Goal: Task Accomplishment & Management: Manage account settings

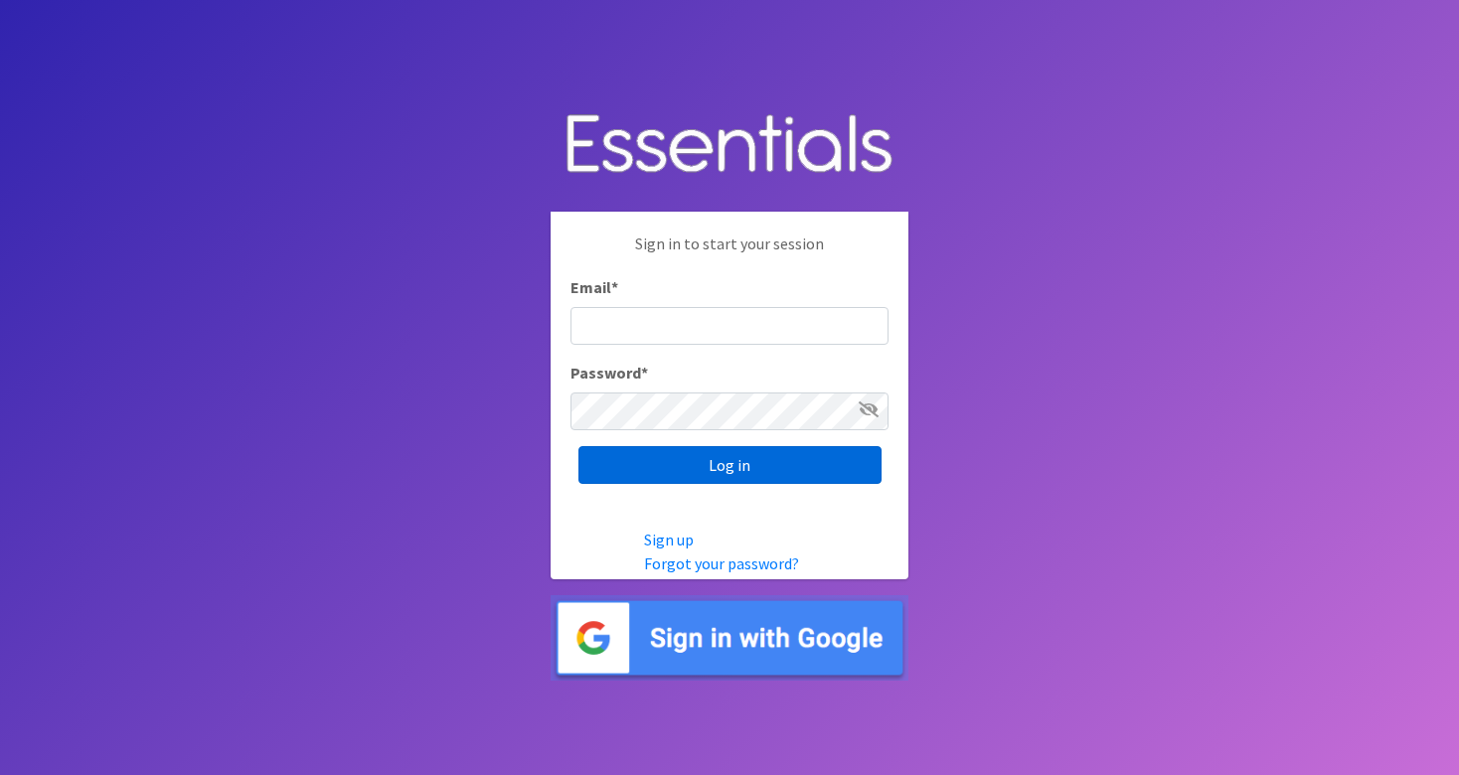
type input "Community@jlabq.org"
click at [701, 458] on input "Log in" at bounding box center [729, 465] width 303 height 38
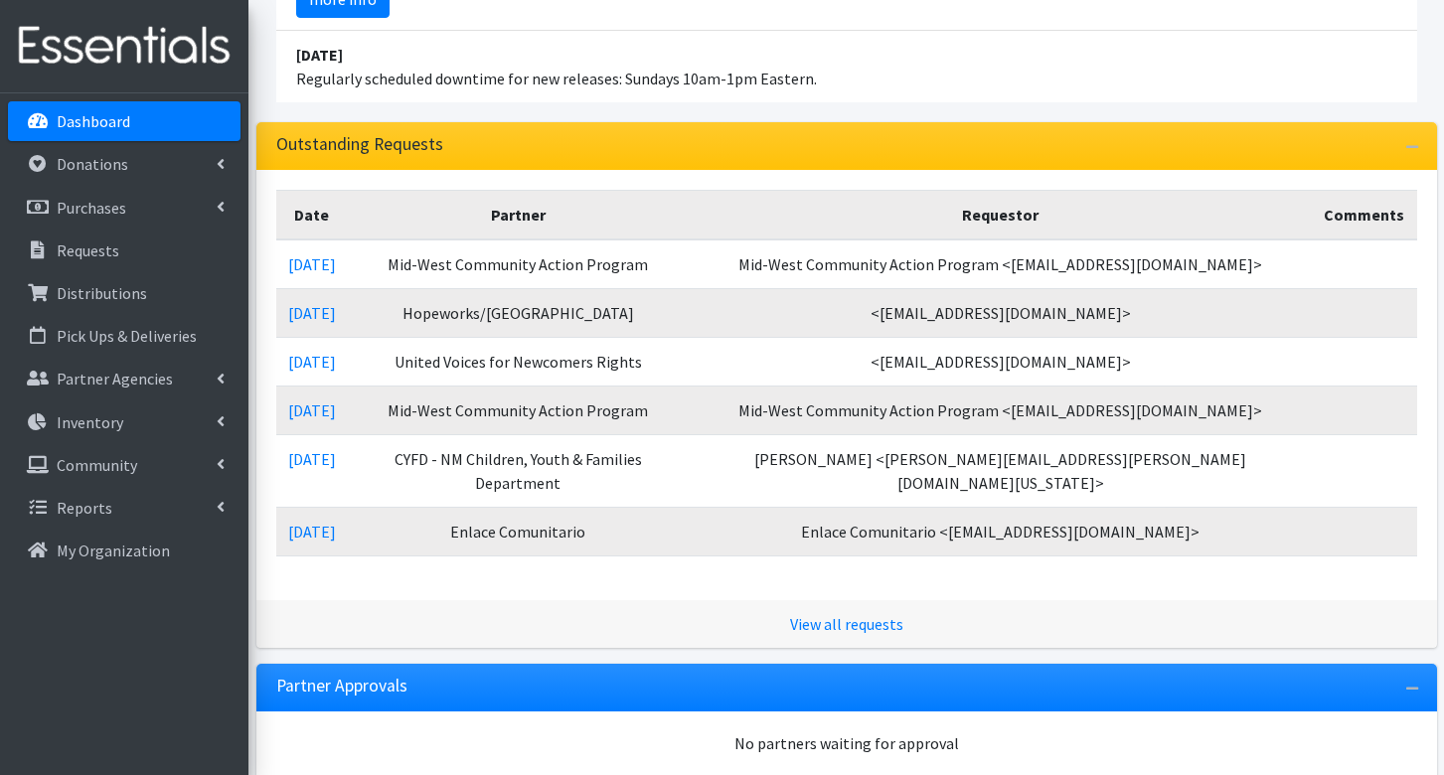
scroll to position [344, 0]
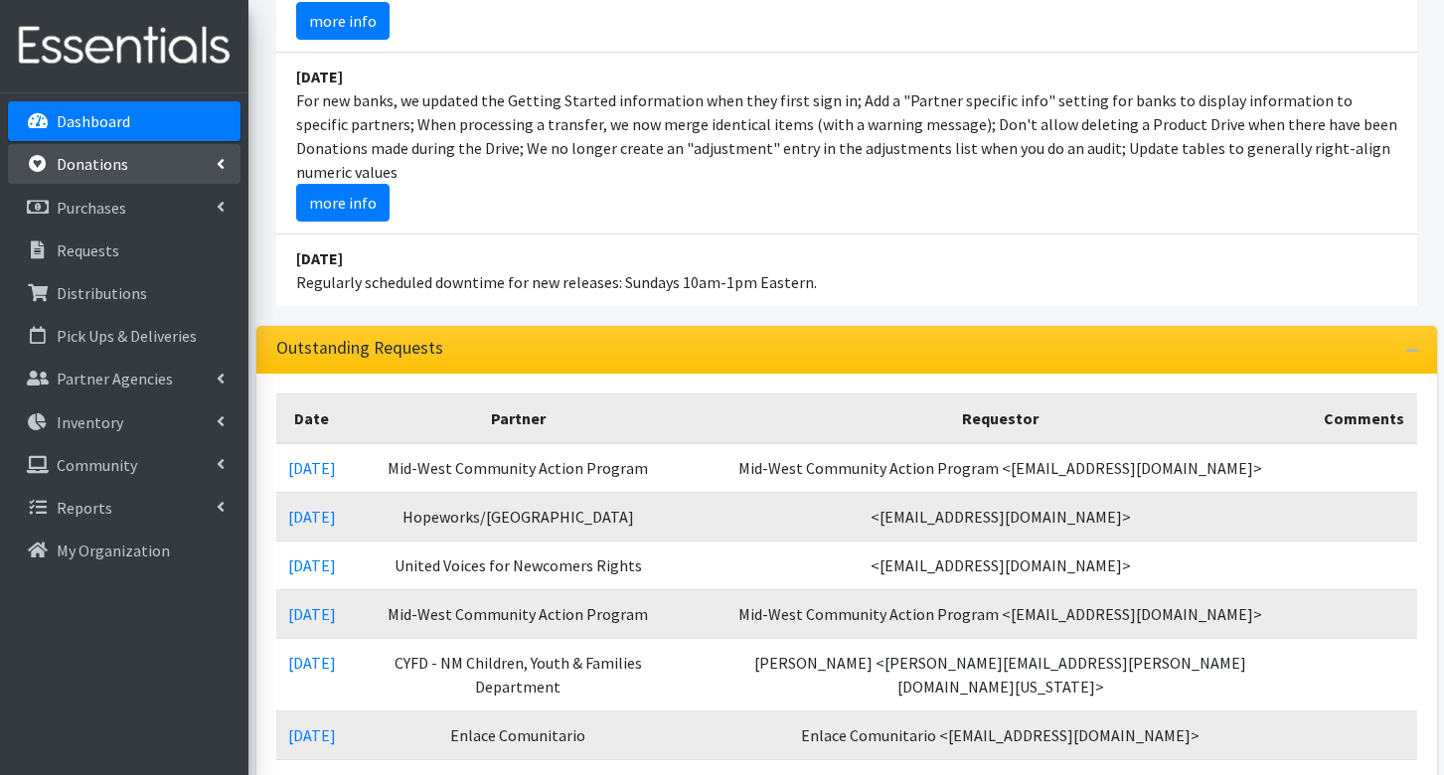
click at [83, 169] on p "Donations" at bounding box center [93, 164] width 72 height 20
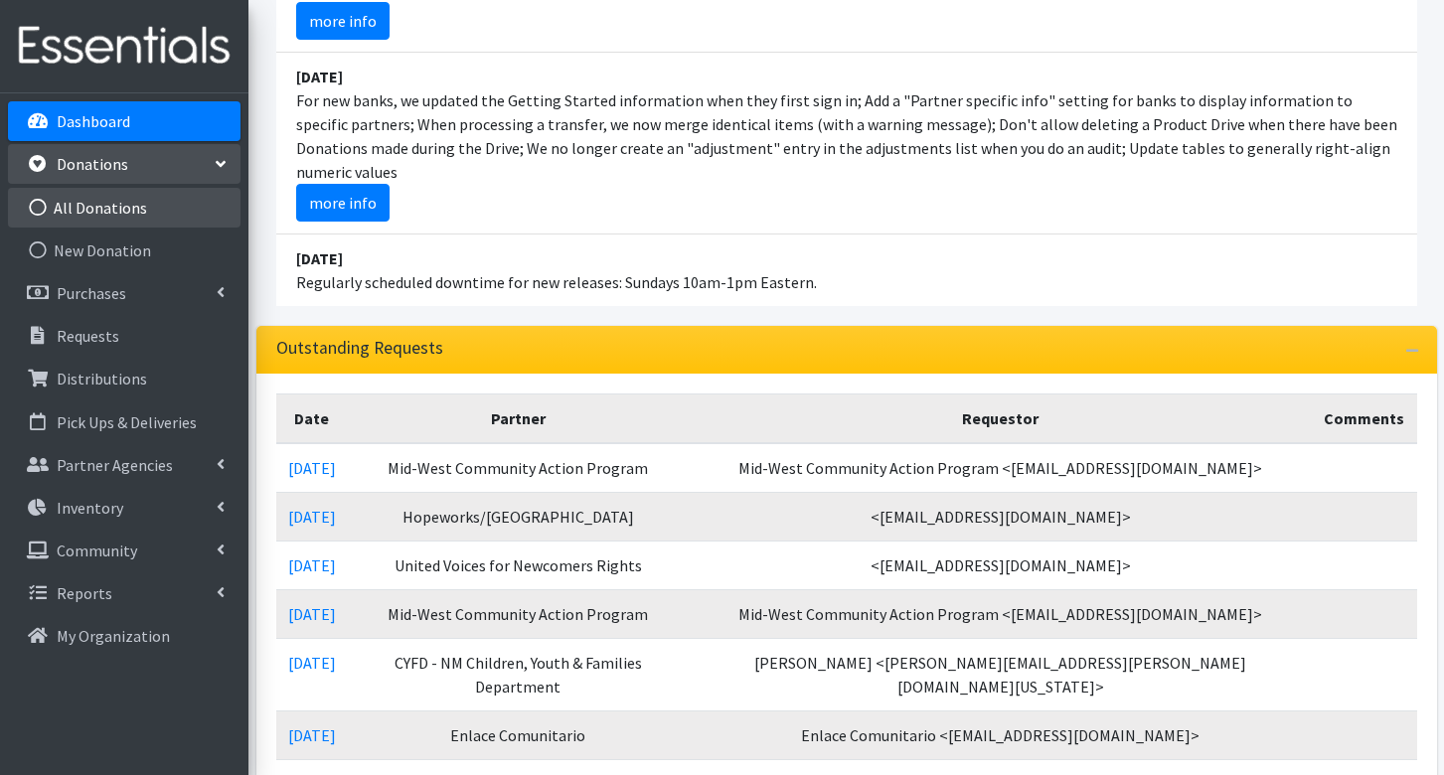
click at [104, 199] on link "All Donations" at bounding box center [124, 208] width 233 height 40
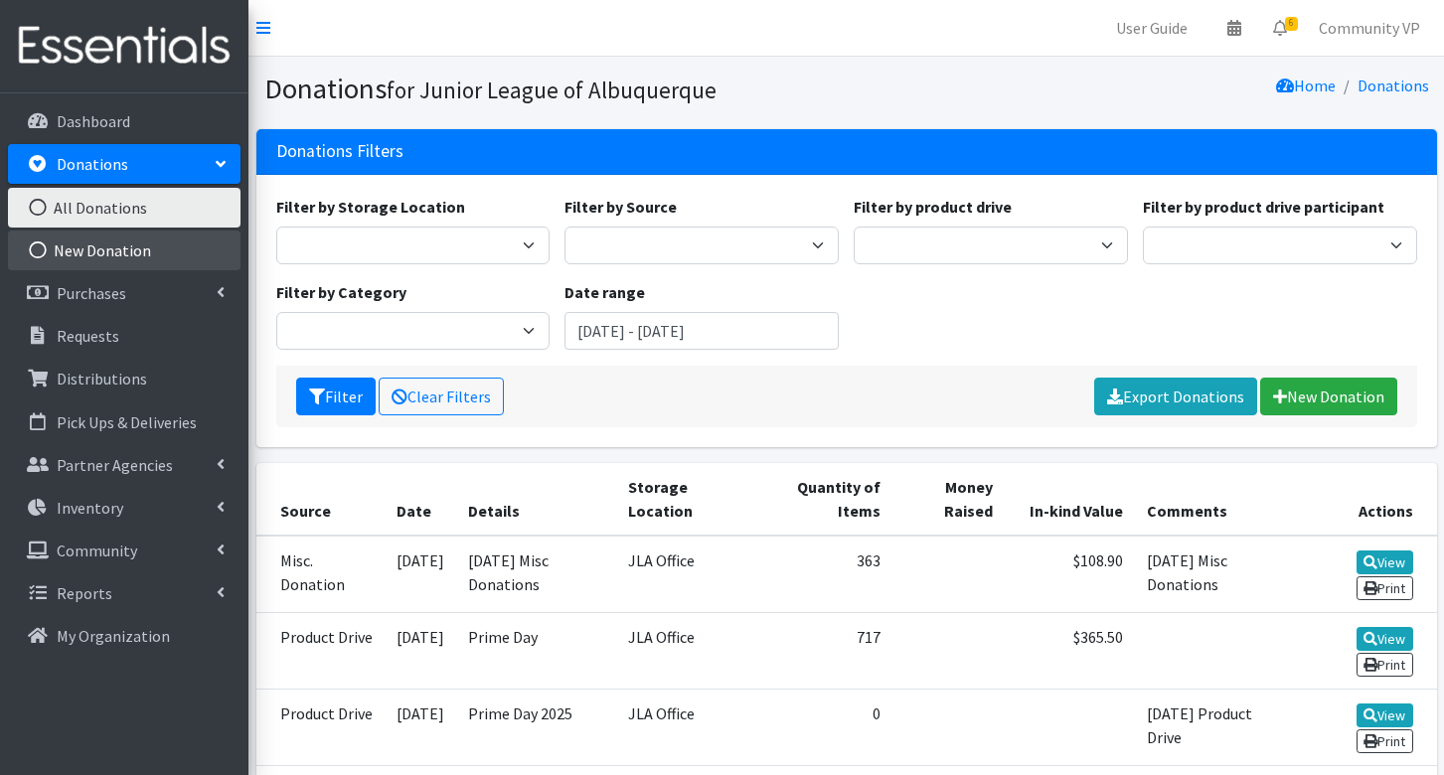
click at [88, 252] on link "New Donation" at bounding box center [124, 251] width 233 height 40
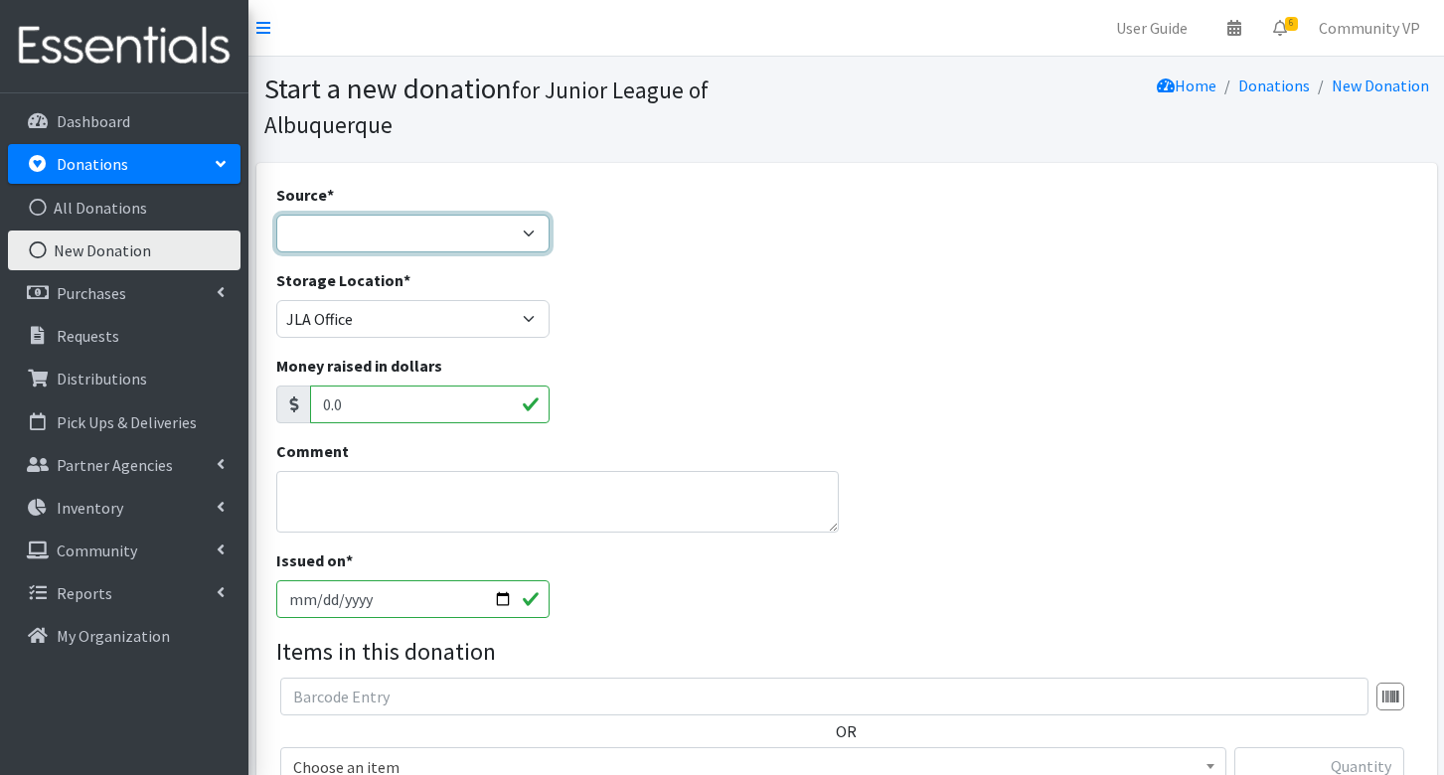
click at [497, 215] on select "Product Drive Manufacturer Donation Site Misc. Donation" at bounding box center [413, 234] width 274 height 38
click at [949, 391] on div "Money raised in dollars 0.0" at bounding box center [846, 396] width 1156 height 85
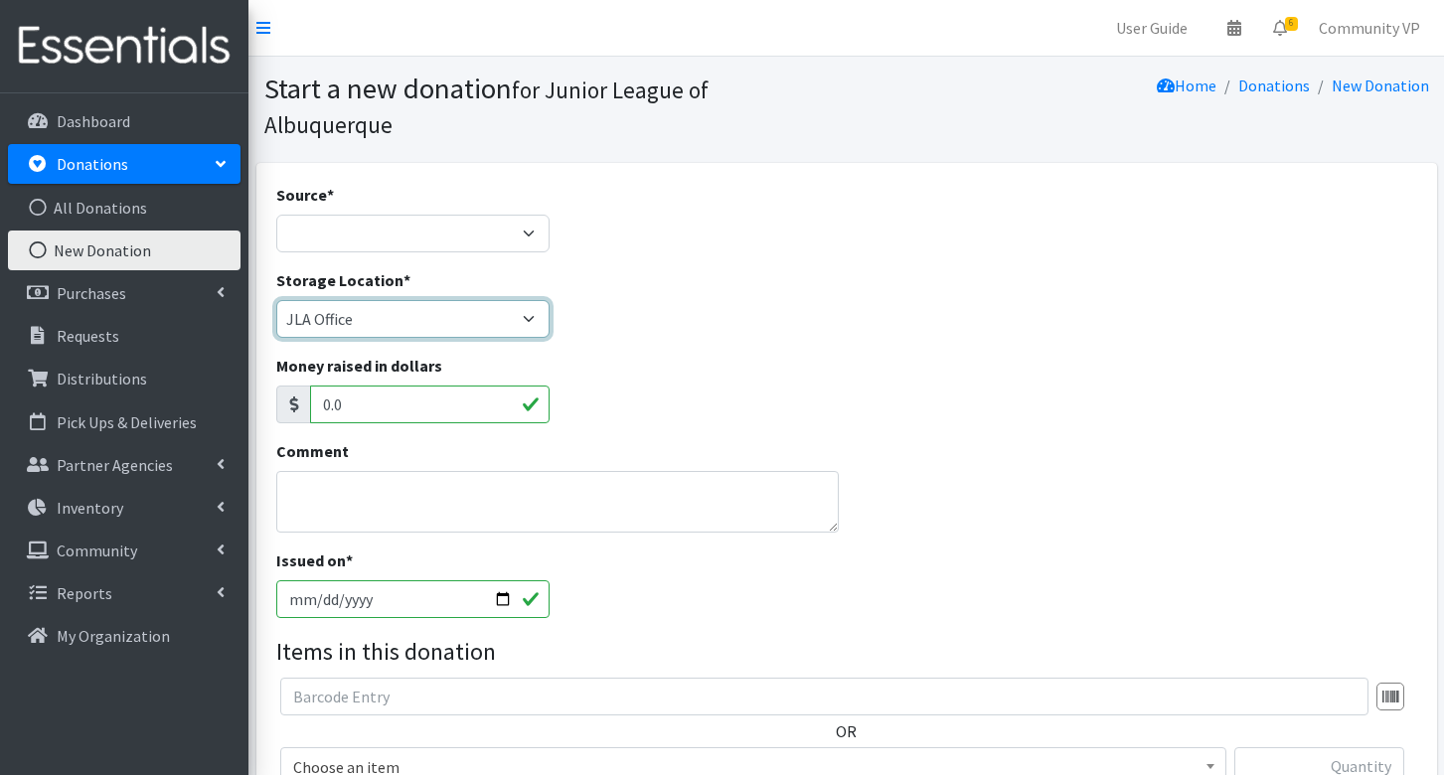
click at [408, 300] on select "JLA Office The Storehouse of New Mexico" at bounding box center [413, 319] width 274 height 38
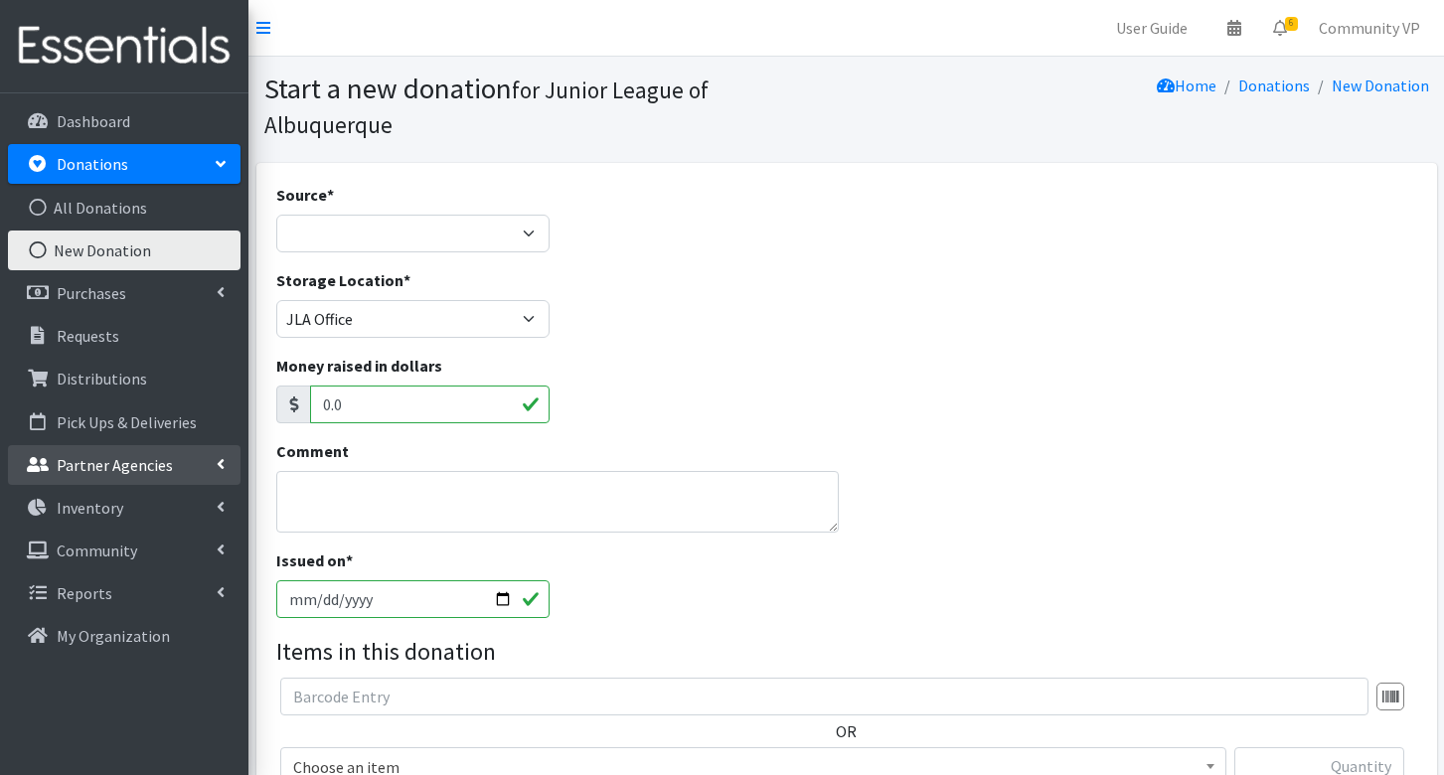
click at [128, 484] on link "Partner Agencies" at bounding box center [124, 465] width 233 height 40
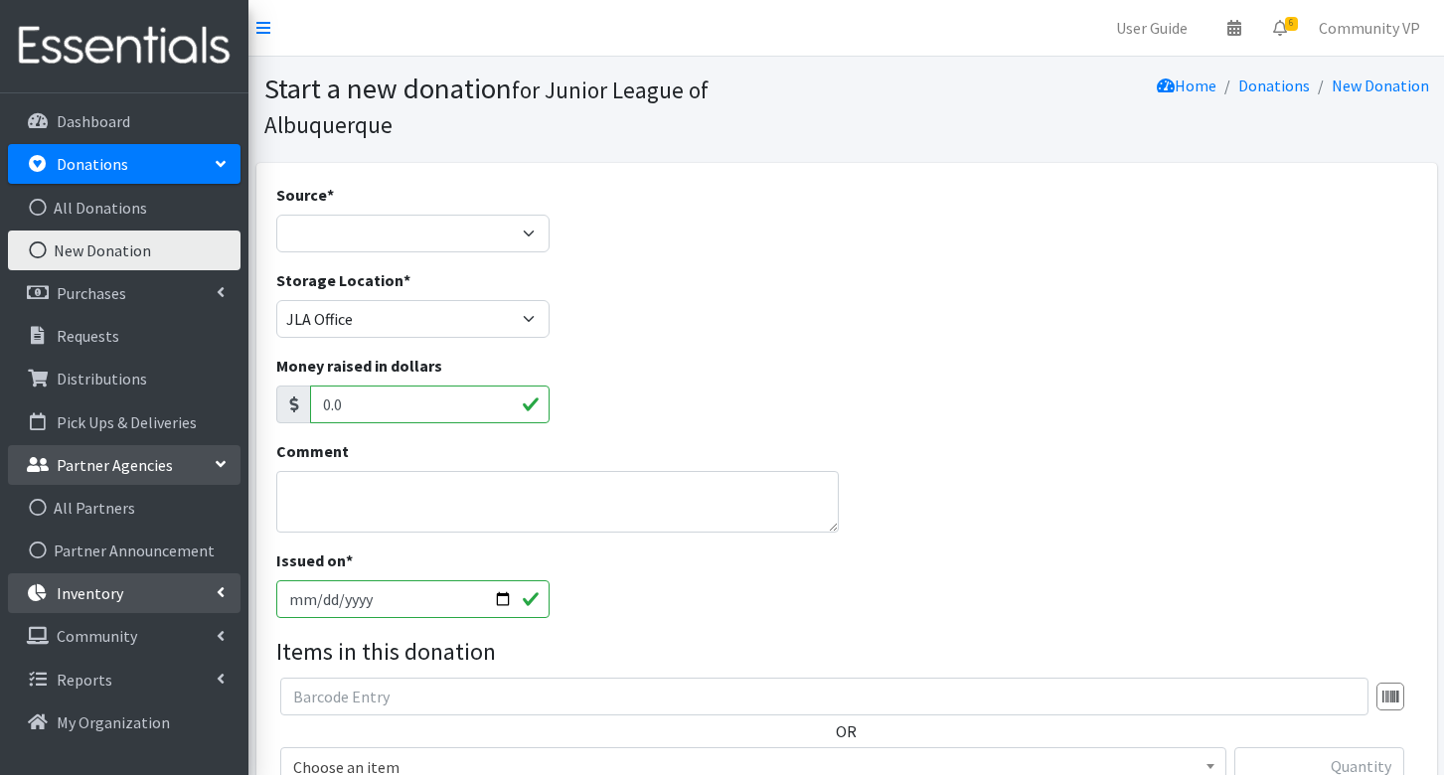
click at [140, 590] on link "Inventory" at bounding box center [124, 593] width 233 height 40
click at [126, 634] on link "Items & Inventory" at bounding box center [124, 636] width 233 height 40
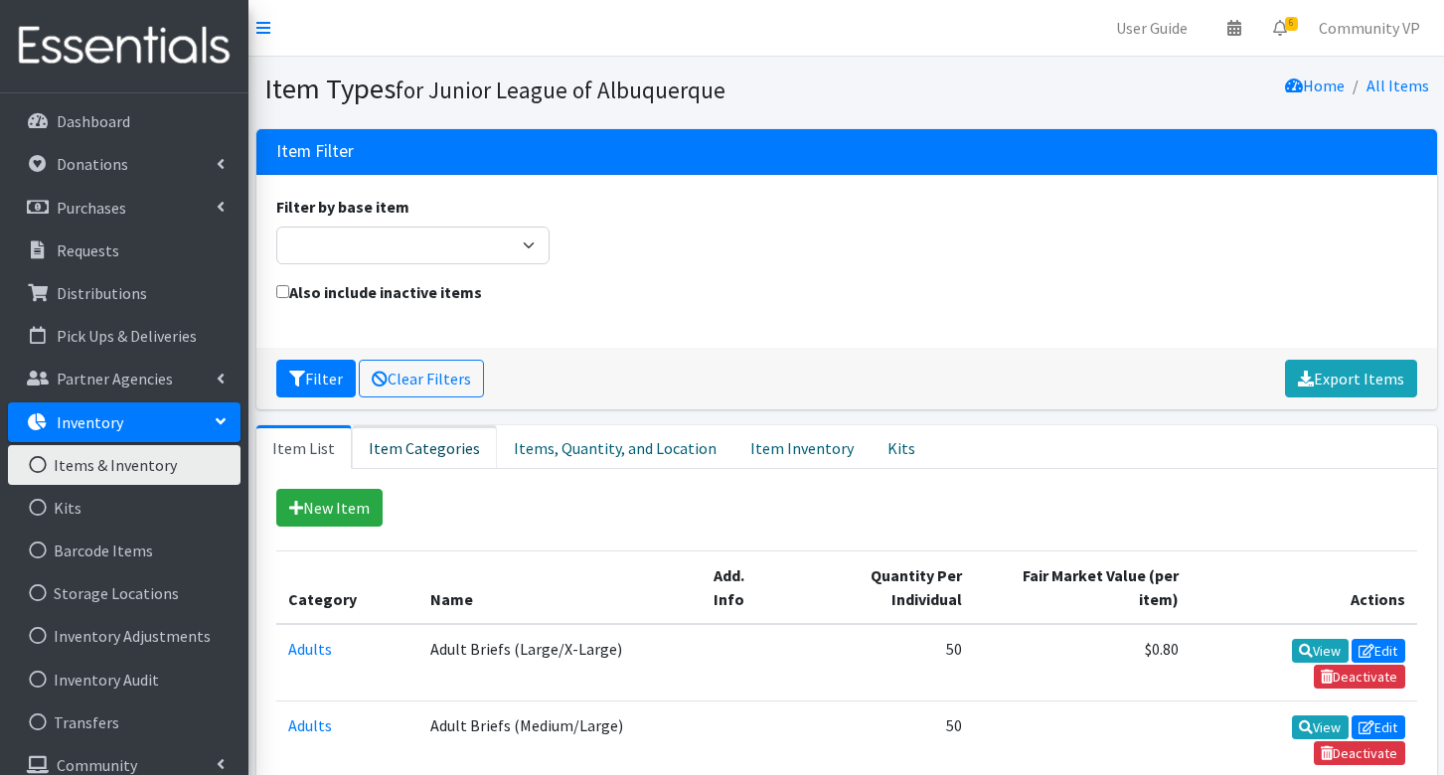
click at [422, 442] on link "Item Categories" at bounding box center [424, 447] width 145 height 44
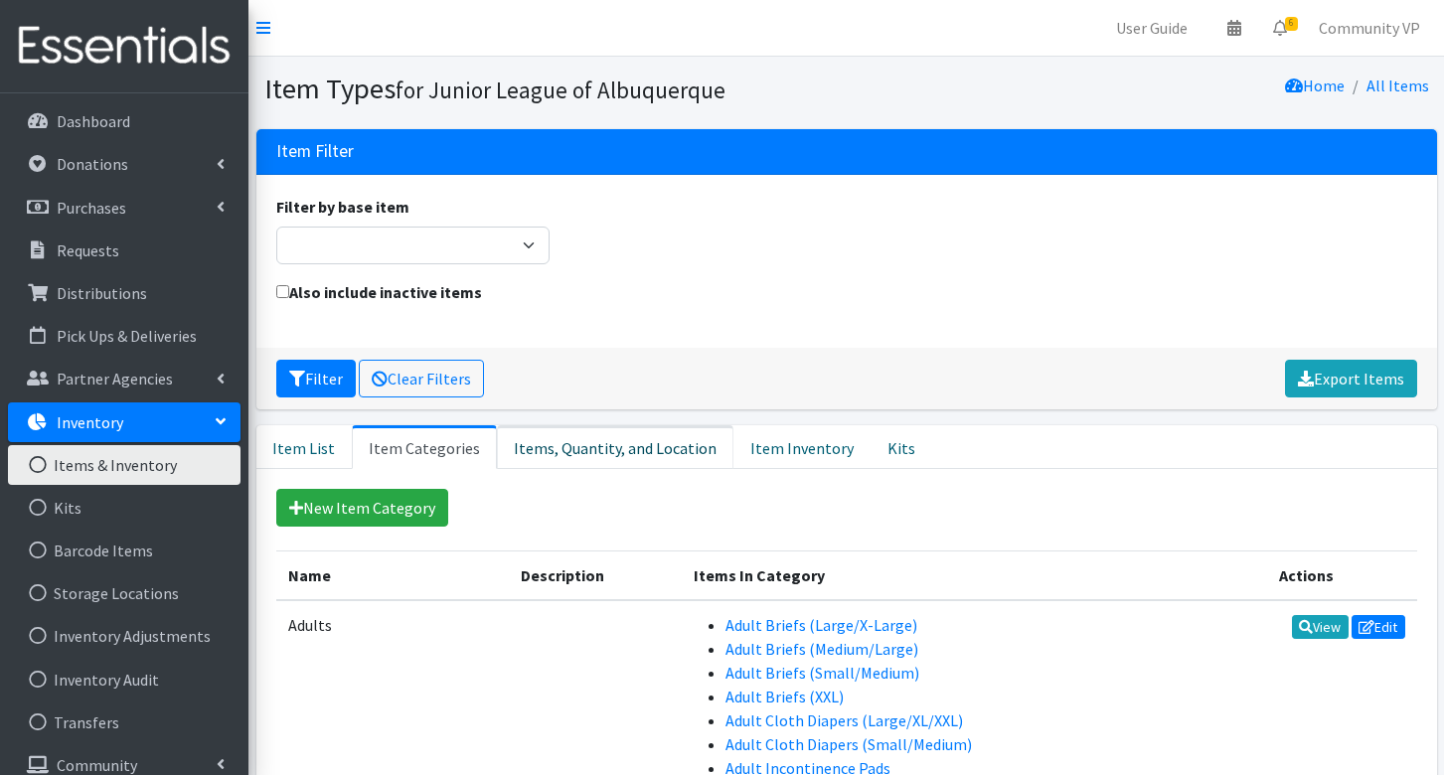
click at [566, 459] on link "Items, Quantity, and Location" at bounding box center [615, 447] width 236 height 44
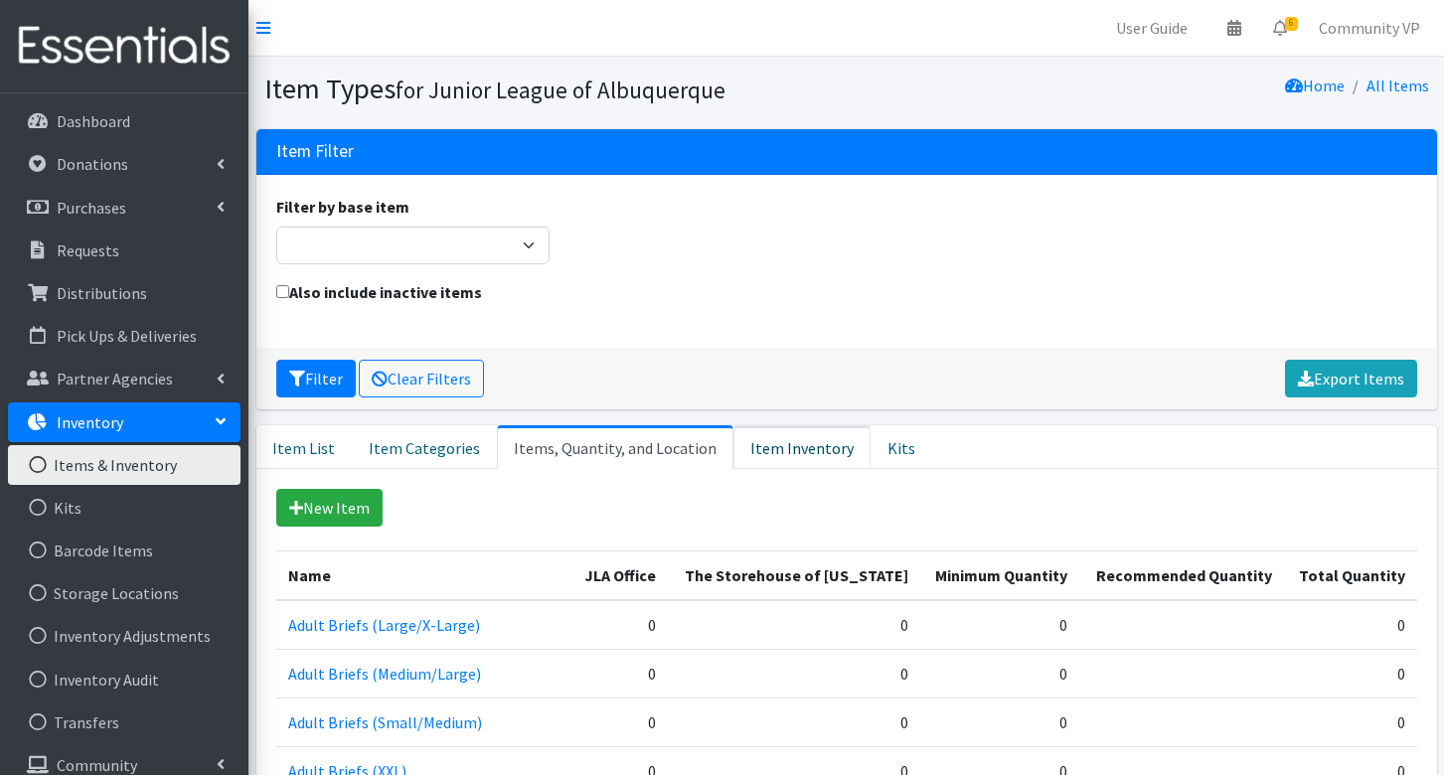
click at [776, 446] on link "Item Inventory" at bounding box center [801, 447] width 137 height 44
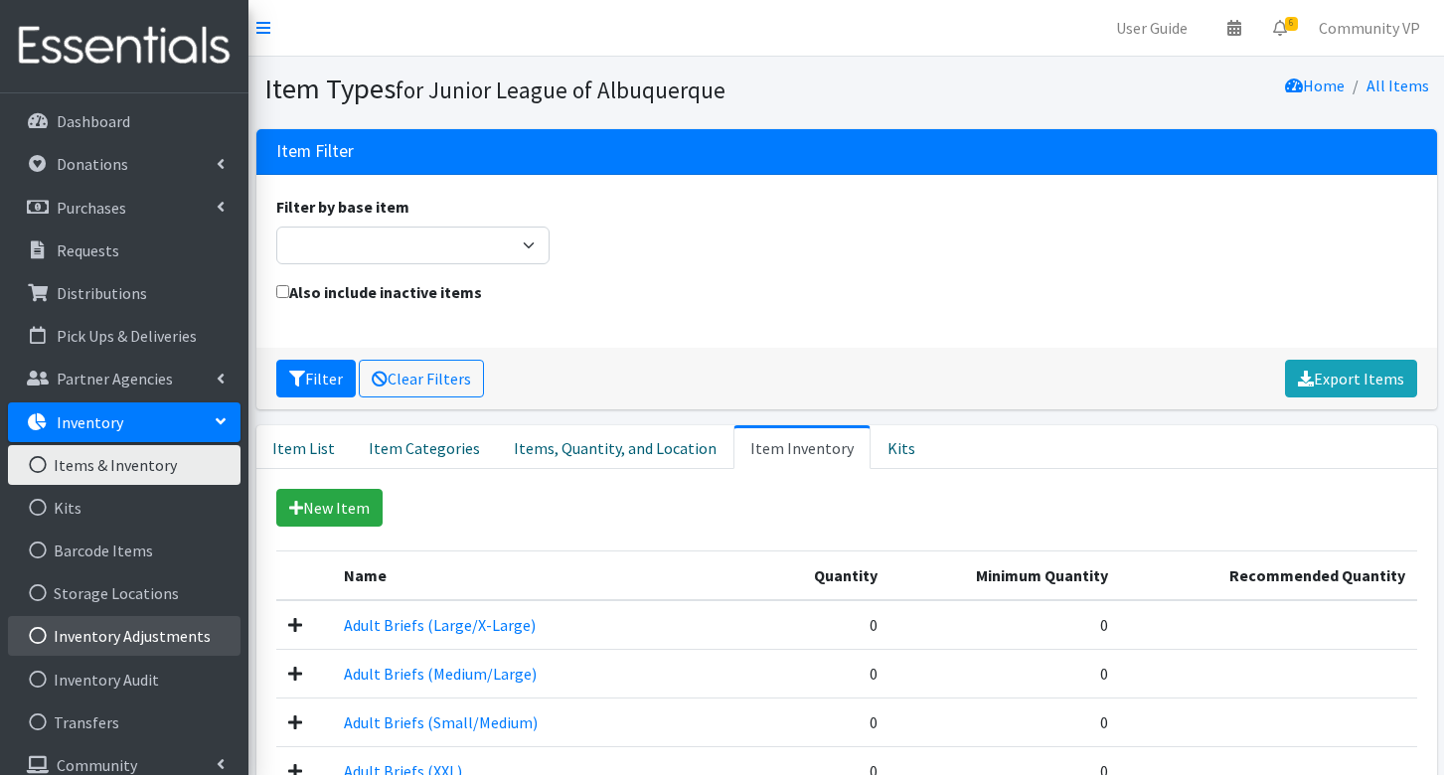
click at [156, 635] on link "Inventory Adjustments" at bounding box center [124, 636] width 233 height 40
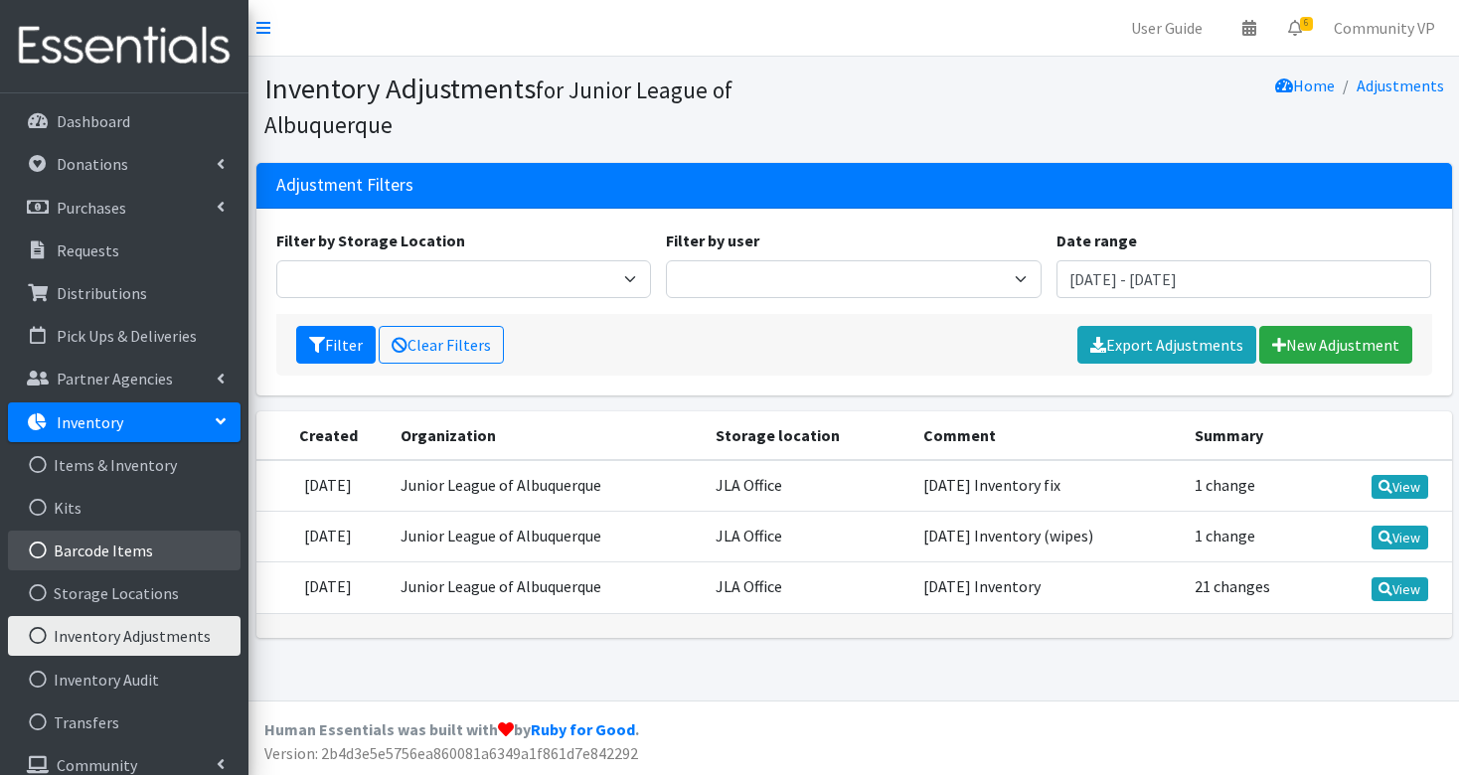
scroll to position [62, 0]
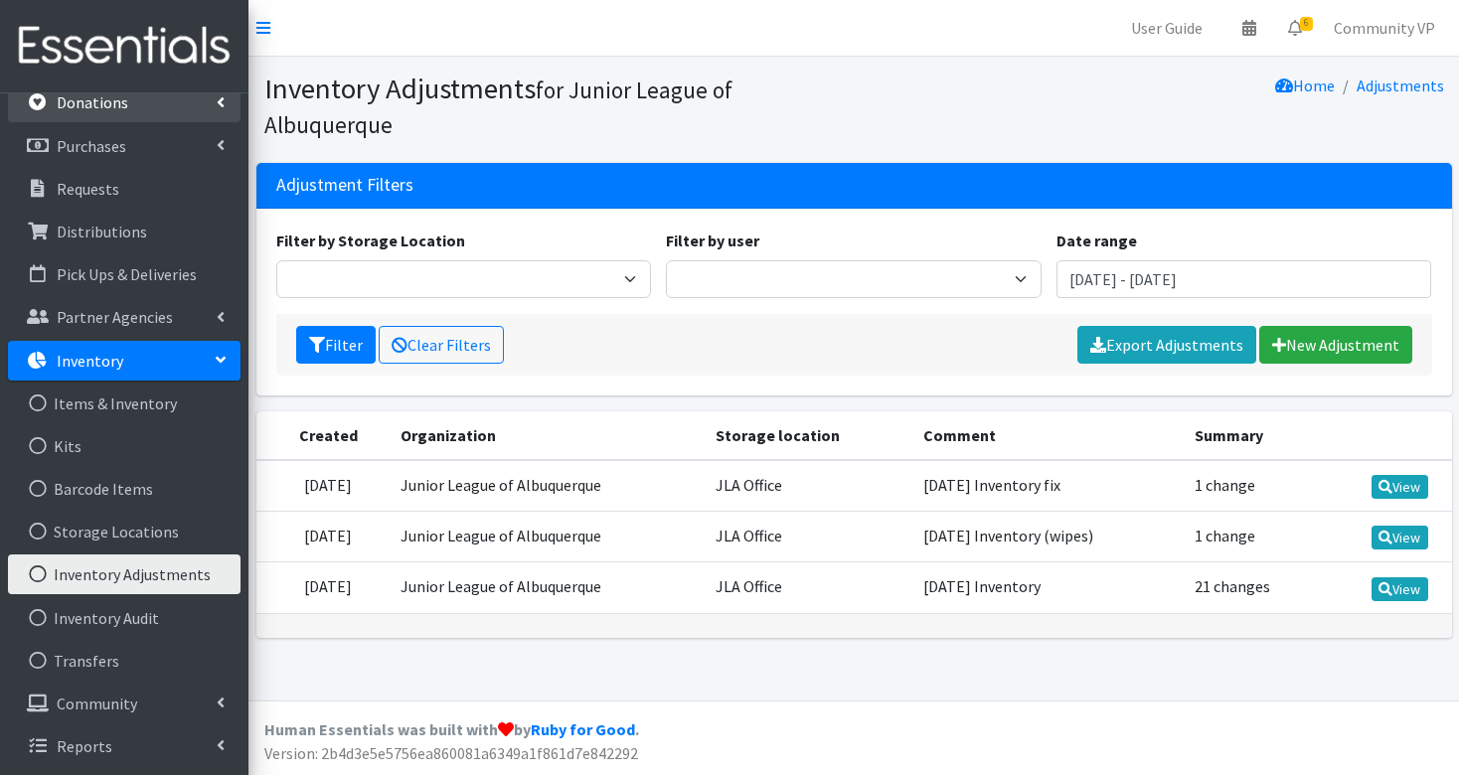
click at [90, 102] on p "Donations" at bounding box center [93, 102] width 72 height 20
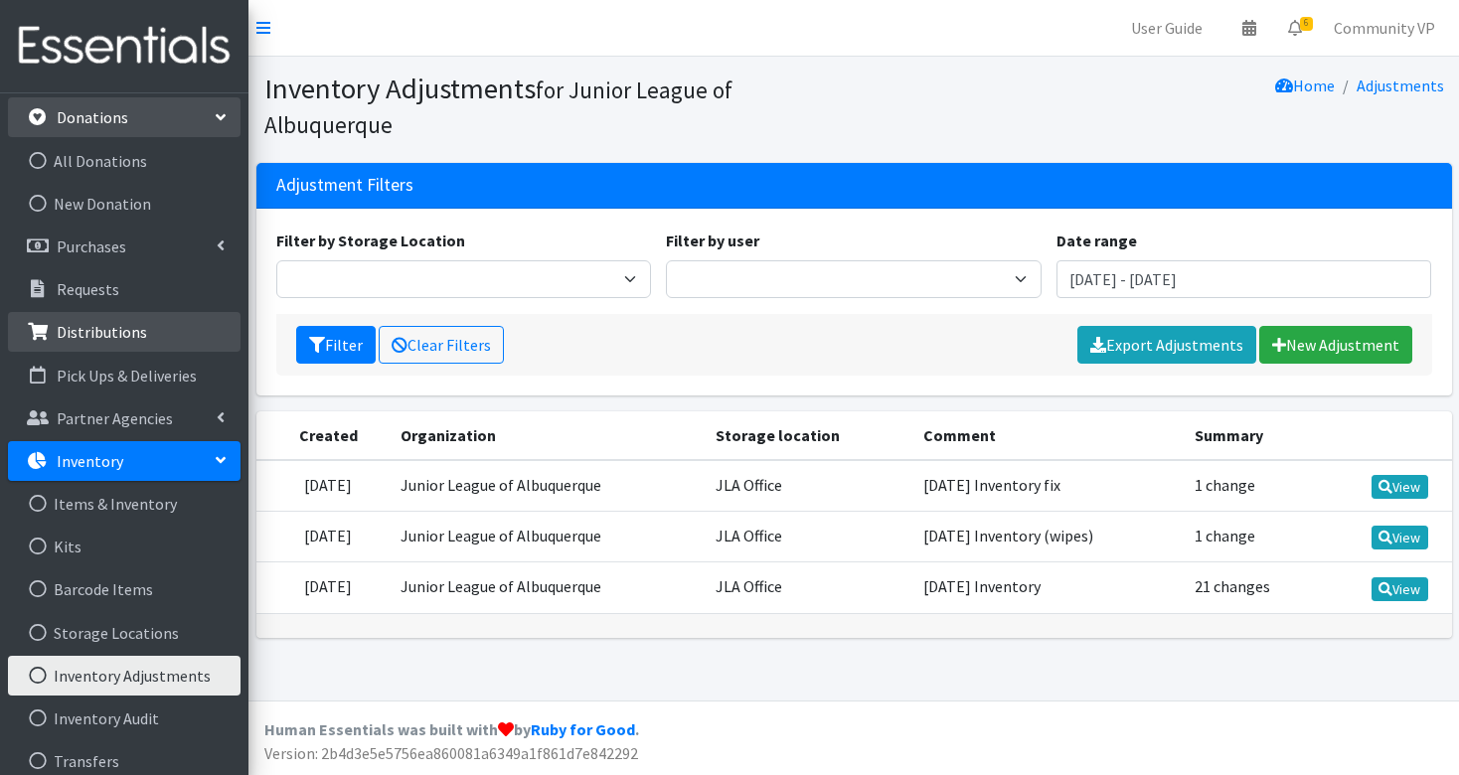
scroll to position [0, 0]
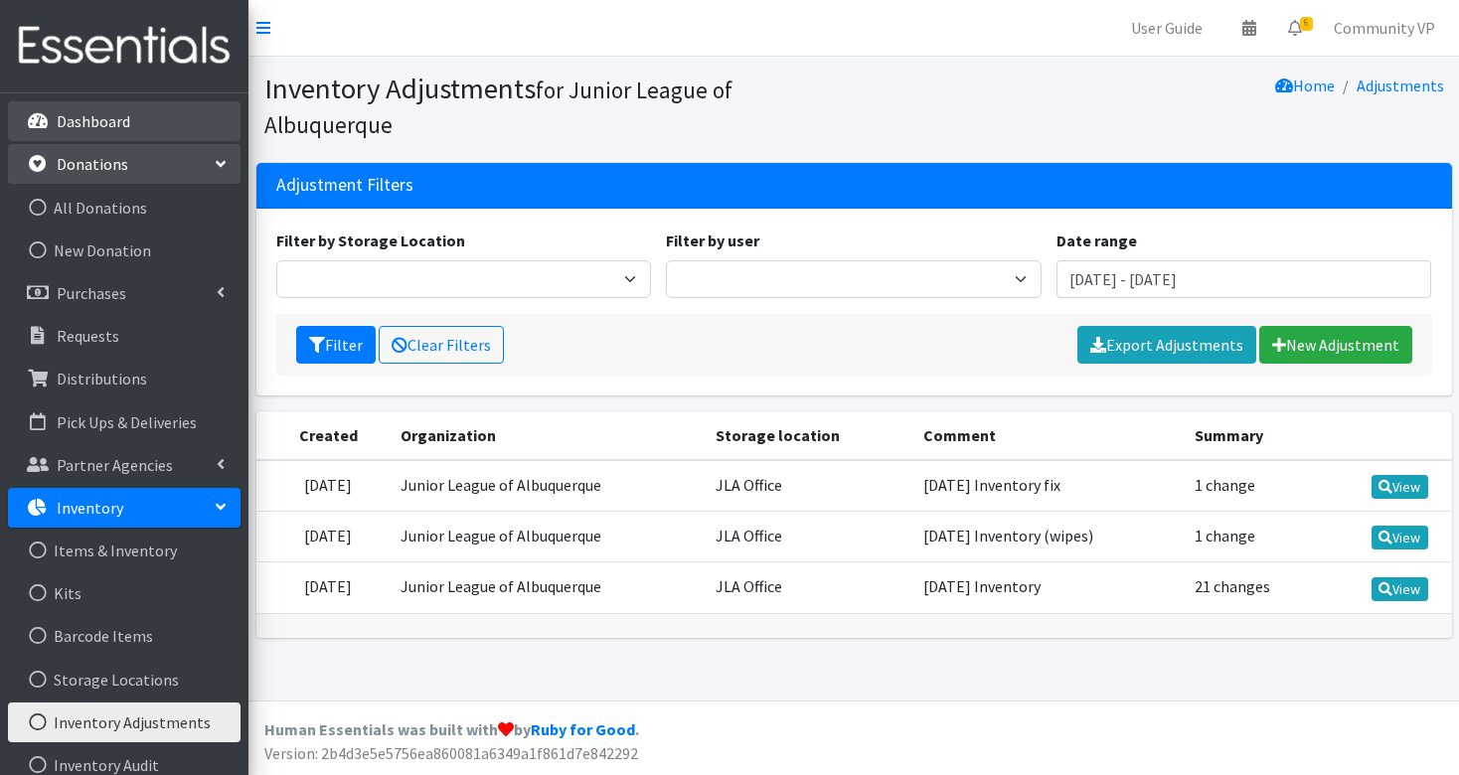
click at [119, 108] on link "Dashboard" at bounding box center [124, 121] width 233 height 40
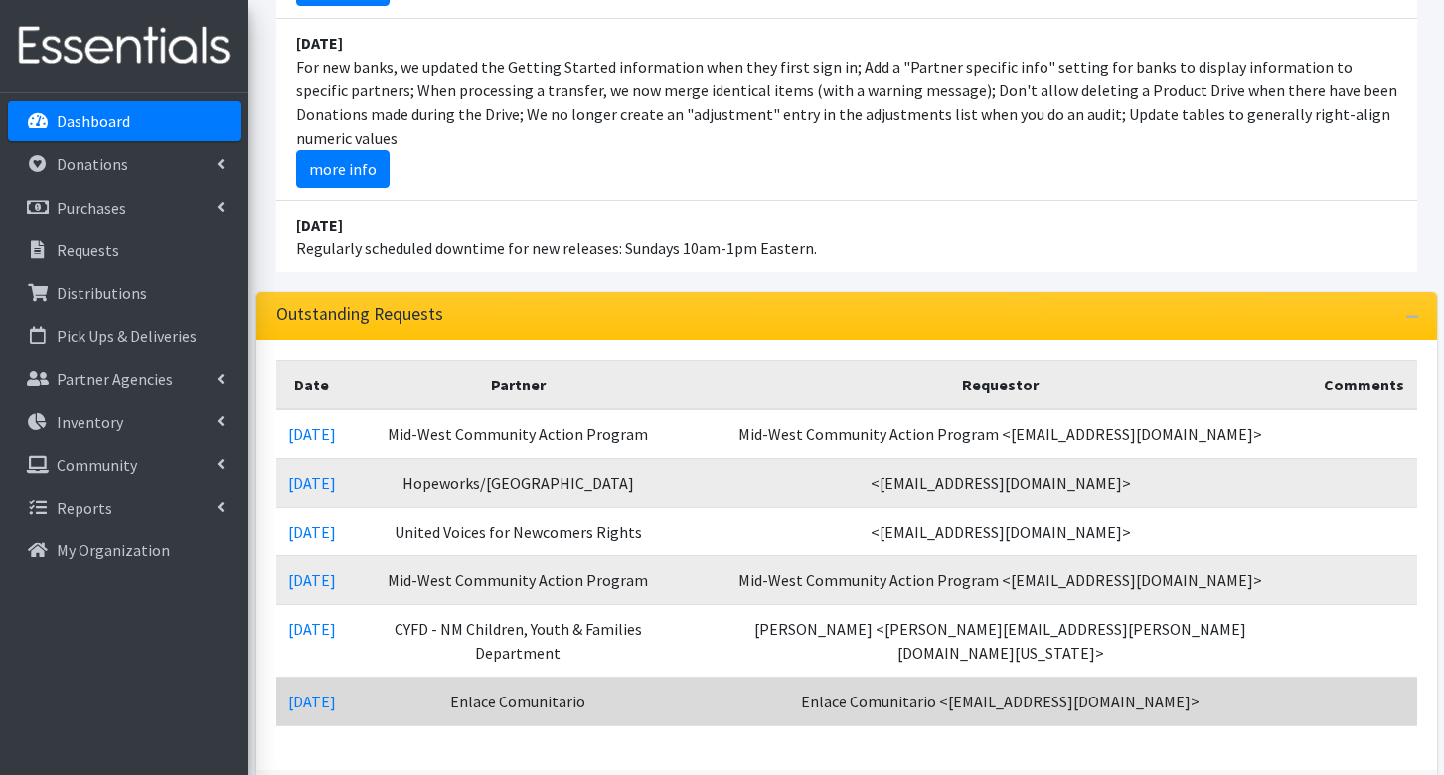
scroll to position [676, 0]
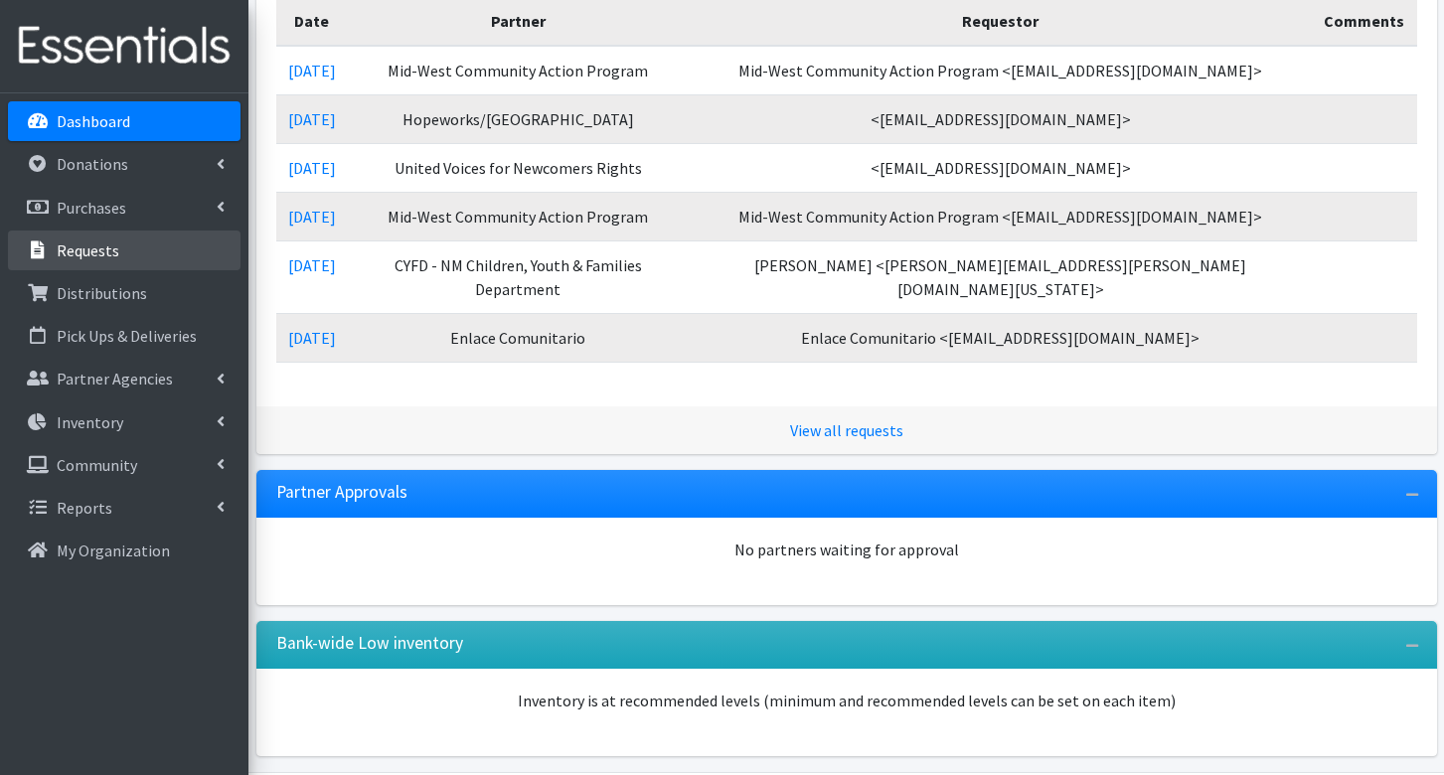
click at [104, 255] on p "Requests" at bounding box center [88, 250] width 63 height 20
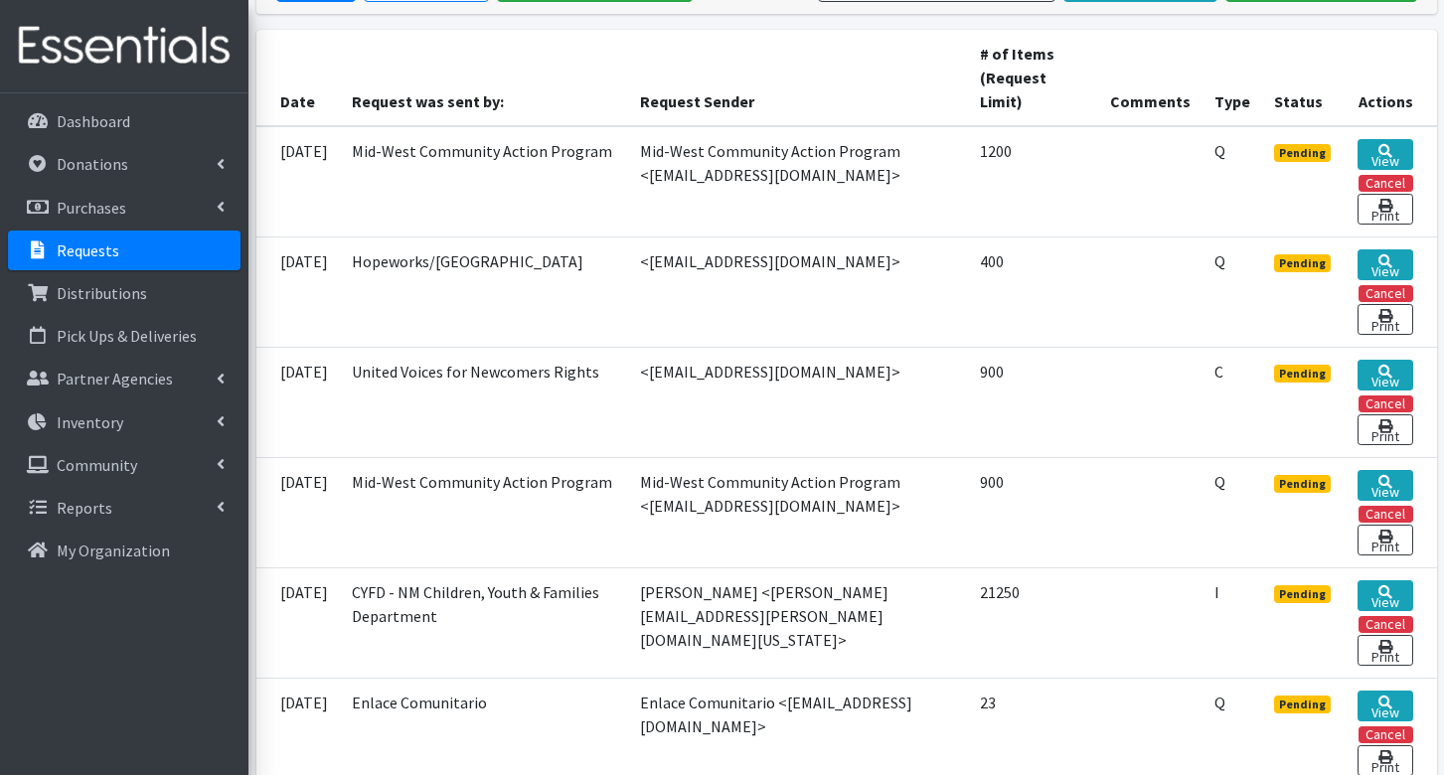
scroll to position [497, 0]
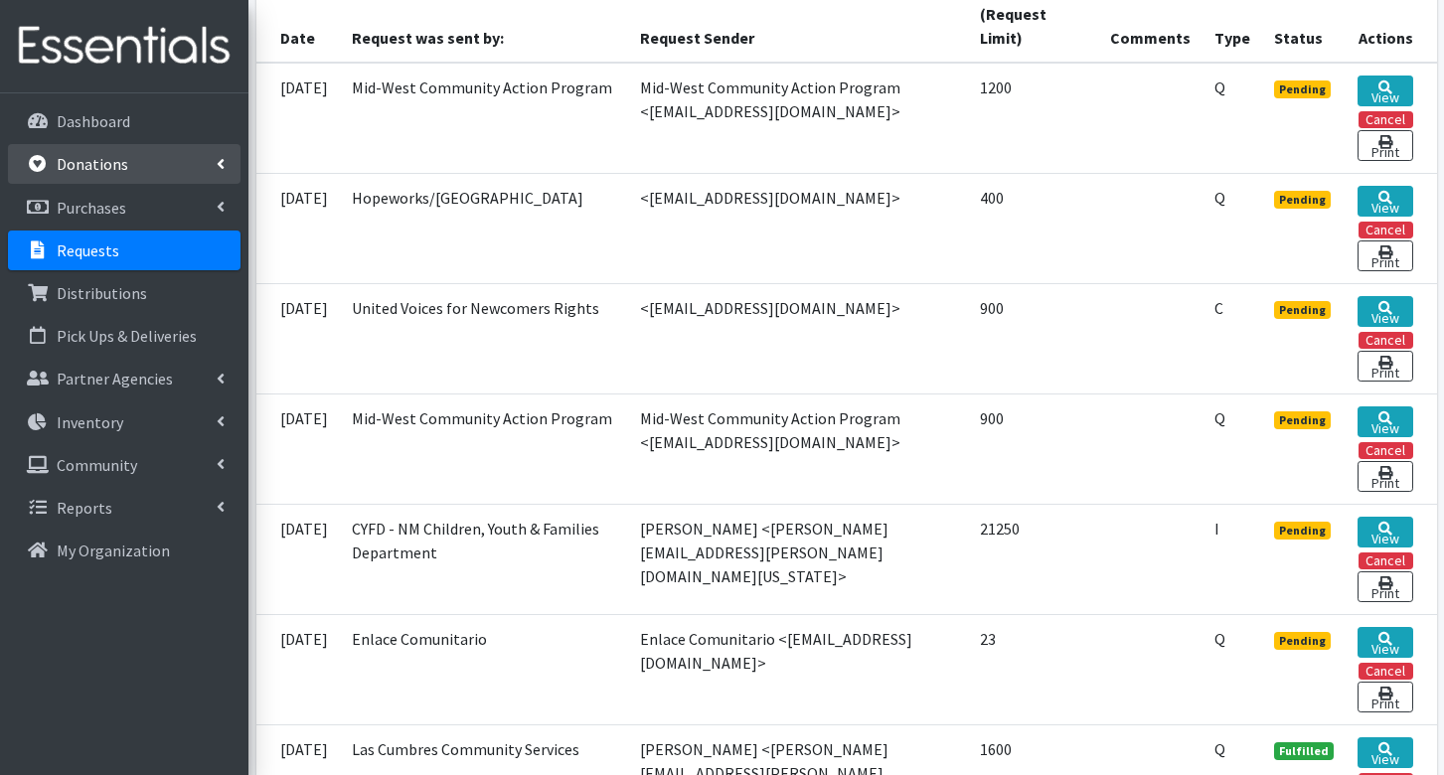
click at [173, 160] on link "Donations" at bounding box center [124, 164] width 233 height 40
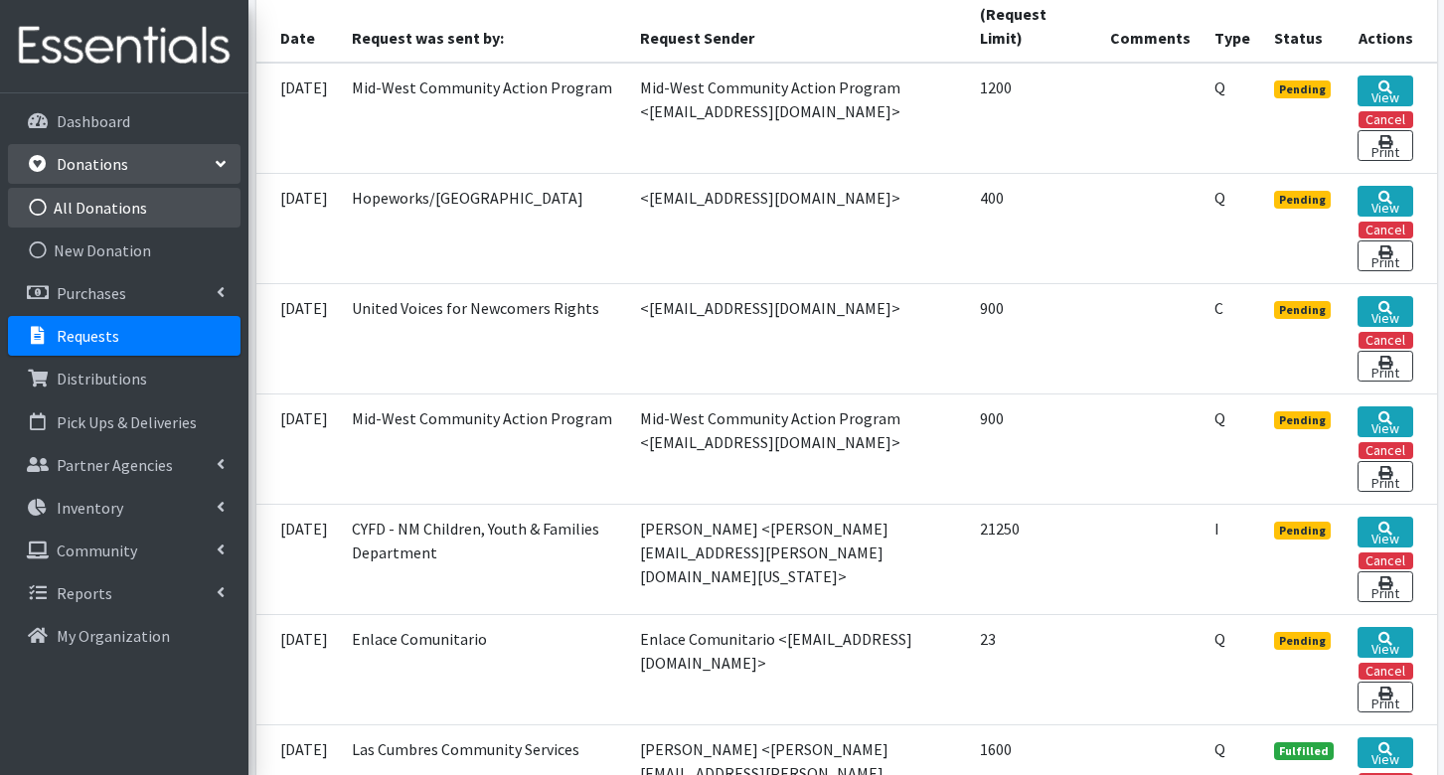
click at [163, 207] on link "All Donations" at bounding box center [124, 208] width 233 height 40
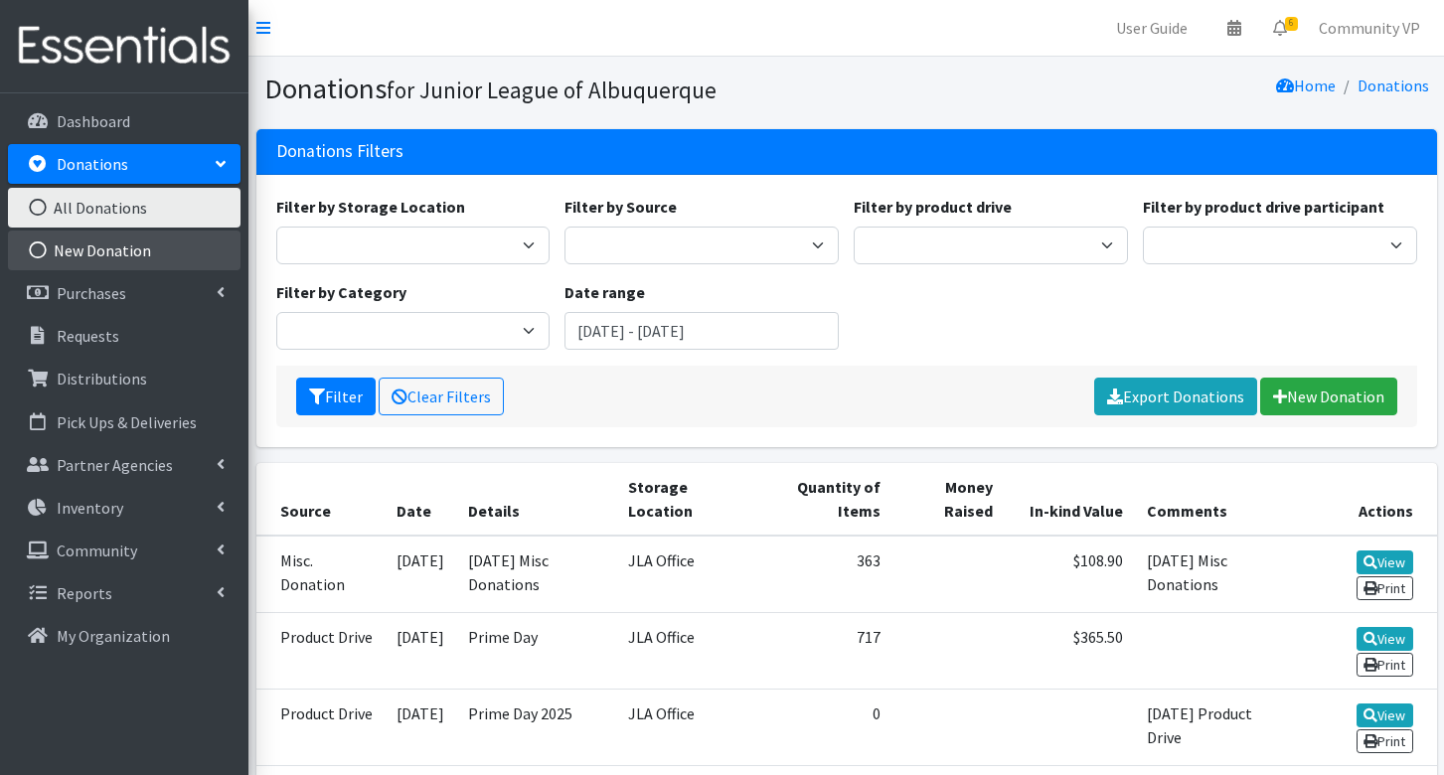
click at [144, 243] on link "New Donation" at bounding box center [124, 251] width 233 height 40
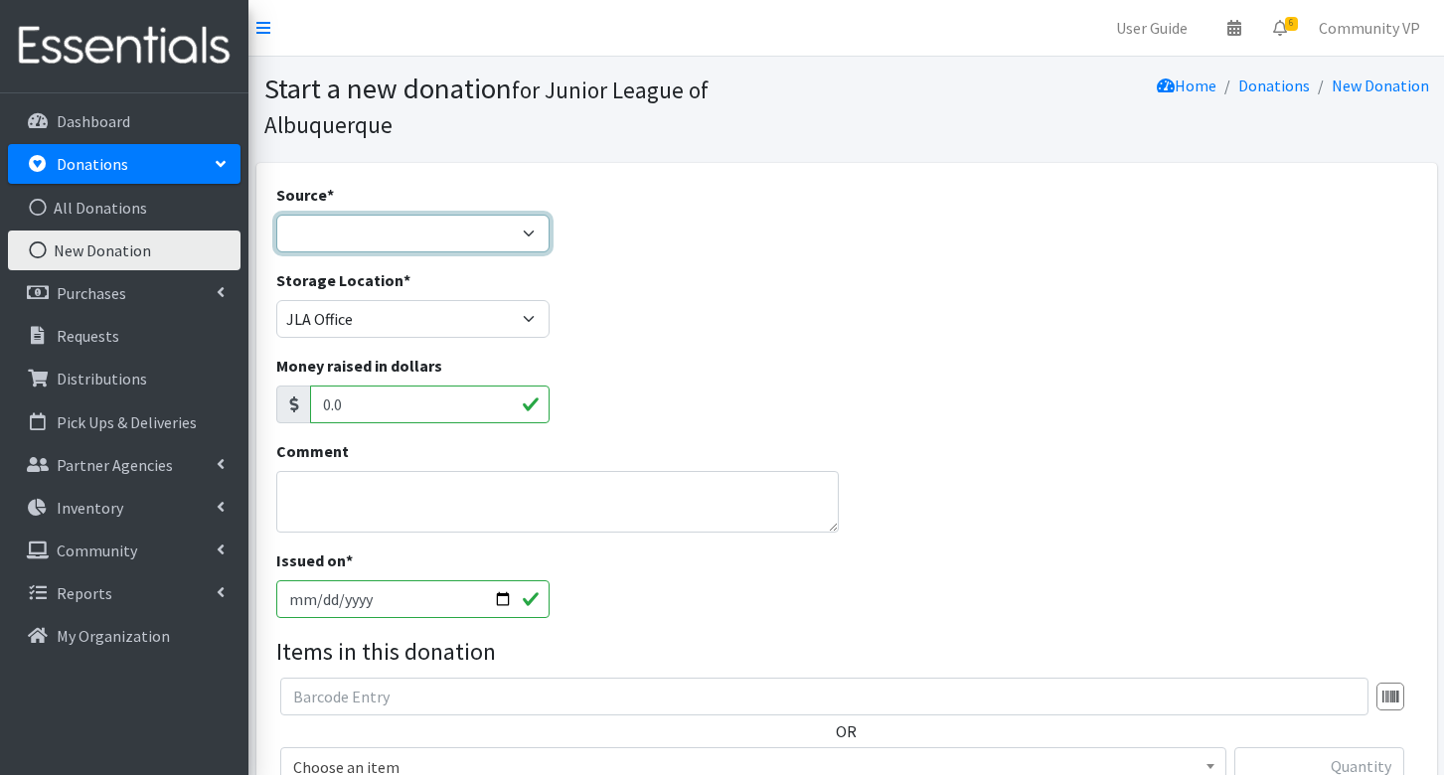
click at [330, 215] on select "Product Drive Manufacturer Donation Site Misc. Donation" at bounding box center [413, 234] width 274 height 38
select select "Misc. Donation"
click at [276, 215] on select "Product Drive Manufacturer Donation Site Misc. Donation" at bounding box center [413, 234] width 274 height 38
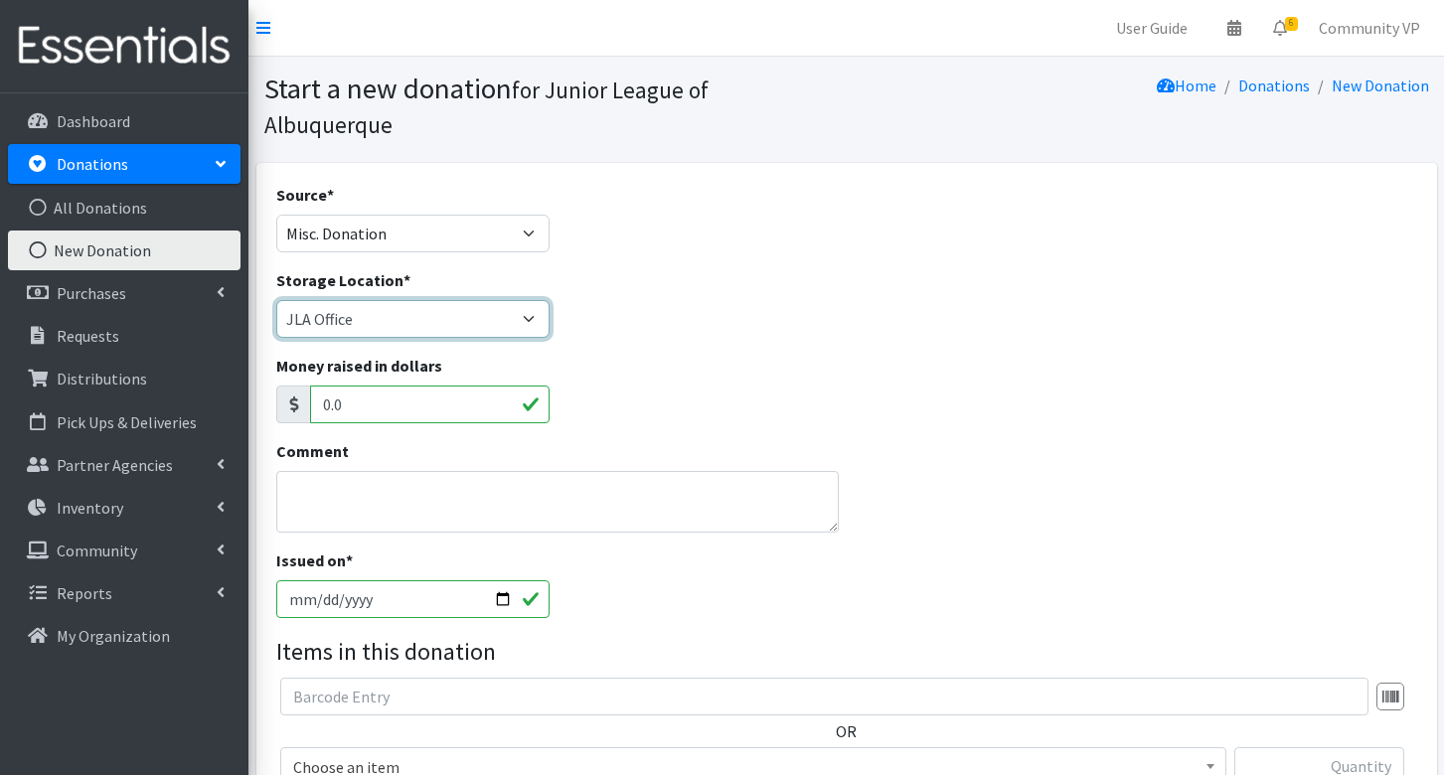
click at [338, 300] on select "JLA Office The Storehouse of [US_STATE]" at bounding box center [413, 319] width 274 height 38
click at [276, 300] on select "JLA Office The Storehouse of New Mexico" at bounding box center [413, 319] width 274 height 38
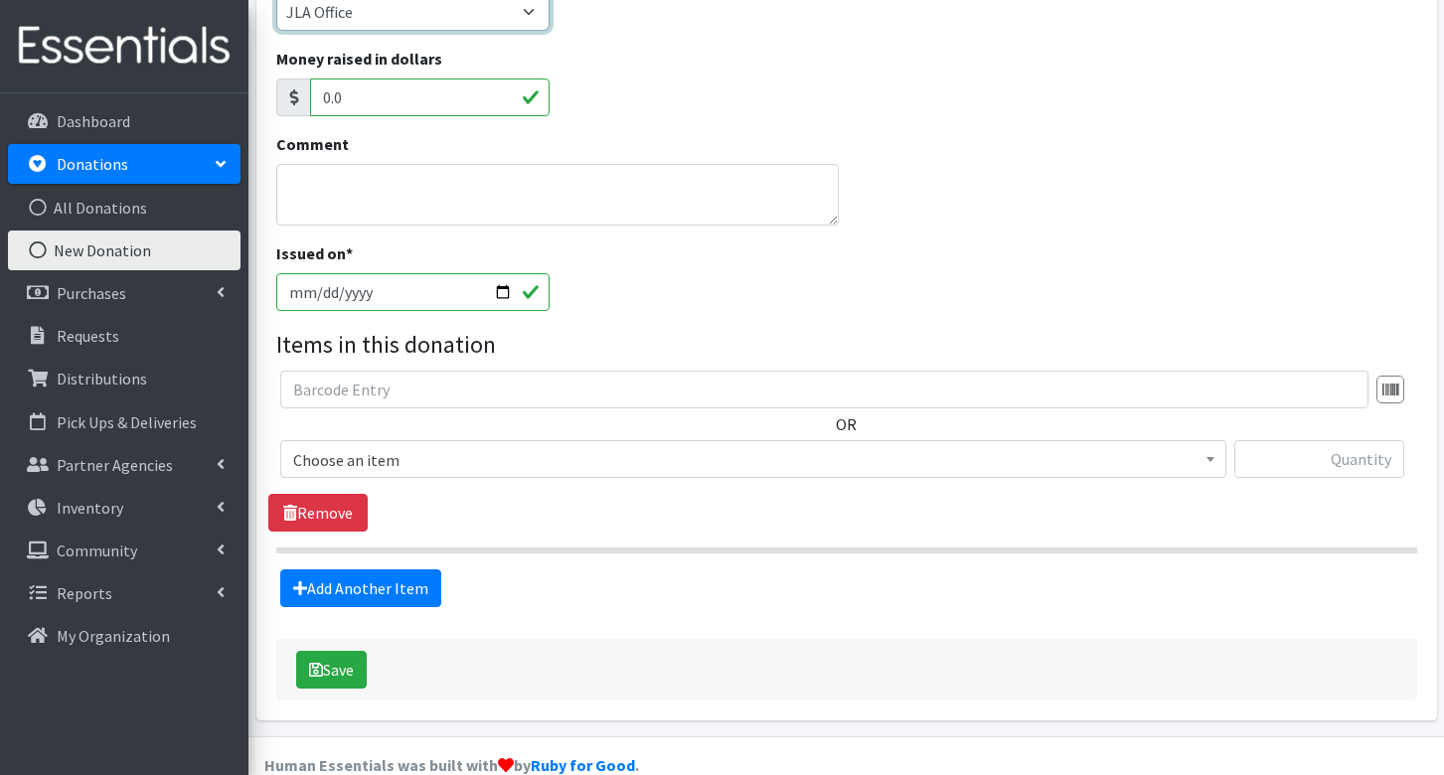
scroll to position [309, 0]
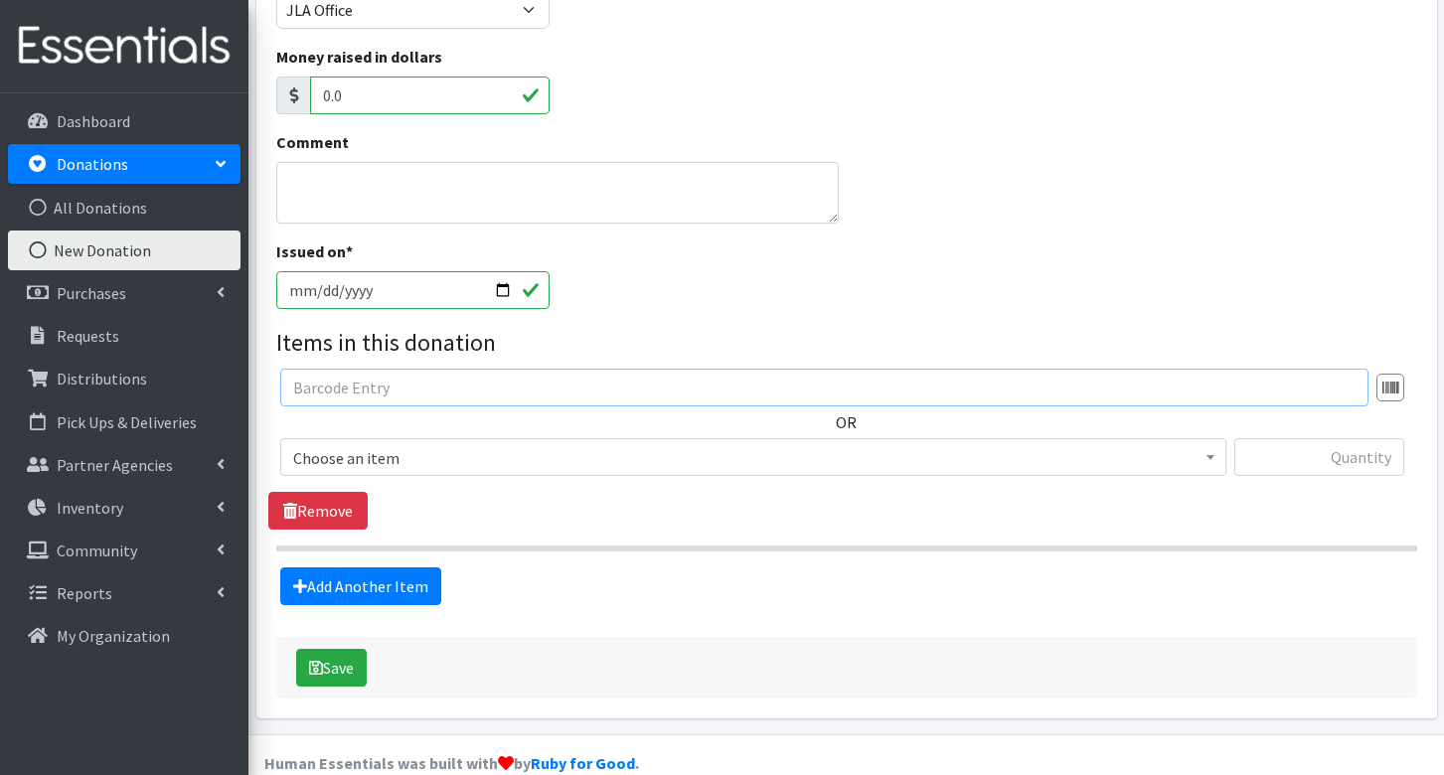
click at [408, 369] on input "text" at bounding box center [824, 388] width 1088 height 38
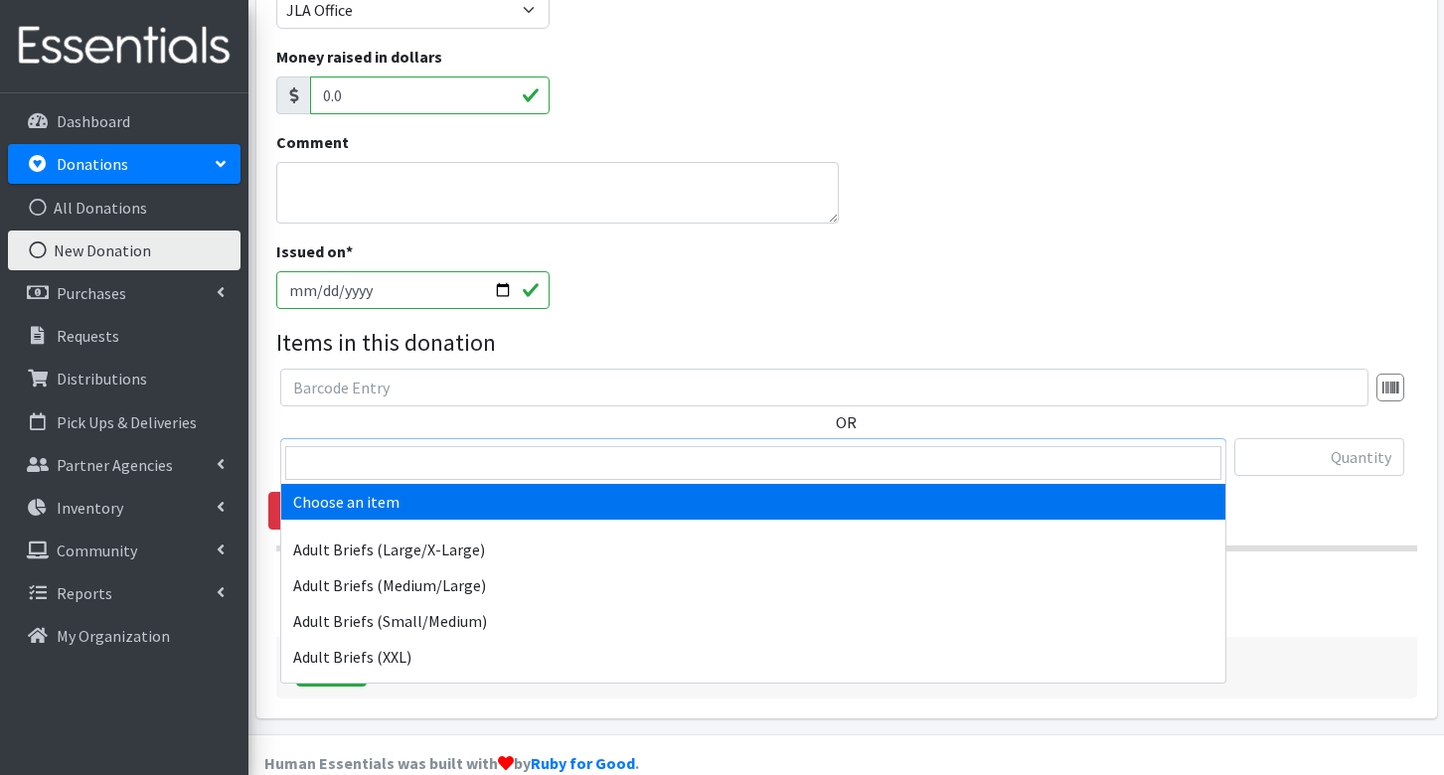
click at [448, 444] on span "Choose an item" at bounding box center [753, 458] width 920 height 28
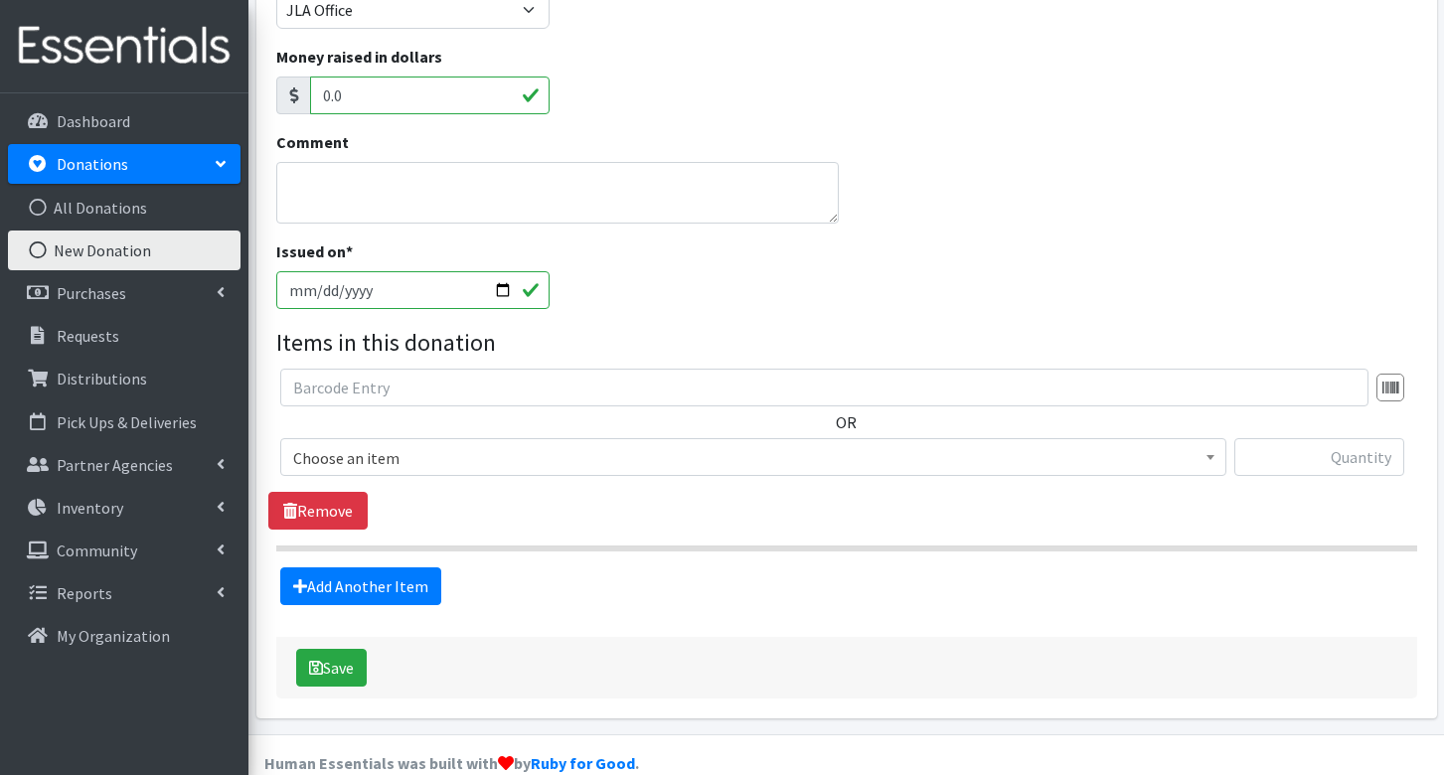
click at [604, 567] on div "Add Another Item" at bounding box center [846, 586] width 1156 height 38
click at [398, 444] on span "Choose an item" at bounding box center [753, 458] width 920 height 28
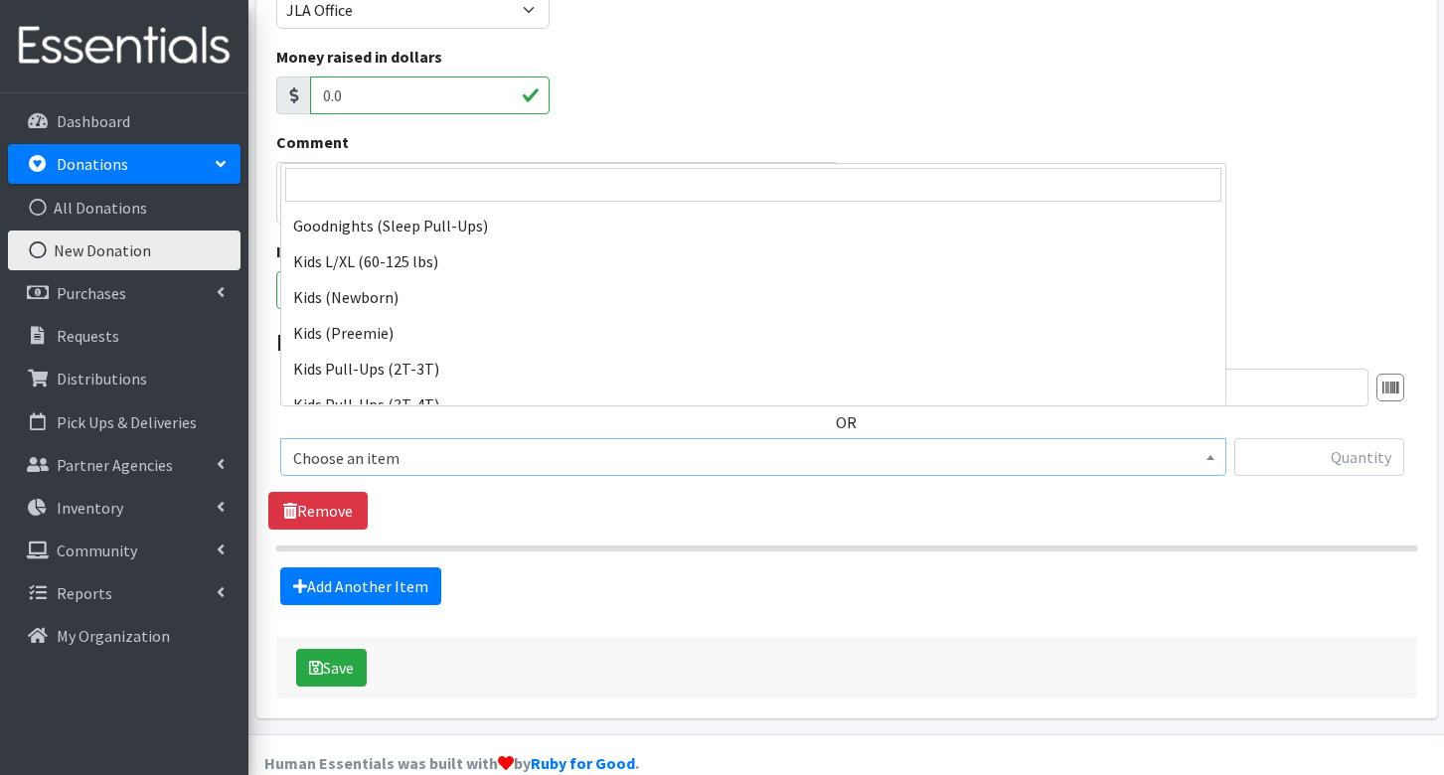
scroll to position [751, 0]
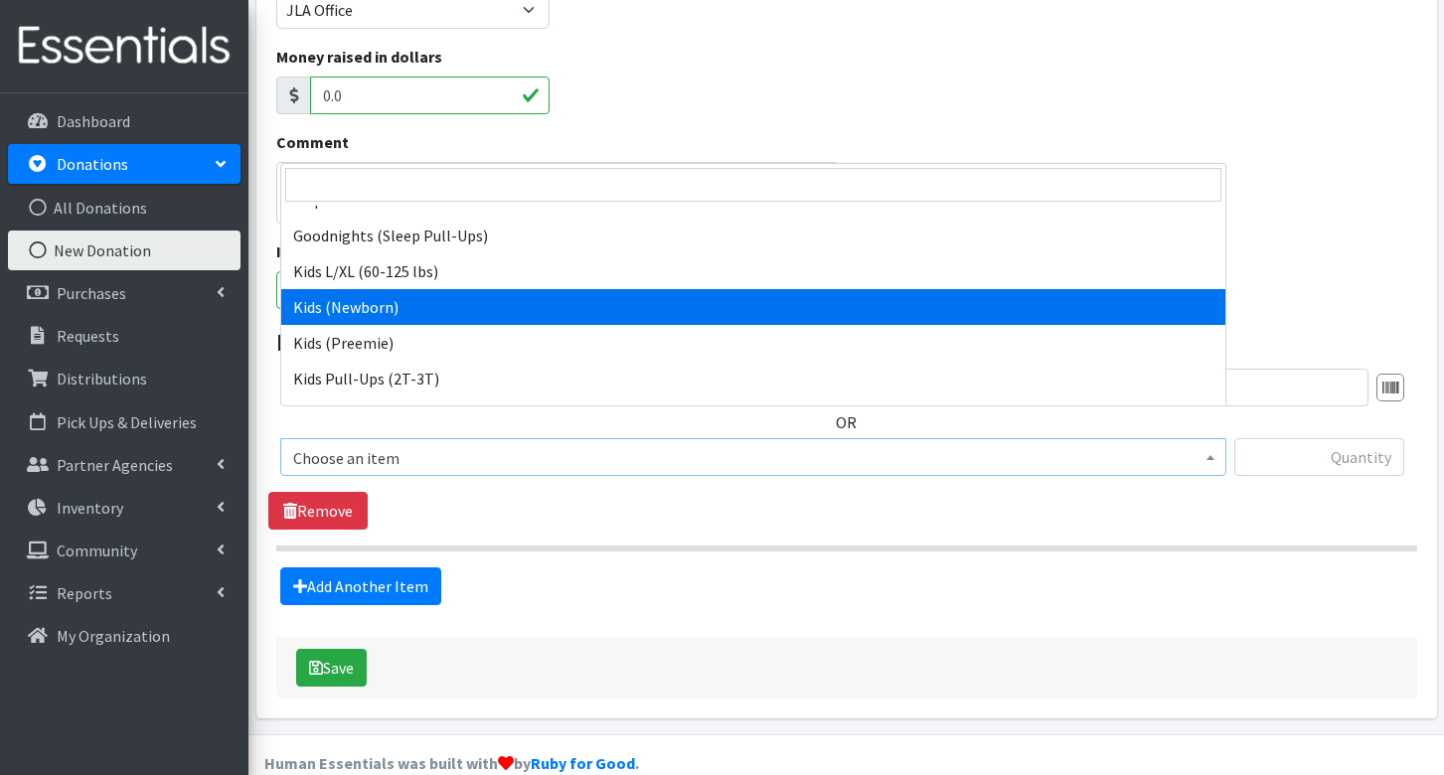
select select "8127"
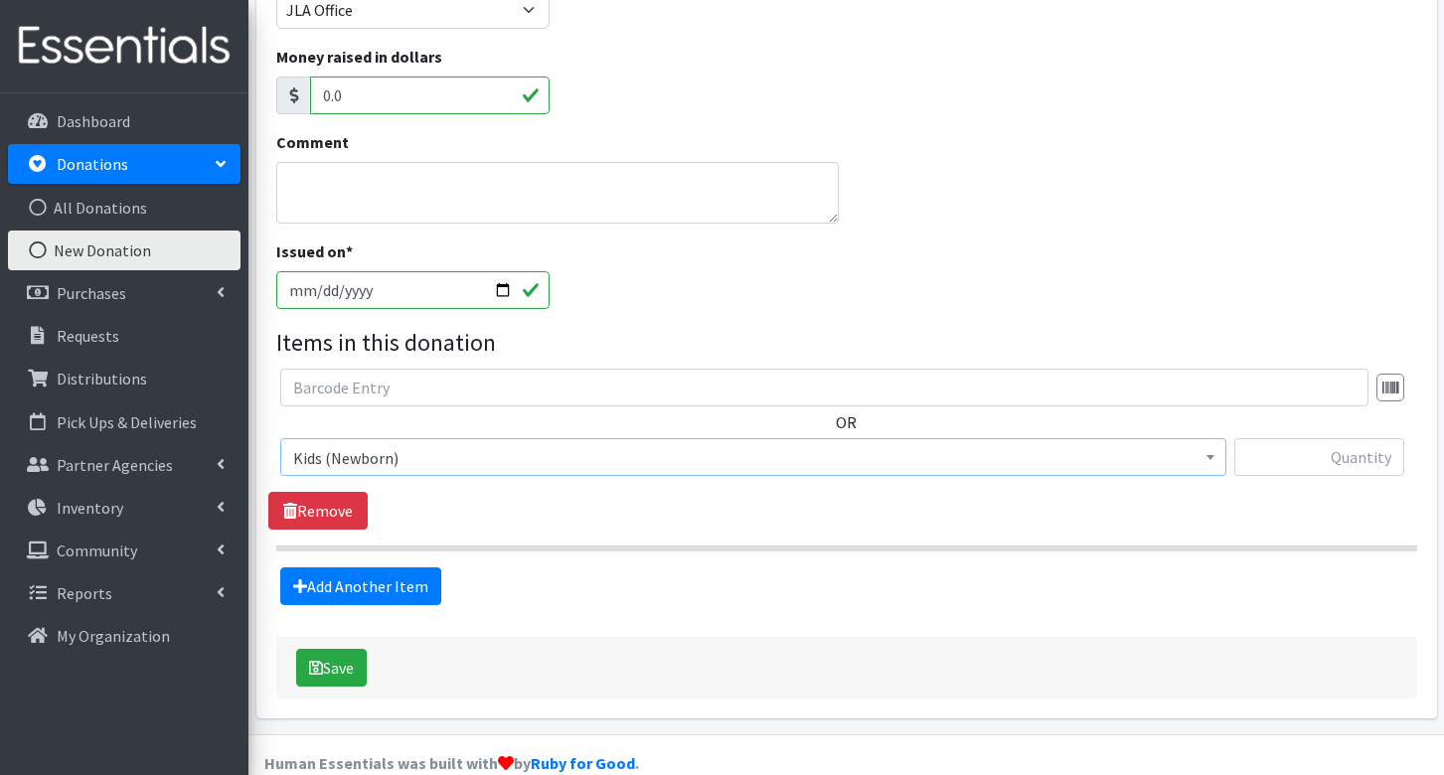
click at [1182, 444] on span "Kids (Newborn)" at bounding box center [753, 458] width 920 height 28
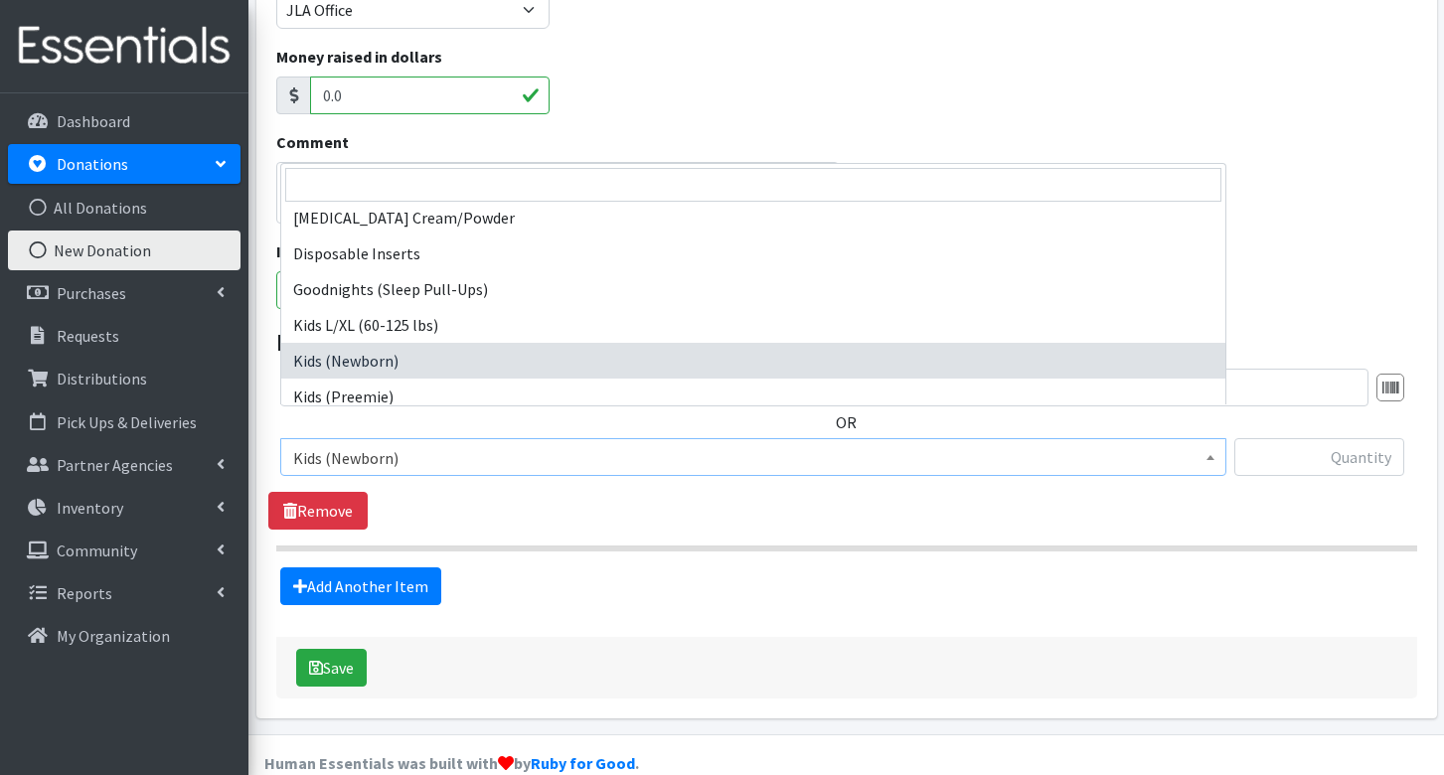
scroll to position [672, 0]
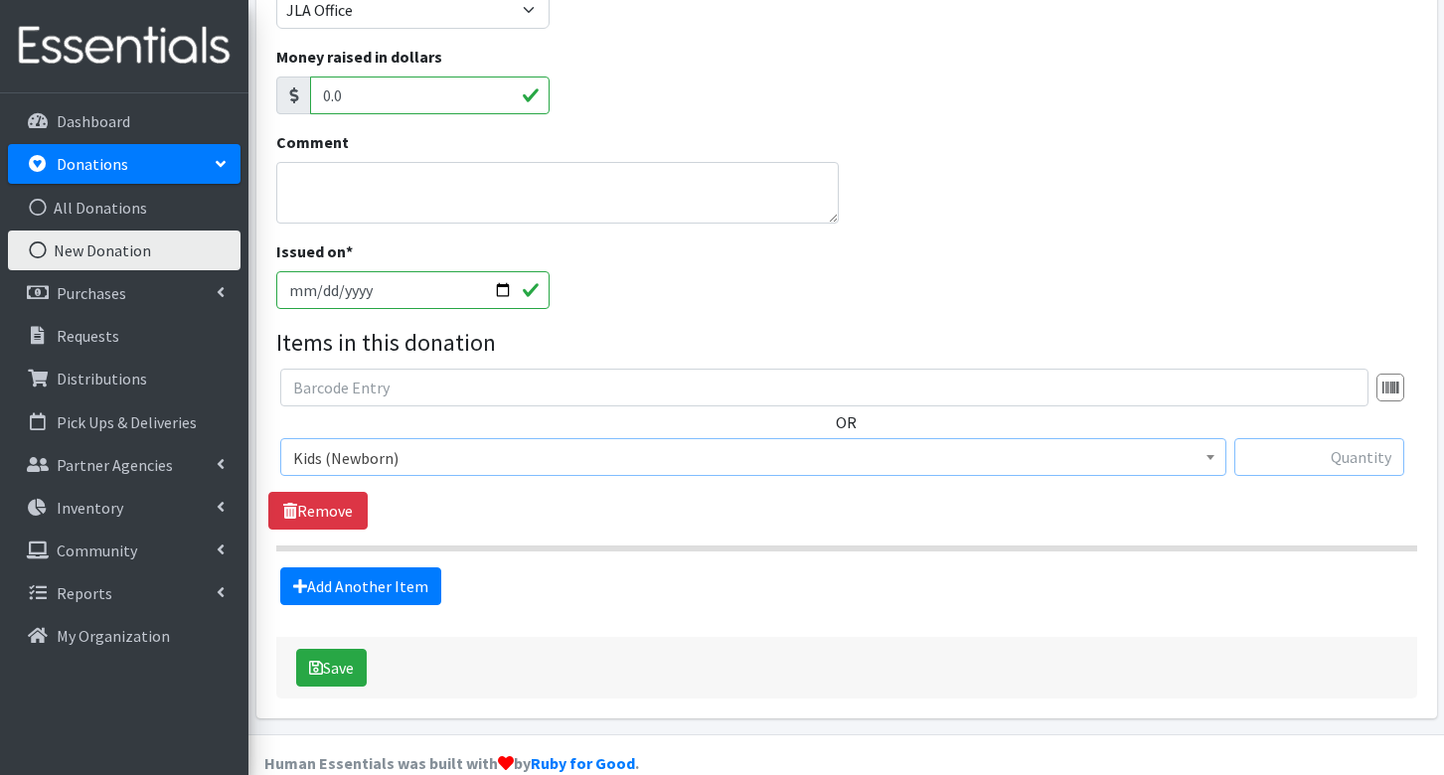
click at [1356, 438] on input "text" at bounding box center [1319, 457] width 170 height 38
type input "786"
click at [331, 567] on link "Add Another Item" at bounding box center [360, 586] width 161 height 38
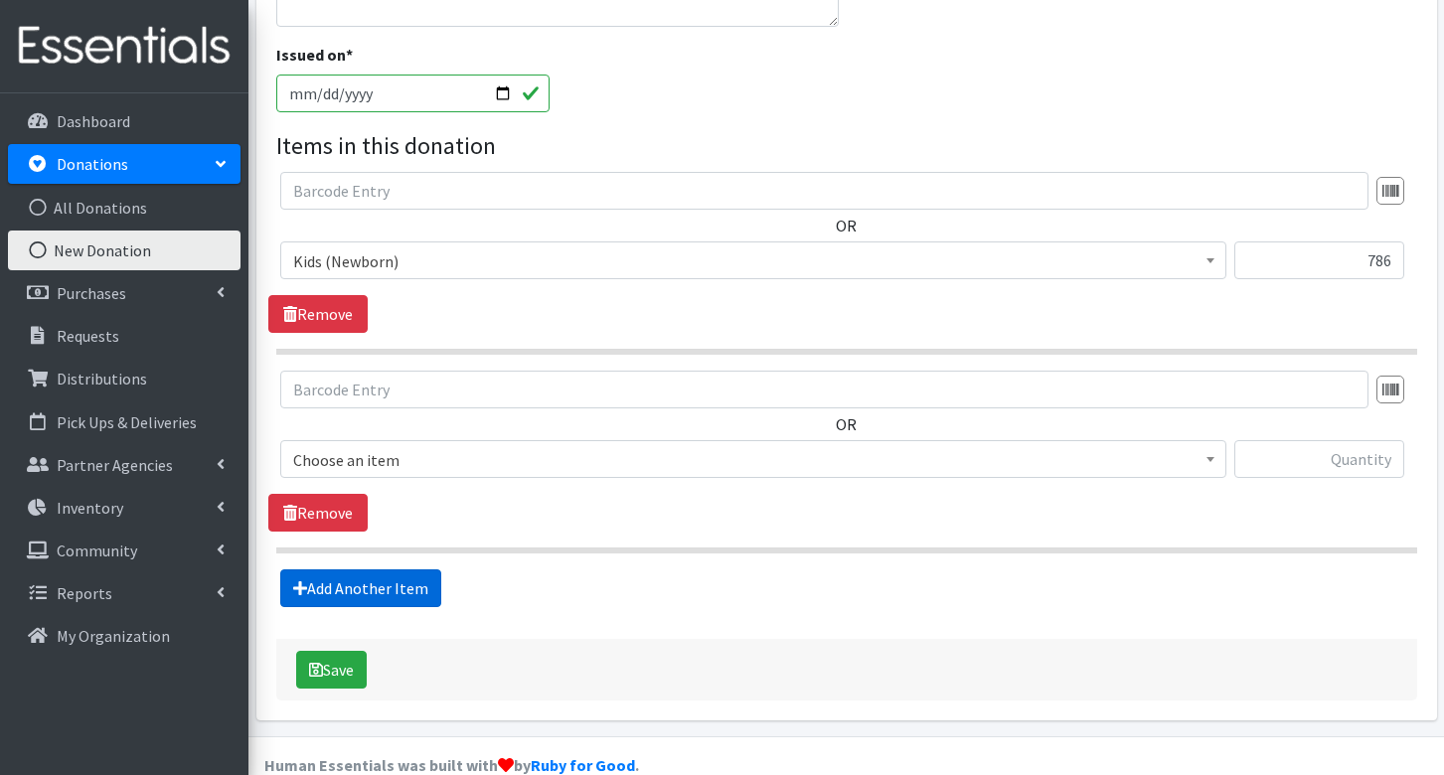
scroll to position [508, 0]
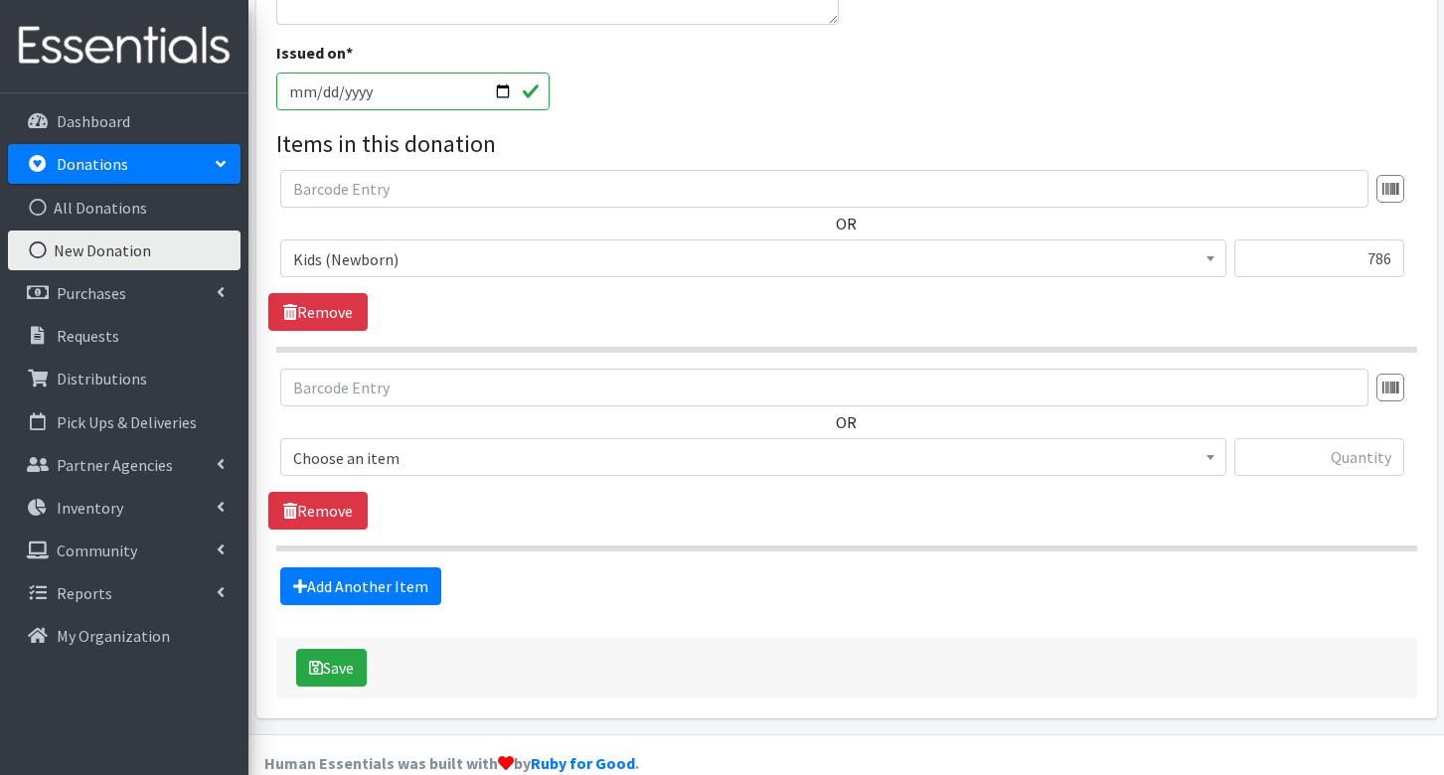
click at [361, 444] on span "Choose an item" at bounding box center [753, 458] width 920 height 28
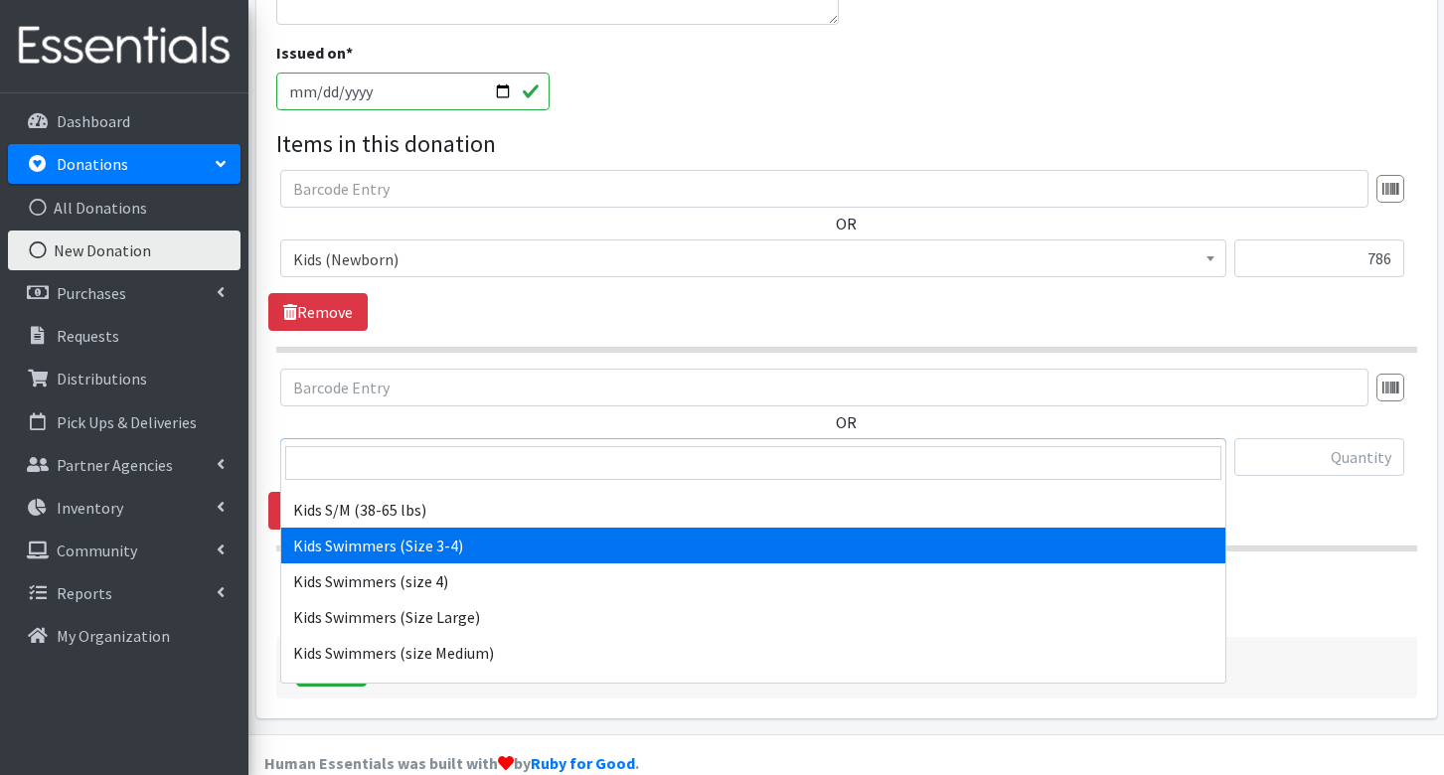
scroll to position [1192, 0]
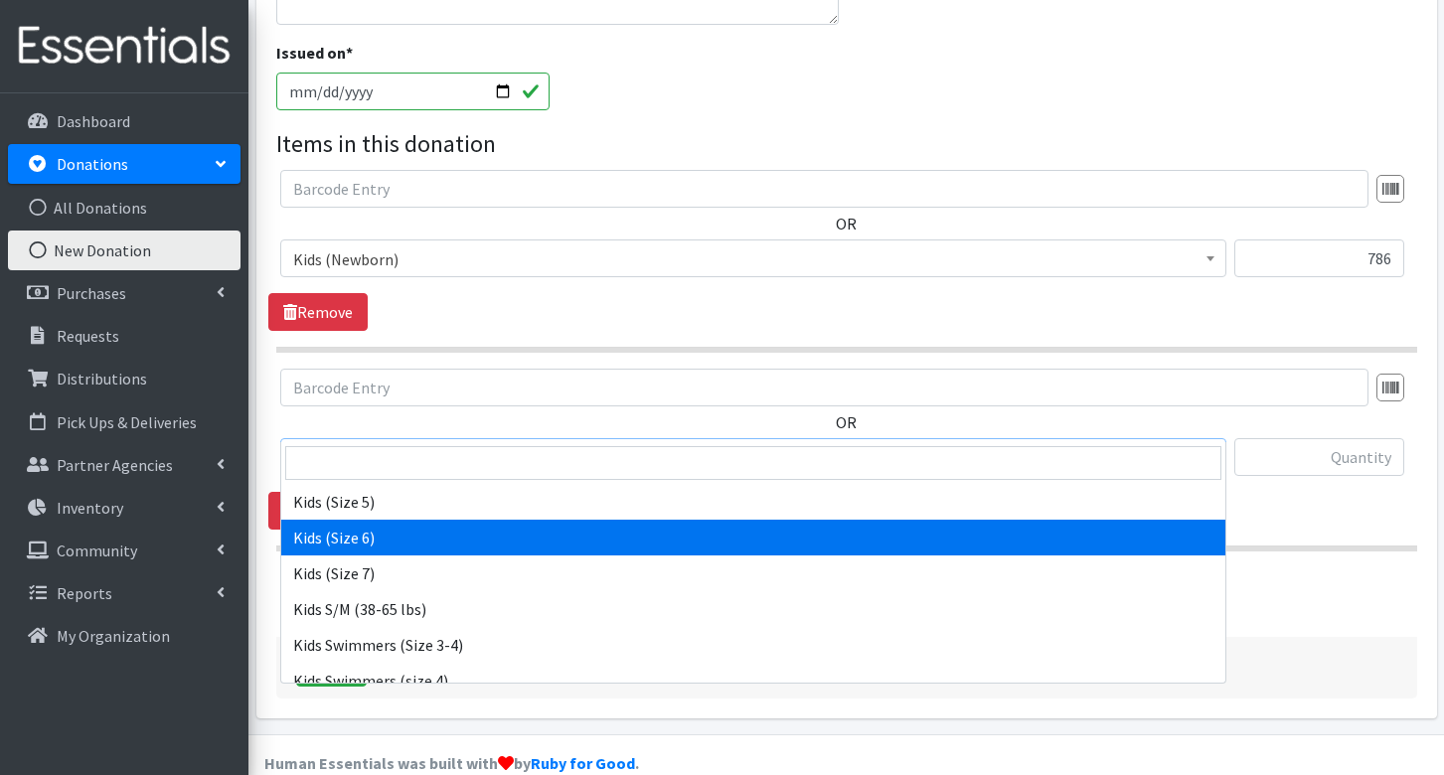
select select "8159"
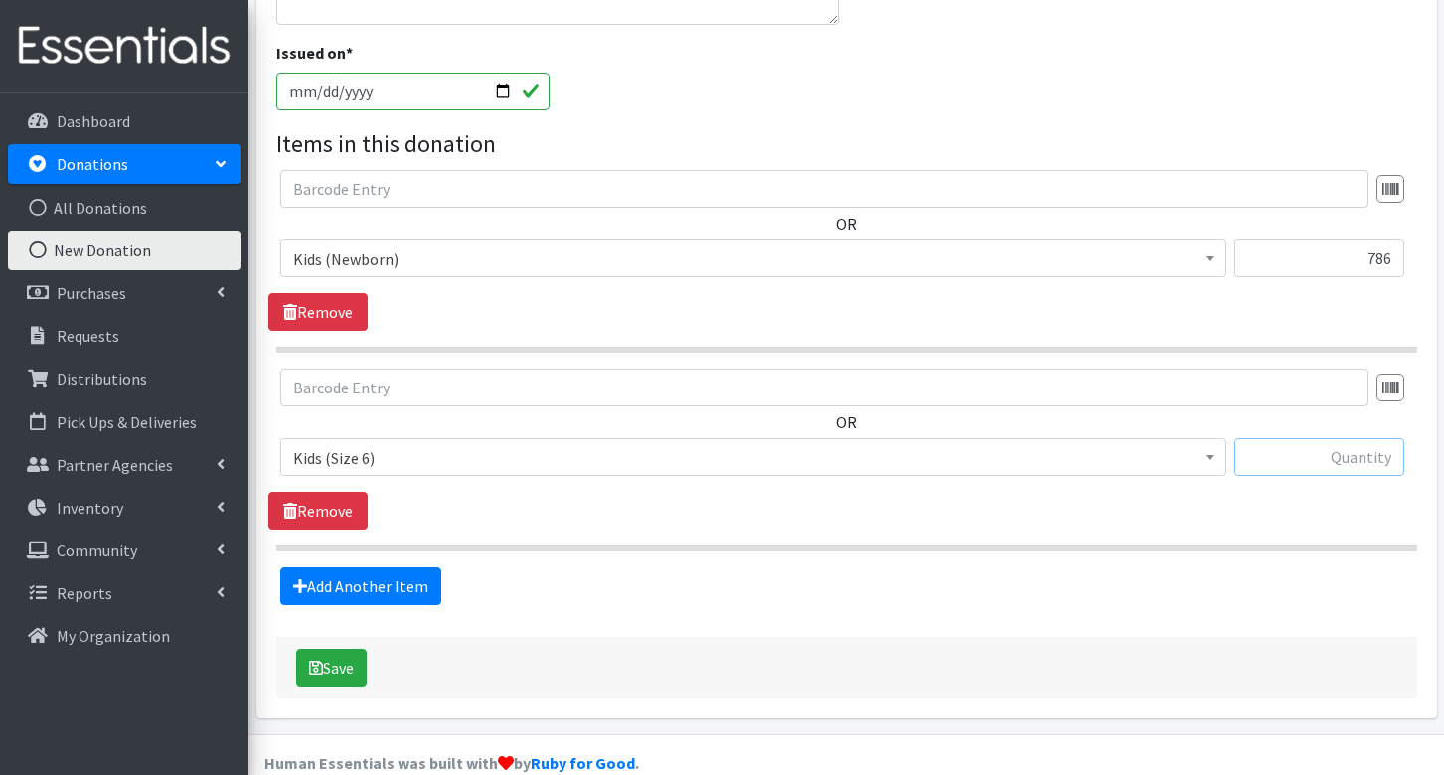
click at [1325, 438] on input "text" at bounding box center [1319, 457] width 170 height 38
type input "648"
click at [373, 567] on link "Add Another Item" at bounding box center [360, 586] width 161 height 38
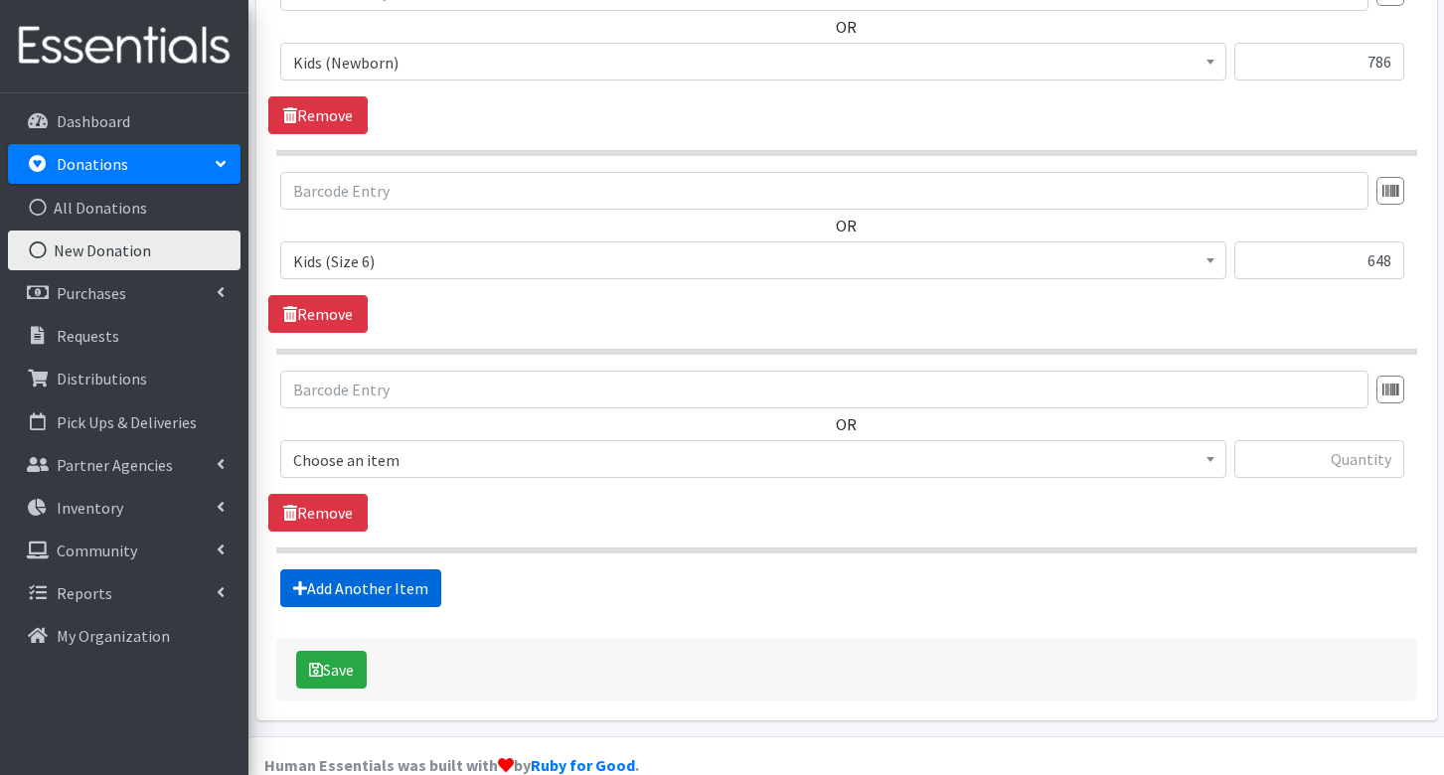
scroll to position [706, 0]
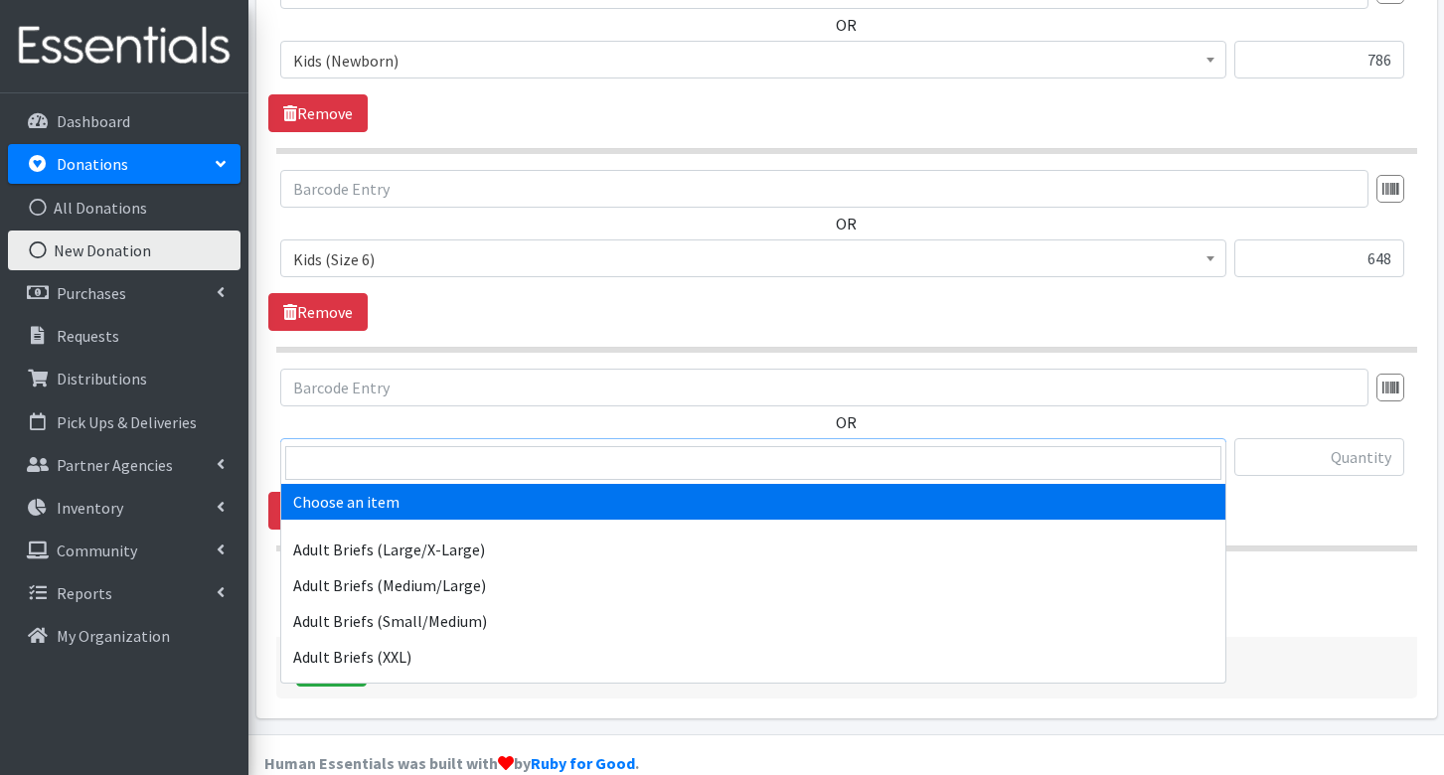
click at [346, 444] on span "Choose an item" at bounding box center [753, 458] width 920 height 28
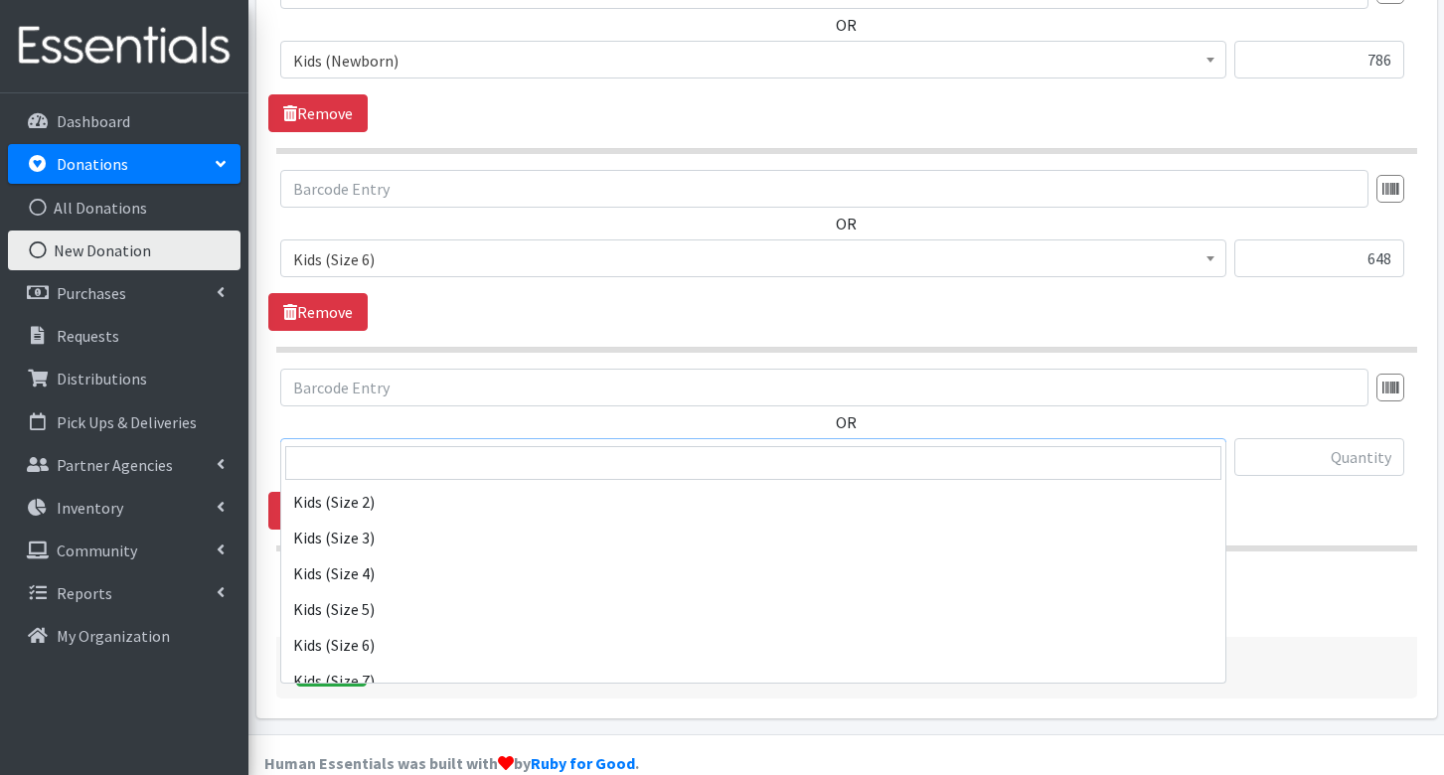
scroll to position [1093, 0]
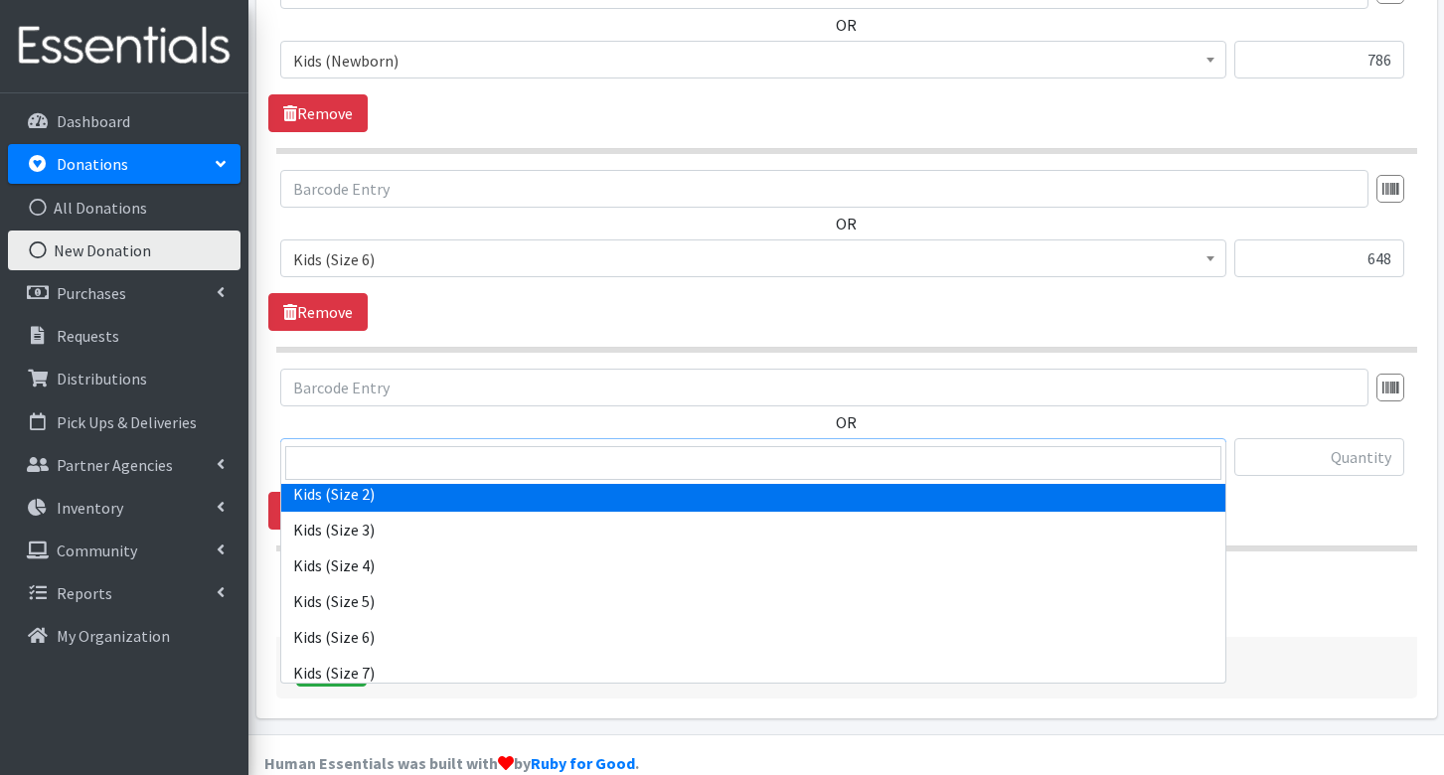
select select "8148"
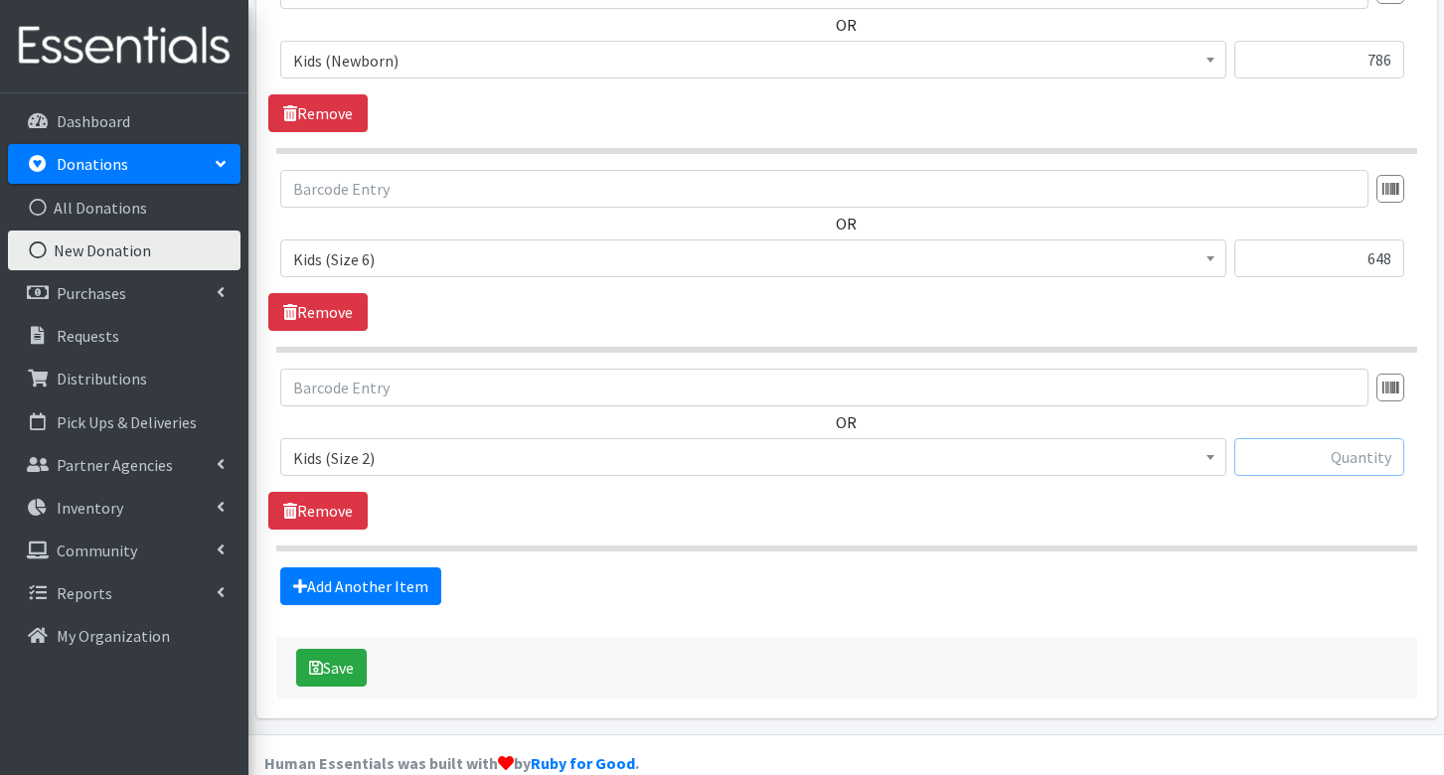
click at [1292, 438] on input "text" at bounding box center [1319, 457] width 170 height 38
type input "144"
click at [350, 567] on link "Add Another Item" at bounding box center [360, 586] width 161 height 38
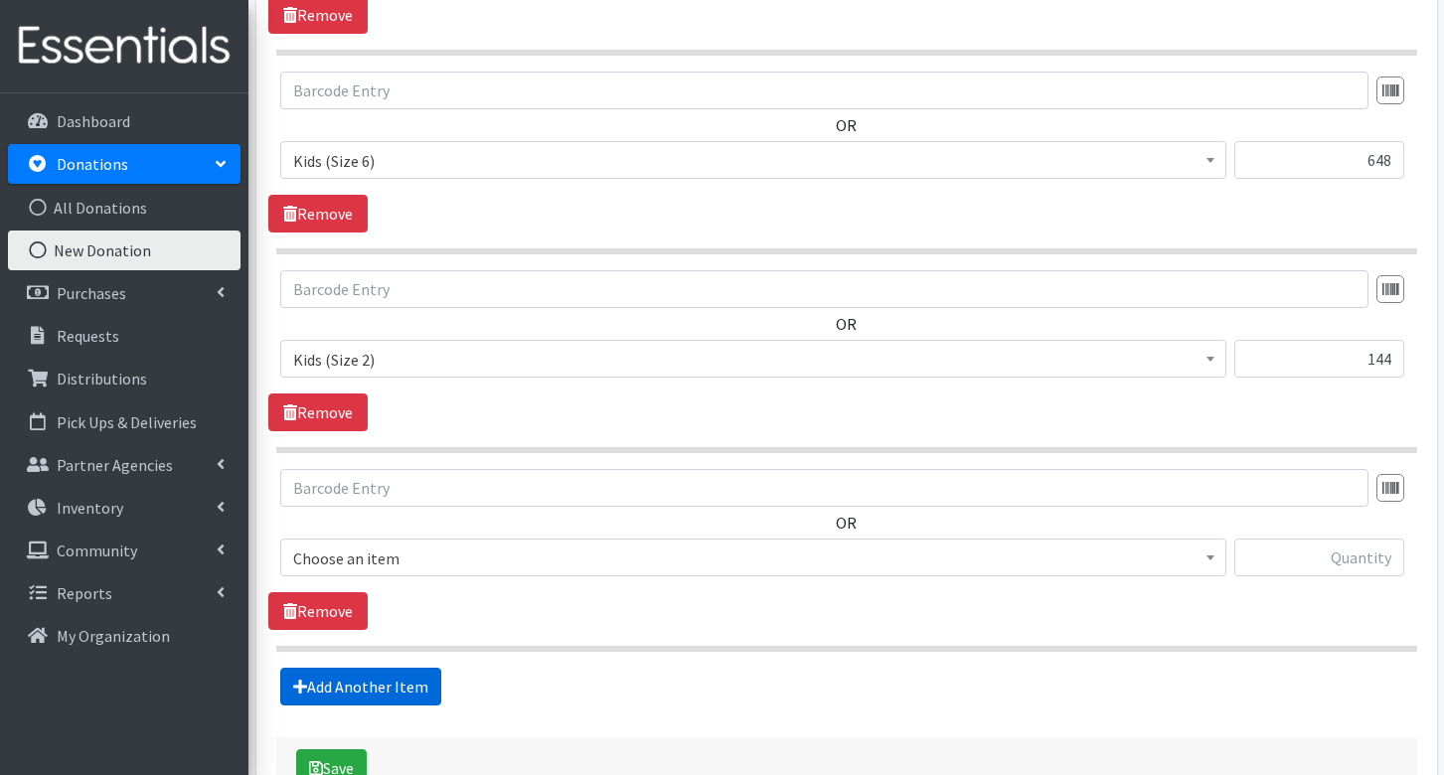
scroll to position [905, 0]
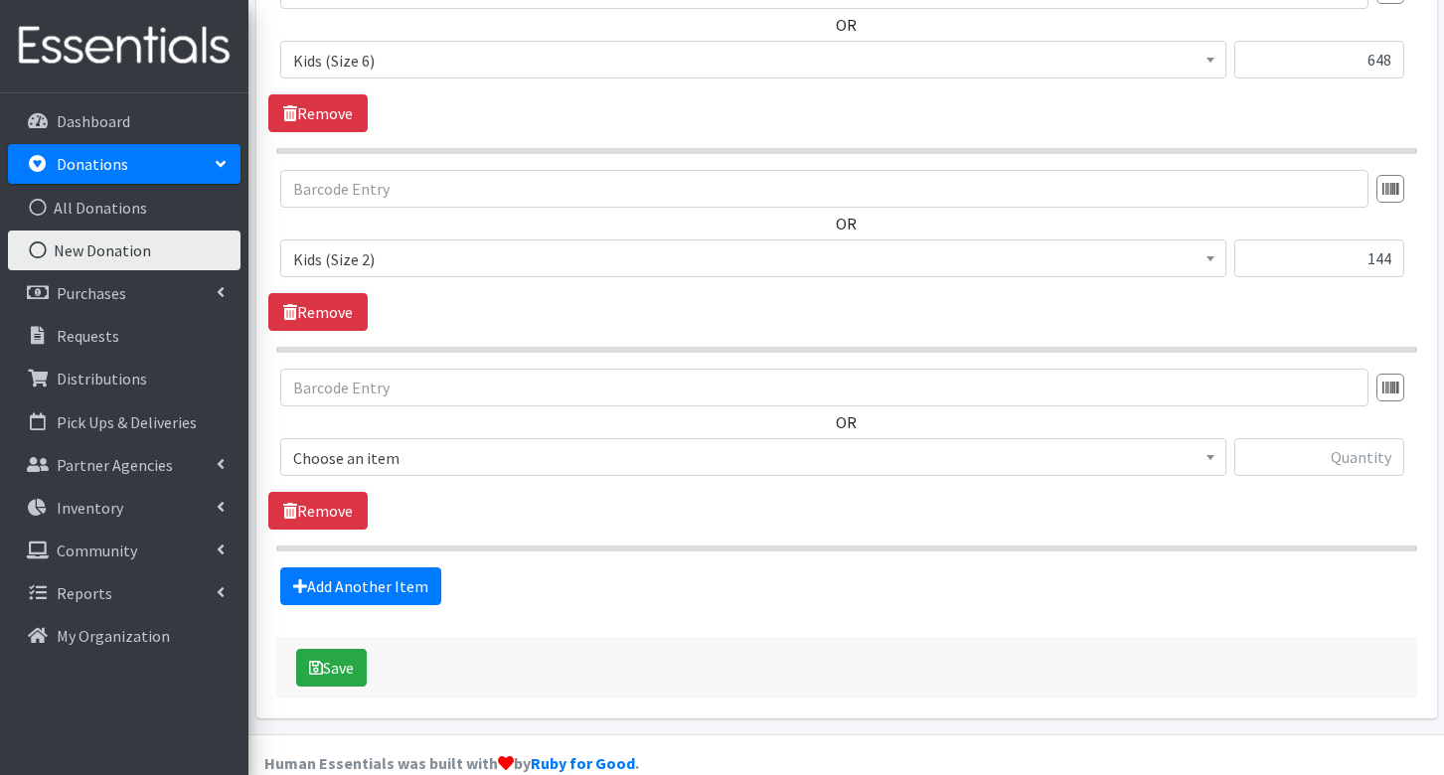
click at [408, 444] on span "Choose an item" at bounding box center [753, 458] width 920 height 28
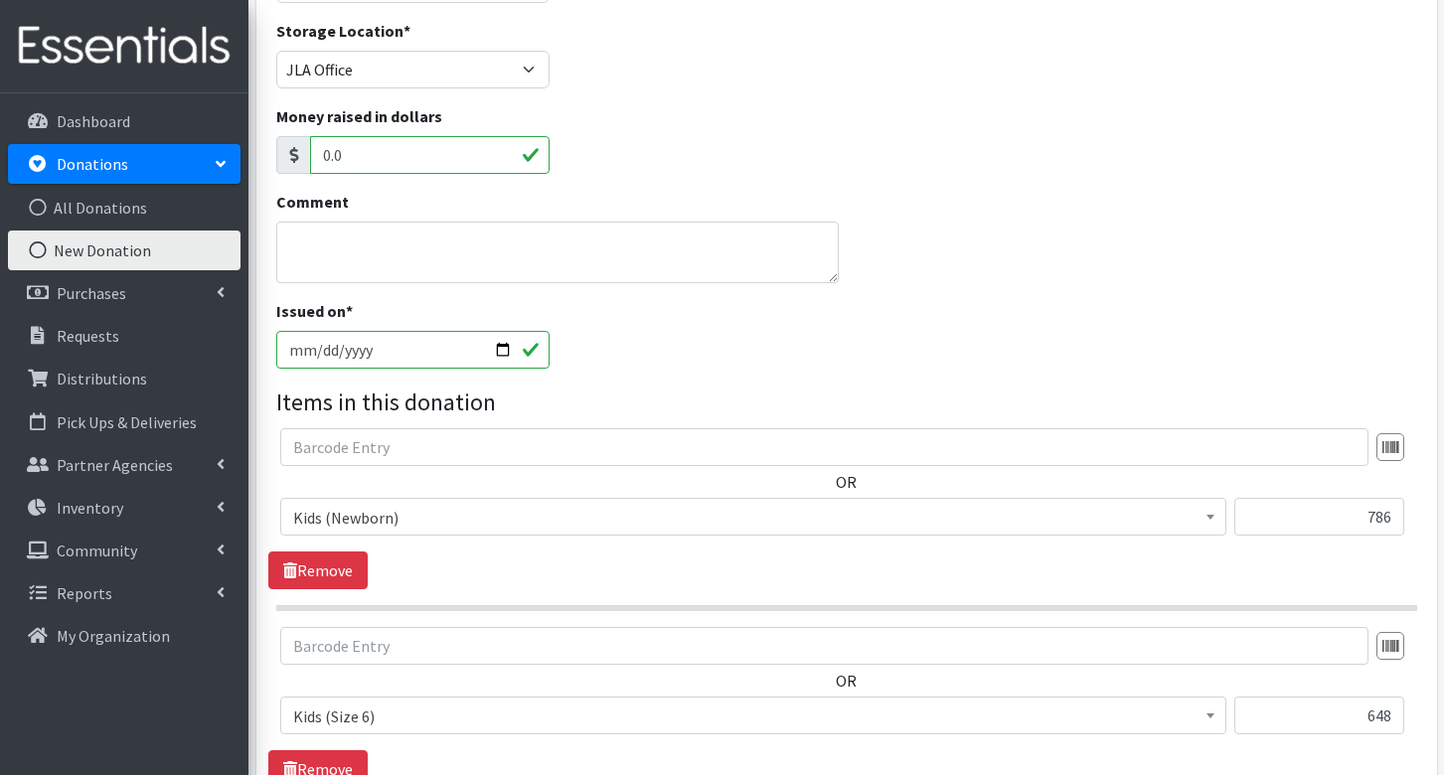
scroll to position [309, 0]
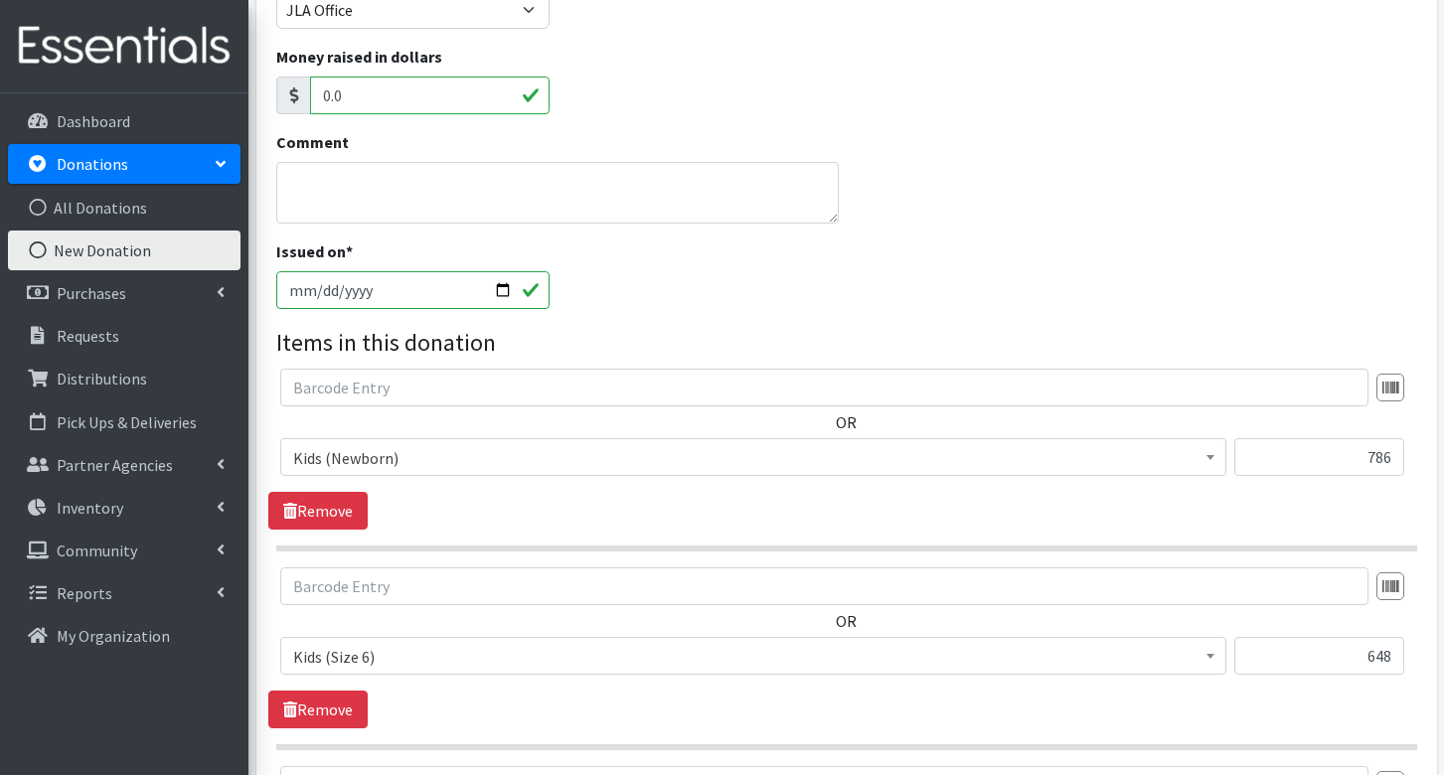
click at [957, 193] on div "Comment" at bounding box center [846, 184] width 1156 height 109
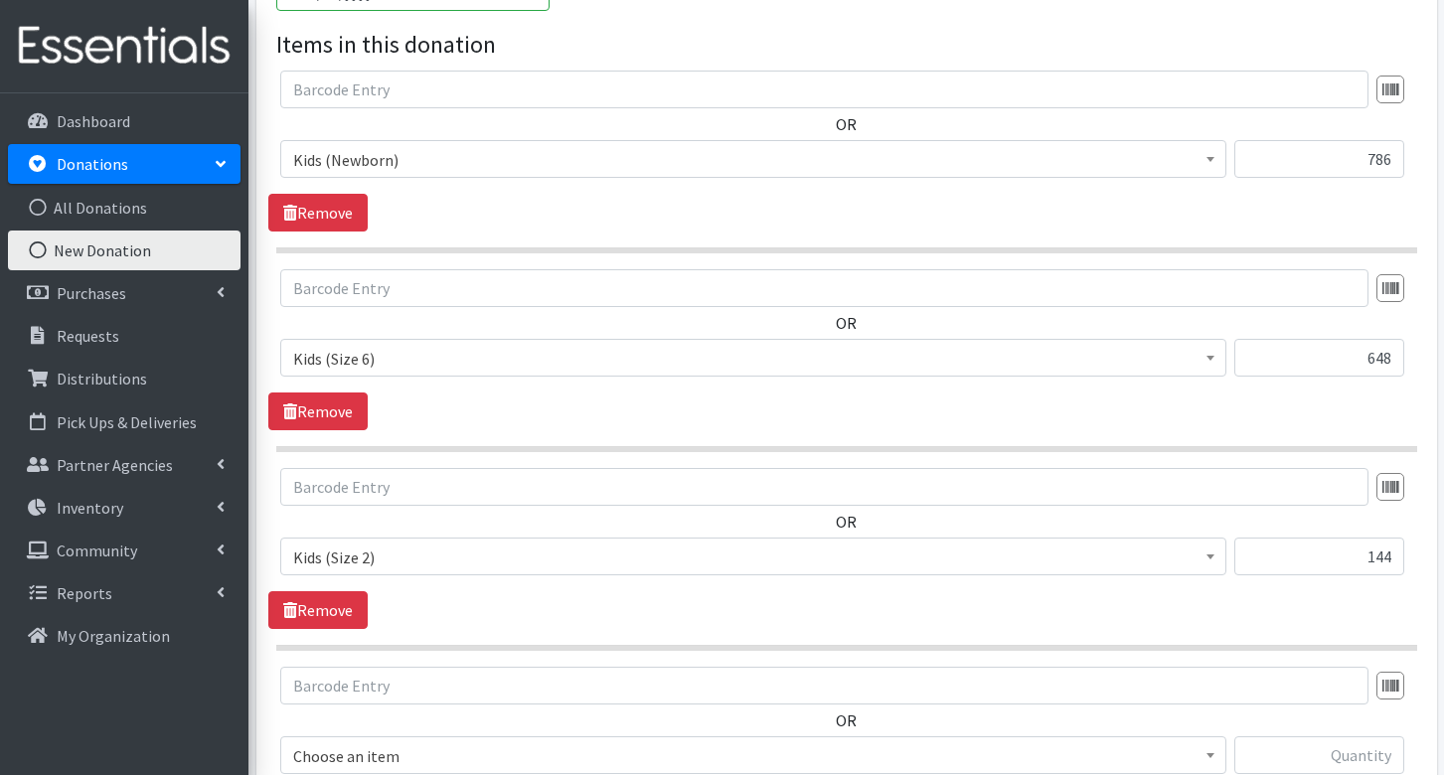
scroll to position [706, 0]
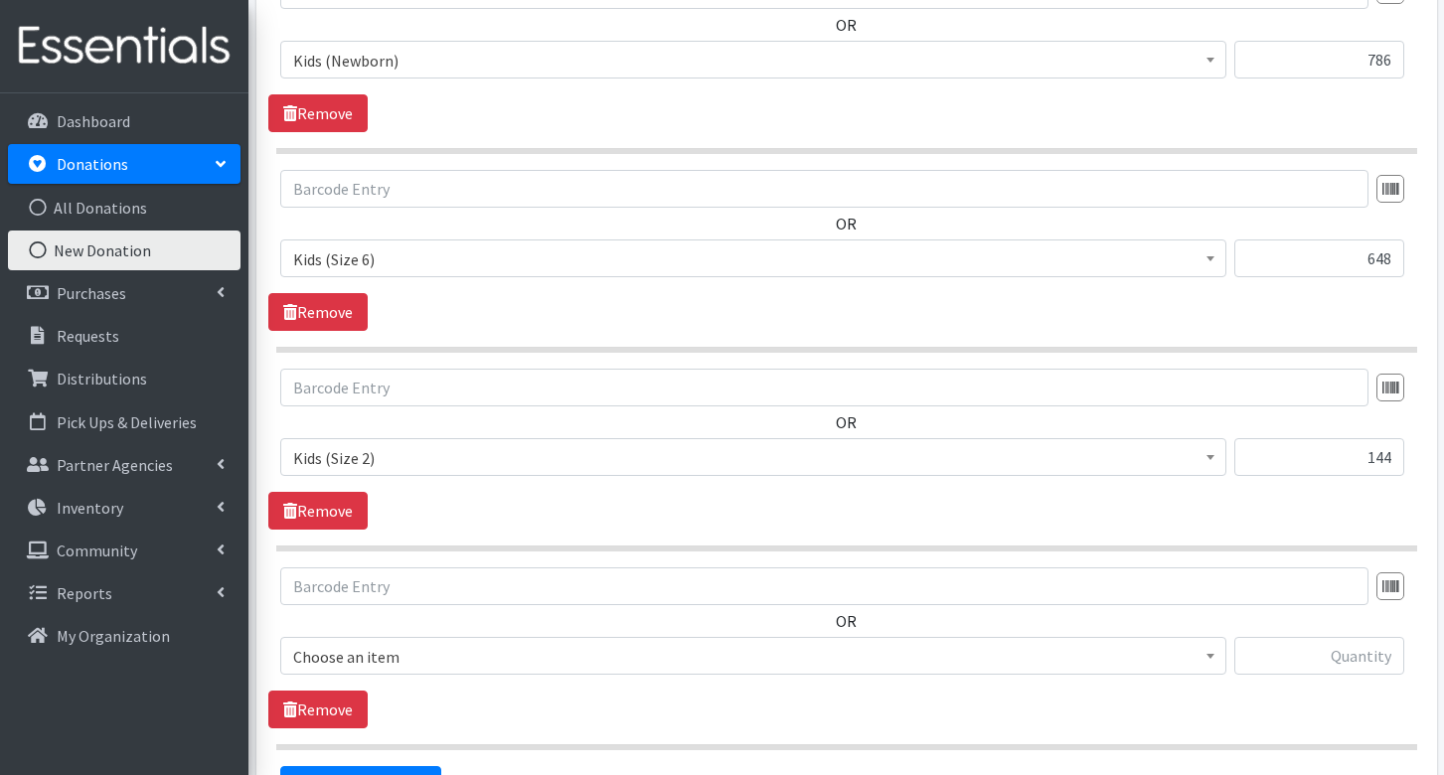
click at [377, 643] on span "Choose an item" at bounding box center [753, 657] width 920 height 28
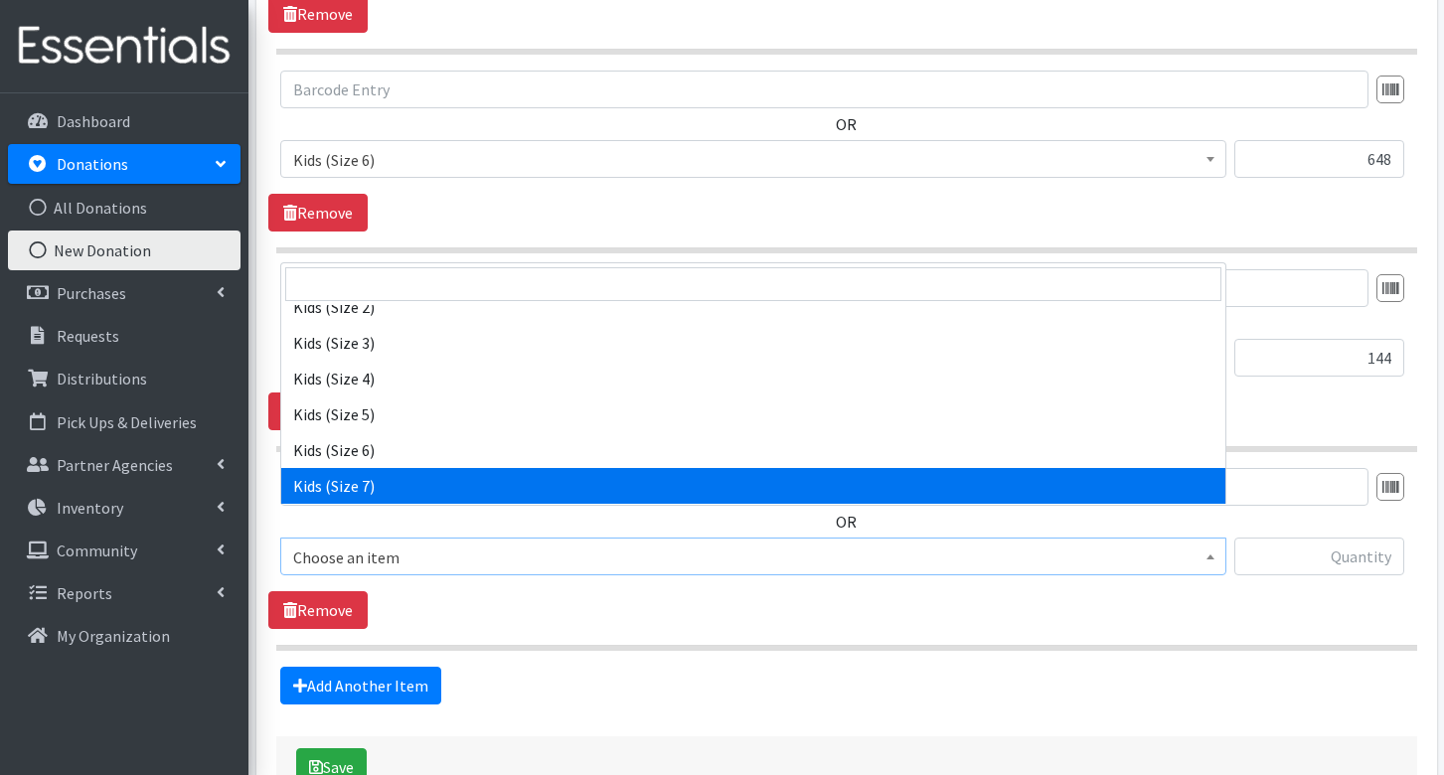
scroll to position [1069, 0]
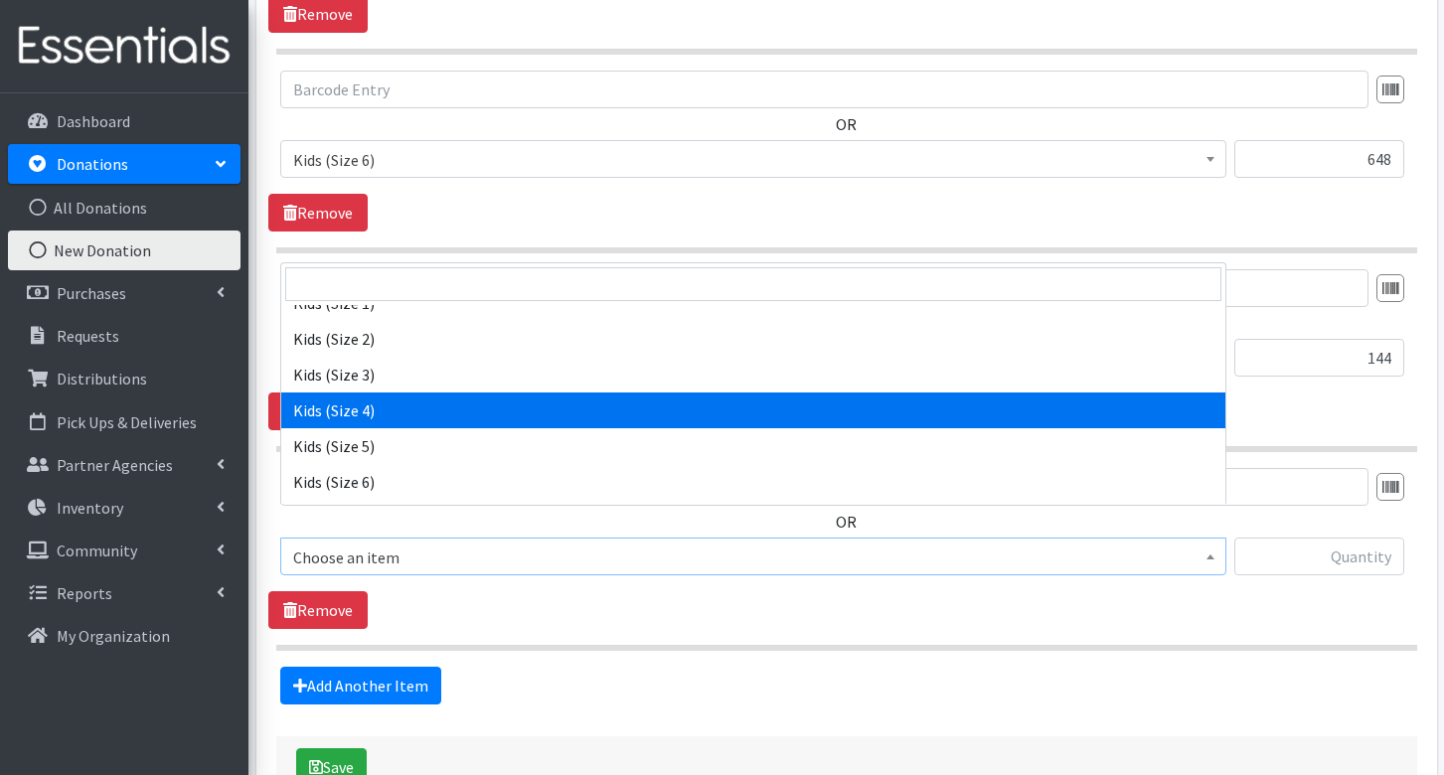
select select "8160"
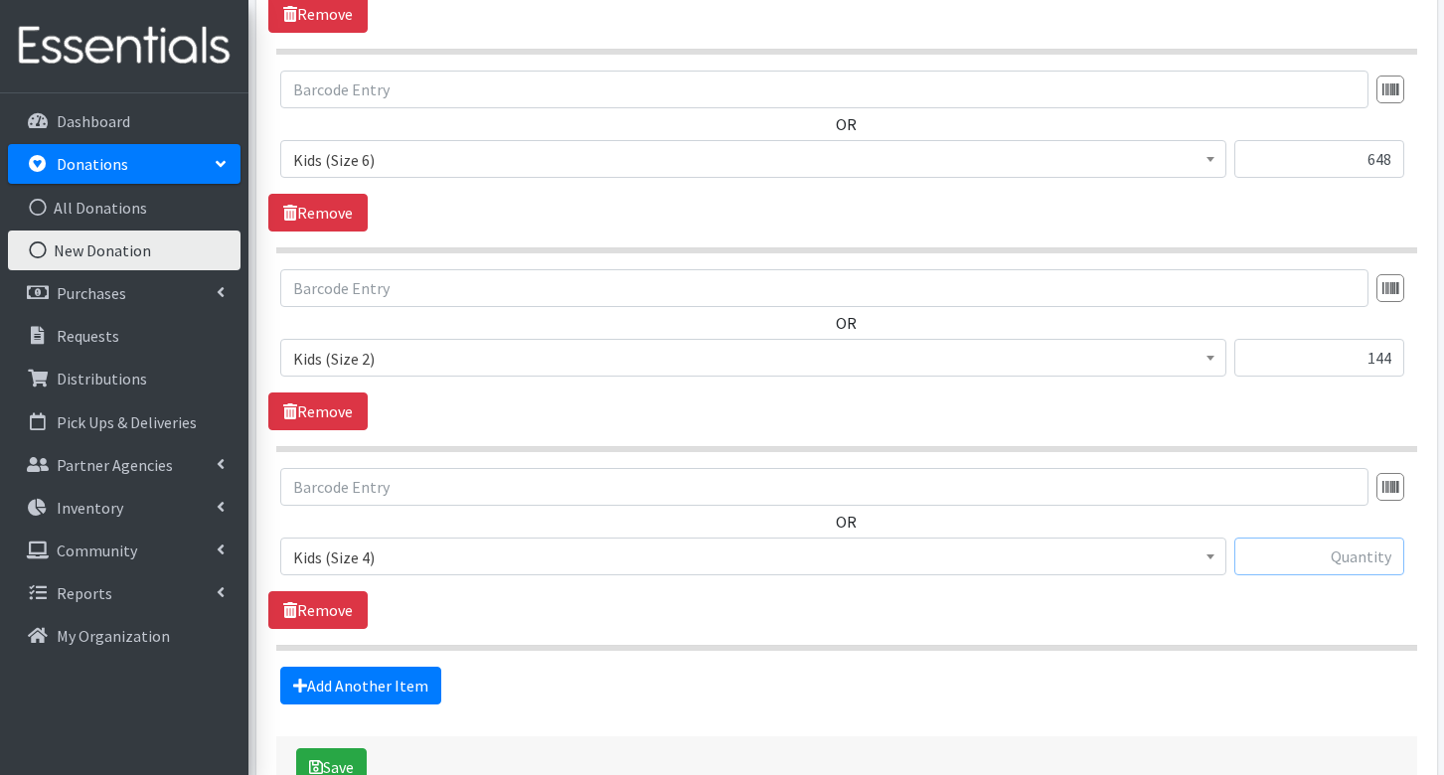
click at [1310, 538] on input "text" at bounding box center [1319, 557] width 170 height 38
type input "158"
click at [398, 667] on link "Add Another Item" at bounding box center [360, 686] width 161 height 38
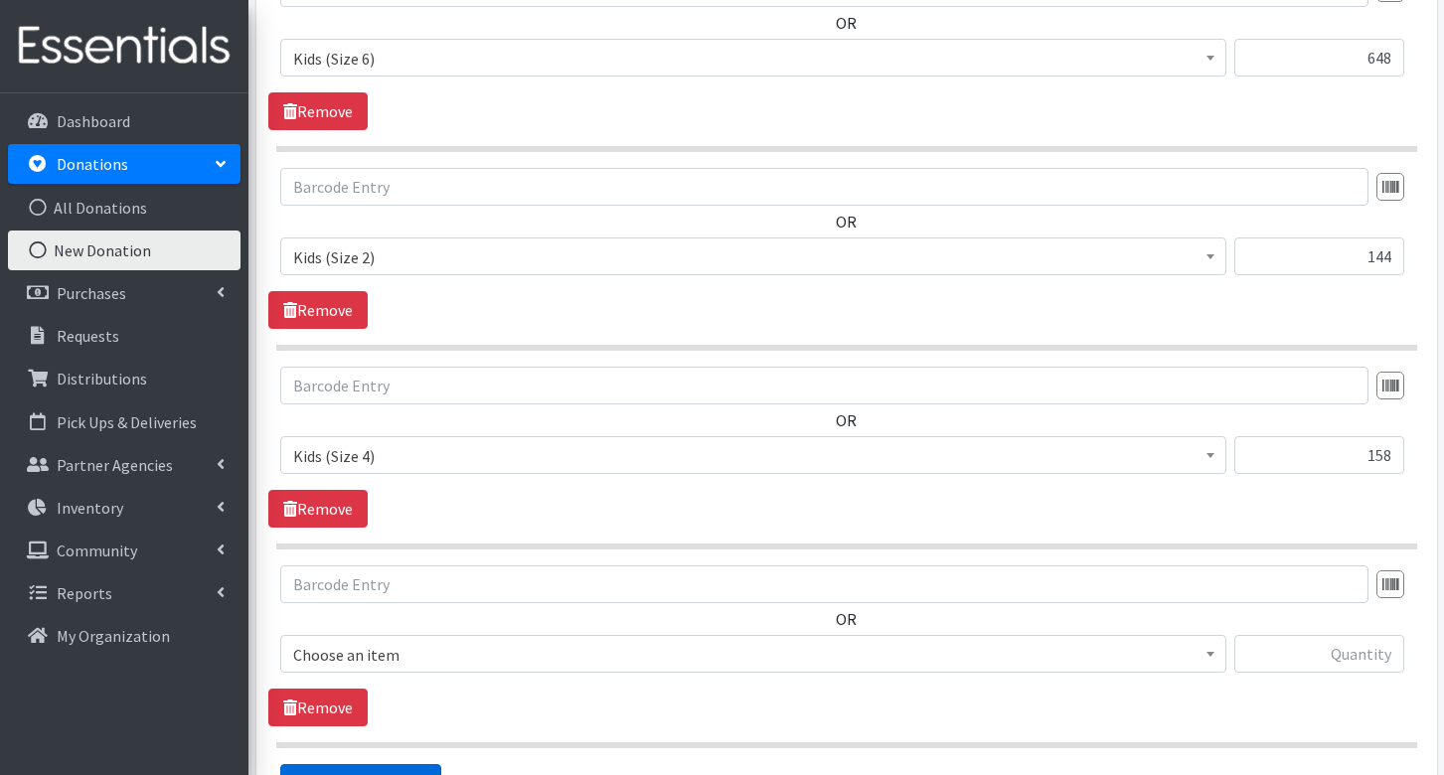
scroll to position [1104, 0]
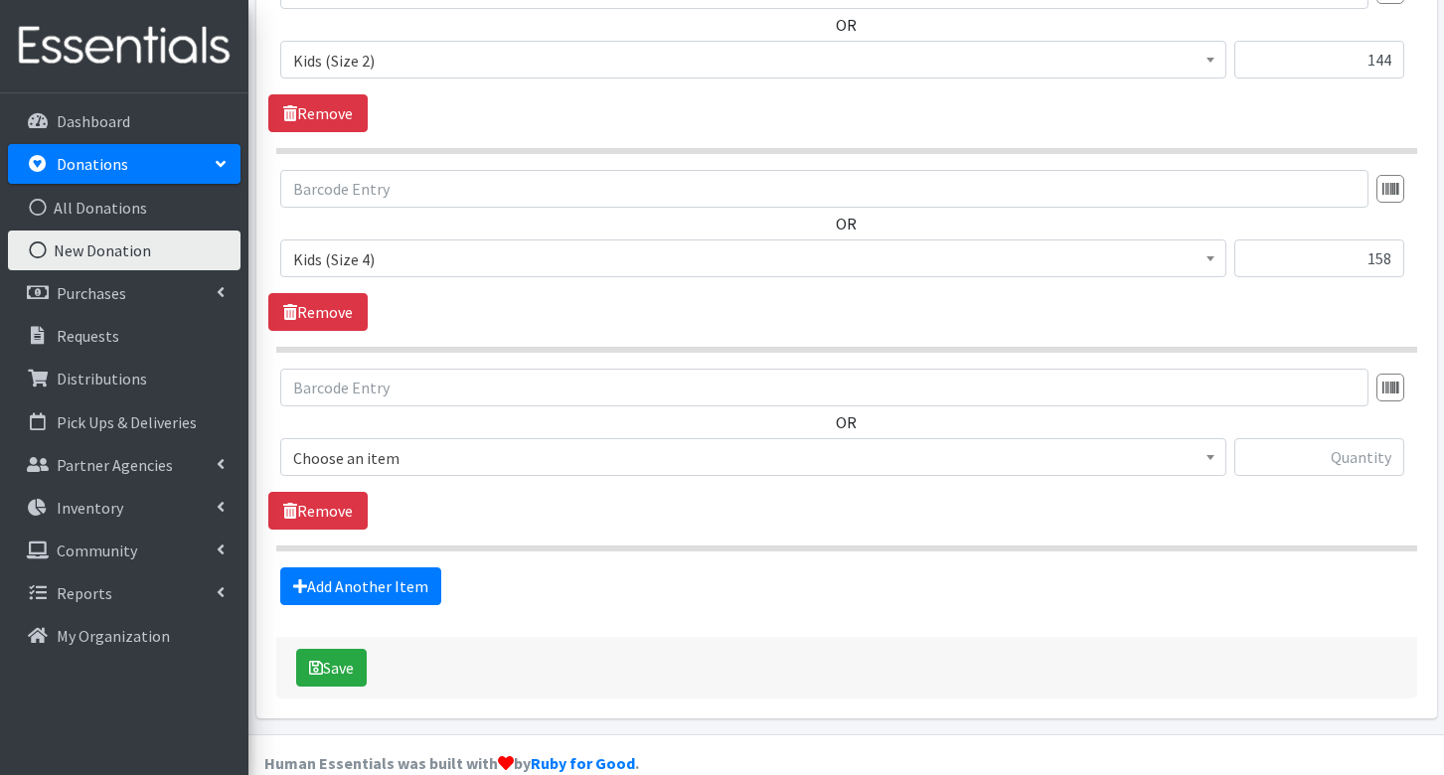
click at [547, 444] on span "Choose an item" at bounding box center [753, 458] width 920 height 28
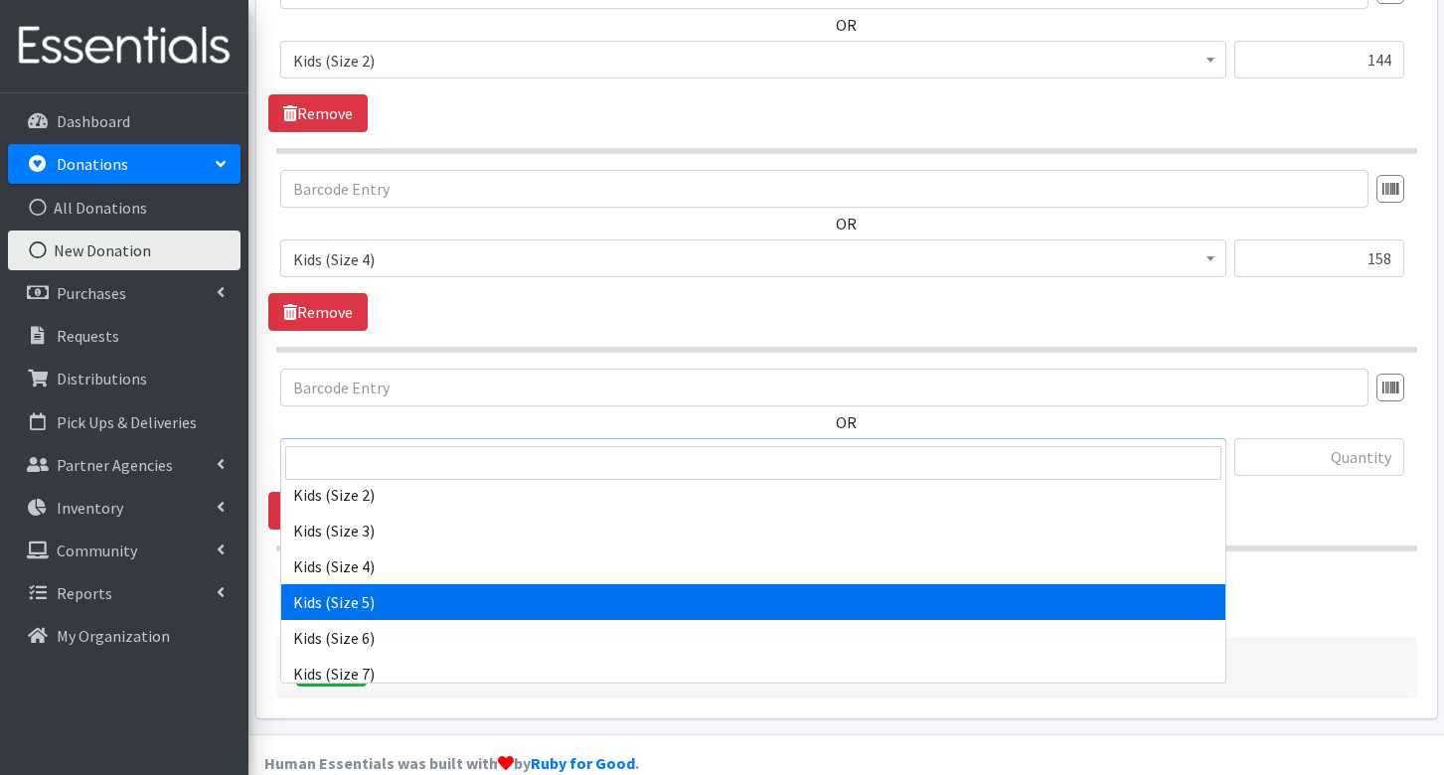
scroll to position [1093, 0]
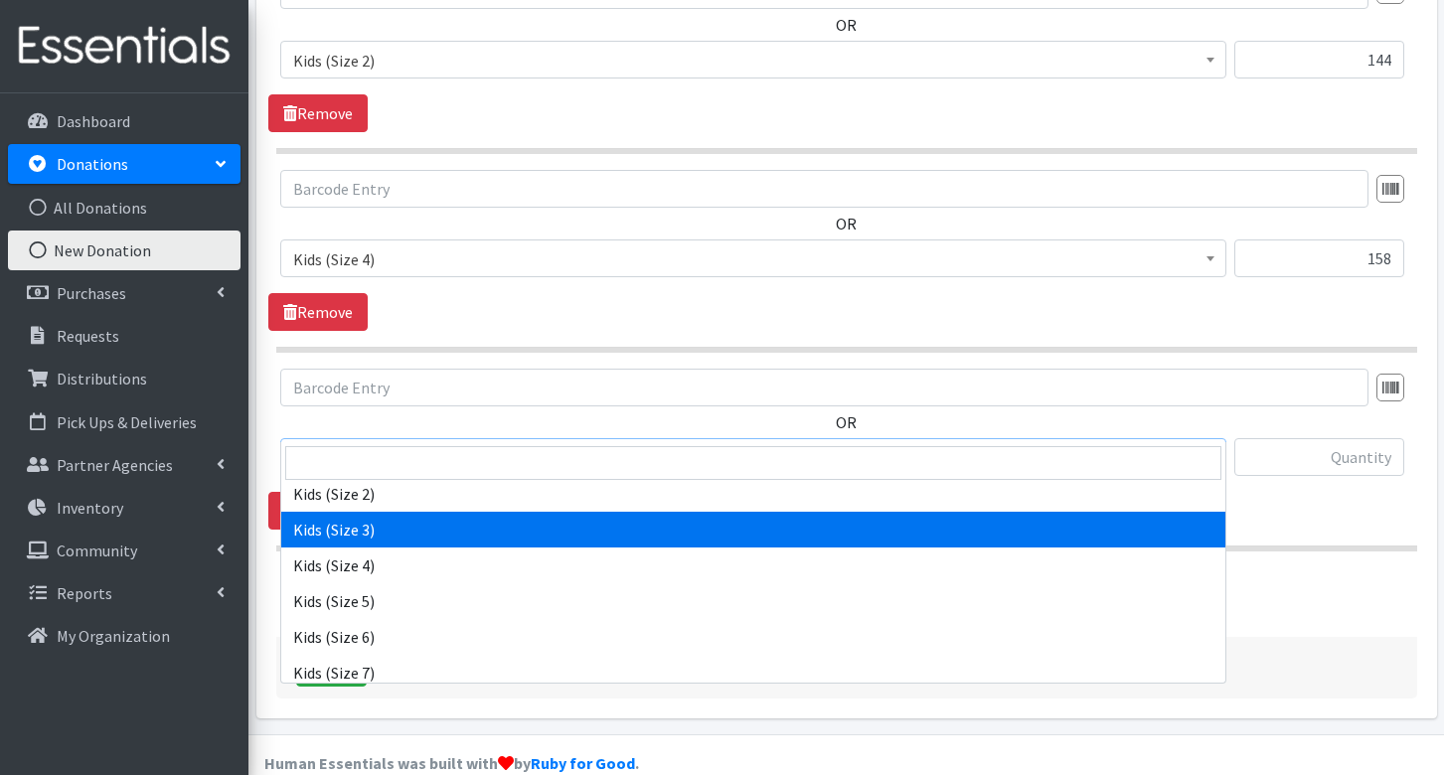
select select "8153"
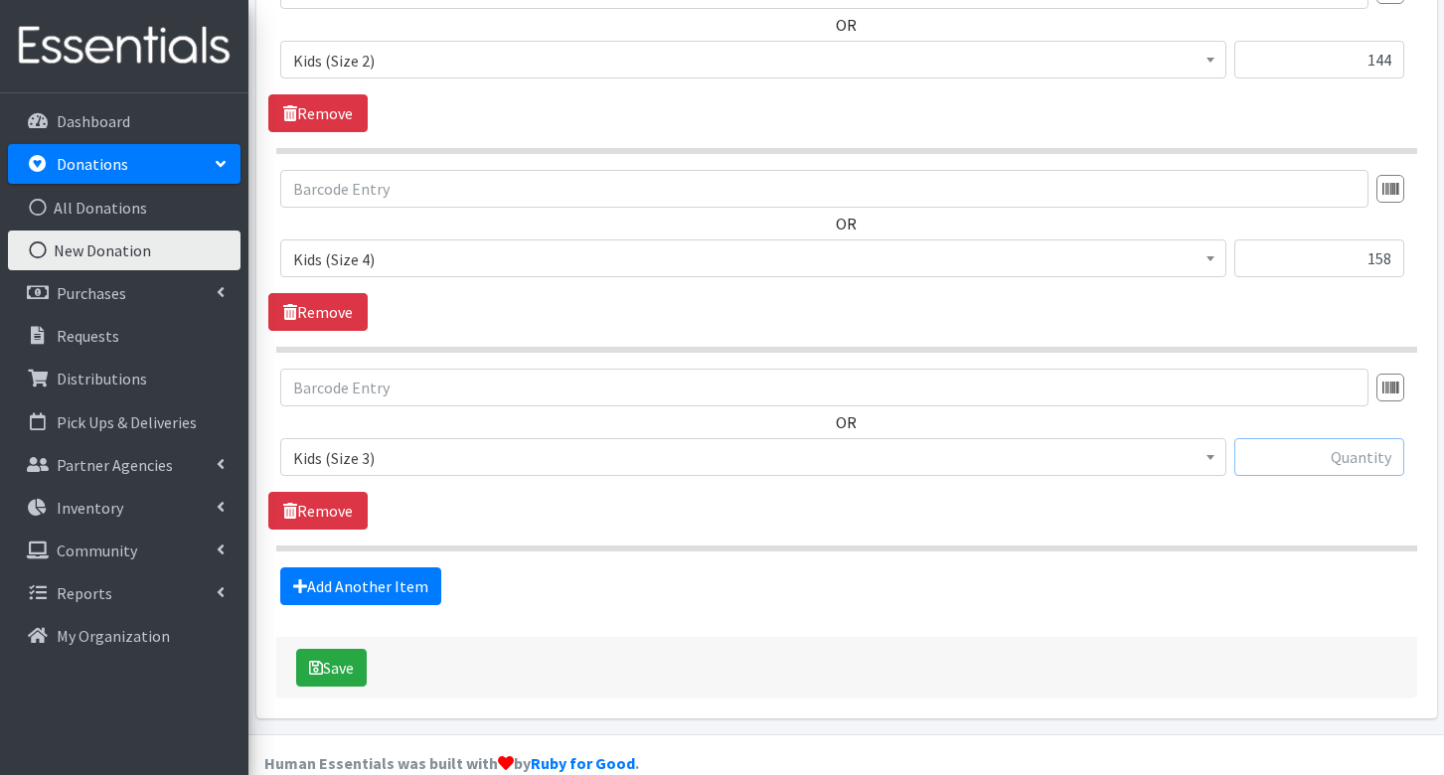
click at [1325, 438] on input "text" at bounding box center [1319, 457] width 170 height 38
type input "160"
click at [337, 649] on button "Save" at bounding box center [331, 668] width 71 height 38
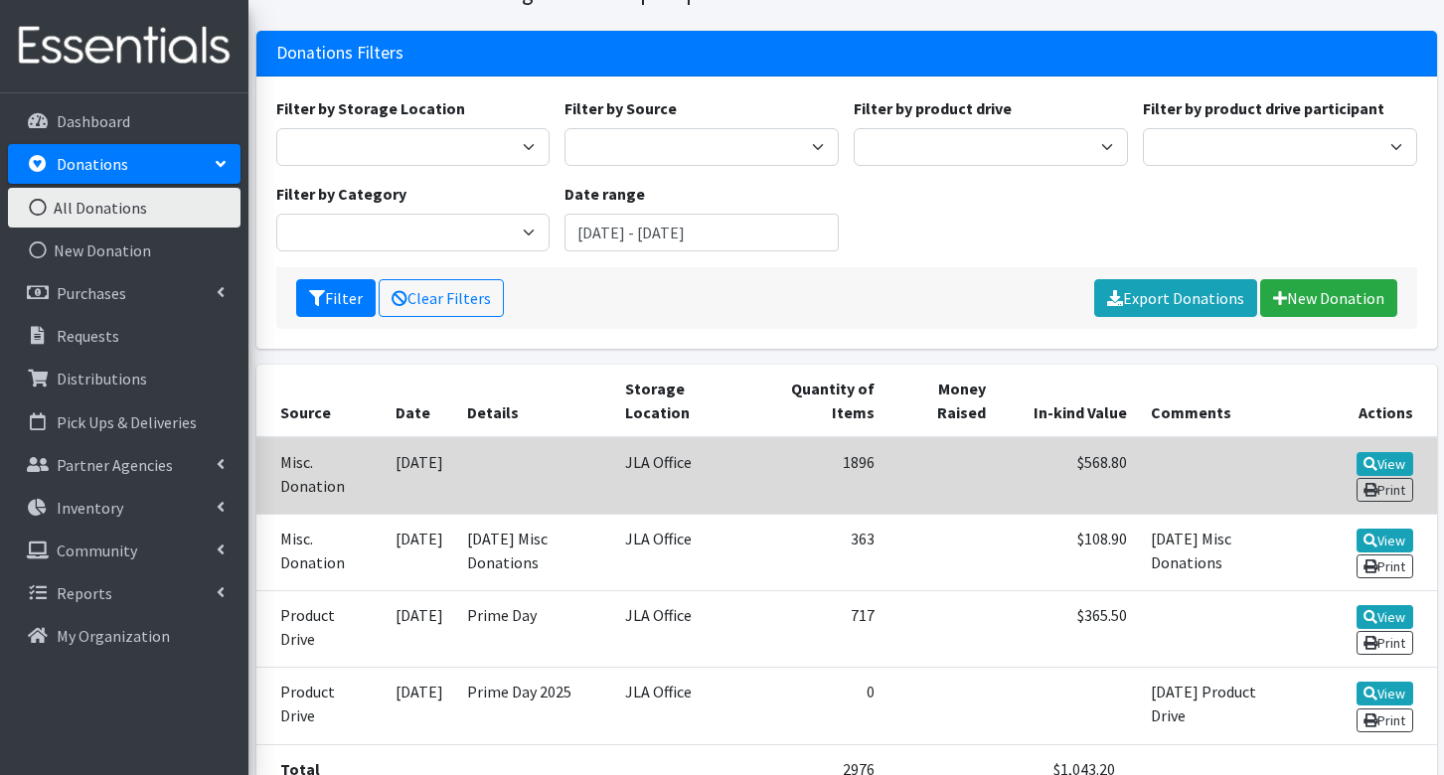
scroll to position [199, 0]
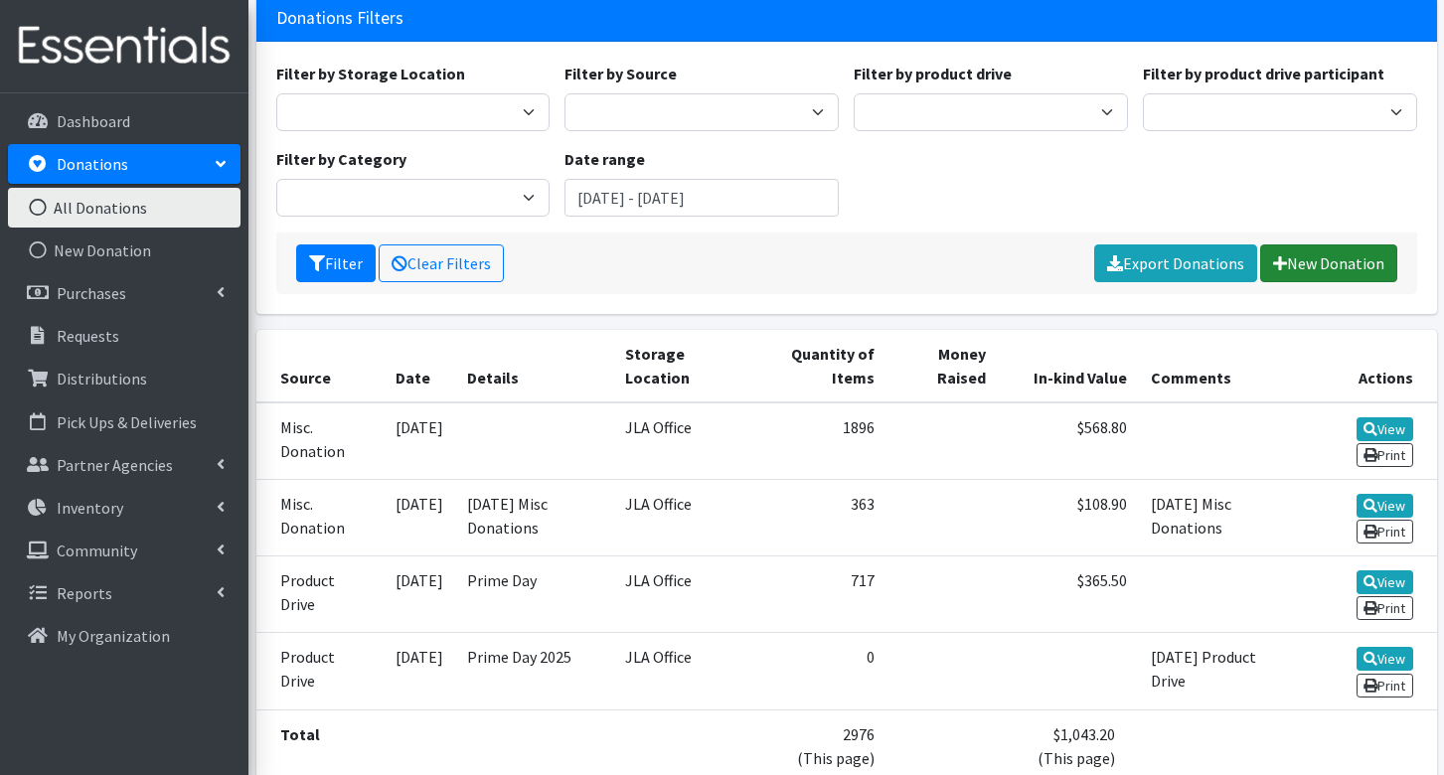
click at [1345, 279] on link "New Donation" at bounding box center [1328, 263] width 137 height 38
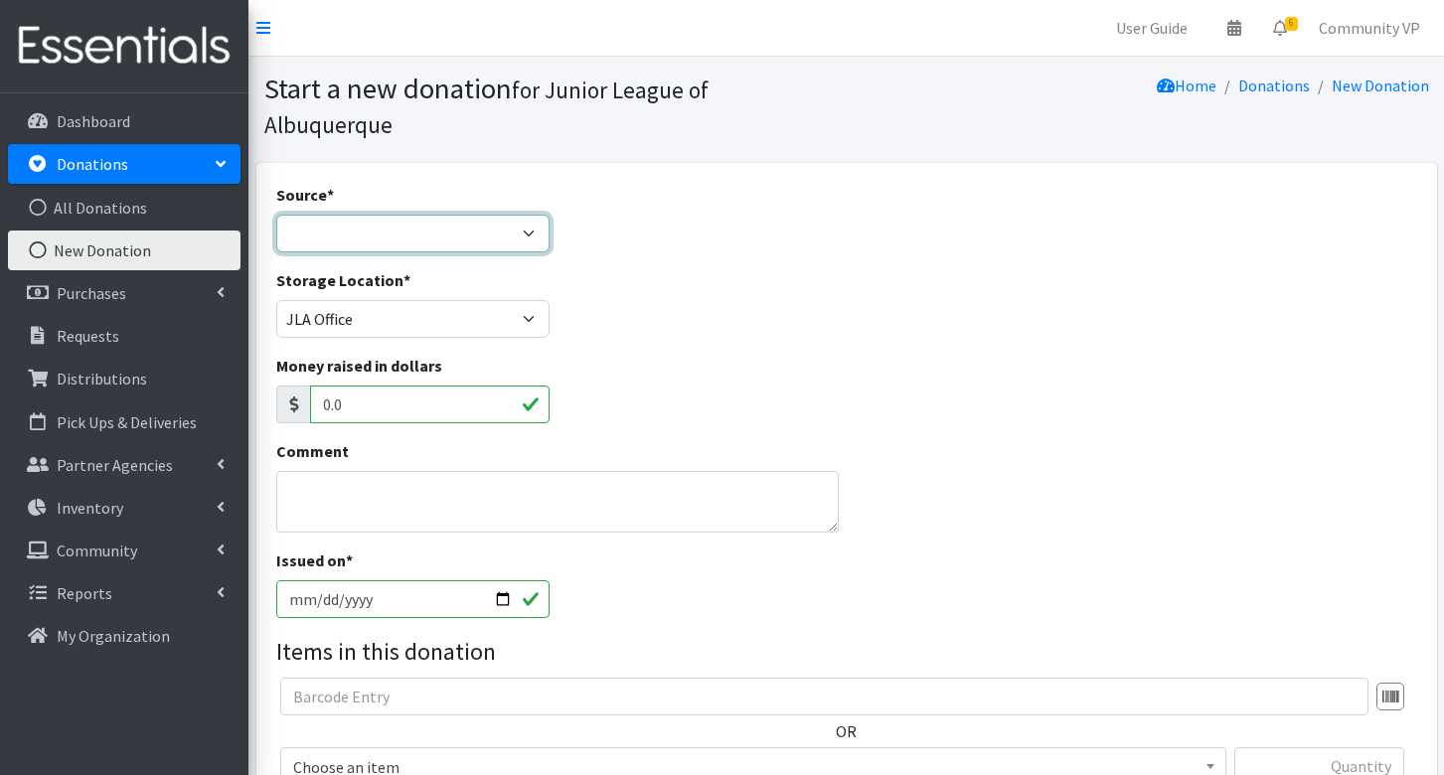
click at [430, 215] on select "Product Drive Manufacturer Donation Site Misc. Donation" at bounding box center [413, 234] width 274 height 38
click at [276, 215] on select "Product Drive Manufacturer Donation Site Misc. Donation" at bounding box center [413, 234] width 274 height 38
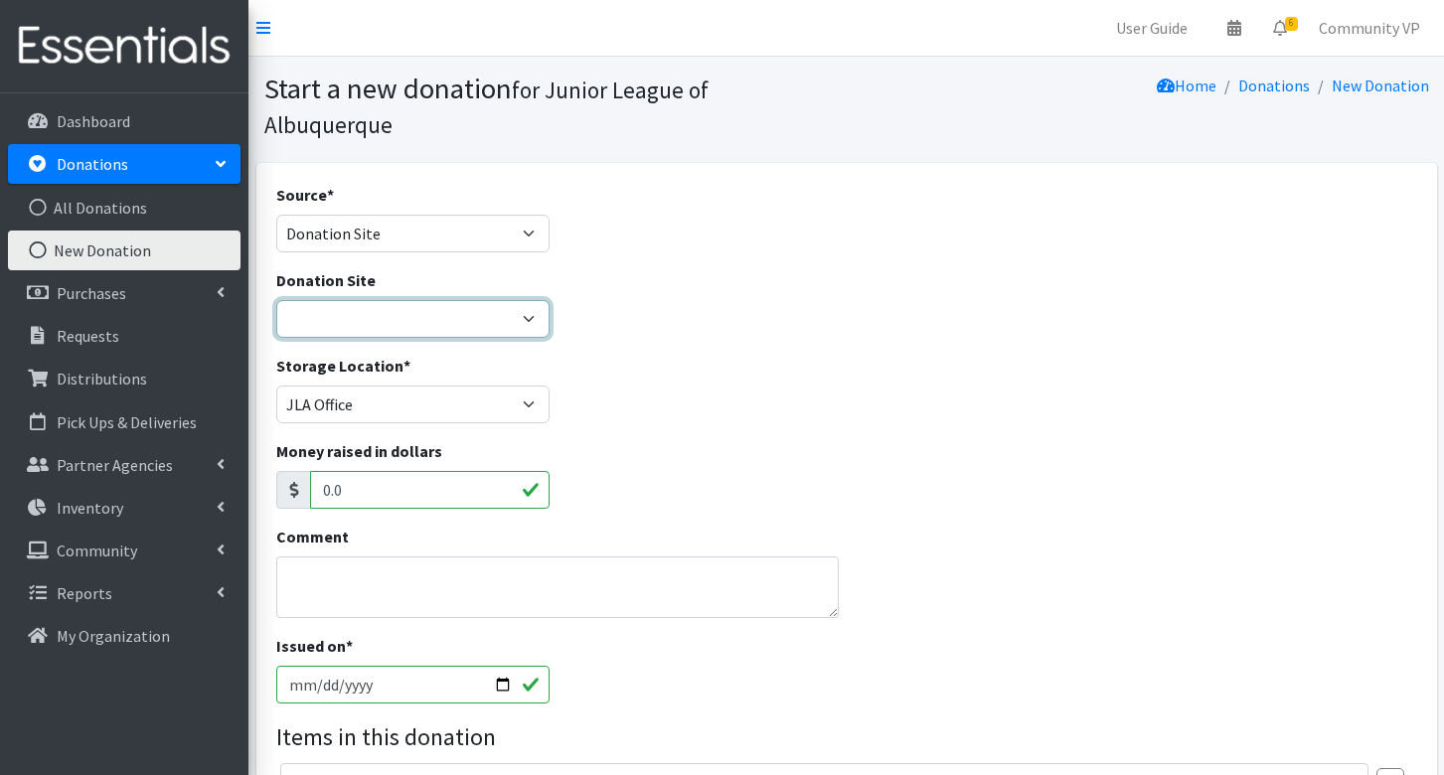
click at [403, 300] on select "Adelante Office New Diaper Bank Location" at bounding box center [413, 319] width 274 height 38
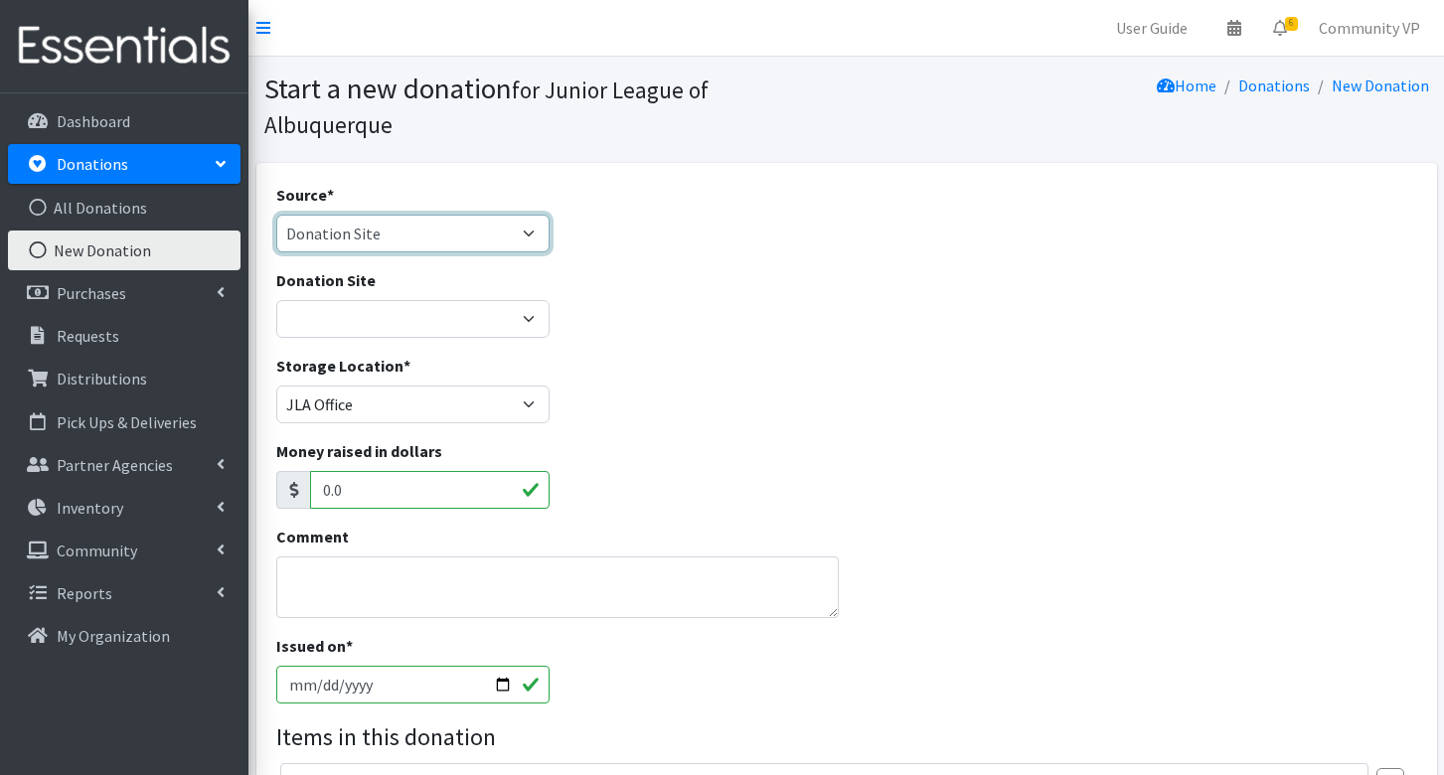
drag, startPoint x: 375, startPoint y: 180, endPoint x: 375, endPoint y: 192, distance: 11.9
click at [375, 215] on select "Product Drive Manufacturer Donation Site Misc. Donation" at bounding box center [413, 234] width 274 height 38
click at [276, 215] on select "Product Drive Manufacturer Donation Site Misc. Donation" at bounding box center [413, 234] width 274 height 38
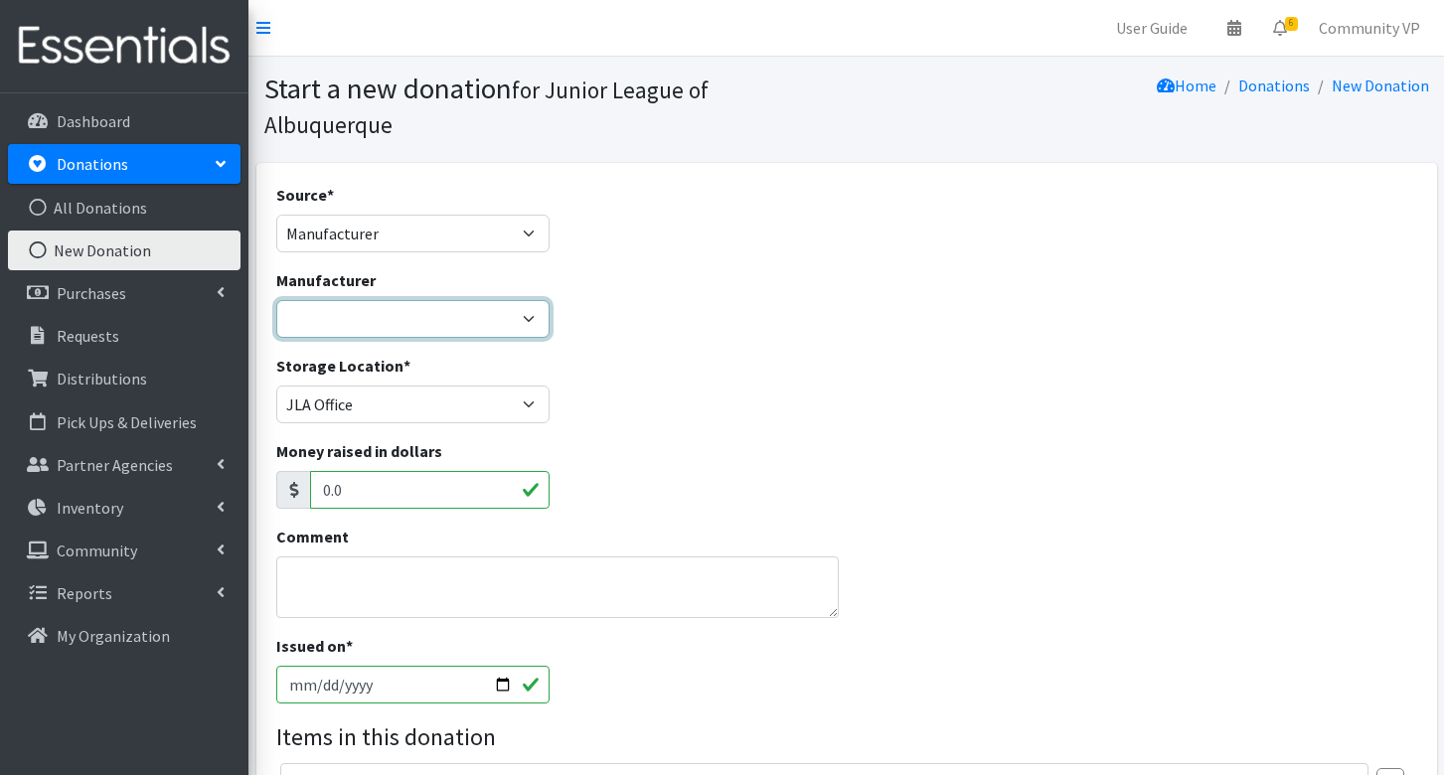
click at [376, 300] on select "---Create new Manufacturer---" at bounding box center [413, 319] width 274 height 38
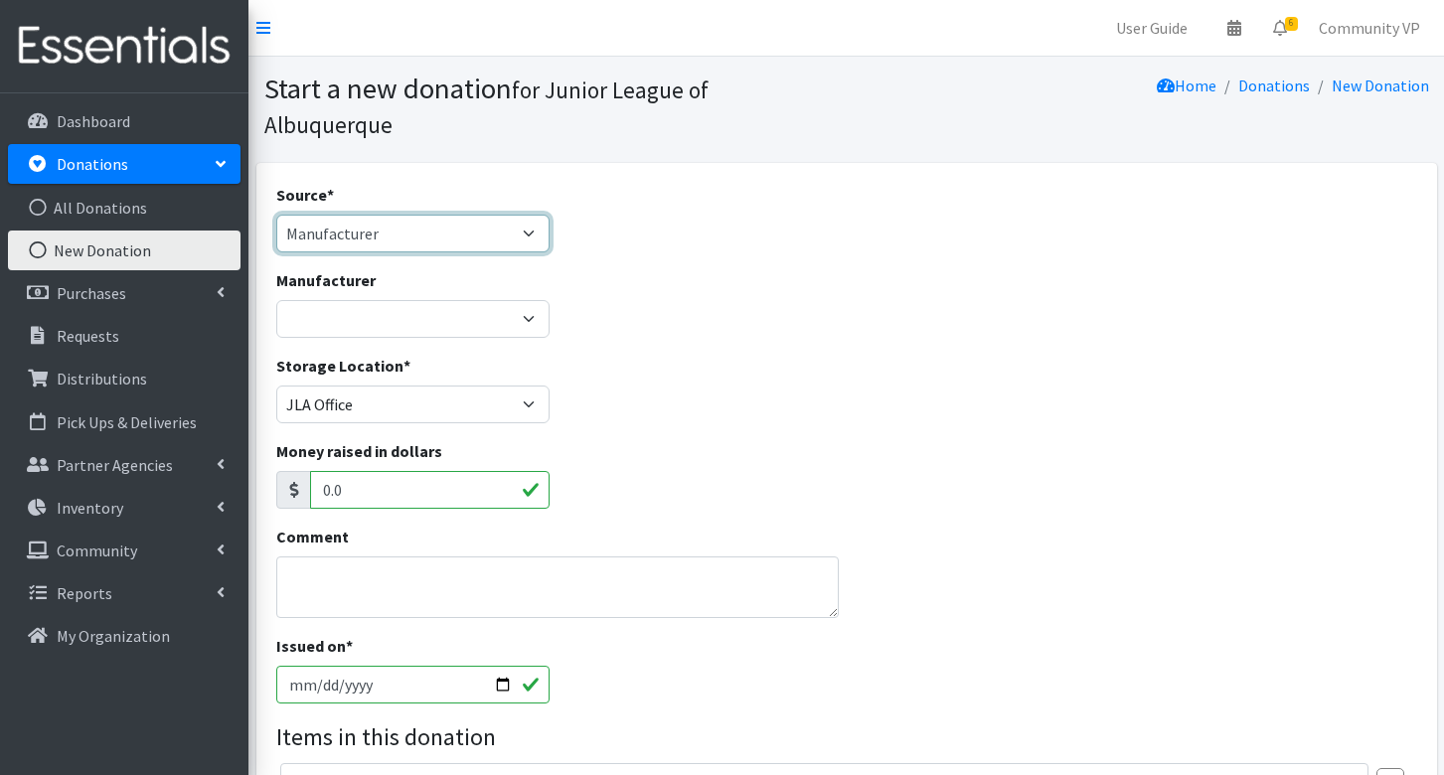
click at [384, 215] on select "Product Drive Manufacturer Donation Site Misc. Donation" at bounding box center [413, 234] width 274 height 38
click at [276, 215] on select "Product Drive Manufacturer Donation Site Misc. Donation" at bounding box center [413, 234] width 274 height 38
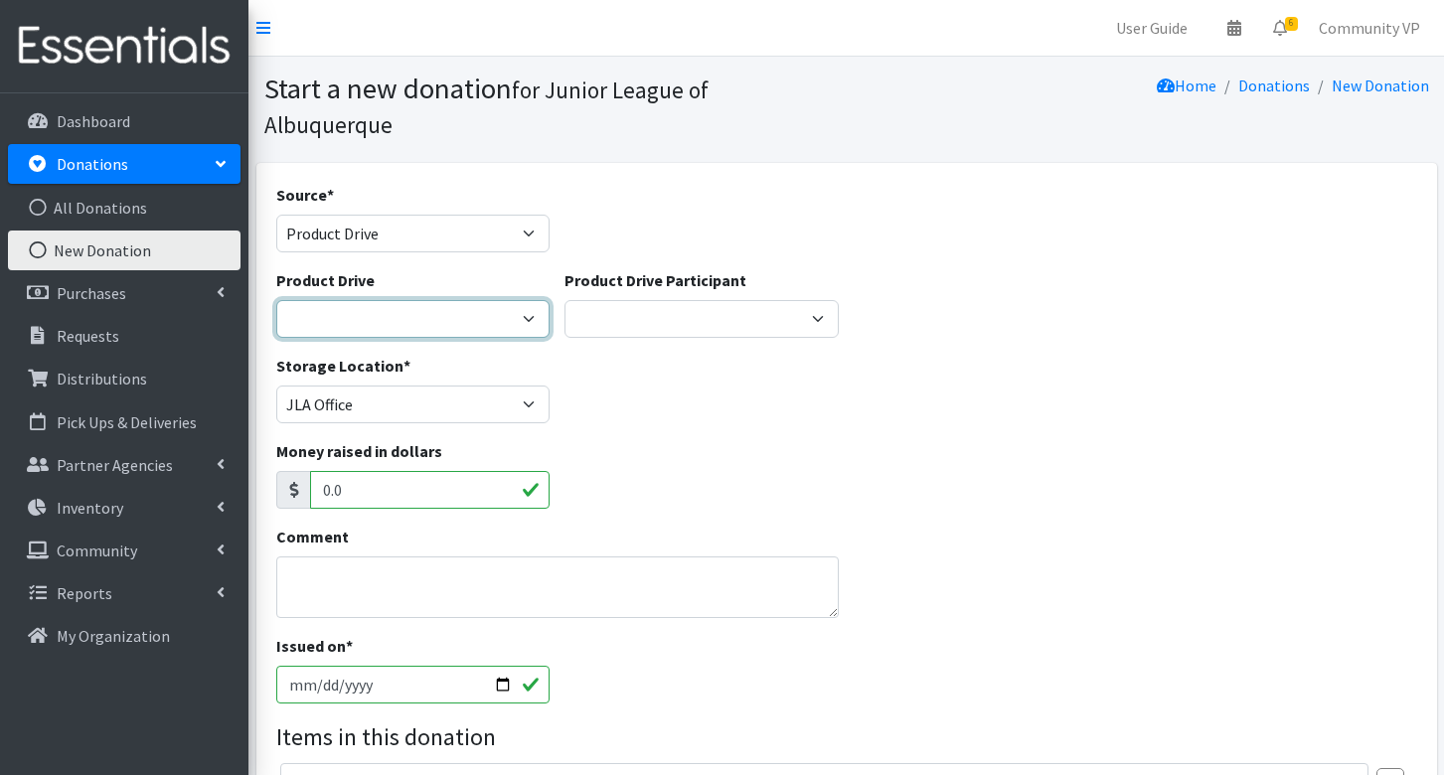
click at [403, 300] on select "AllState Insurance Barre3 Burque Taco Club Carrington College Carrington Colleg…" at bounding box center [413, 319] width 274 height 38
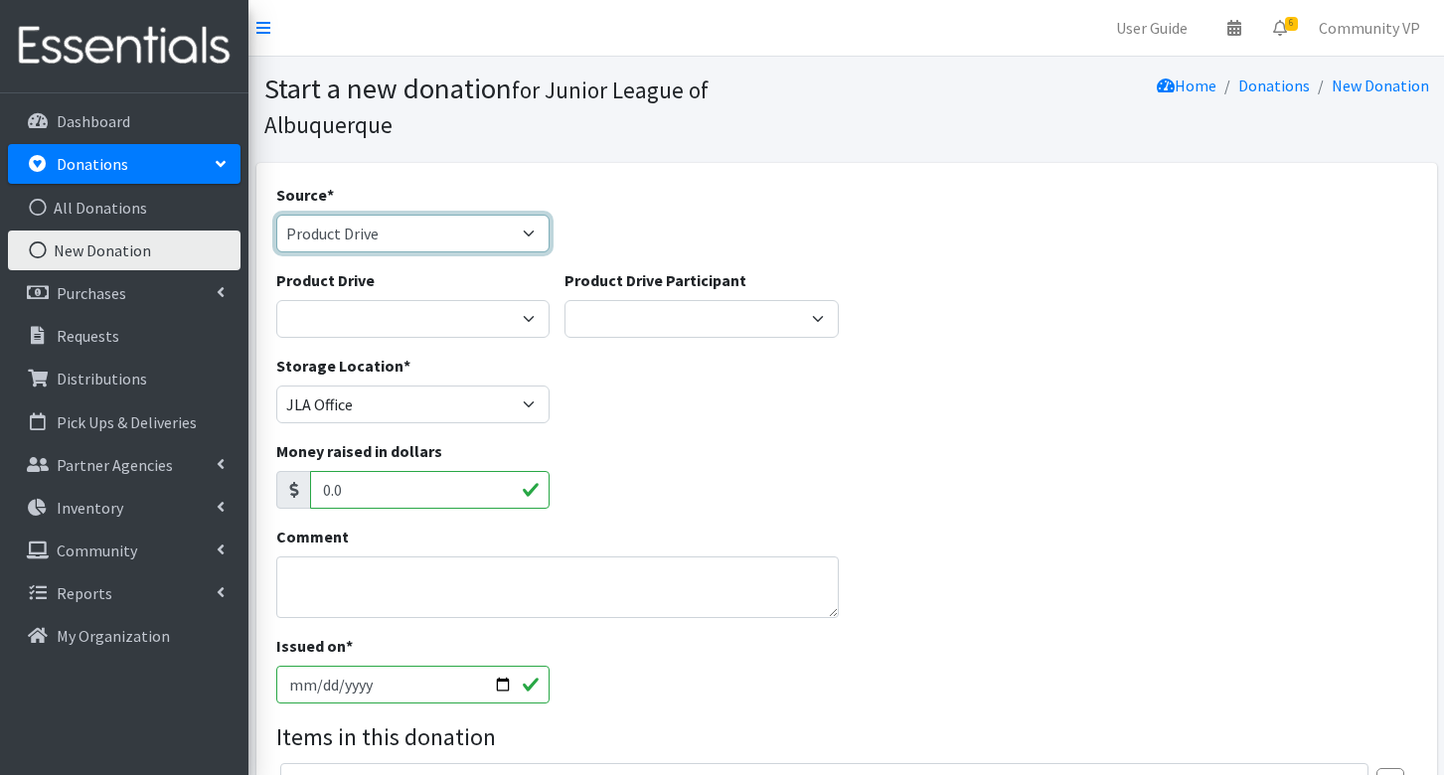
click at [374, 215] on select "Product Drive Manufacturer Donation Site Misc. Donation" at bounding box center [413, 234] width 274 height 38
click at [276, 215] on select "Product Drive Manufacturer Donation Site Misc. Donation" at bounding box center [413, 234] width 274 height 38
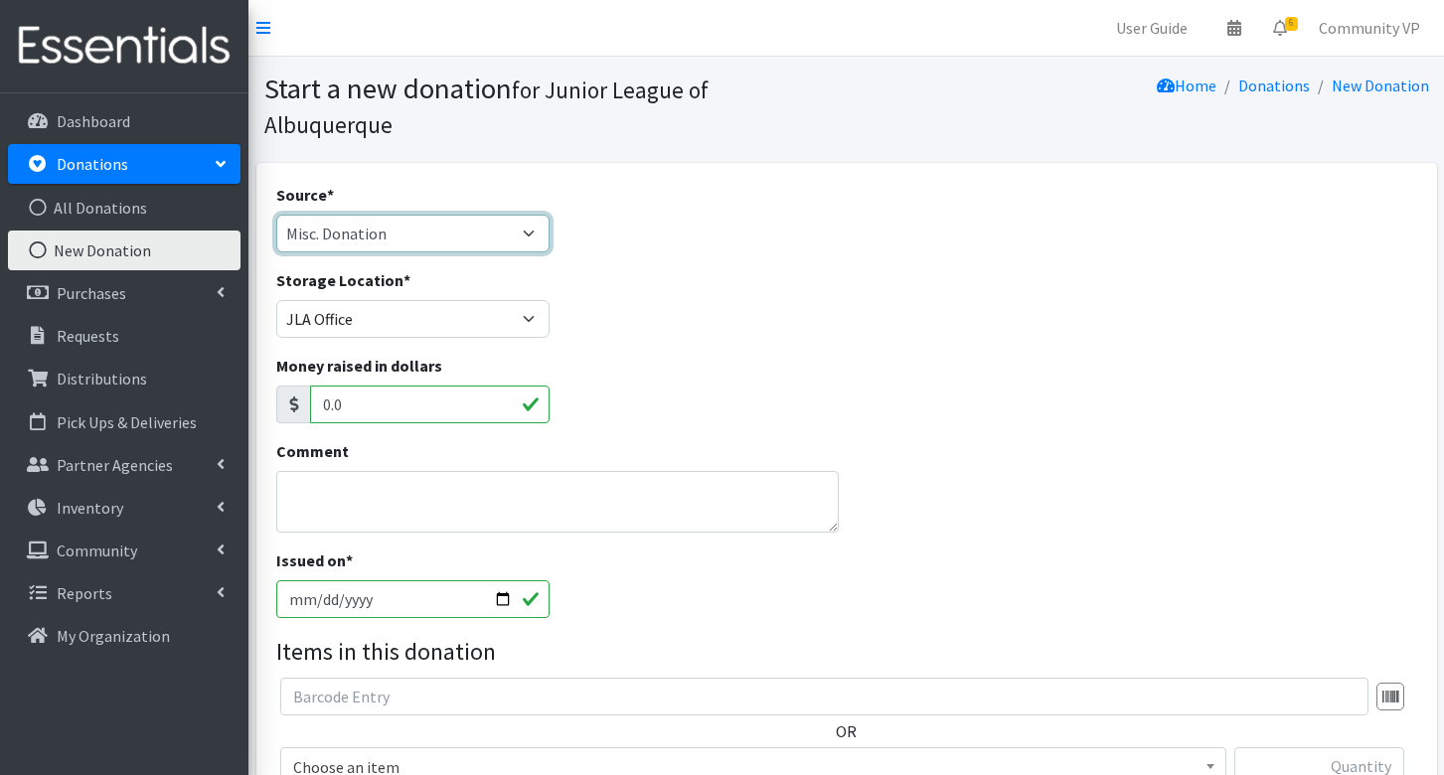
click at [336, 217] on select "Product Drive Manufacturer Donation Site Misc. Donation" at bounding box center [413, 234] width 274 height 38
select select "Manufacturer"
click at [276, 215] on select "Product Drive Manufacturer Donation Site Misc. Donation" at bounding box center [413, 234] width 274 height 38
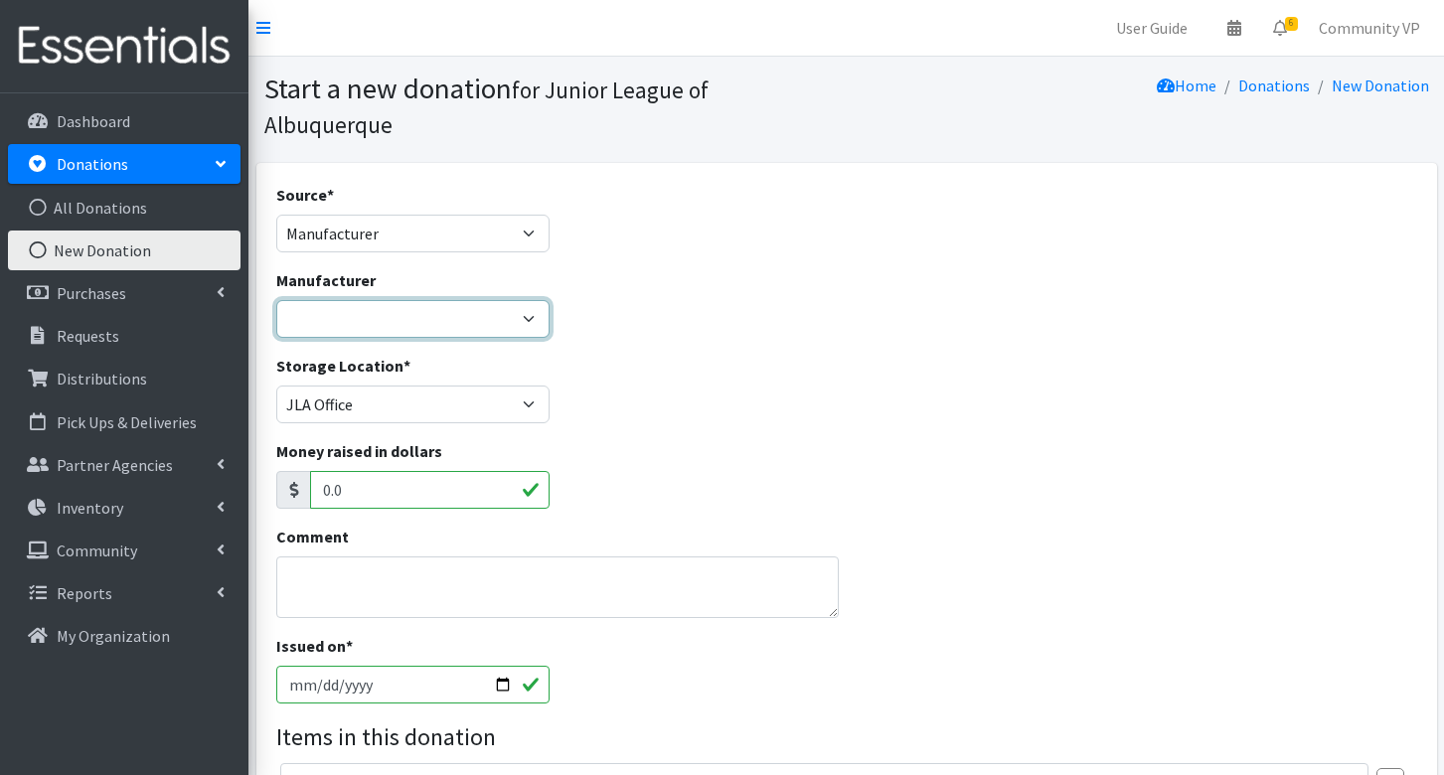
click at [362, 300] on select "---Create new Manufacturer---" at bounding box center [413, 319] width 274 height 38
click at [360, 300] on select "---Create new Manufacturer---" at bounding box center [413, 319] width 274 height 38
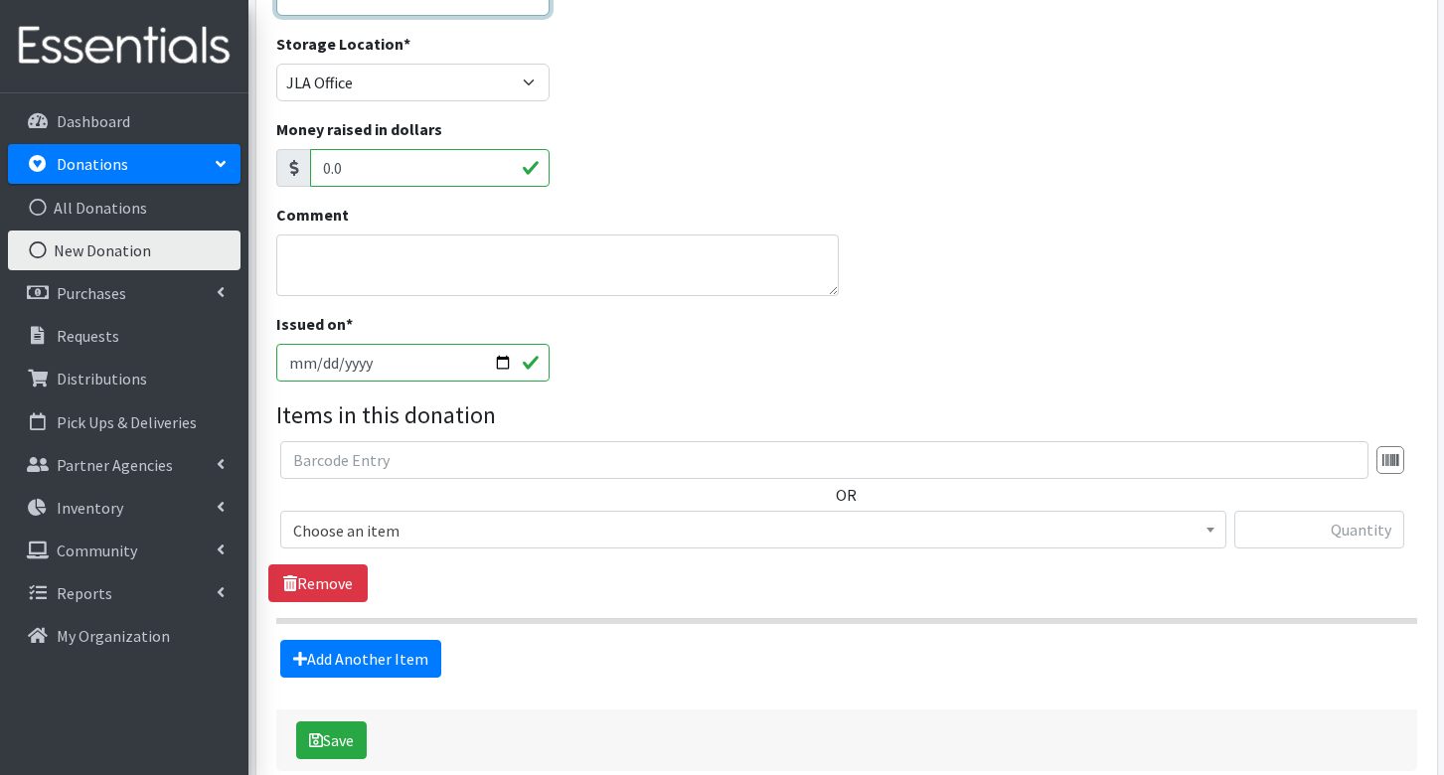
scroll to position [394, 0]
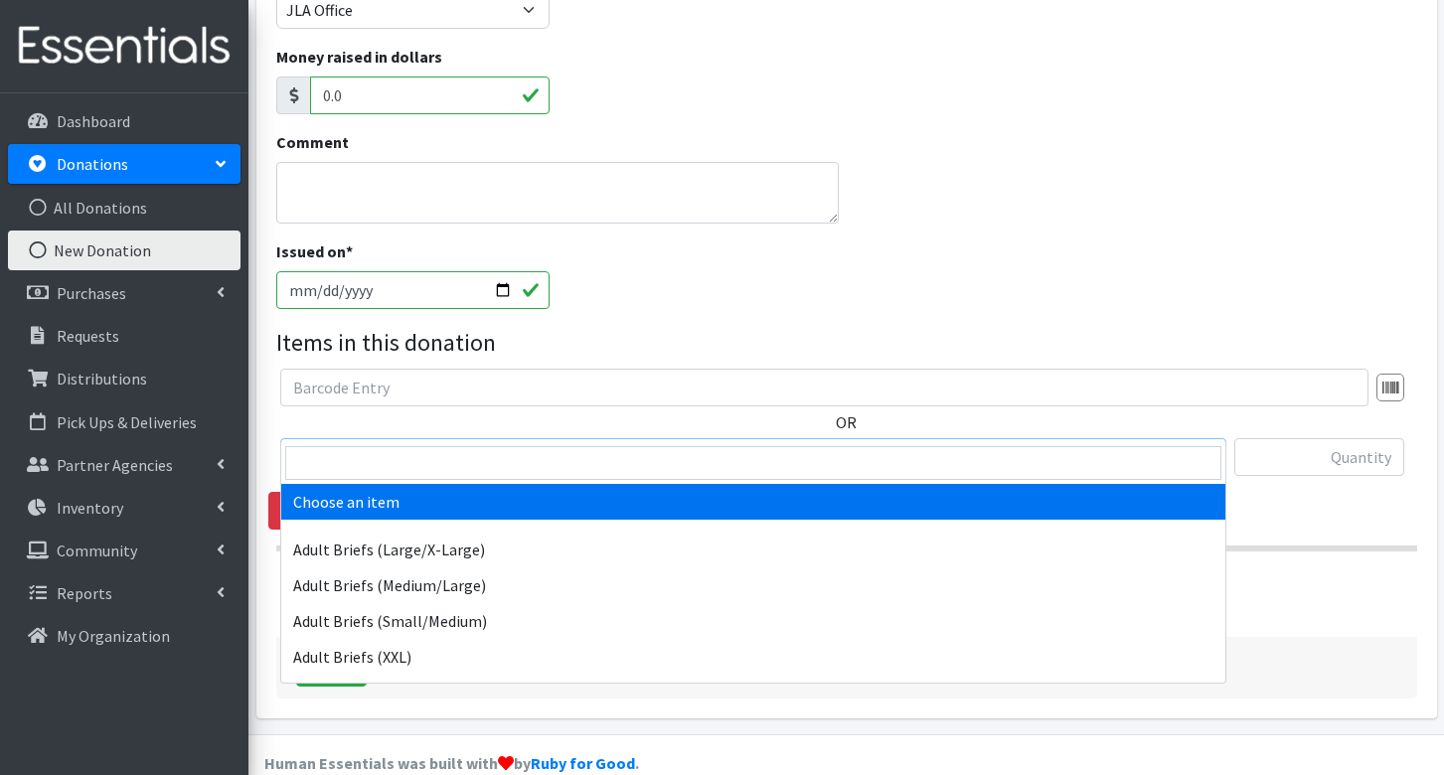
click at [389, 444] on span "Choose an item" at bounding box center [753, 458] width 920 height 28
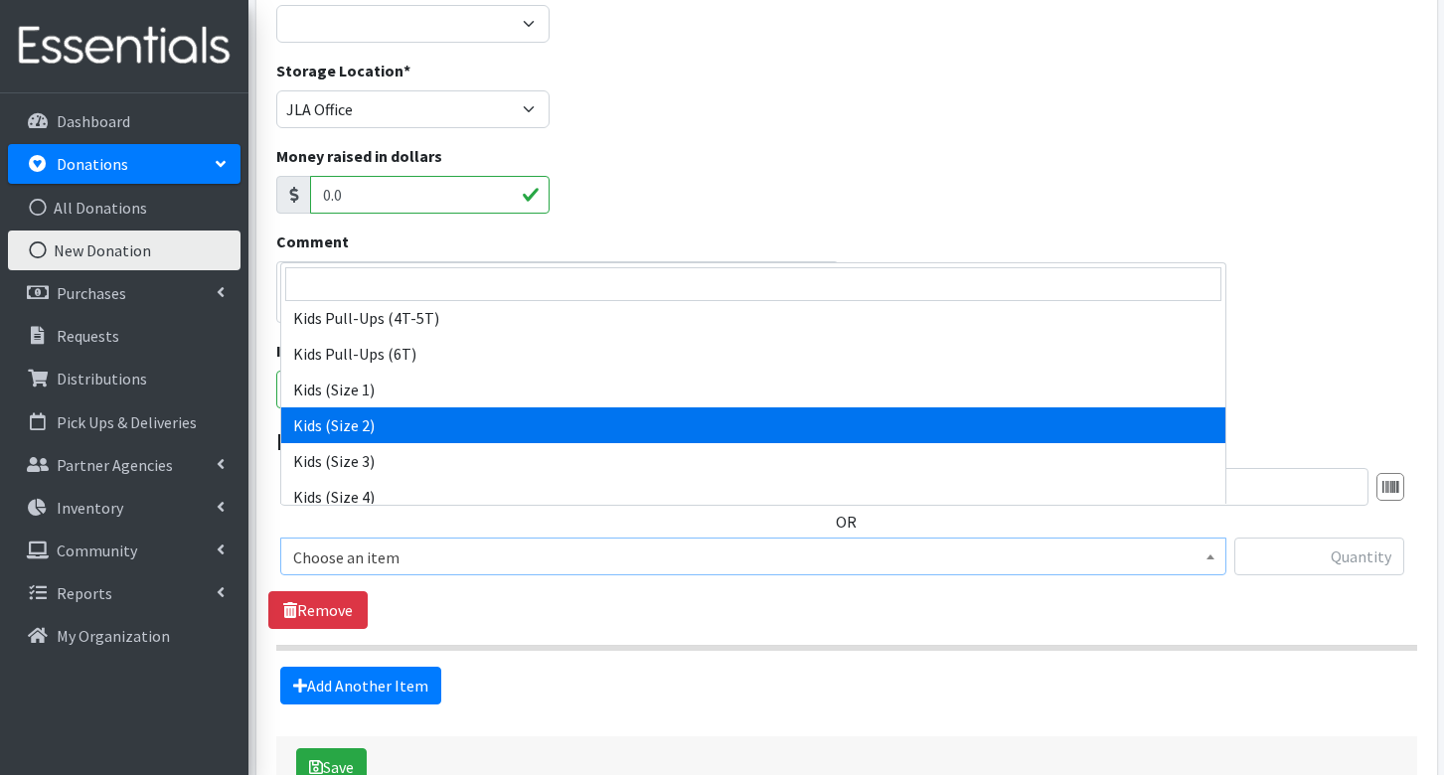
scroll to position [994, 0]
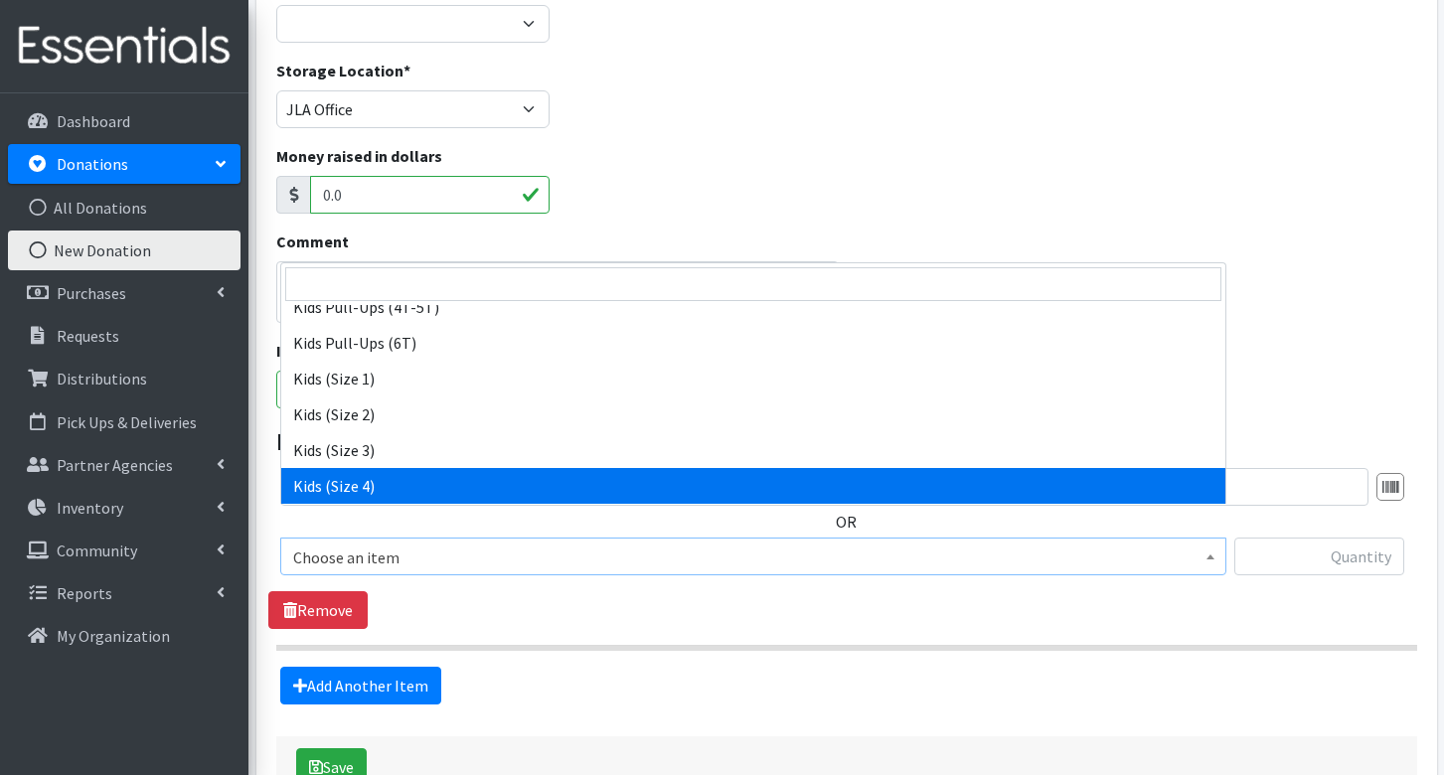
select select "8160"
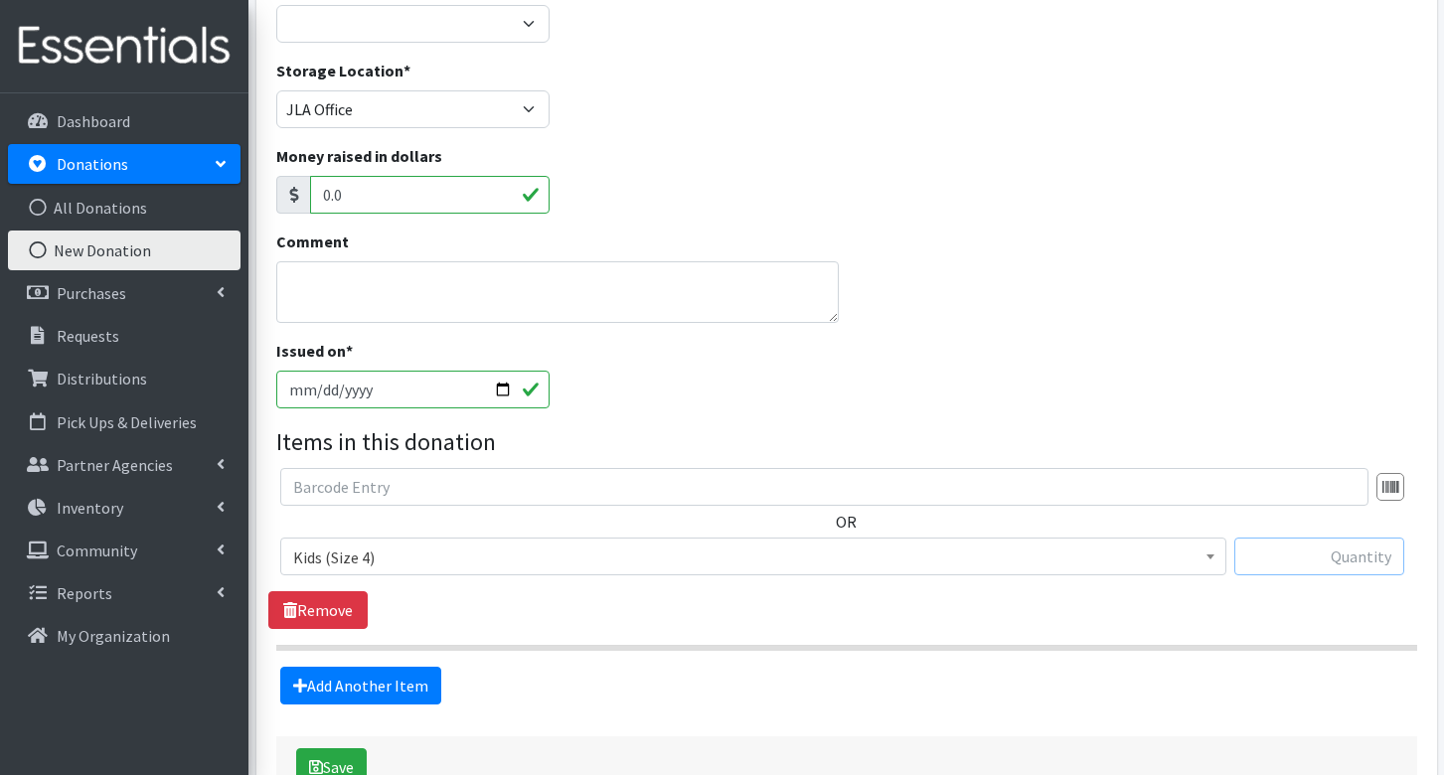
click at [1306, 538] on input "text" at bounding box center [1319, 557] width 170 height 38
type input "1000"
click at [367, 667] on link "Add Another Item" at bounding box center [360, 686] width 161 height 38
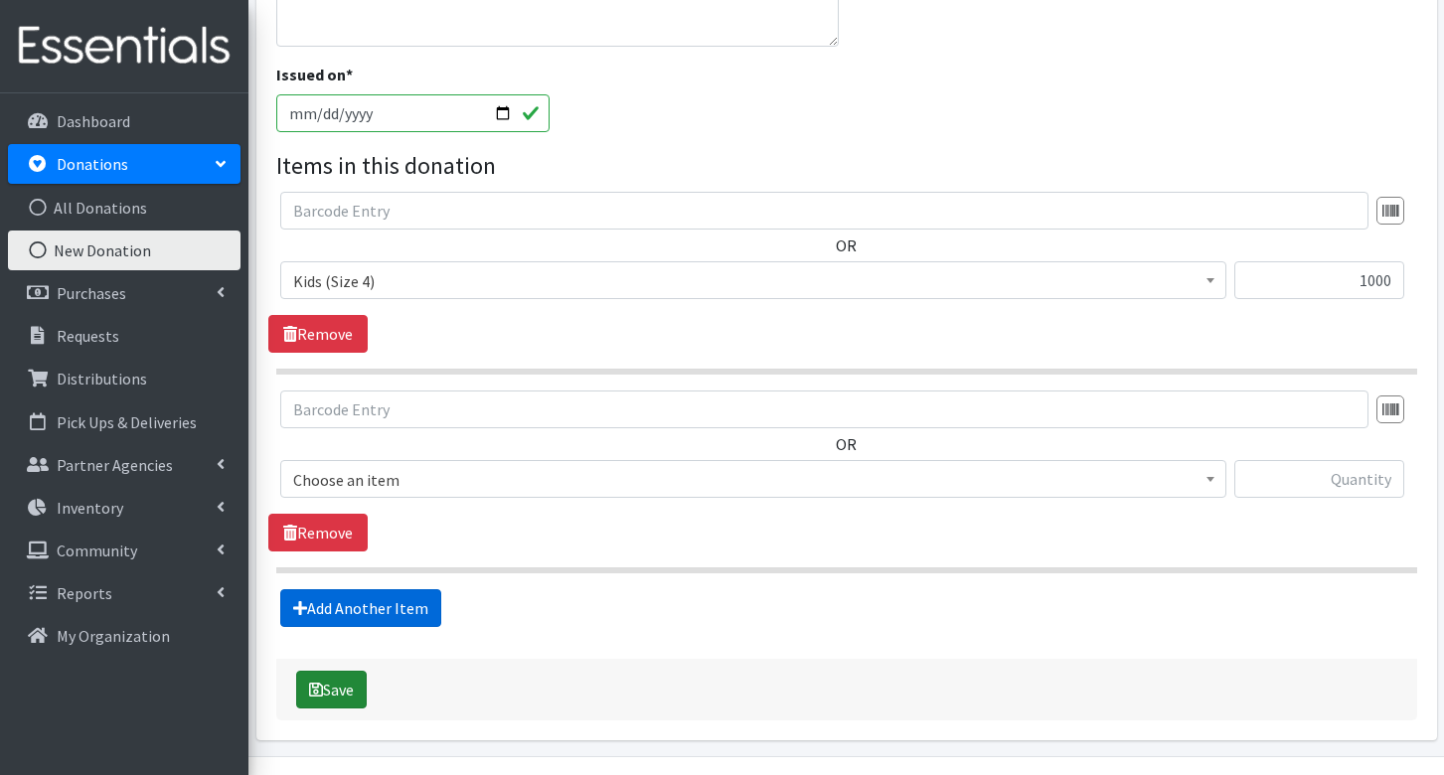
scroll to position [593, 0]
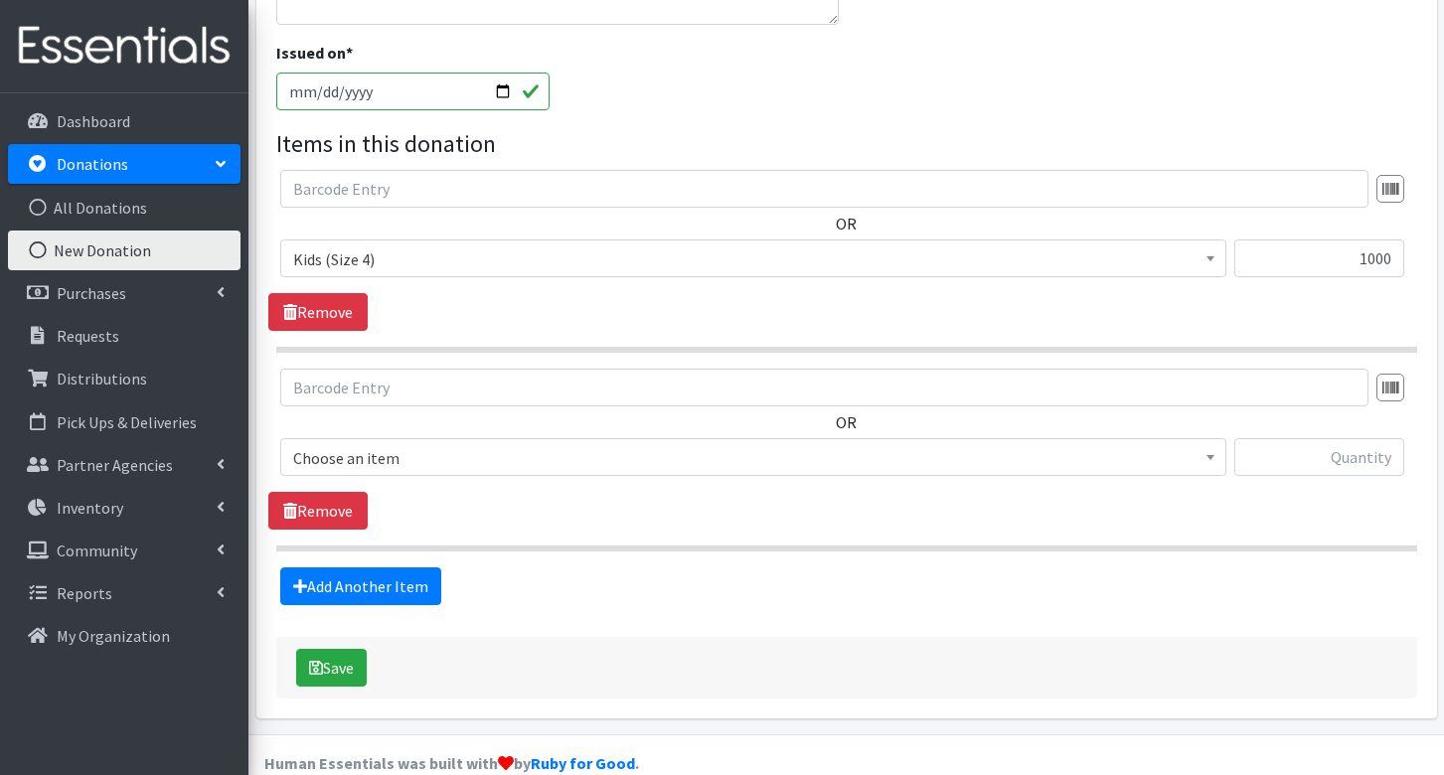
click at [381, 444] on span "Choose an item" at bounding box center [753, 458] width 920 height 28
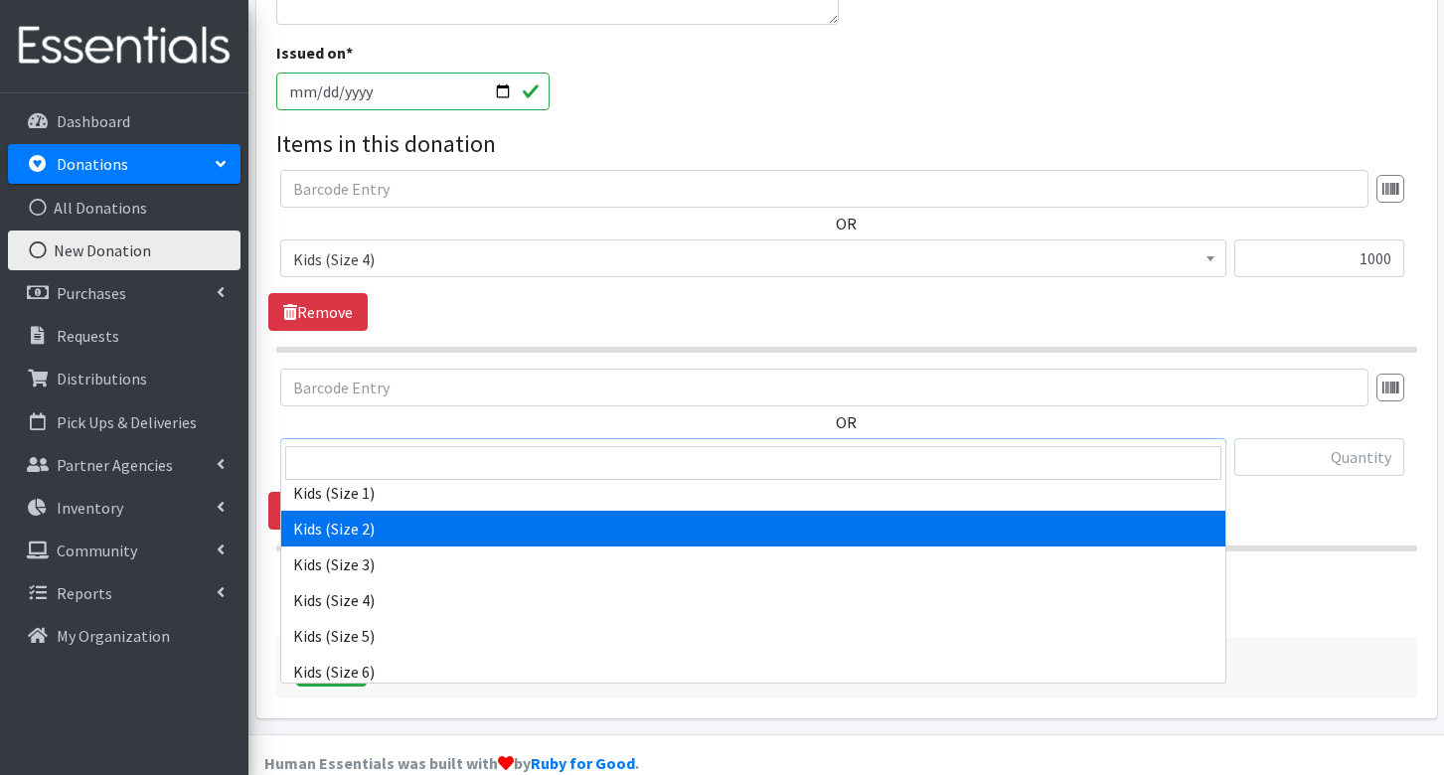
scroll to position [1093, 0]
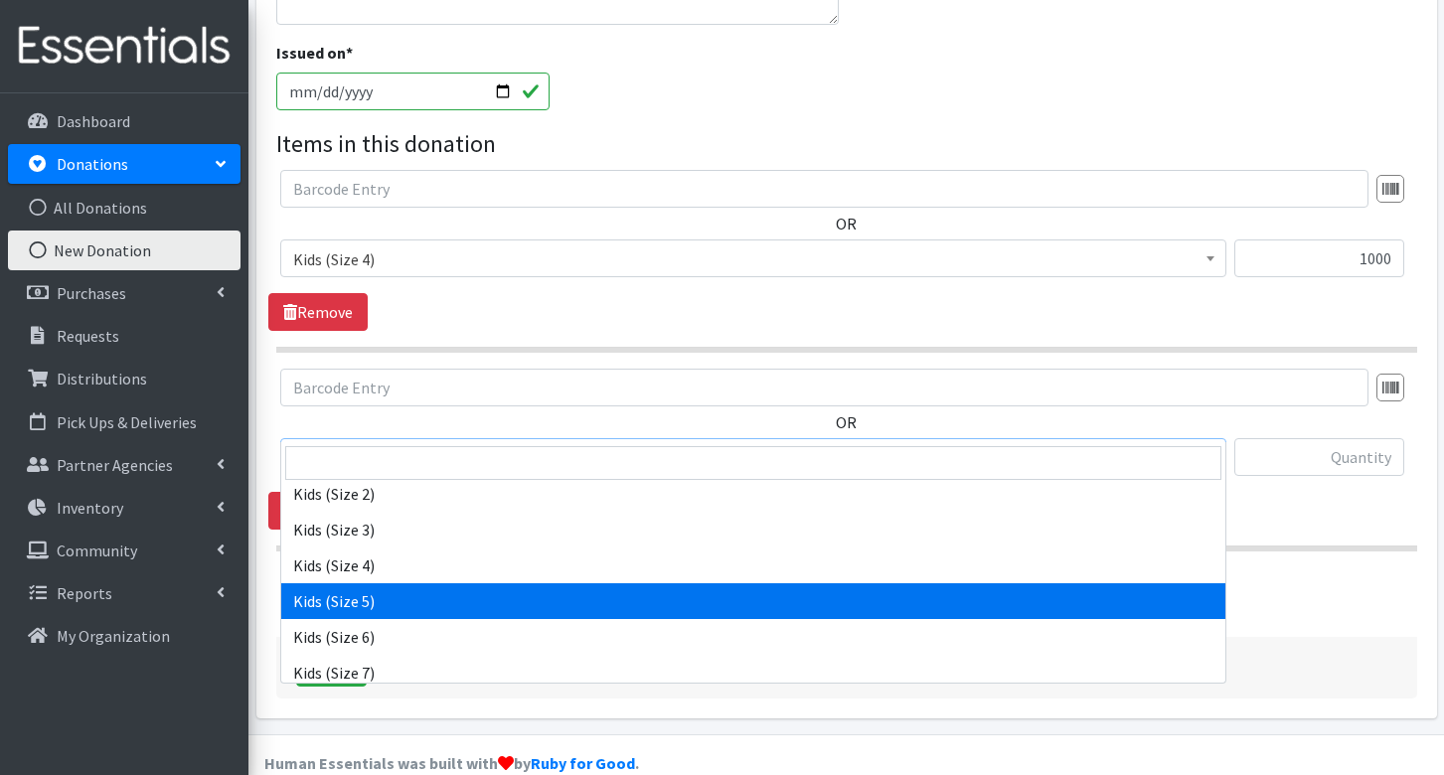
select select "8158"
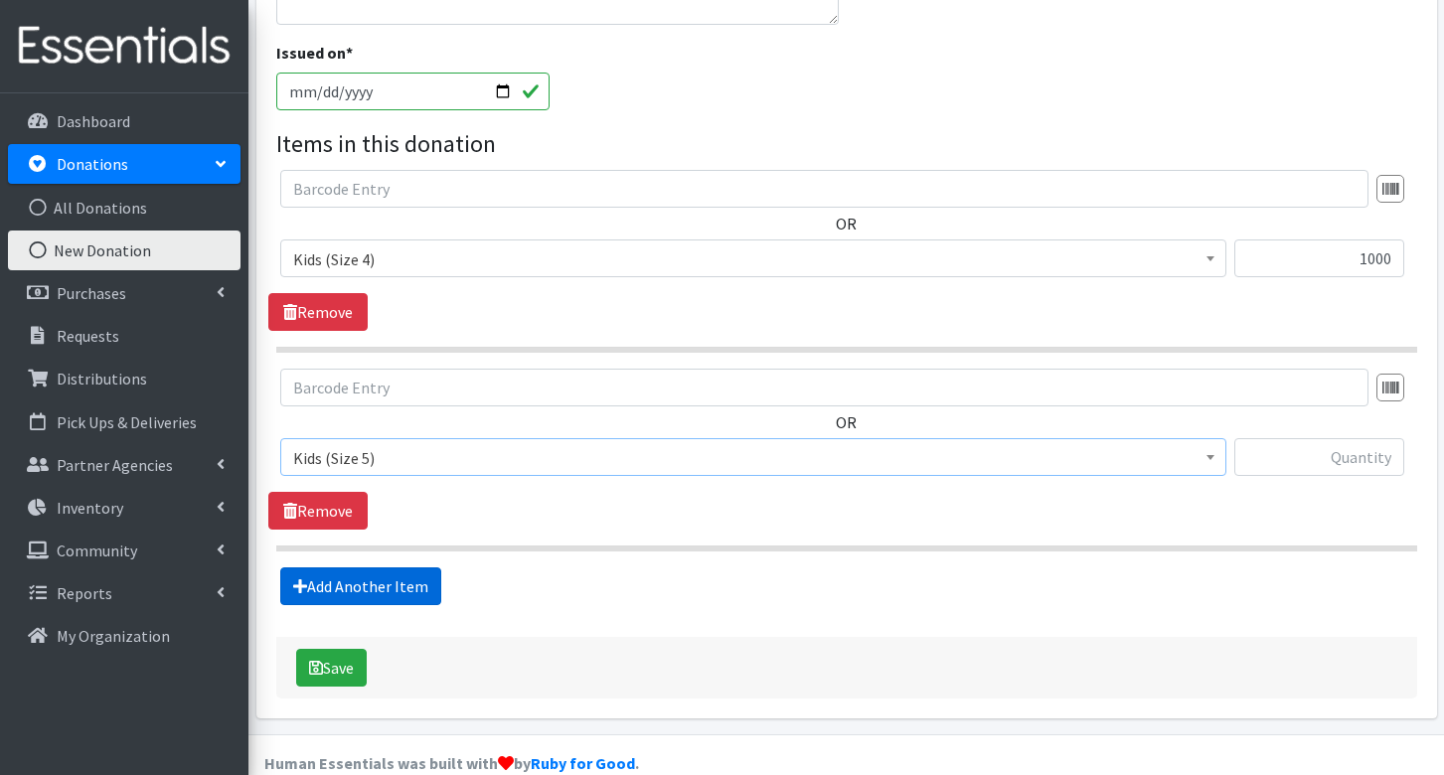
click at [407, 567] on link "Add Another Item" at bounding box center [360, 586] width 161 height 38
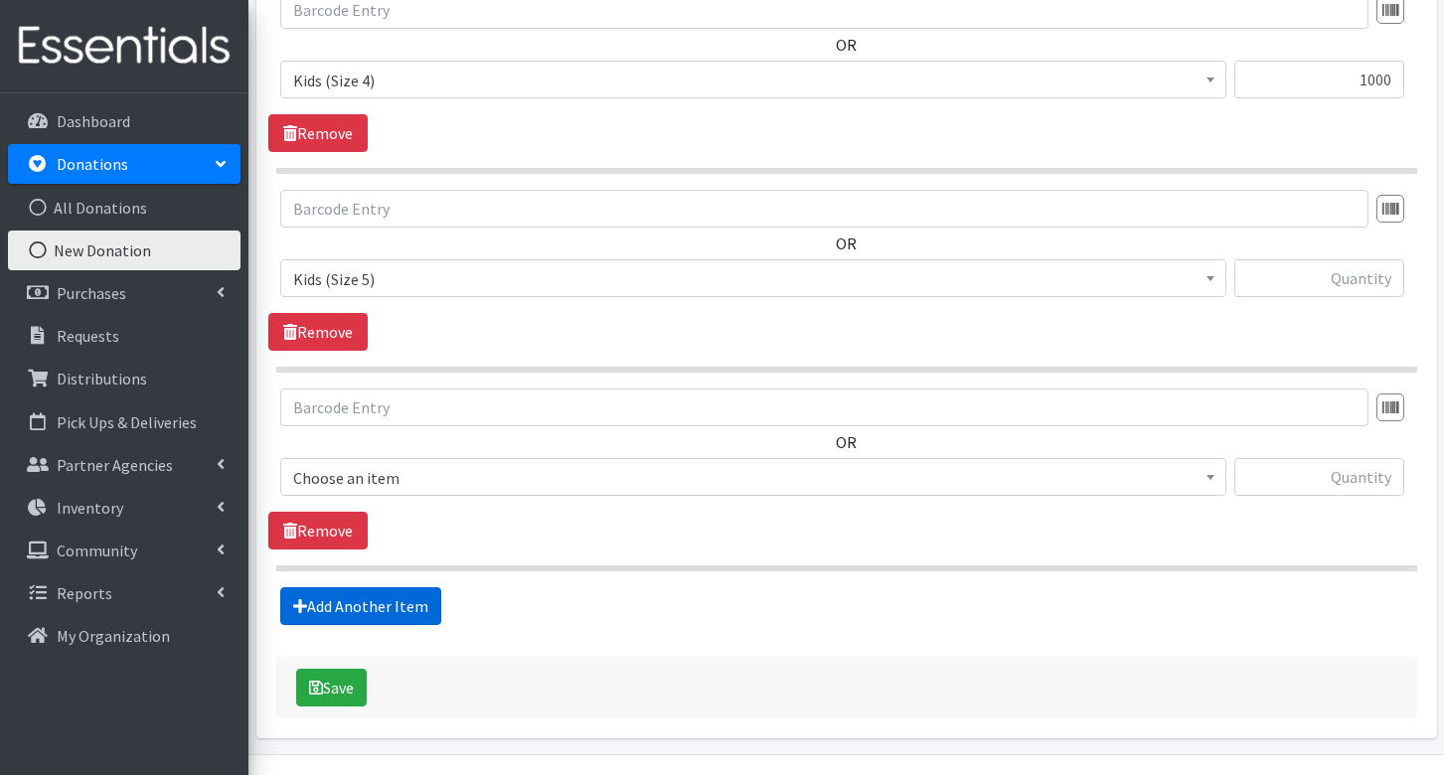
scroll to position [792, 0]
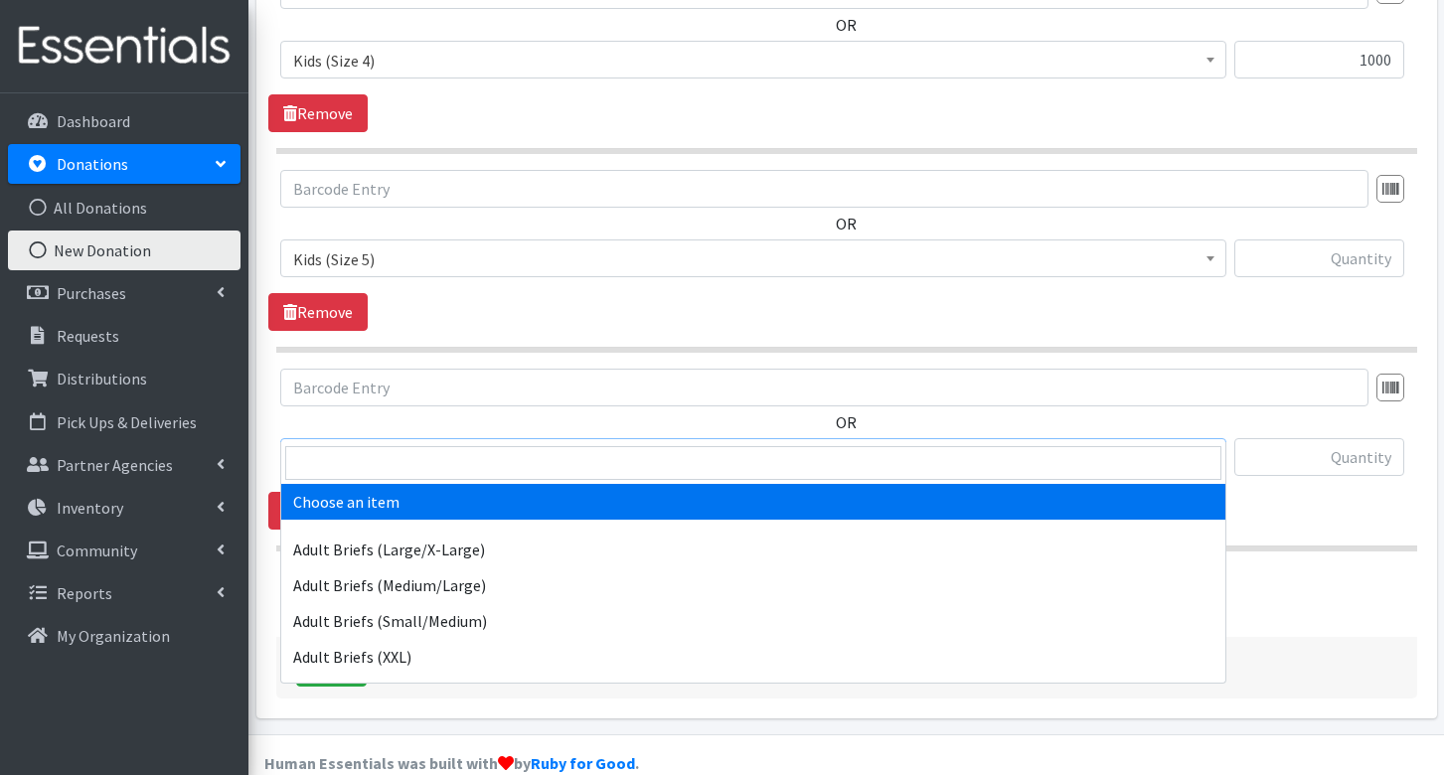
click at [432, 444] on span "Choose an item" at bounding box center [753, 458] width 920 height 28
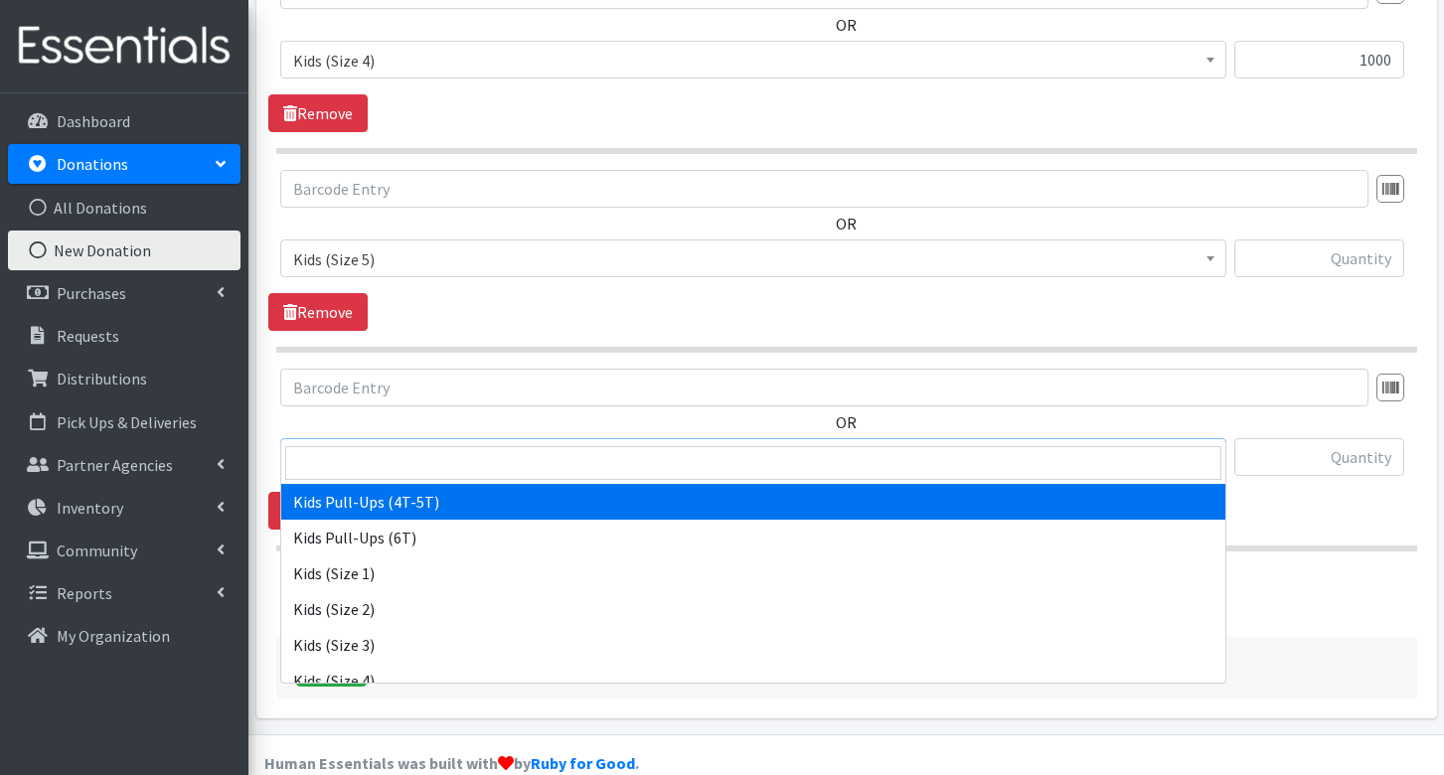
scroll to position [1093, 0]
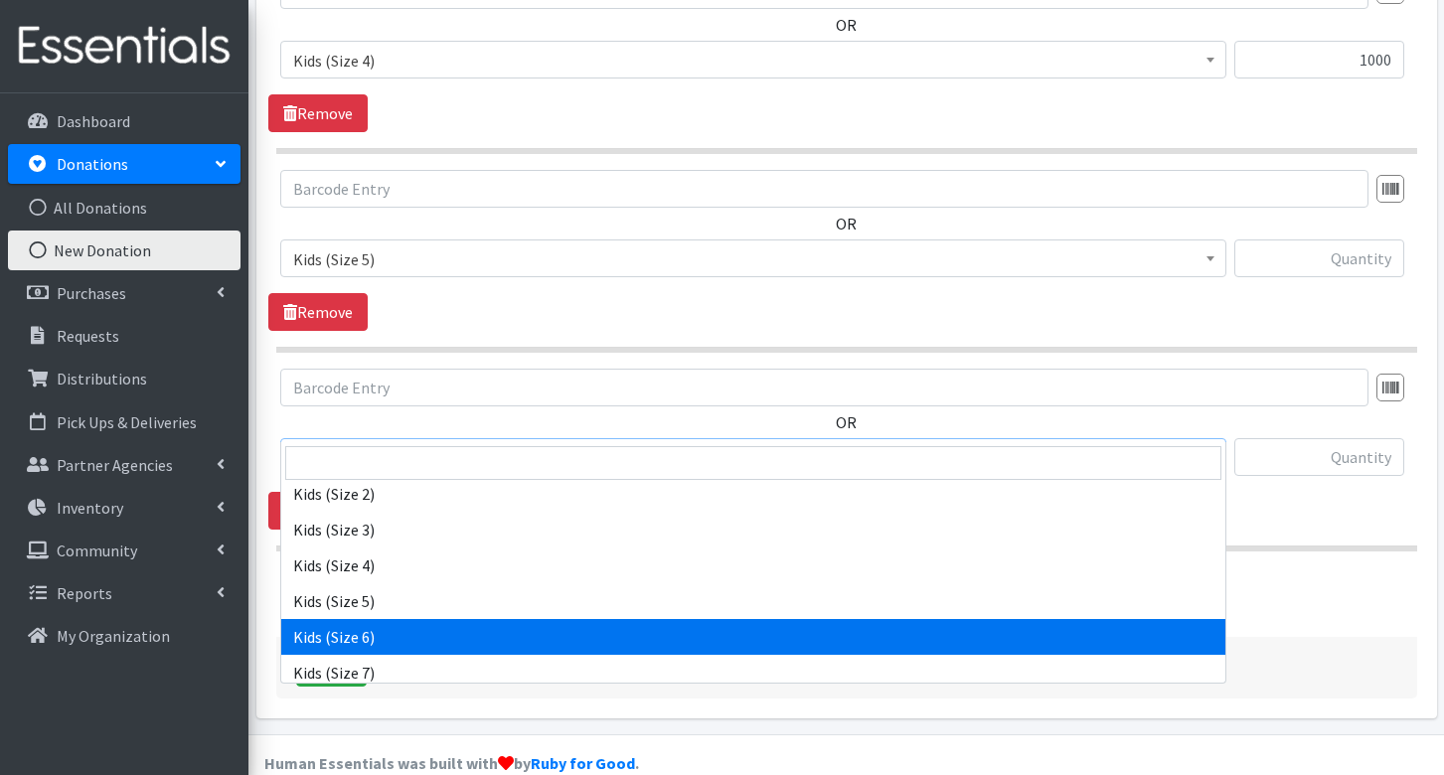
select select "8159"
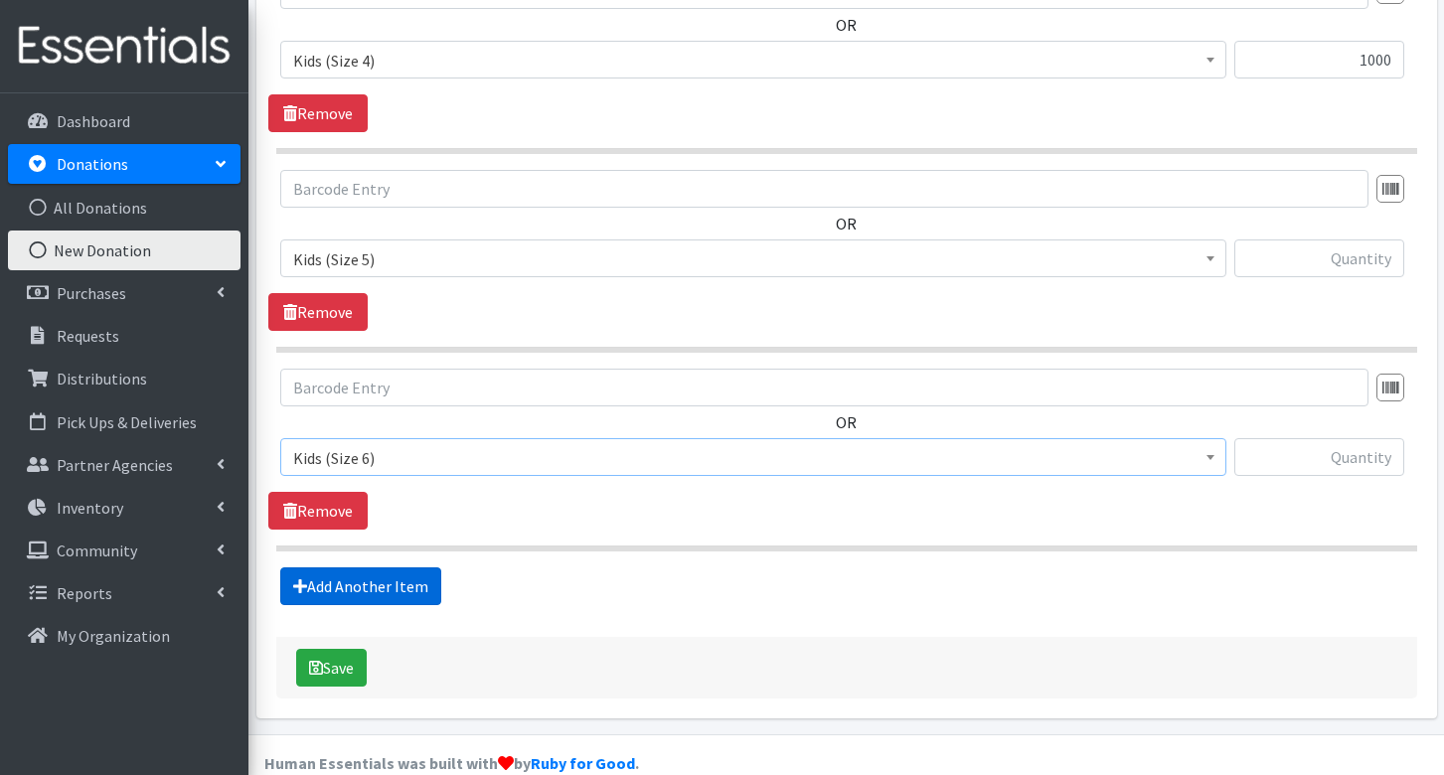
click at [375, 567] on link "Add Another Item" at bounding box center [360, 586] width 161 height 38
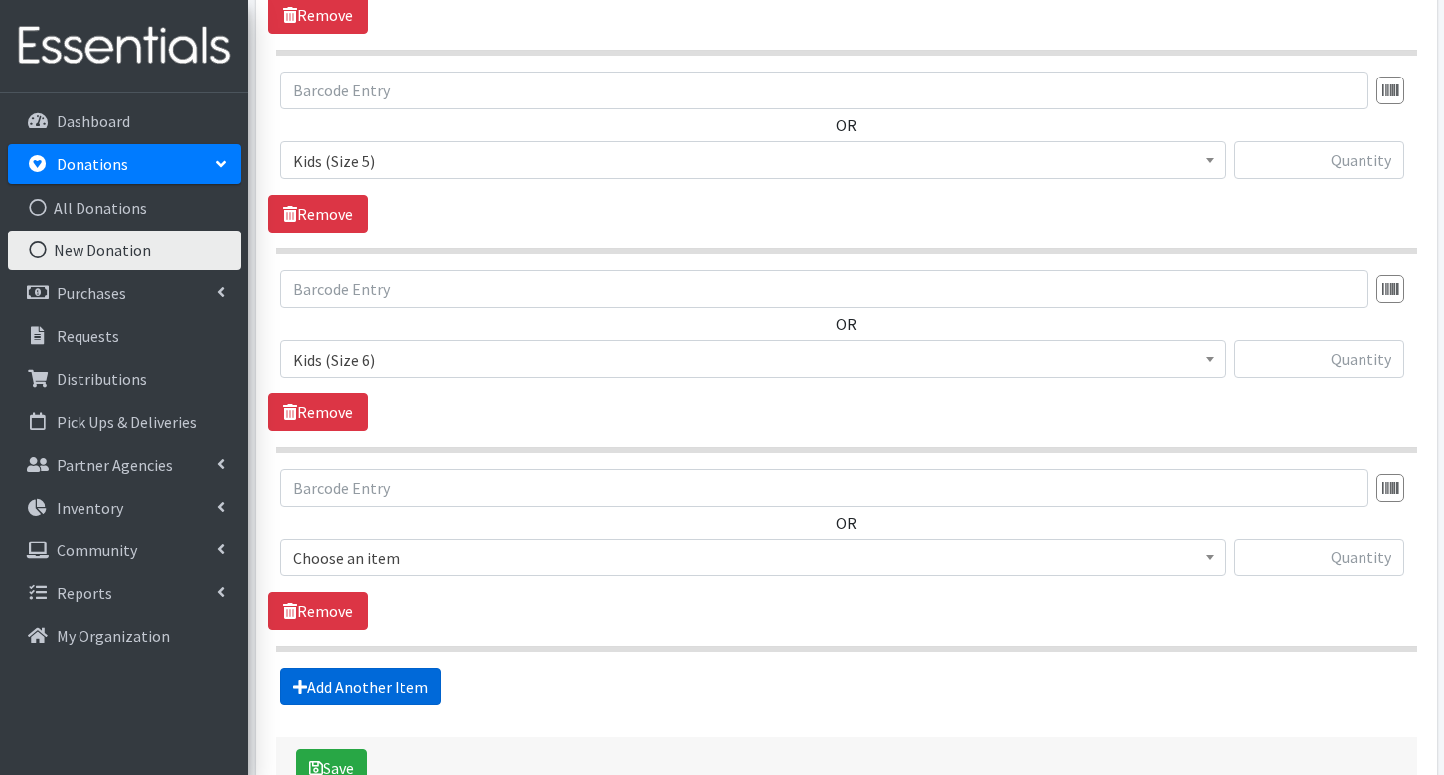
scroll to position [991, 0]
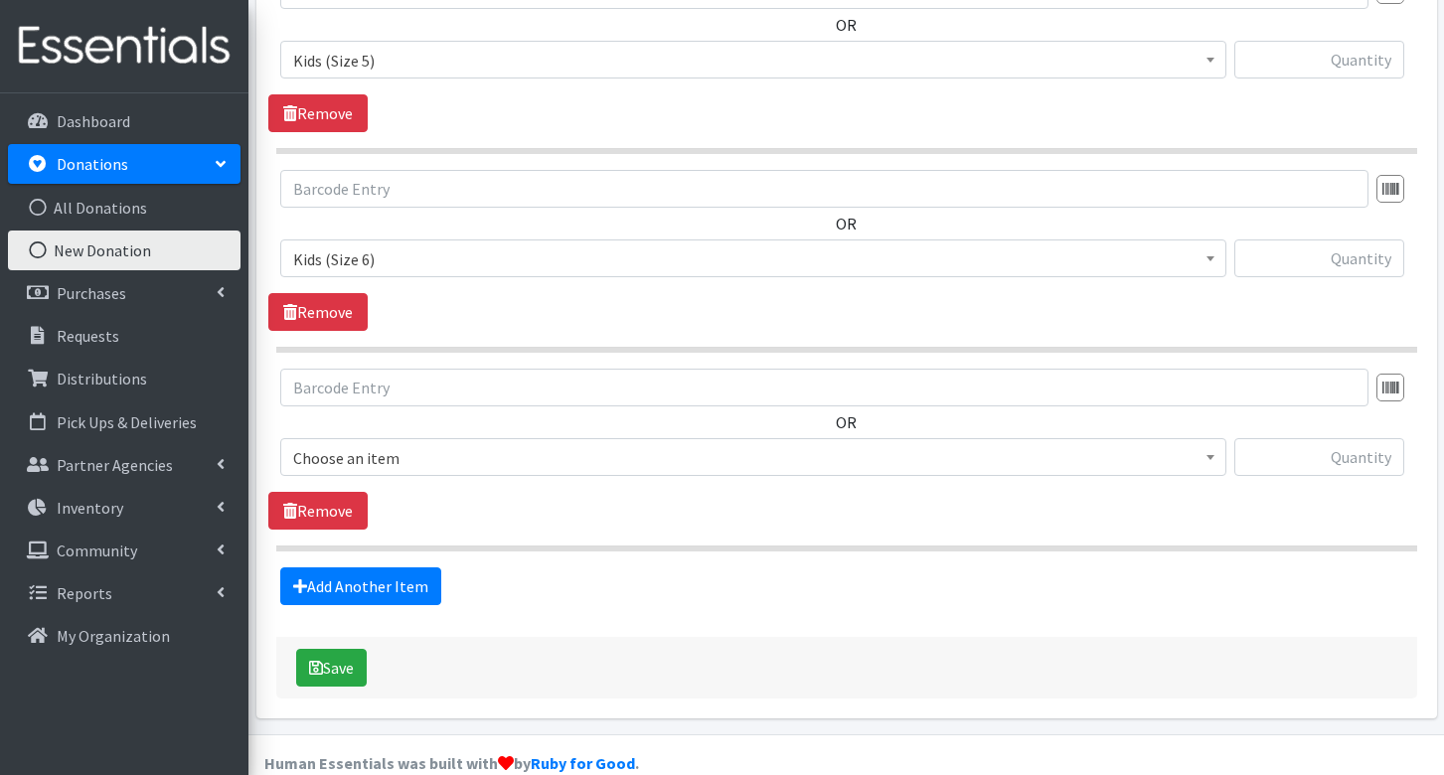
click at [422, 444] on span "Choose an item" at bounding box center [753, 458] width 920 height 28
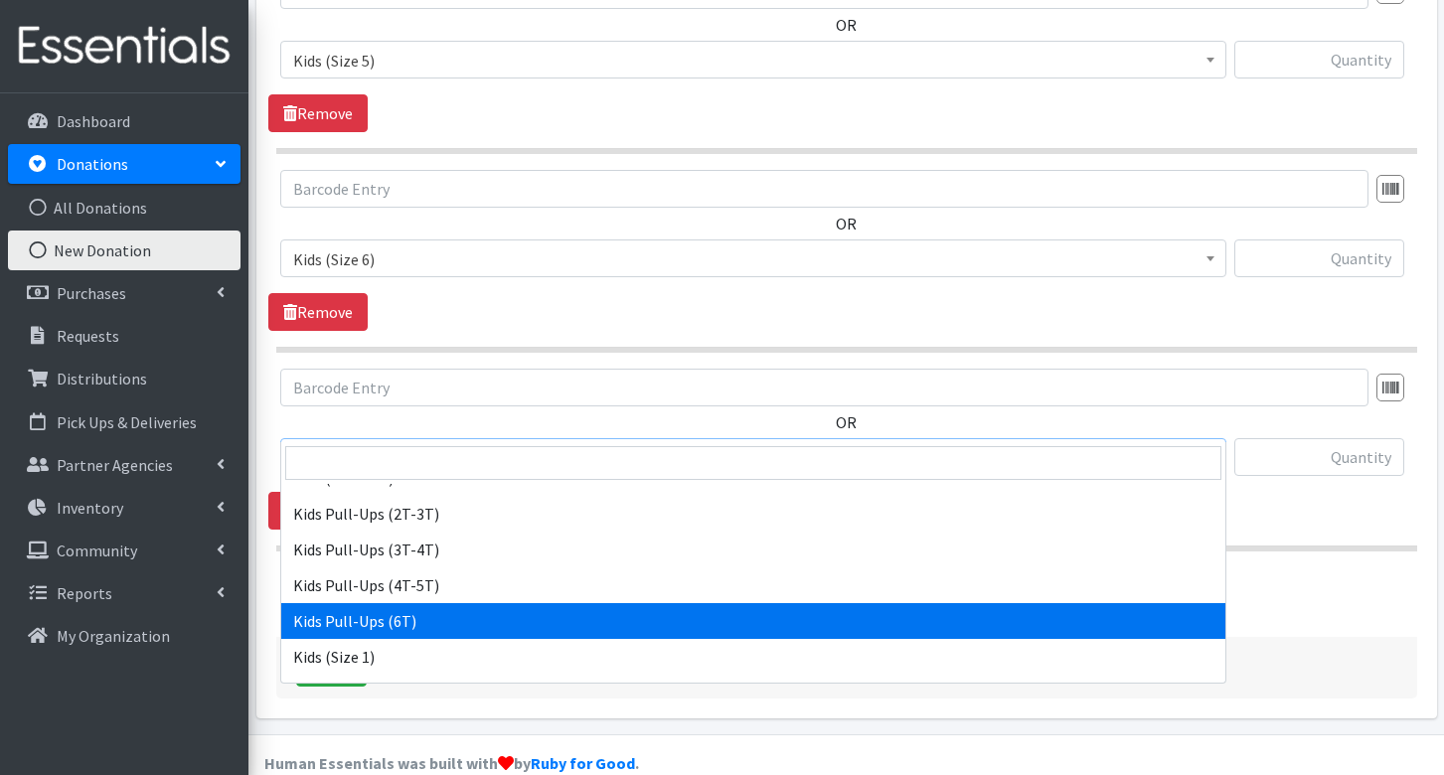
scroll to position [1192, 0]
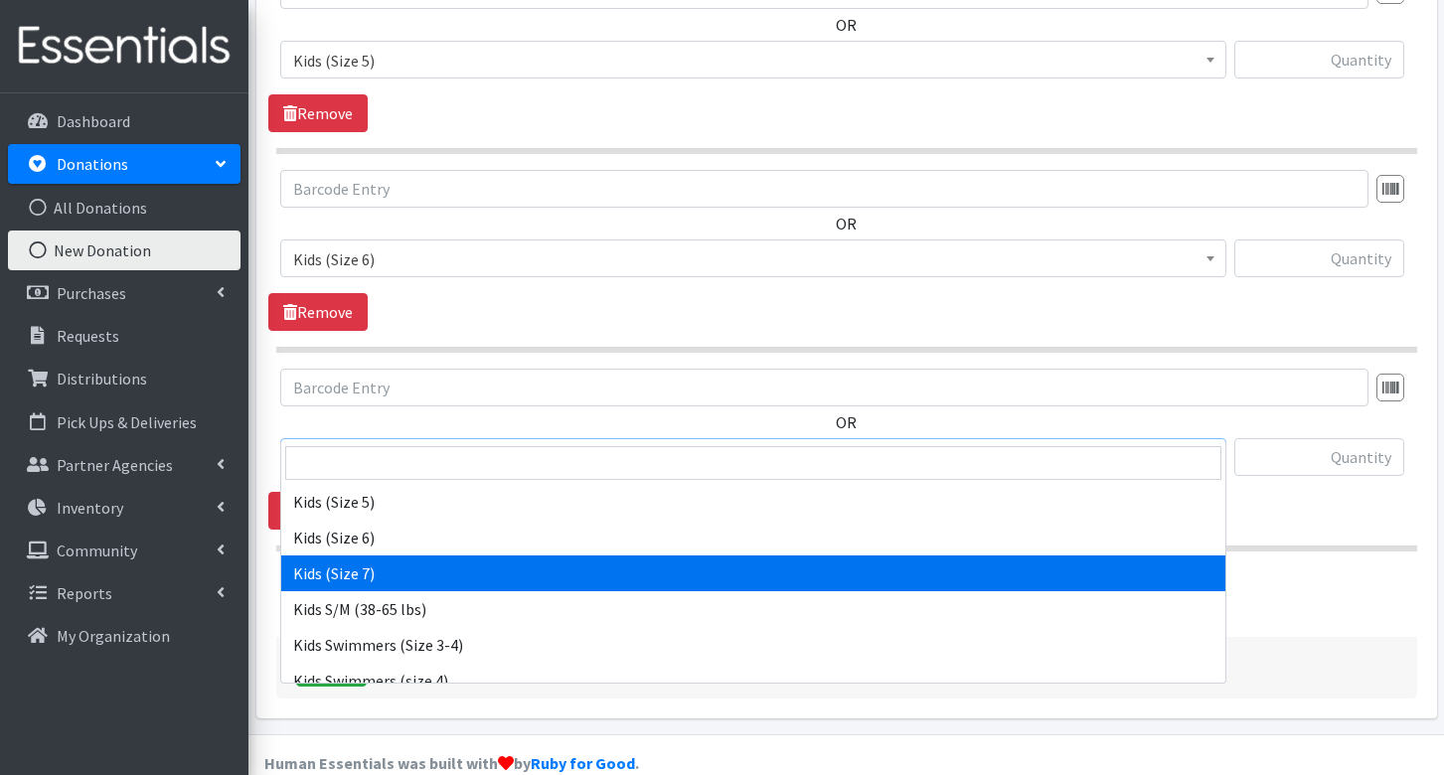
select select "8291"
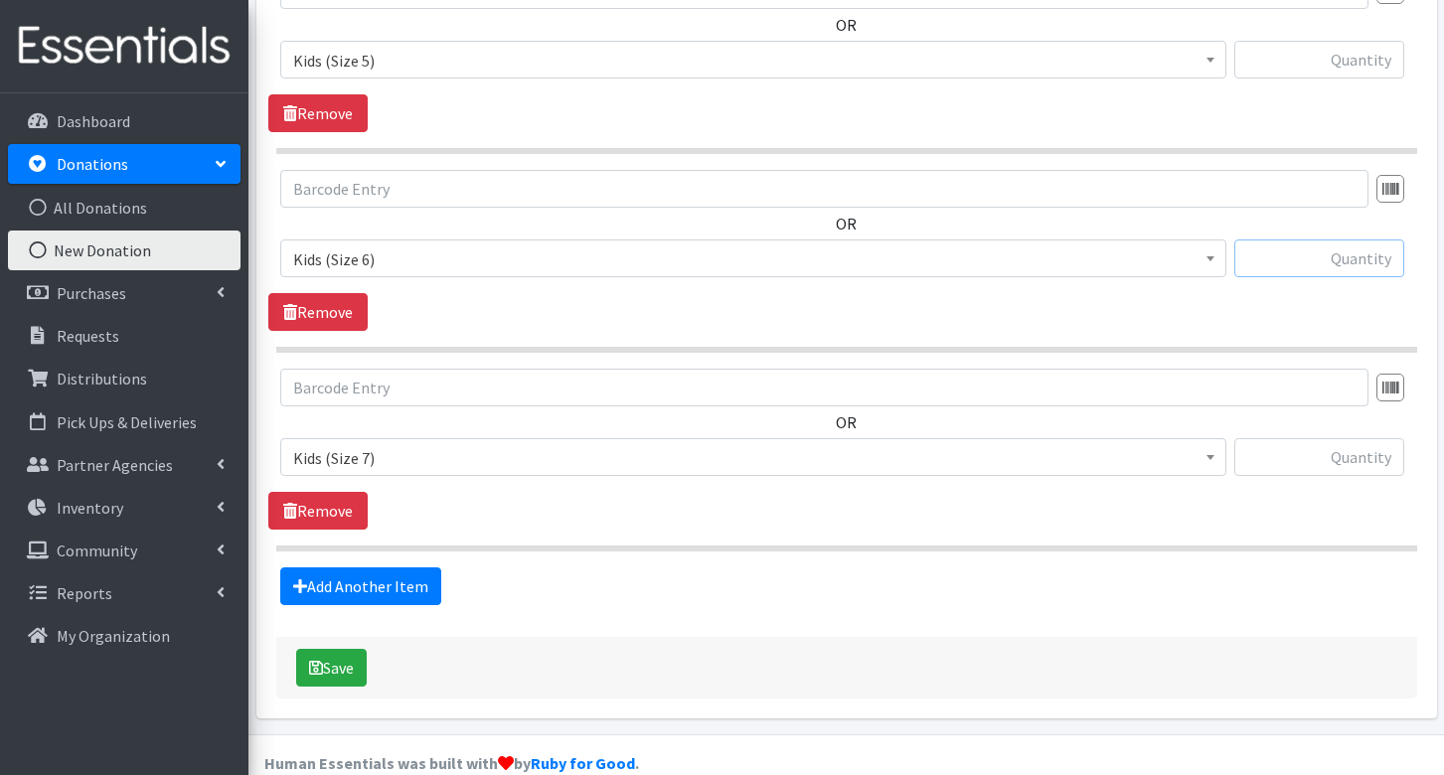
click at [1339, 239] on input "text" at bounding box center [1319, 258] width 170 height 38
type input "1000"
click at [1294, 438] on input "text" at bounding box center [1319, 457] width 170 height 38
type input "1000"
click at [1342, 41] on input "text" at bounding box center [1319, 60] width 170 height 38
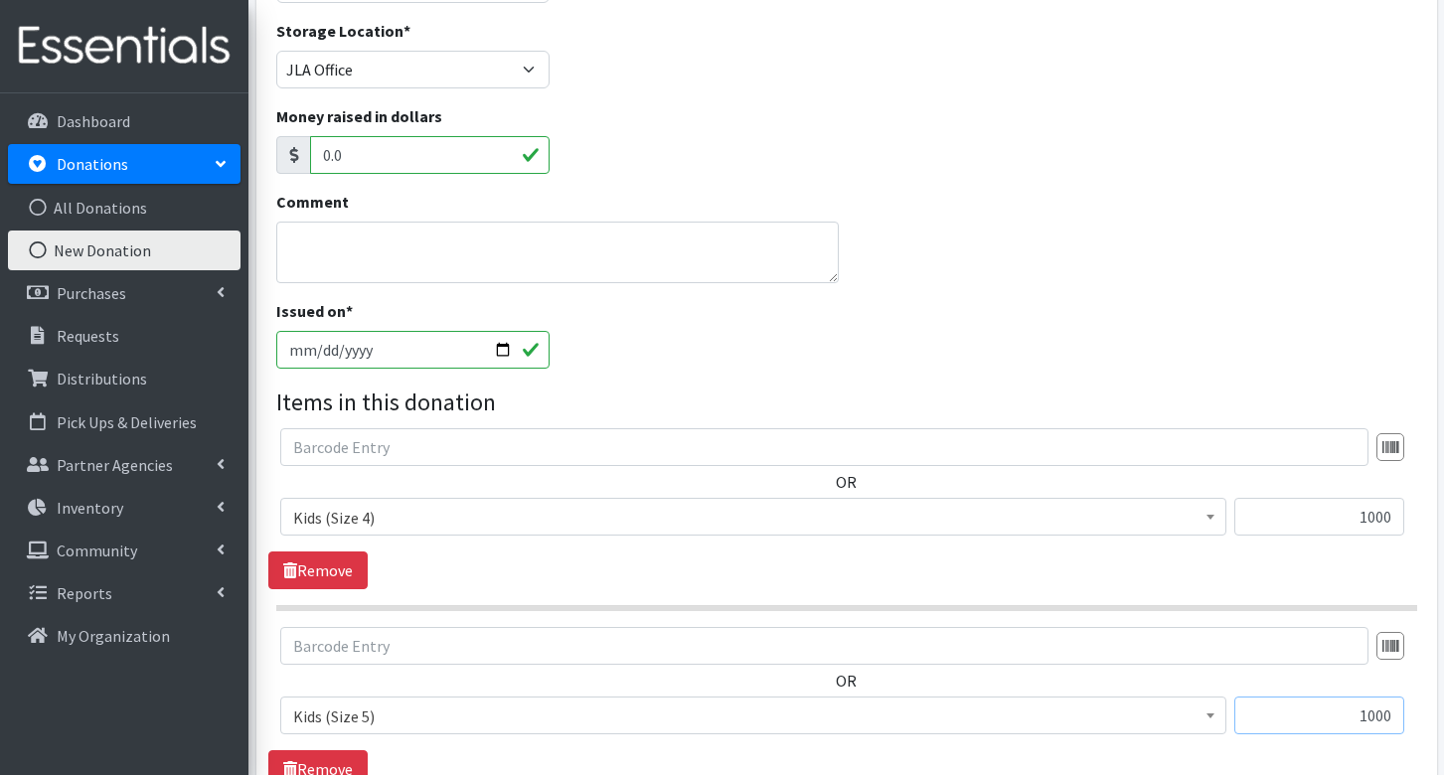
scroll to position [333, 0]
type input "1000"
click at [421, 238] on textarea "Comment" at bounding box center [557, 255] width 563 height 62
click at [487, 249] on textarea "Comment" at bounding box center [557, 255] width 563 height 62
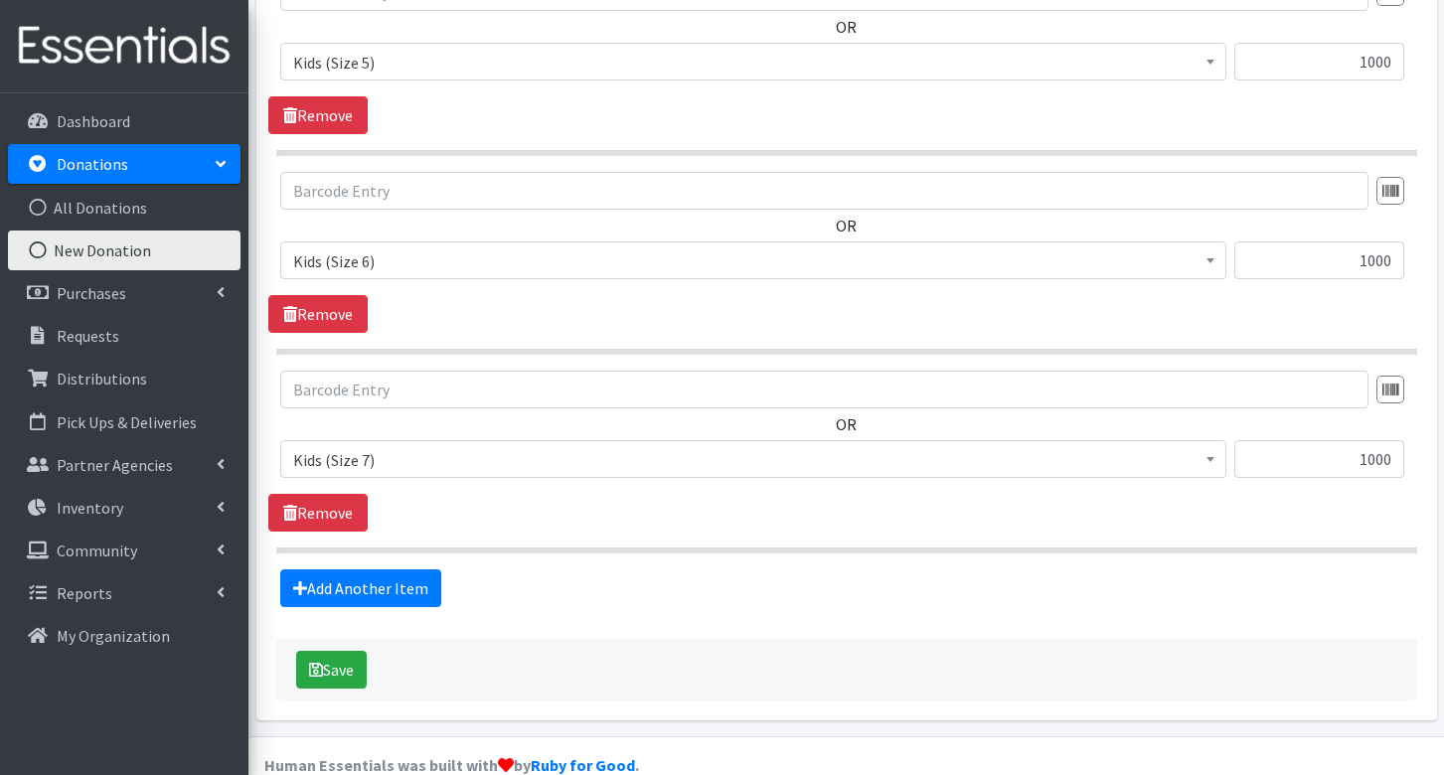
scroll to position [991, 0]
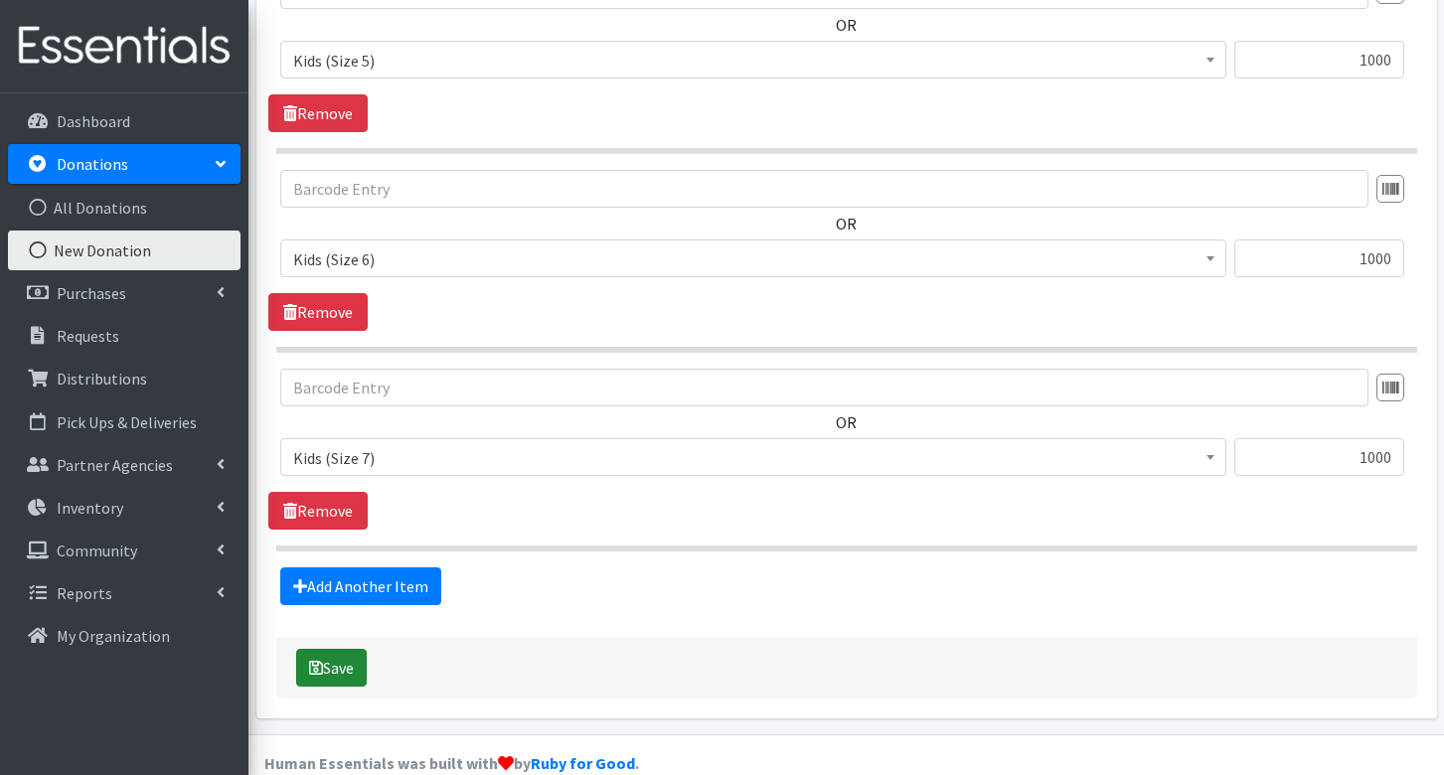
type textarea "These were from our inventory at the storehouse 1000 each of sizes 4-7"
click at [329, 649] on button "Save" at bounding box center [331, 668] width 71 height 38
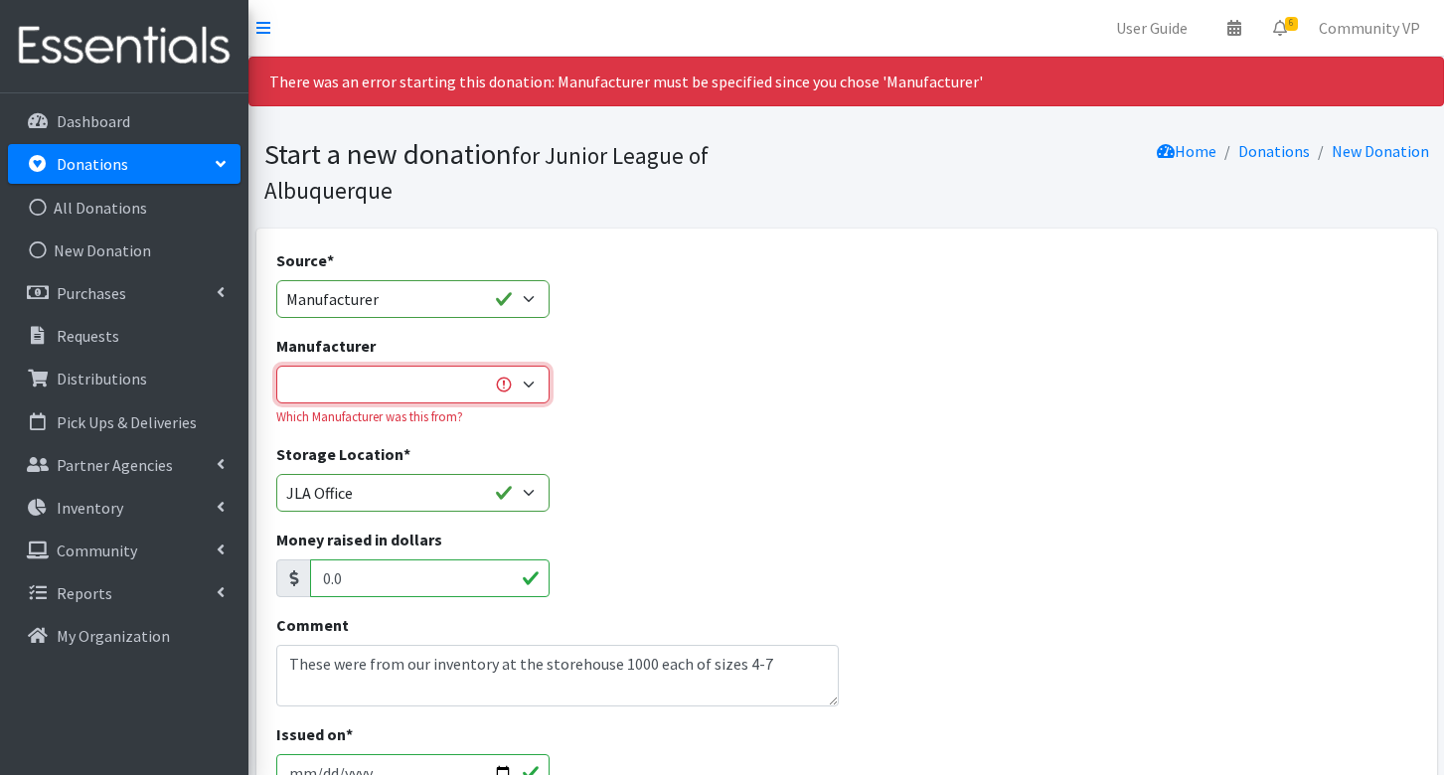
click at [366, 366] on select "---Create new Manufacturer---" at bounding box center [413, 385] width 274 height 38
select select
click at [276, 366] on select "---Create new Manufacturer---" at bounding box center [413, 385] width 274 height 38
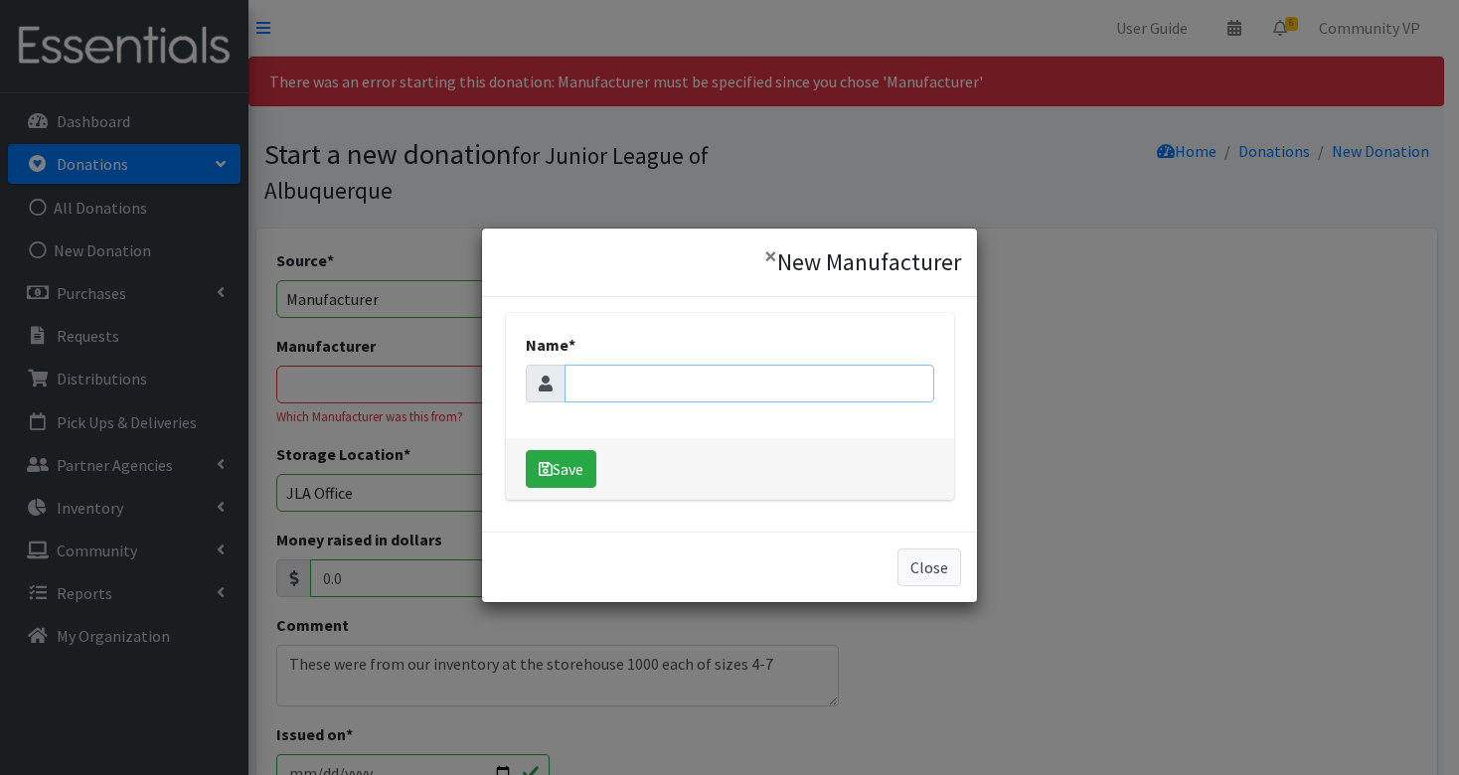
click at [692, 383] on input "Name *" at bounding box center [749, 384] width 370 height 38
type input "Cuties"
click at [539, 464] on icon "submit" at bounding box center [546, 469] width 14 height 16
select select "285"
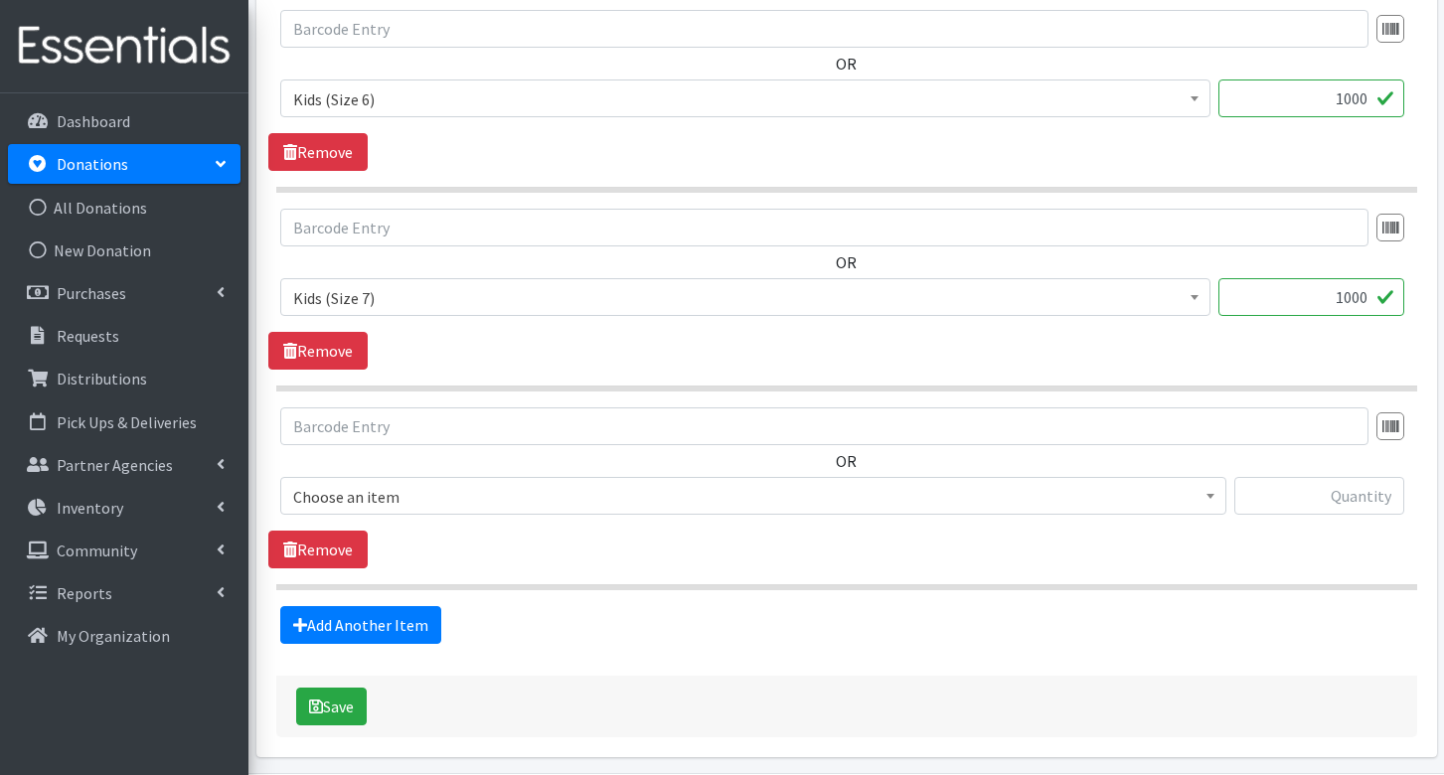
scroll to position [1278, 0]
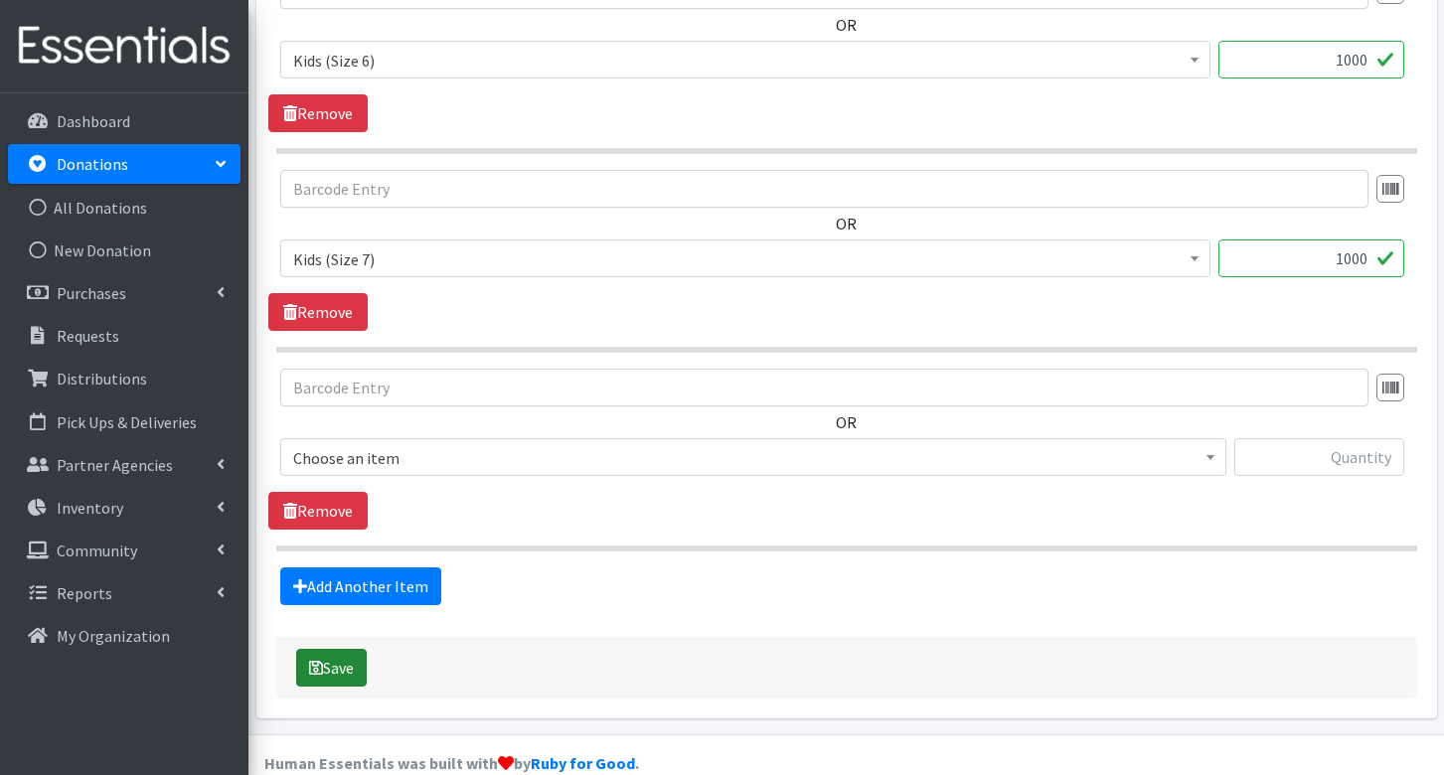
click at [322, 660] on icon "submit" at bounding box center [316, 668] width 14 height 16
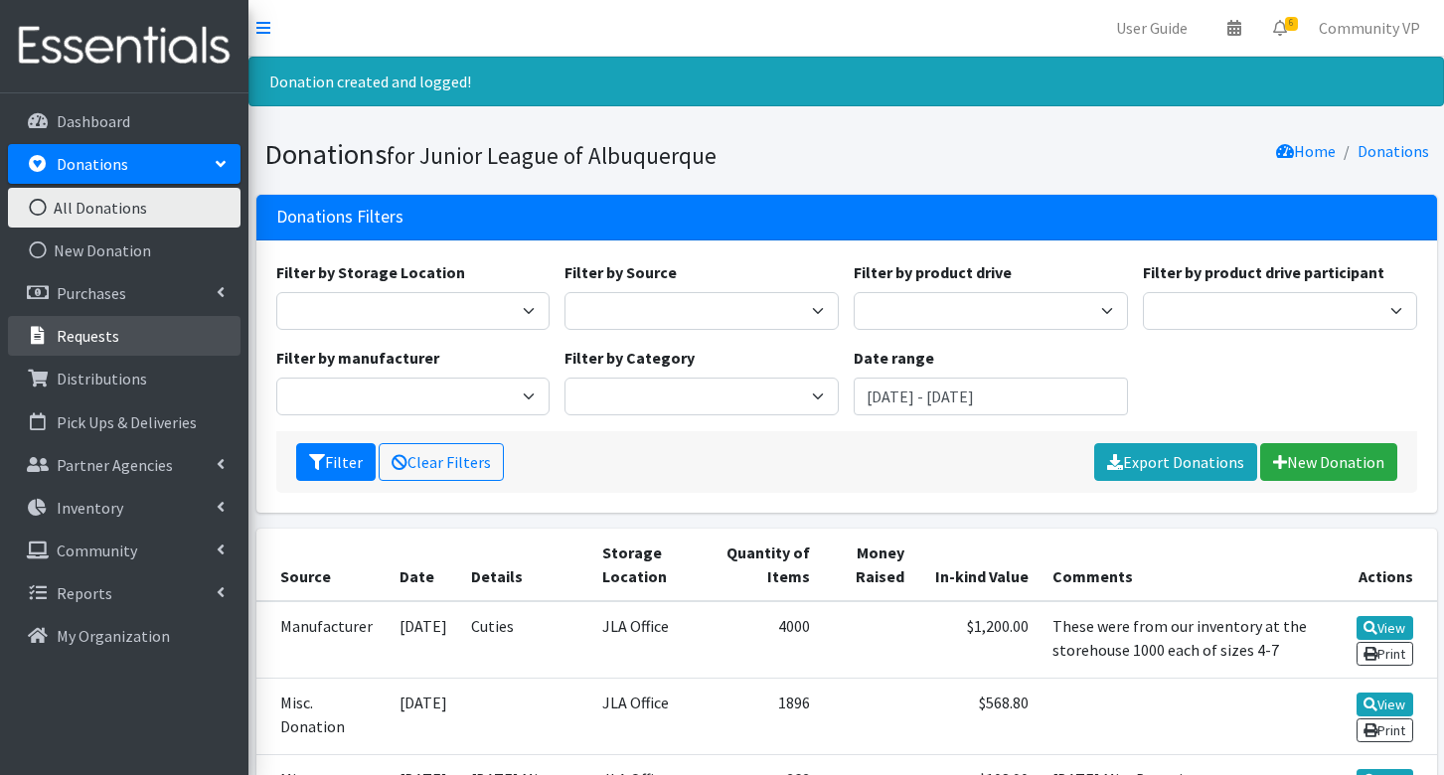
click at [147, 350] on link "Requests" at bounding box center [124, 336] width 233 height 40
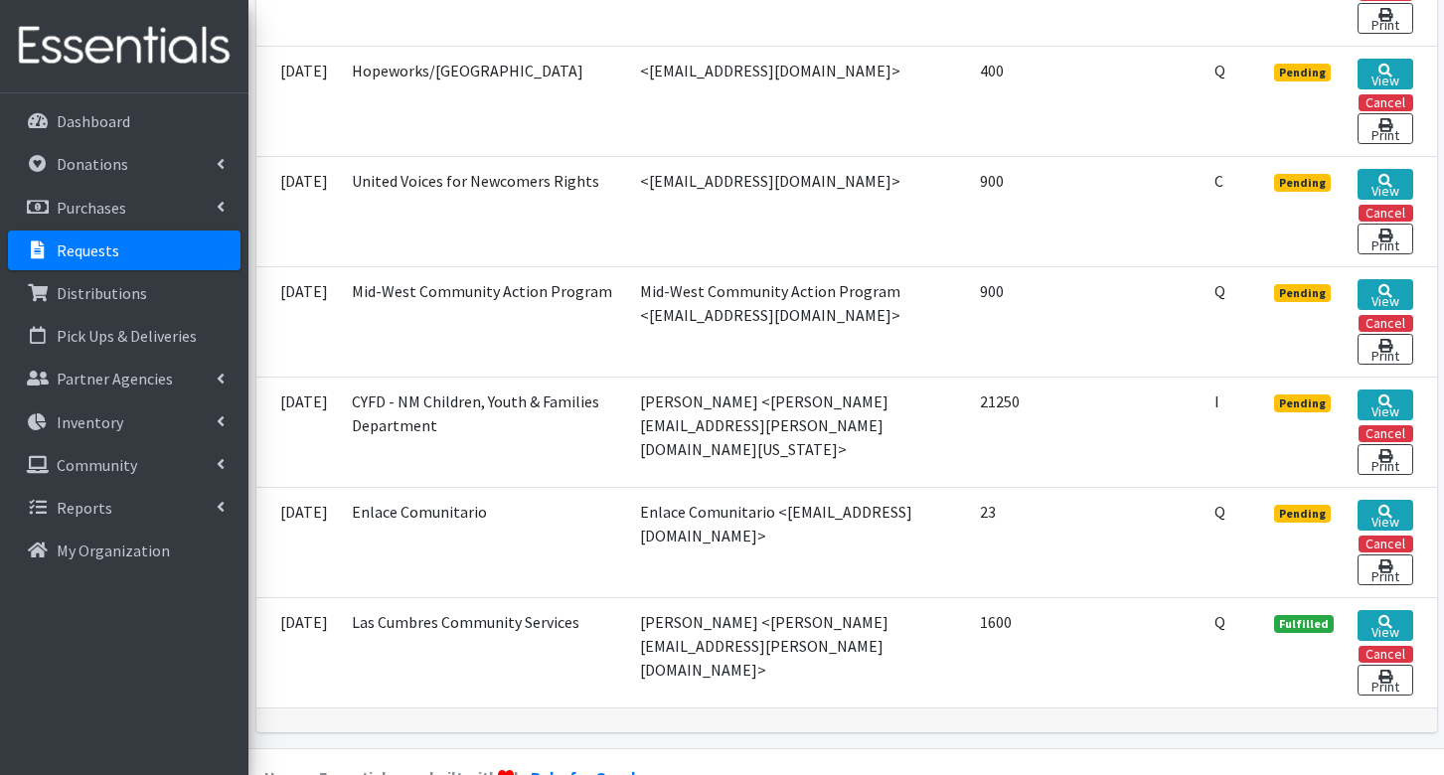
scroll to position [648, 0]
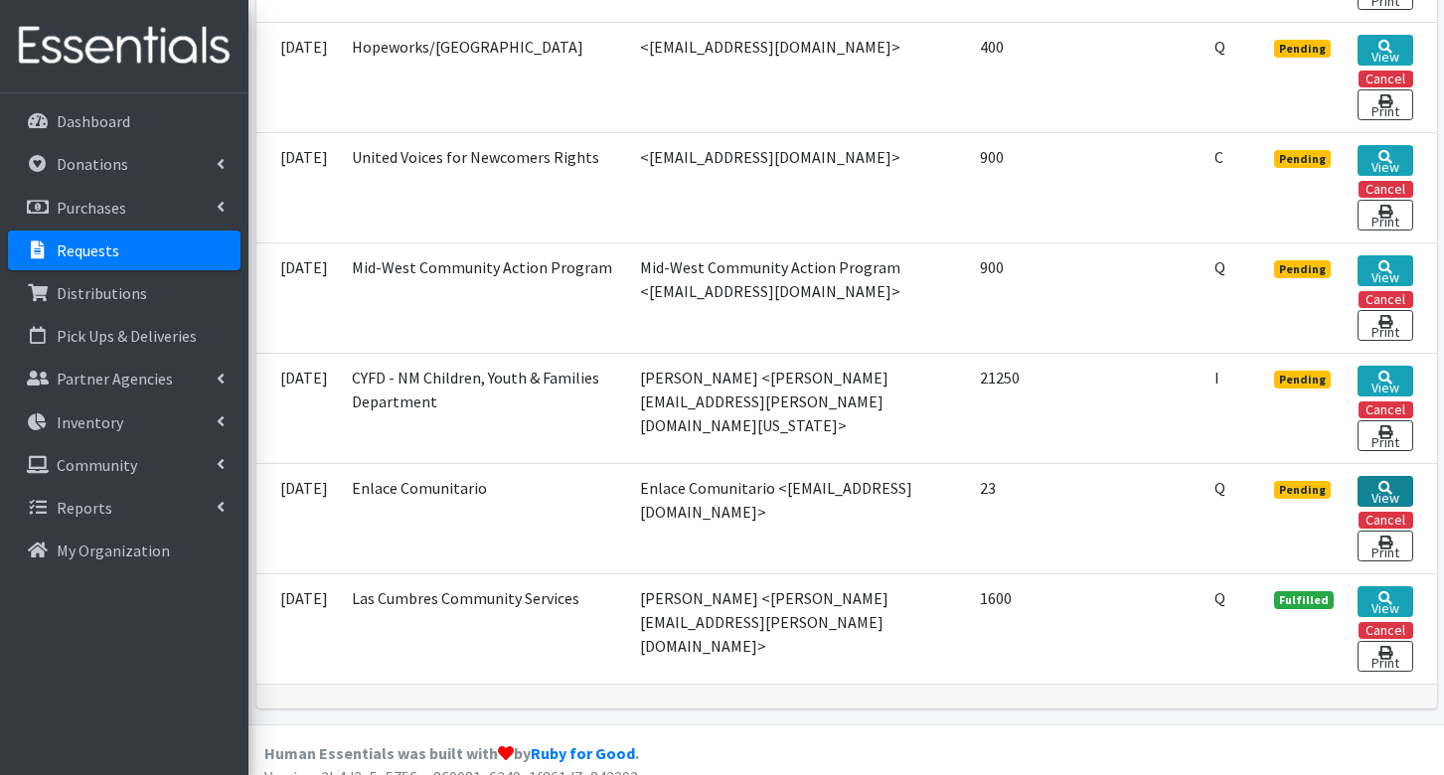
click at [1388, 481] on icon at bounding box center [1385, 488] width 14 height 14
click at [1386, 366] on link "View" at bounding box center [1385, 381] width 56 height 31
click at [1369, 145] on link "View" at bounding box center [1385, 160] width 56 height 31
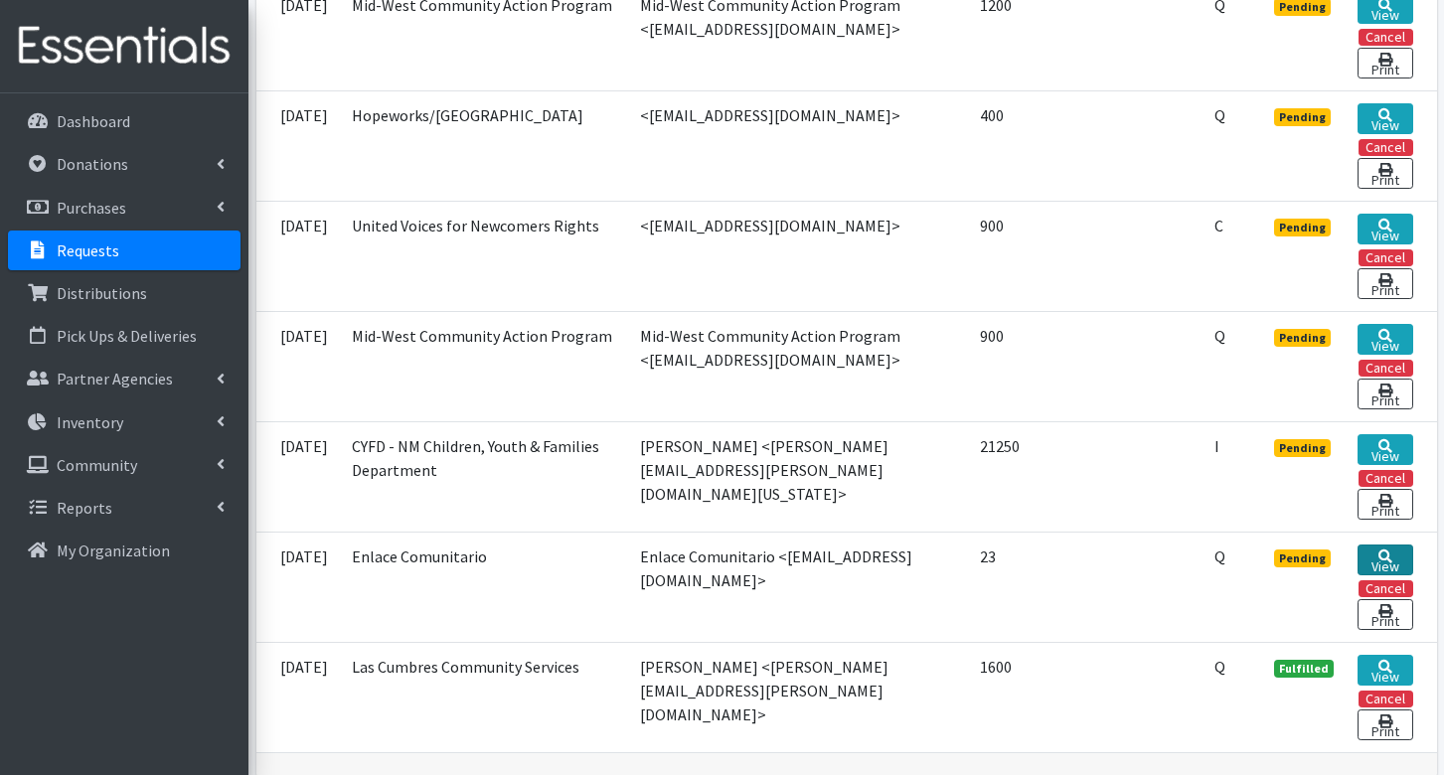
click at [1393, 545] on link "View" at bounding box center [1385, 560] width 56 height 31
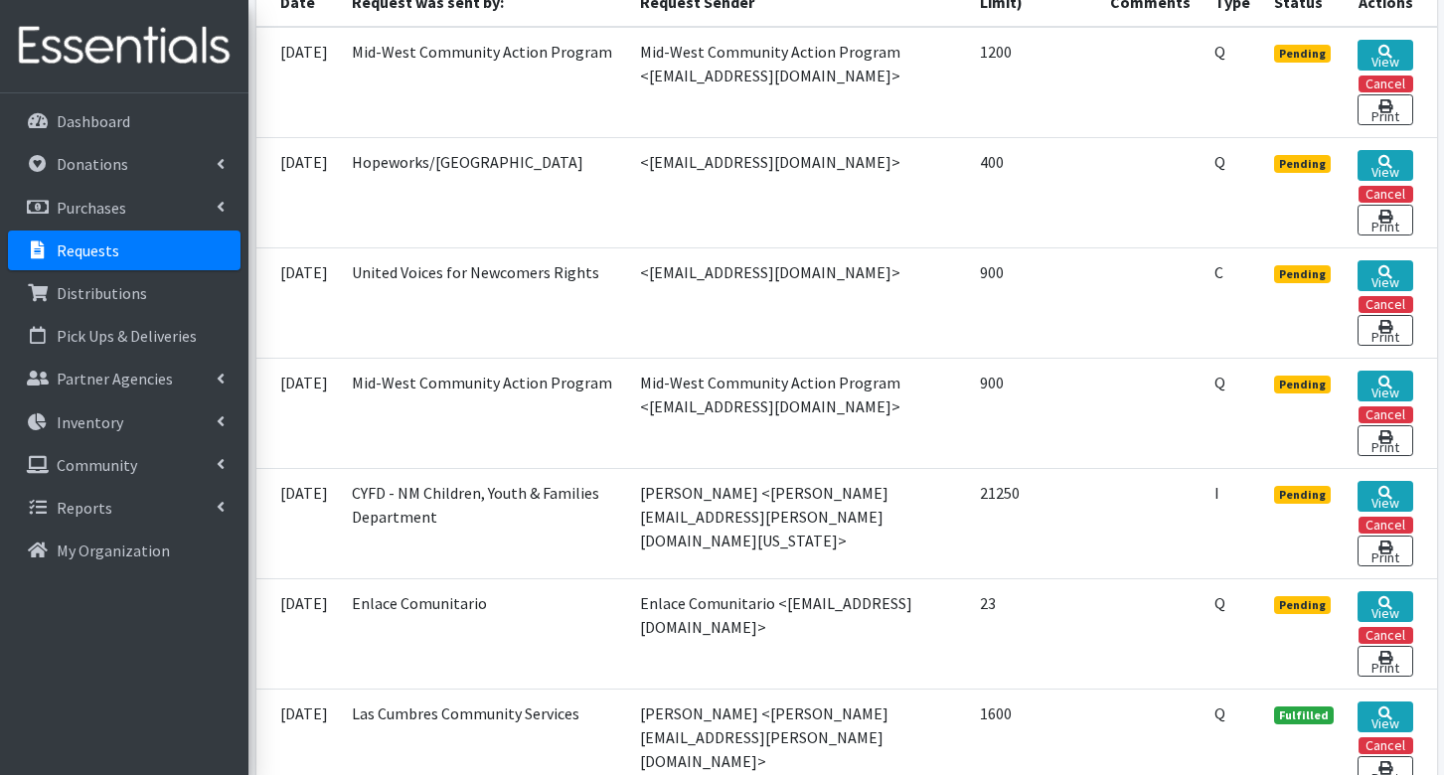
scroll to position [350, 0]
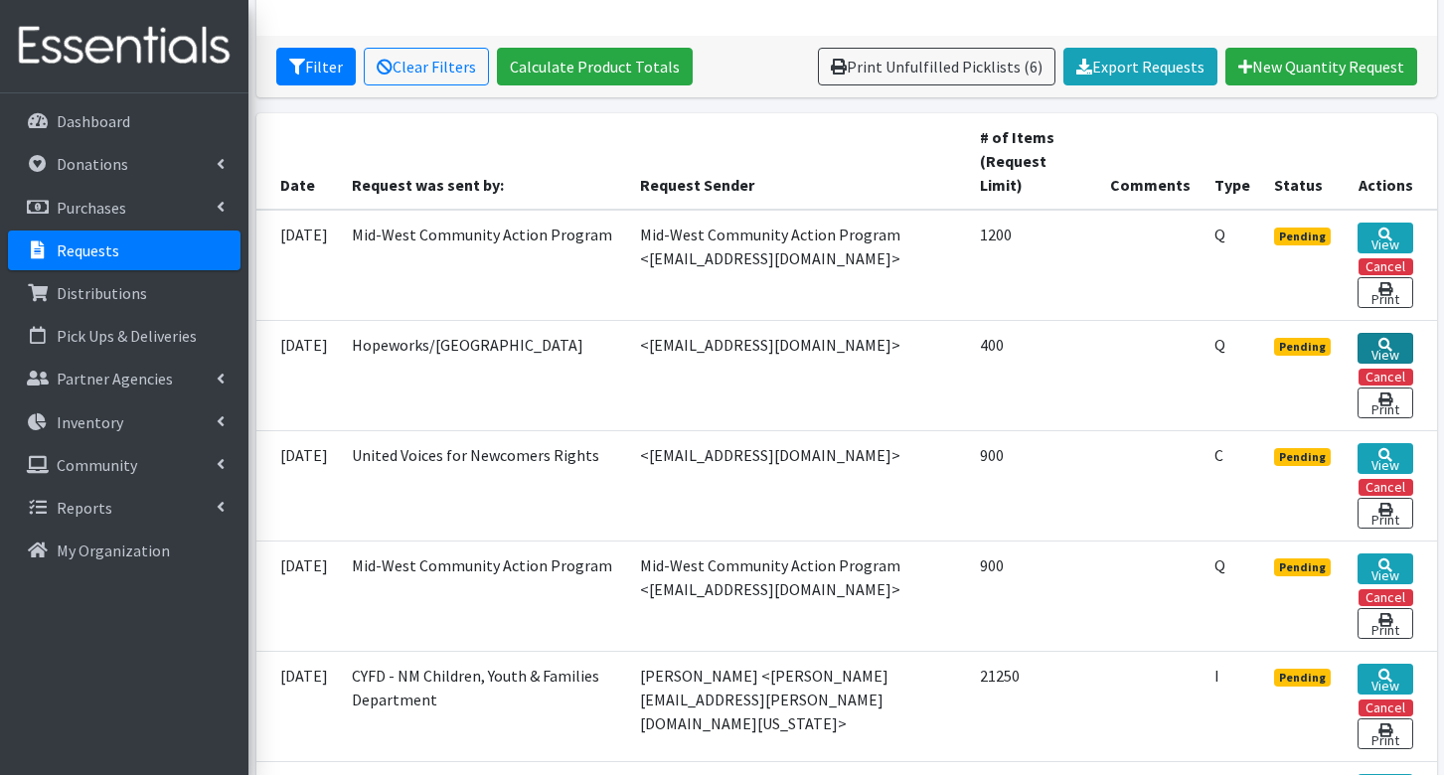
click at [1391, 333] on link "View" at bounding box center [1385, 348] width 56 height 31
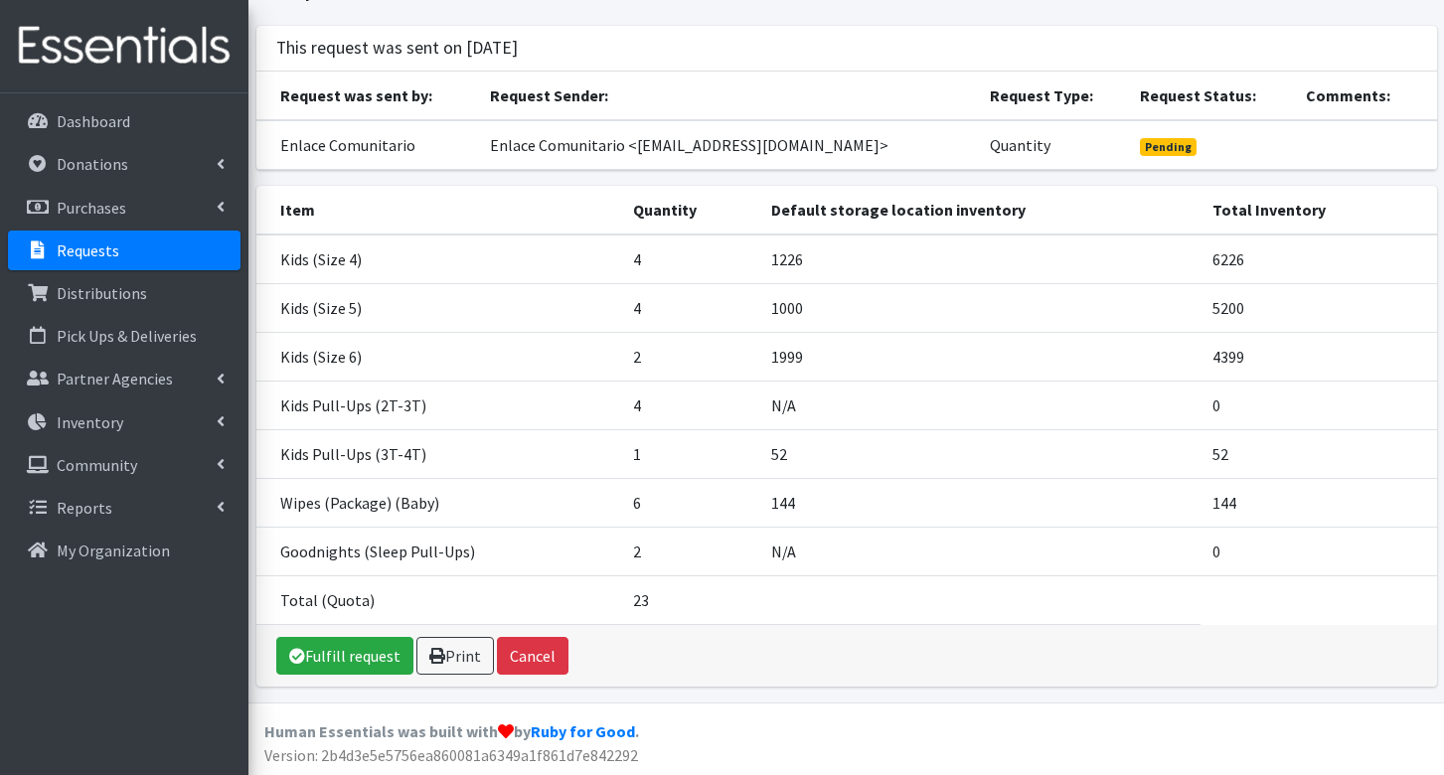
scroll to position [105, 0]
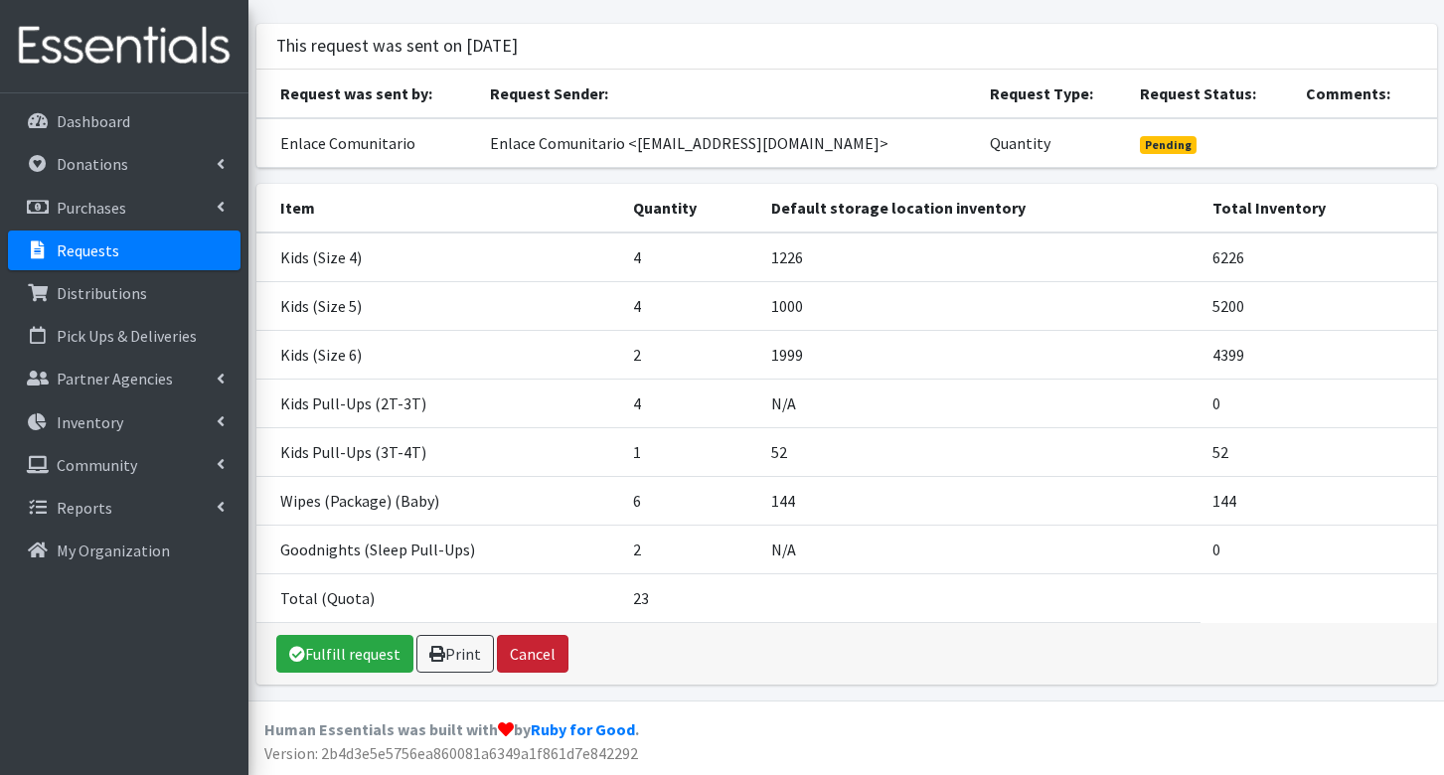
click at [532, 655] on button "Cancel" at bounding box center [533, 654] width 72 height 38
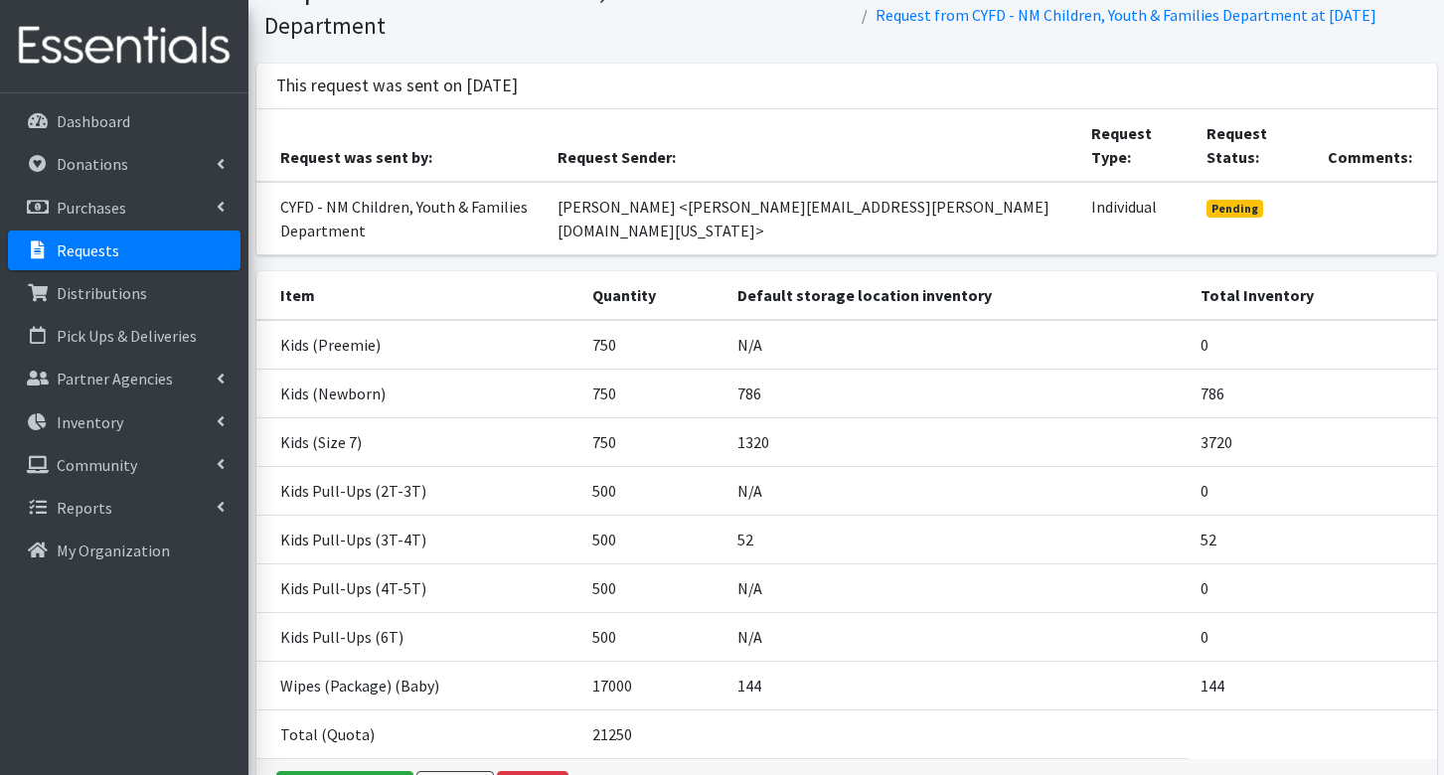
scroll to position [188, 0]
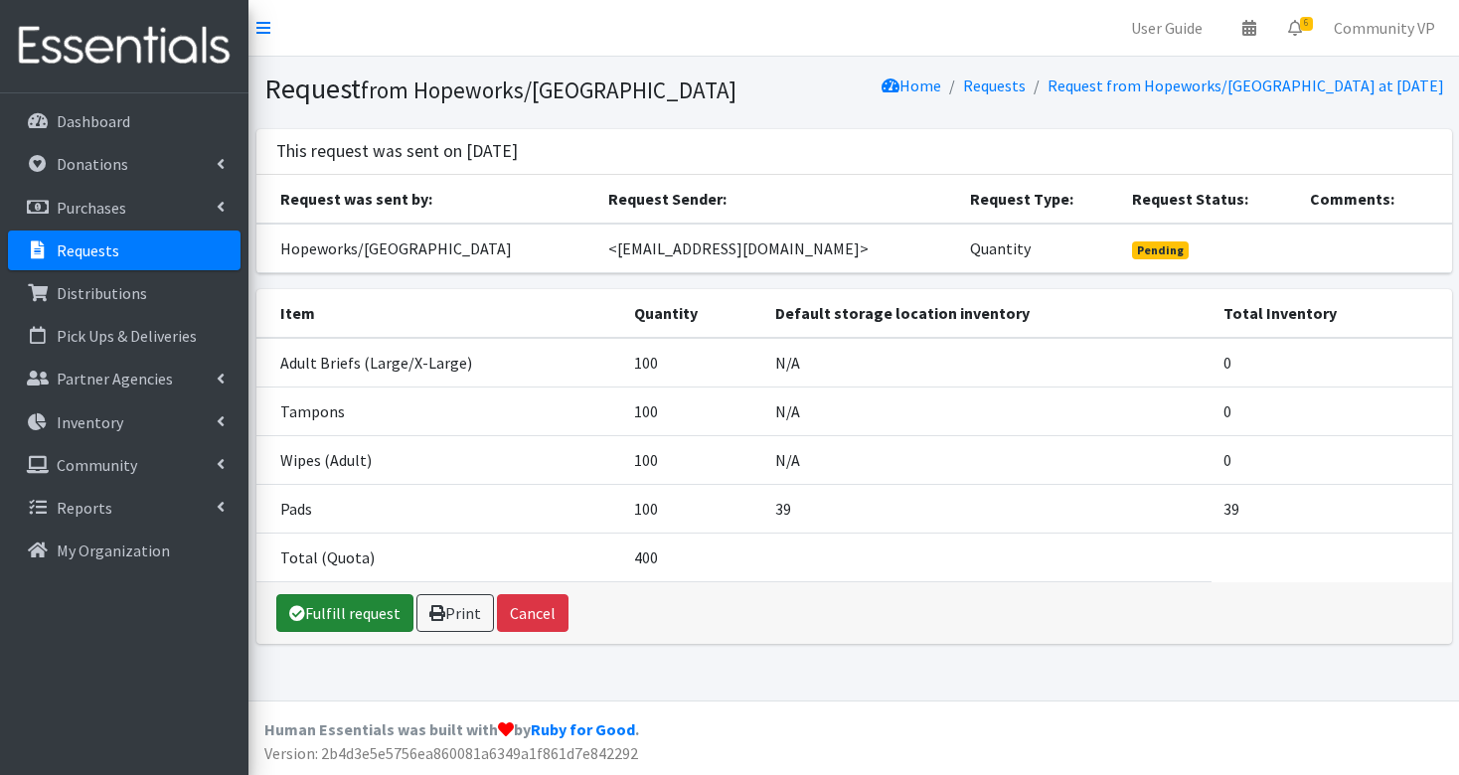
click at [339, 614] on link "Fulfill request" at bounding box center [344, 613] width 137 height 38
click at [532, 614] on button "Cancel" at bounding box center [533, 613] width 72 height 38
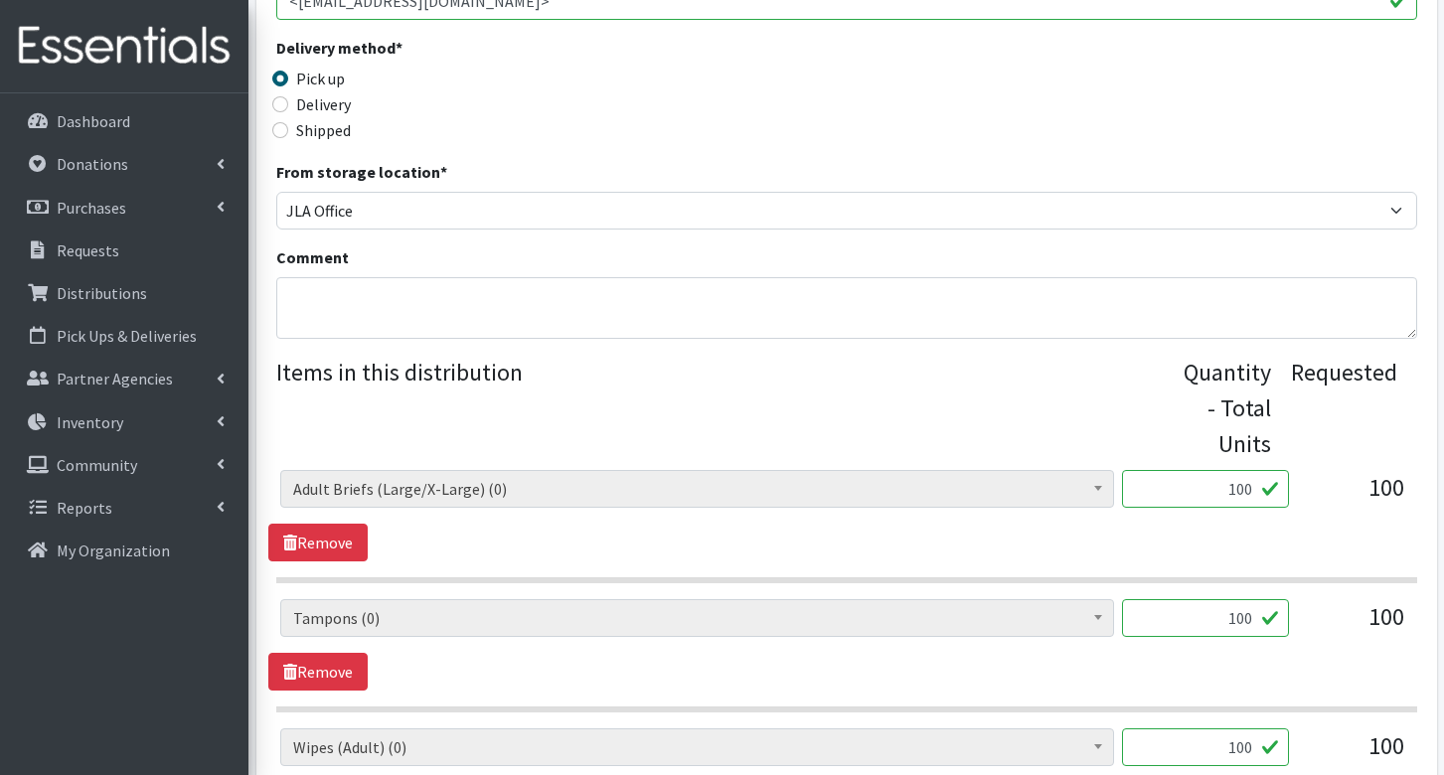
scroll to position [596, 0]
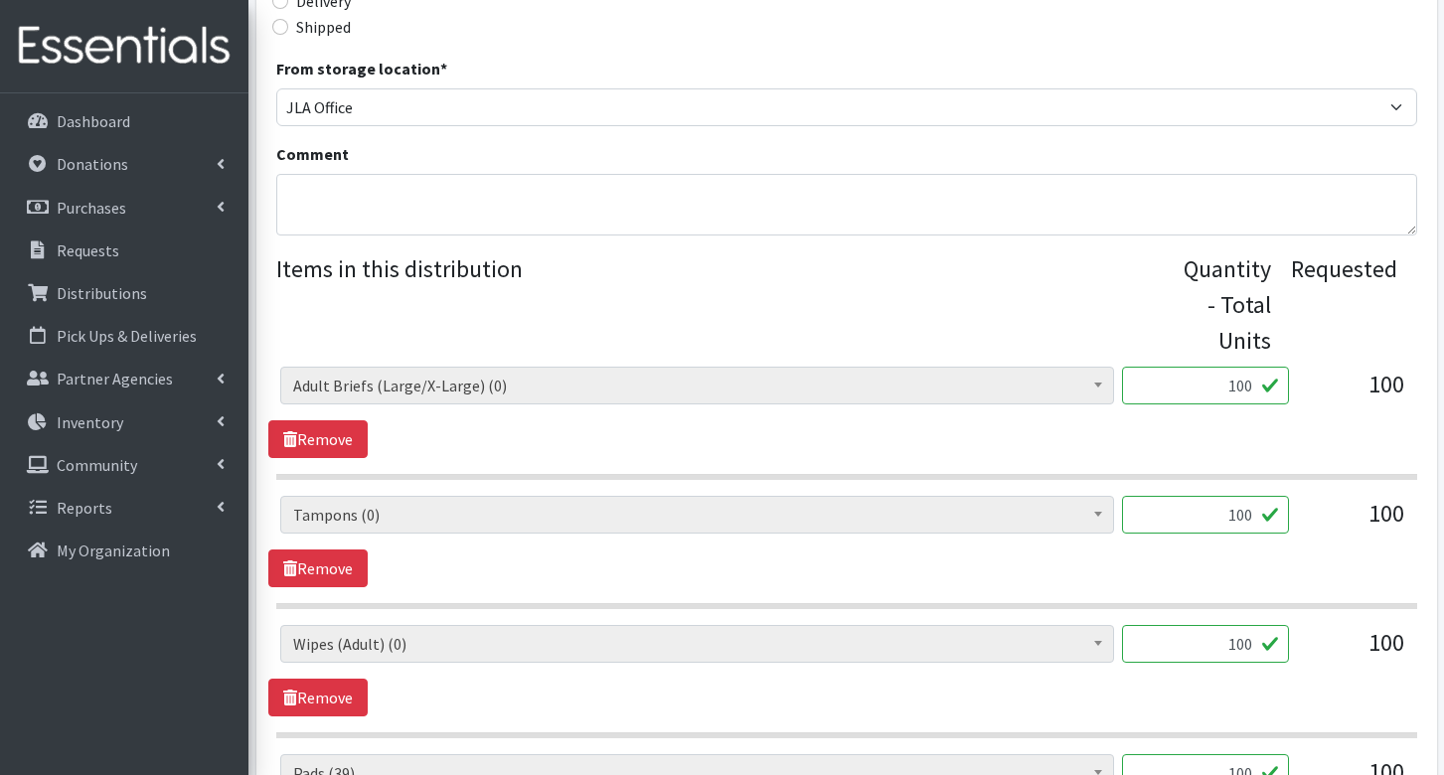
drag, startPoint x: 1246, startPoint y: 386, endPoint x: 1201, endPoint y: 393, distance: 45.4
click at [1201, 393] on input "100" at bounding box center [1205, 386] width 167 height 38
drag, startPoint x: 1370, startPoint y: 374, endPoint x: 1358, endPoint y: 374, distance: 11.9
click at [1364, 374] on div "100" at bounding box center [1354, 394] width 99 height 54
drag, startPoint x: 1249, startPoint y: 382, endPoint x: 1190, endPoint y: 391, distance: 59.3
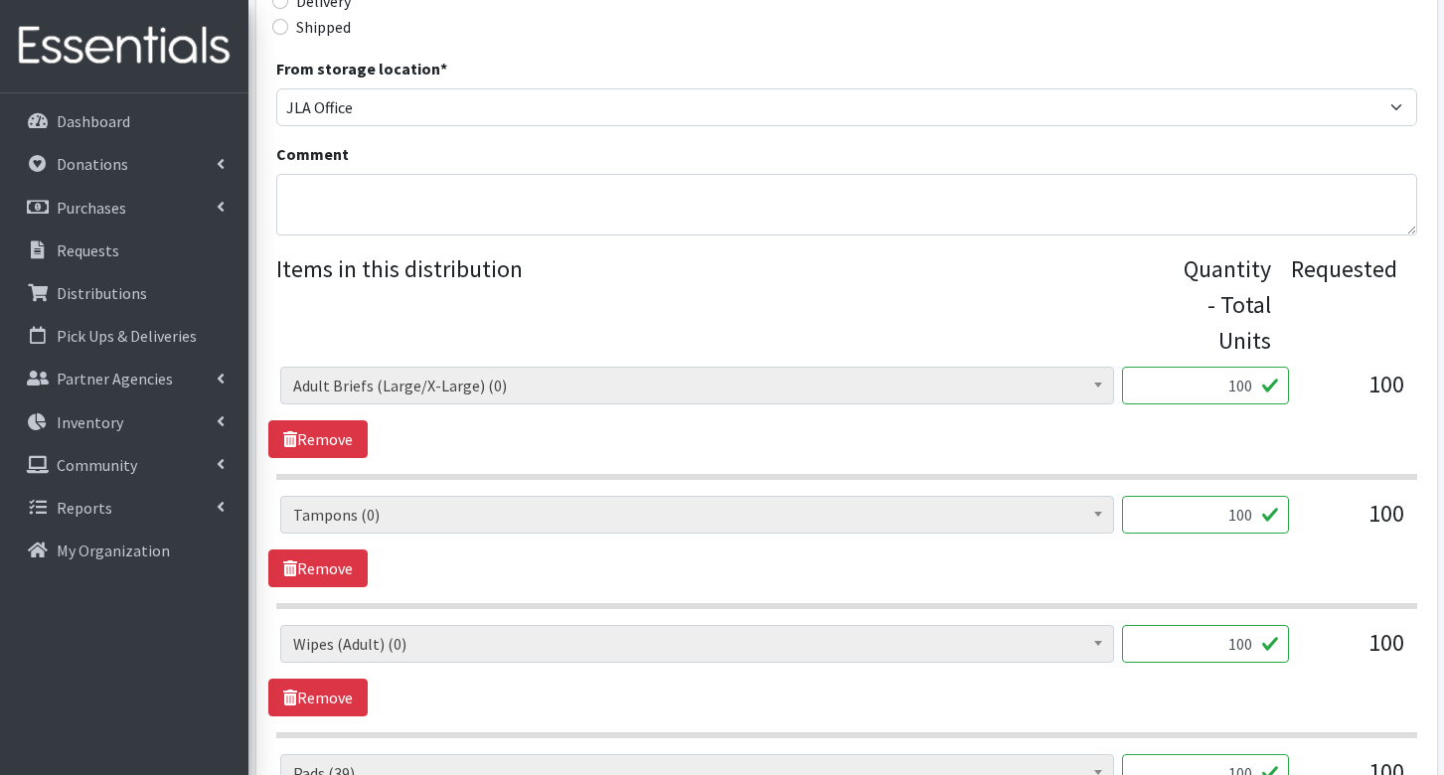
click at [1190, 391] on input "100" at bounding box center [1205, 386] width 167 height 38
type input "0"
drag, startPoint x: 1247, startPoint y: 513, endPoint x: 1208, endPoint y: 522, distance: 39.8
click at [1208, 522] on input "100" at bounding box center [1205, 515] width 167 height 38
type input "0"
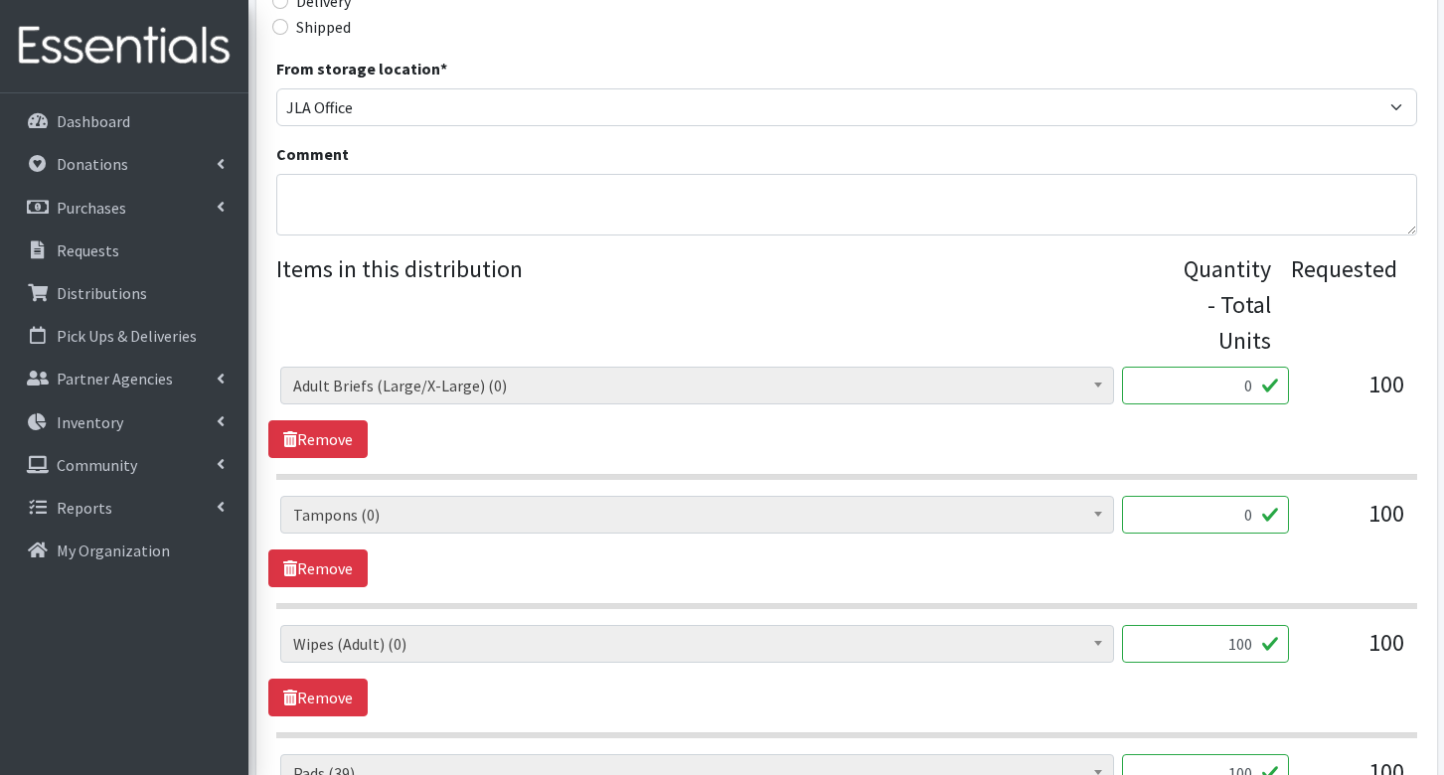
drag, startPoint x: 1253, startPoint y: 648, endPoint x: 1230, endPoint y: 661, distance: 26.3
click at [1230, 661] on input "100" at bounding box center [1205, 644] width 167 height 38
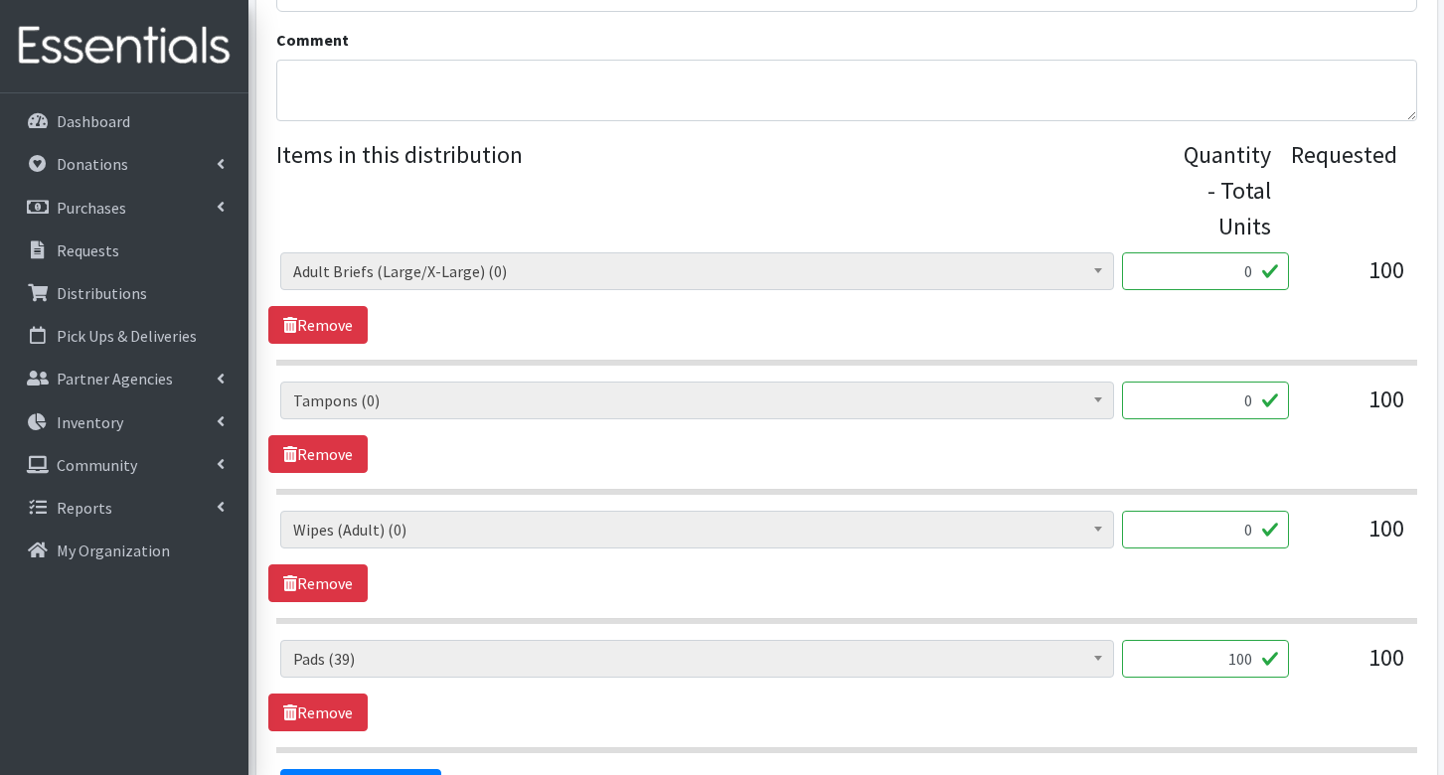
scroll to position [795, 0]
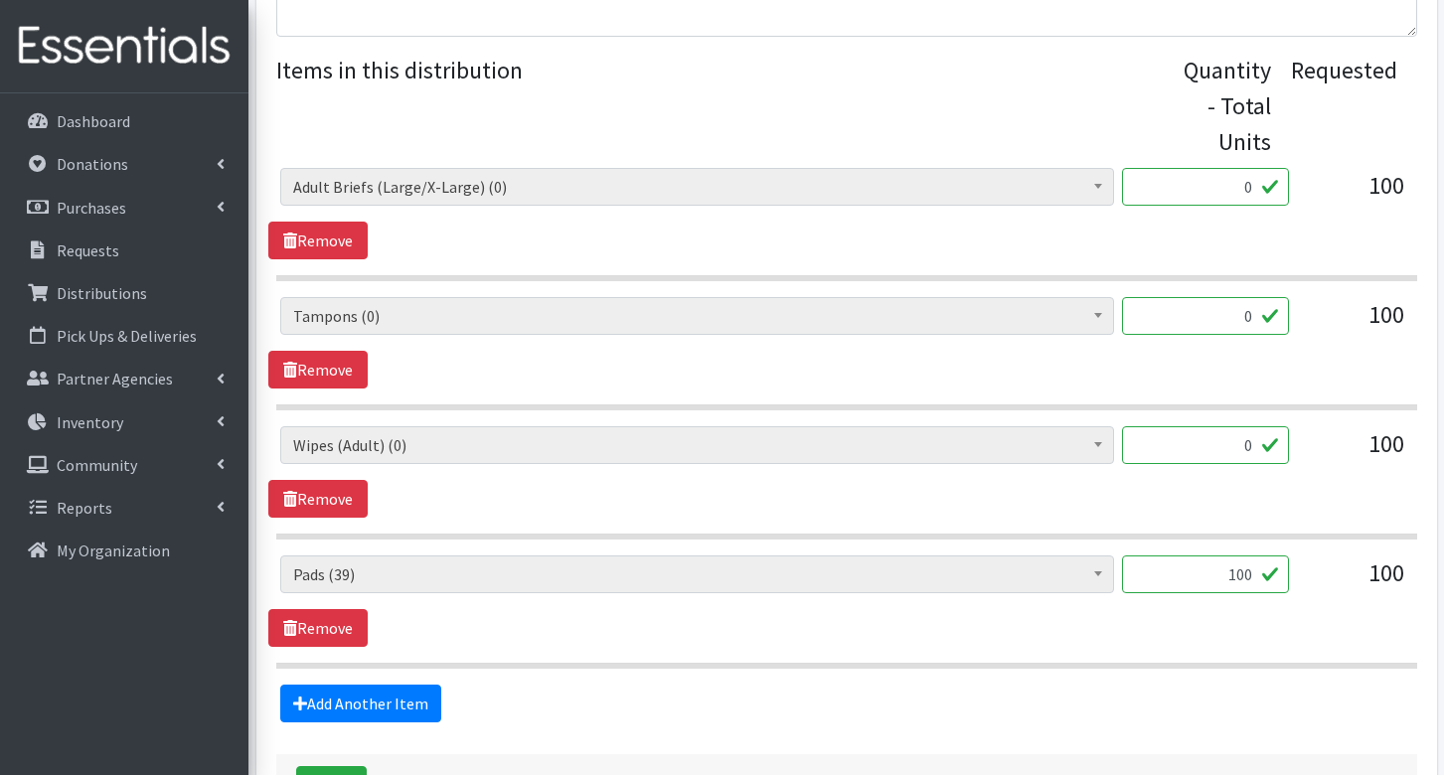
type input "0"
click at [1236, 565] on input "100" at bounding box center [1205, 574] width 167 height 38
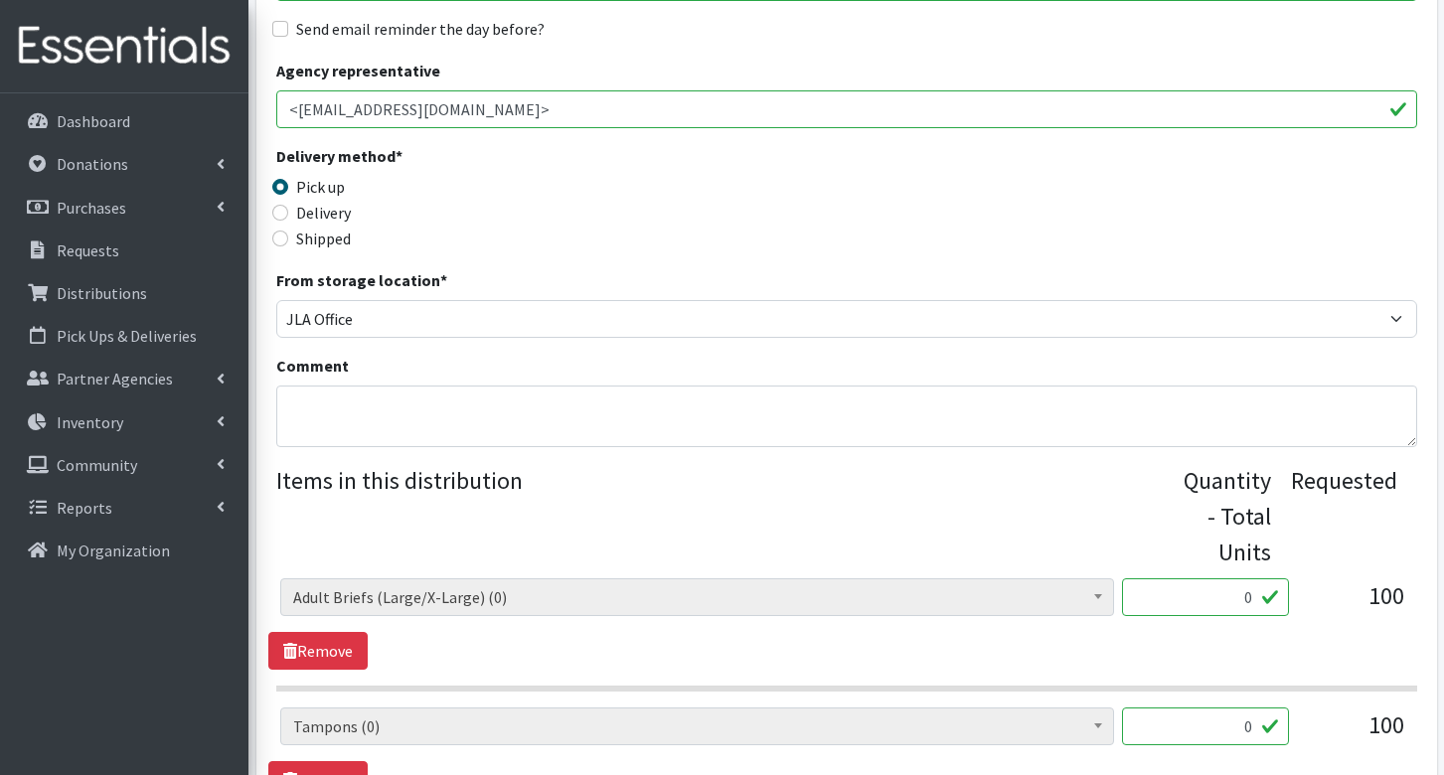
scroll to position [350, 0]
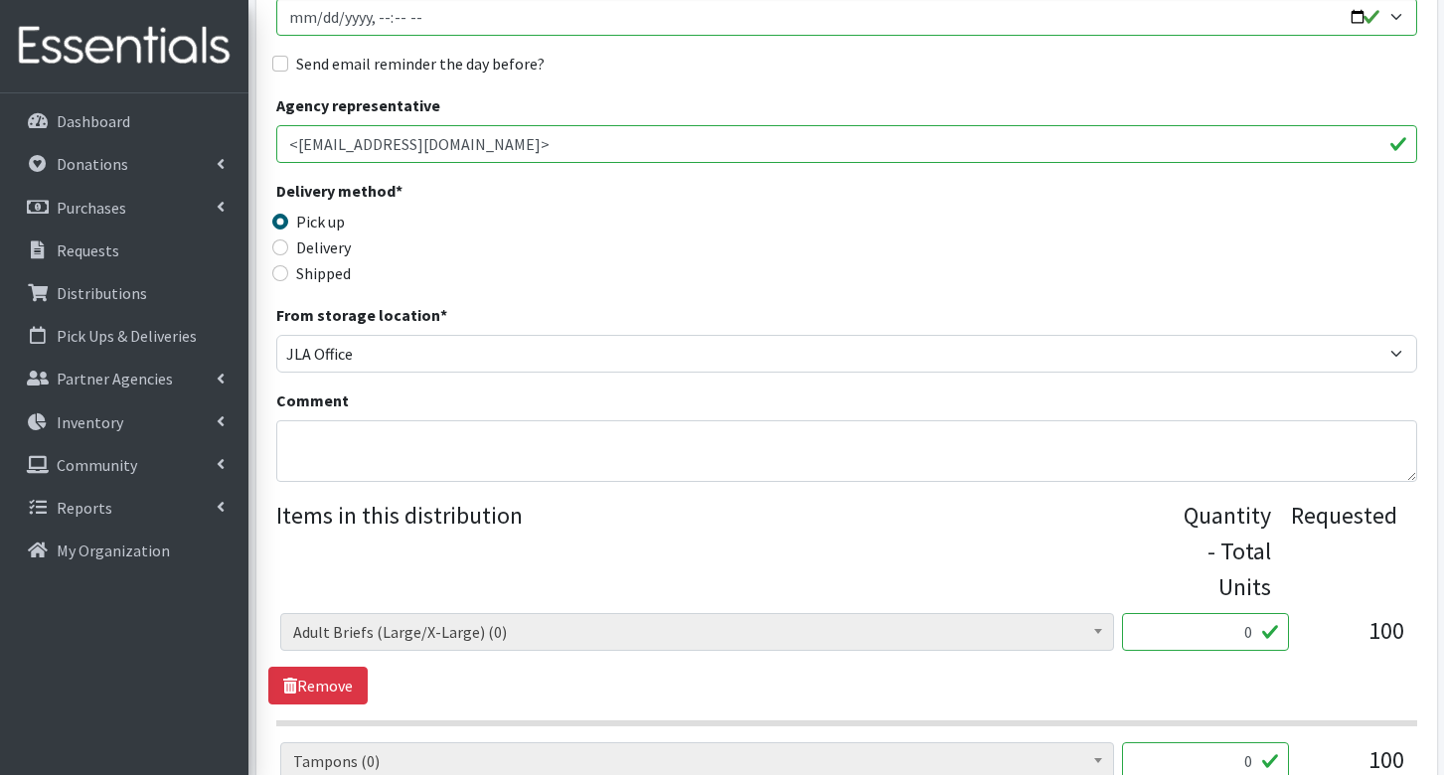
type input "0"
click at [340, 445] on textarea "Comment" at bounding box center [846, 451] width 1141 height 62
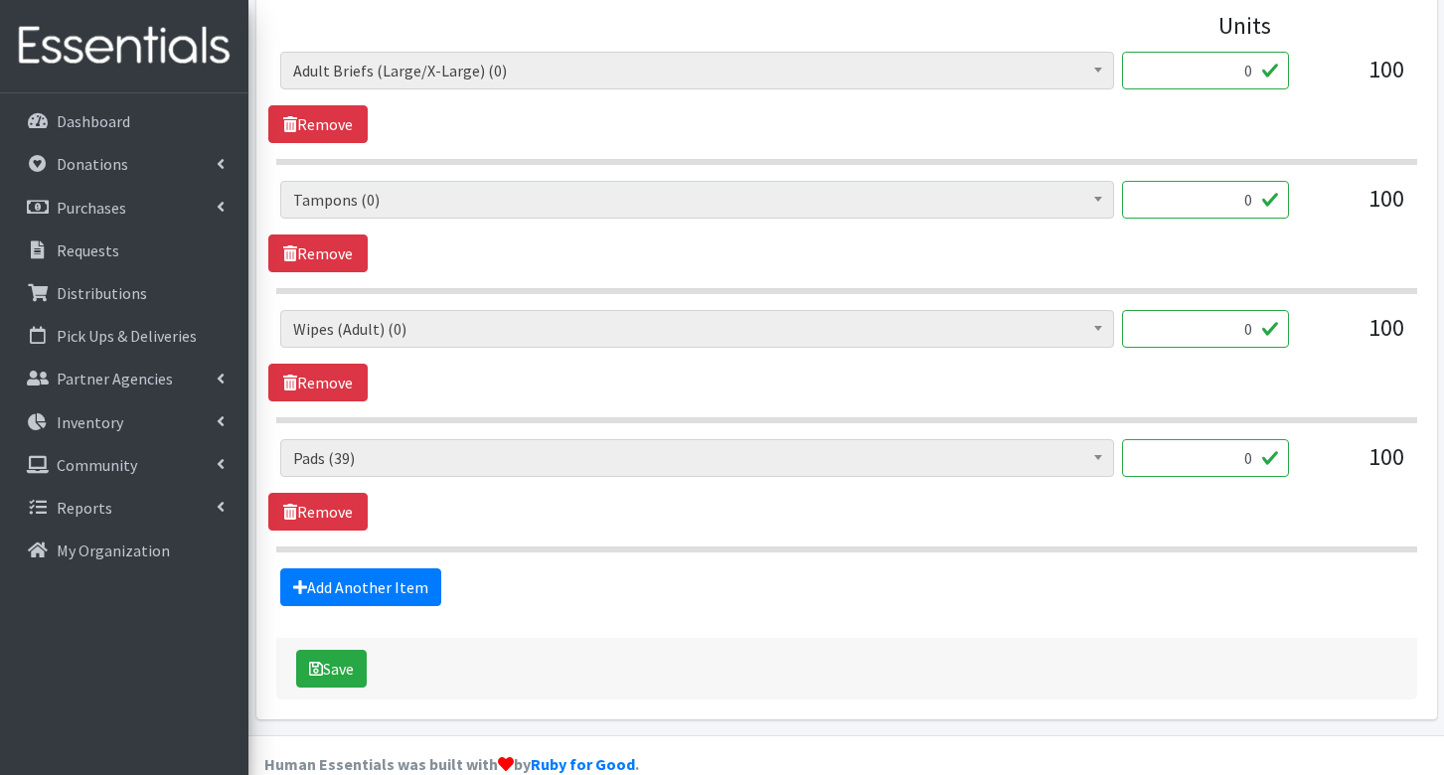
scroll to position [946, 0]
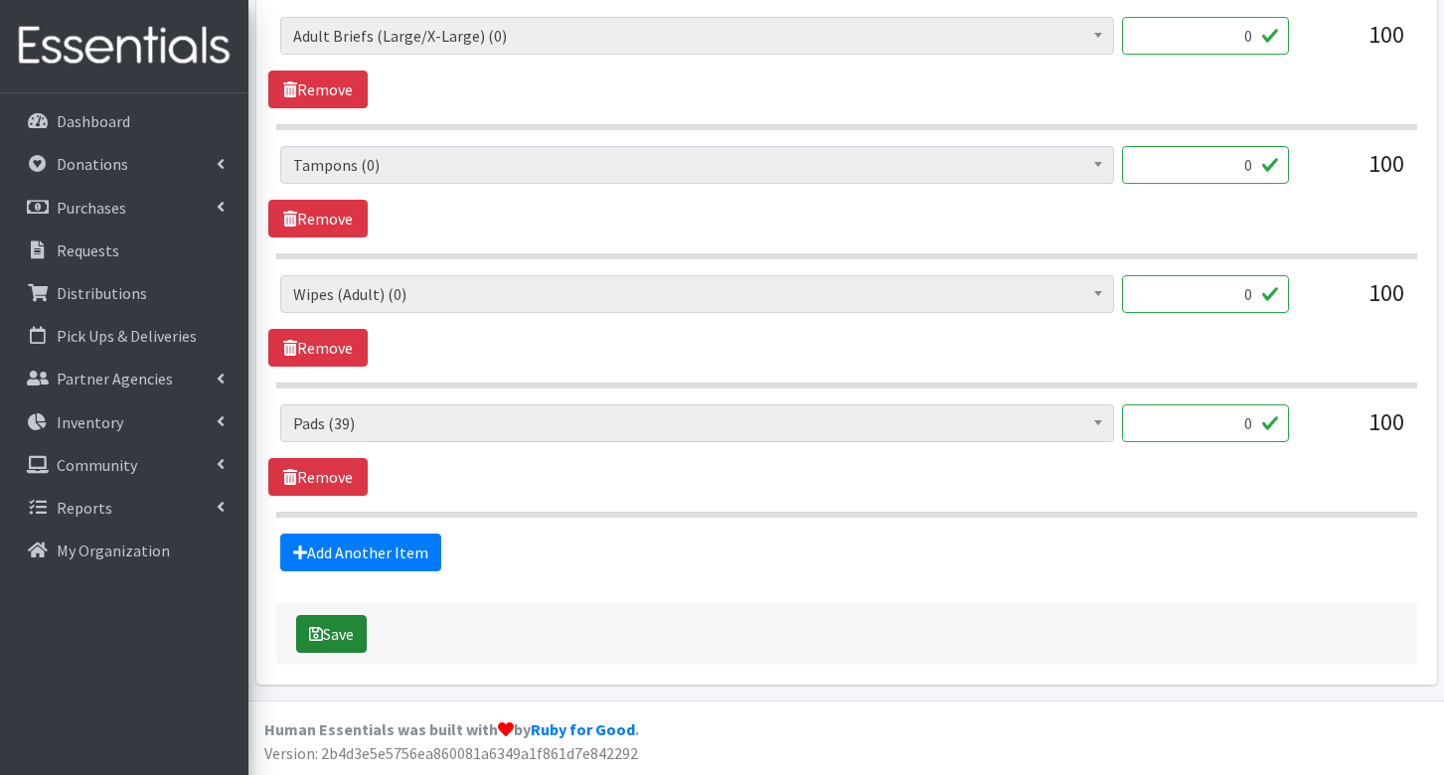
type textarea "We are sorry but we do not have any of the adult items right now."
click at [322, 630] on icon "submit" at bounding box center [316, 634] width 14 height 16
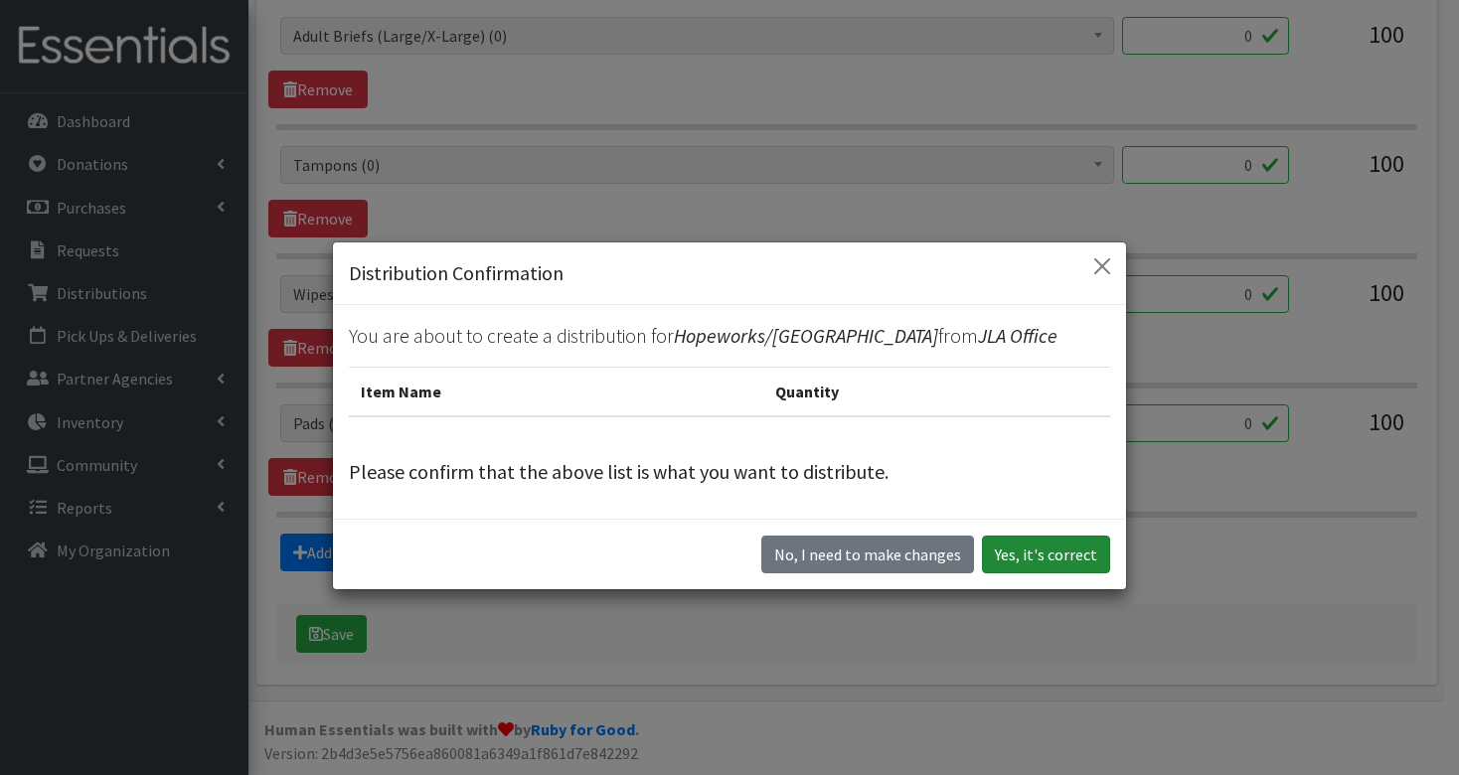
click at [1057, 550] on button "Yes, it's correct" at bounding box center [1046, 555] width 128 height 38
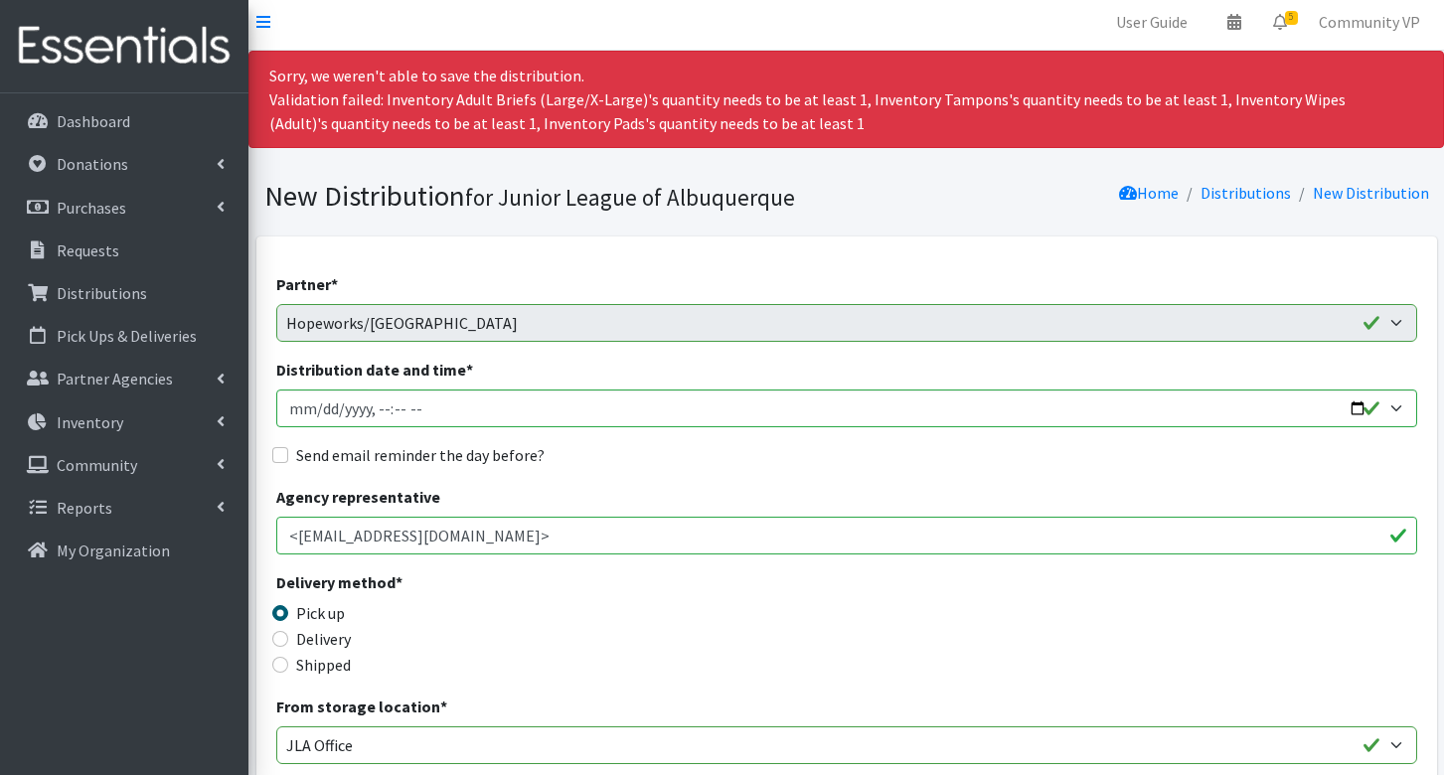
scroll to position [0, 0]
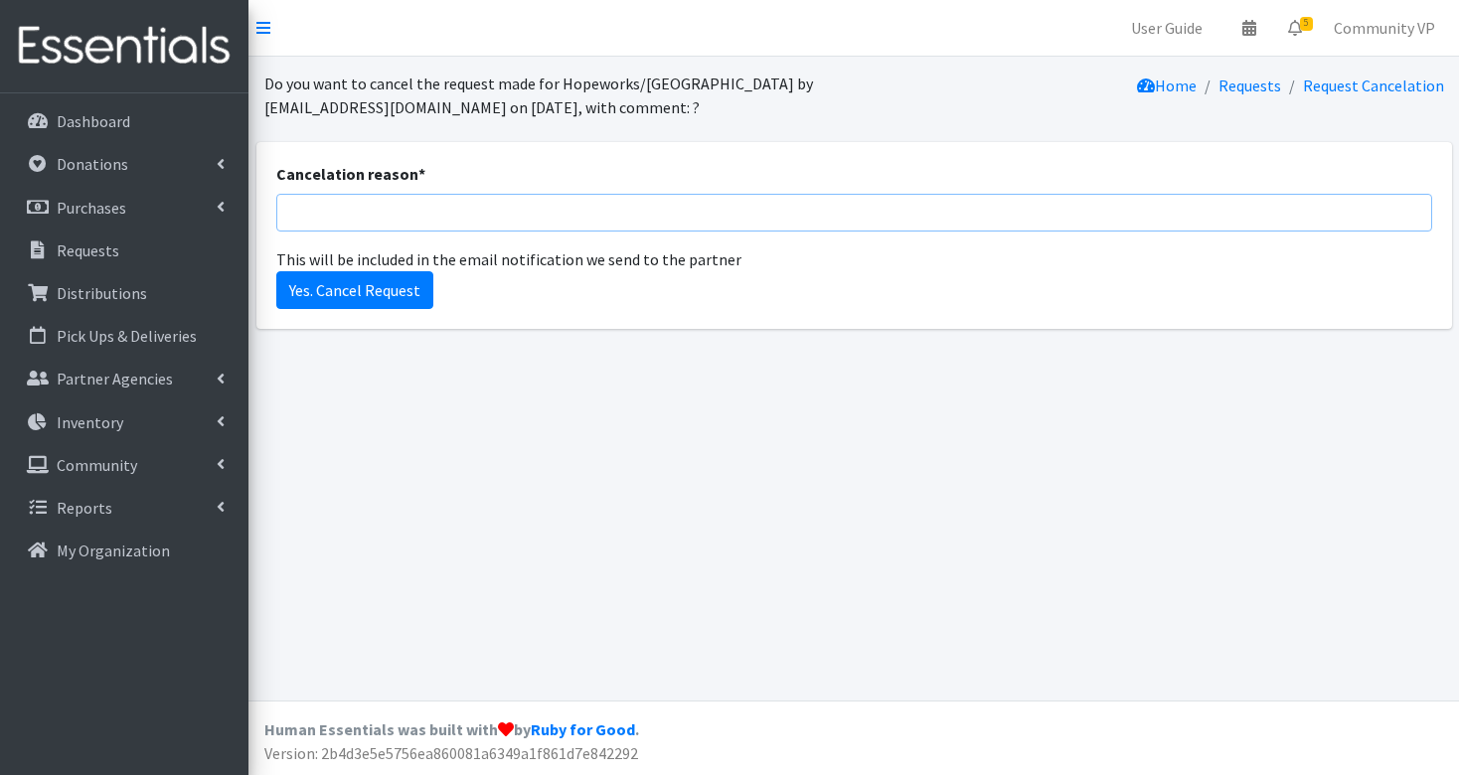
click at [400, 203] on input "Cancelation reason *" at bounding box center [854, 213] width 1156 height 38
drag, startPoint x: 592, startPoint y: 220, endPoint x: 474, endPoint y: 225, distance: 118.4
click at [474, 225] on input "We do not have adult items at this time." at bounding box center [854, 213] width 1156 height 38
click at [392, 210] on input "We do not have adult items this month." at bounding box center [854, 213] width 1156 height 38
click at [594, 212] on input "We do not have the adult items this month." at bounding box center [854, 213] width 1156 height 38
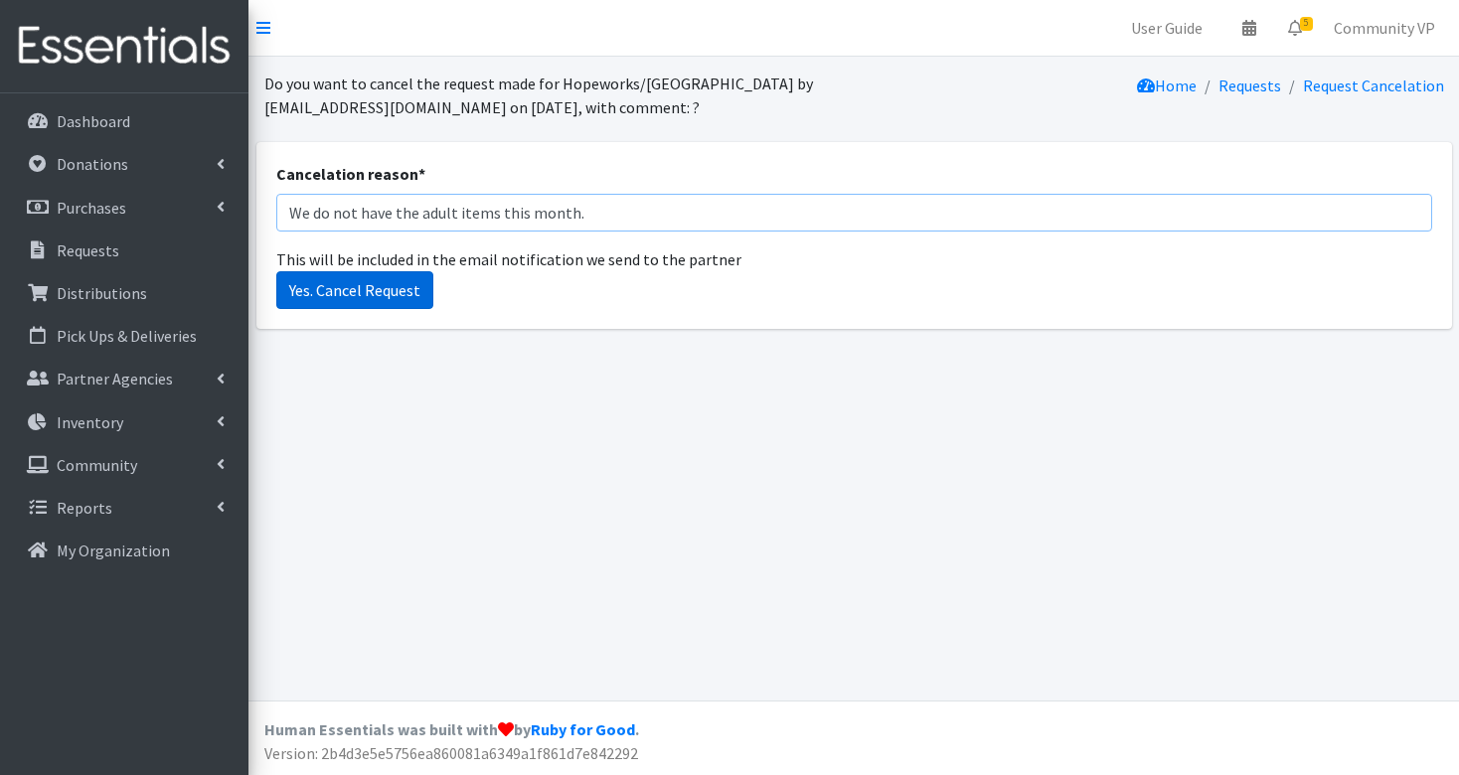
type input "We do not have the adult items this month."
click at [405, 299] on input "Yes. Cancel Request" at bounding box center [354, 290] width 157 height 38
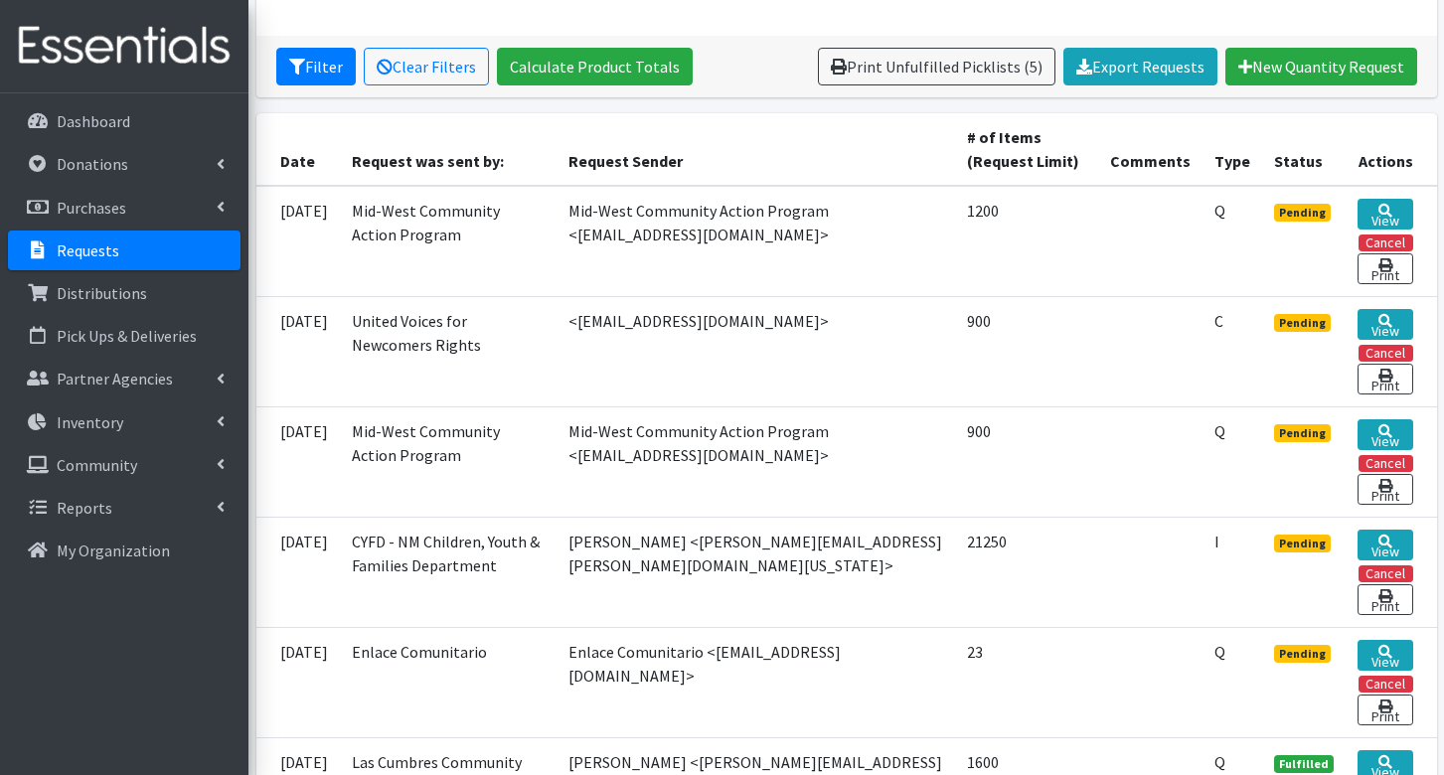
scroll to position [596, 0]
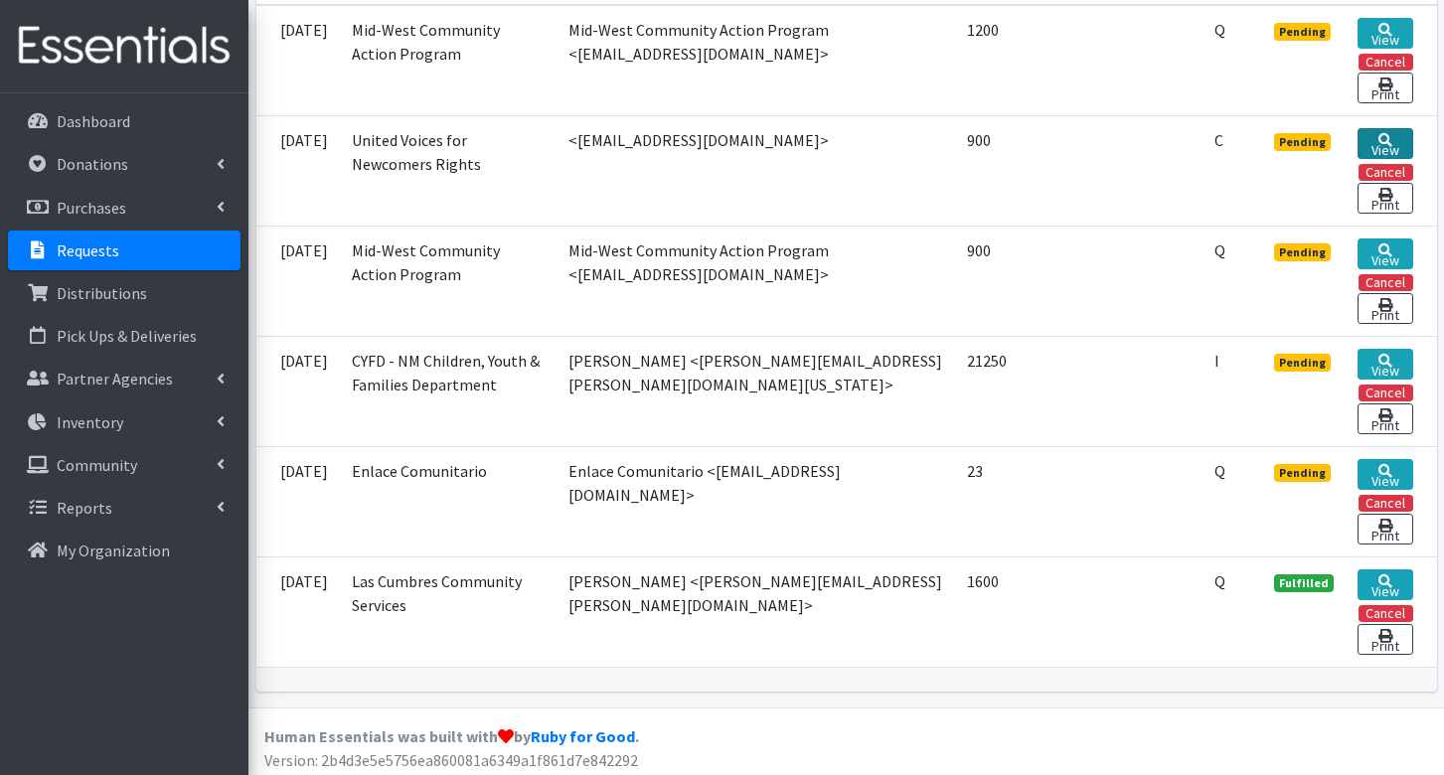
click at [1402, 140] on link "View" at bounding box center [1385, 143] width 56 height 31
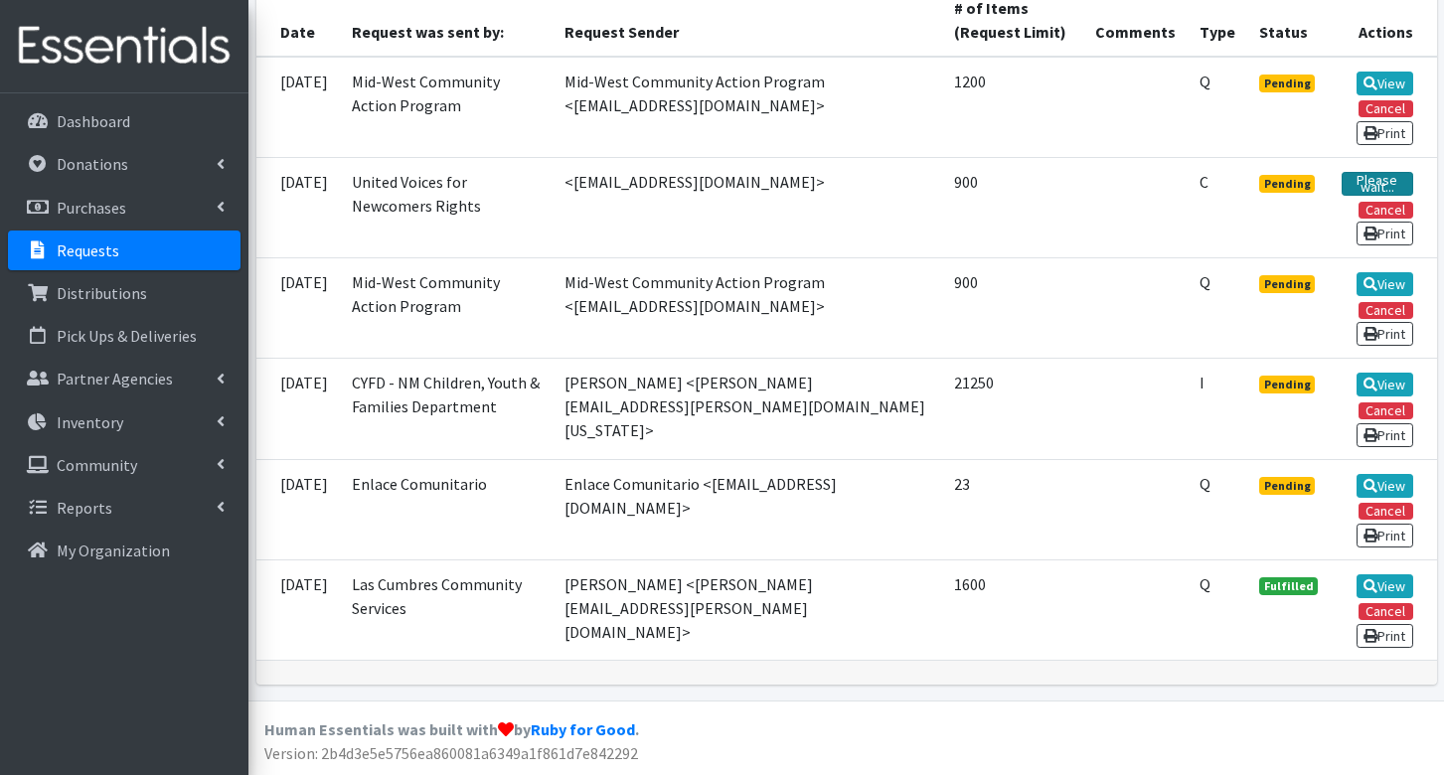
scroll to position [545, 0]
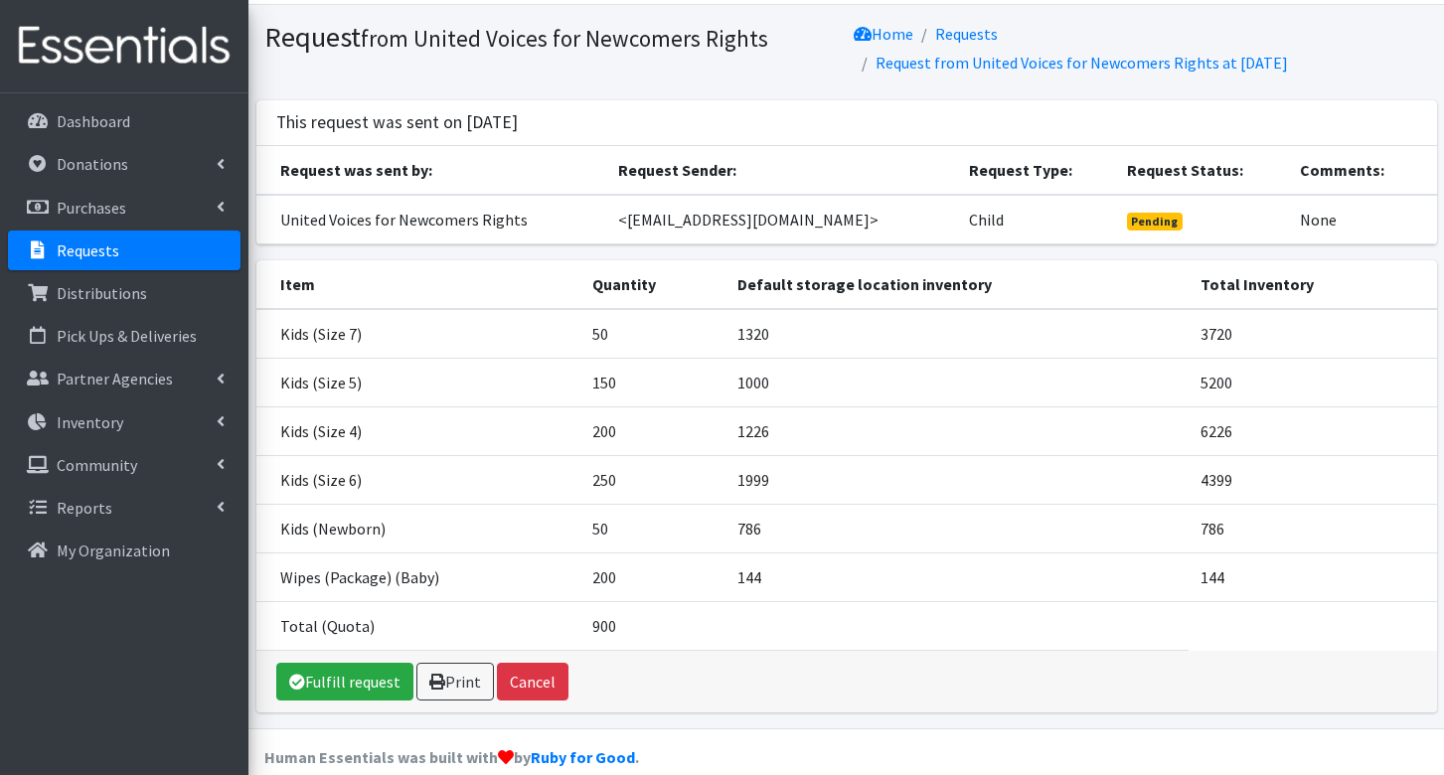
scroll to position [79, 0]
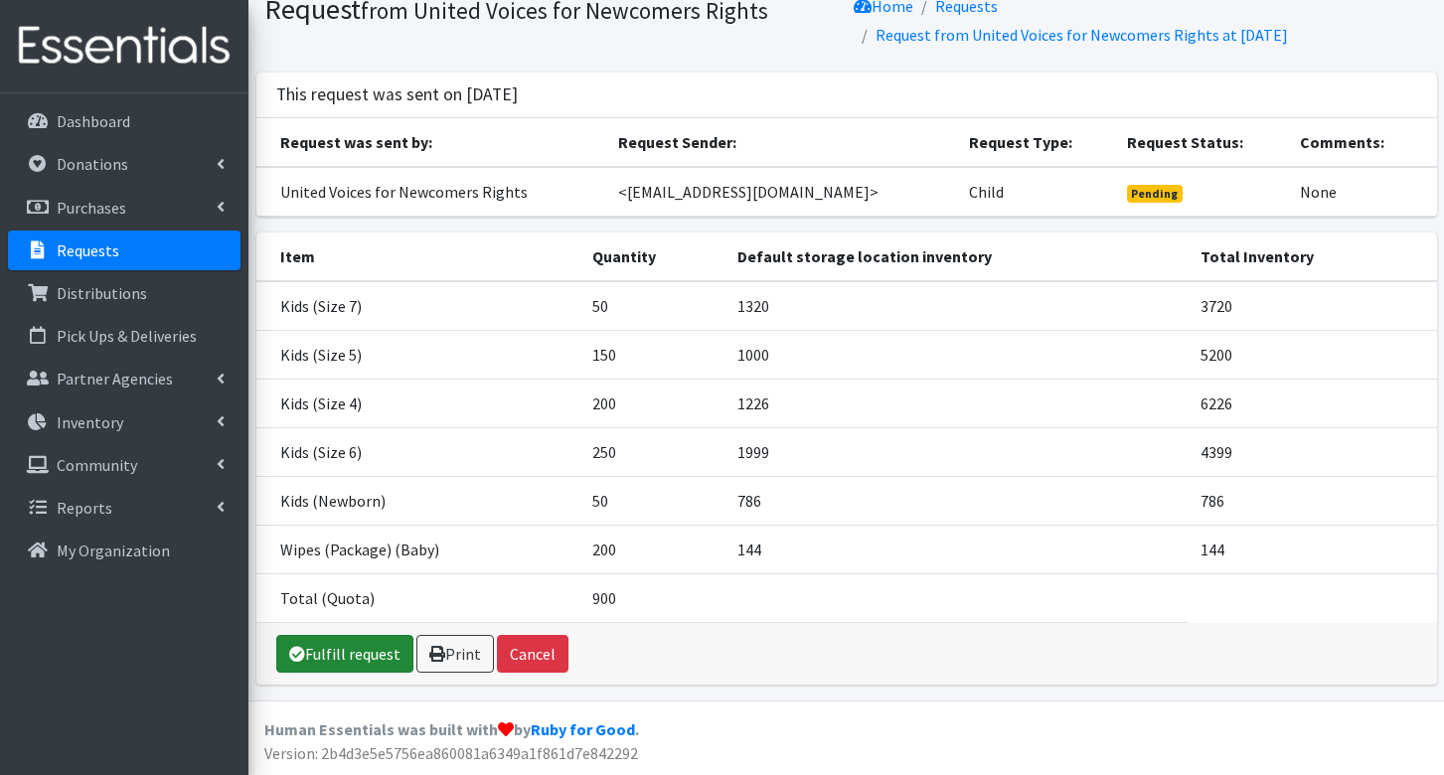
click at [357, 653] on link "Fulfill request" at bounding box center [344, 654] width 137 height 38
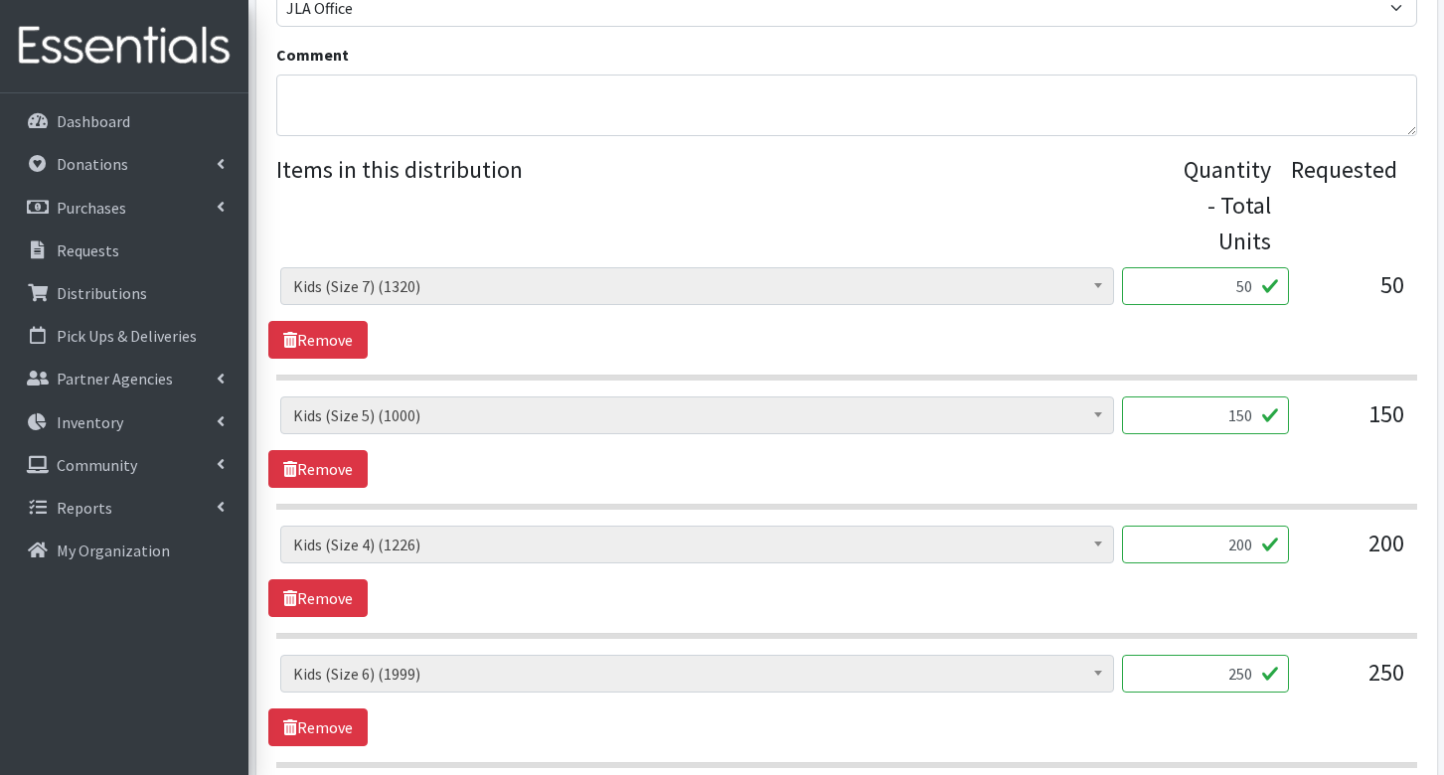
scroll to position [894, 0]
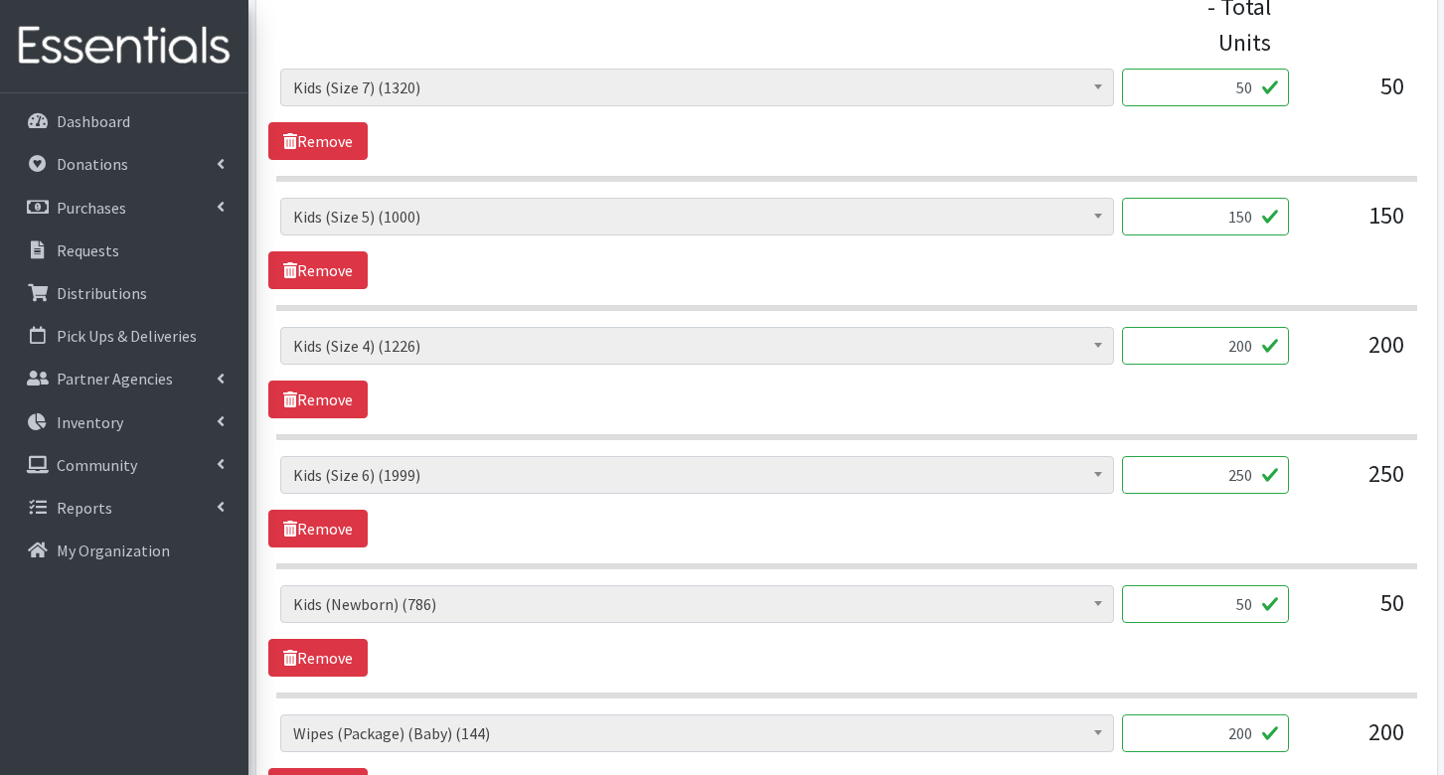
click at [1250, 346] on input "200" at bounding box center [1205, 346] width 167 height 38
type input "208"
click at [1231, 478] on input "250" at bounding box center [1205, 475] width 167 height 38
click at [1252, 468] on input "250" at bounding box center [1205, 475] width 167 height 38
type input "216"
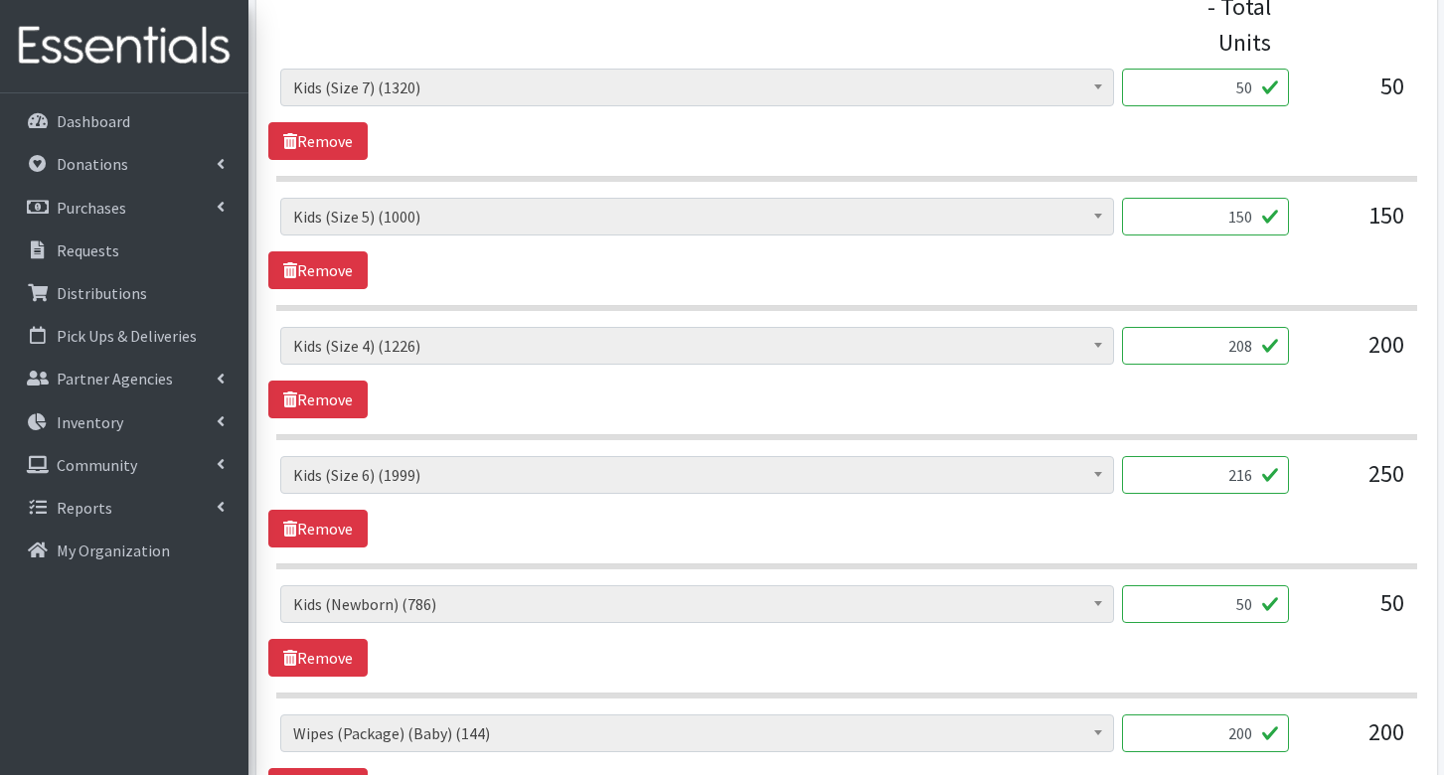
drag, startPoint x: 1250, startPoint y: 598, endPoint x: 1236, endPoint y: 604, distance: 15.1
click at [1236, 604] on input "50" at bounding box center [1205, 604] width 167 height 38
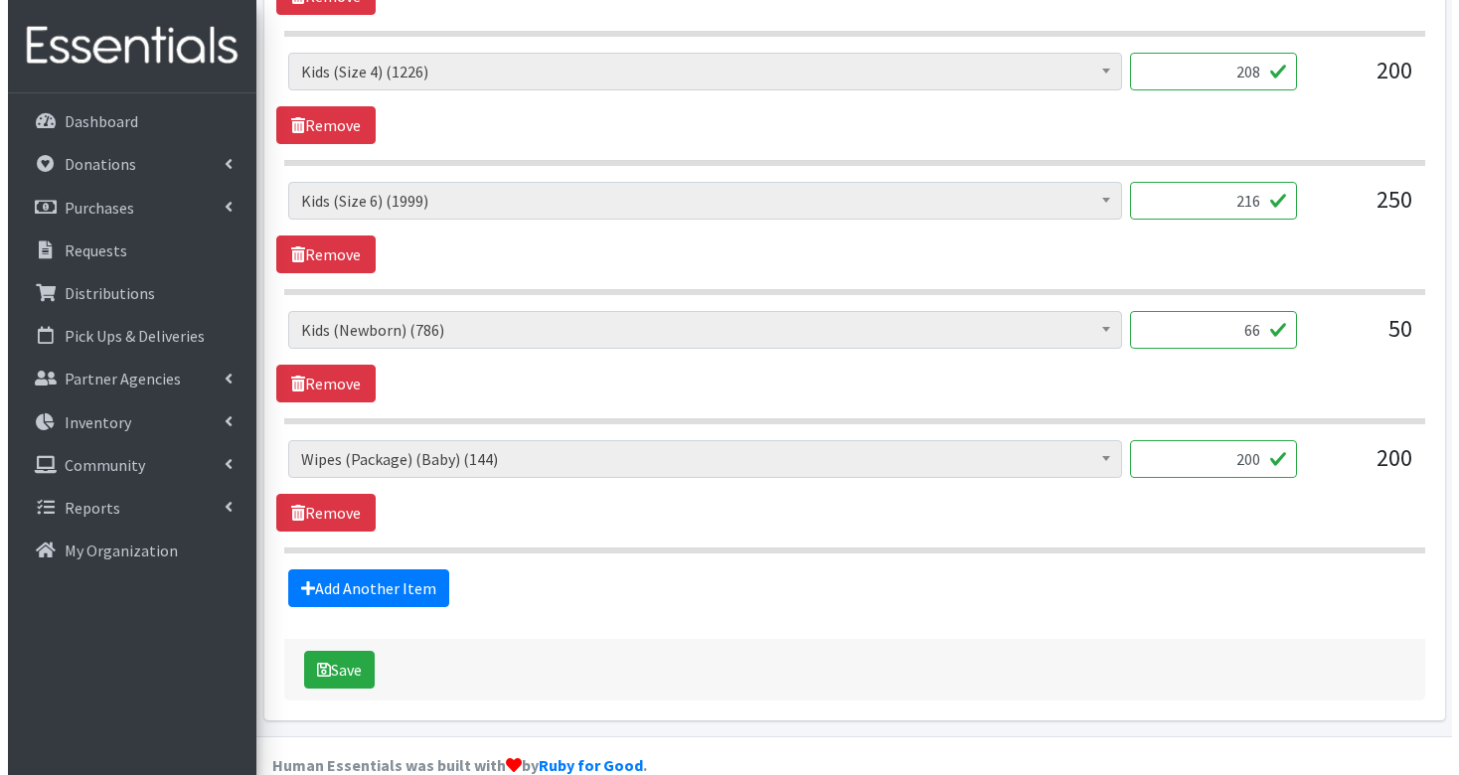
scroll to position [1204, 0]
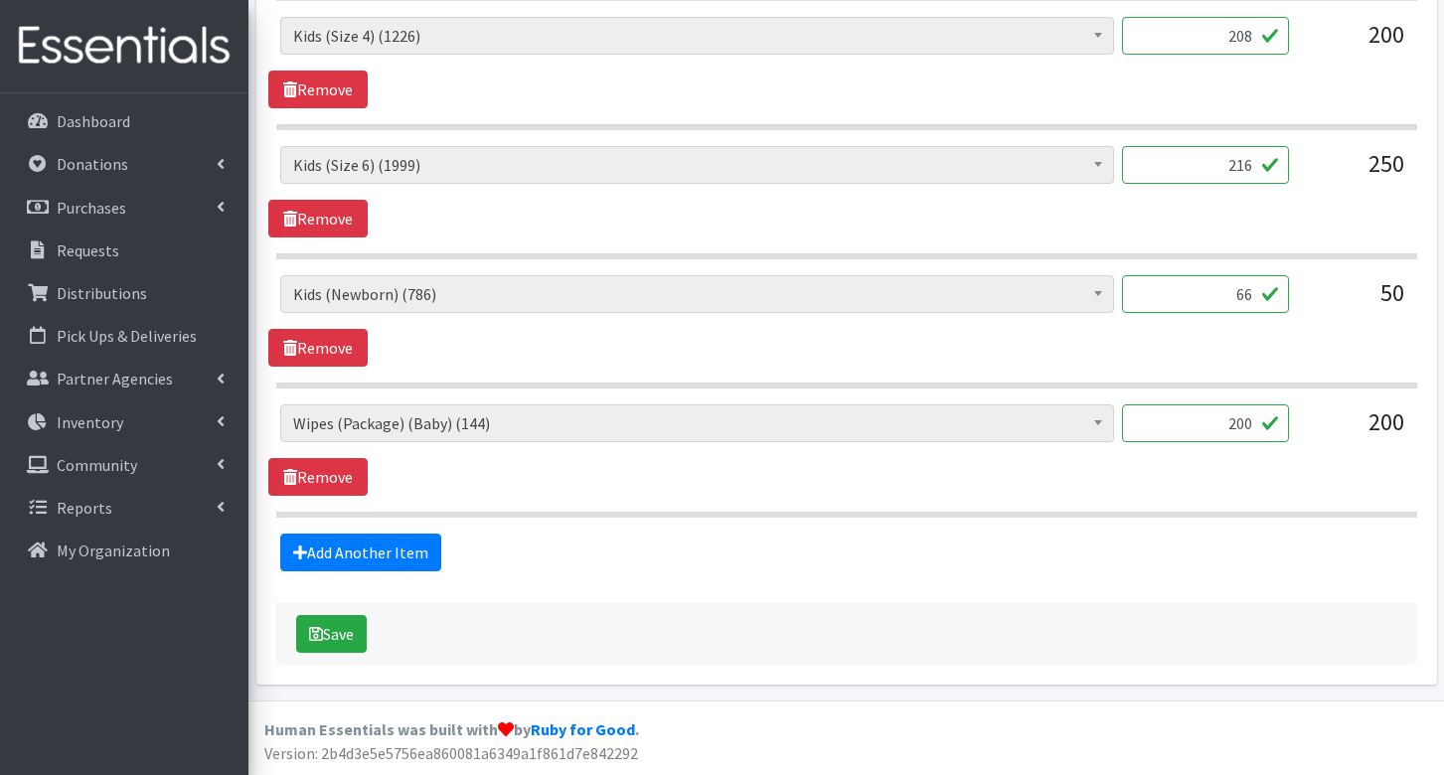
type input "66"
drag, startPoint x: 1190, startPoint y: 417, endPoint x: 1272, endPoint y: 421, distance: 81.6
click at [1272, 421] on input "200" at bounding box center [1205, 423] width 167 height 38
type input "6"
click at [319, 627] on icon "submit" at bounding box center [316, 634] width 14 height 16
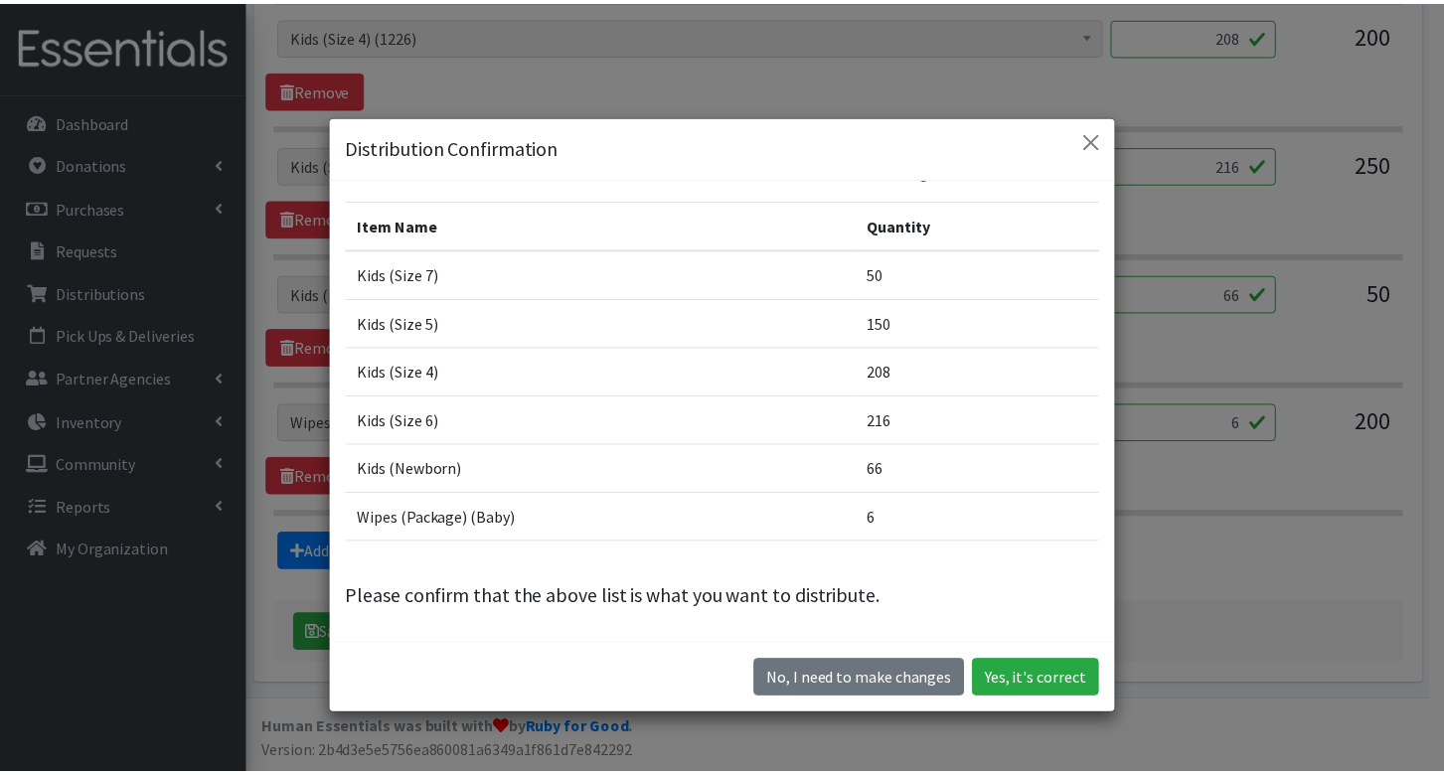
scroll to position [56, 0]
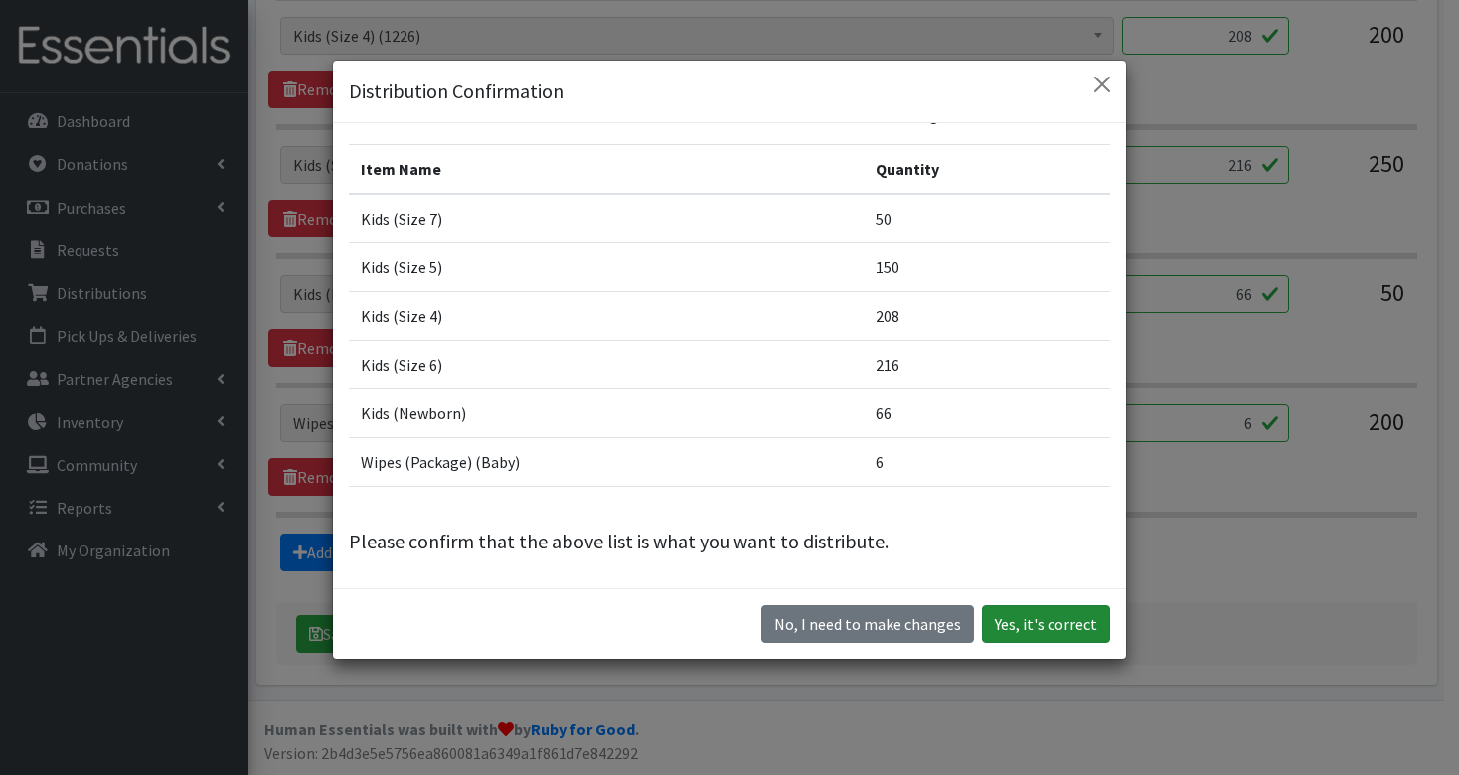
click at [1023, 622] on button "Yes, it's correct" at bounding box center [1046, 624] width 128 height 38
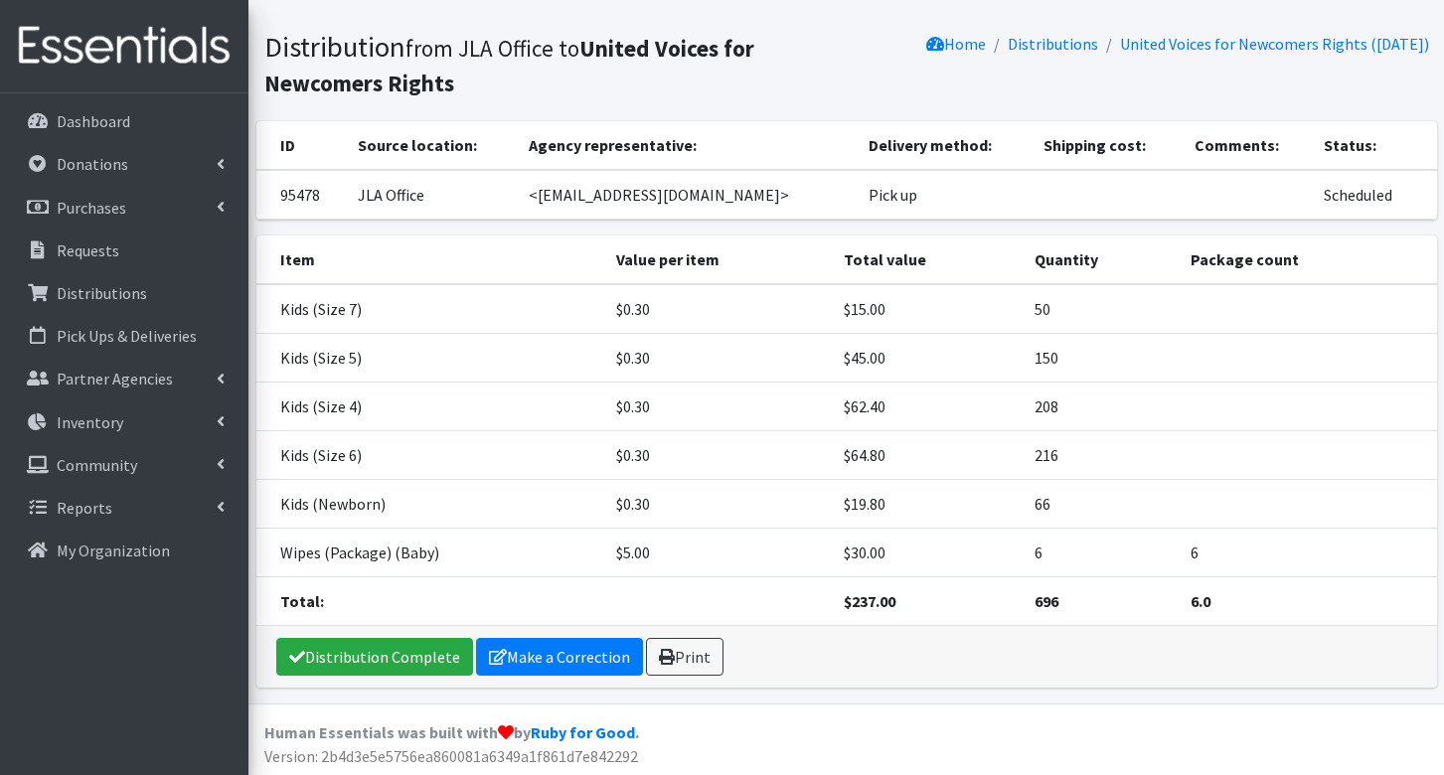
scroll to position [110, 0]
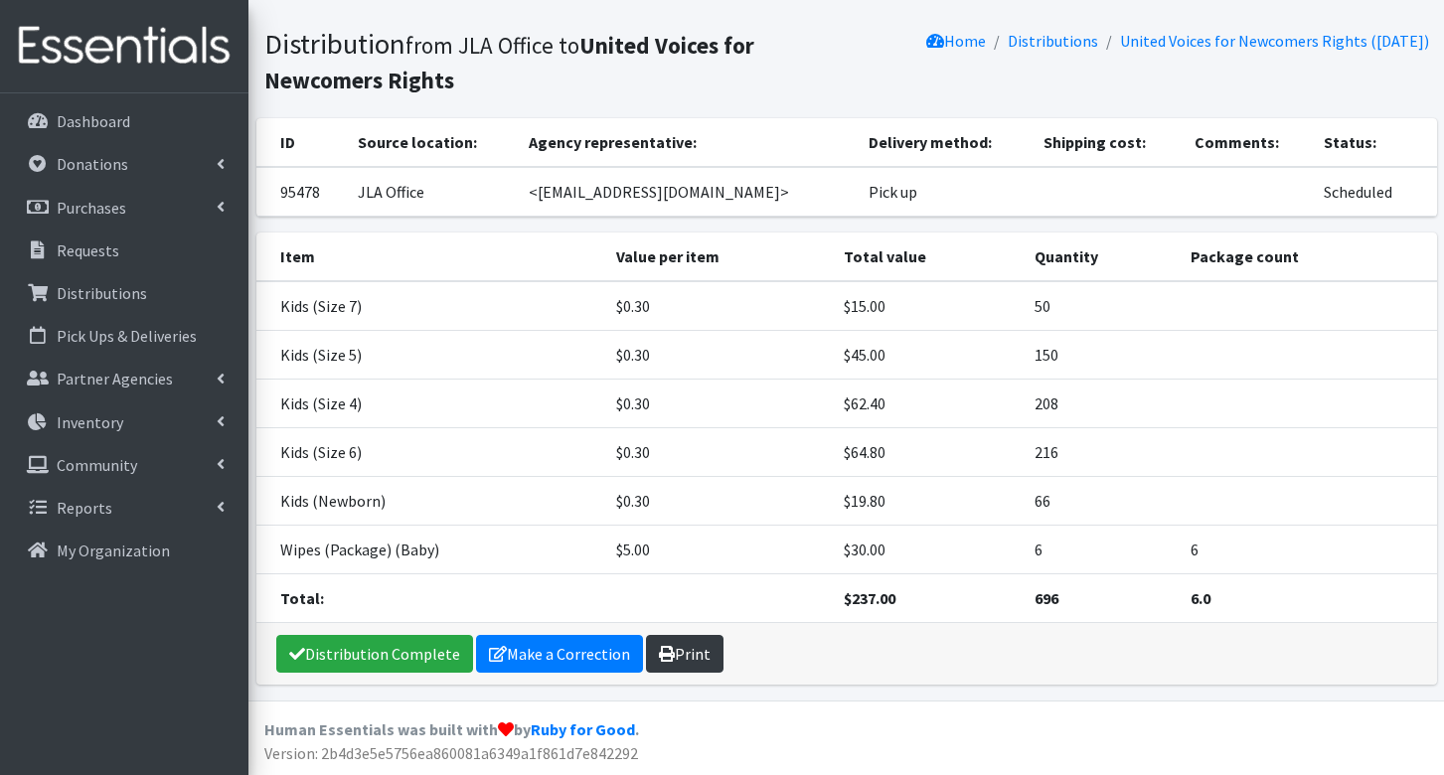
click at [690, 656] on link "Print" at bounding box center [685, 654] width 78 height 38
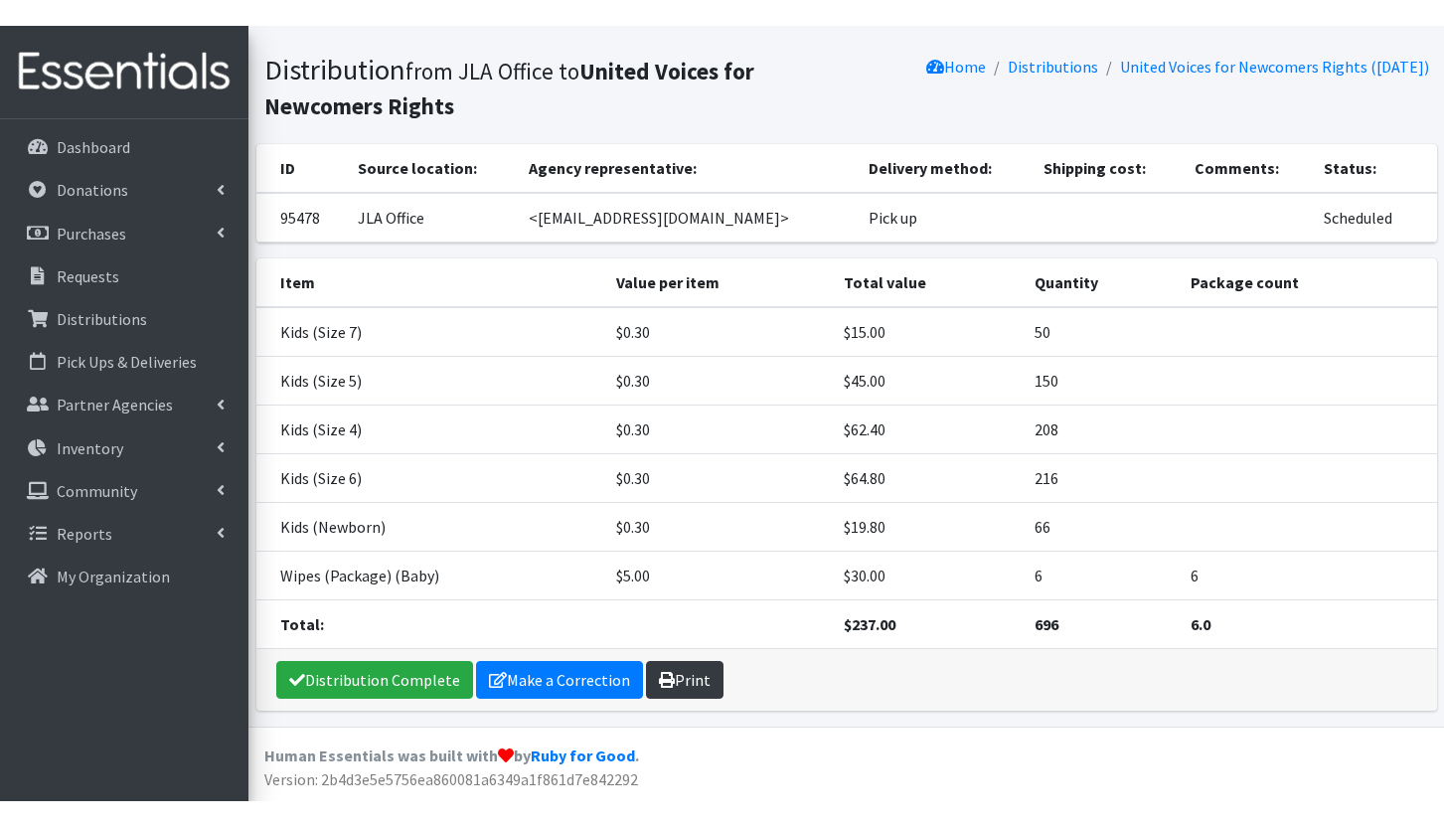
scroll to position [59, 0]
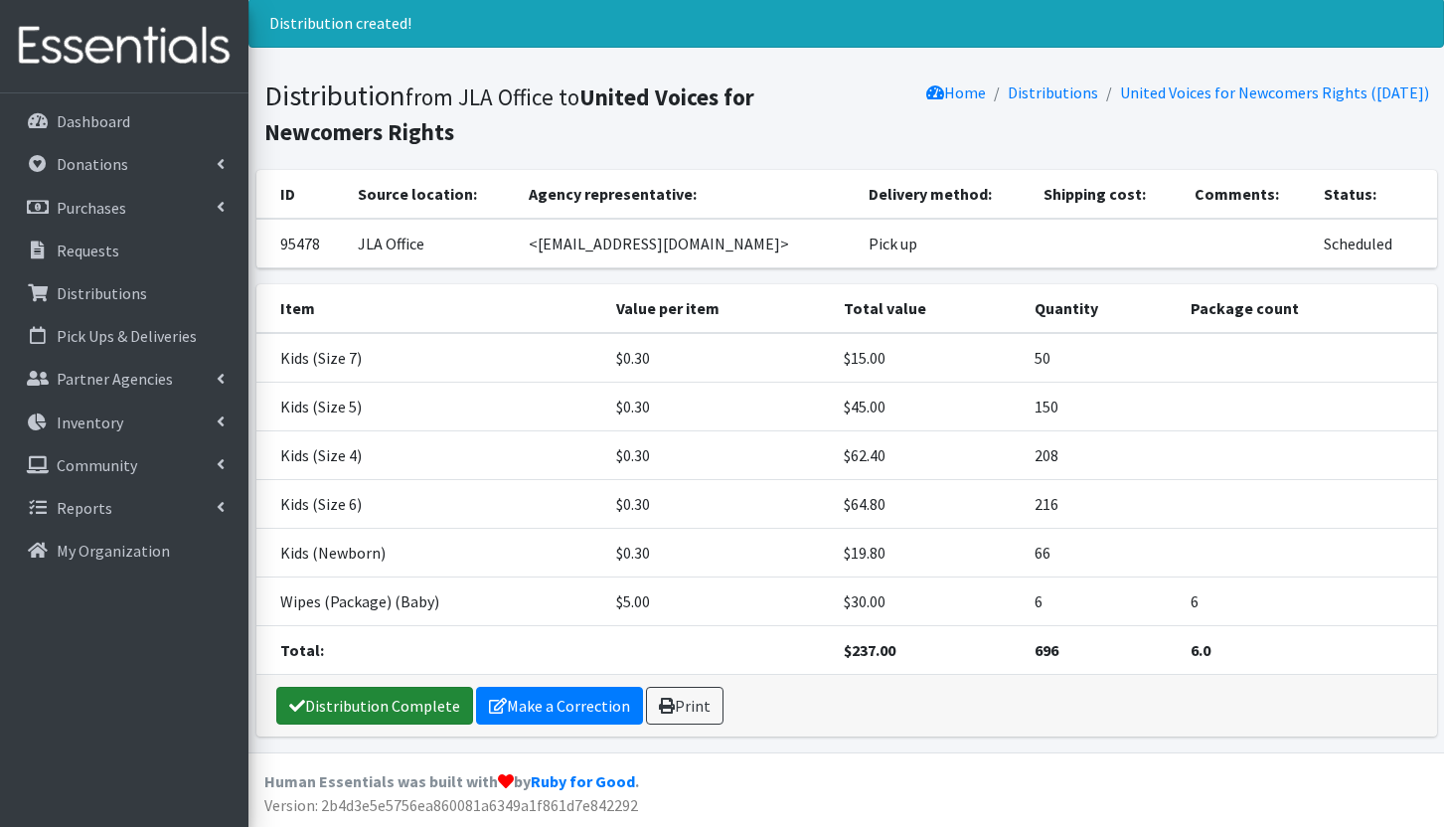
click at [434, 704] on link "Distribution Complete" at bounding box center [374, 706] width 197 height 38
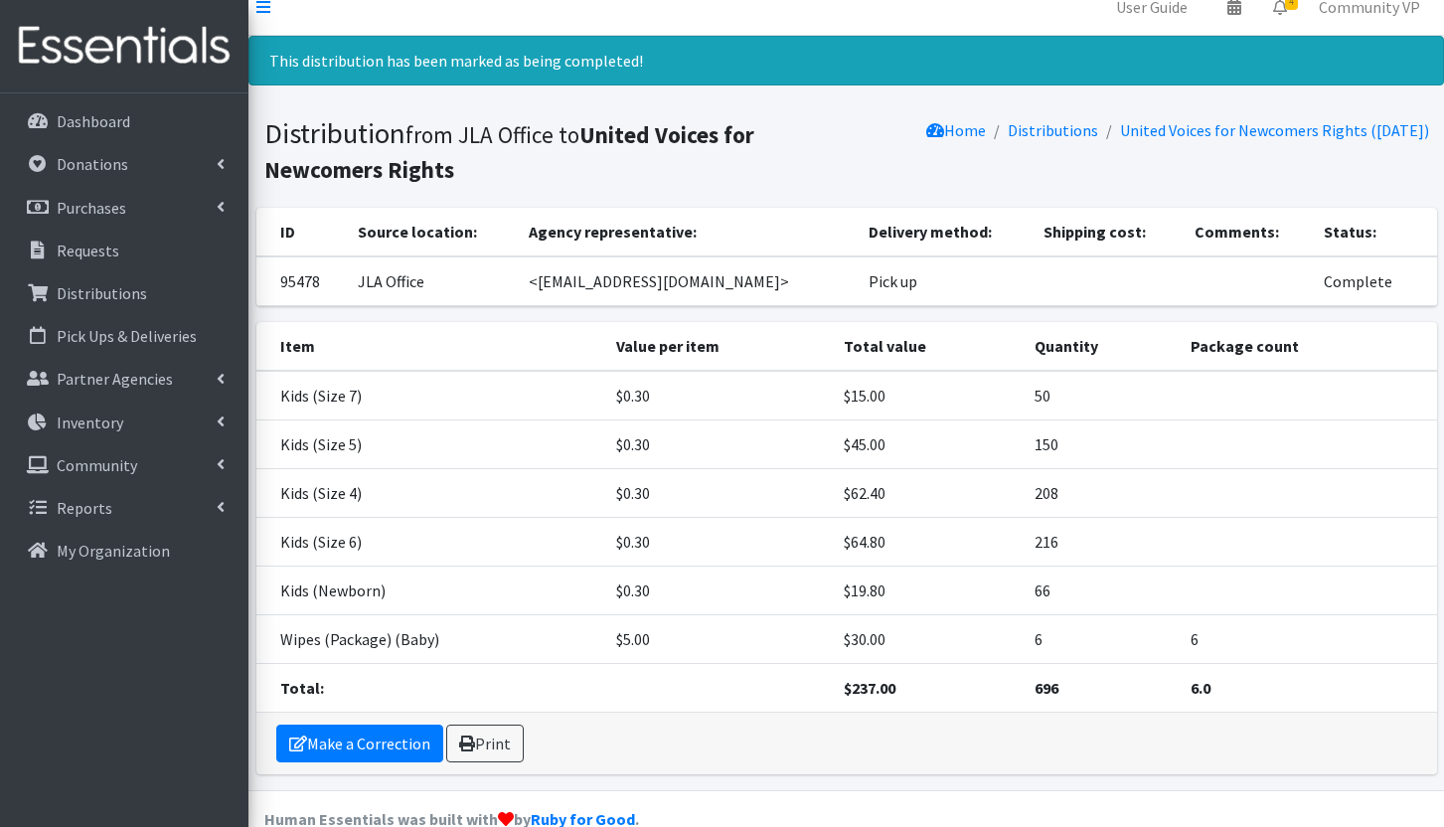
scroll to position [0, 0]
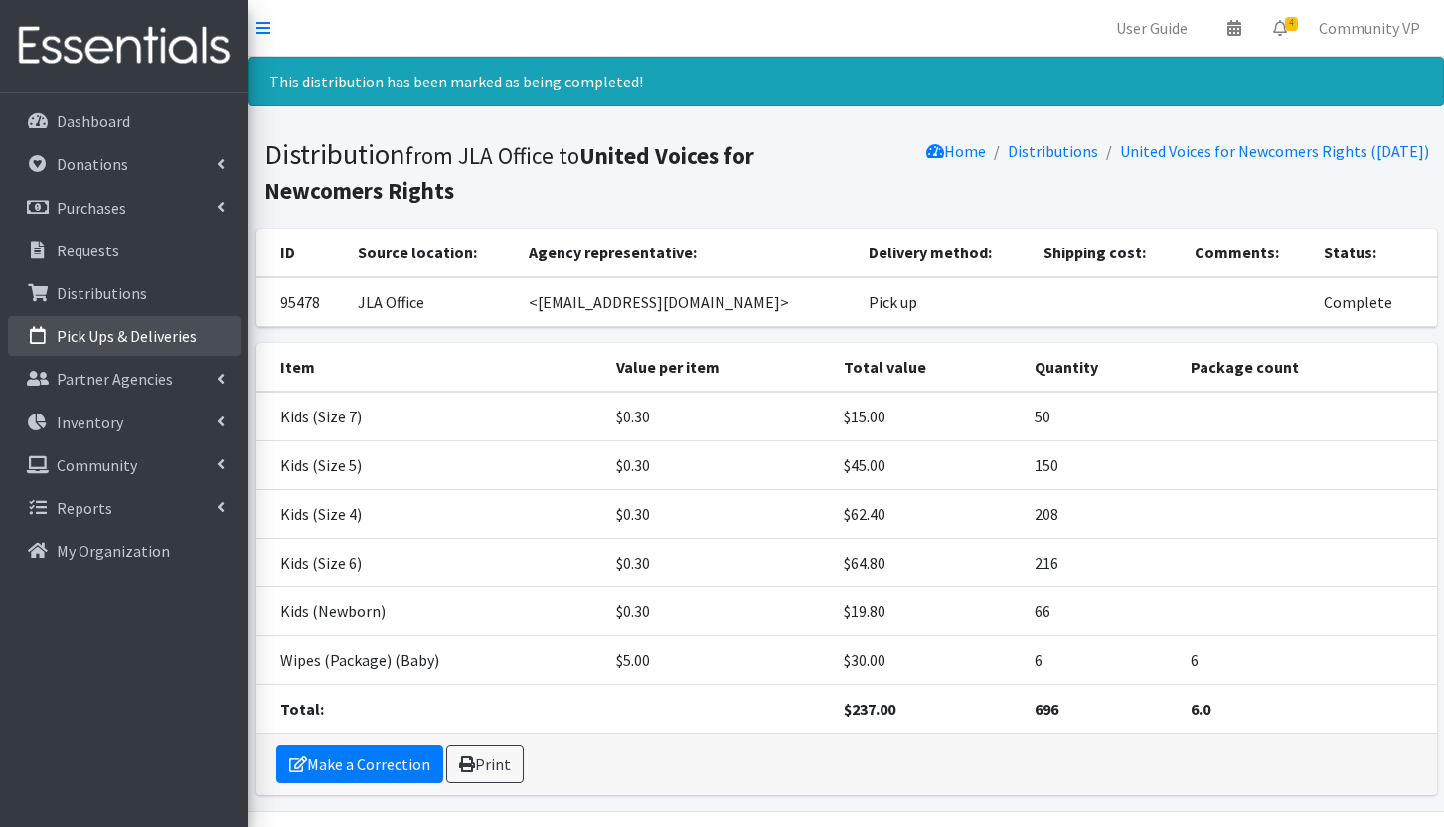
click at [120, 335] on p "Pick Ups & Deliveries" at bounding box center [127, 336] width 140 height 20
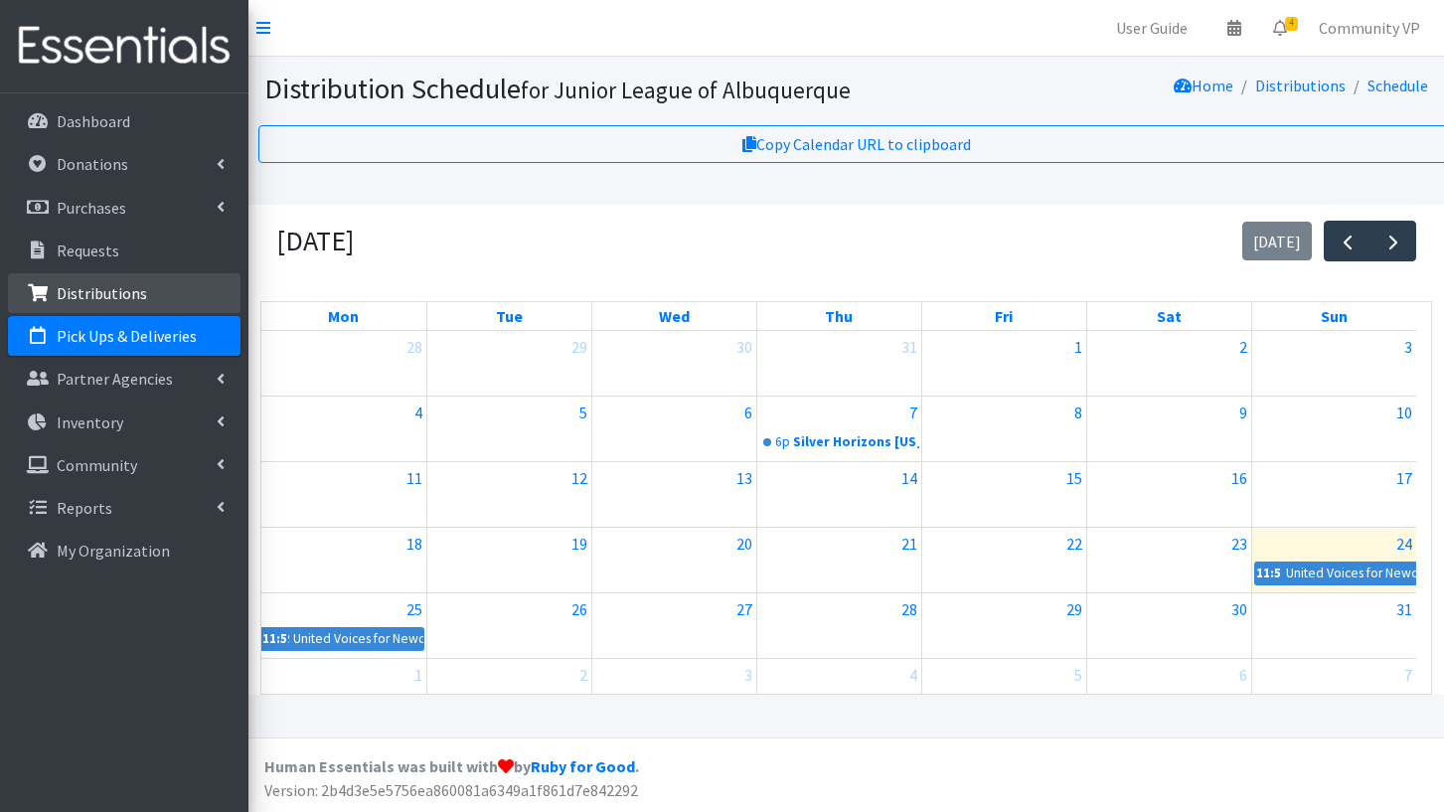
click at [106, 288] on p "Distributions" at bounding box center [102, 293] width 90 height 20
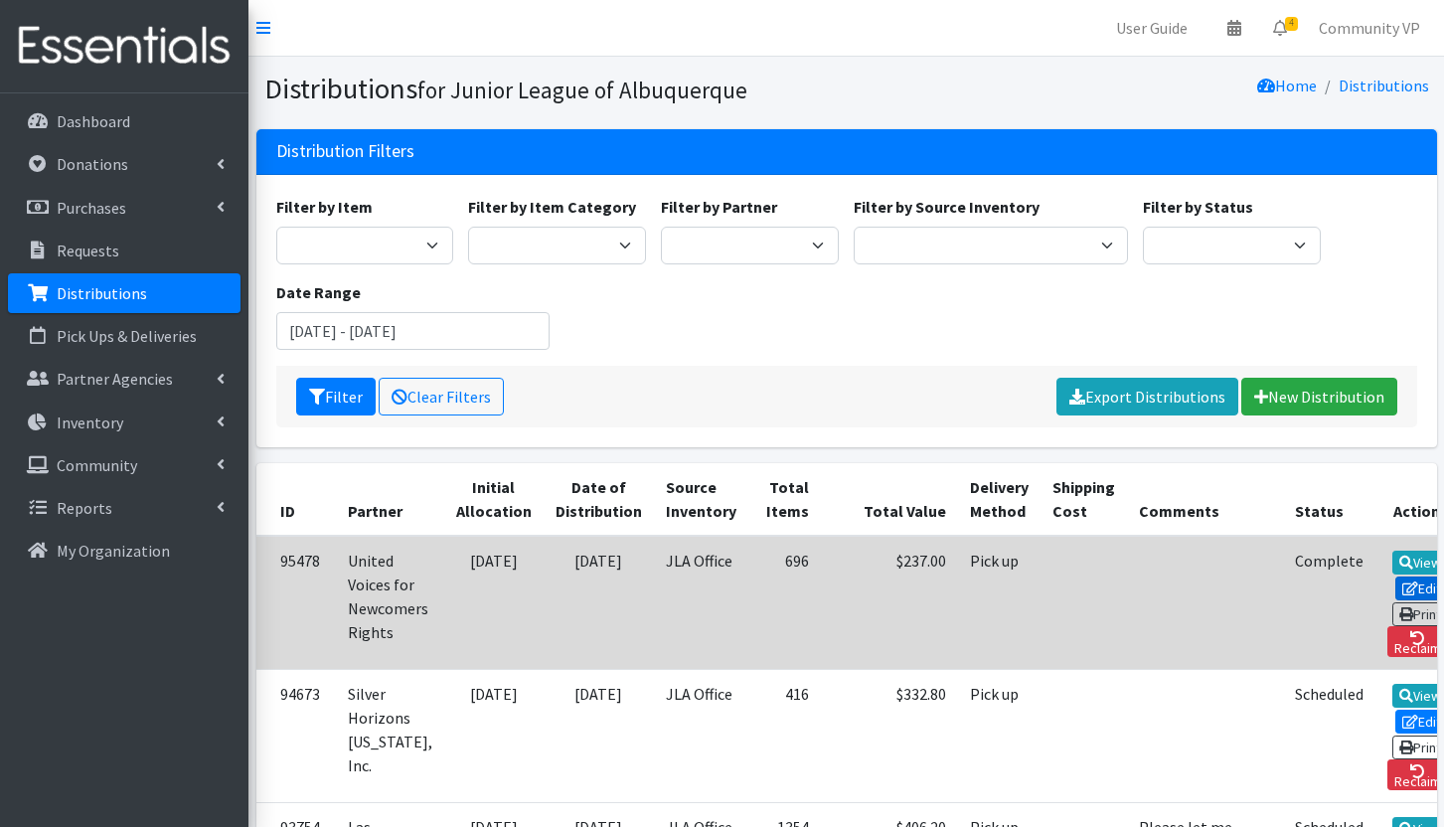
click at [1401, 589] on link "Edit" at bounding box center [1422, 588] width 54 height 24
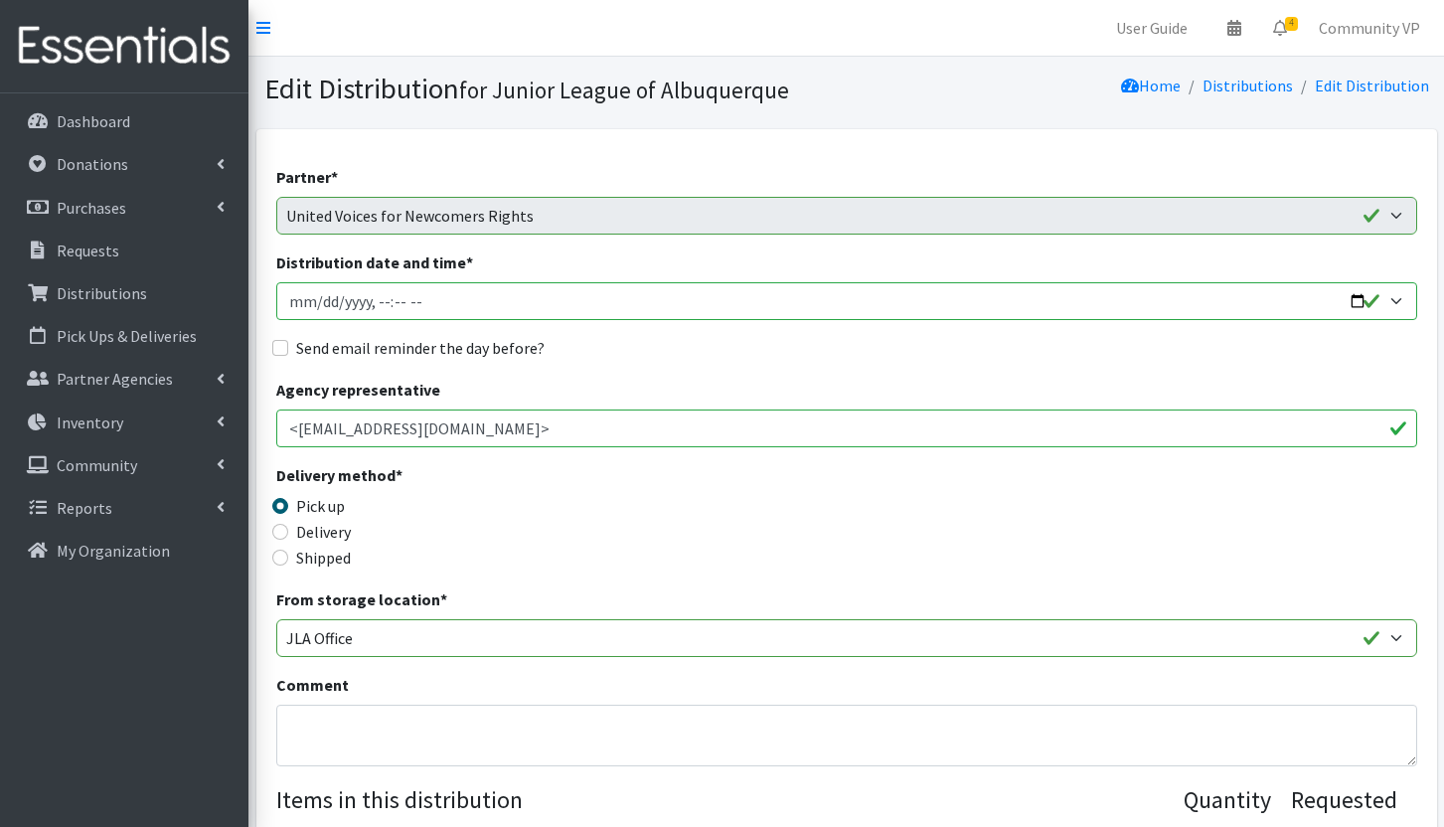
click at [1392, 300] on input "Distribution date and time *" at bounding box center [846, 301] width 1141 height 38
click at [283, 346] on input "Send email reminder the day before?" at bounding box center [280, 348] width 16 height 16
checkbox input "true"
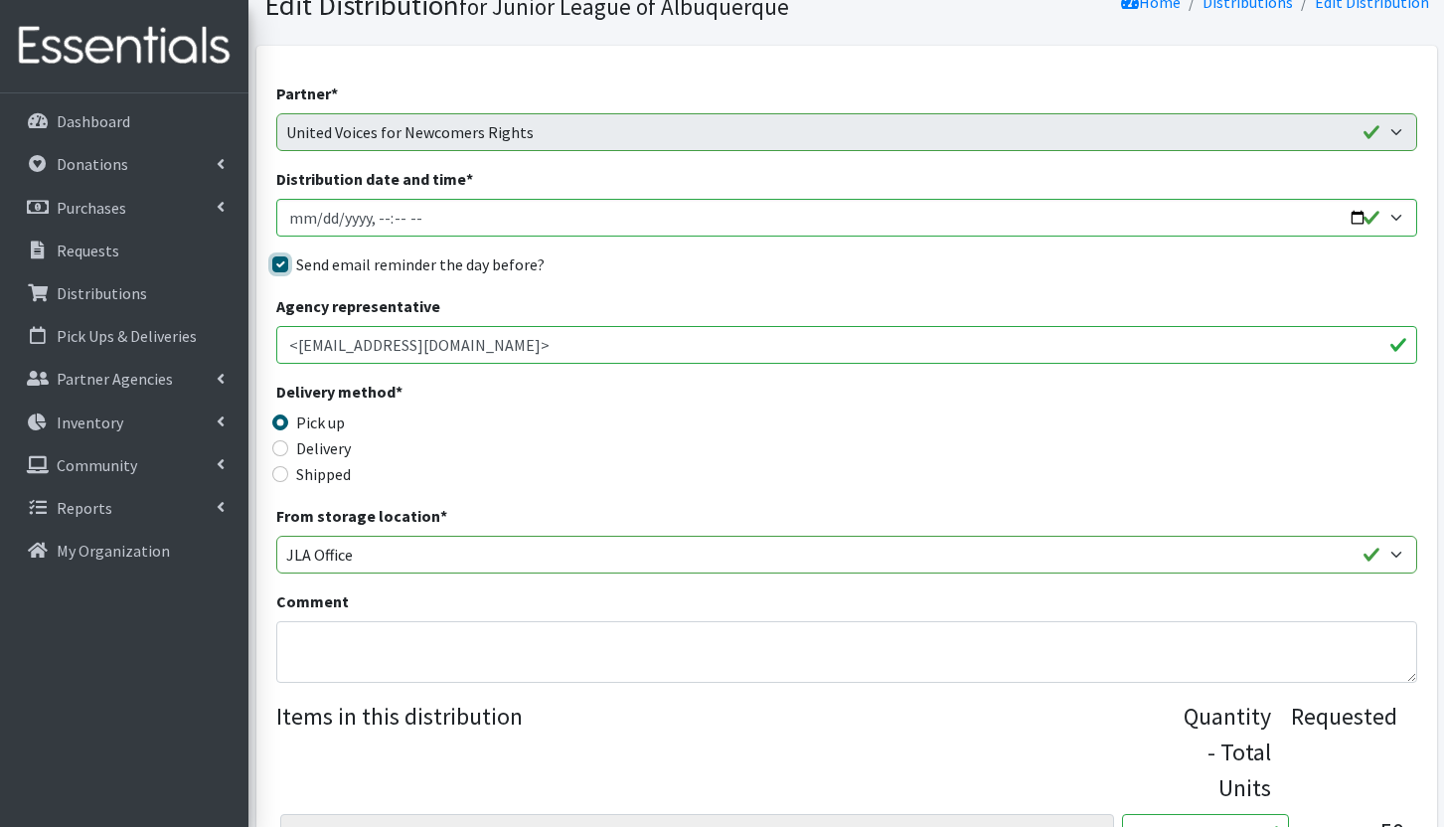
scroll to position [199, 0]
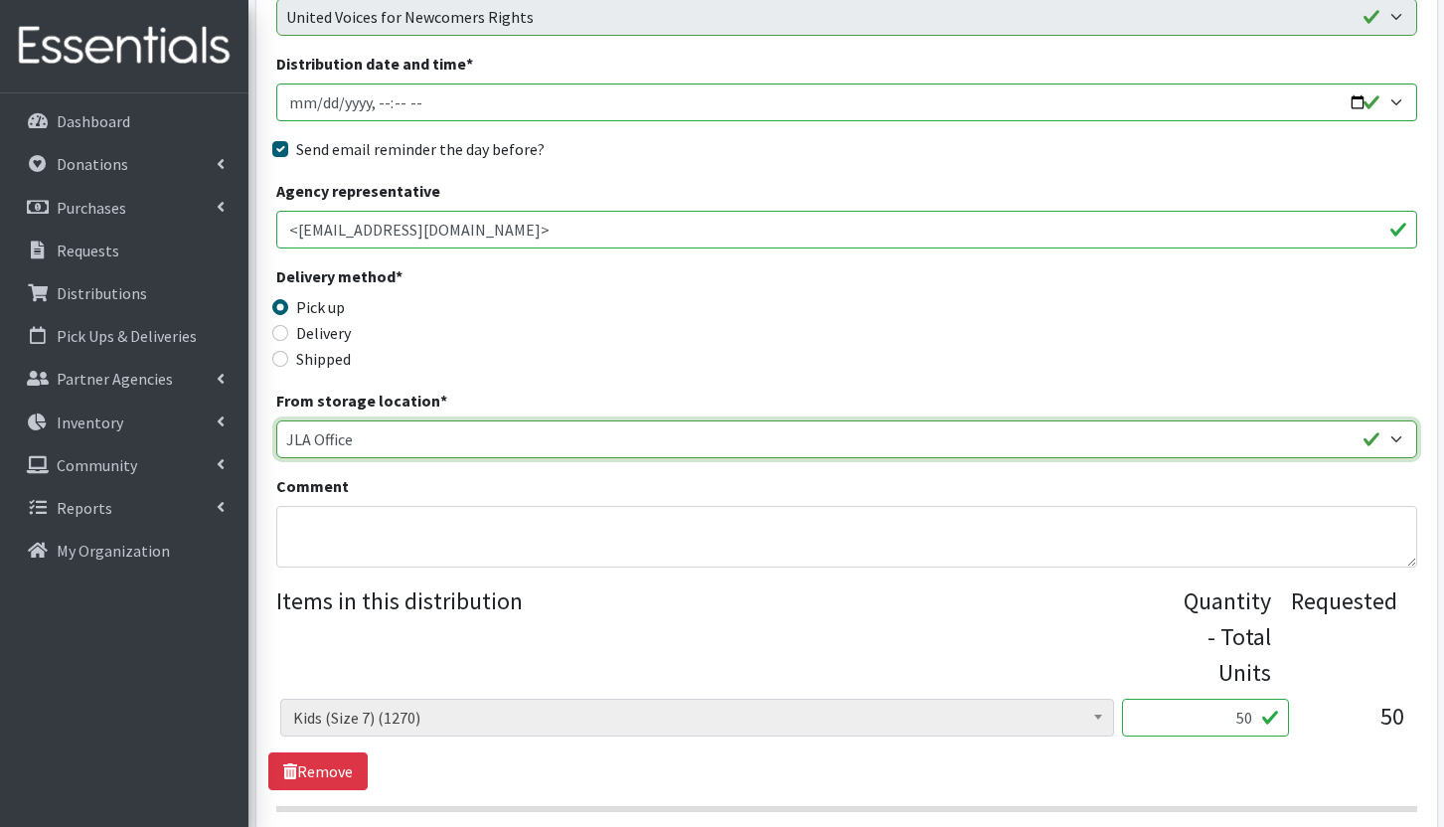
click at [432, 426] on select "JLA Office The Storehouse of [US_STATE]" at bounding box center [846, 439] width 1141 height 38
click at [432, 426] on select "JLA Office The Storehouse of New Mexico" at bounding box center [846, 439] width 1141 height 38
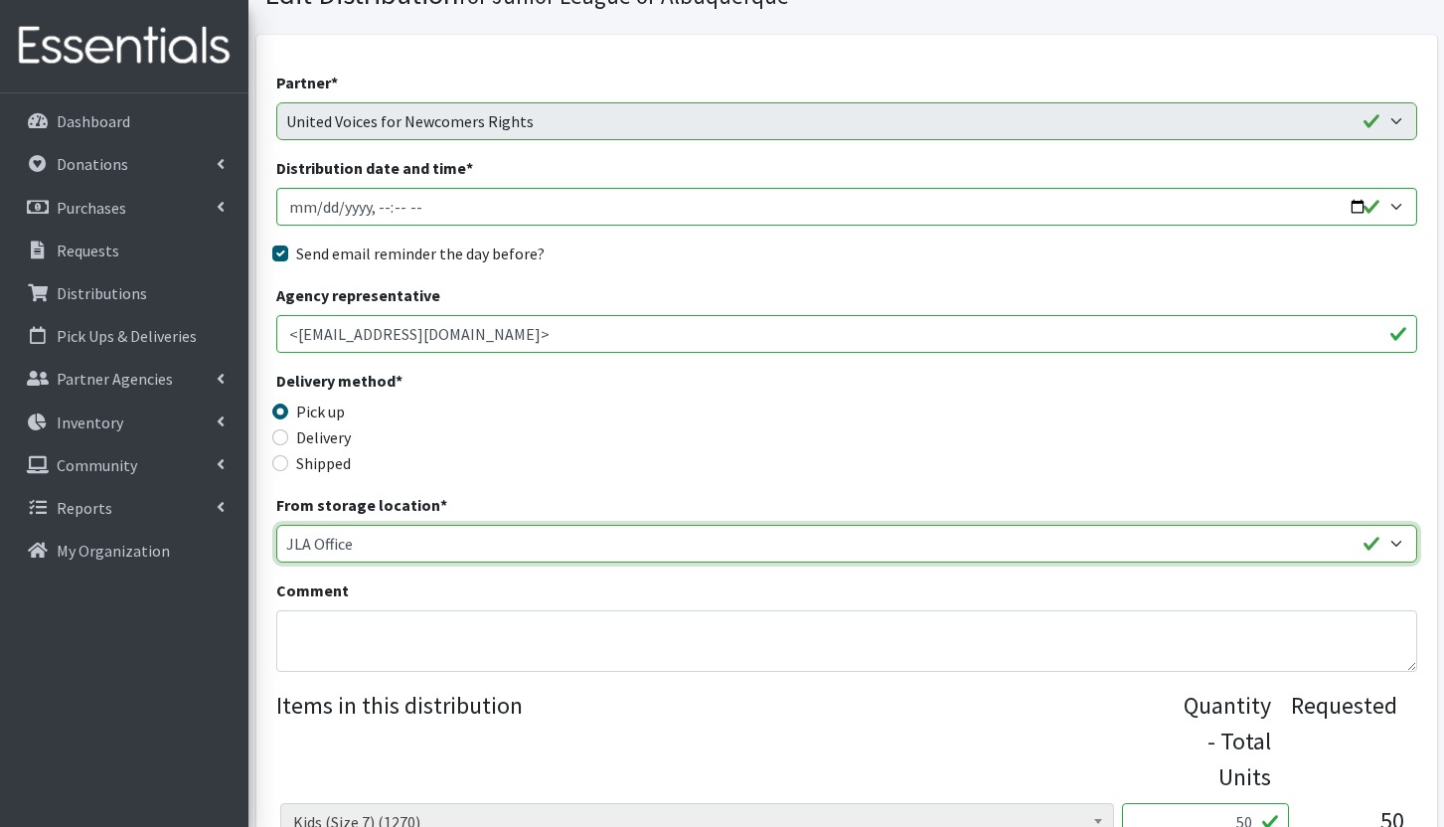
scroll to position [0, 0]
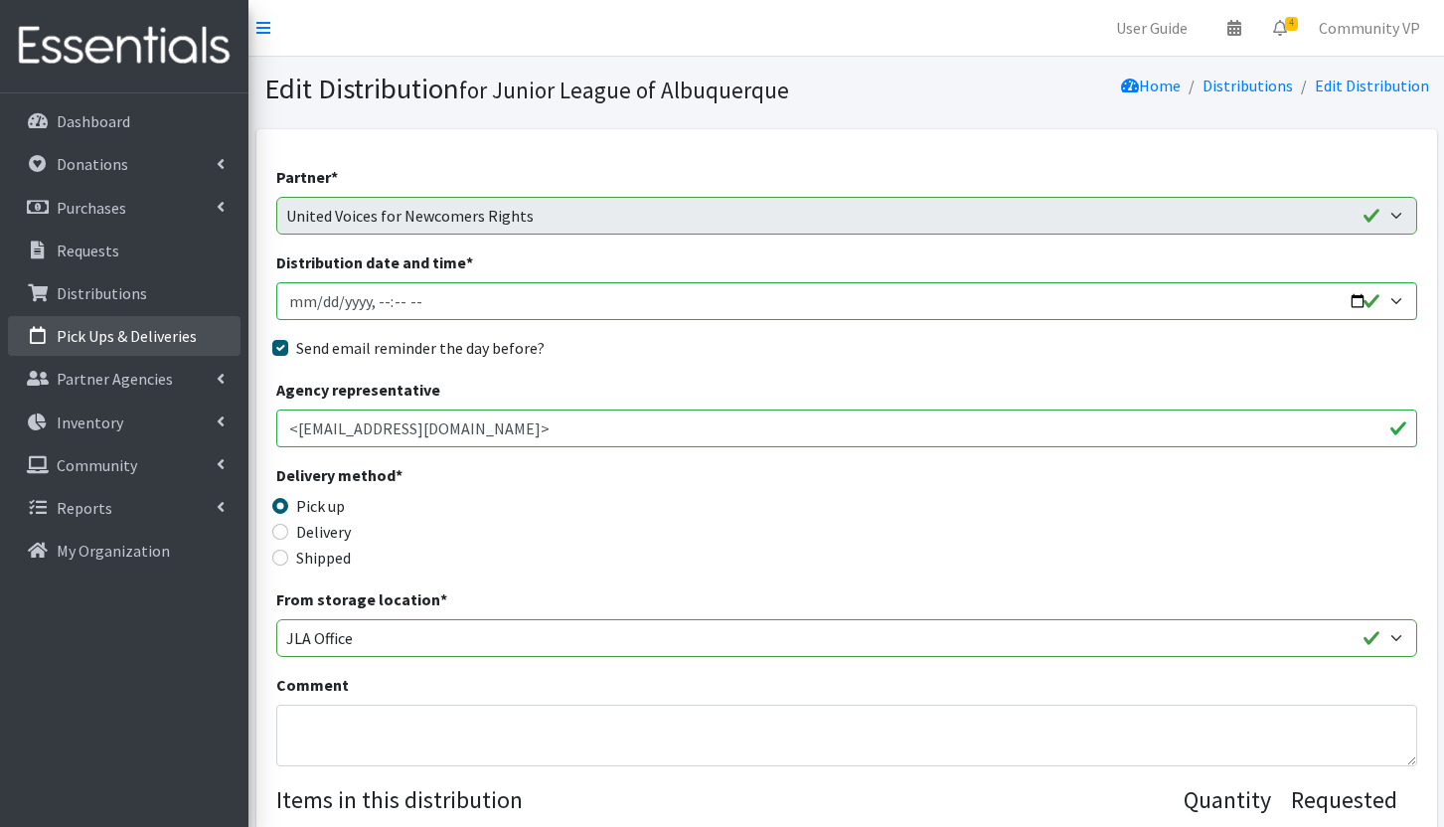
click at [157, 338] on p "Pick Ups & Deliveries" at bounding box center [127, 336] width 140 height 20
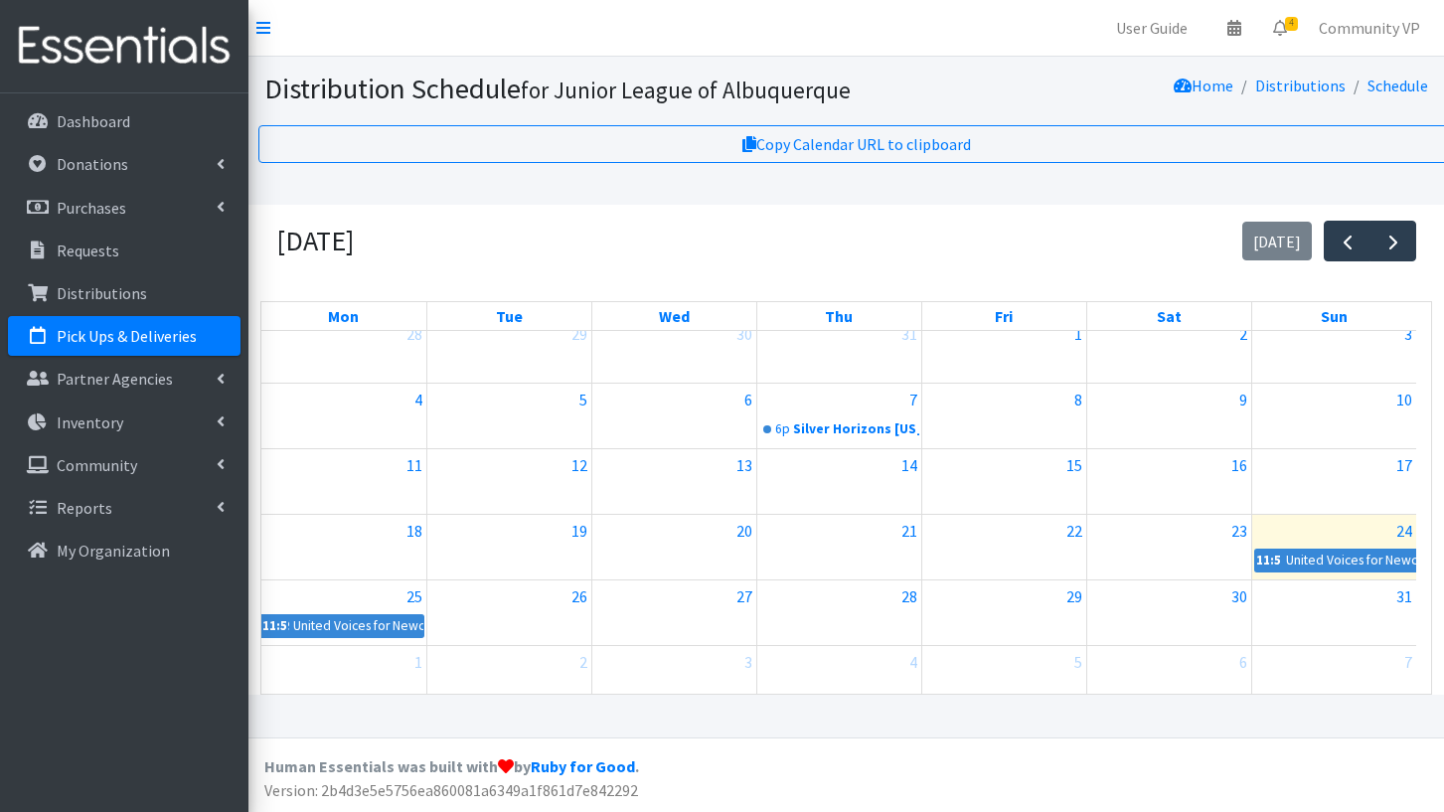
scroll to position [19, 0]
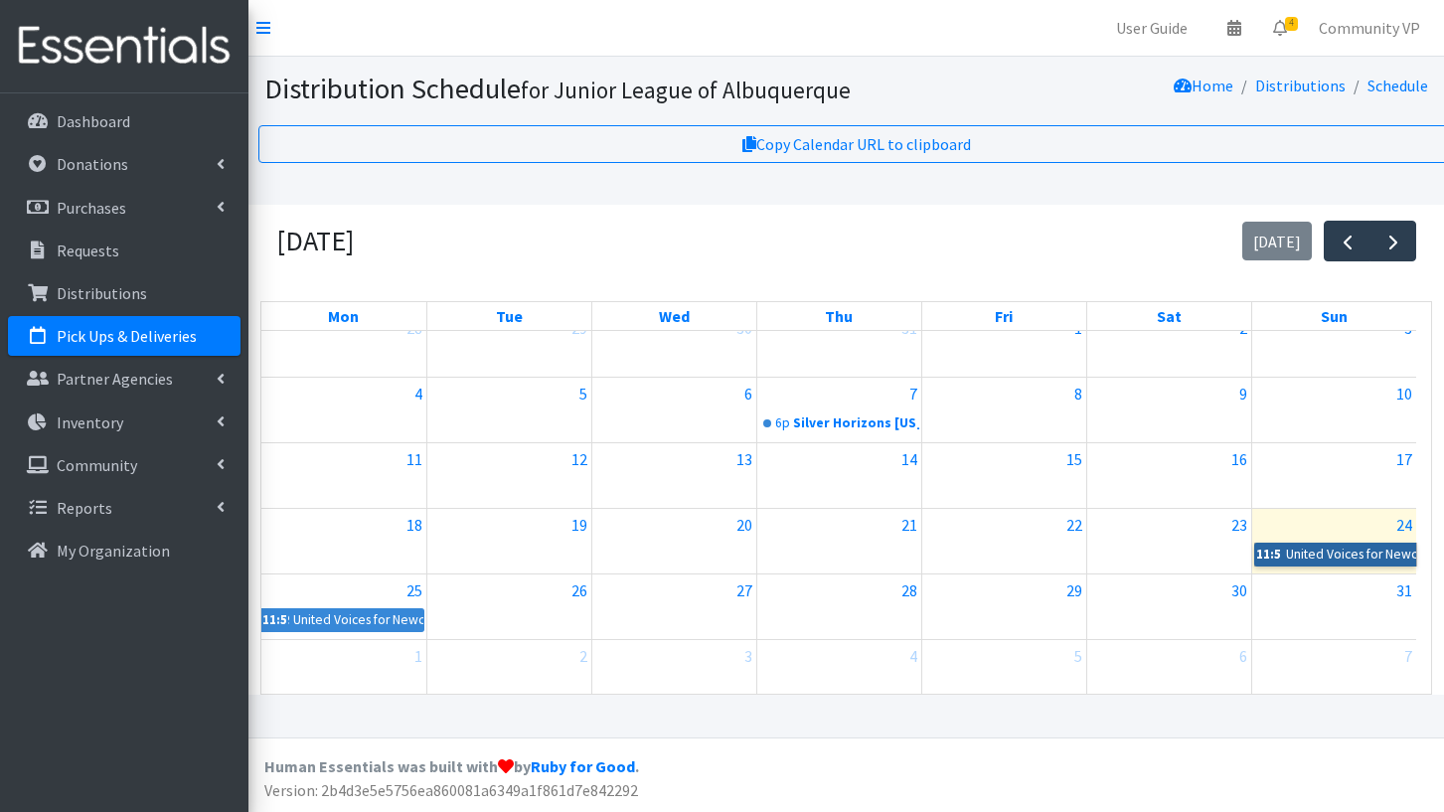
click at [1303, 554] on link "11:59p United Voices for Newcomers Rights" at bounding box center [1335, 555] width 163 height 24
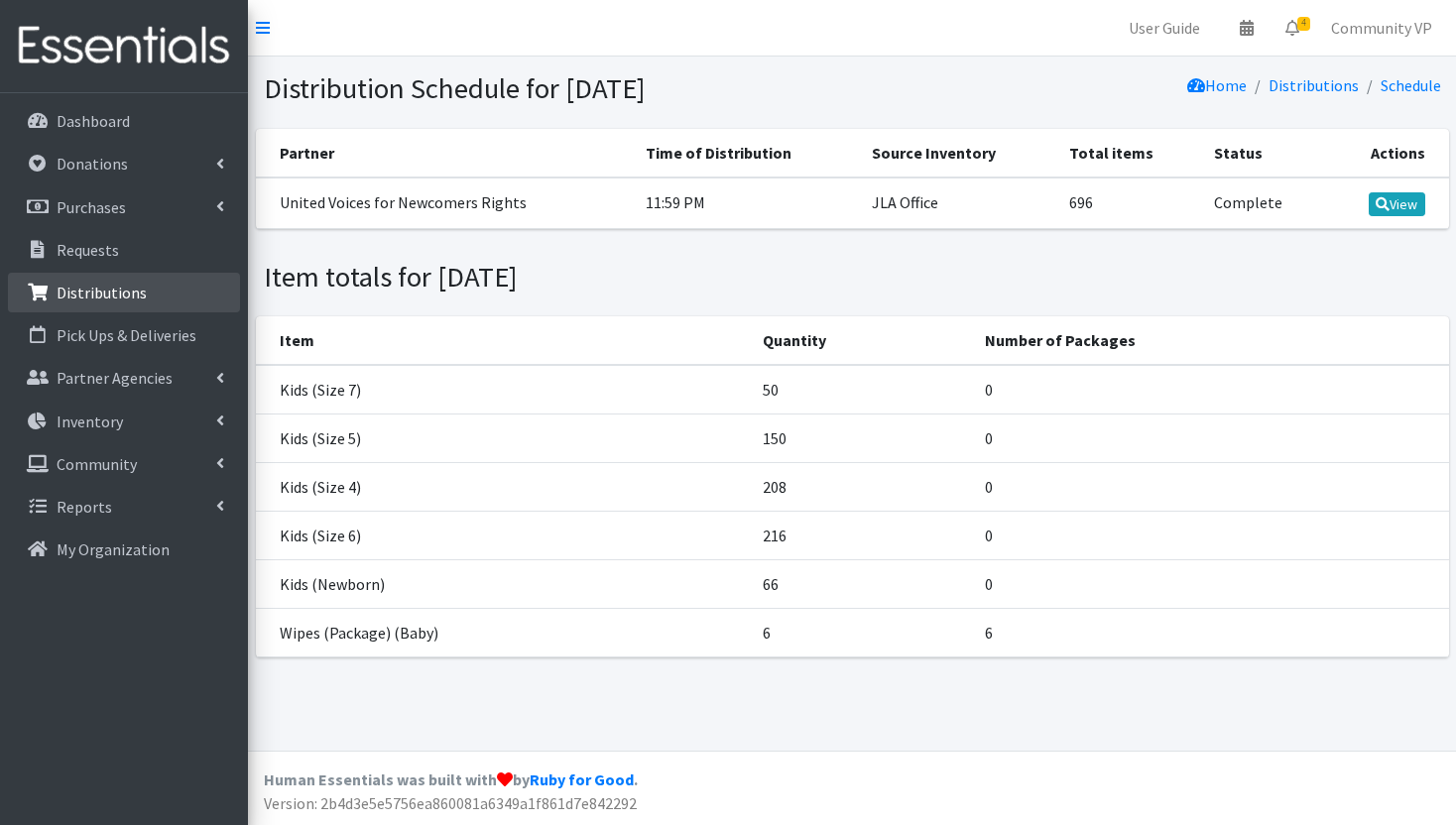
click at [107, 284] on p "Distributions" at bounding box center [102, 292] width 90 height 20
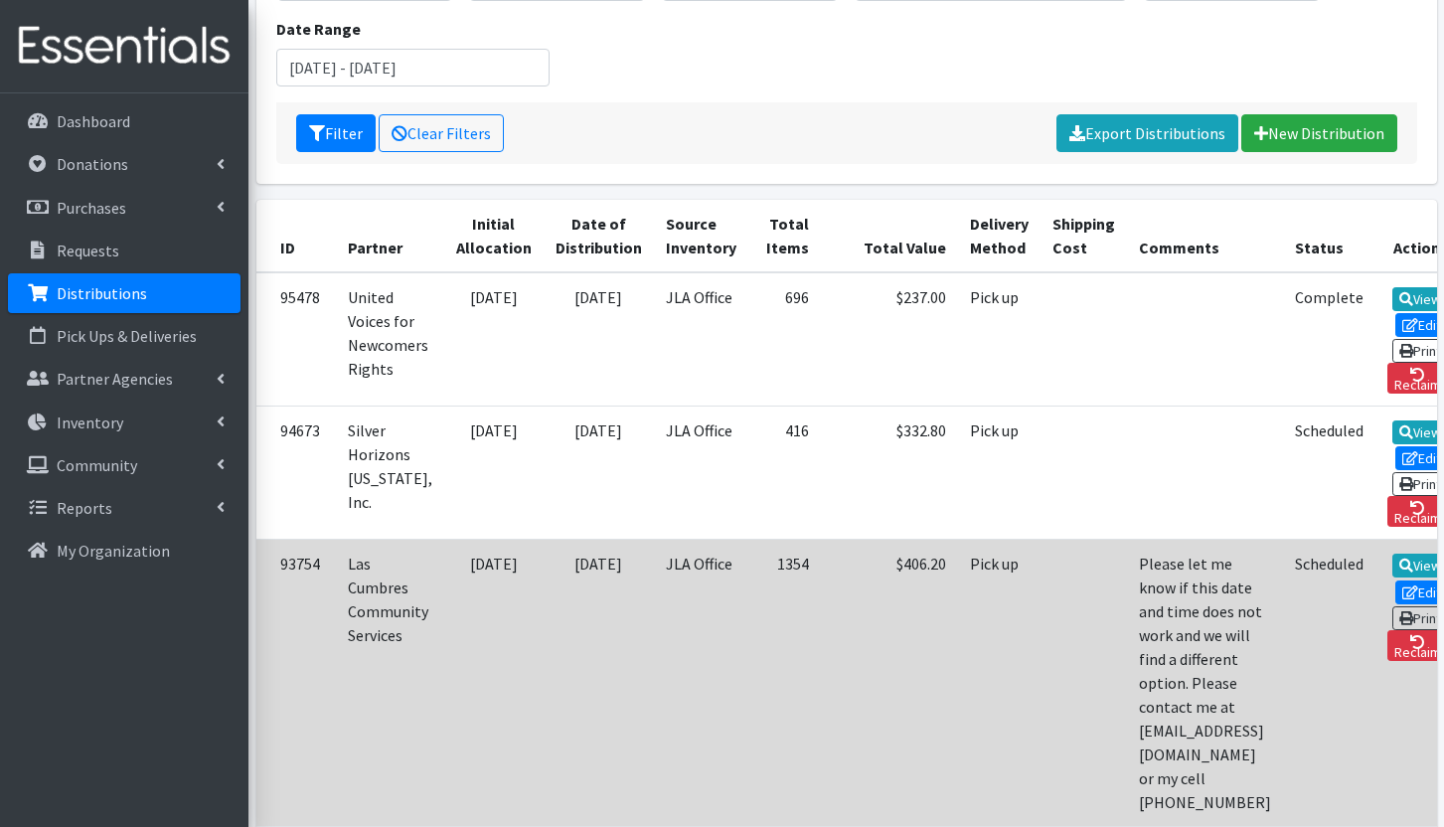
scroll to position [298, 0]
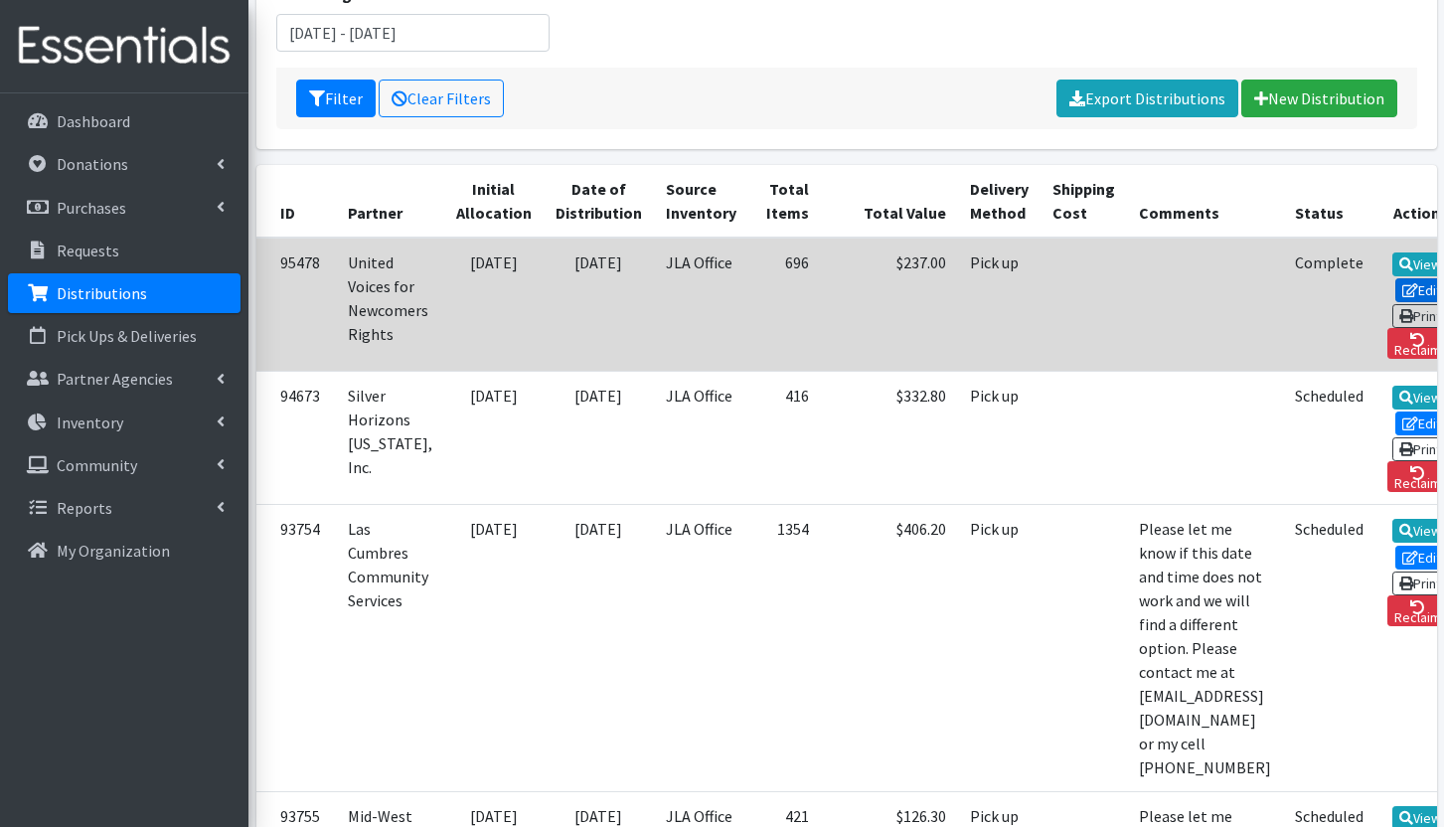
click at [1395, 289] on link "Edit" at bounding box center [1422, 290] width 54 height 24
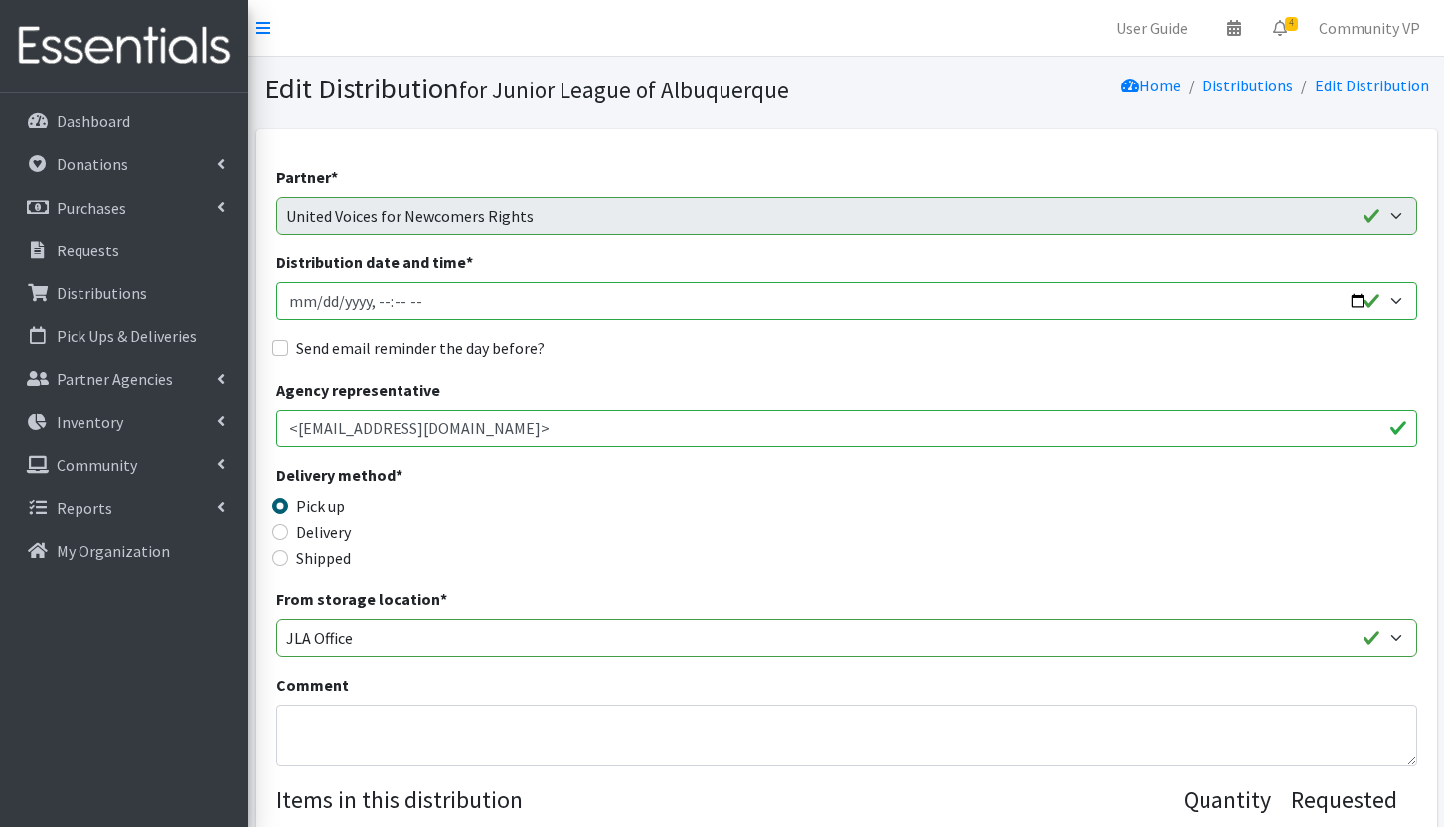
click at [545, 300] on input "Distribution date and time *" at bounding box center [846, 301] width 1141 height 38
click at [1393, 294] on input "Distribution date and time *" at bounding box center [846, 301] width 1141 height 38
click at [1391, 306] on input "Distribution date and time *" at bounding box center [846, 301] width 1141 height 38
click at [649, 308] on input "Distribution date and time *" at bounding box center [846, 301] width 1141 height 38
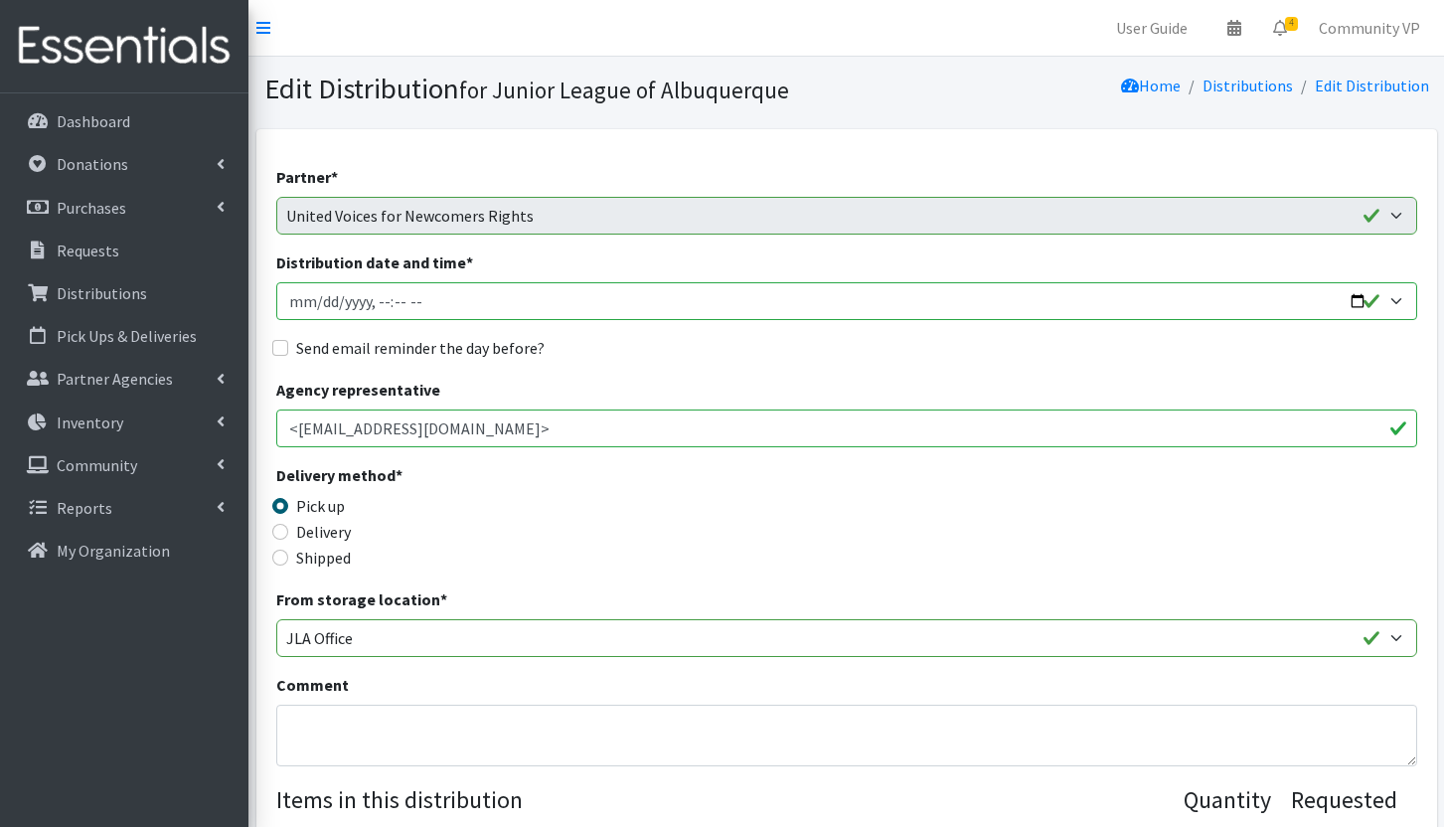
click at [649, 308] on input "Distribution date and time *" at bounding box center [846, 301] width 1141 height 38
click at [425, 306] on input "Distribution date and time *" at bounding box center [846, 301] width 1141 height 38
drag, startPoint x: 374, startPoint y: 305, endPoint x: 347, endPoint y: 298, distance: 27.7
click at [347, 298] on input "Distribution date and time *" at bounding box center [846, 301] width 1141 height 38
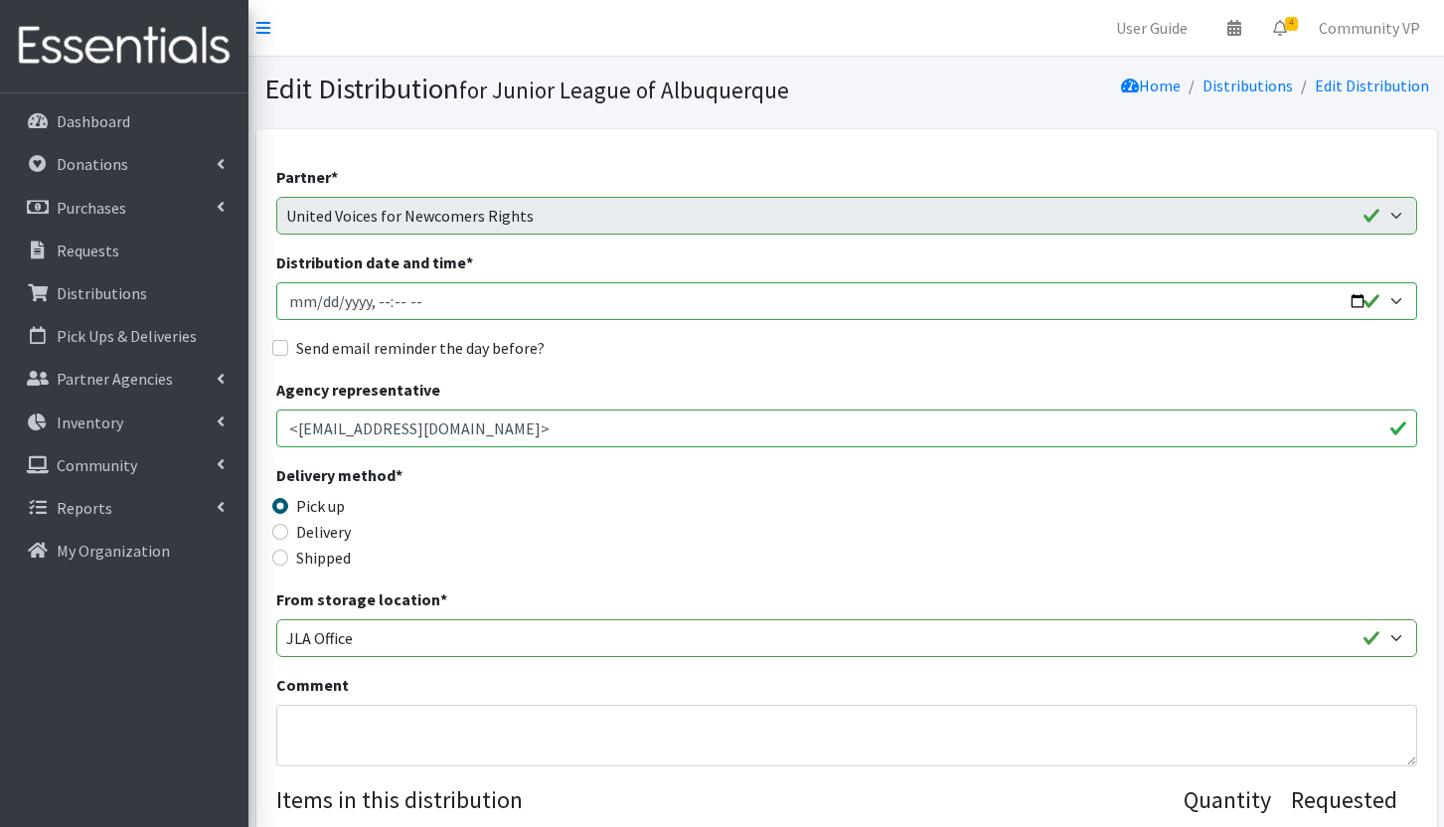
click at [347, 298] on input "Distribution date and time *" at bounding box center [846, 301] width 1141 height 38
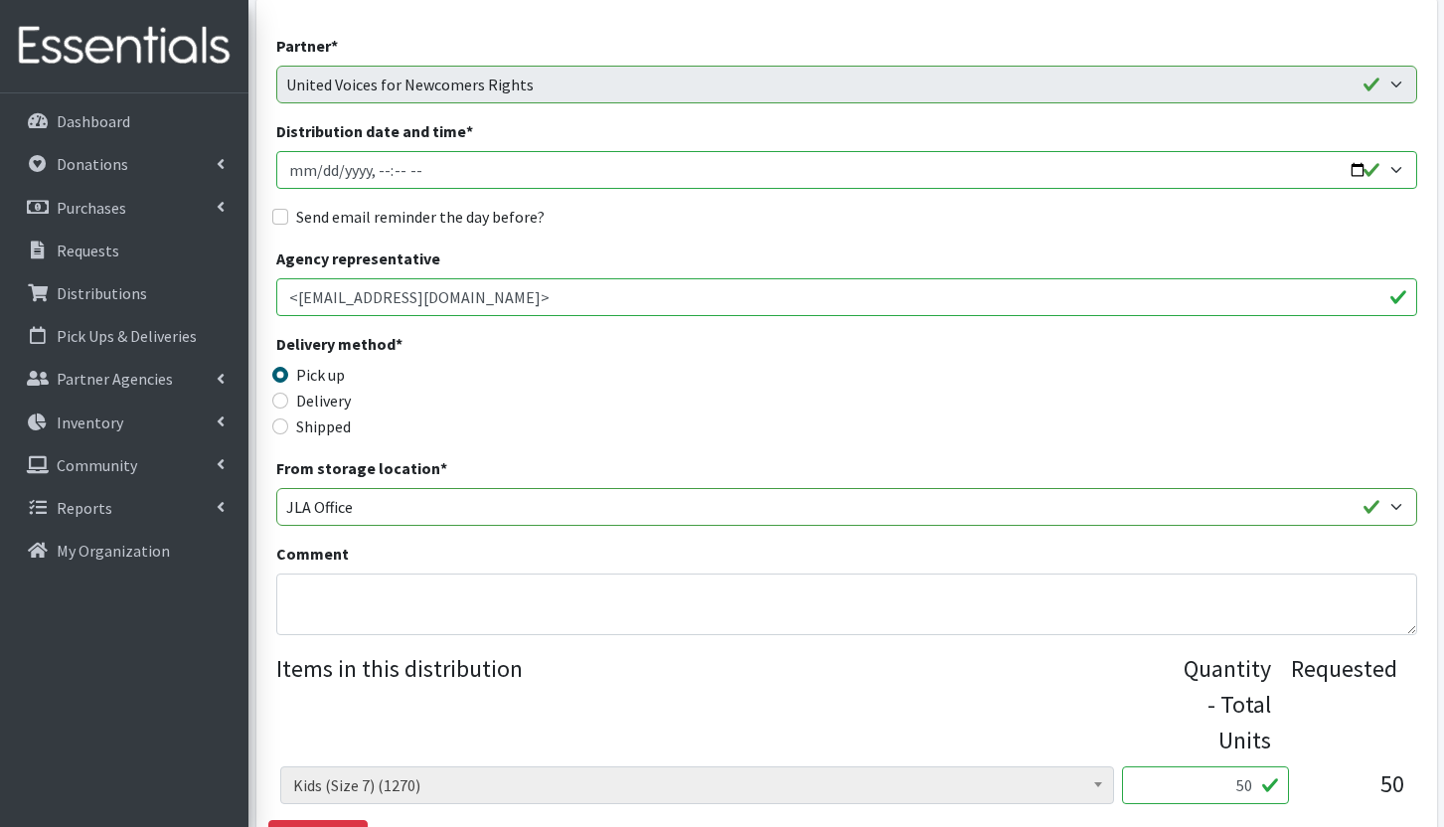
scroll to position [397, 0]
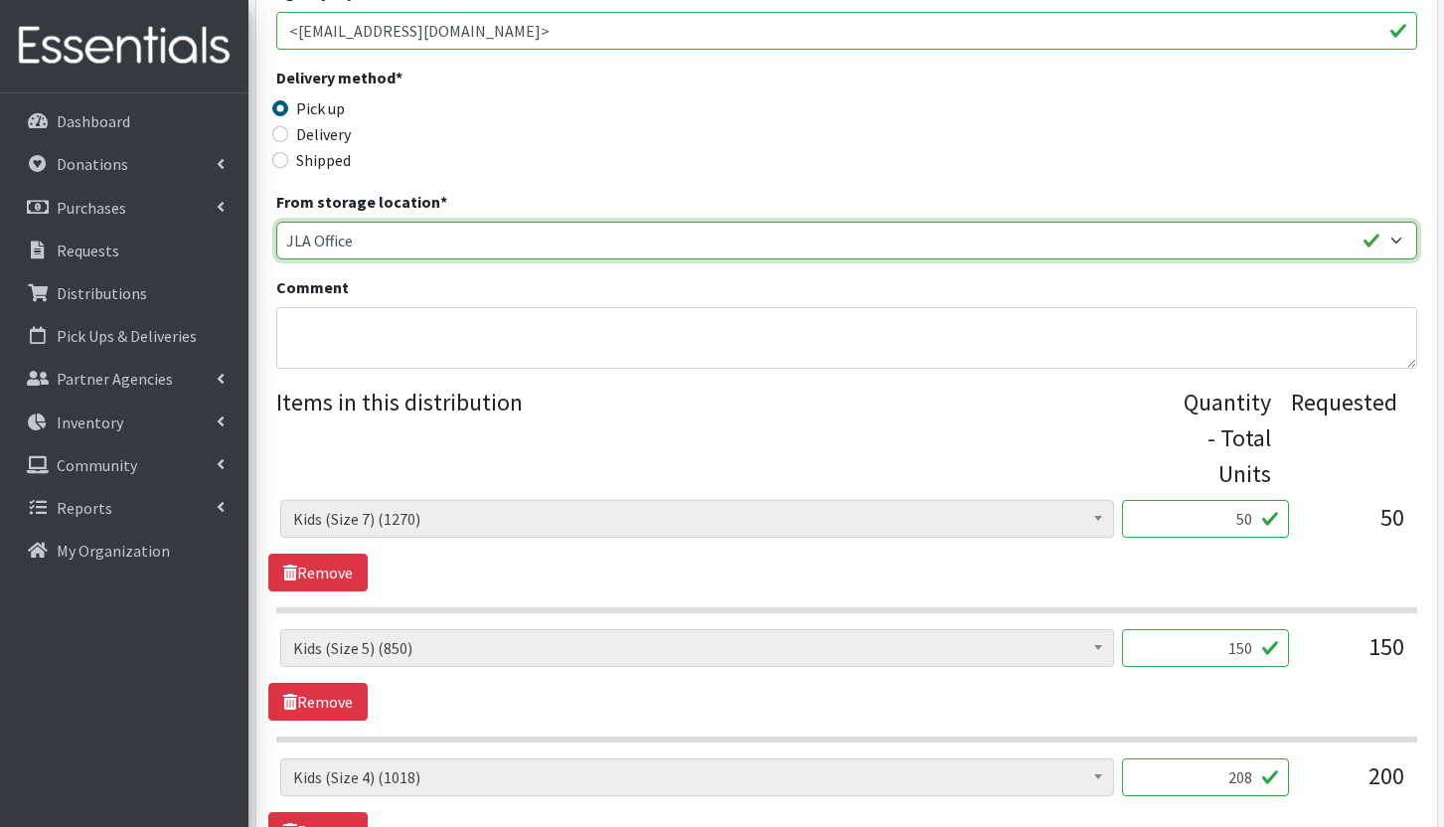
click at [458, 222] on select "JLA Office The Storehouse of New Mexico" at bounding box center [846, 241] width 1141 height 38
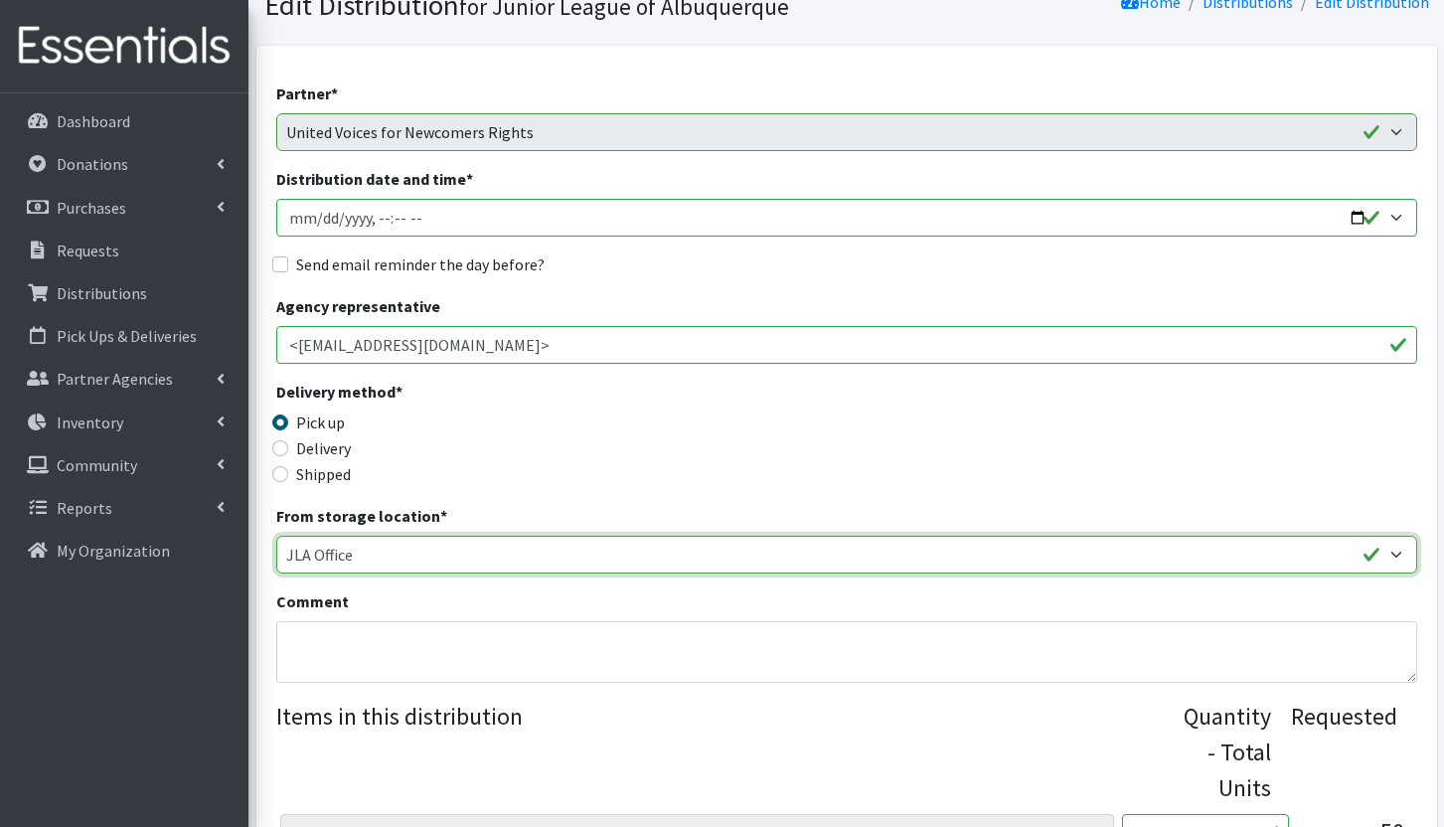
scroll to position [0, 0]
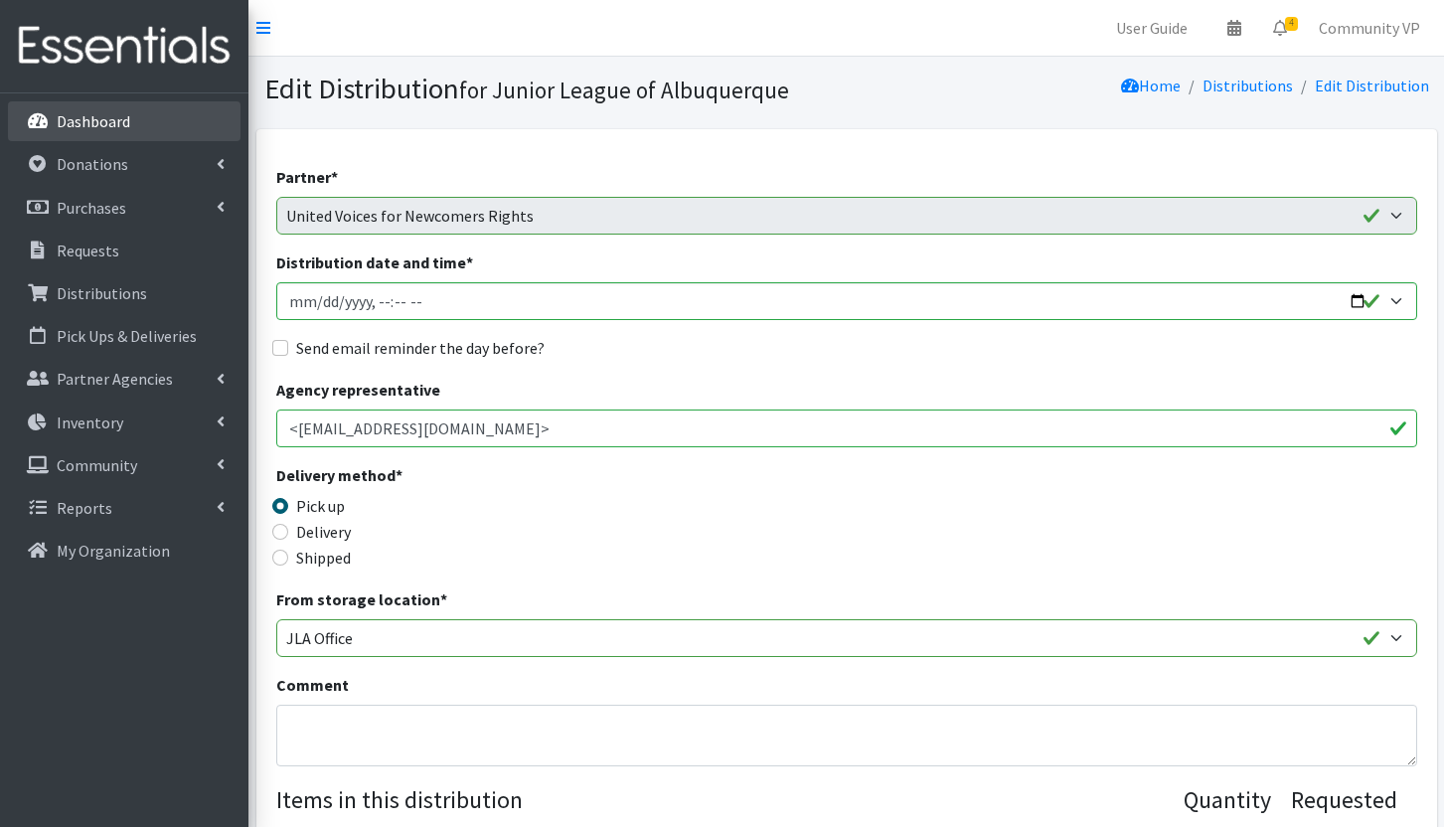
click at [78, 117] on p "Dashboard" at bounding box center [94, 121] width 74 height 20
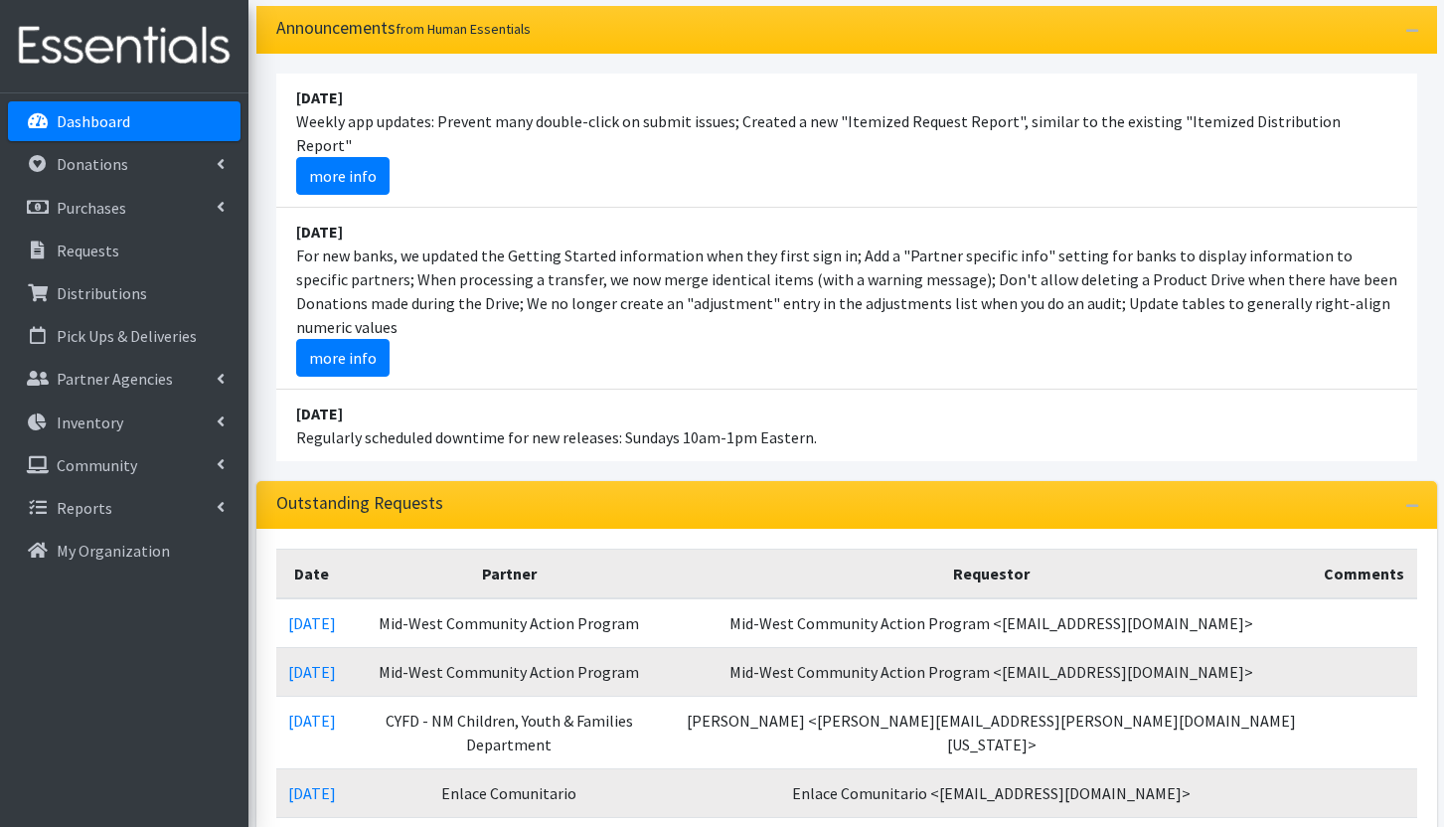
scroll to position [298, 0]
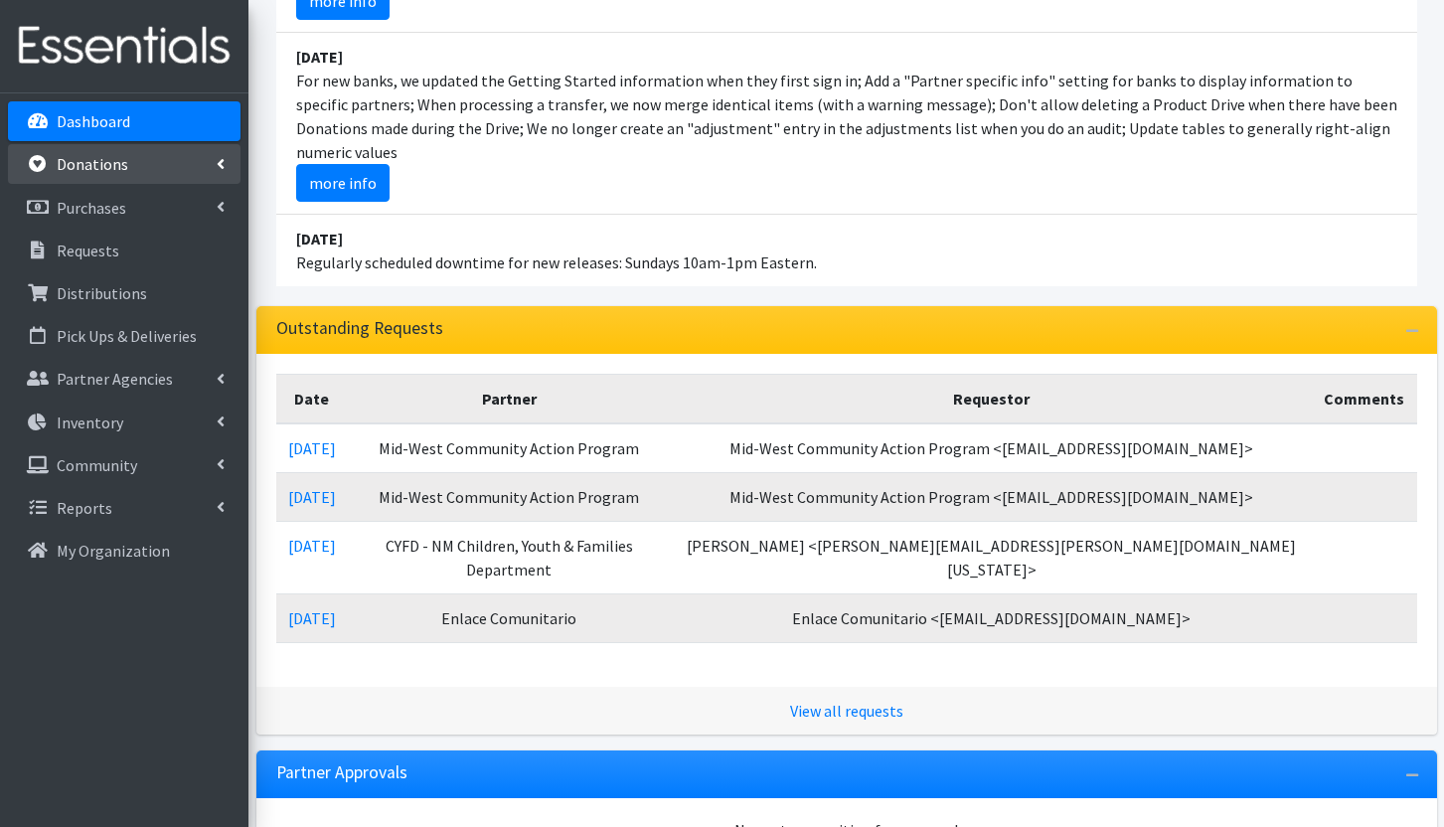
click at [79, 168] on p "Donations" at bounding box center [93, 164] width 72 height 20
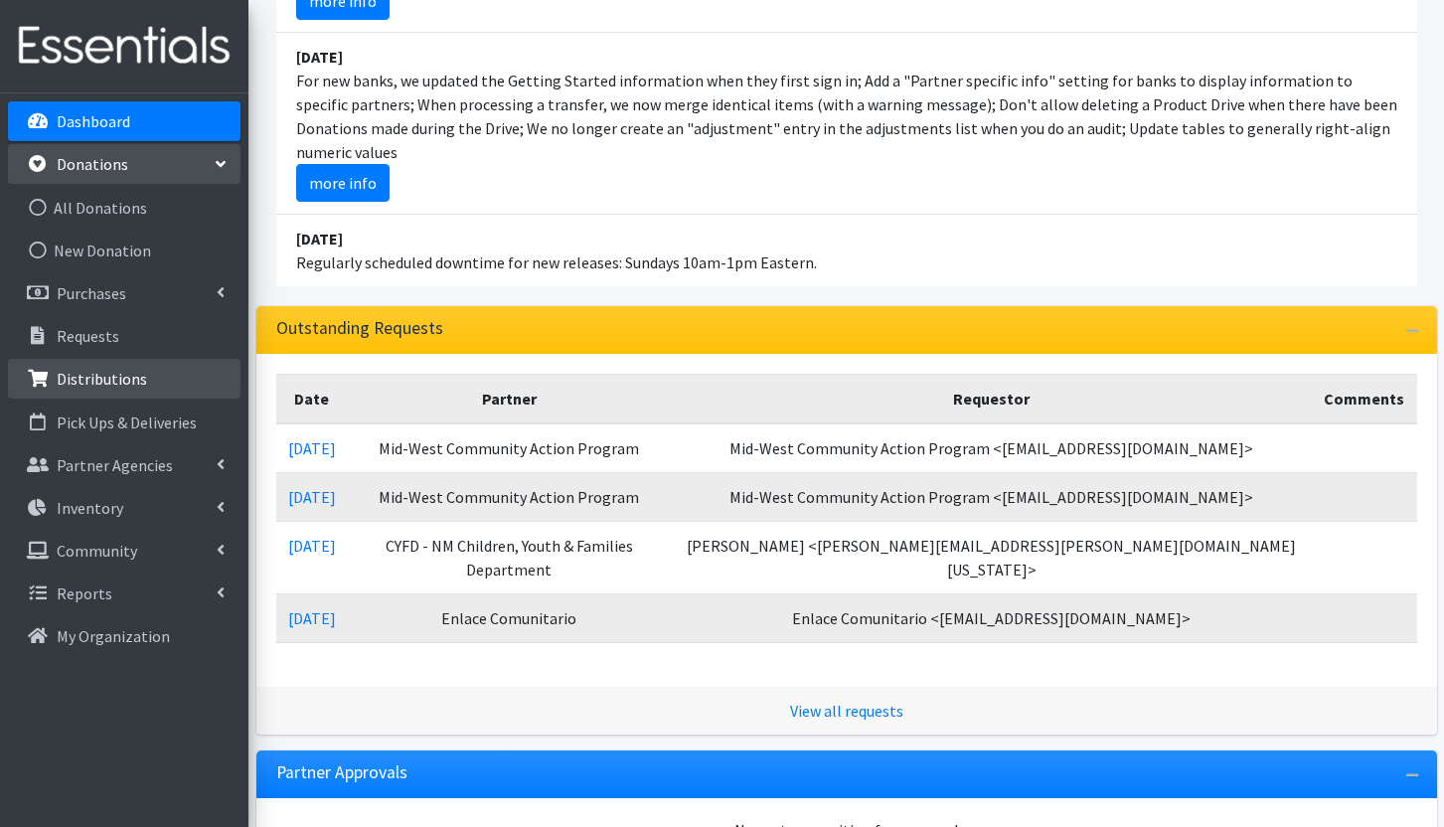
click at [120, 368] on link "Distributions" at bounding box center [124, 379] width 233 height 40
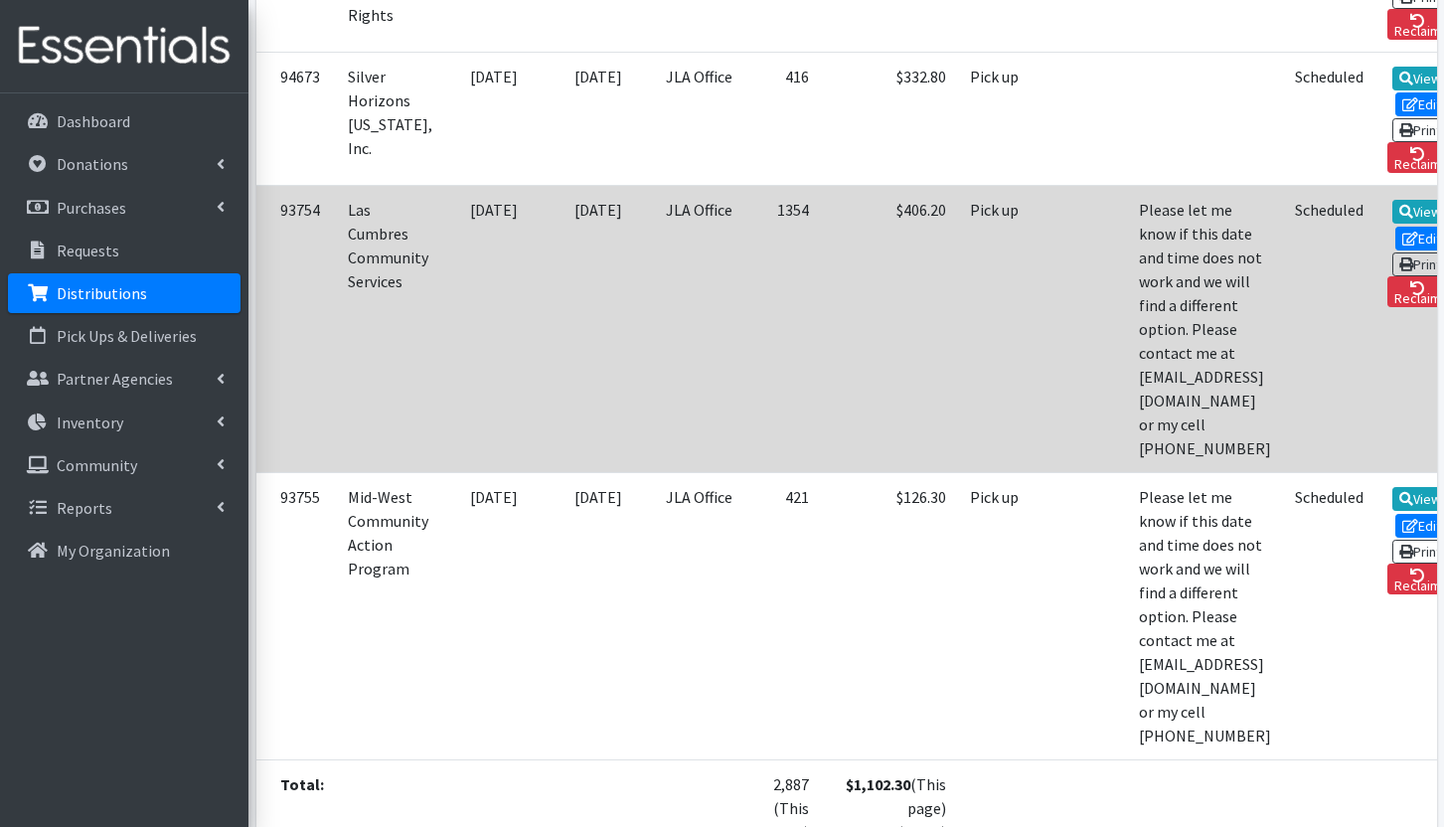
scroll to position [618, 0]
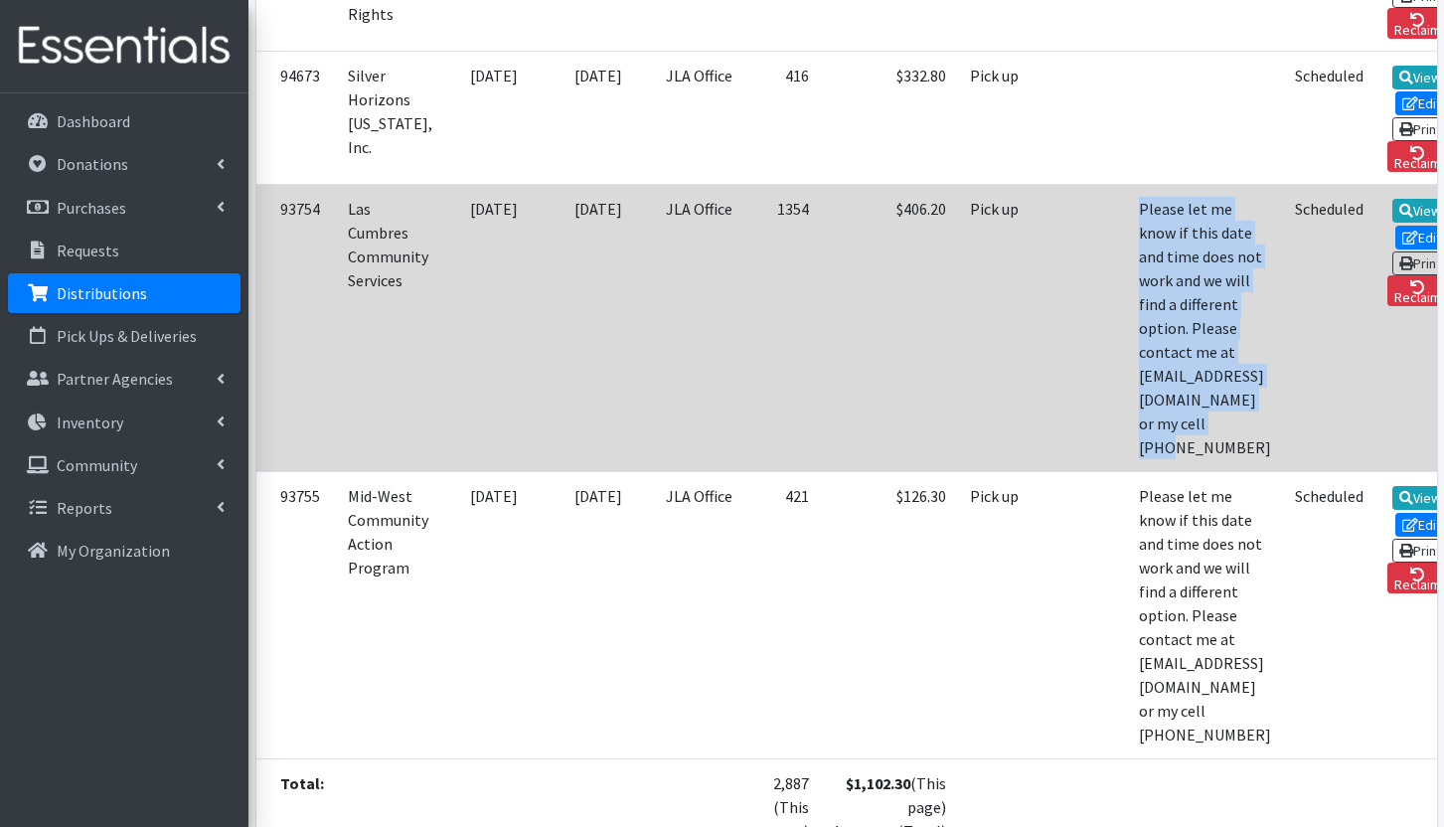
drag, startPoint x: 1225, startPoint y: 350, endPoint x: 1074, endPoint y: 204, distance: 210.1
click at [1127, 204] on td "Please let me know if this date and time does not work and we will find a diffe…" at bounding box center [1205, 328] width 156 height 287
copy td "Please let me know if this date and time does not work and we will find a diffe…"
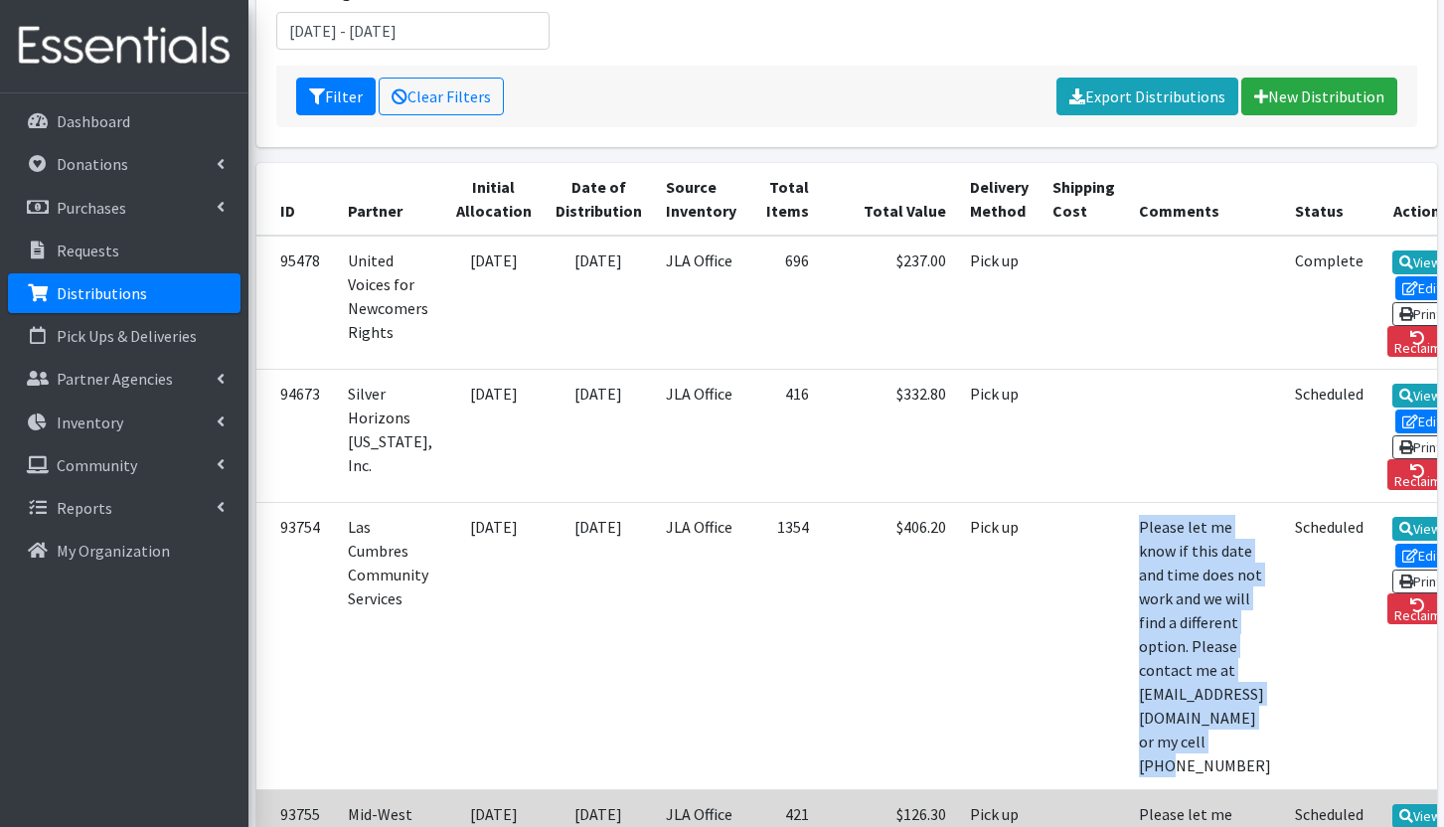
scroll to position [99, 0]
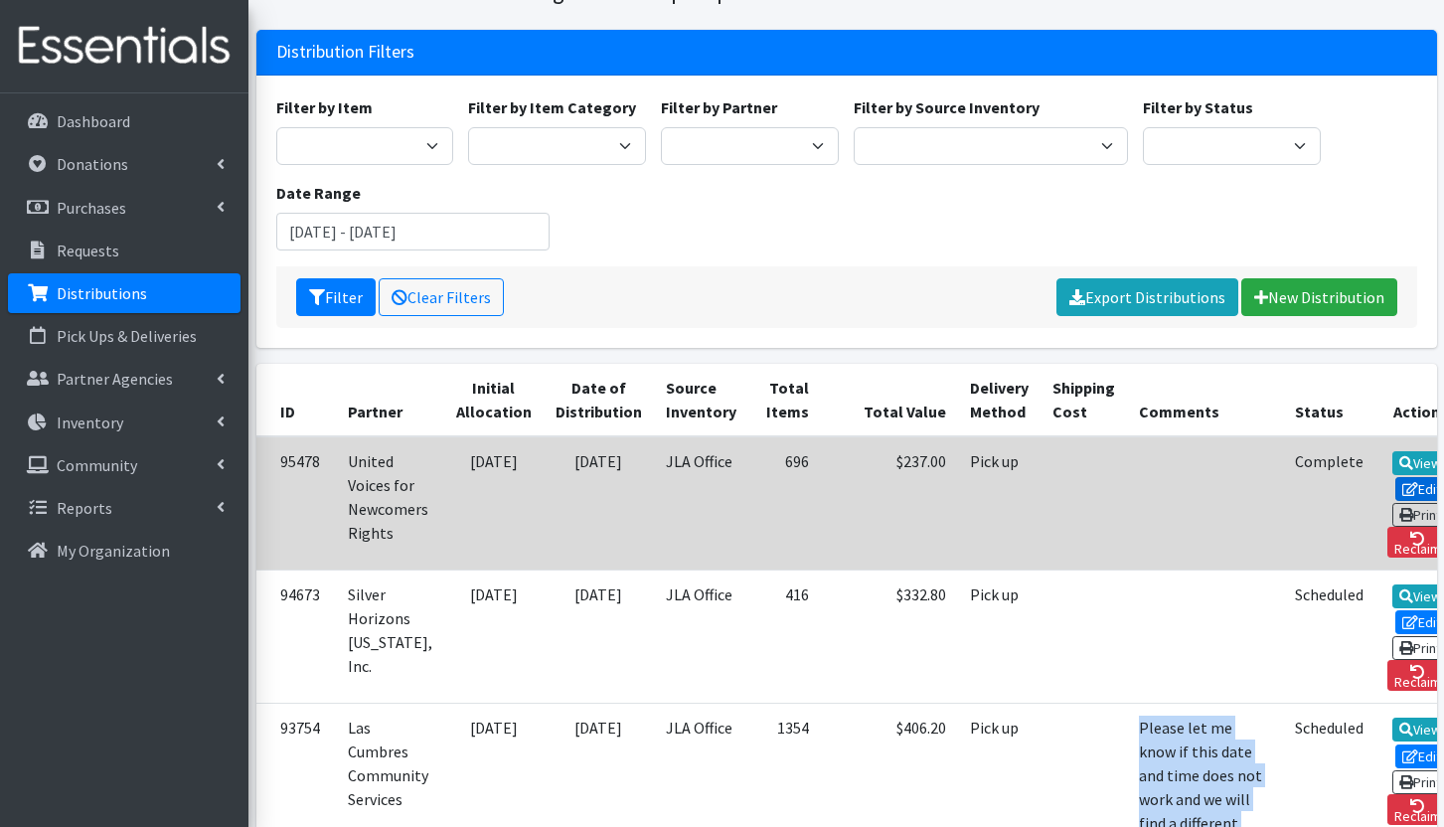
click at [1395, 486] on link "Edit" at bounding box center [1422, 489] width 54 height 24
click at [1404, 547] on link "Reclaim" at bounding box center [1418, 542] width 62 height 31
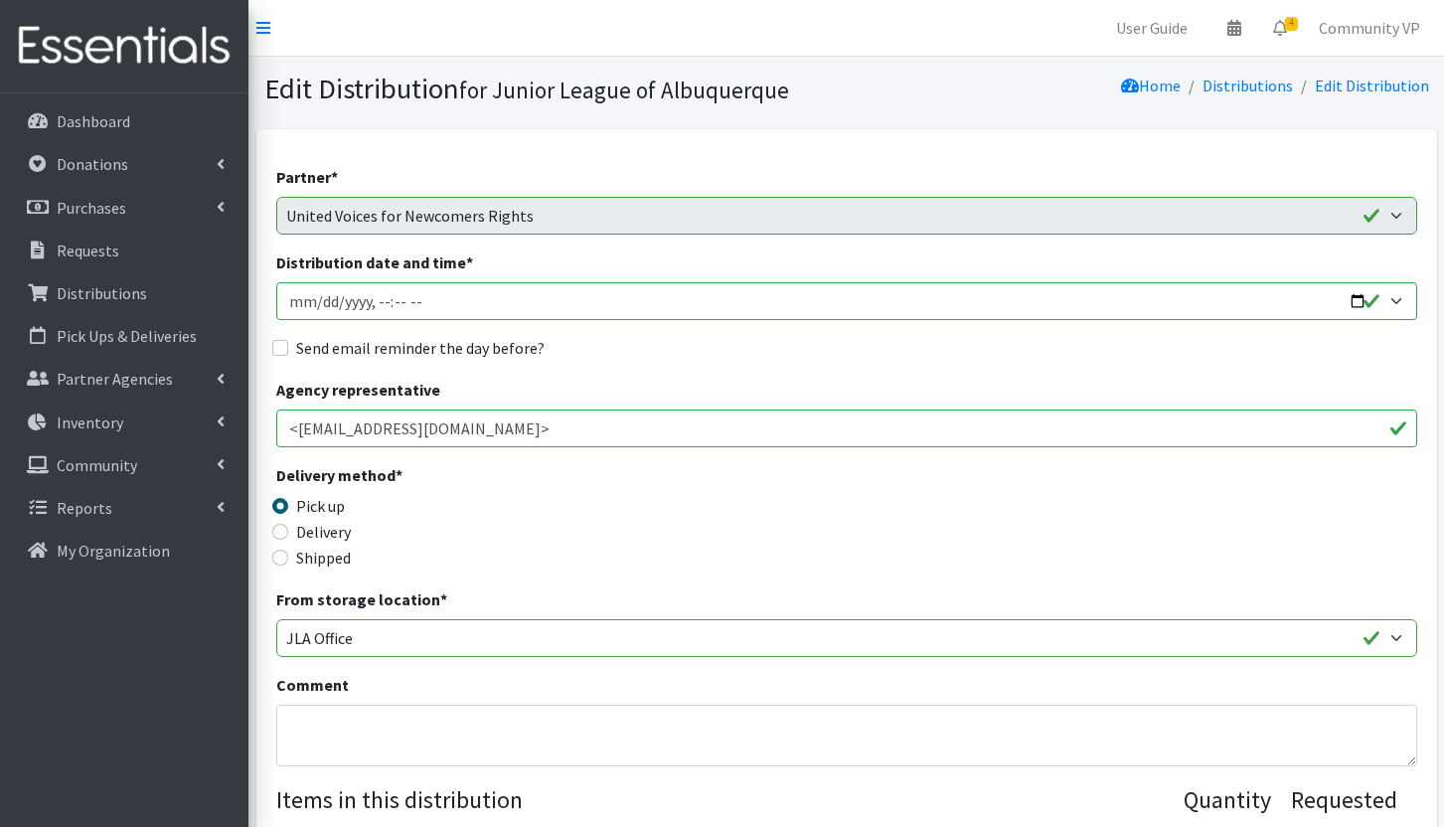
click at [1401, 299] on input "Distribution date and time *" at bounding box center [846, 301] width 1141 height 38
click at [1400, 302] on input "Distribution date and time *" at bounding box center [846, 301] width 1141 height 38
click at [1400, 305] on input "Distribution date and time *" at bounding box center [846, 301] width 1141 height 38
click at [1400, 306] on input "Distribution date and time *" at bounding box center [846, 301] width 1141 height 38
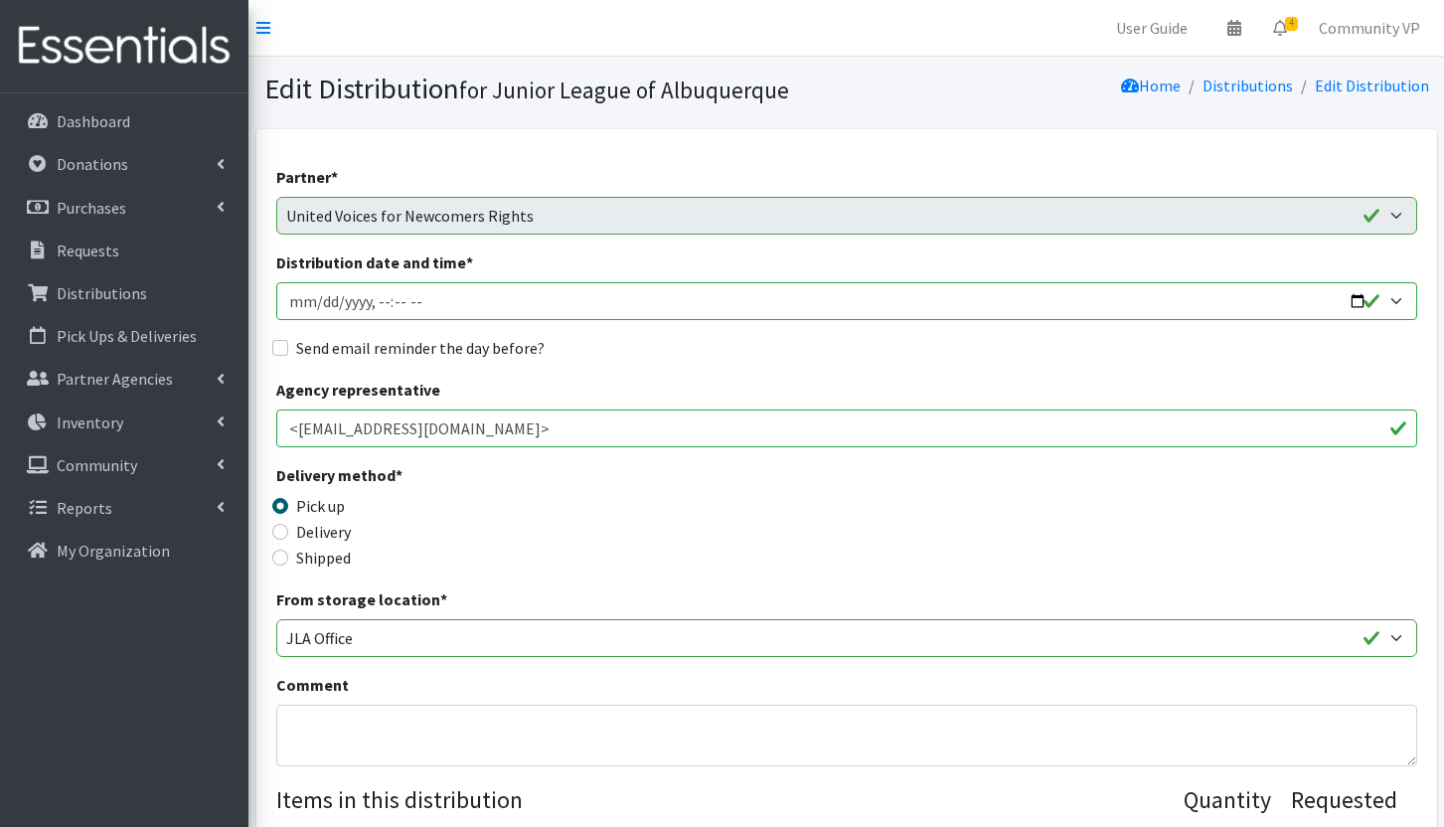
click at [1401, 308] on input "Distribution date and time *" at bounding box center [846, 301] width 1141 height 38
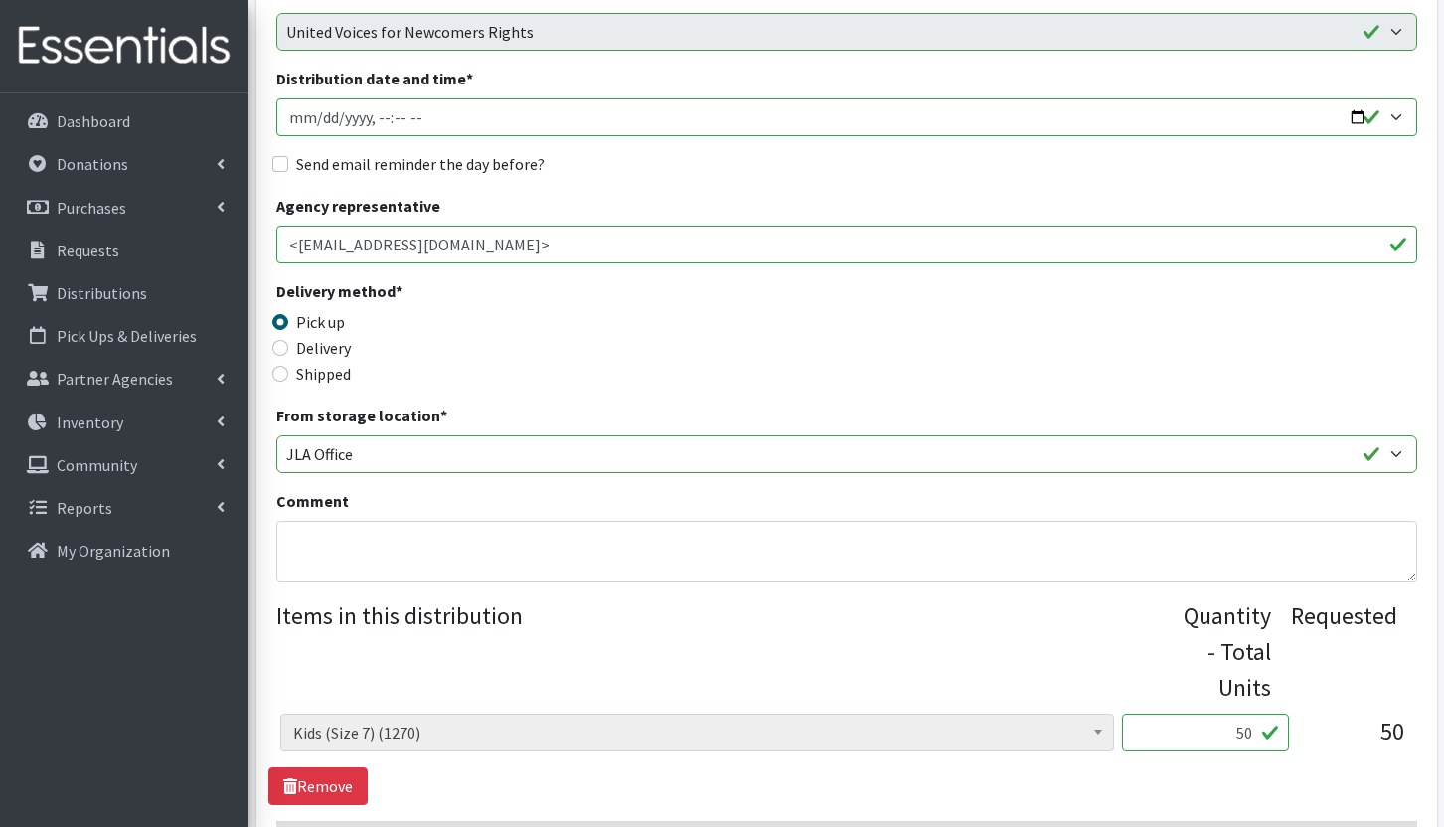
scroll to position [298, 0]
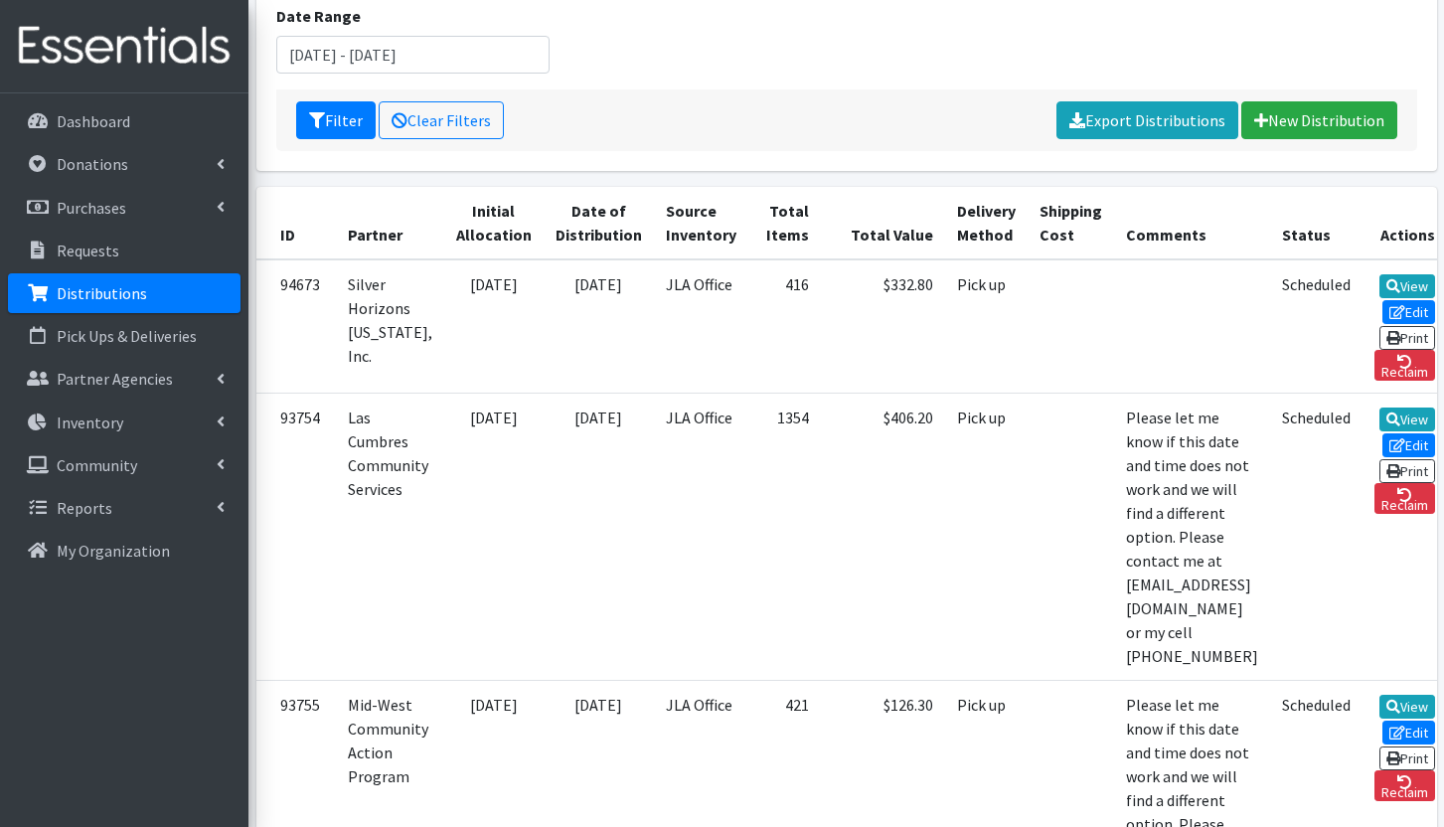
scroll to position [252, 0]
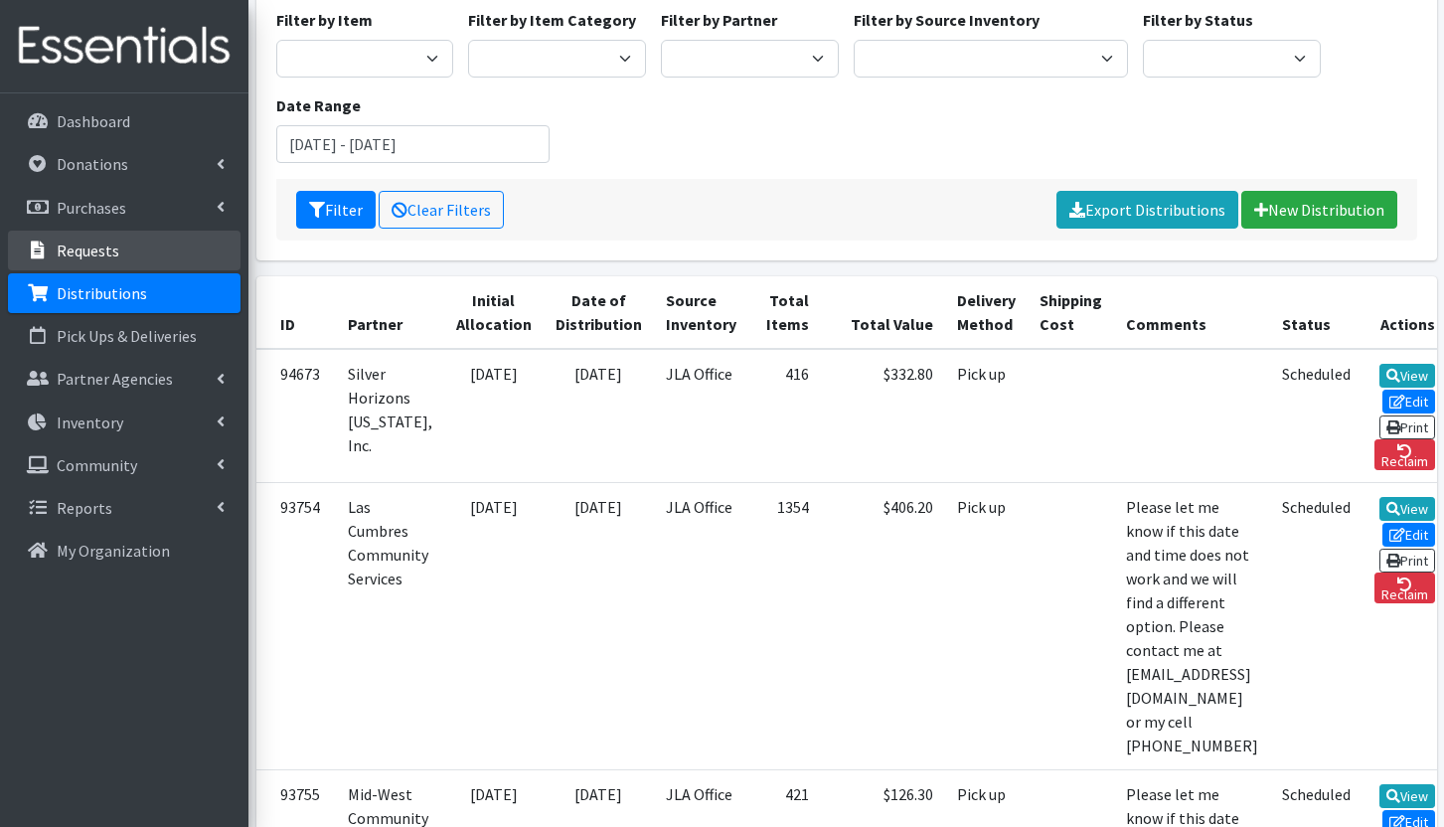
click at [93, 242] on p "Requests" at bounding box center [88, 250] width 63 height 20
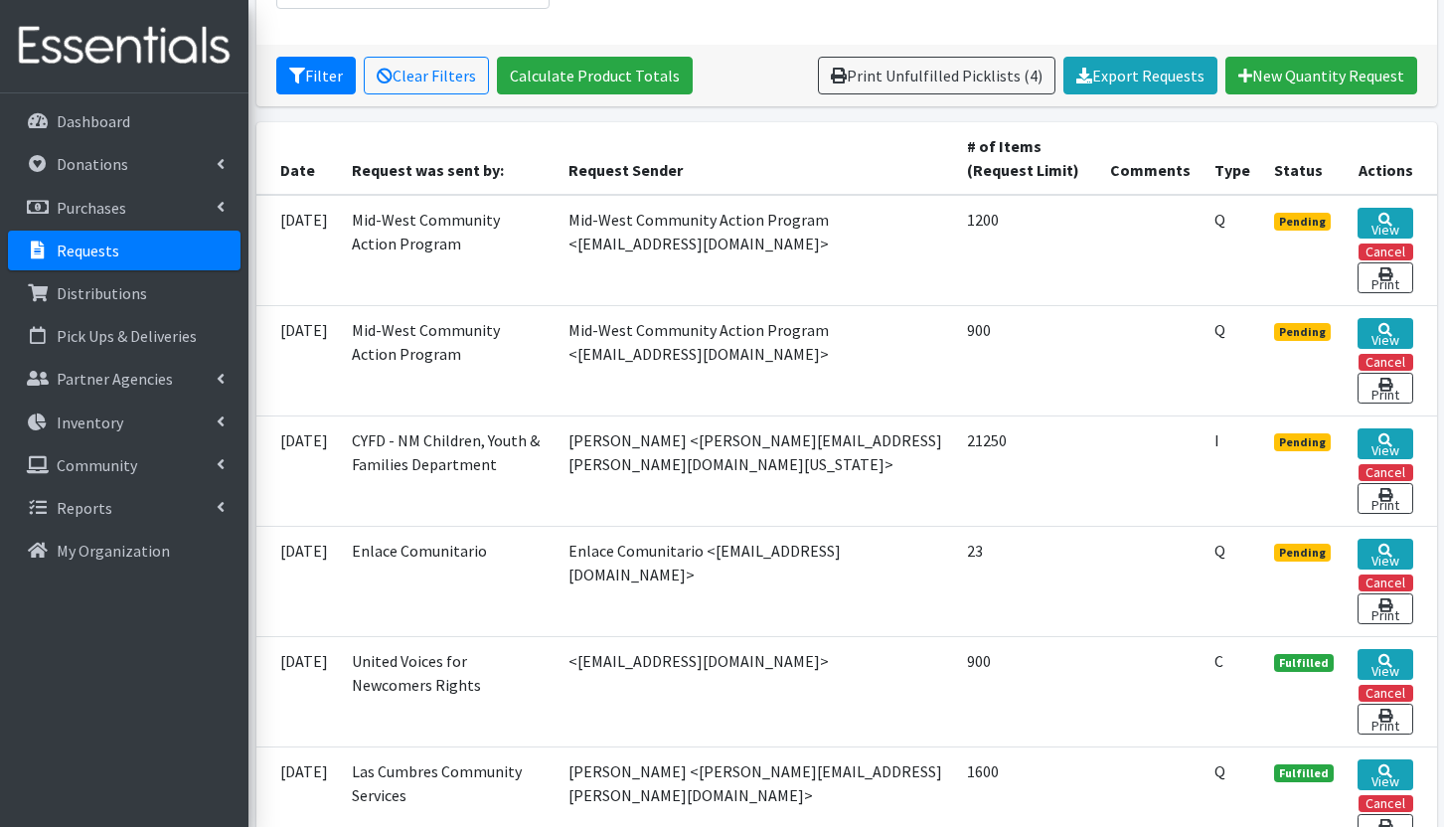
scroll to position [486, 0]
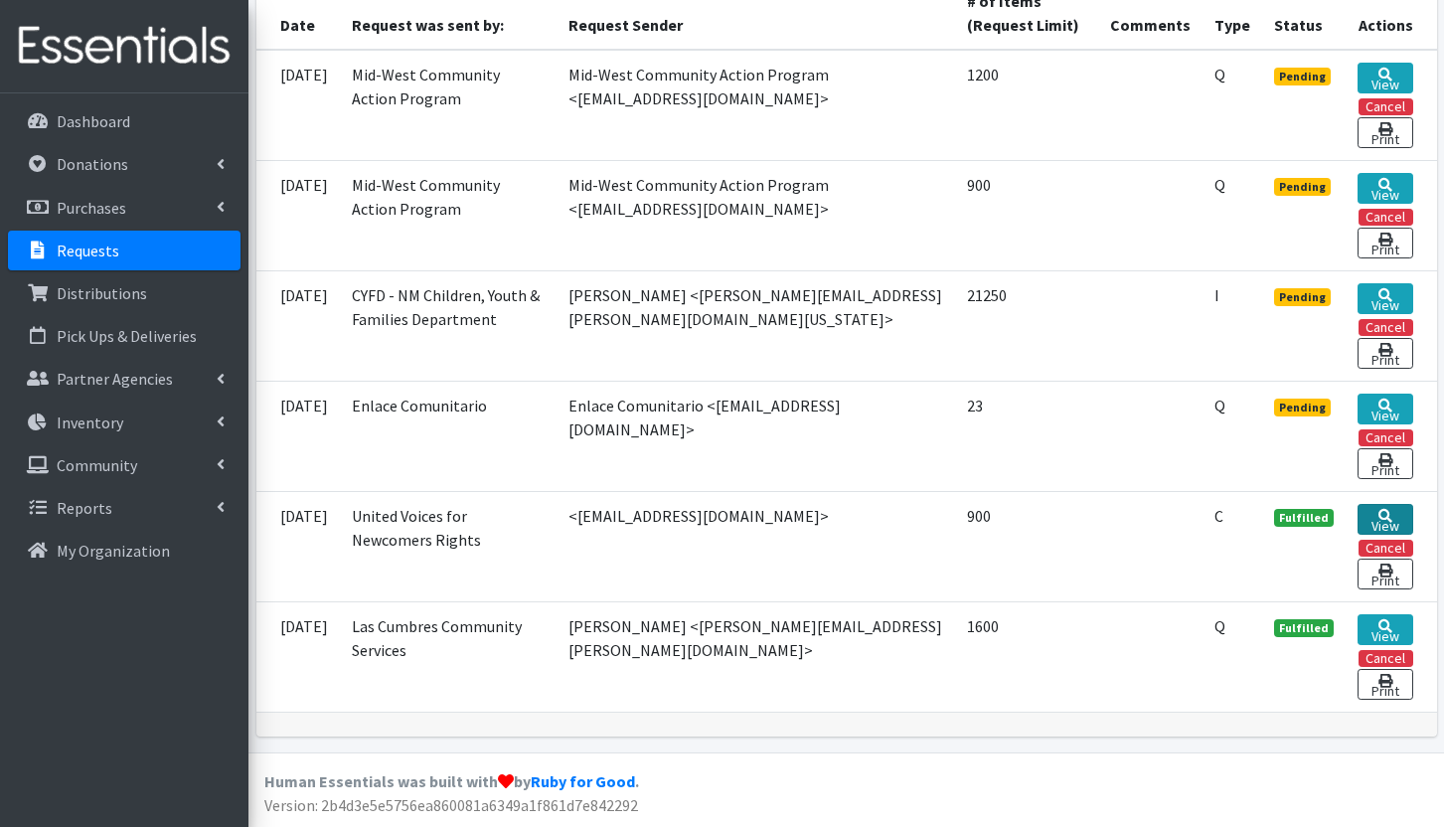
click at [1385, 516] on icon at bounding box center [1385, 516] width 14 height 14
click at [1375, 406] on link "View" at bounding box center [1385, 408] width 56 height 31
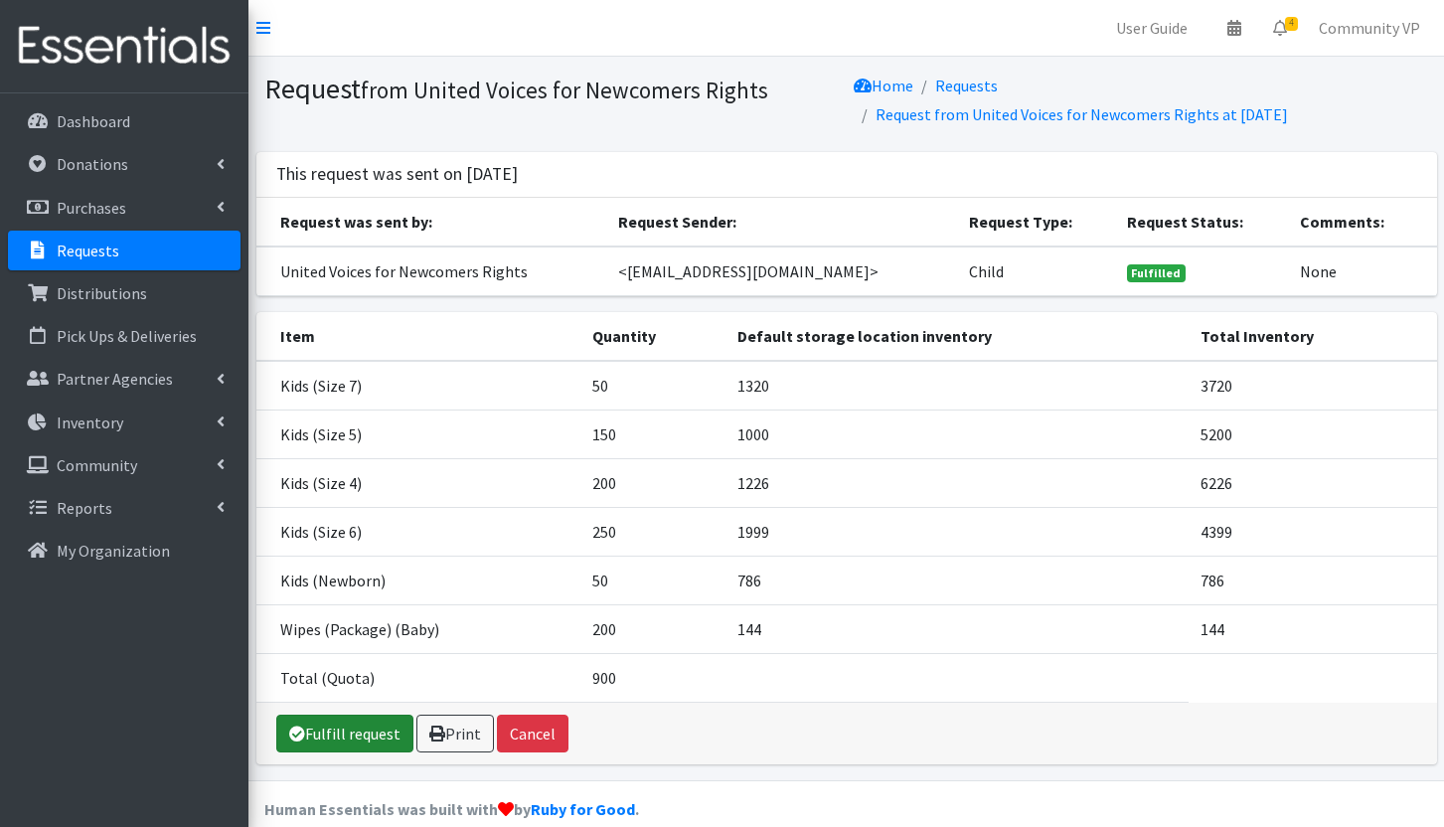
click at [316, 733] on link "Fulfill request" at bounding box center [344, 733] width 137 height 38
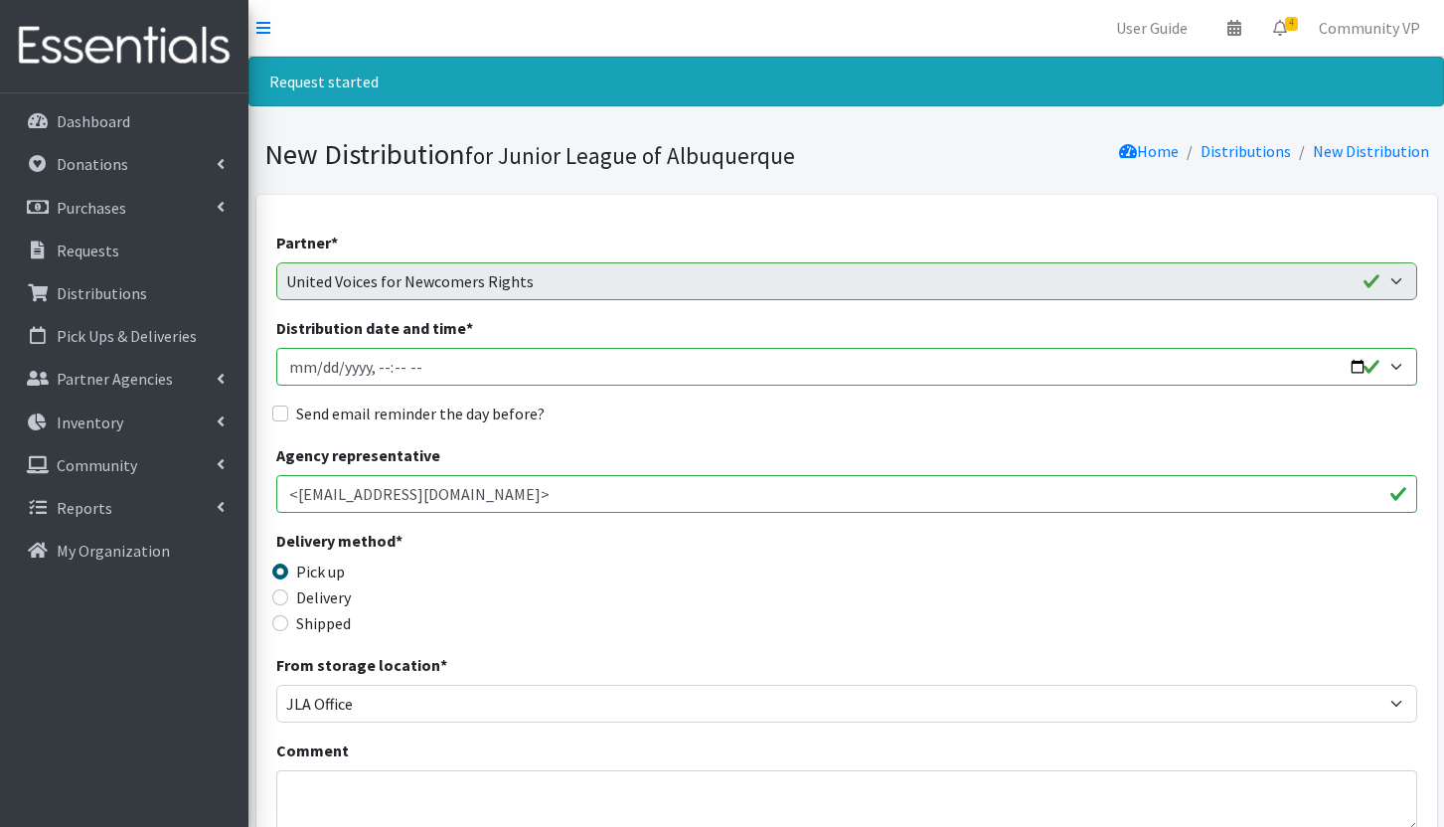
click at [1396, 367] on input "Distribution date and time *" at bounding box center [846, 367] width 1141 height 38
click at [1395, 367] on input "Distribution date and time *" at bounding box center [846, 367] width 1141 height 38
click at [1180, 355] on input "Distribution date and time *" at bounding box center [846, 367] width 1141 height 38
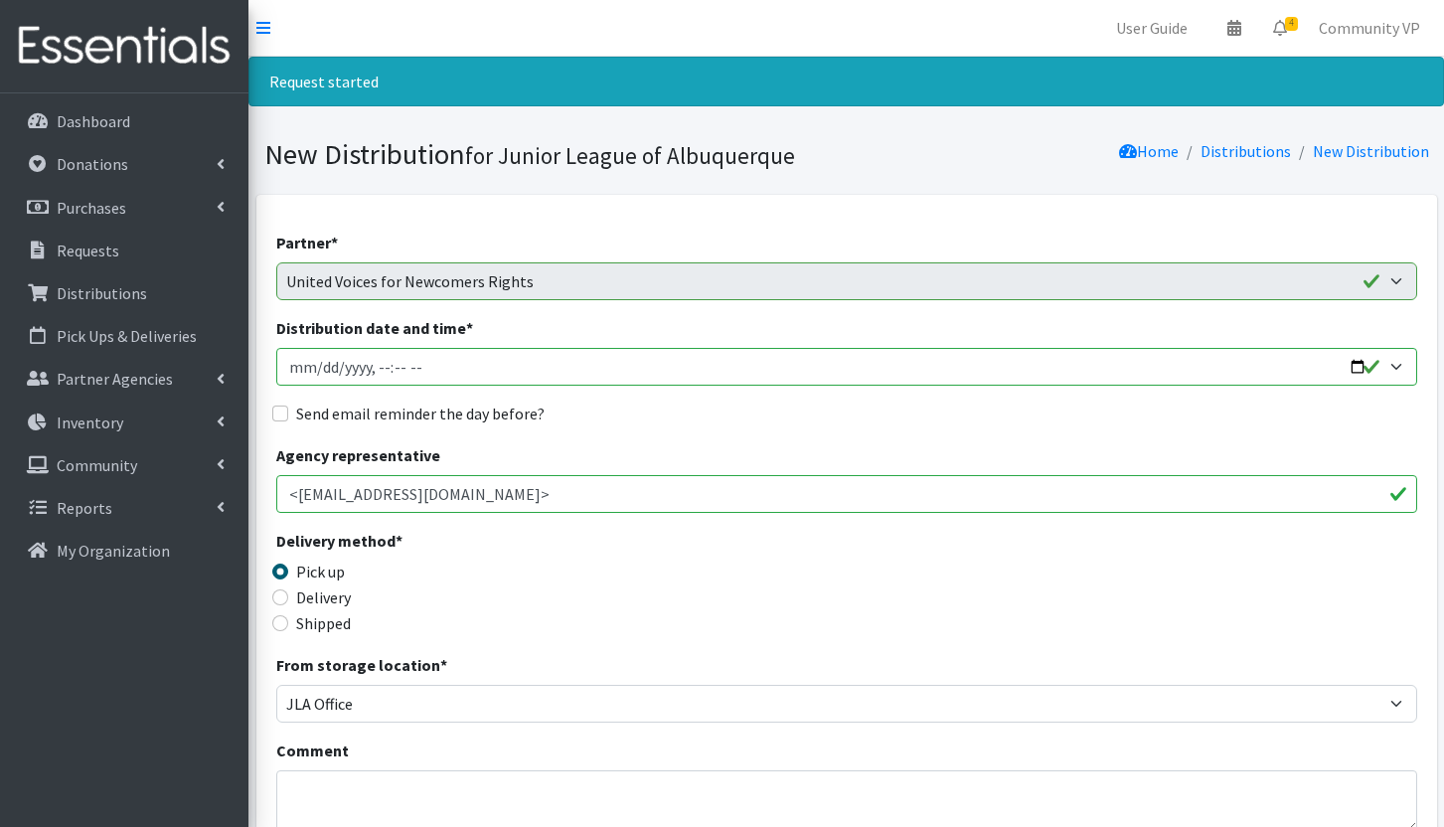
click at [1180, 355] on input "Distribution date and time *" at bounding box center [846, 367] width 1141 height 38
click at [1163, 371] on input "Distribution date and time *" at bounding box center [846, 367] width 1141 height 38
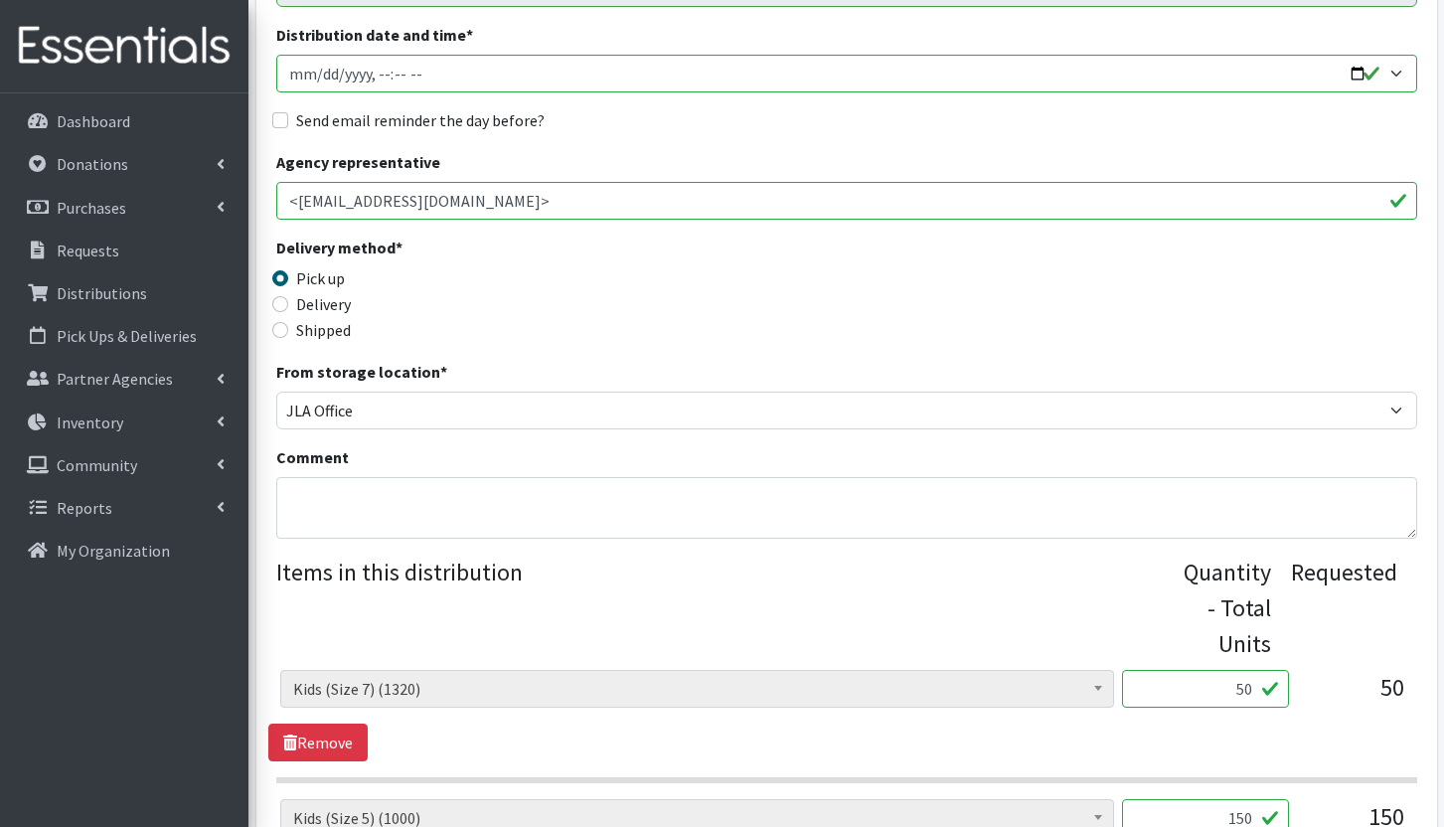
scroll to position [258, 0]
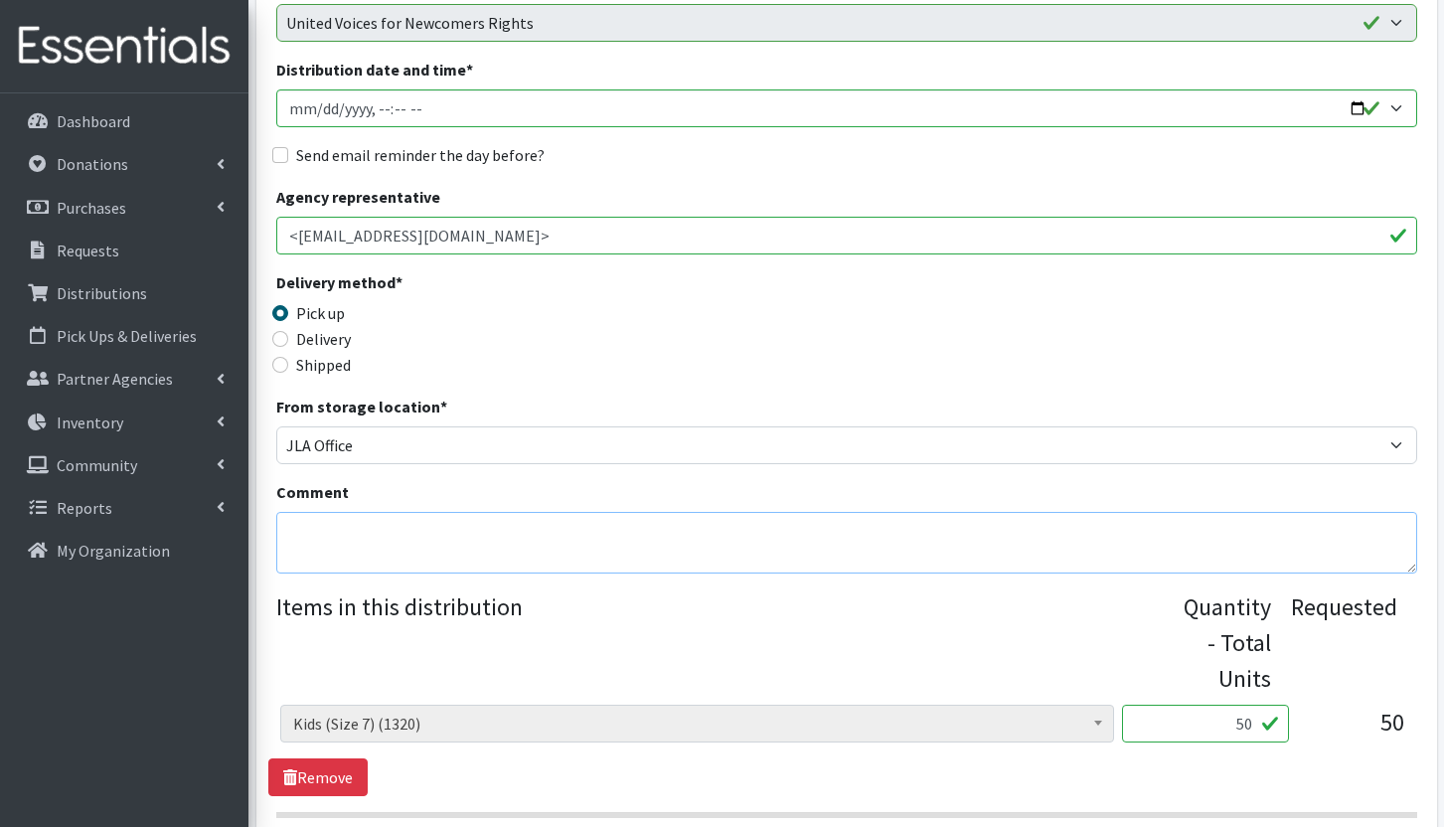
click at [526, 549] on textarea "Comment" at bounding box center [846, 543] width 1141 height 62
paste textarea "Please let me know if this date and time does not work and we will find a diffe…"
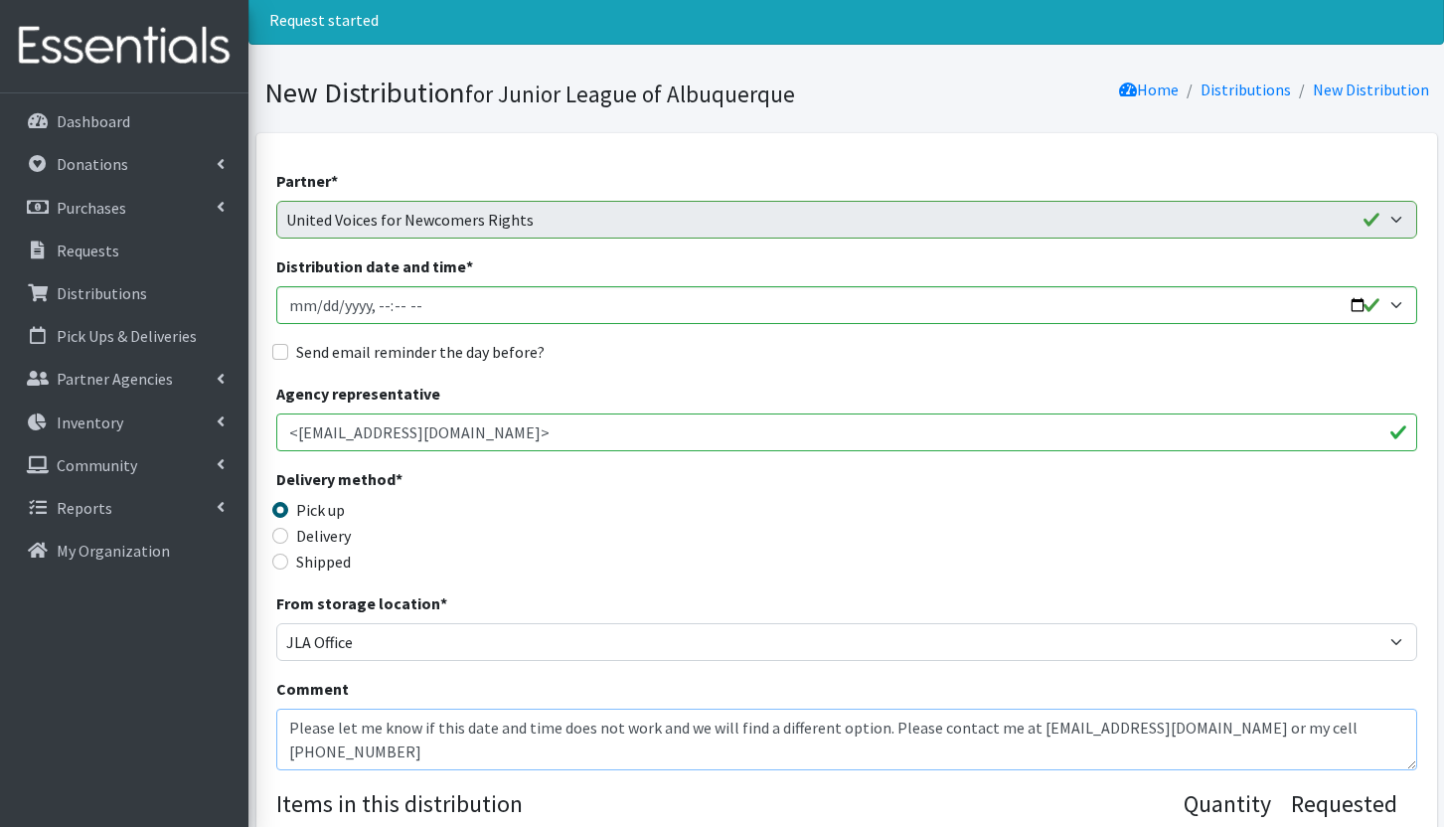
scroll to position [60, 0]
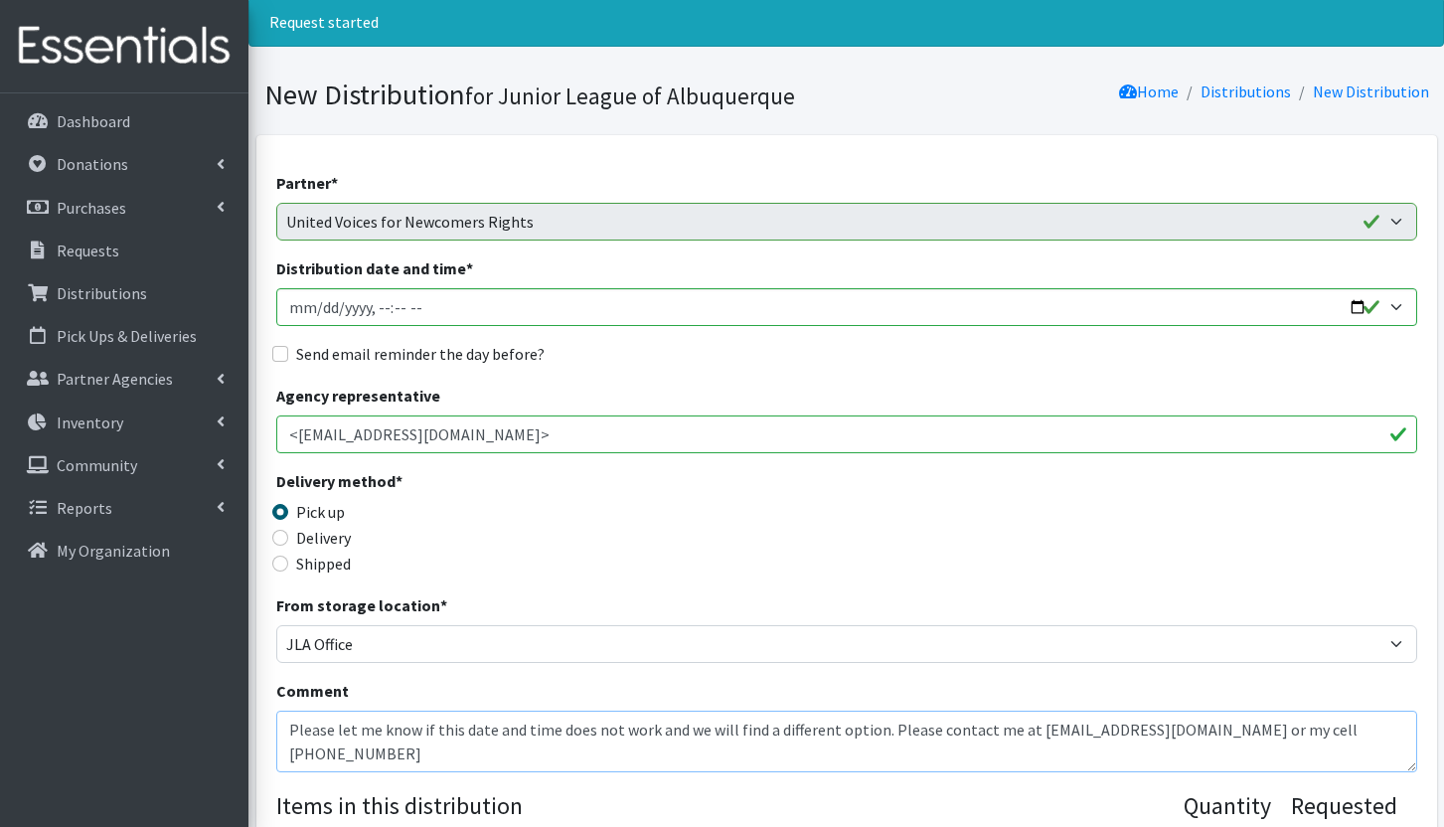
type textarea "Please let me know if this date and time does not work and we will find a diffe…"
click at [298, 359] on label "Send email reminder the day before?" at bounding box center [420, 354] width 248 height 24
click at [288, 359] on input "Send email reminder the day before?" at bounding box center [280, 354] width 16 height 16
checkbox input "true"
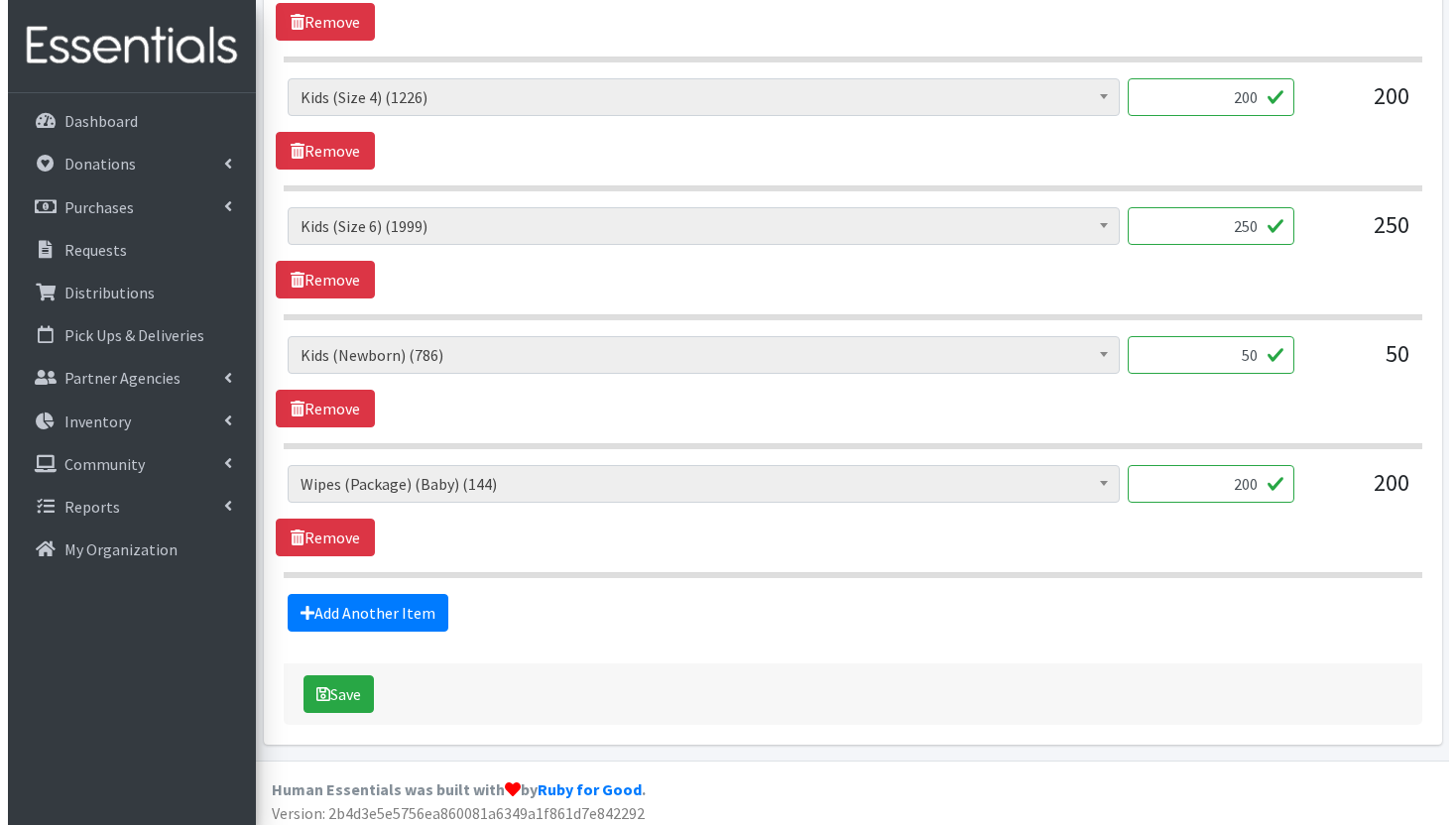
scroll to position [1150, 0]
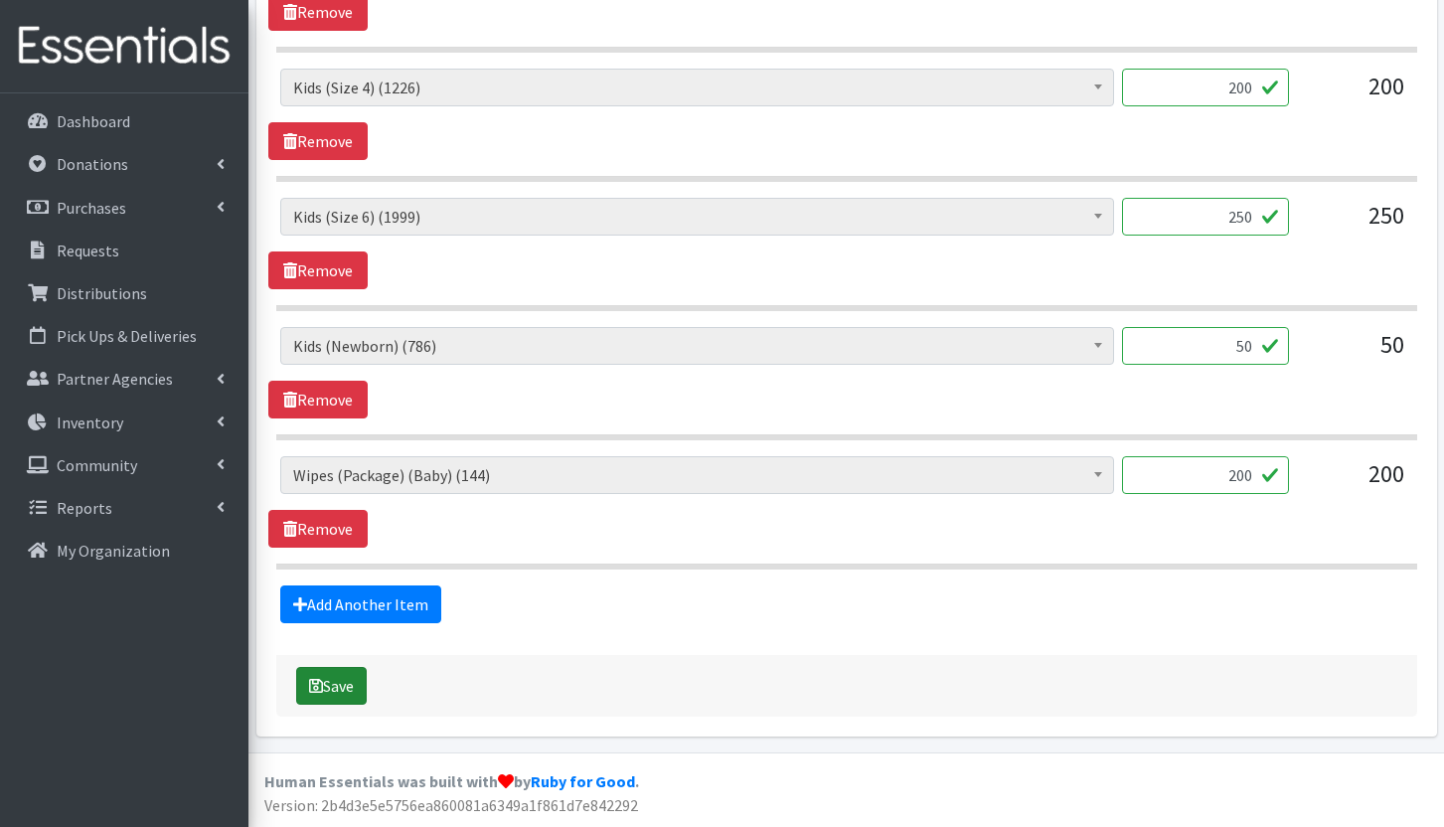
click at [360, 692] on button "Save" at bounding box center [331, 686] width 71 height 38
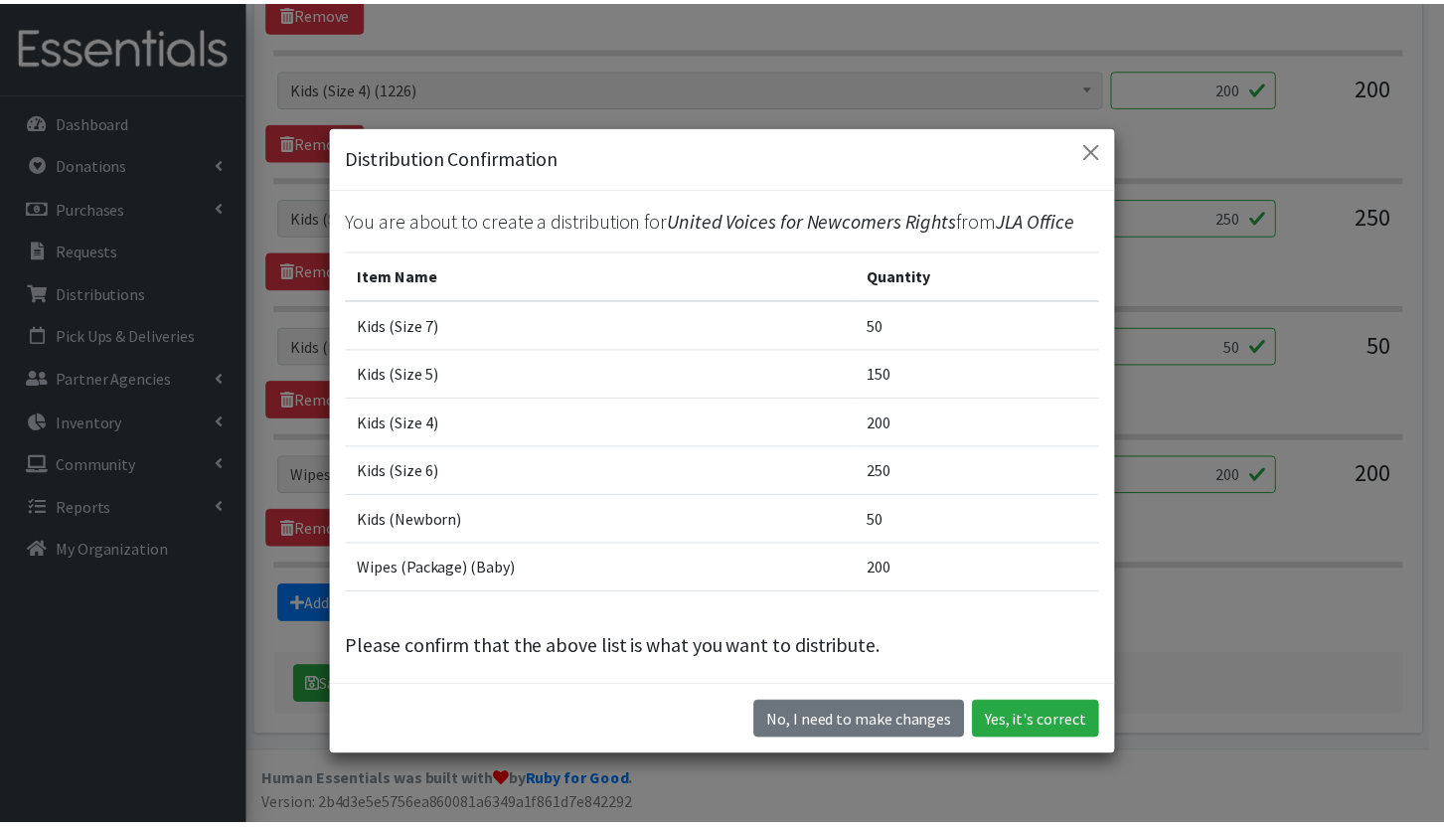
scroll to position [9, 0]
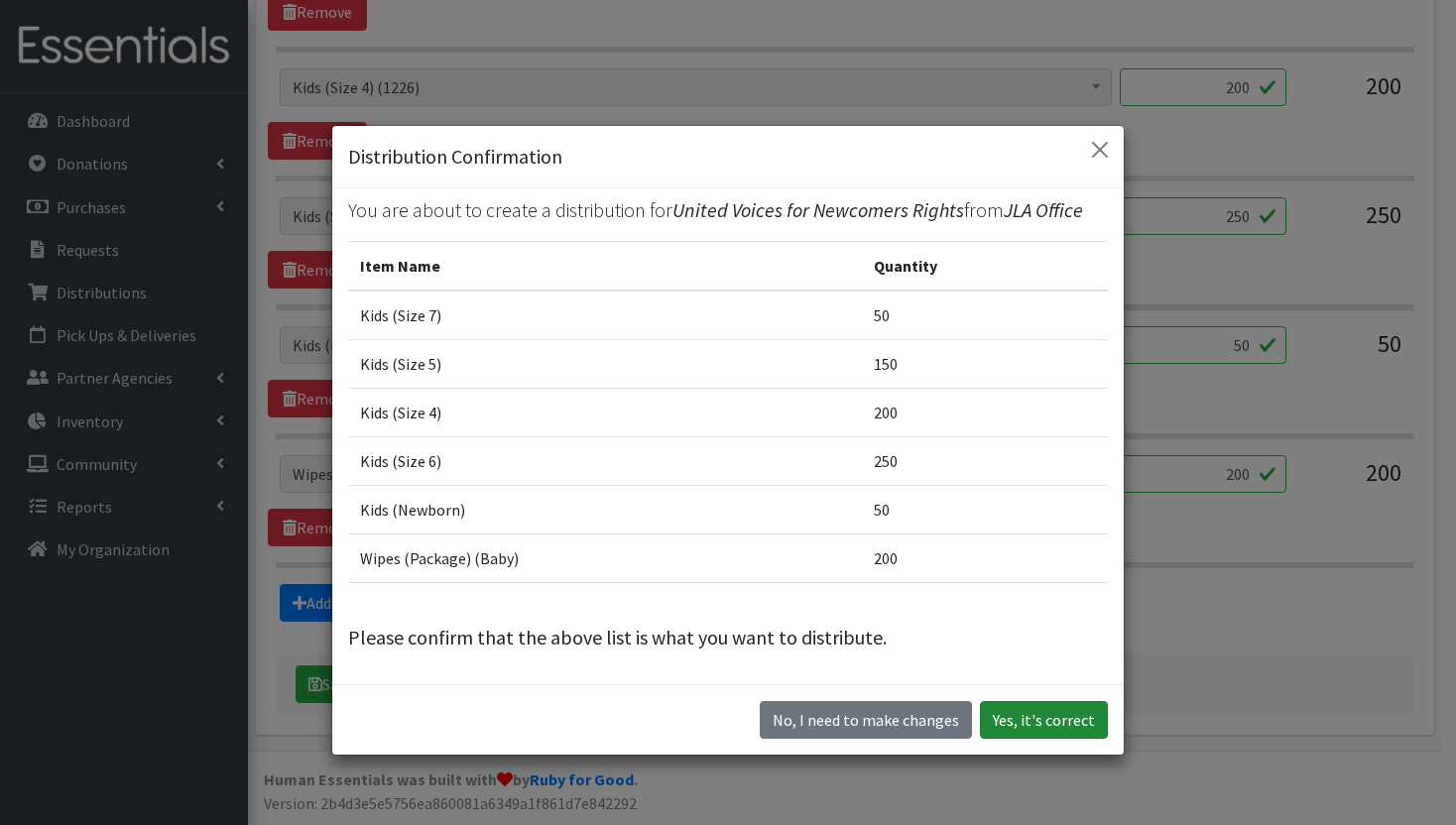
click at [1064, 714] on button "Yes, it's correct" at bounding box center [1044, 720] width 128 height 38
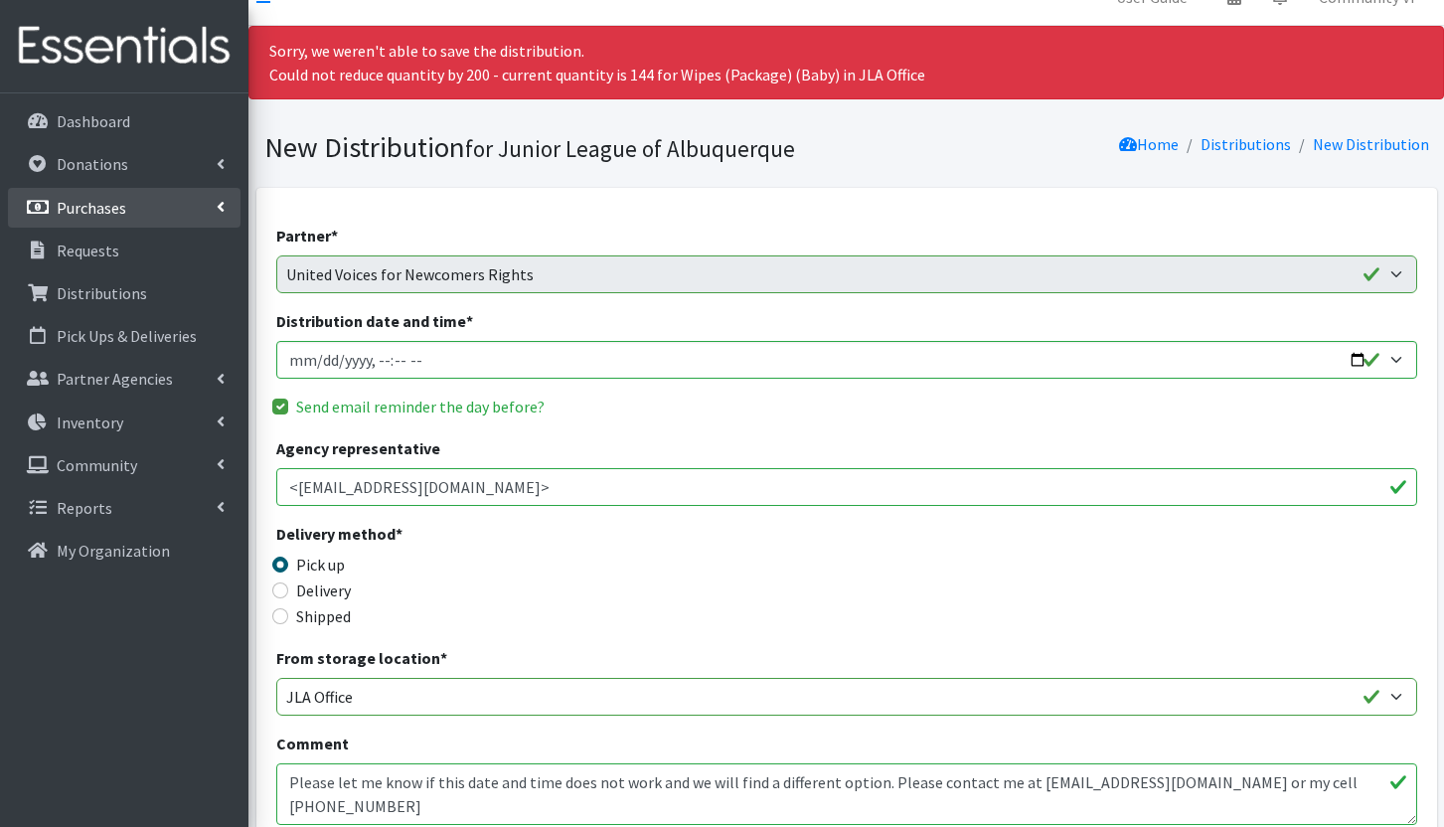
scroll to position [0, 0]
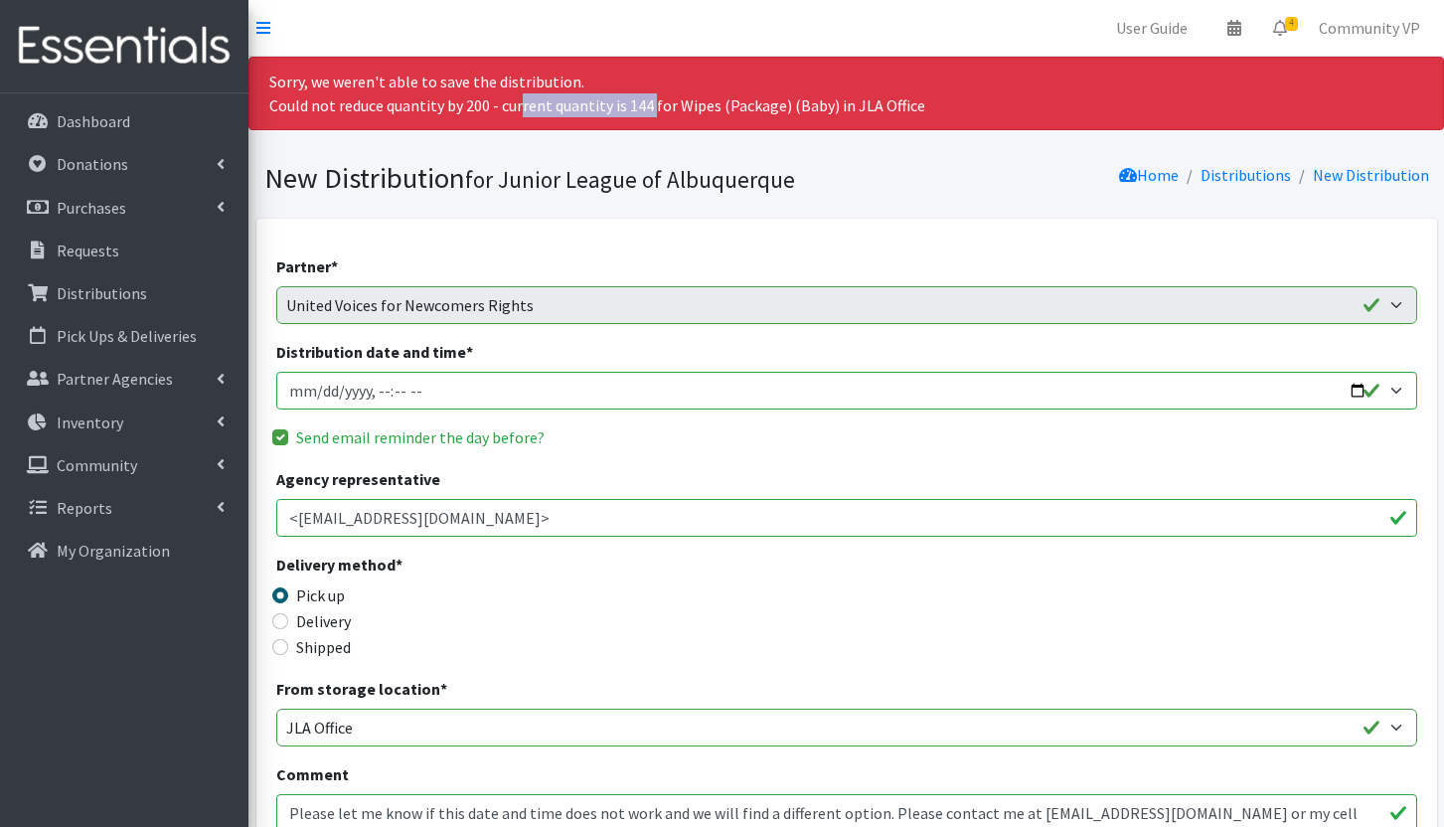
drag, startPoint x: 523, startPoint y: 98, endPoint x: 652, endPoint y: 110, distance: 129.7
click at [652, 110] on div "Sorry, we weren't able to save the distribution. Could not reduce quantity by 2…" at bounding box center [845, 94] width 1195 height 74
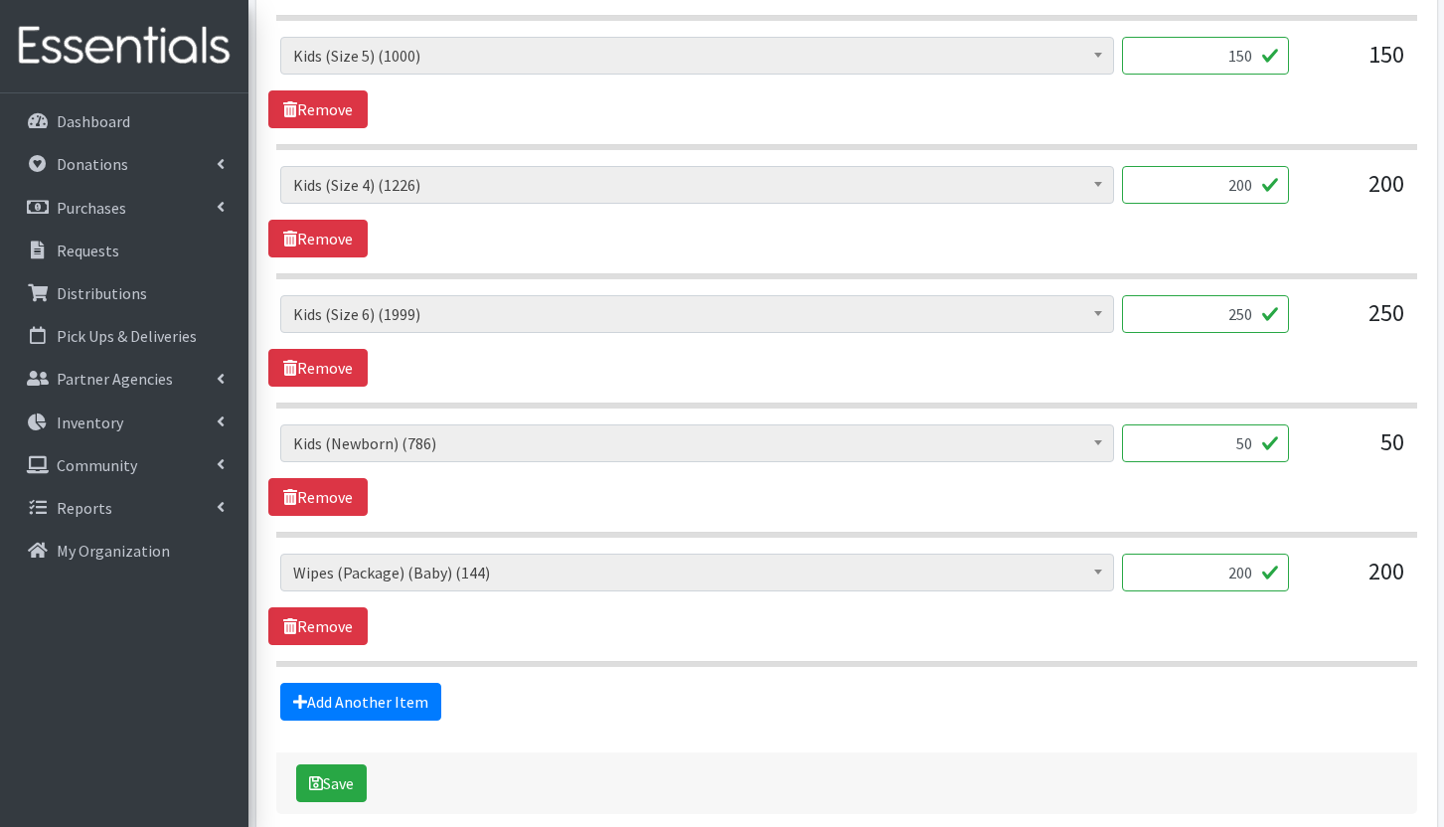
scroll to position [1176, 0]
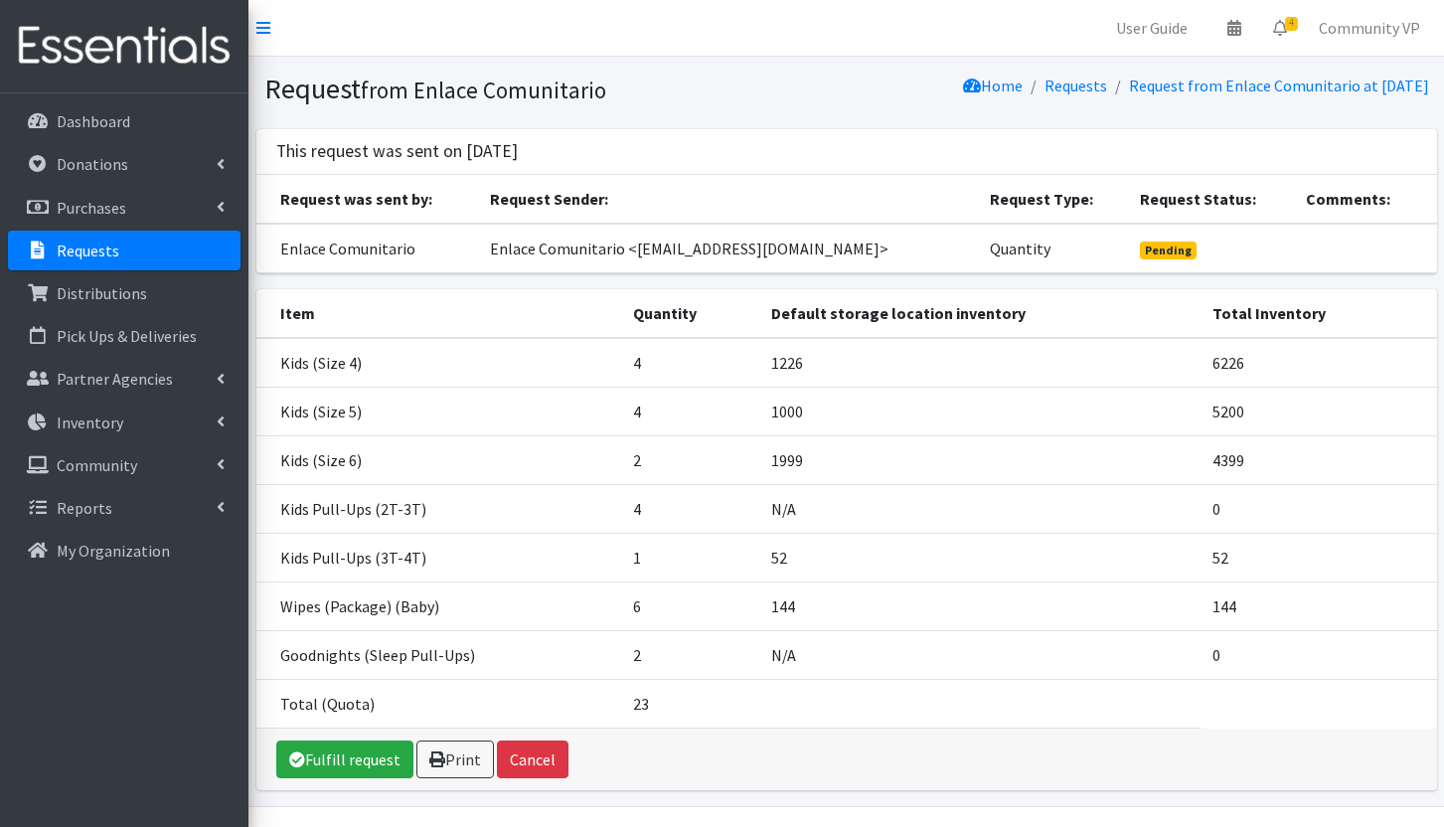
scroll to position [54, 0]
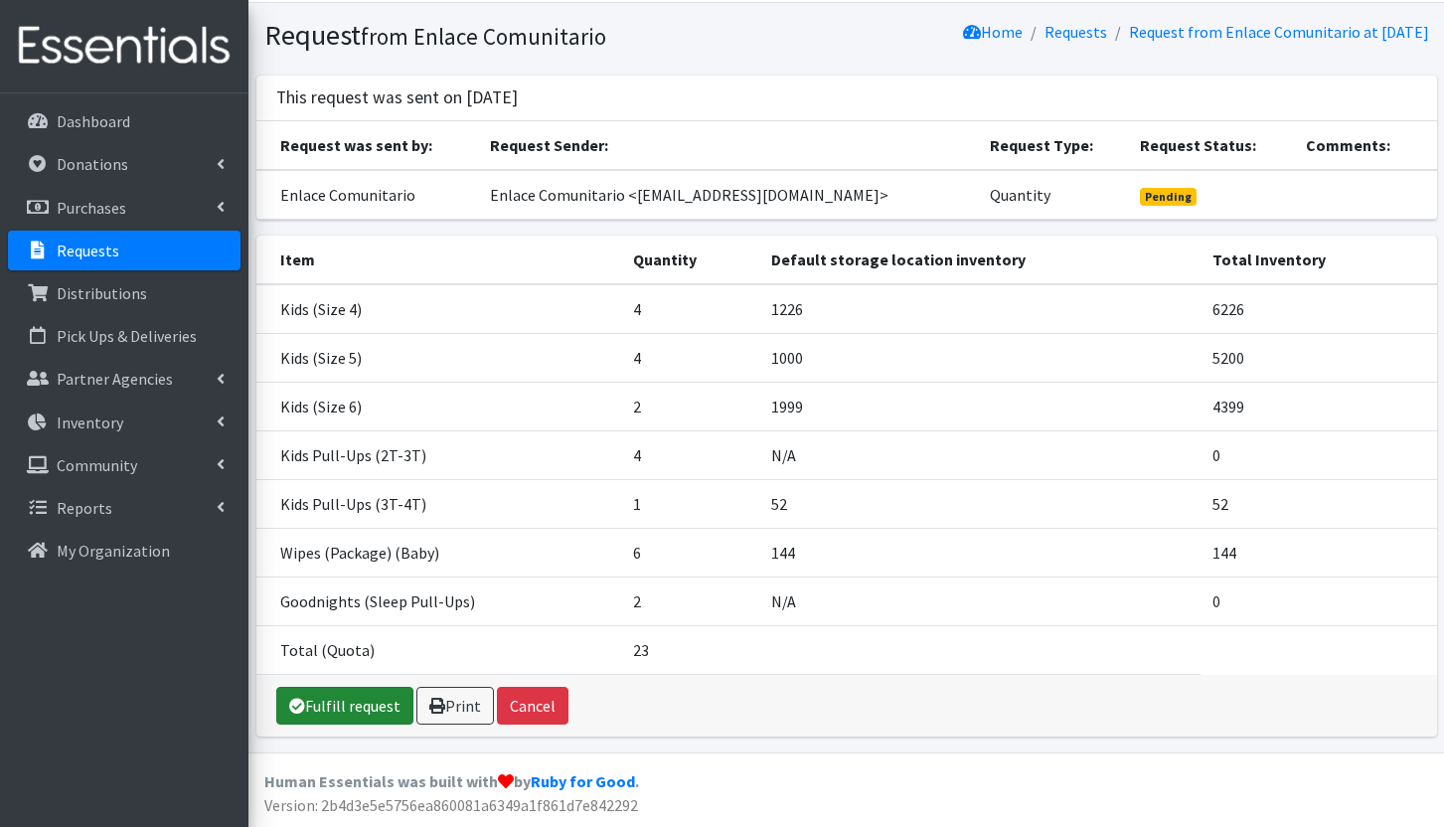
click at [325, 715] on link "Fulfill request" at bounding box center [344, 706] width 137 height 38
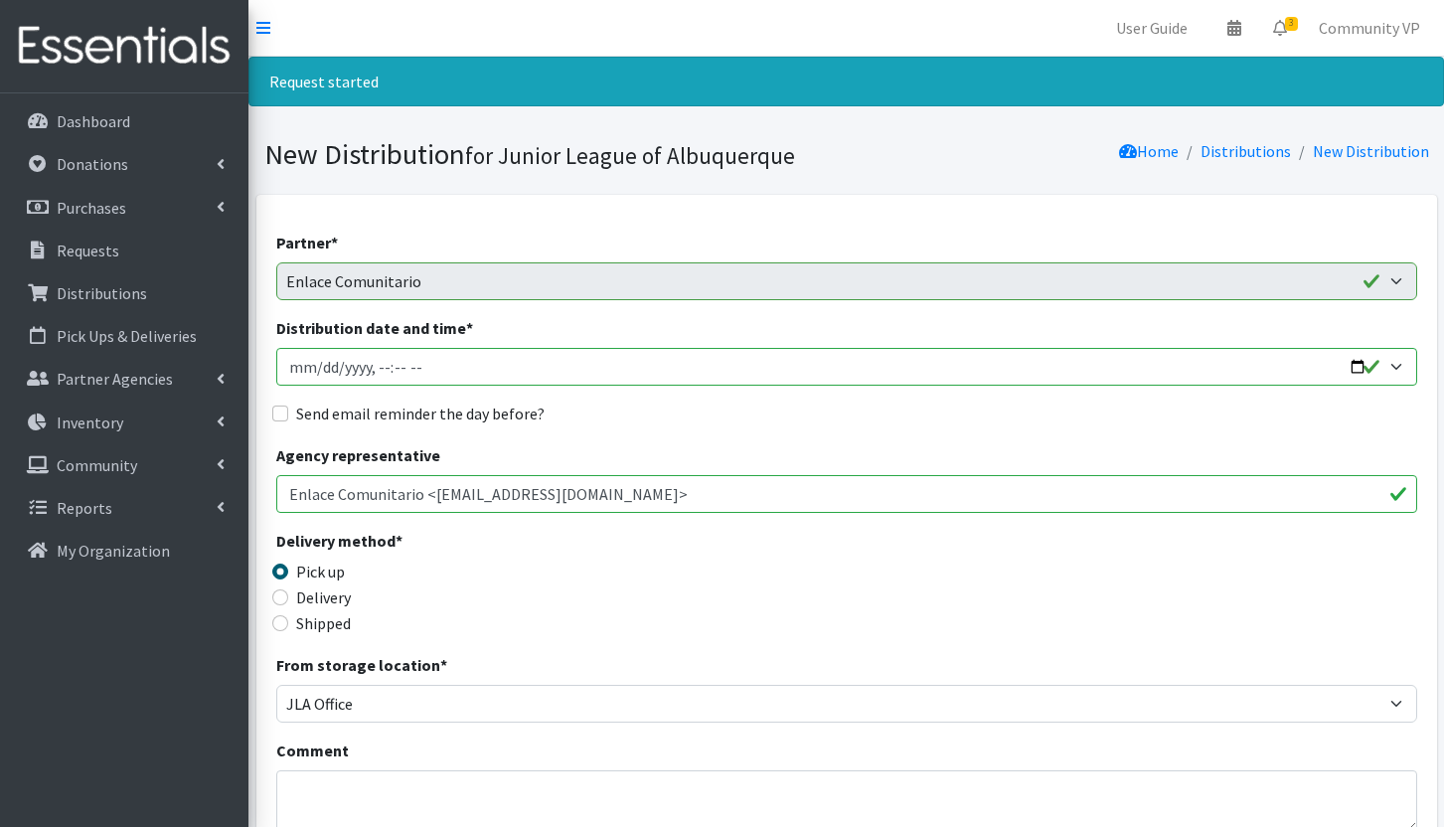
click at [506, 362] on input "Distribution date and time *" at bounding box center [846, 367] width 1141 height 38
click at [505, 363] on input "Distribution date and time *" at bounding box center [846, 367] width 1141 height 38
click at [345, 365] on input "Distribution date and time *" at bounding box center [846, 367] width 1141 height 38
click at [345, 368] on input "Distribution date and time *" at bounding box center [846, 367] width 1141 height 38
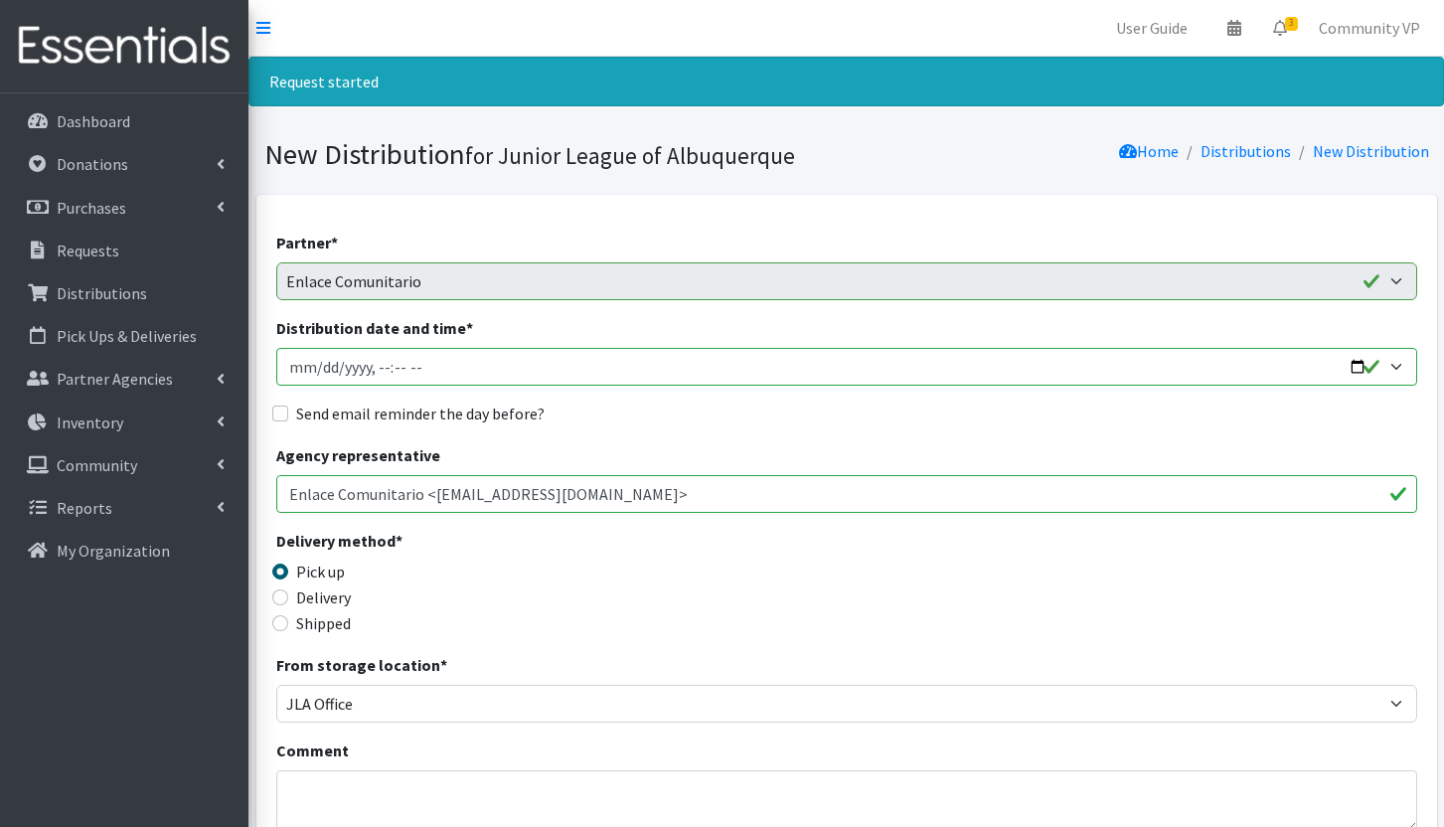
click at [346, 369] on input "Distribution date and time *" at bounding box center [846, 367] width 1141 height 38
click at [338, 370] on input "Distribution date and time *" at bounding box center [846, 367] width 1141 height 38
click at [311, 374] on input "Distribution date and time *" at bounding box center [846, 367] width 1141 height 38
click at [295, 376] on input "Distribution date and time *" at bounding box center [846, 367] width 1141 height 38
click at [374, 790] on textarea "Comment" at bounding box center [846, 801] width 1141 height 62
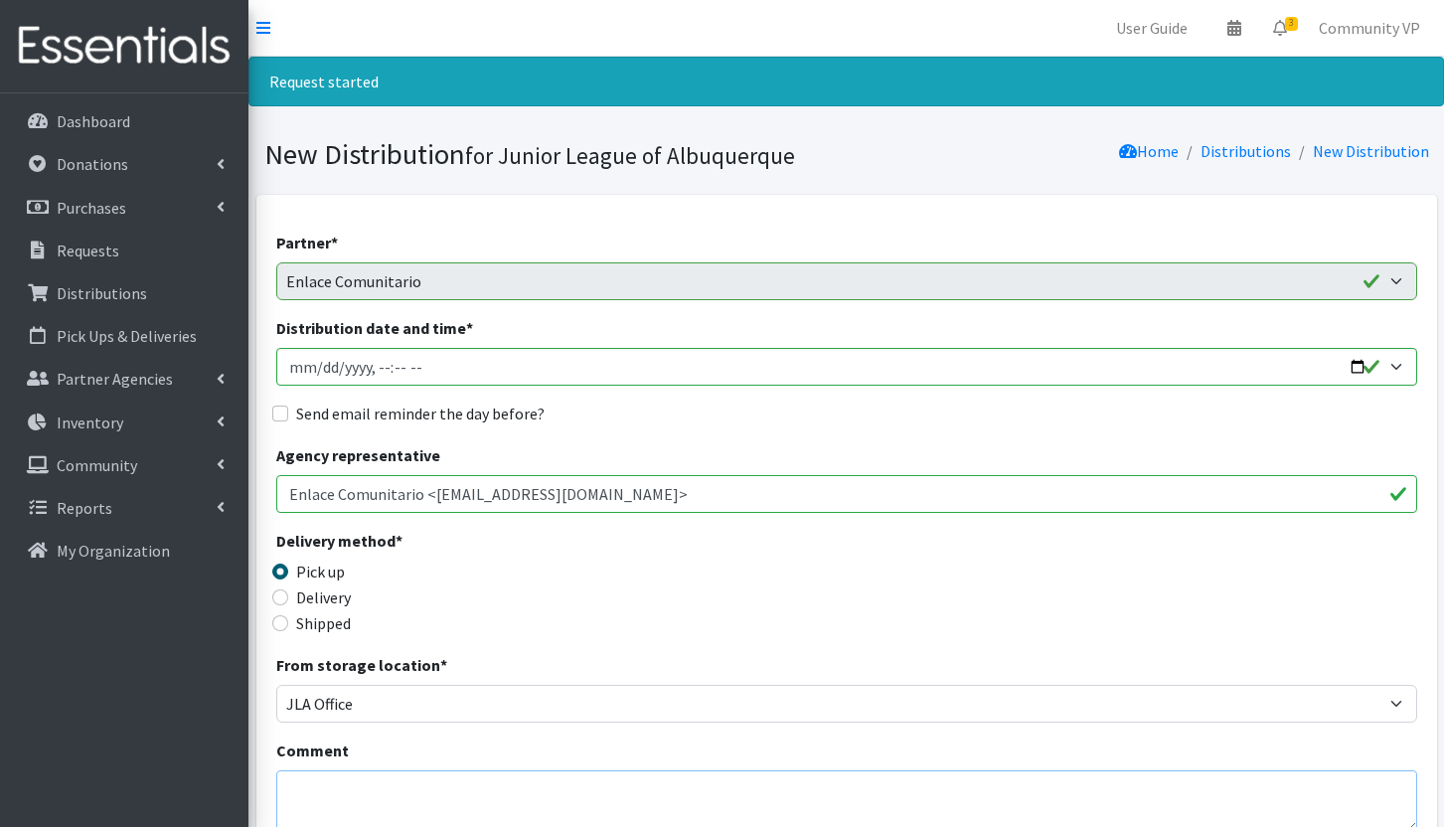
paste textarea "Please let me know if this date and time does not work and we will find a diffe…"
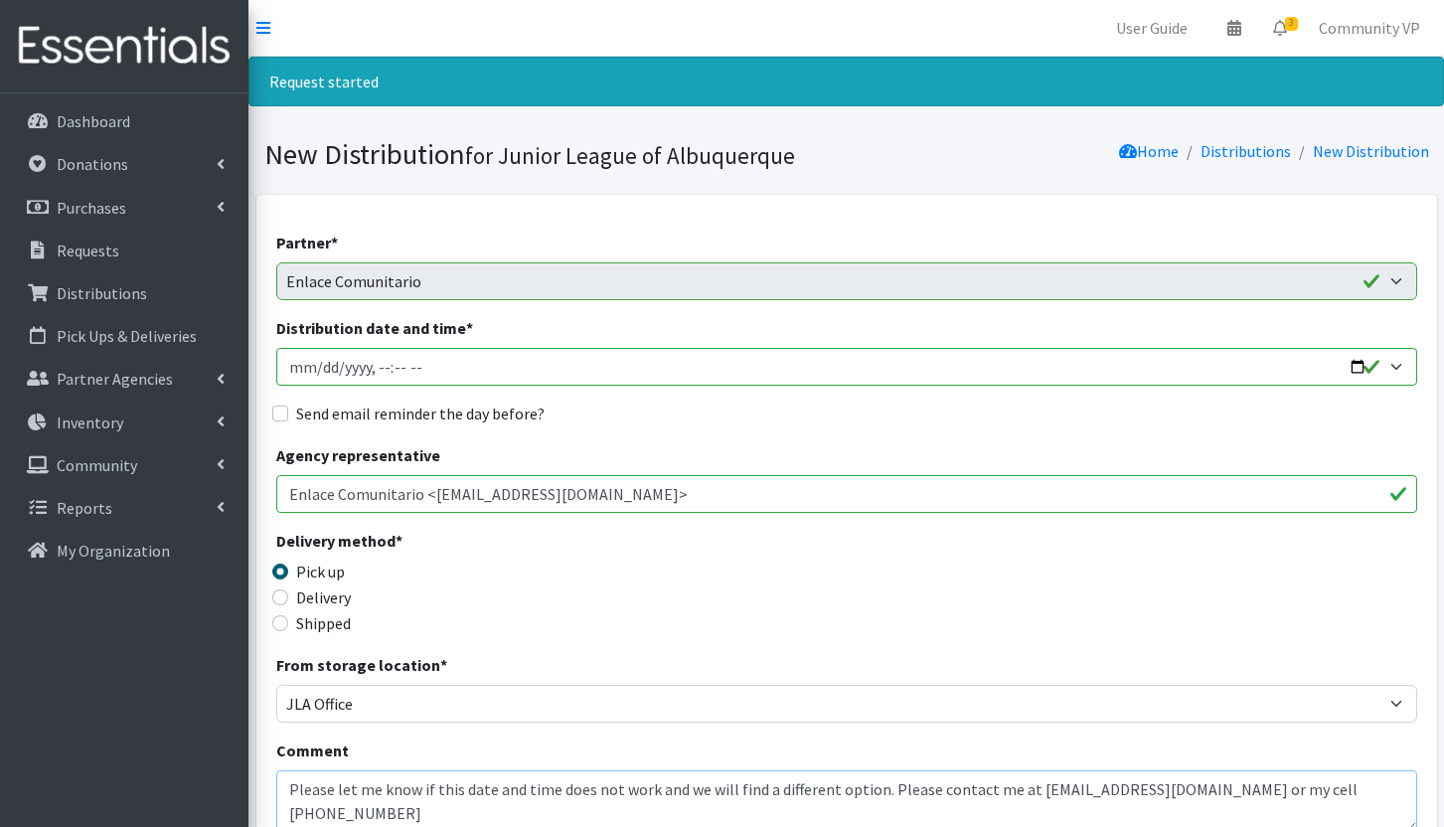
drag, startPoint x: 455, startPoint y: 791, endPoint x: 976, endPoint y: 761, distance: 521.5
click at [976, 761] on div "Comment Please let me know if this date and time does not work and we will find…" at bounding box center [846, 784] width 1141 height 93
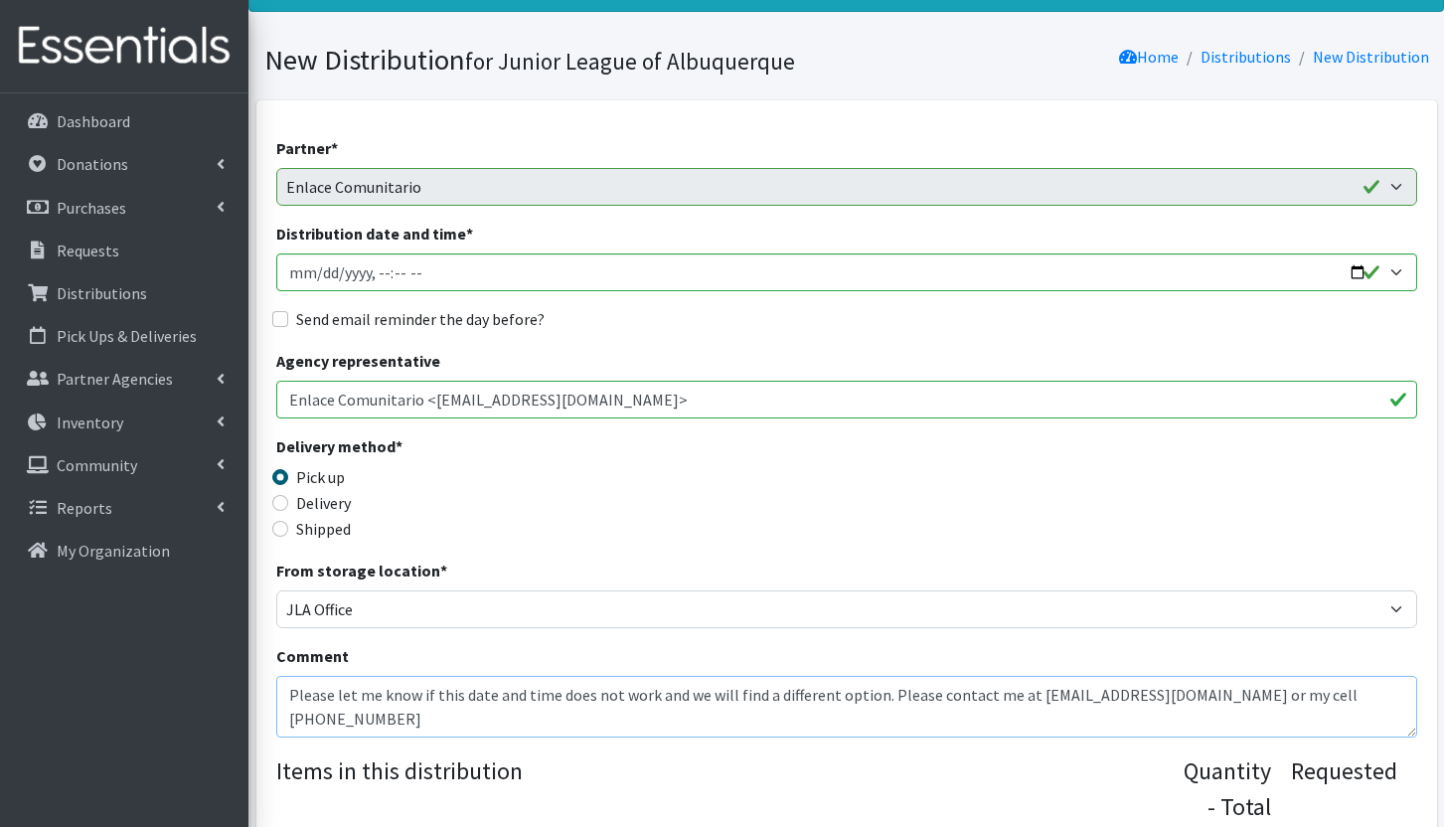
scroll to position [199, 0]
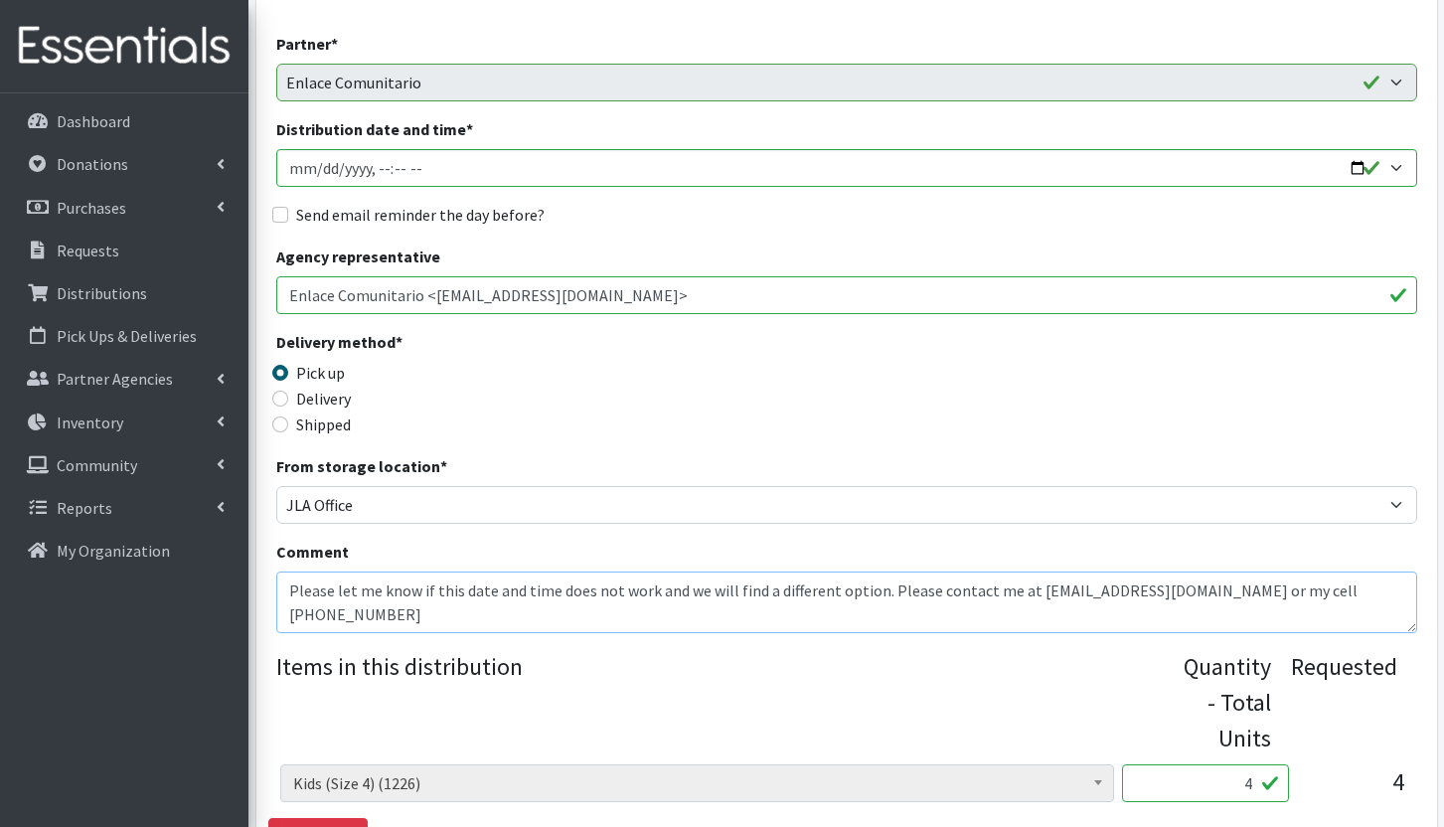
drag, startPoint x: 1182, startPoint y: 595, endPoint x: 1021, endPoint y: 614, distance: 162.1
click at [1021, 614] on textarea "Please let me know if this date and time does not work and we will find a diffe…" at bounding box center [846, 602] width 1141 height 62
type textarea "Please let me know if this date and time does not work and we will find a diffe…"
click at [319, 168] on input "Distribution date and time *" at bounding box center [846, 168] width 1141 height 38
type input "2025-08-27T23:59"
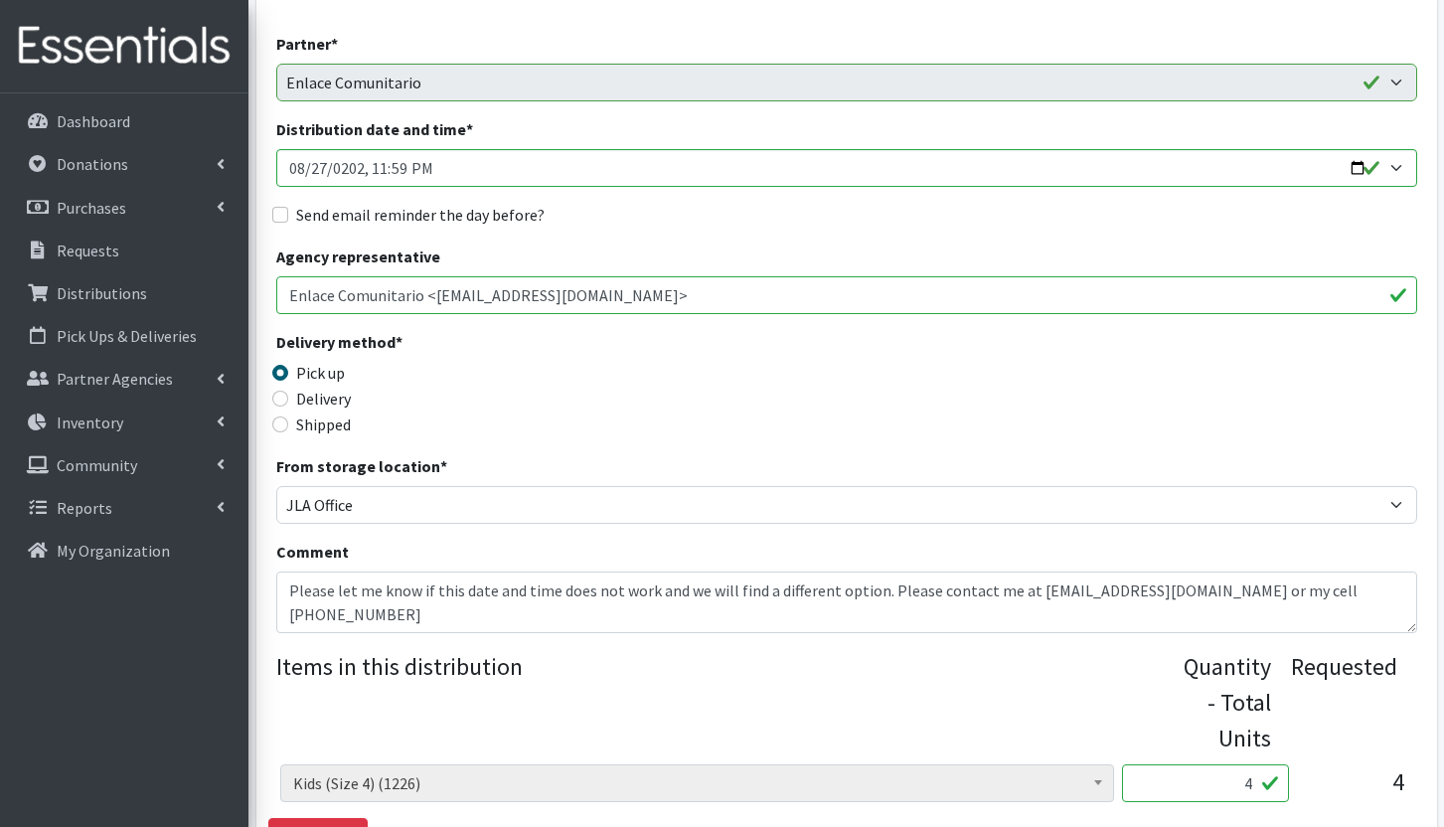
click at [507, 215] on label "Send email reminder the day before?" at bounding box center [420, 215] width 248 height 24
click at [288, 215] on input "Send email reminder the day before?" at bounding box center [280, 215] width 16 height 16
checkbox input "true"
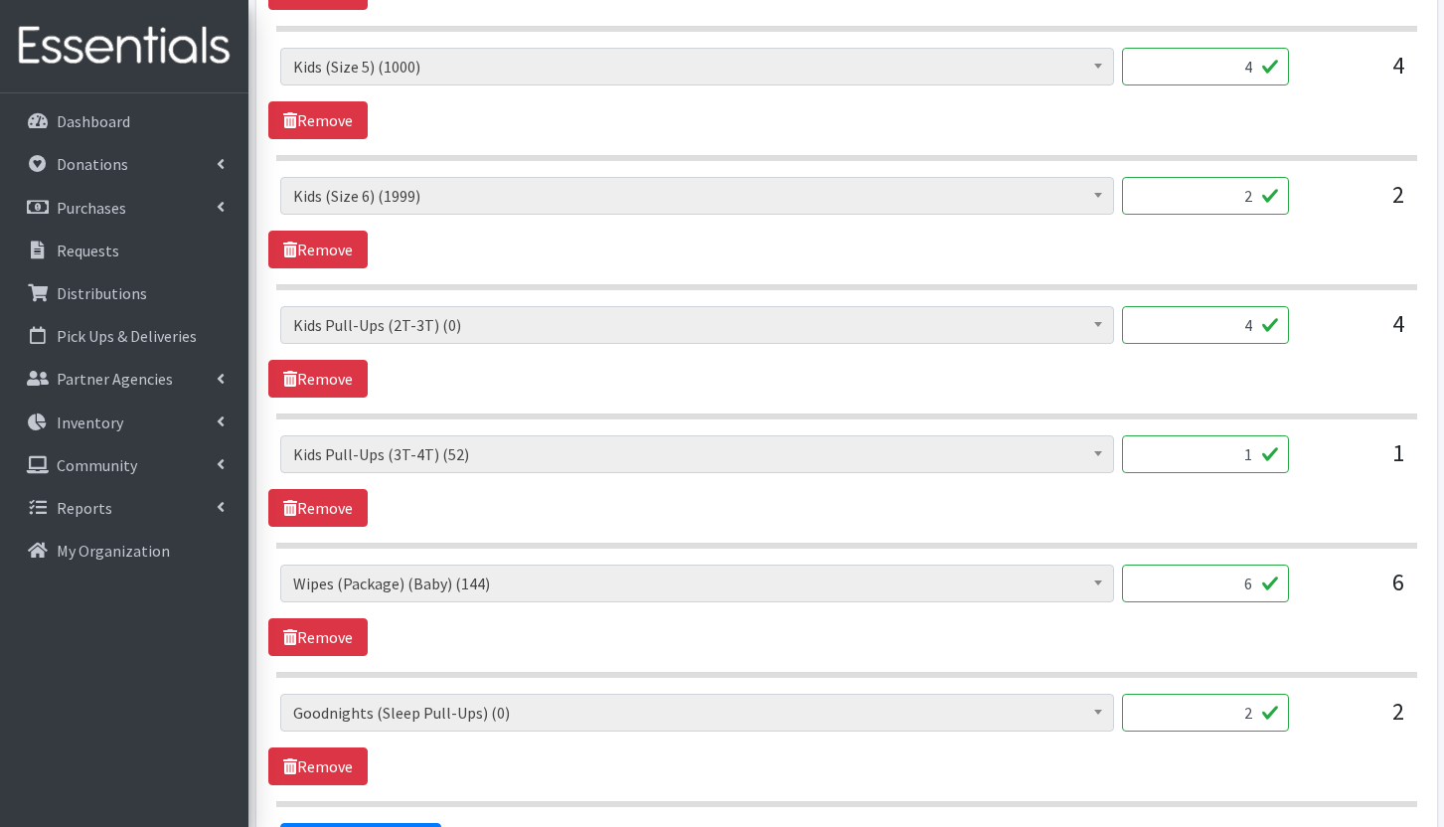
scroll to position [785, 0]
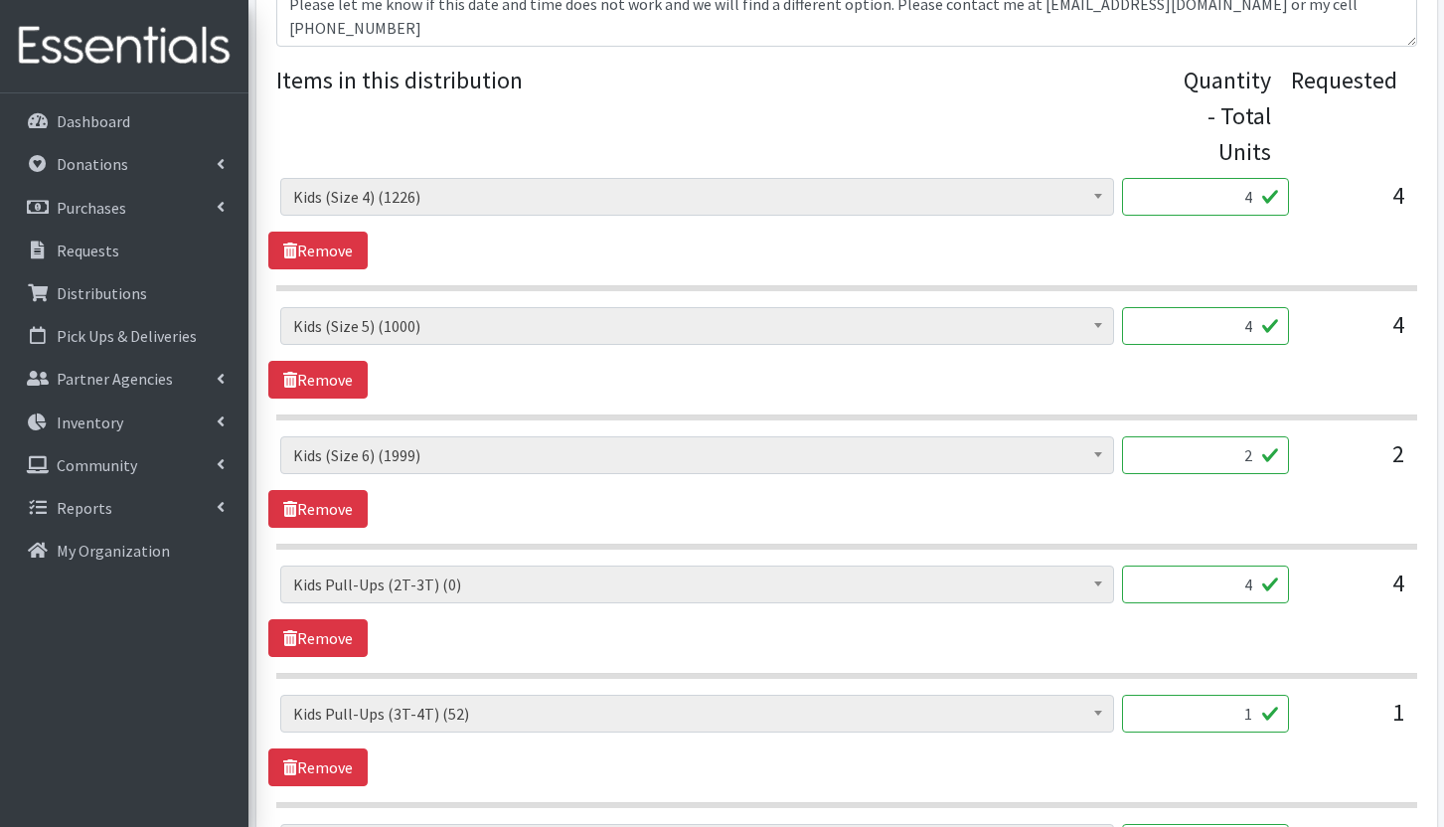
drag, startPoint x: 1196, startPoint y: 196, endPoint x: 1252, endPoint y: 203, distance: 56.1
click at [1252, 203] on input "4" at bounding box center [1205, 197] width 167 height 38
type input "100"
click at [1183, 333] on input "4" at bounding box center [1205, 326] width 167 height 38
type input "100"
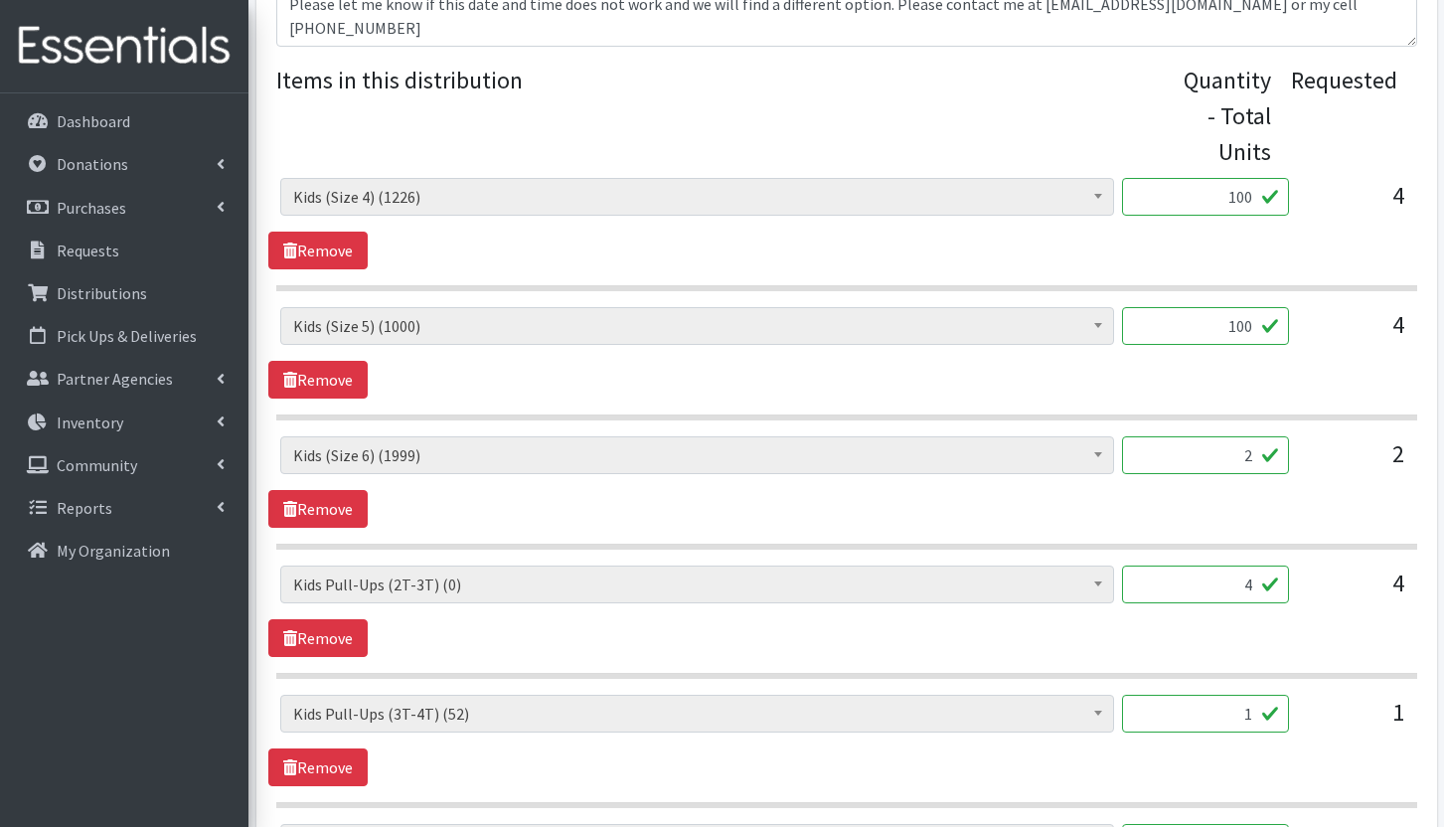
click at [1166, 445] on input "2" at bounding box center [1205, 455] width 167 height 38
type input "108"
drag, startPoint x: 1193, startPoint y: 588, endPoint x: 1276, endPoint y: 593, distance: 82.6
click at [1276, 593] on input "4" at bounding box center [1205, 584] width 167 height 38
type input "0"
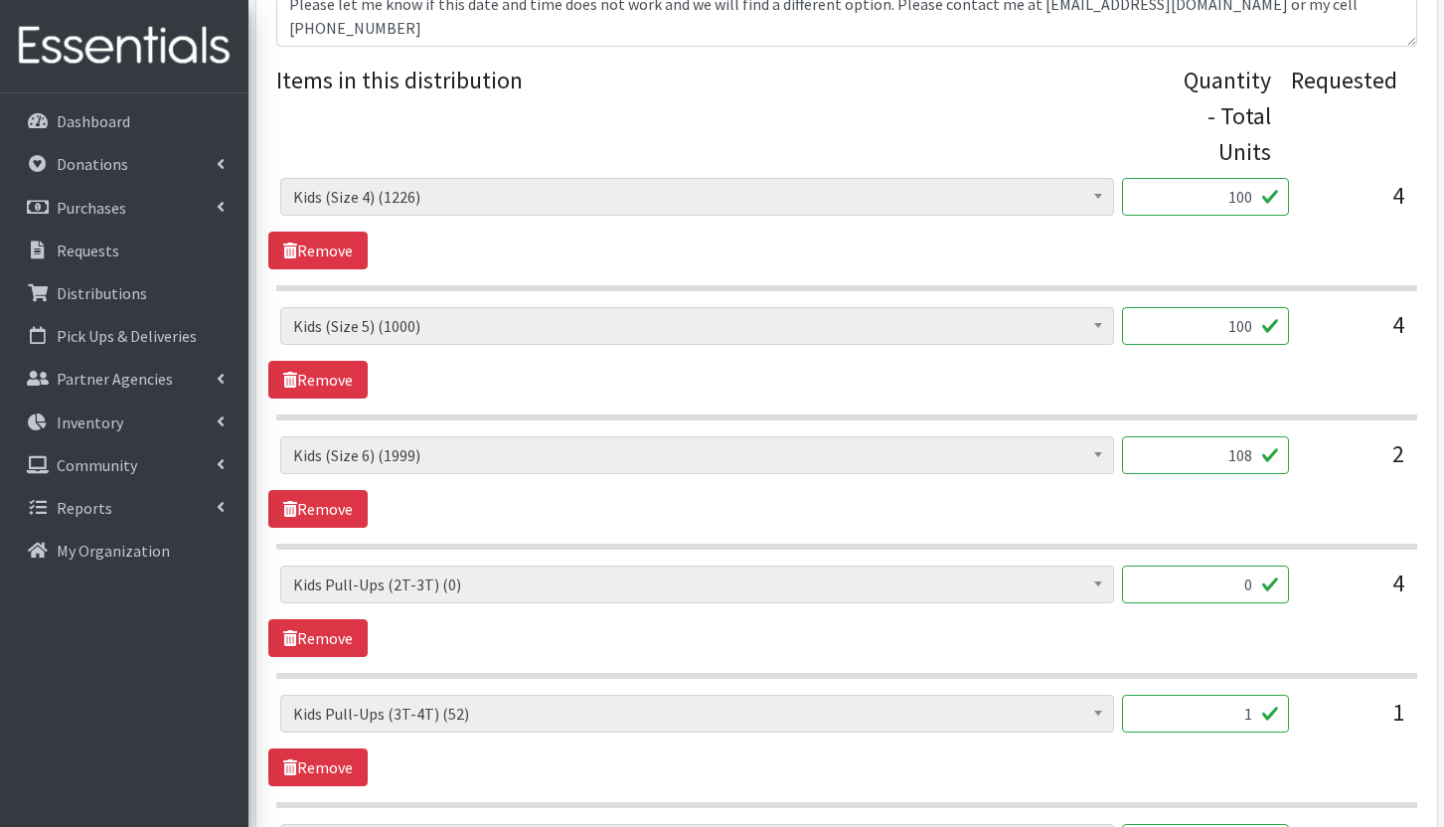
drag, startPoint x: 1217, startPoint y: 701, endPoint x: 1254, endPoint y: 709, distance: 37.8
click at [1254, 709] on input "1" at bounding box center [1205, 714] width 167 height 38
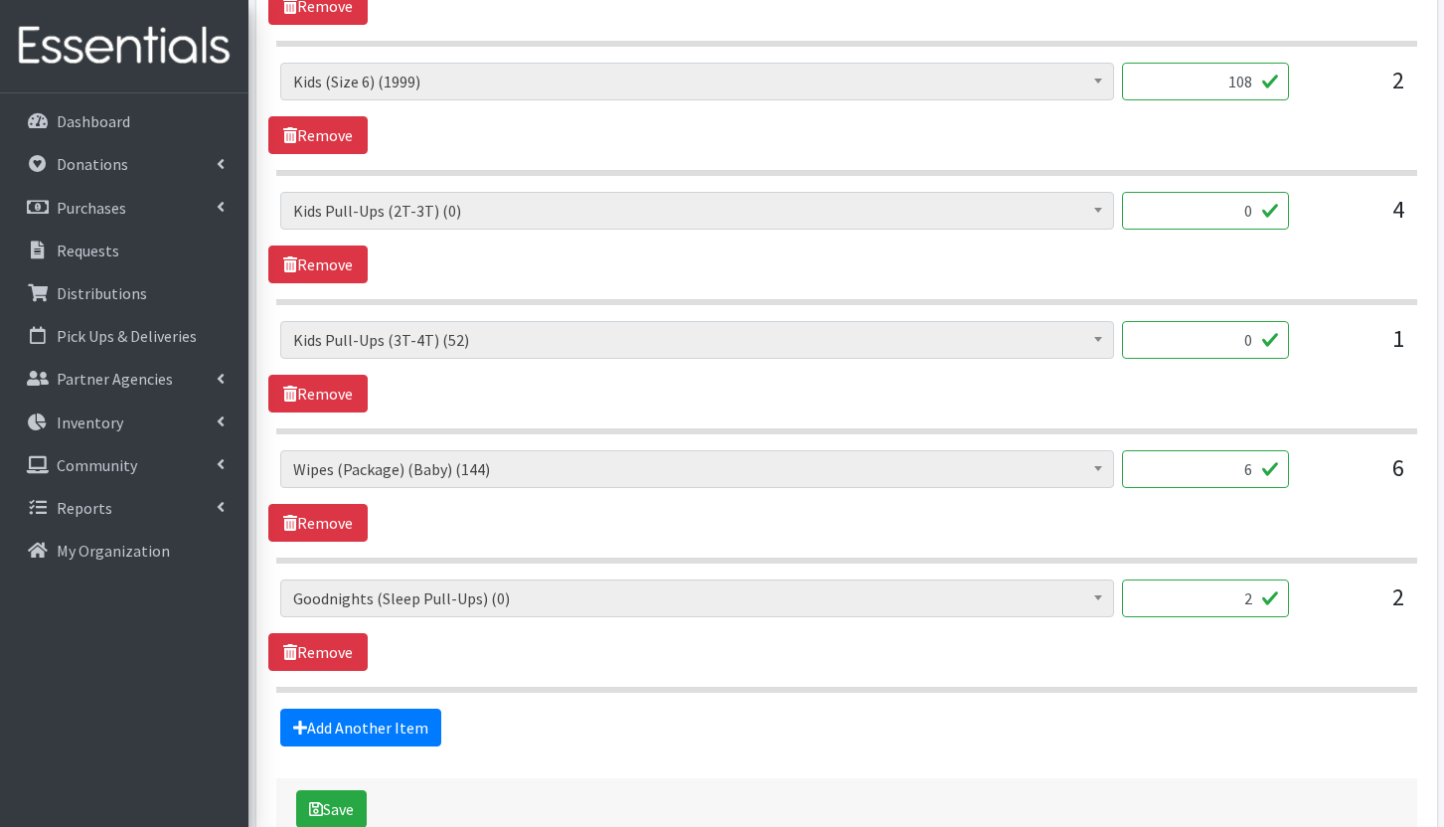
scroll to position [1182, 0]
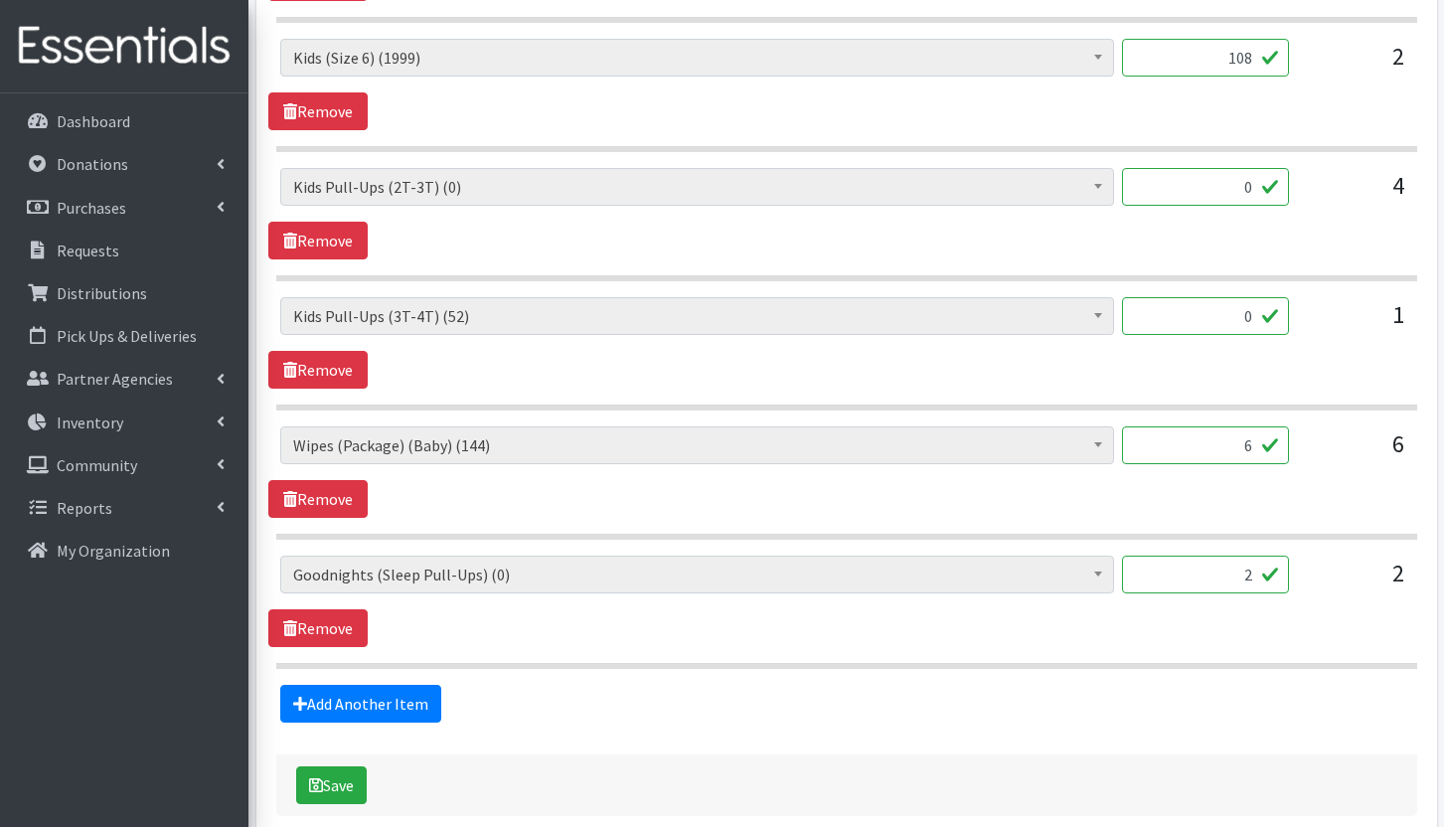
type input "0"
drag, startPoint x: 1209, startPoint y: 444, endPoint x: 1292, endPoint y: 468, distance: 85.9
click at [1292, 468] on div "Adult Briefs (Large/X-Large) (0) Adult Briefs (Medium/Large) (0) Adult Briefs (…" at bounding box center [846, 453] width 1132 height 54
type input "24"
drag, startPoint x: 1165, startPoint y: 571, endPoint x: 1252, endPoint y: 576, distance: 87.6
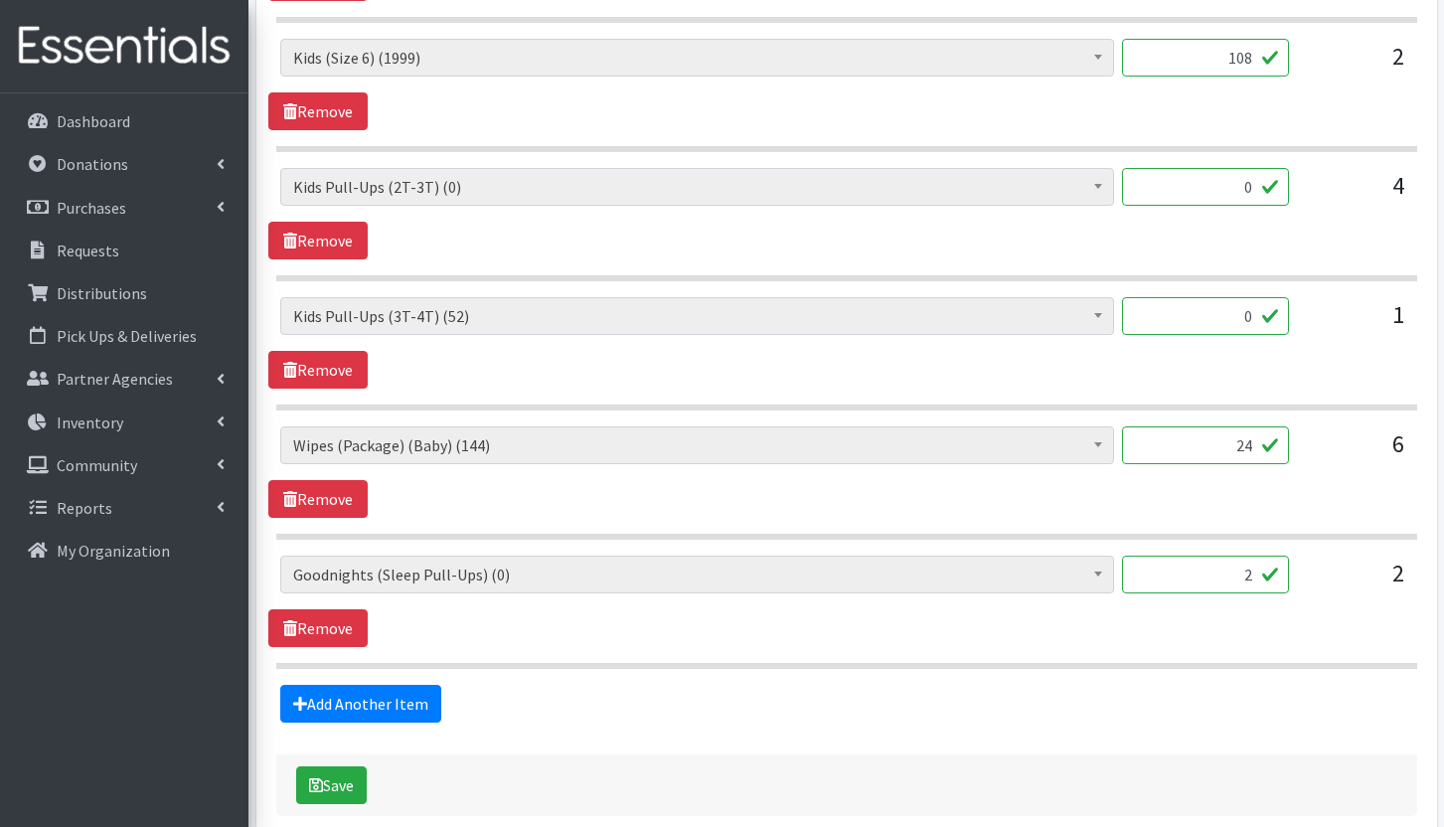
click at [1252, 576] on input "2" at bounding box center [1205, 574] width 167 height 38
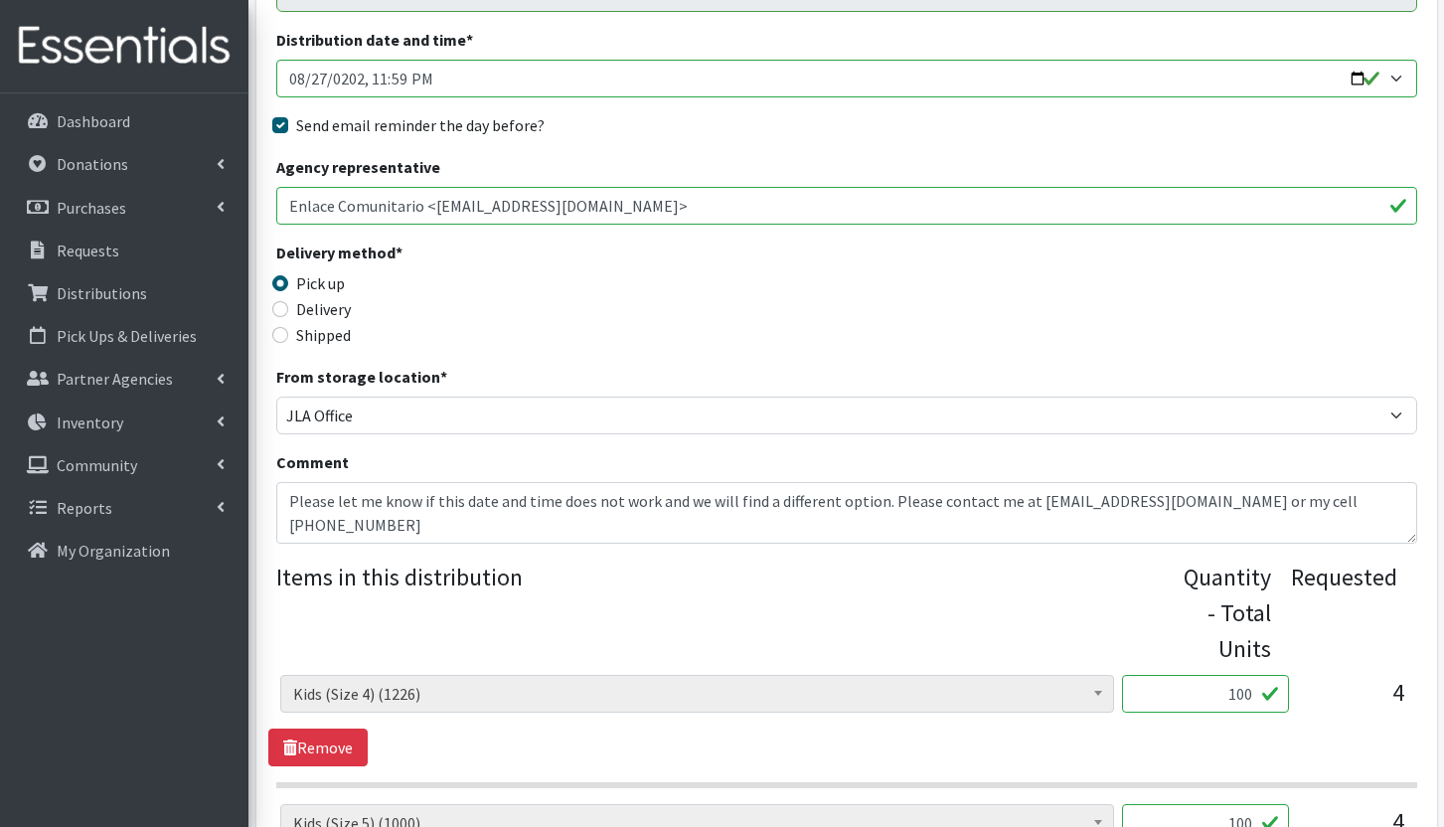
scroll to position [487, 0]
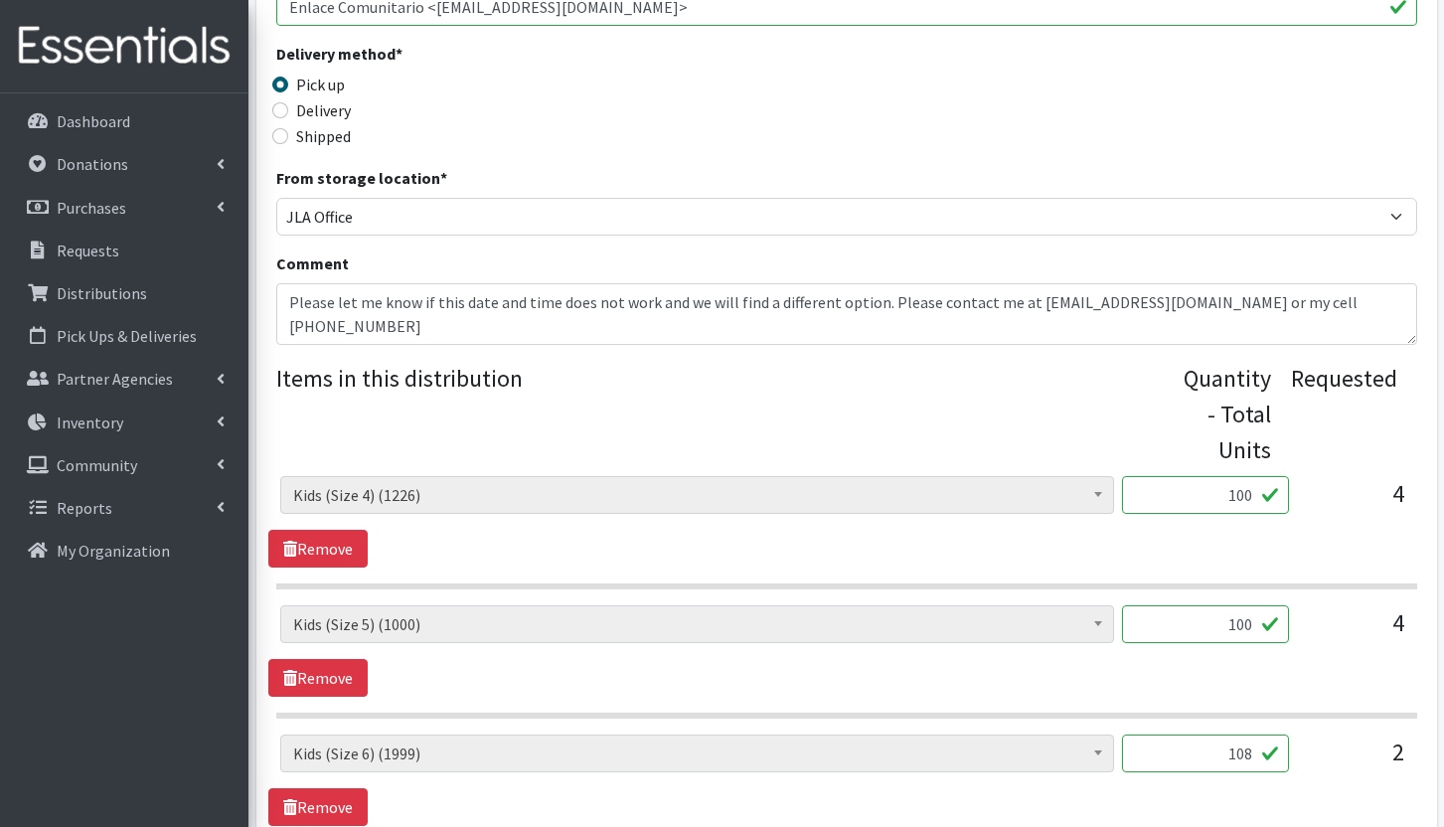
type input "58"
drag, startPoint x: 352, startPoint y: 305, endPoint x: 715, endPoint y: 349, distance: 366.3
click at [715, 349] on div "Partner * ABQ Mutual Aid ALS Association of New Mexico APS Title 1 McKinney-Ven…" at bounding box center [846, 581] width 1141 height 1674
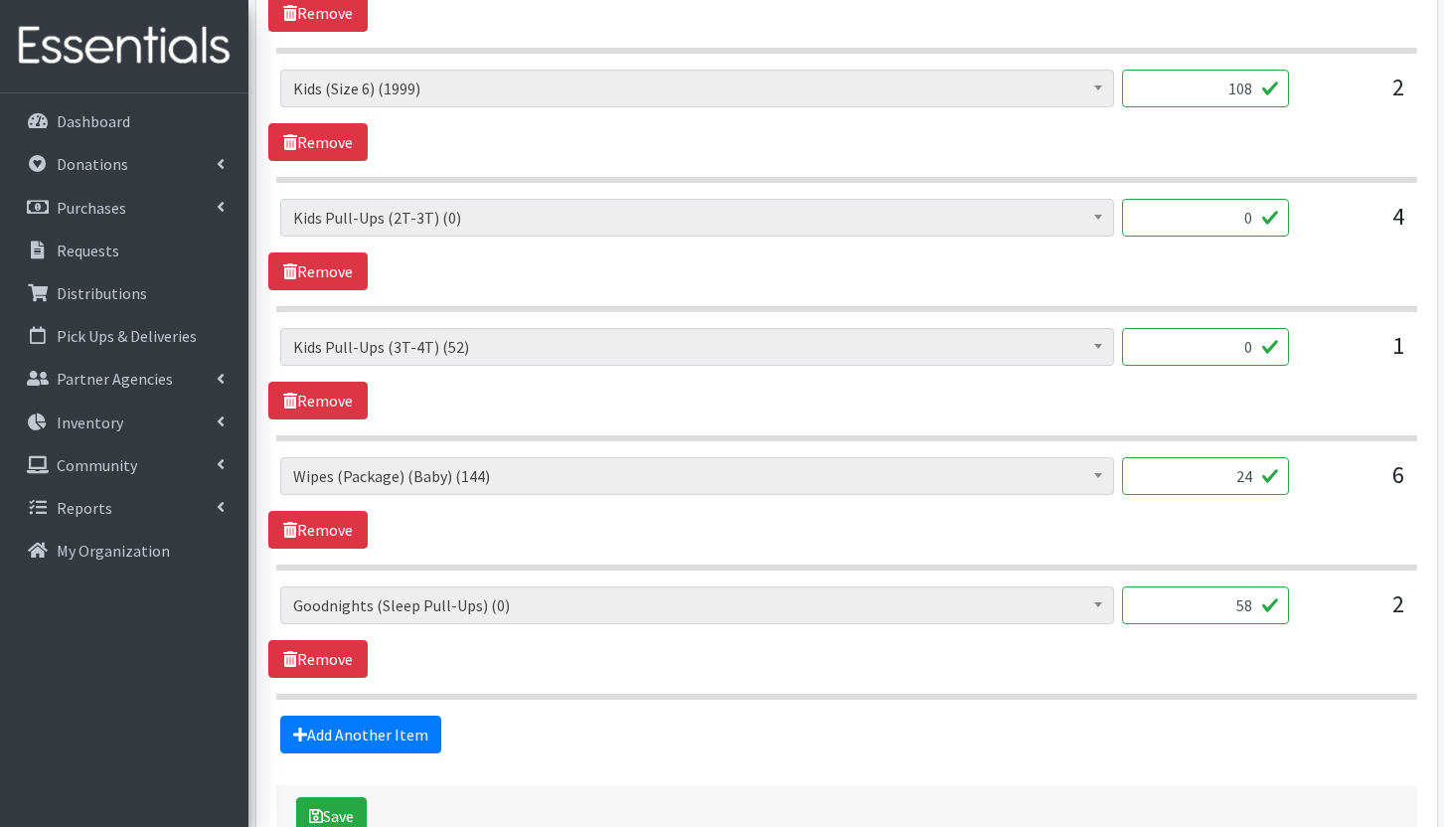
scroll to position [1282, 0]
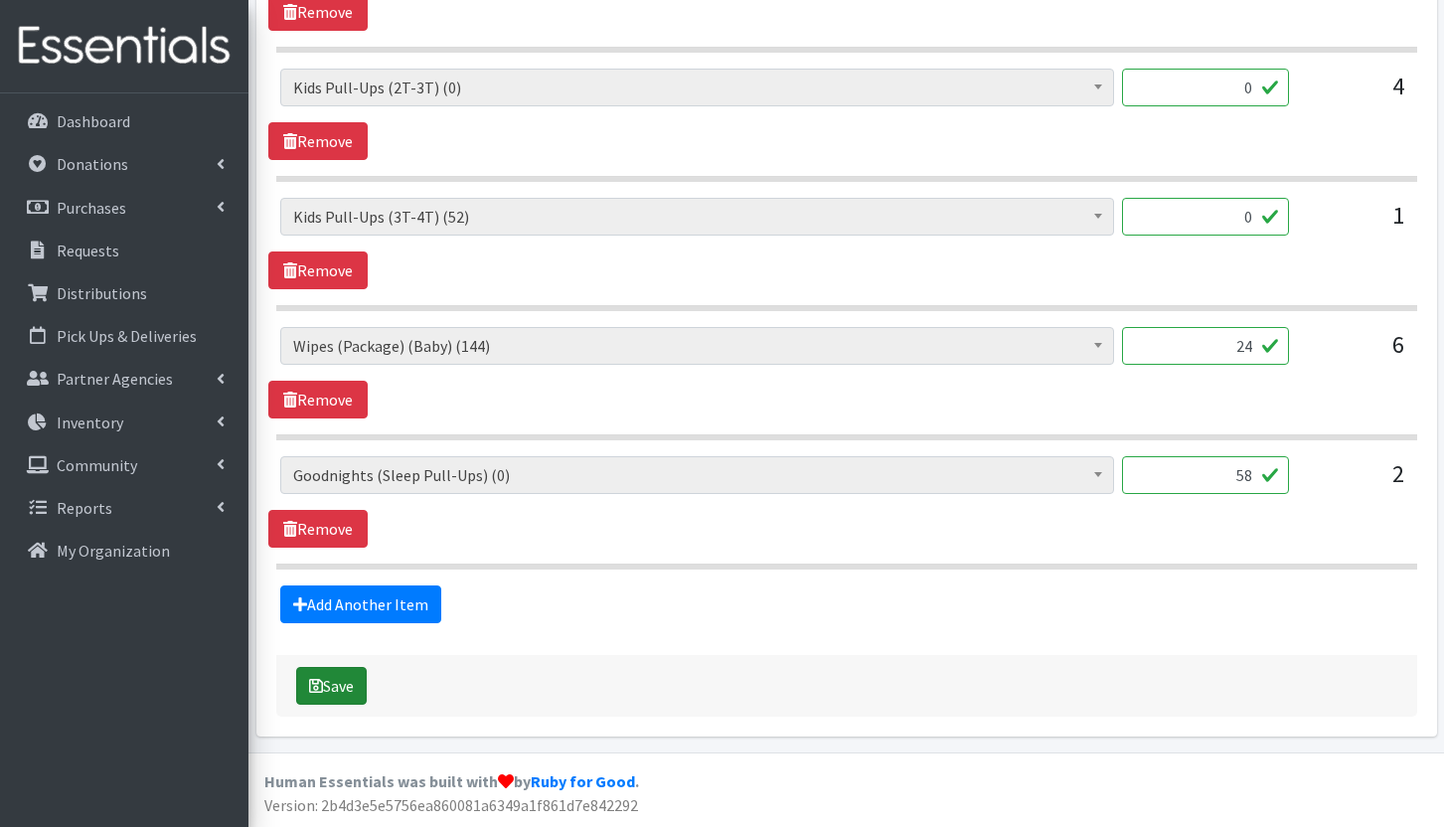
click at [311, 694] on button "Save" at bounding box center [331, 686] width 71 height 38
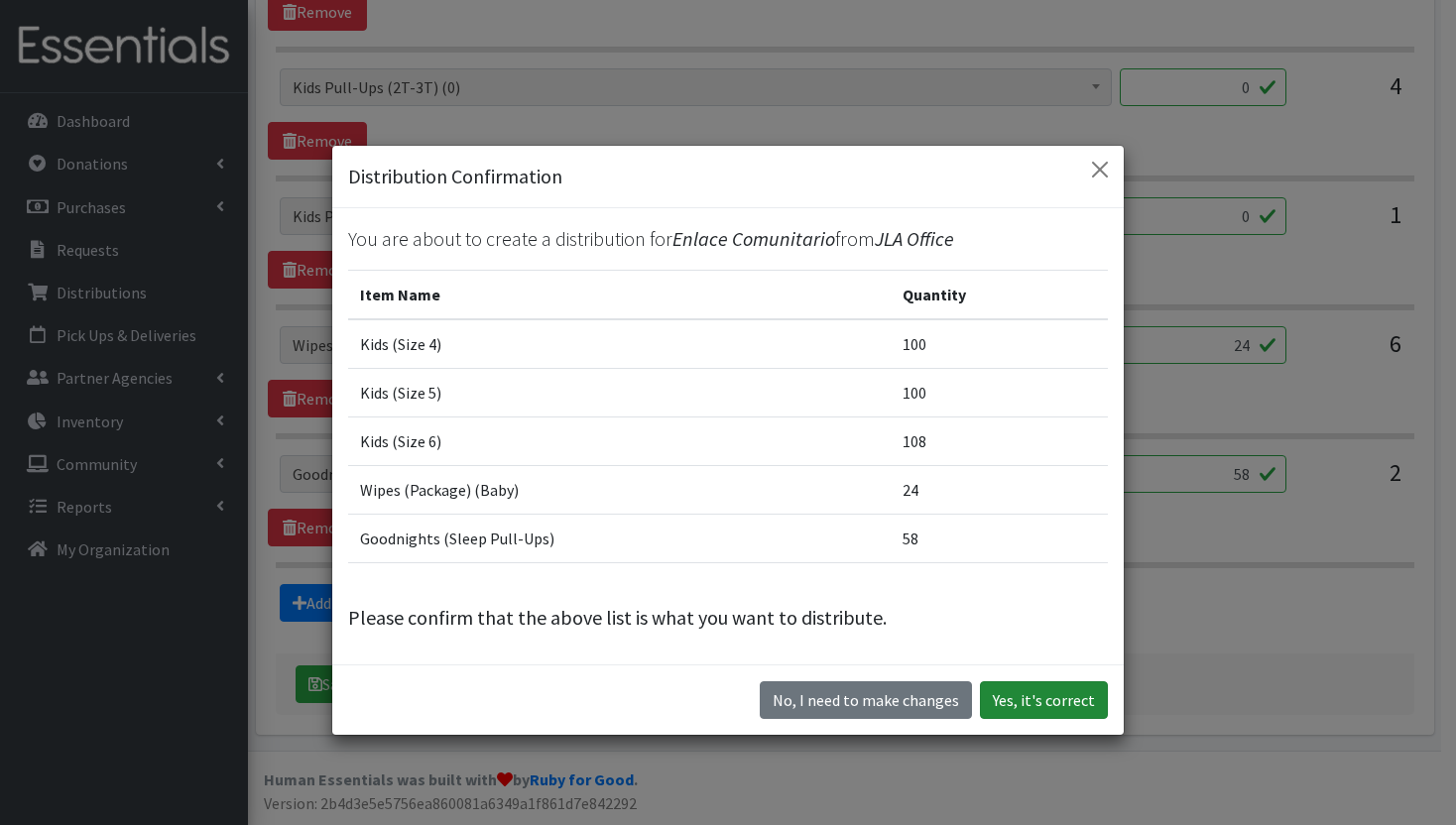
click at [1063, 696] on button "Yes, it's correct" at bounding box center [1044, 700] width 128 height 38
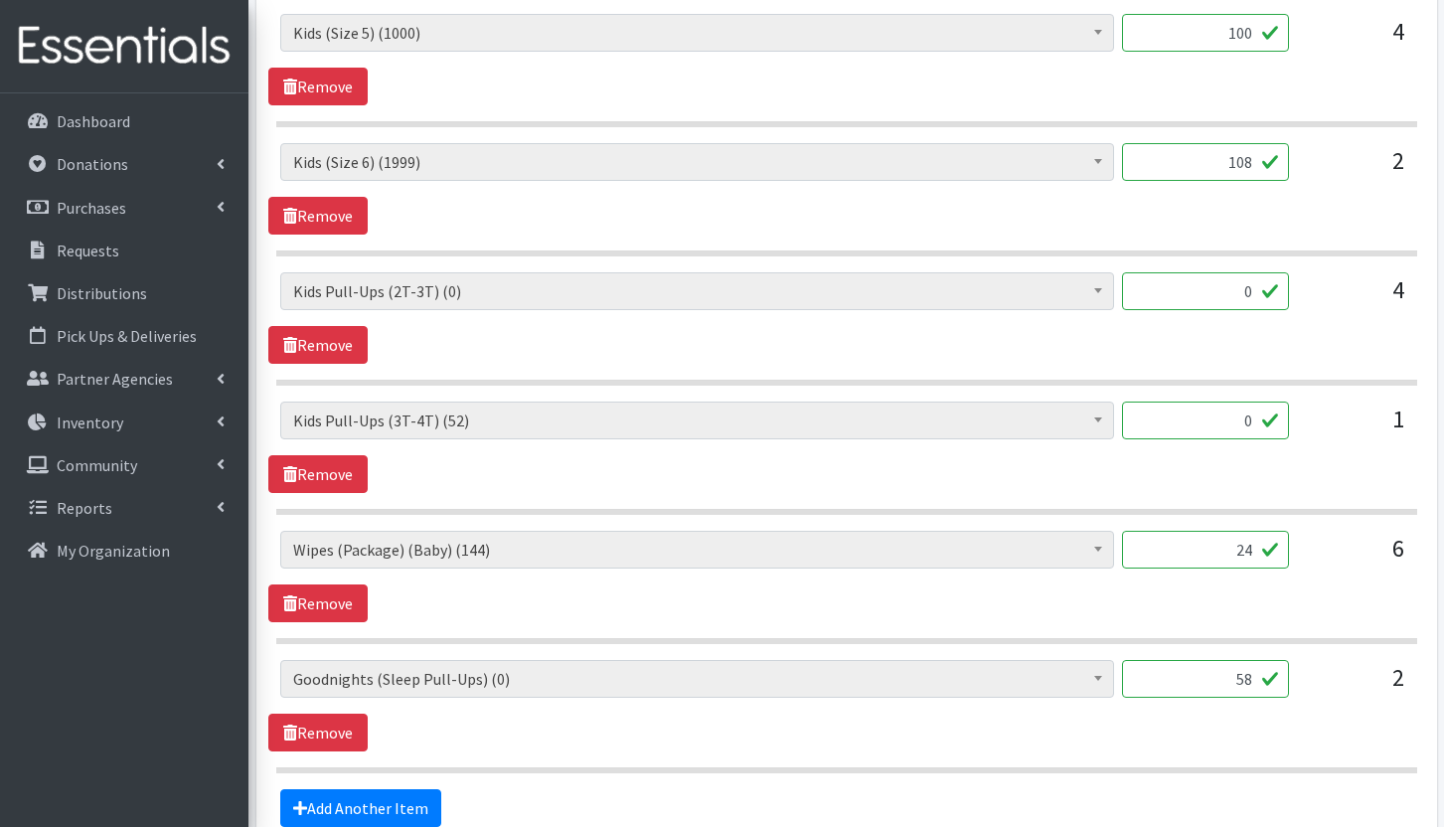
scroll to position [1292, 0]
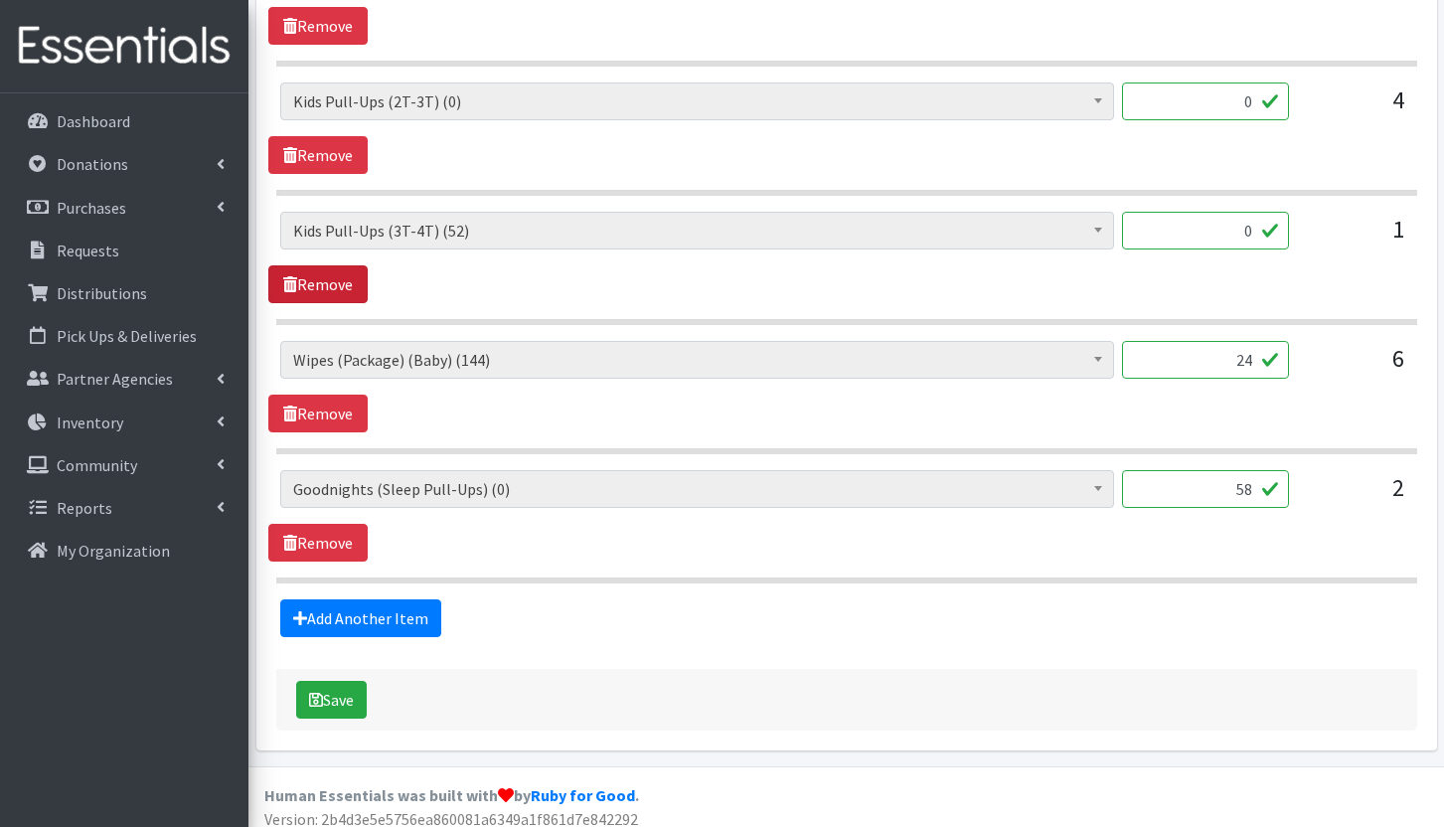
click at [352, 277] on link "Remove" at bounding box center [317, 284] width 99 height 38
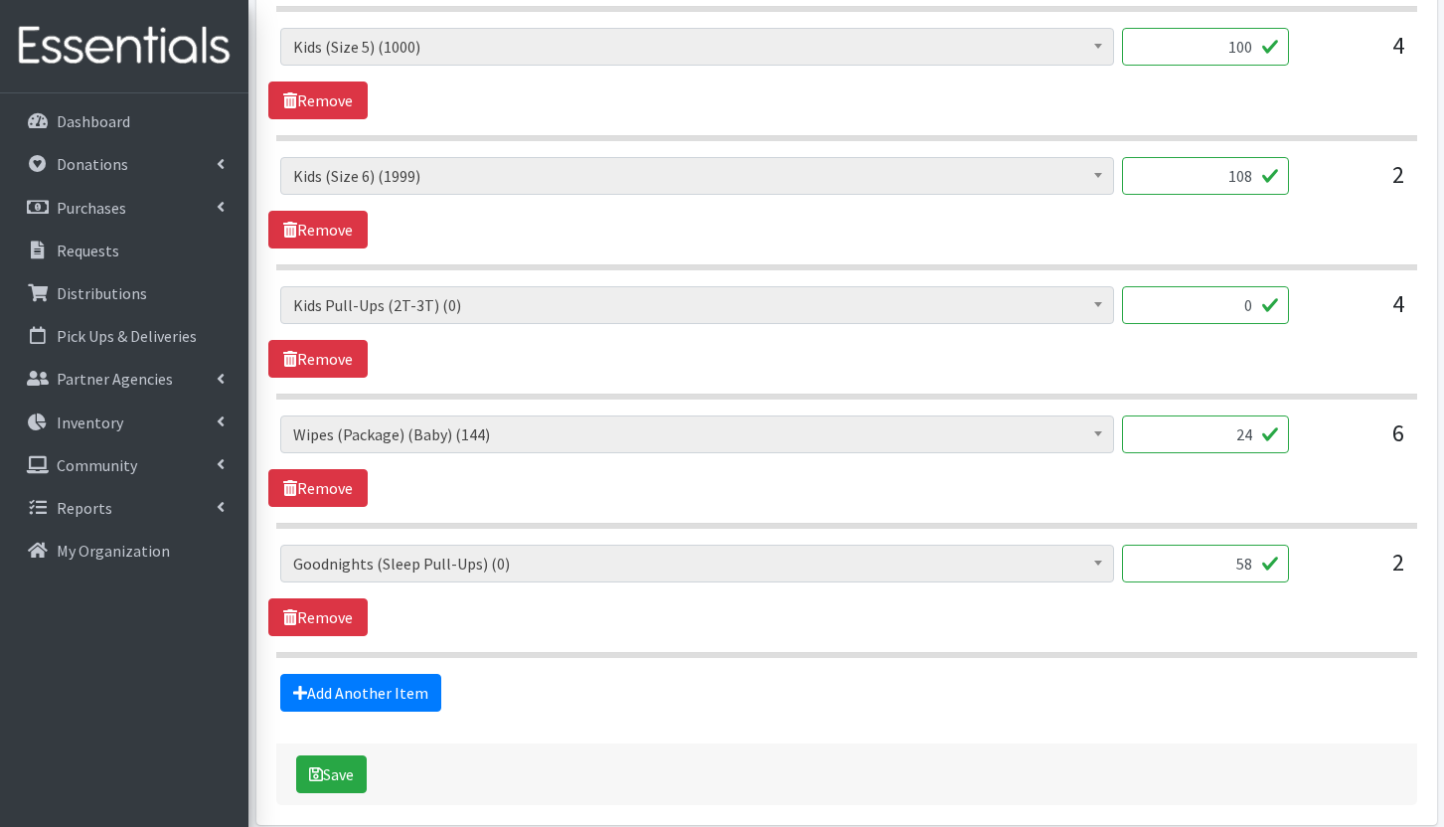
scroll to position [878, 0]
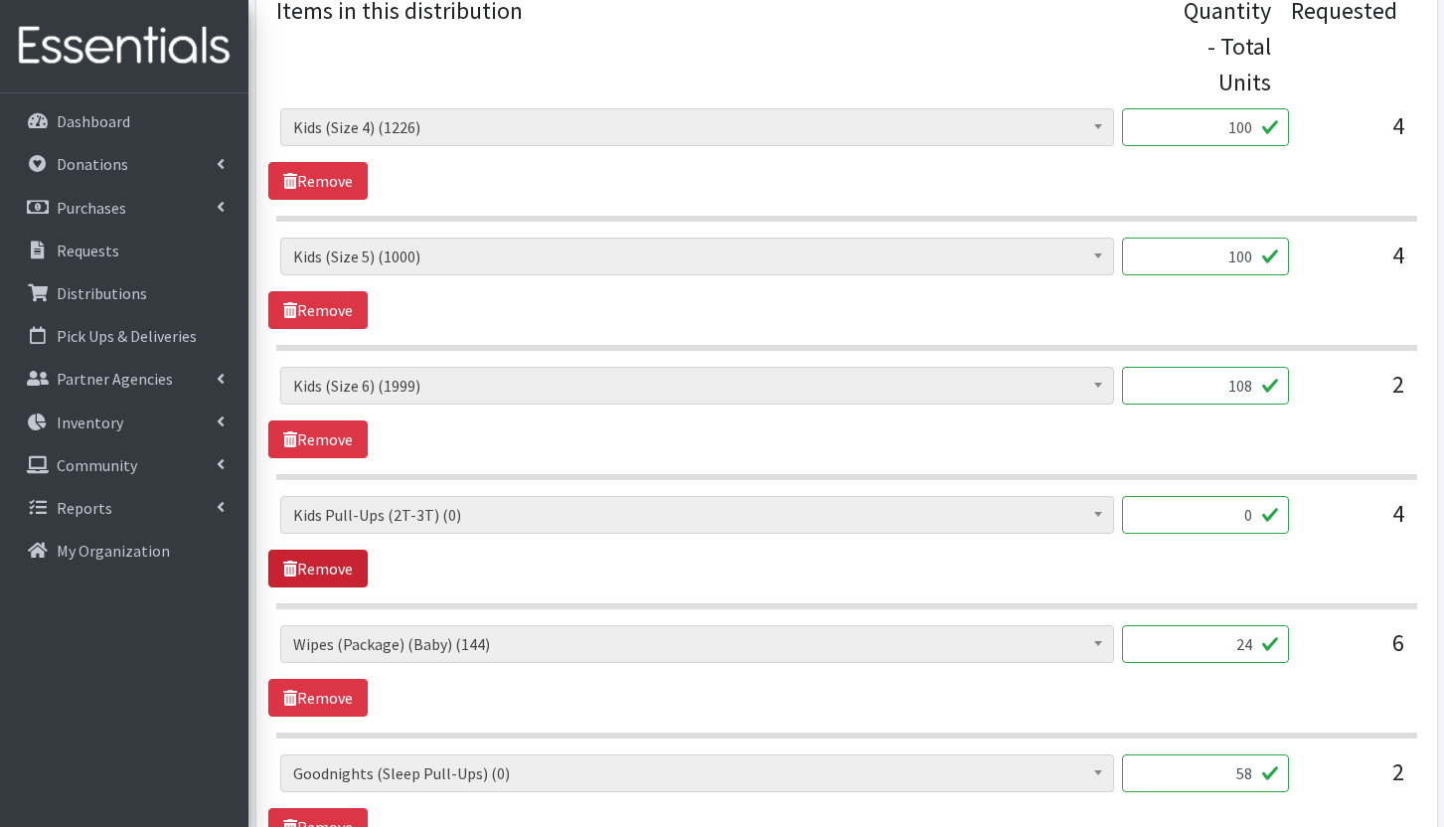
click at [353, 566] on link "Remove" at bounding box center [317, 568] width 99 height 38
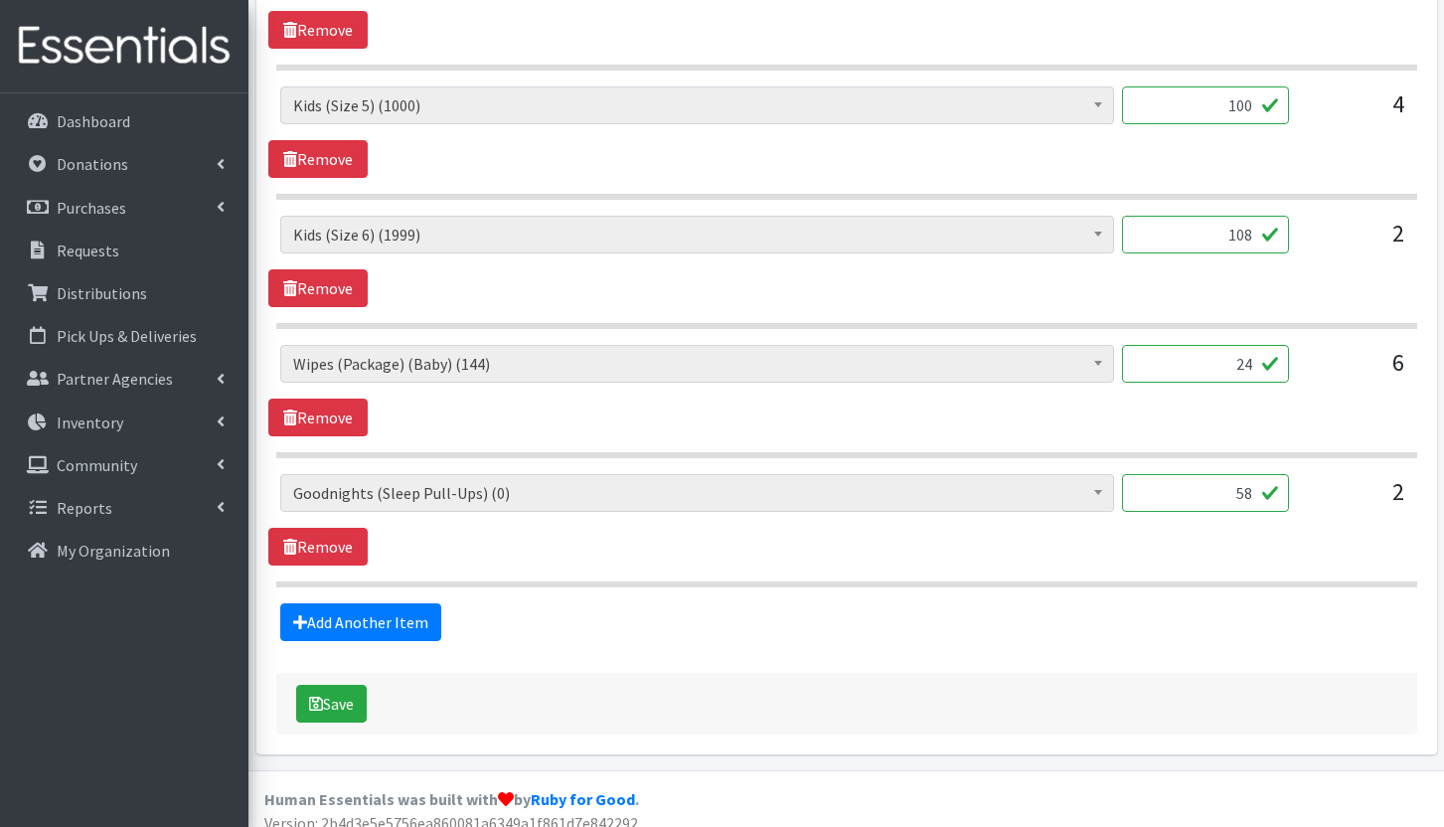
scroll to position [1047, 0]
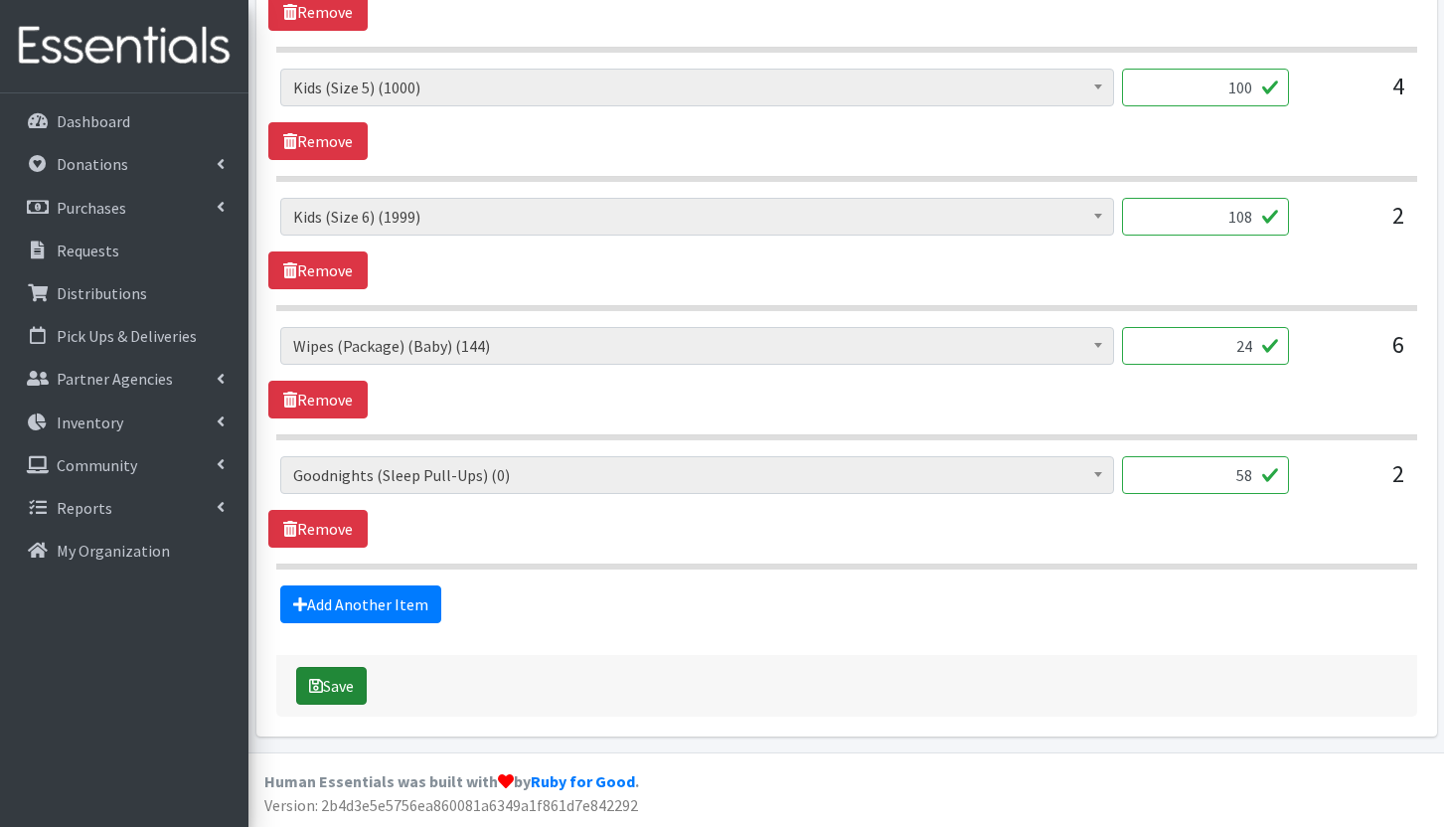
click at [339, 670] on button "Save" at bounding box center [331, 686] width 71 height 38
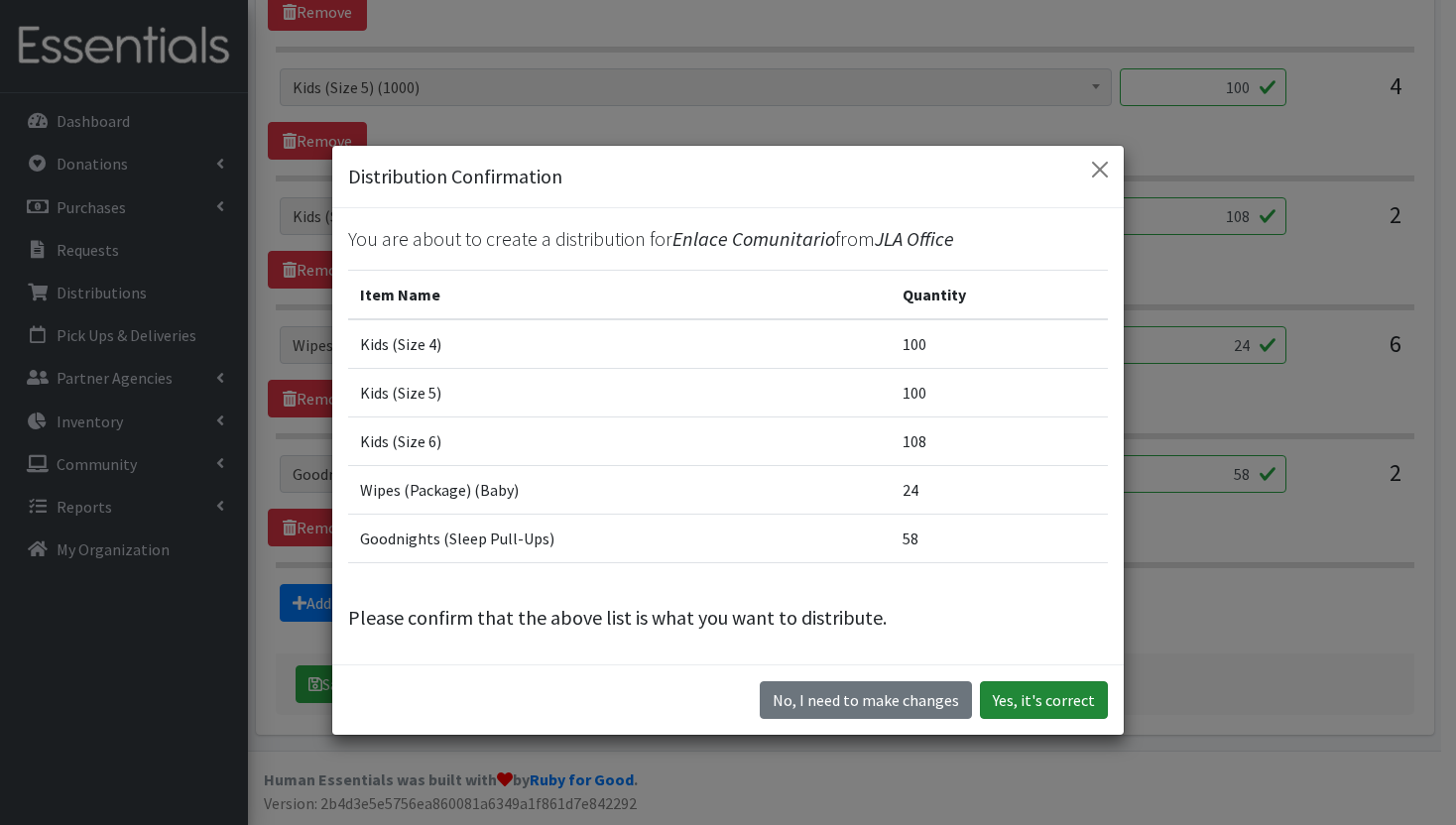
click at [1073, 700] on button "Yes, it's correct" at bounding box center [1044, 700] width 128 height 38
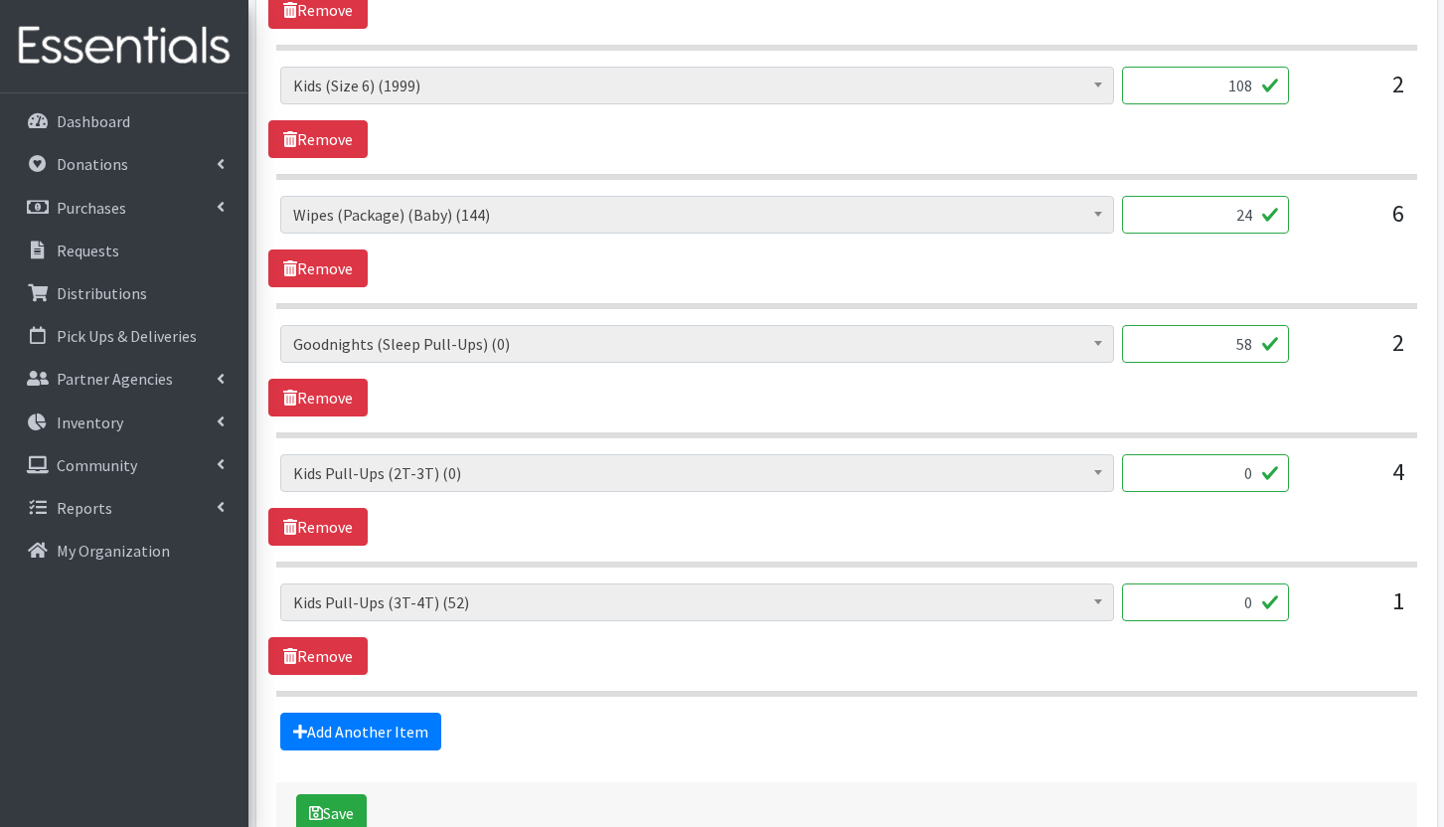
scroll to position [1306, 0]
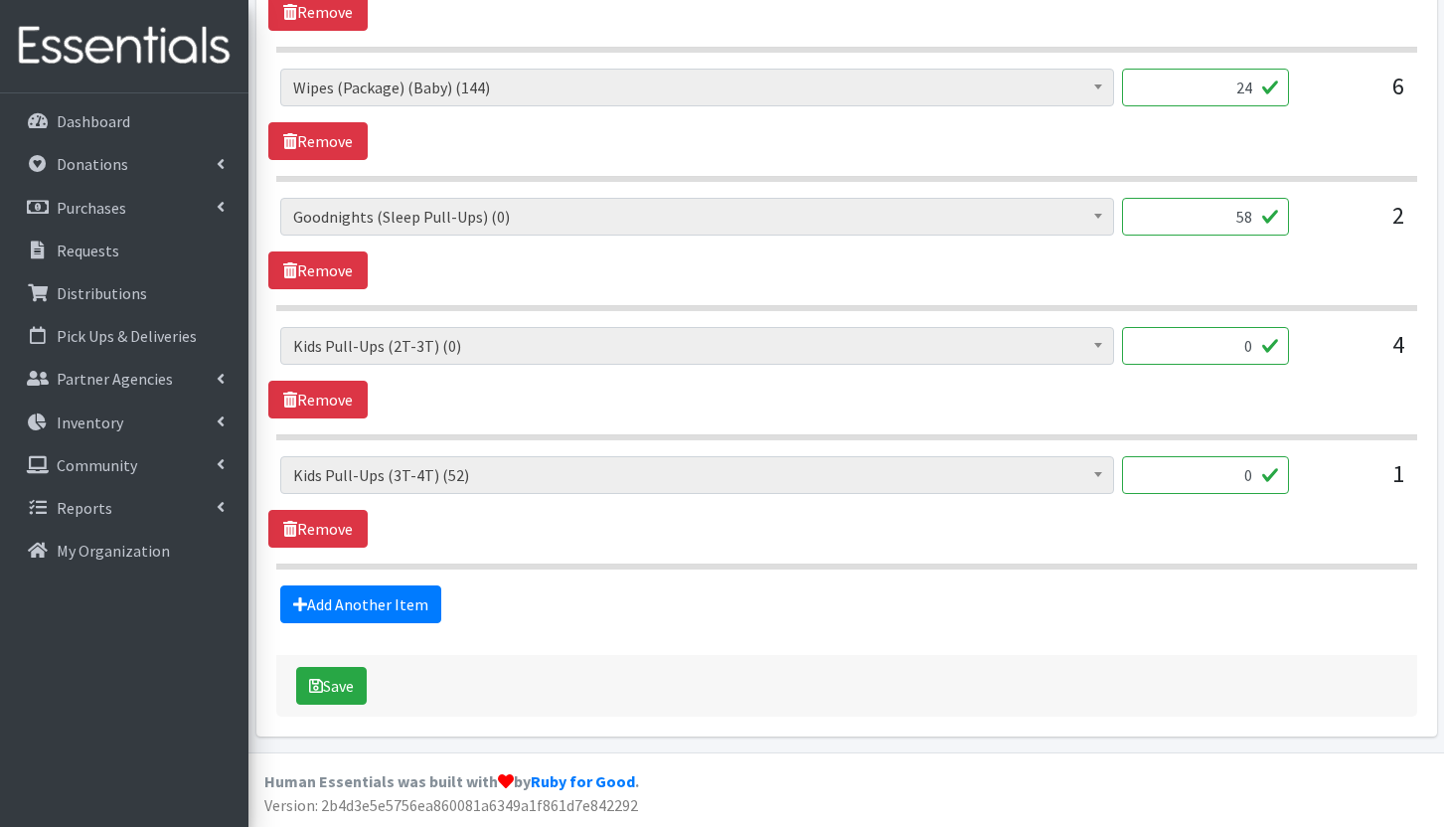
click at [1067, 221] on span "Goodnights (Sleep Pull-Ups) (0)" at bounding box center [697, 217] width 808 height 28
click at [1049, 221] on span "Goodnights (Sleep Pull-Ups) (0)" at bounding box center [697, 217] width 808 height 28
click at [352, 261] on link "Remove" at bounding box center [317, 270] width 99 height 38
click at [337, 688] on button "Save" at bounding box center [331, 686] width 71 height 38
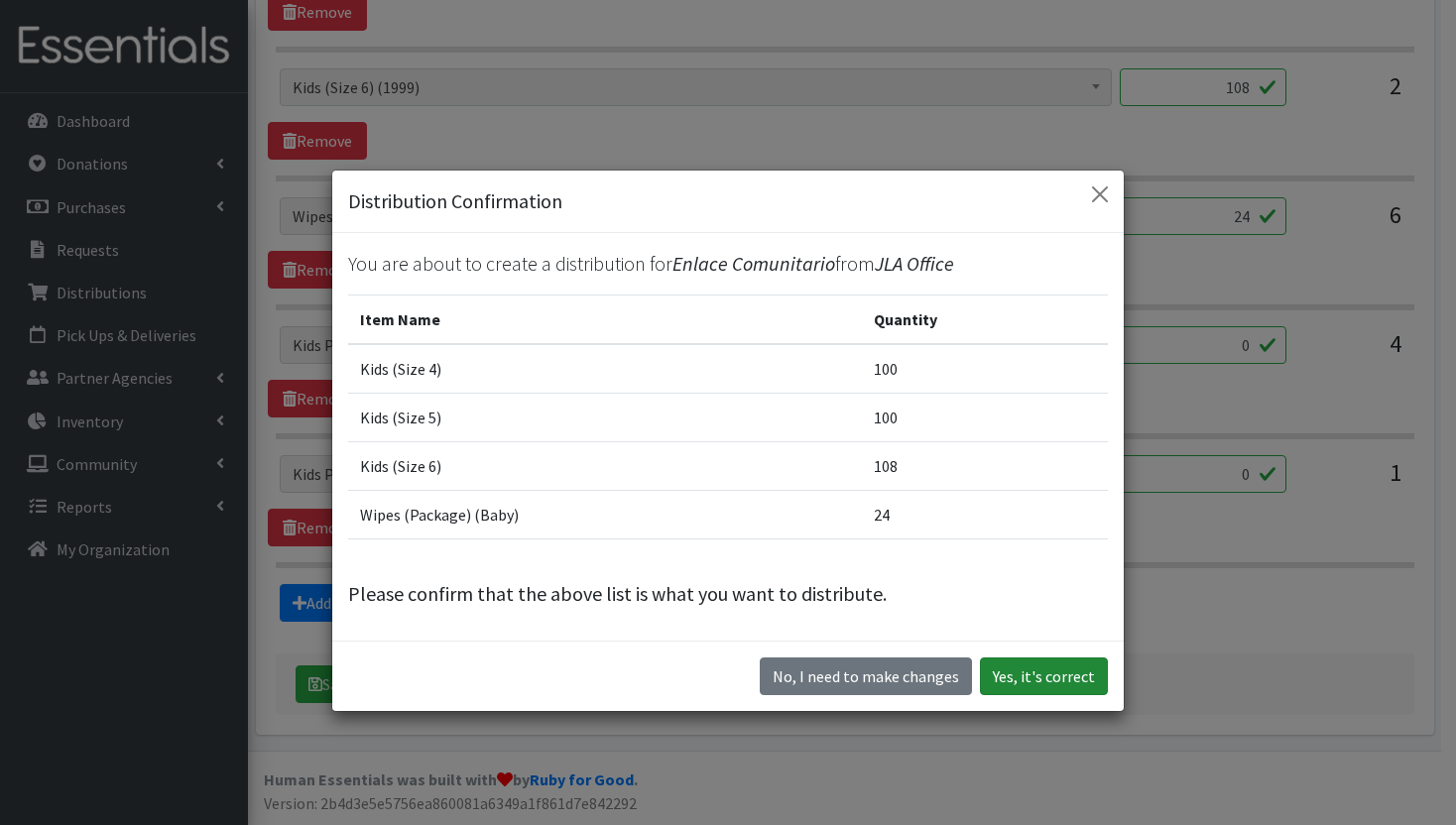
click at [1052, 674] on button "Yes, it's correct" at bounding box center [1044, 676] width 128 height 38
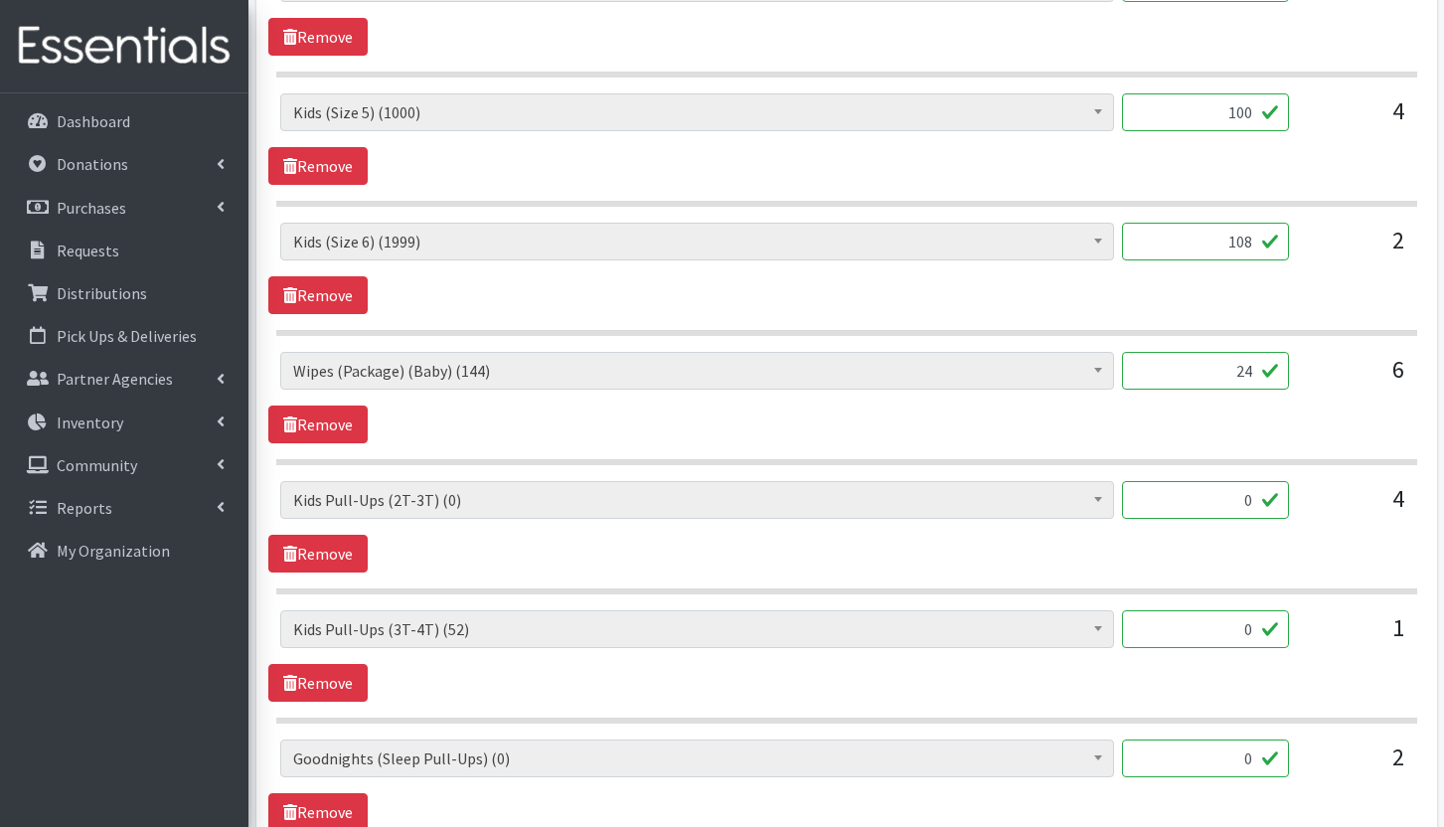
scroll to position [1192, 0]
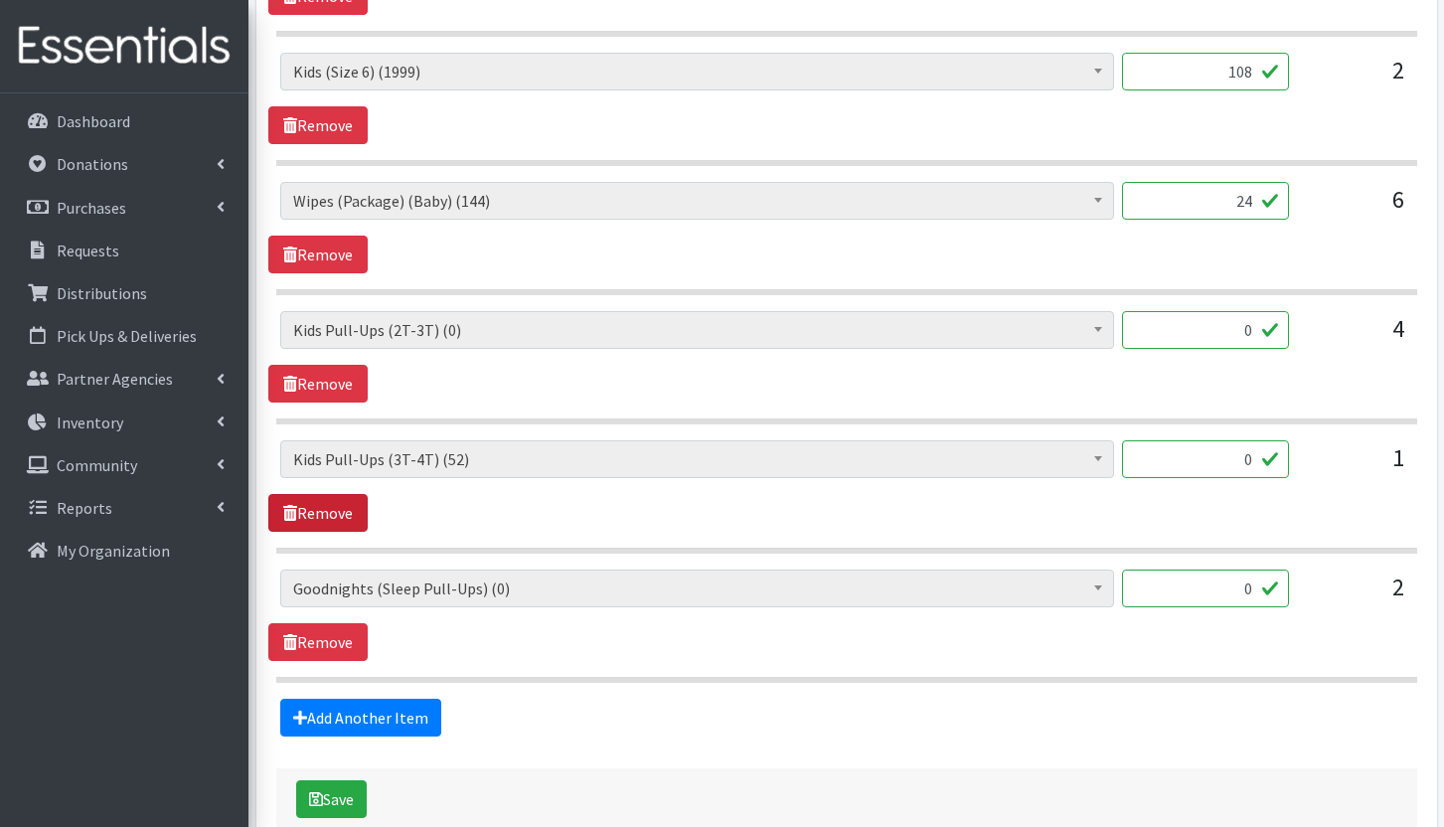
click at [335, 518] on link "Remove" at bounding box center [317, 513] width 99 height 38
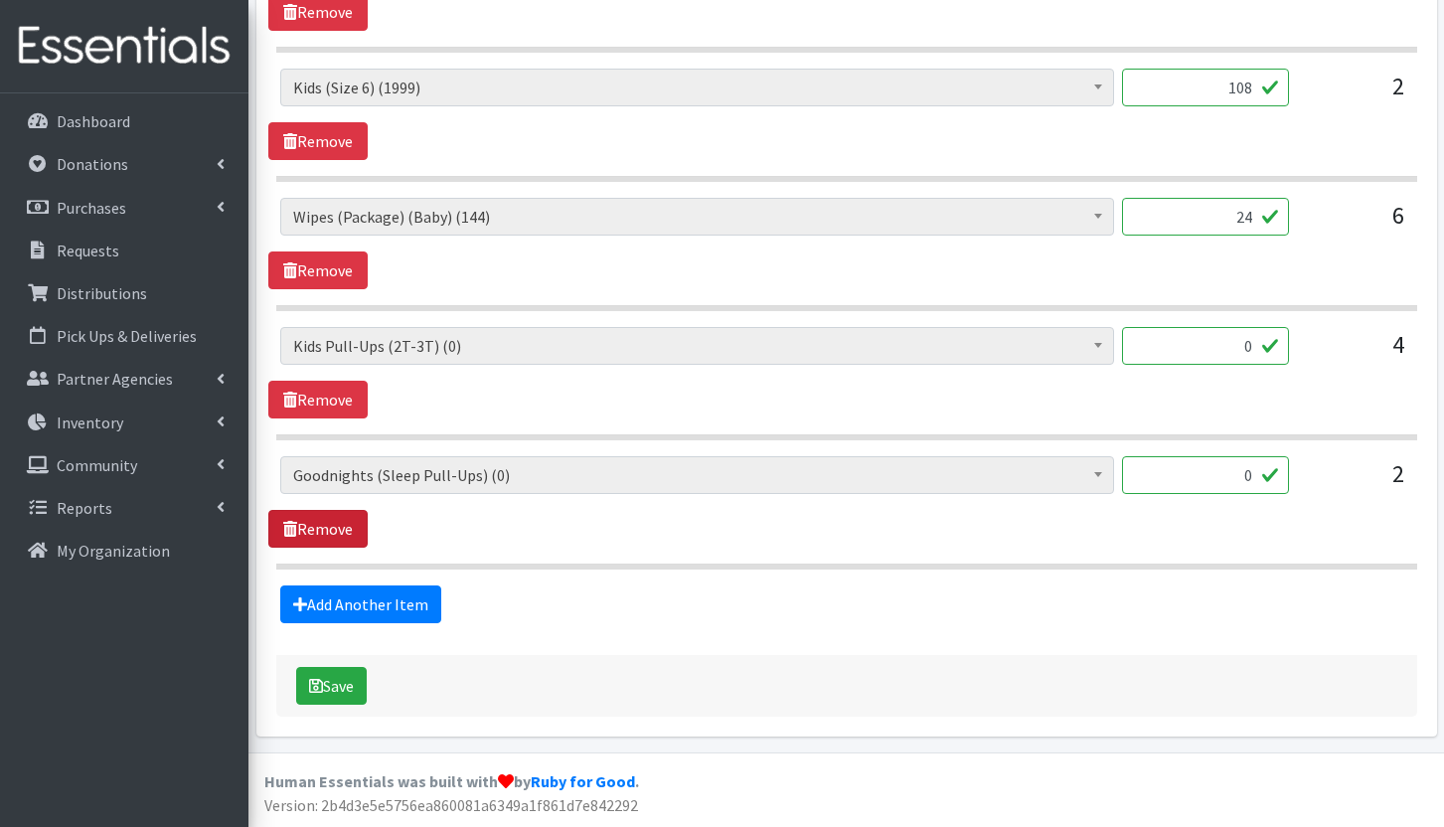
click at [314, 527] on link "Remove" at bounding box center [317, 529] width 99 height 38
click at [330, 517] on link "Remove" at bounding box center [317, 529] width 99 height 38
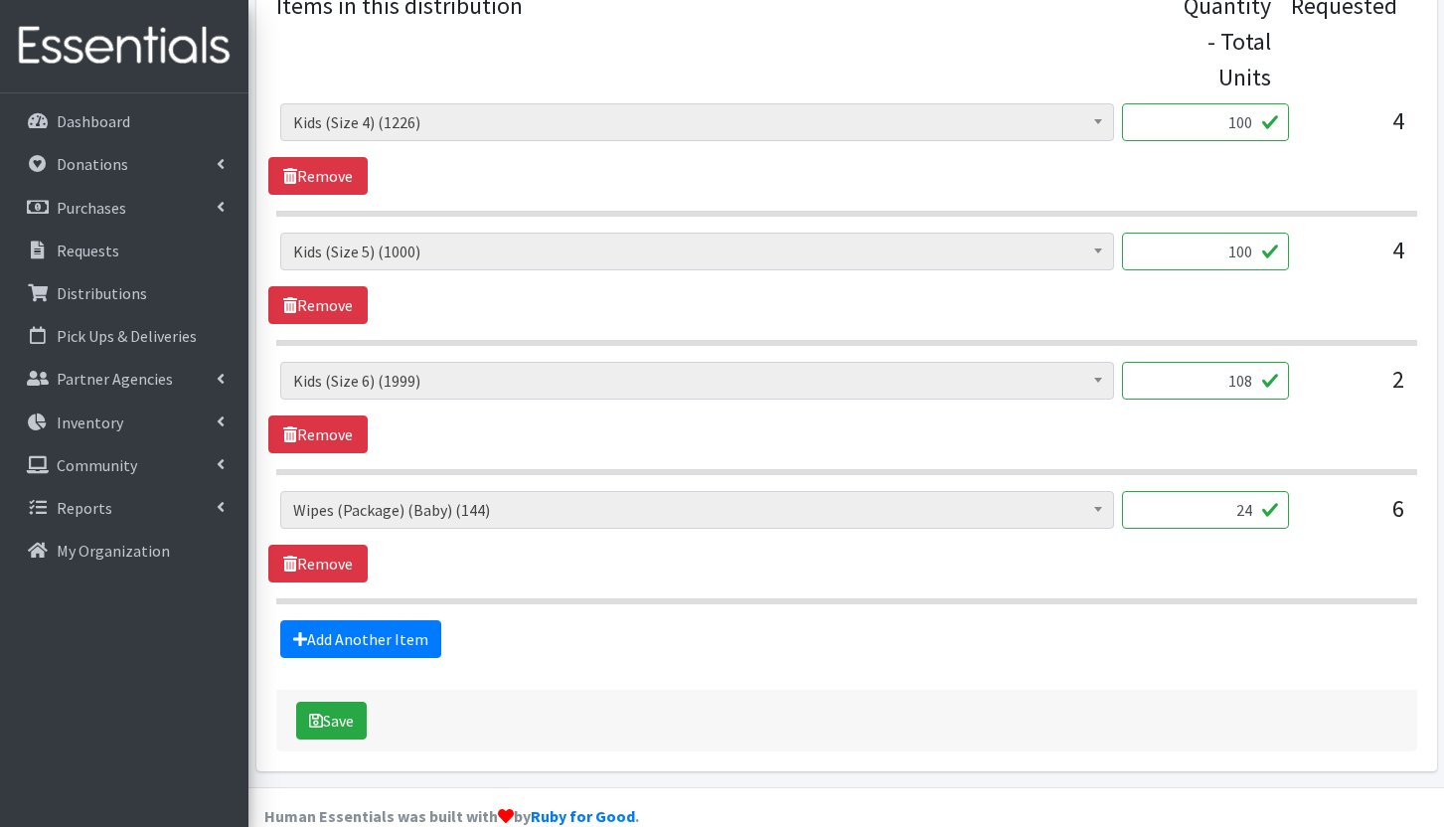
scroll to position [918, 0]
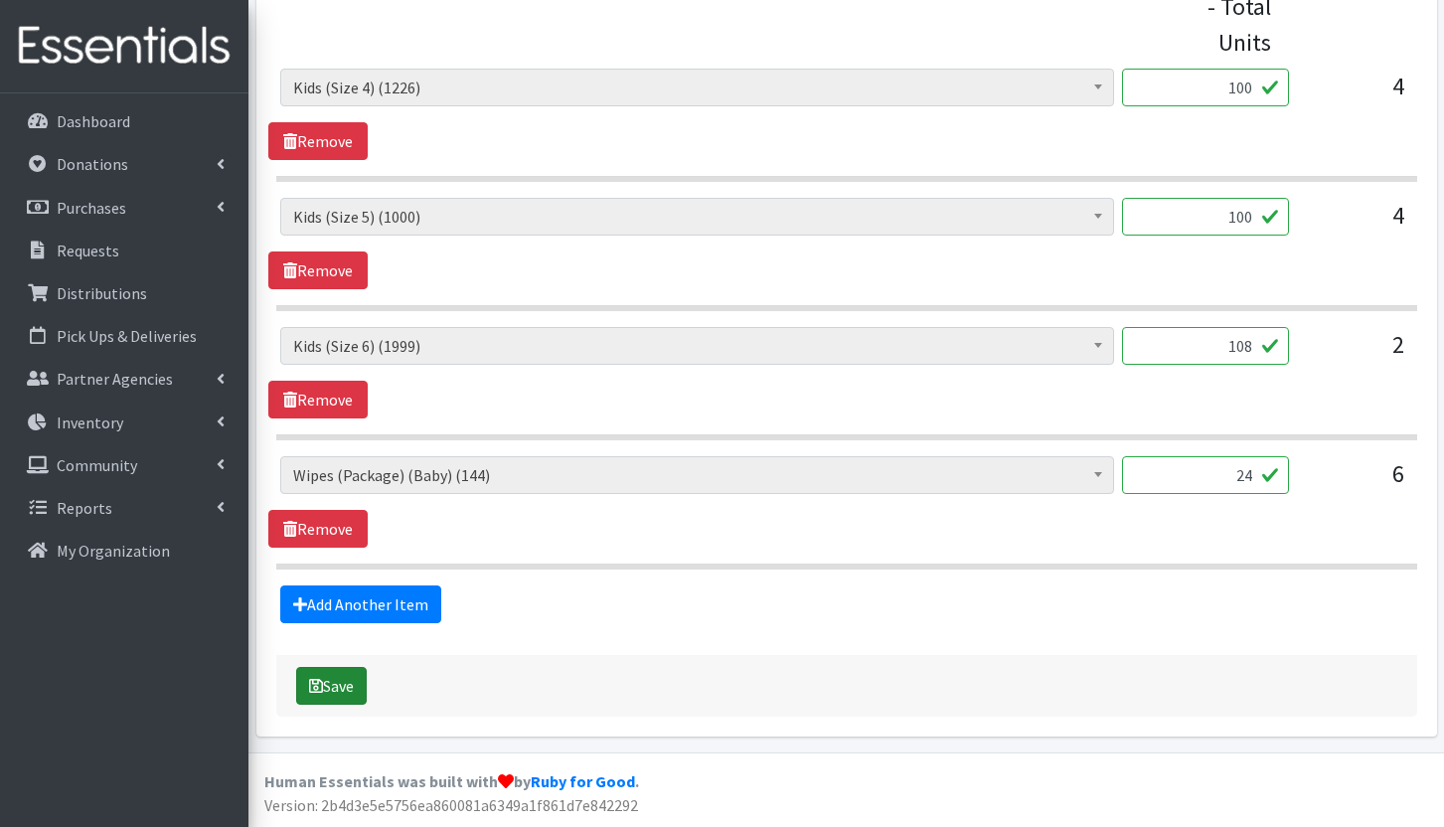
click at [347, 681] on button "Save" at bounding box center [331, 686] width 71 height 38
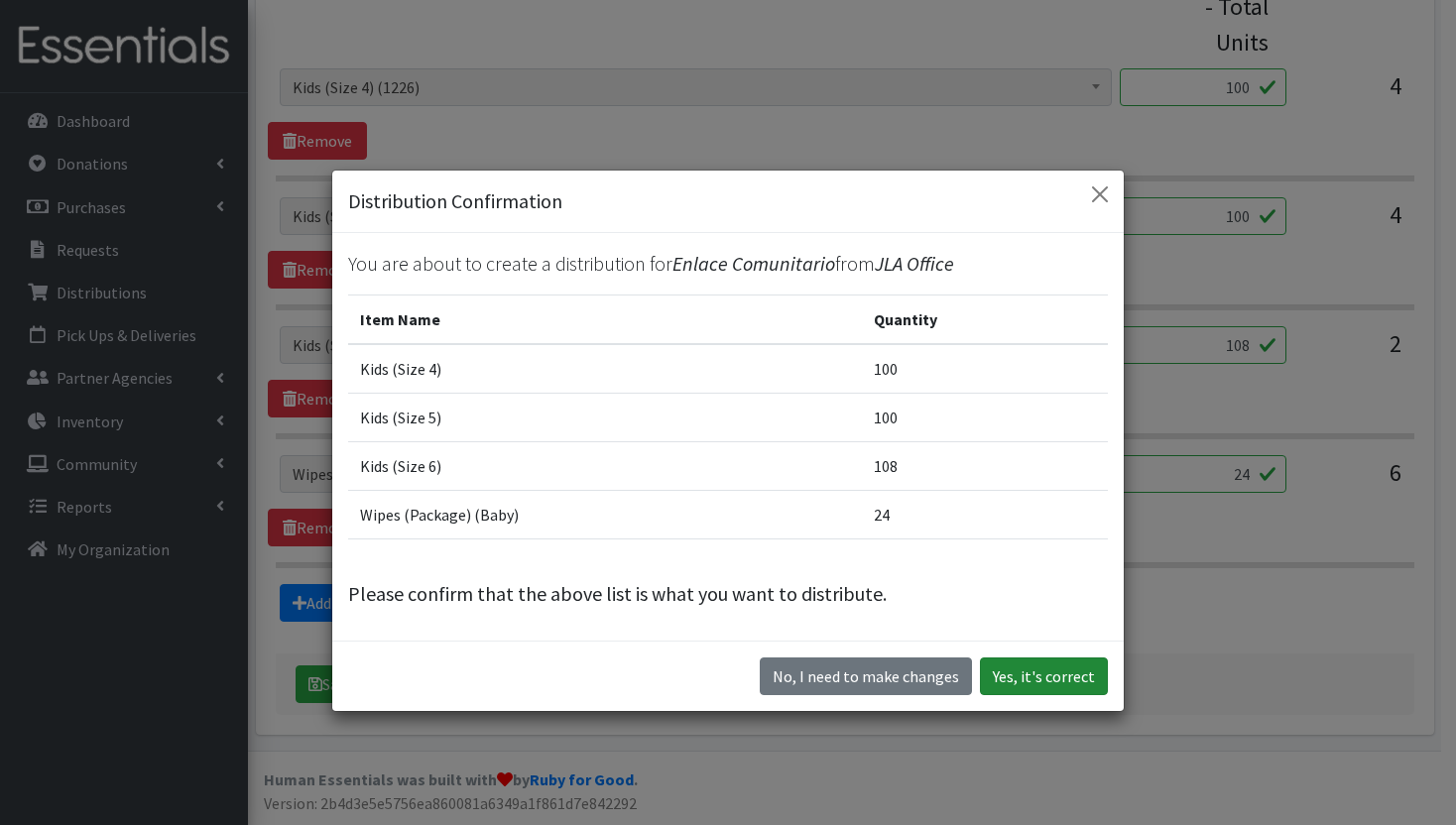
click at [1043, 670] on button "Yes, it's correct" at bounding box center [1044, 676] width 128 height 38
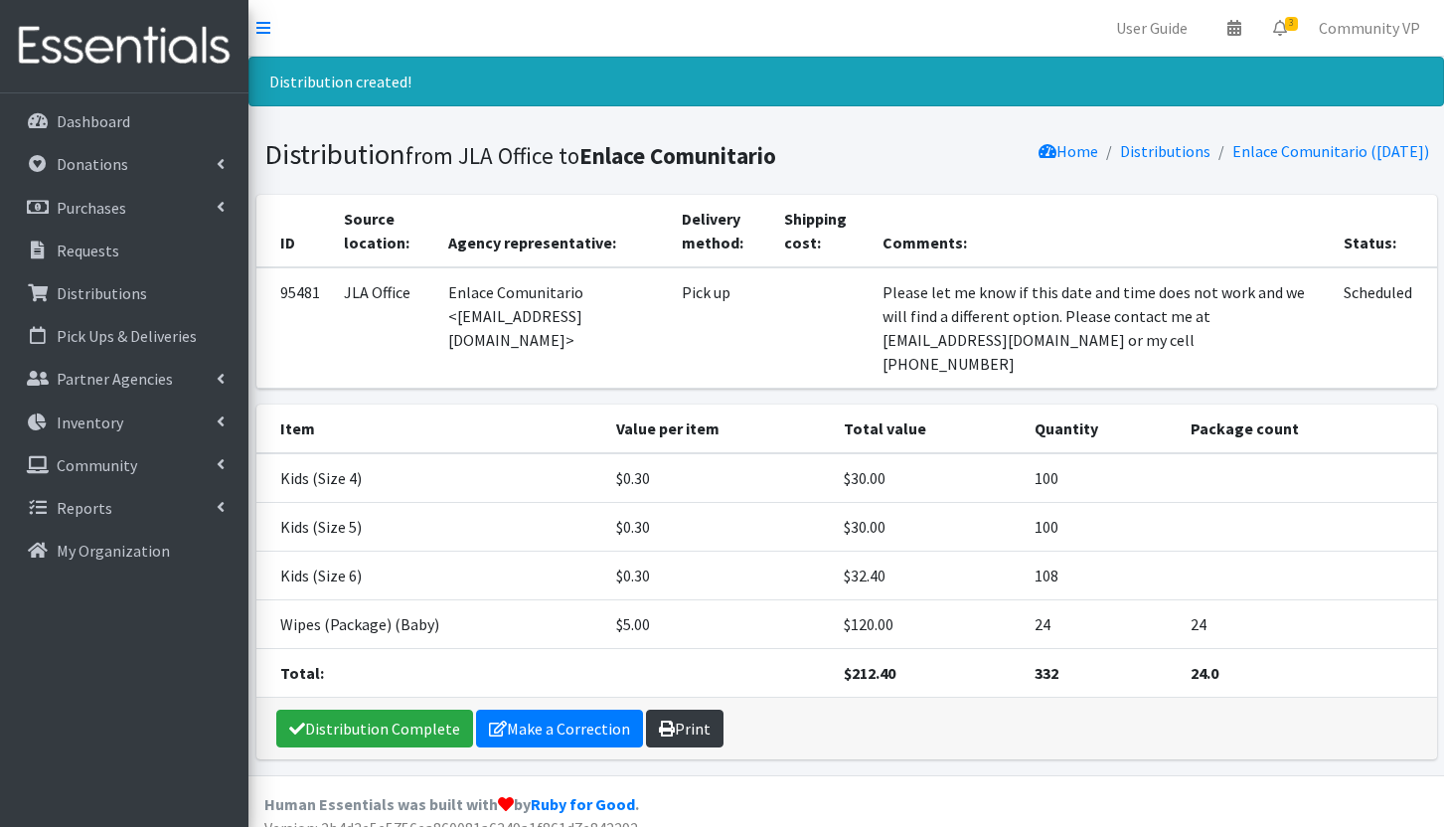
click at [703, 709] on link "Print" at bounding box center [685, 728] width 78 height 38
click at [104, 256] on p "Requests" at bounding box center [88, 250] width 63 height 20
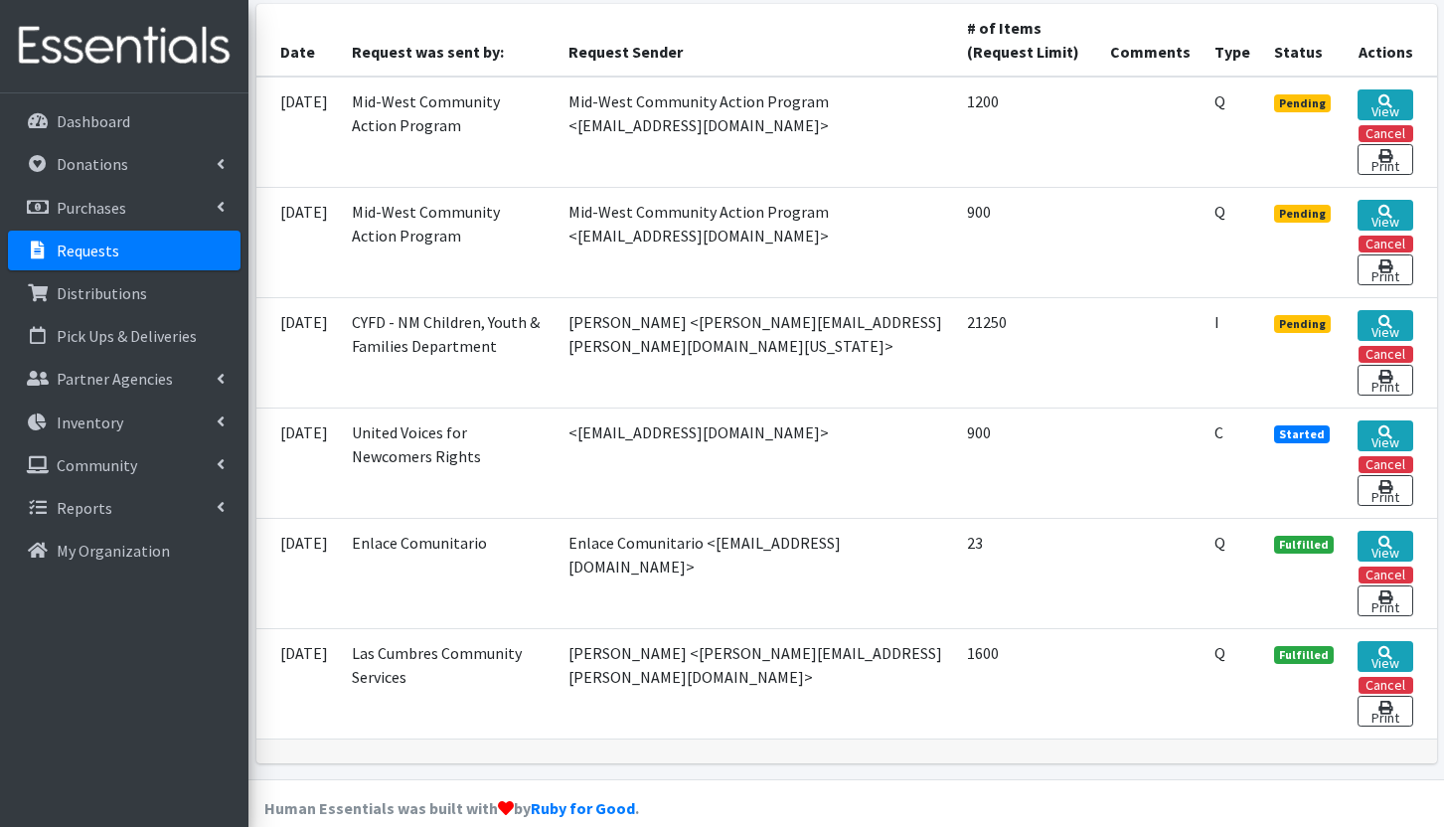
scroll to position [486, 0]
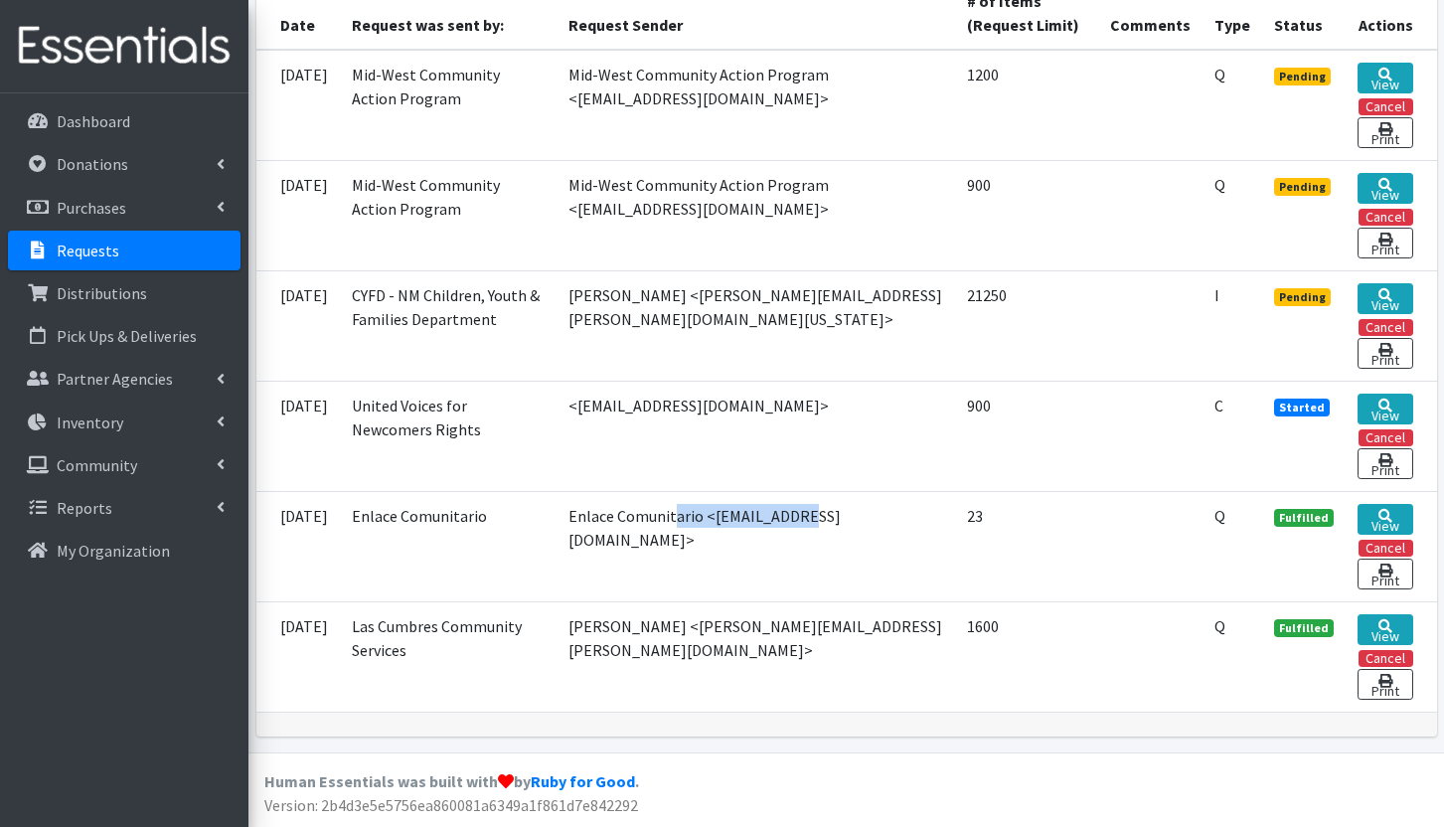
drag, startPoint x: 678, startPoint y: 504, endPoint x: 808, endPoint y: 521, distance: 131.3
click at [808, 521] on td "Enlace Comunitario <[EMAIL_ADDRESS][DOMAIN_NAME]>" at bounding box center [755, 546] width 399 height 110
click at [1392, 517] on link "View" at bounding box center [1385, 519] width 56 height 31
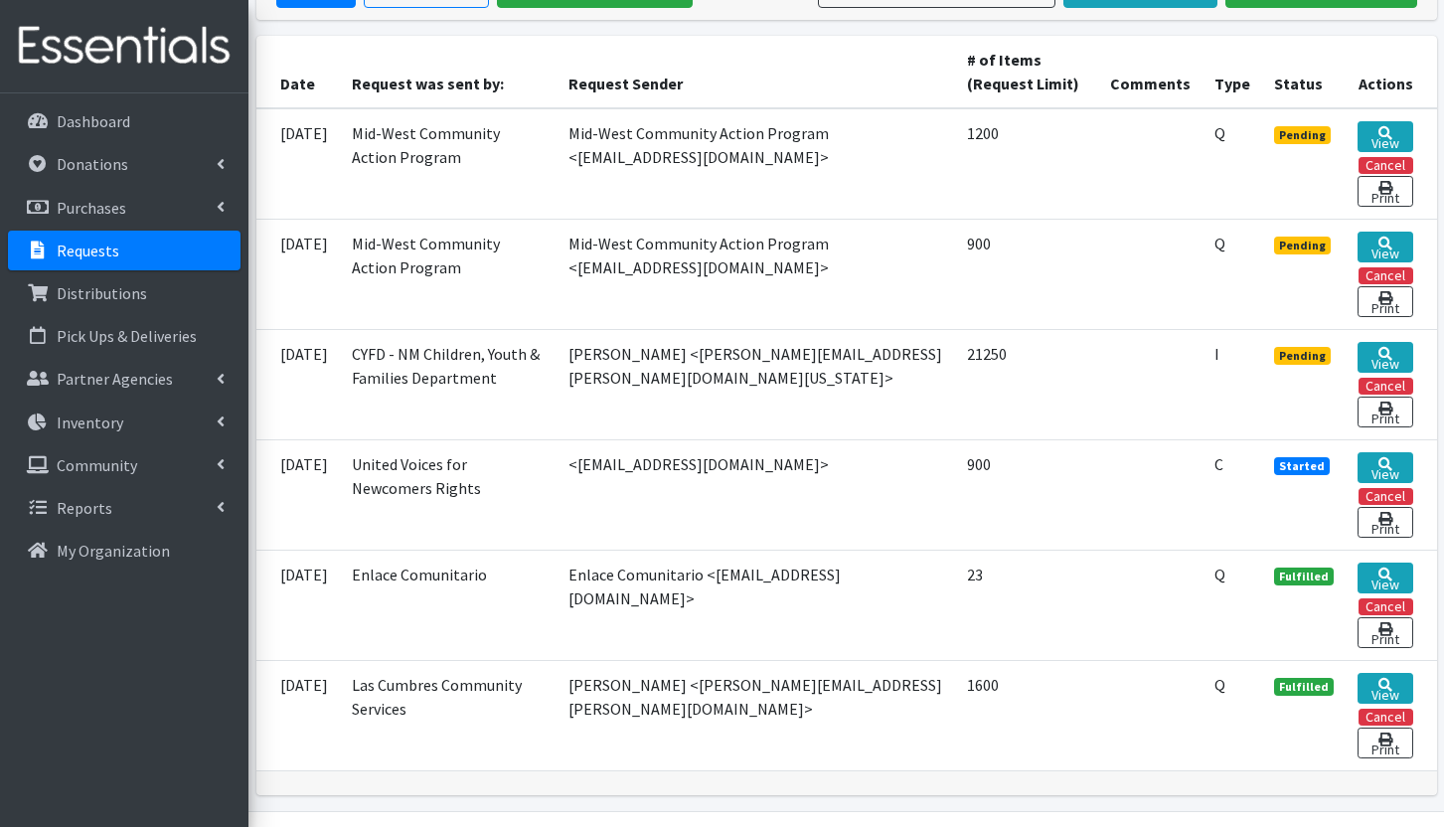
click at [625, 522] on td "<tasawer@uvnr.org>" at bounding box center [755, 494] width 399 height 110
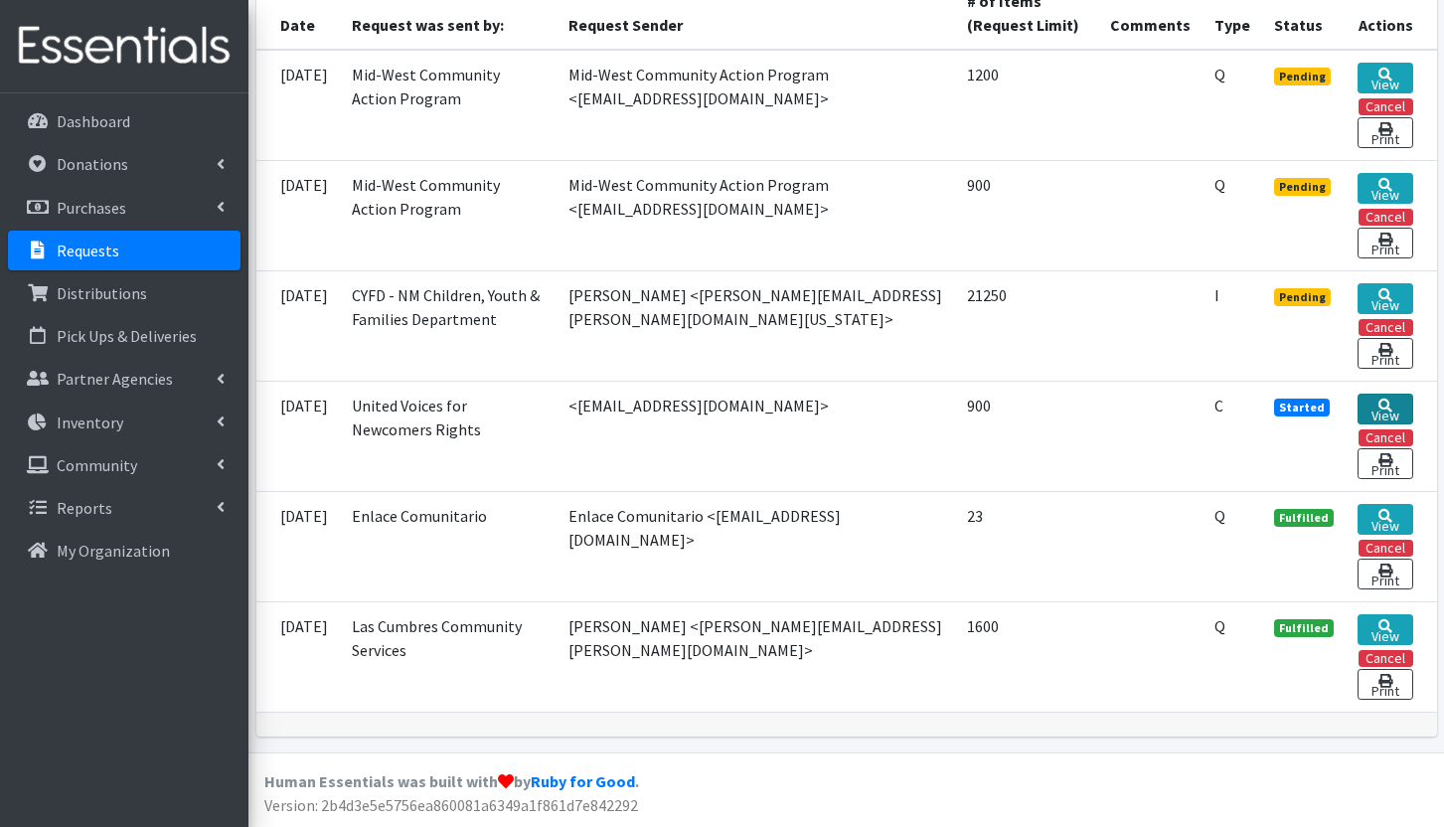
click at [1370, 408] on link "View" at bounding box center [1385, 408] width 56 height 31
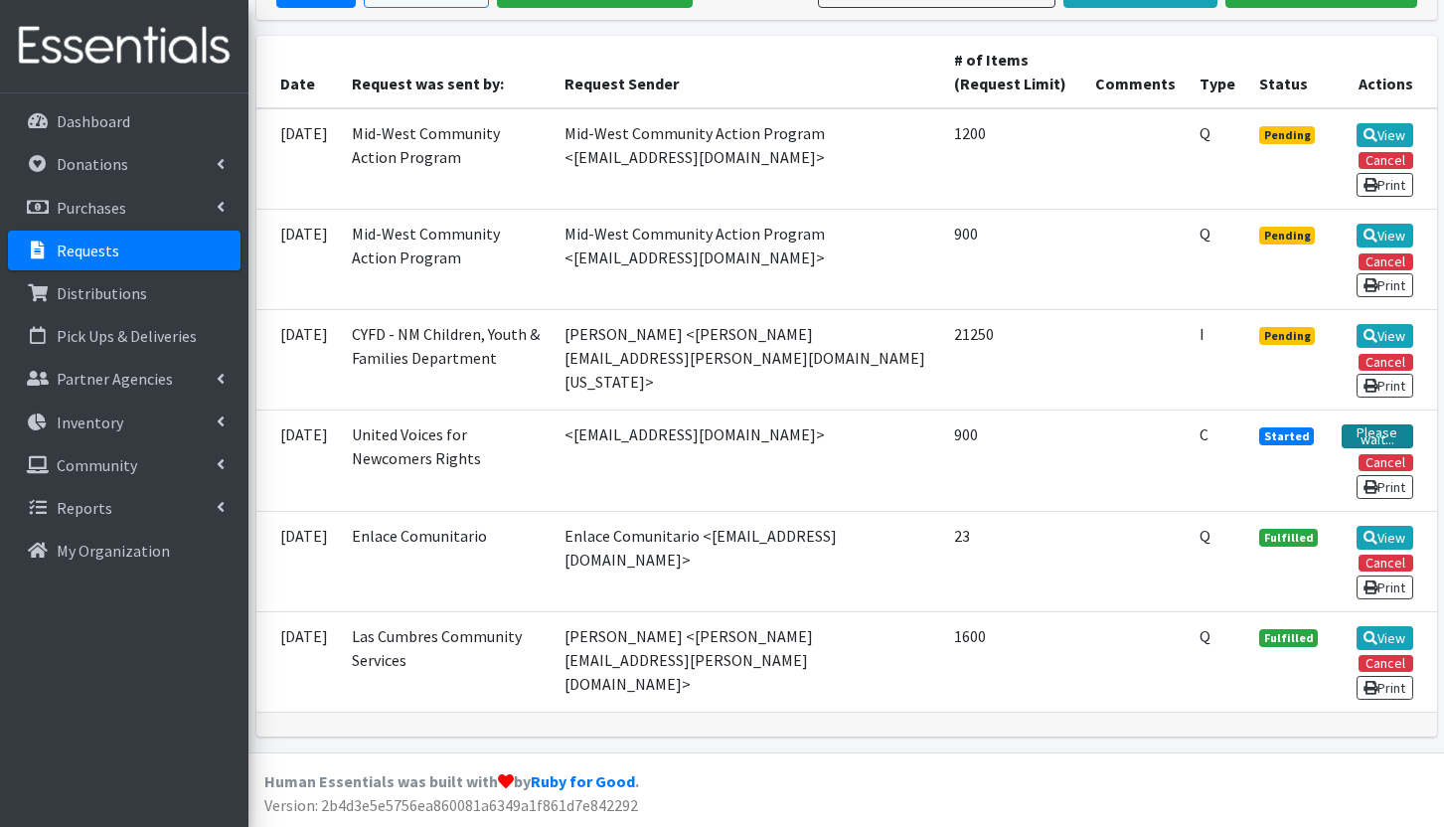
scroll to position [427, 0]
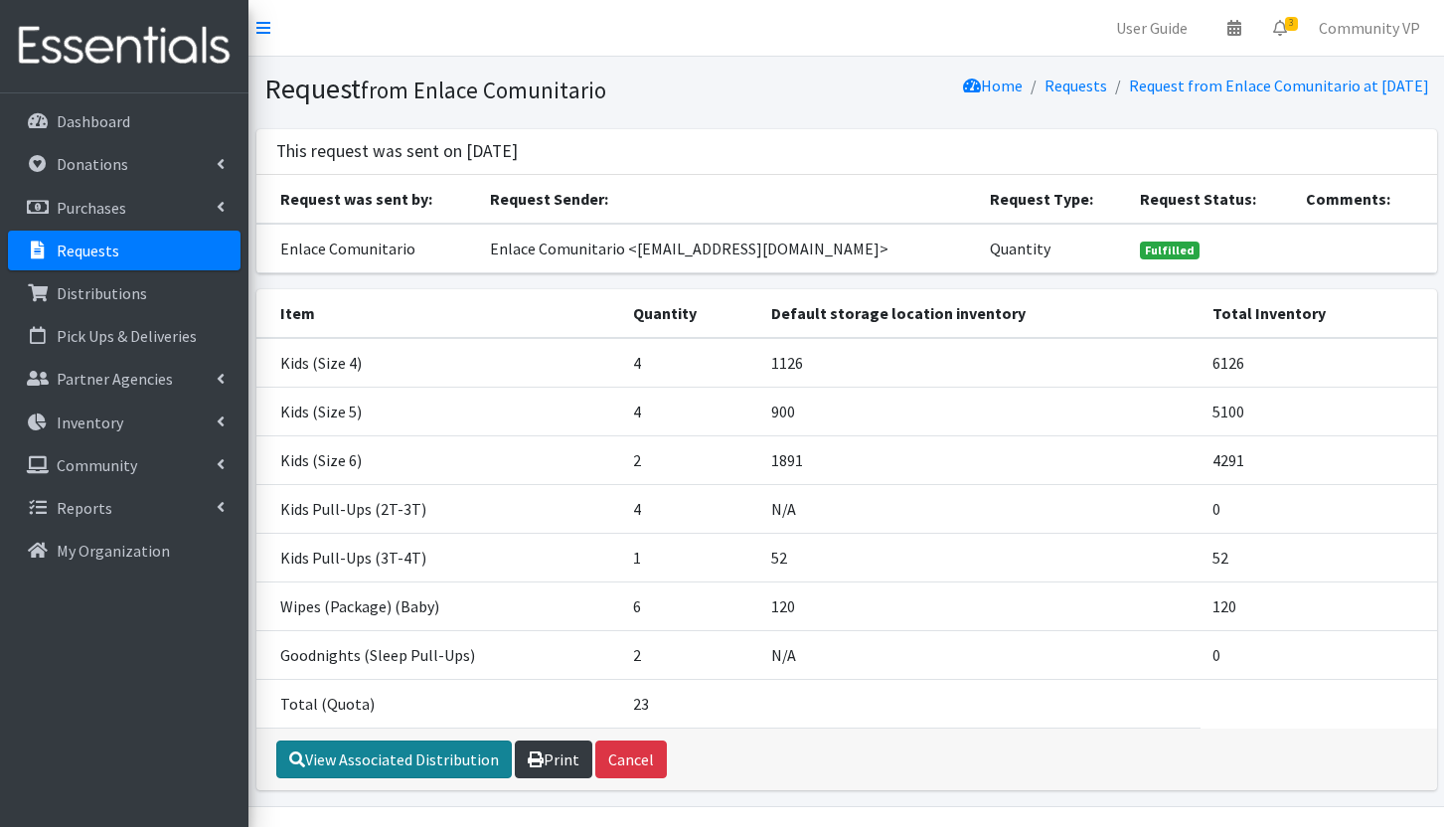
click at [392, 745] on link "View Associated Distribution" at bounding box center [393, 759] width 235 height 38
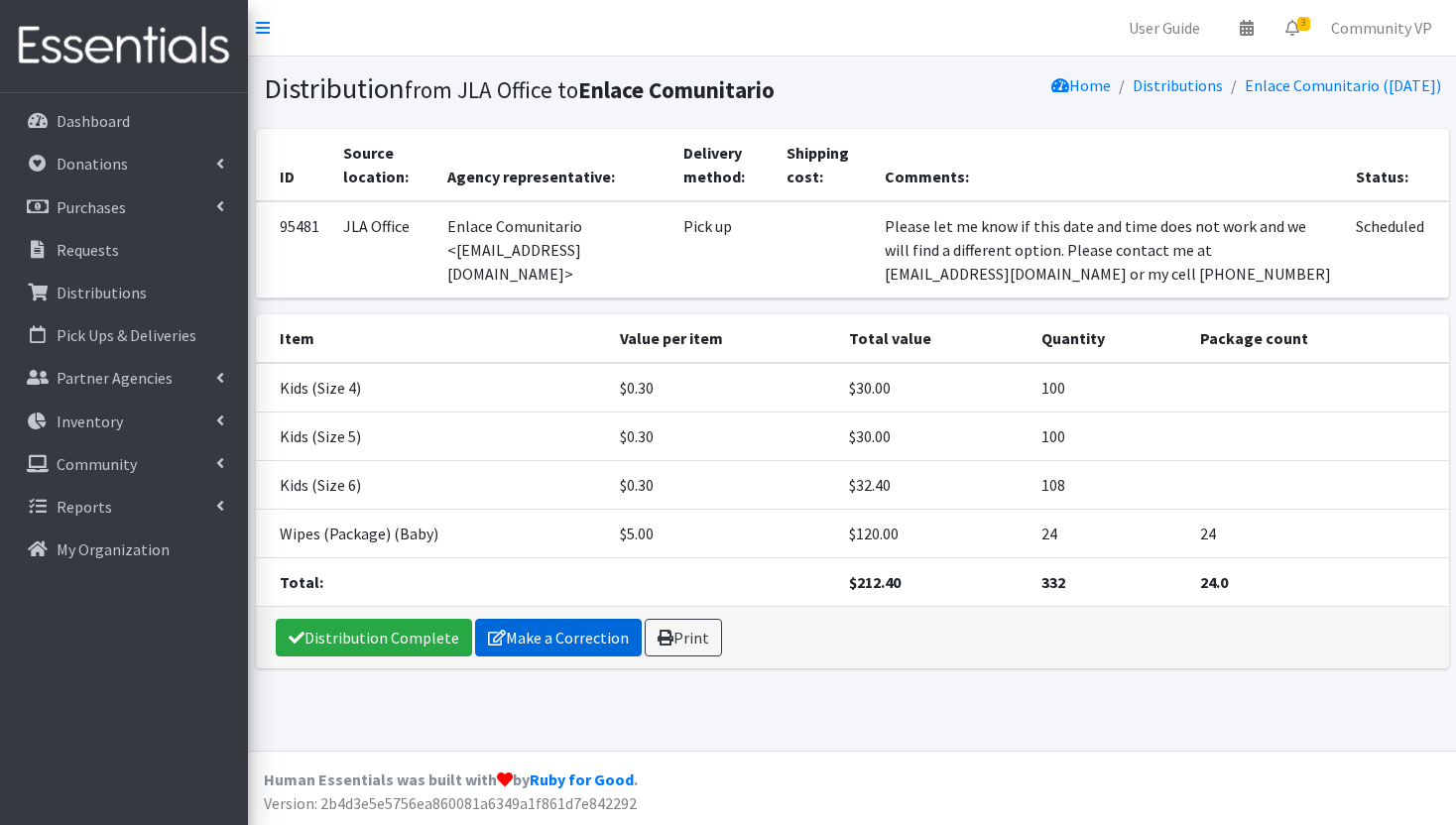
click at [550, 640] on link "Make a Correction" at bounding box center [558, 637] width 167 height 38
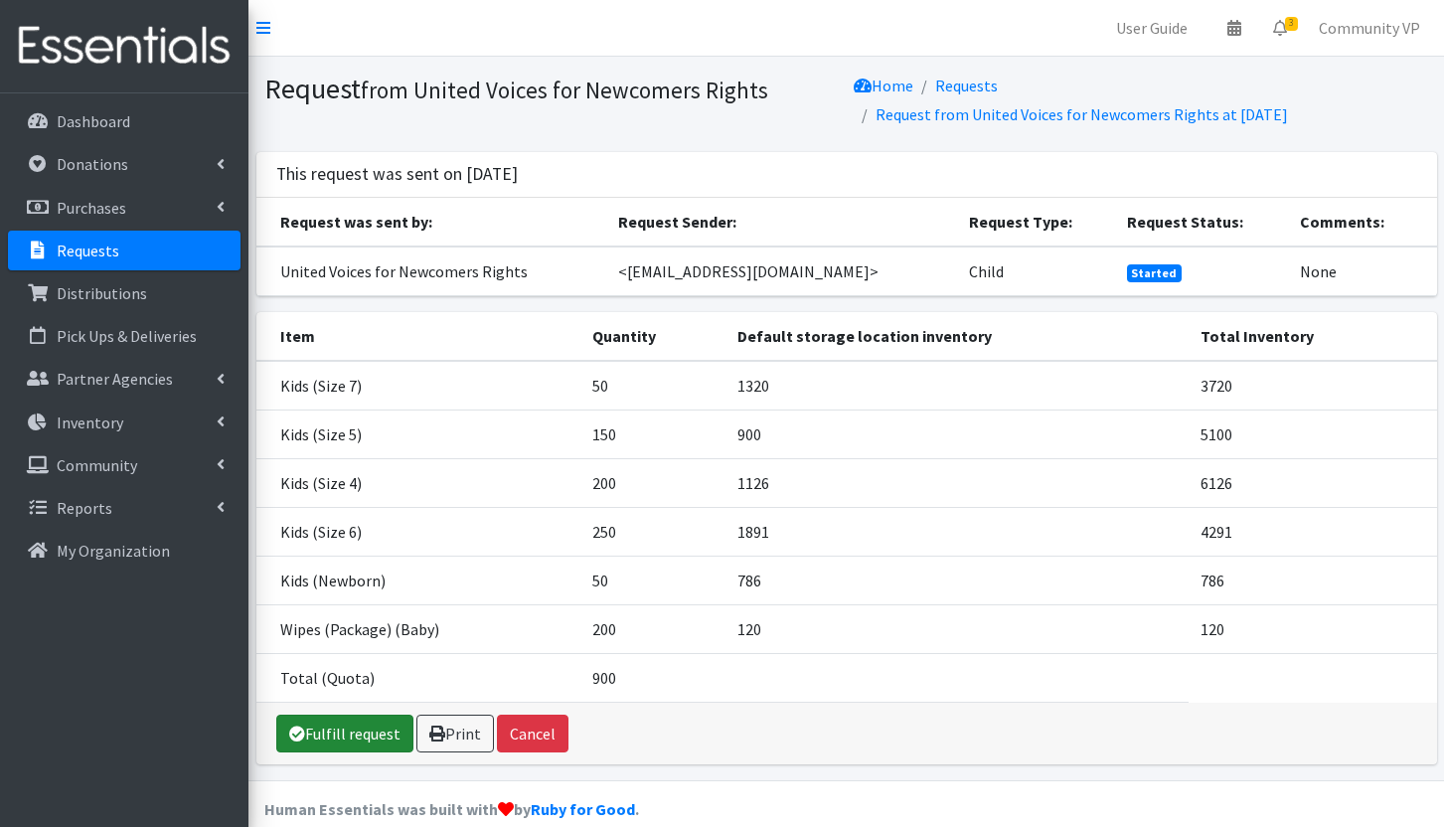
click at [336, 722] on link "Fulfill request" at bounding box center [344, 733] width 137 height 38
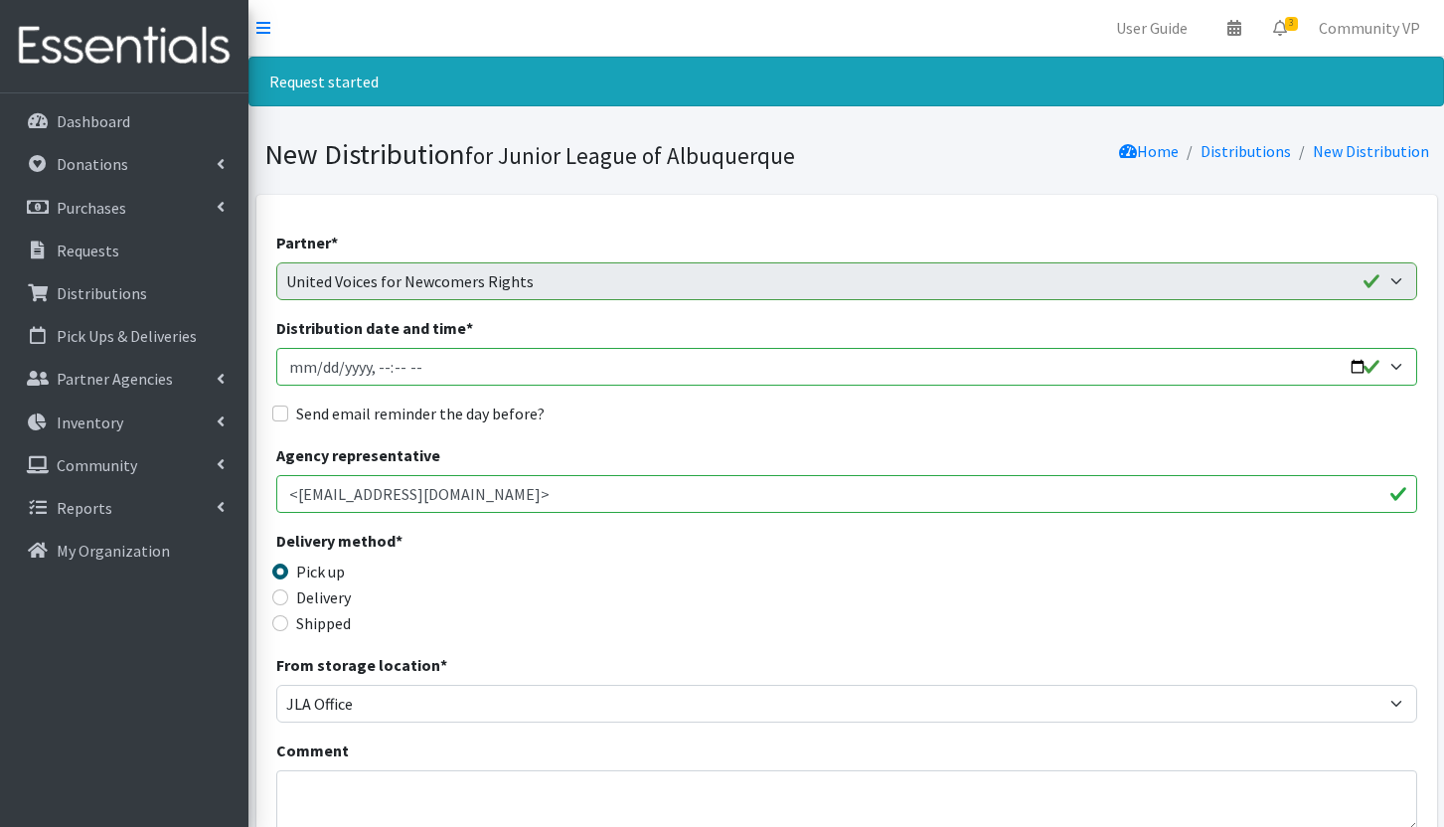
click at [319, 358] on input "Distribution date and time *" at bounding box center [846, 367] width 1141 height 38
click at [143, 121] on link "Dashboard" at bounding box center [124, 121] width 233 height 40
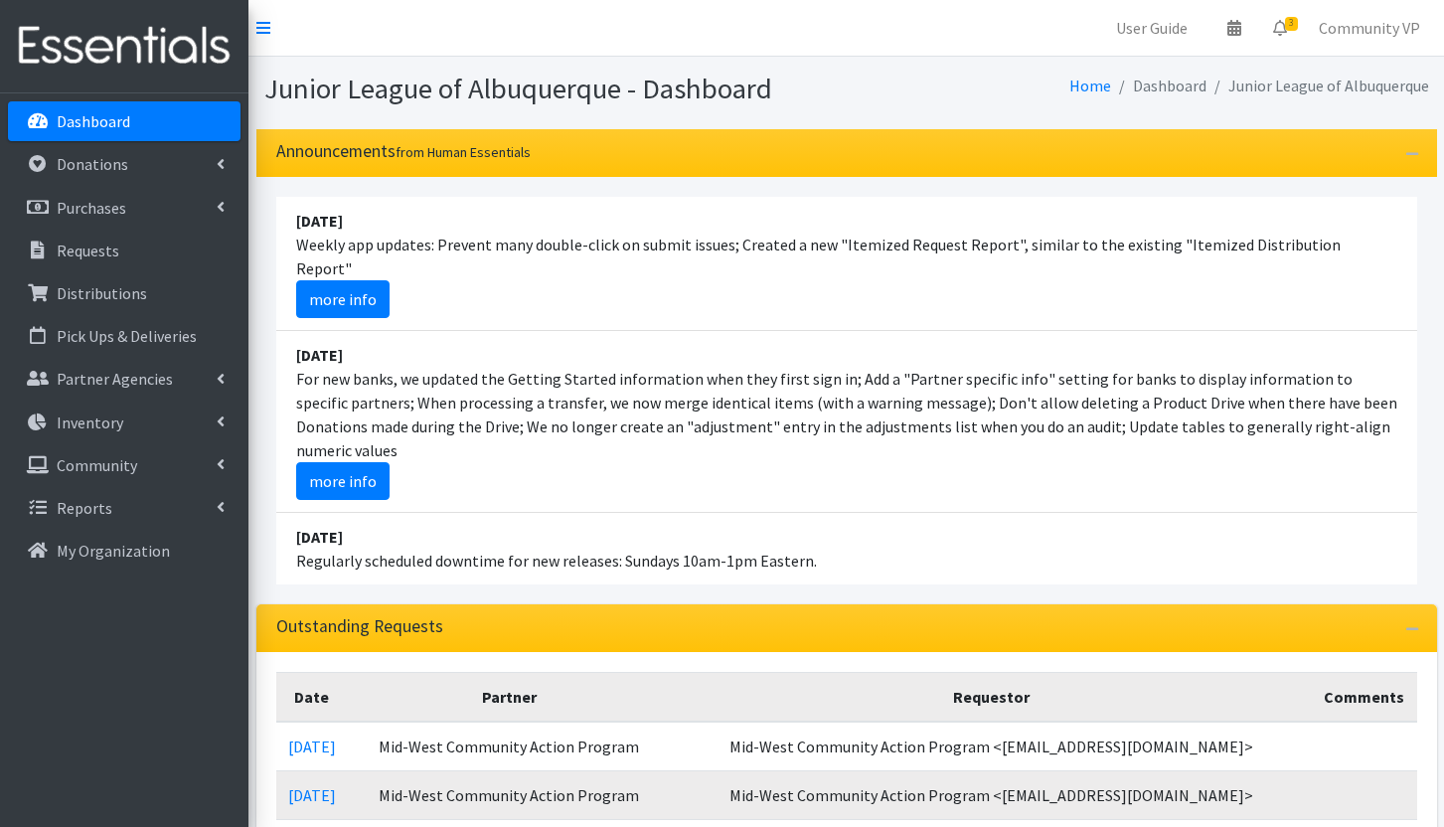
scroll to position [99, 0]
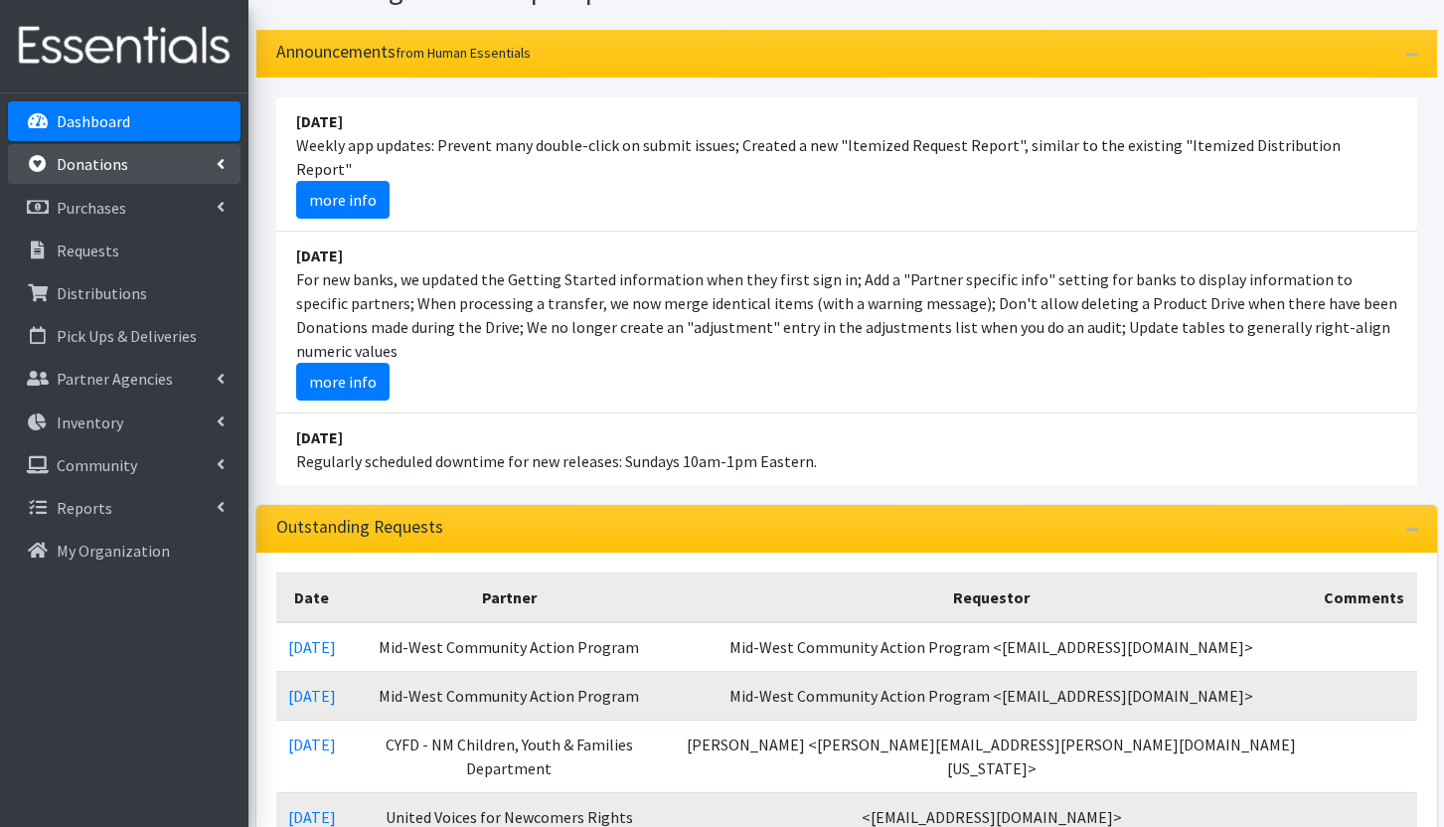
click at [76, 166] on p "Donations" at bounding box center [93, 164] width 72 height 20
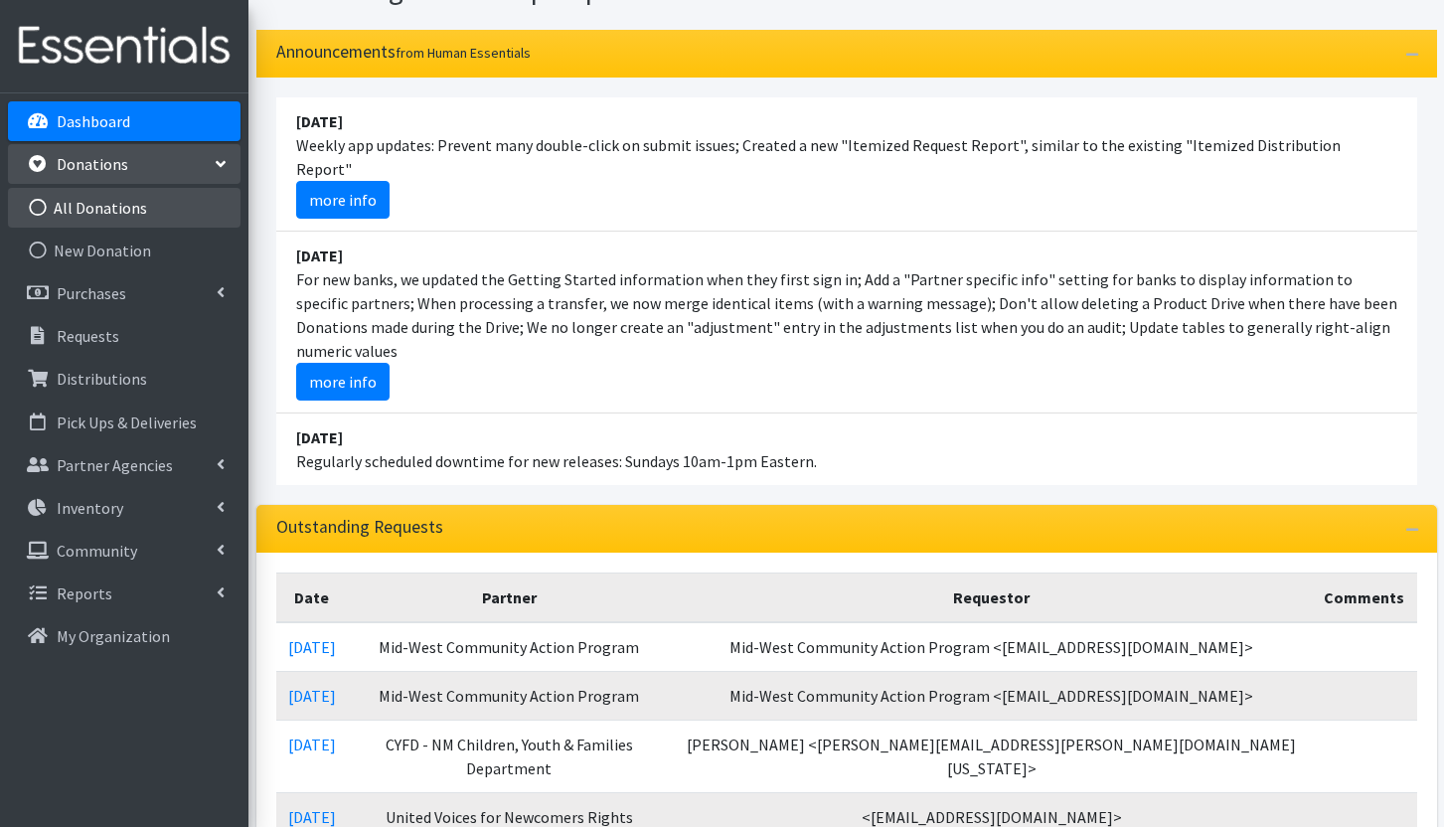
click at [116, 212] on link "All Donations" at bounding box center [124, 208] width 233 height 40
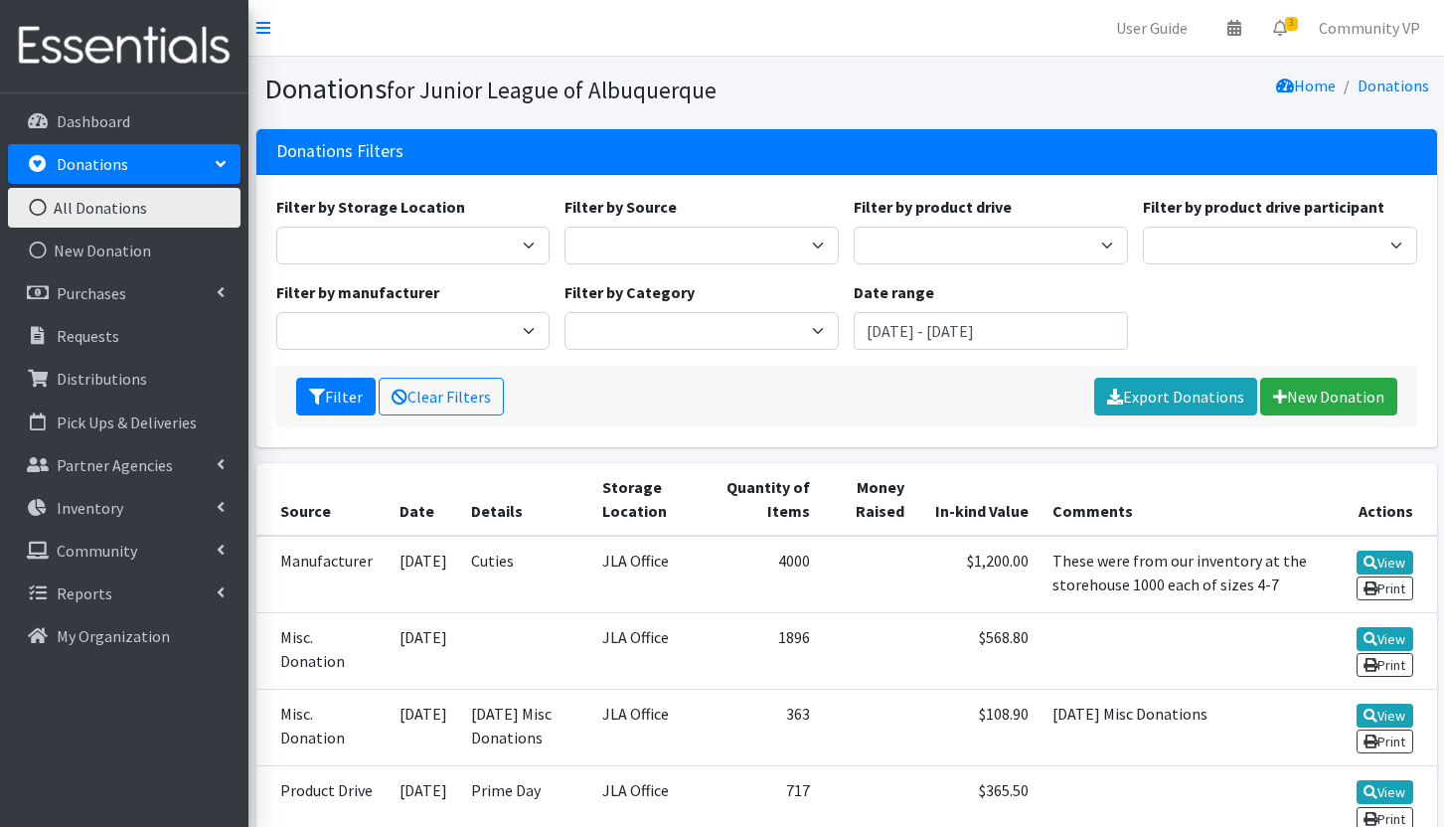
scroll to position [99, 0]
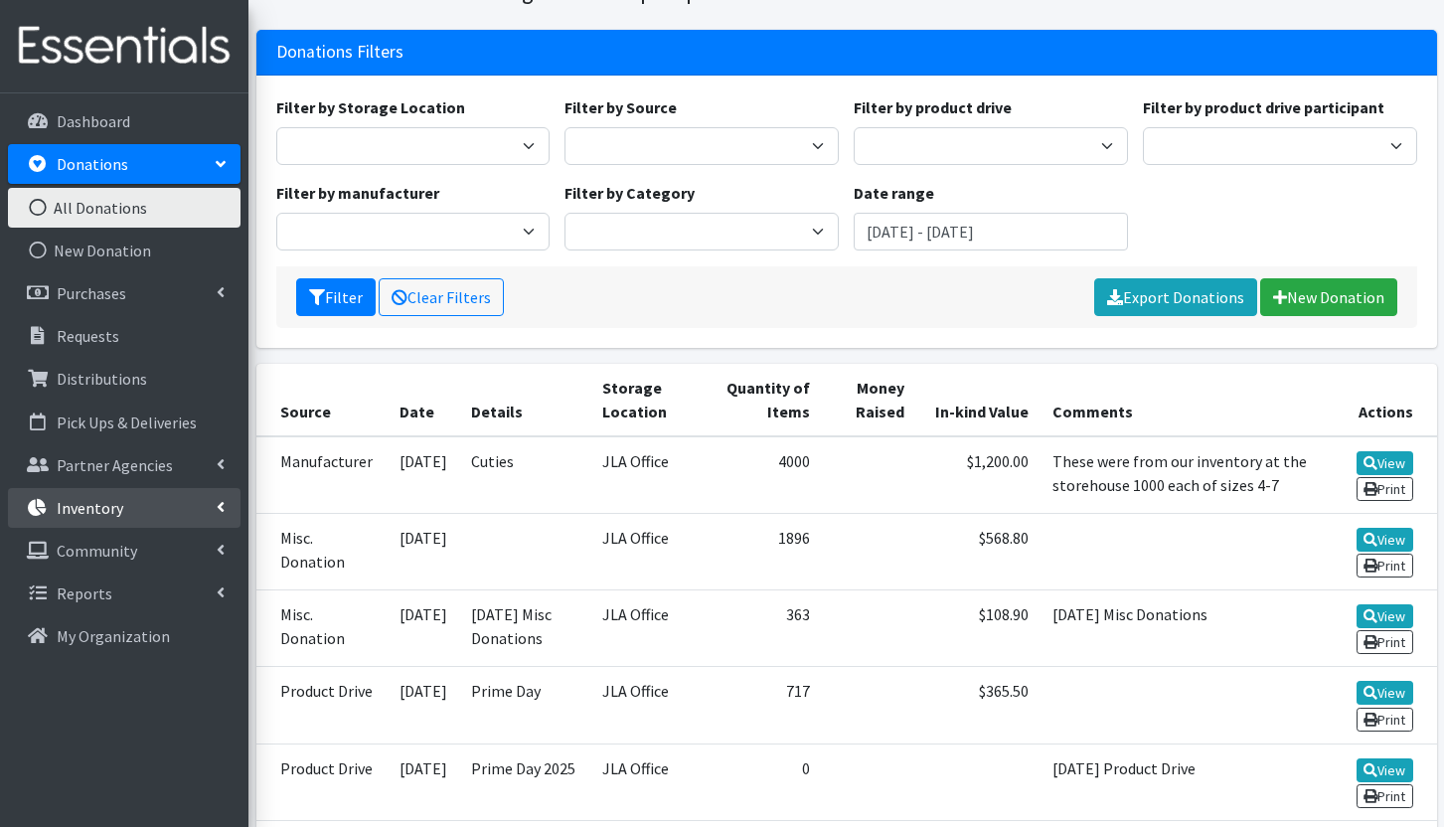
click at [217, 513] on icon at bounding box center [221, 507] width 8 height 16
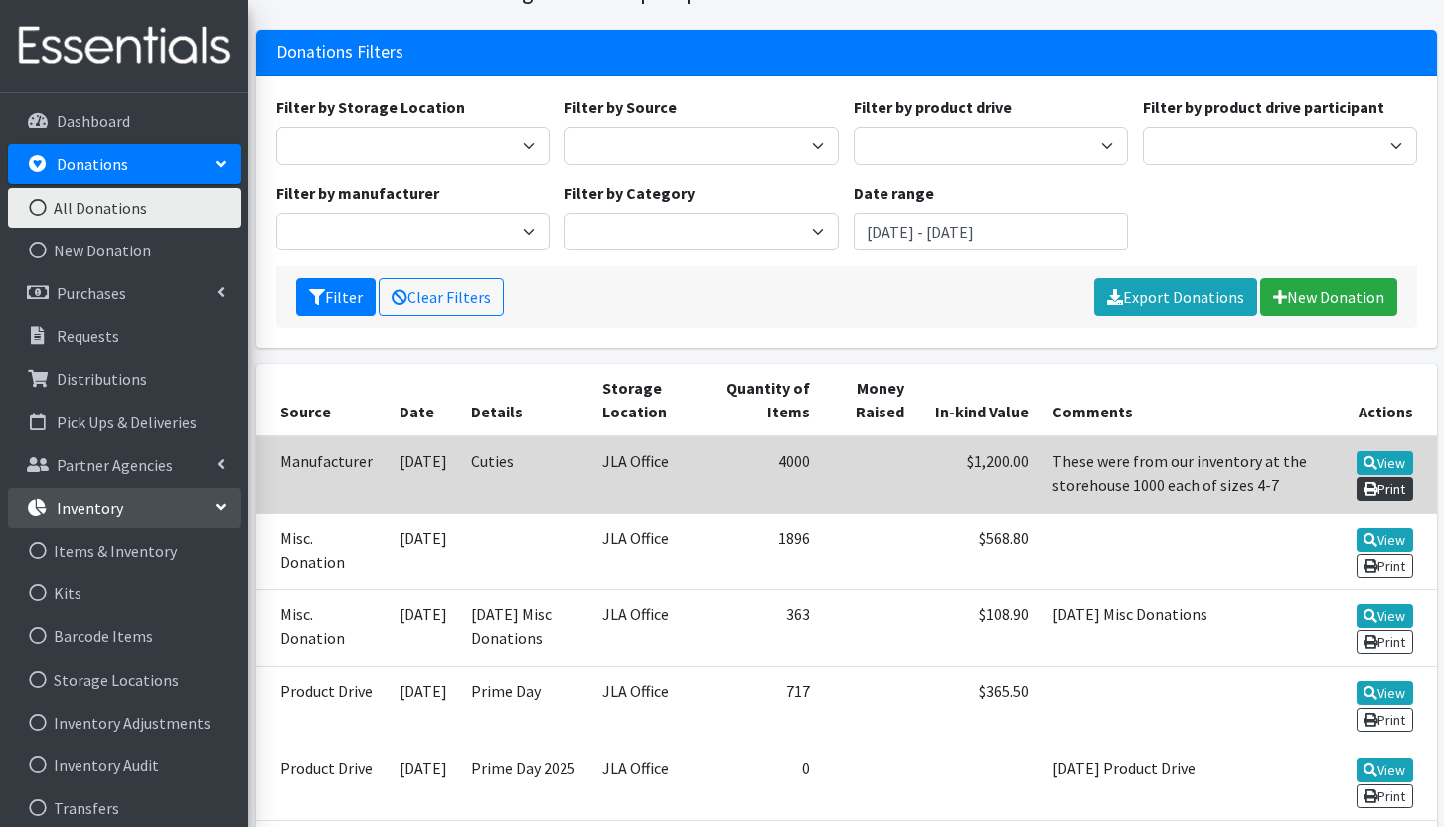
click at [1388, 492] on link "Print" at bounding box center [1384, 489] width 57 height 24
click at [1397, 458] on link "View" at bounding box center [1384, 463] width 57 height 24
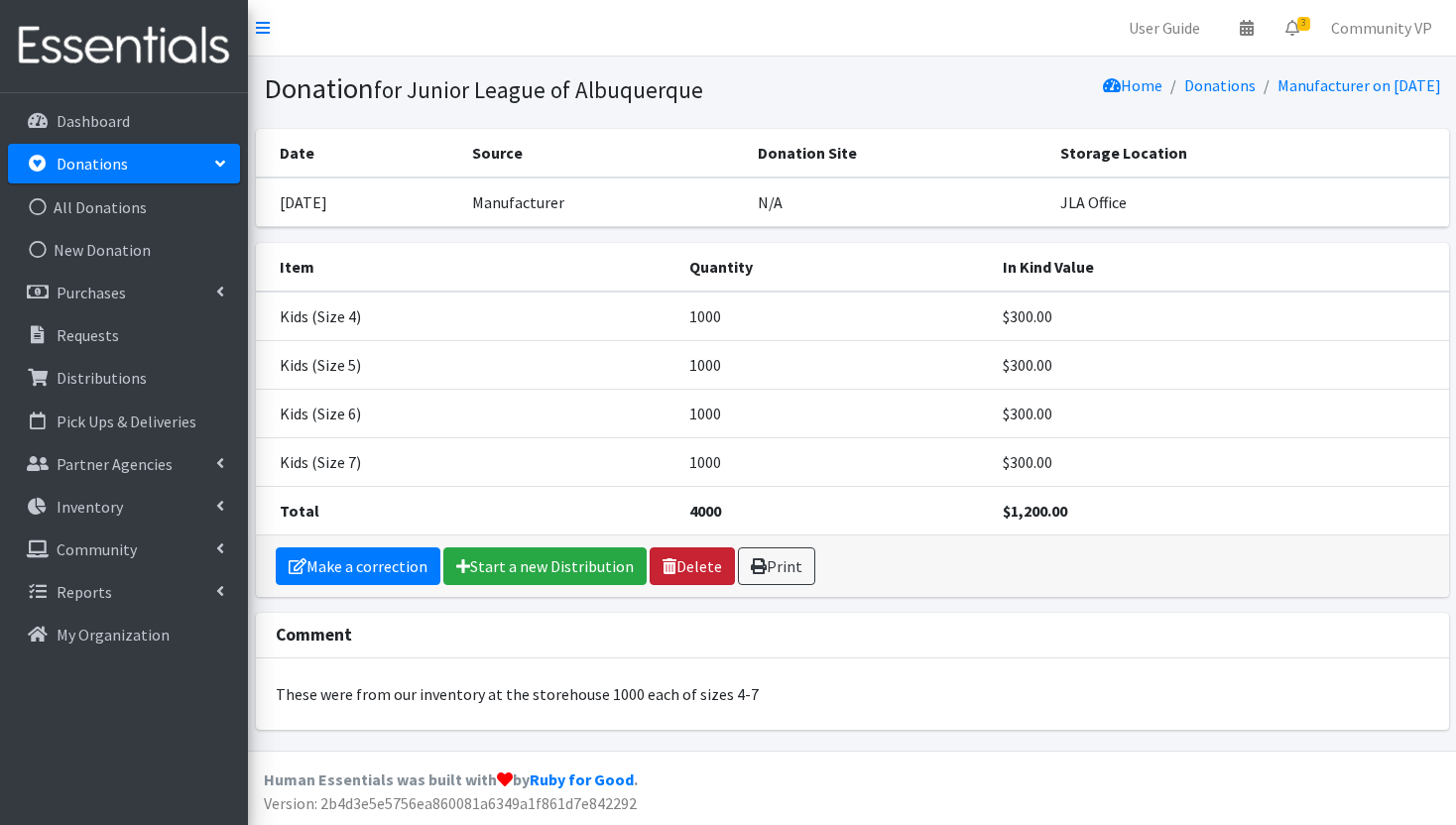
click at [688, 571] on link "Delete" at bounding box center [692, 567] width 85 height 38
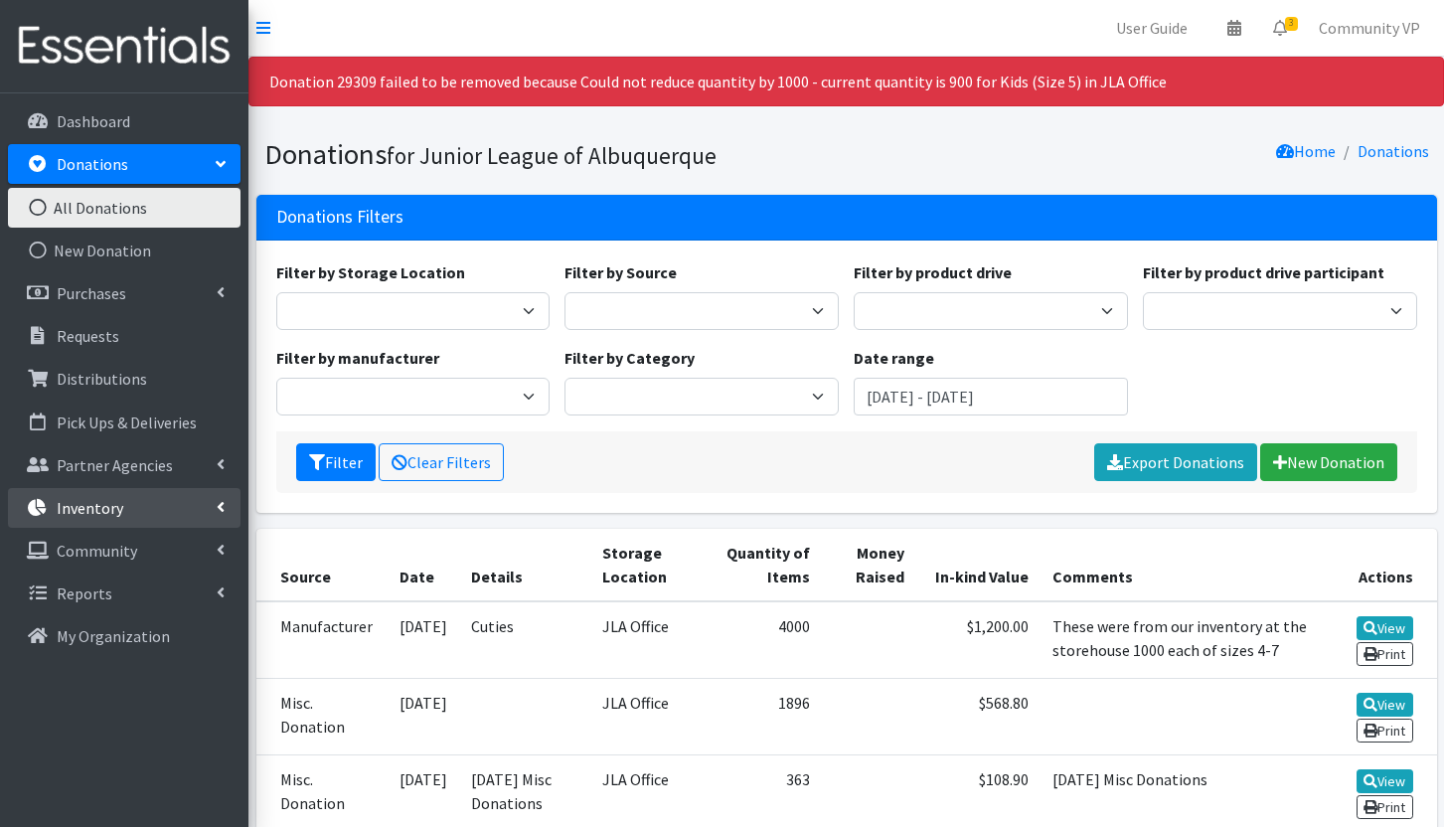
click at [198, 510] on link "Inventory" at bounding box center [124, 508] width 233 height 40
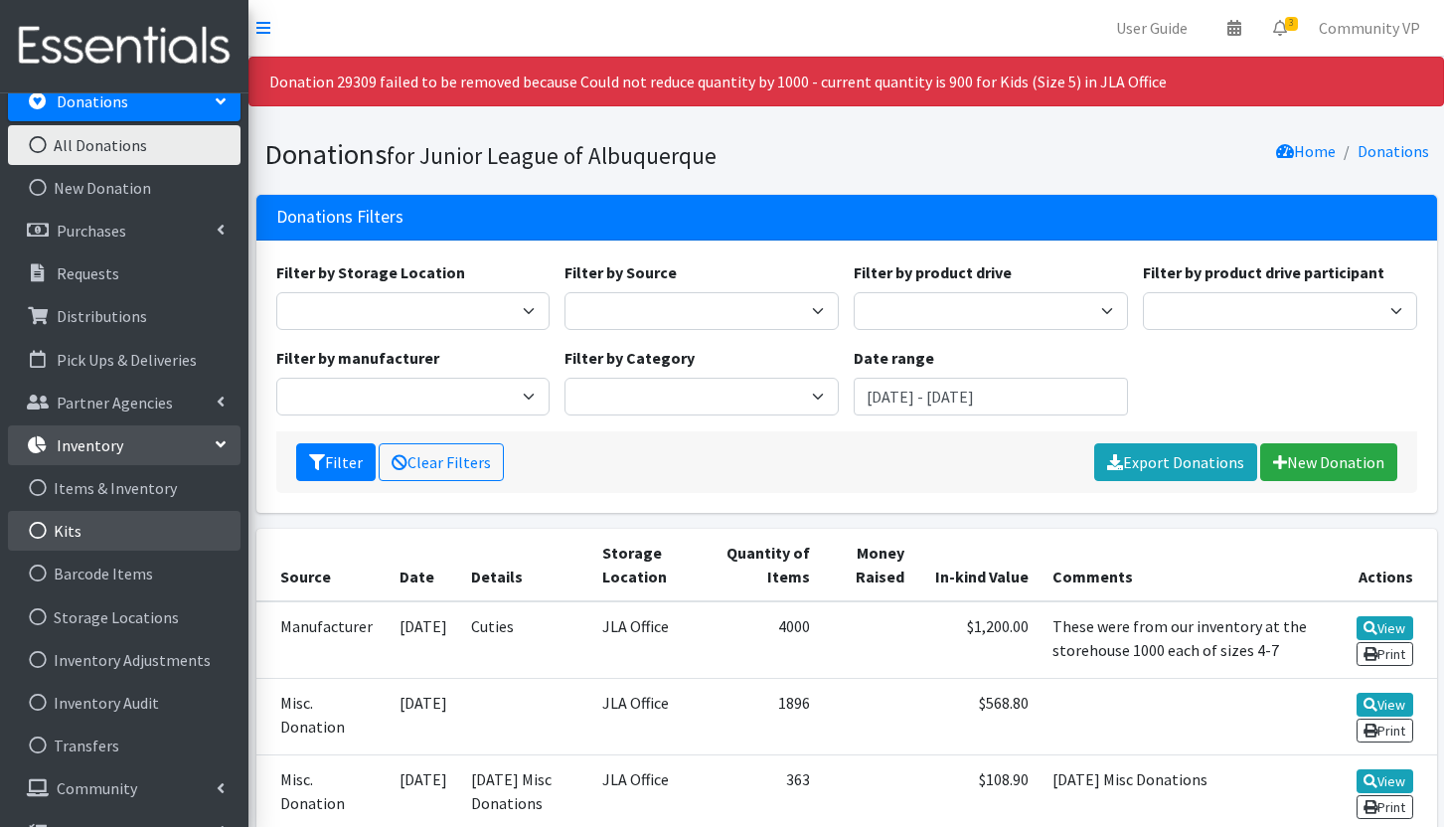
scroll to position [96, 0]
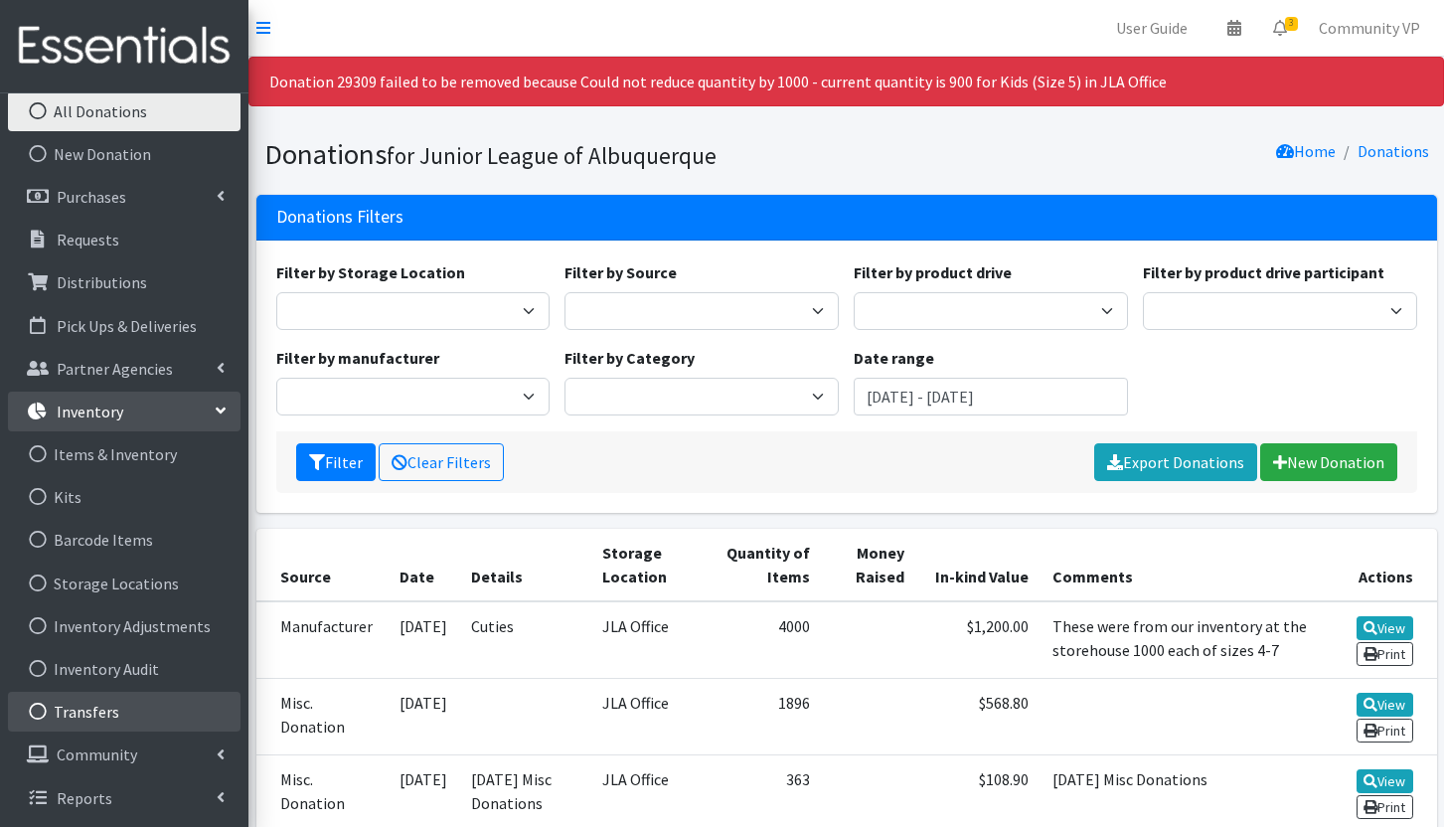
click at [125, 708] on link "Transfers" at bounding box center [124, 712] width 233 height 40
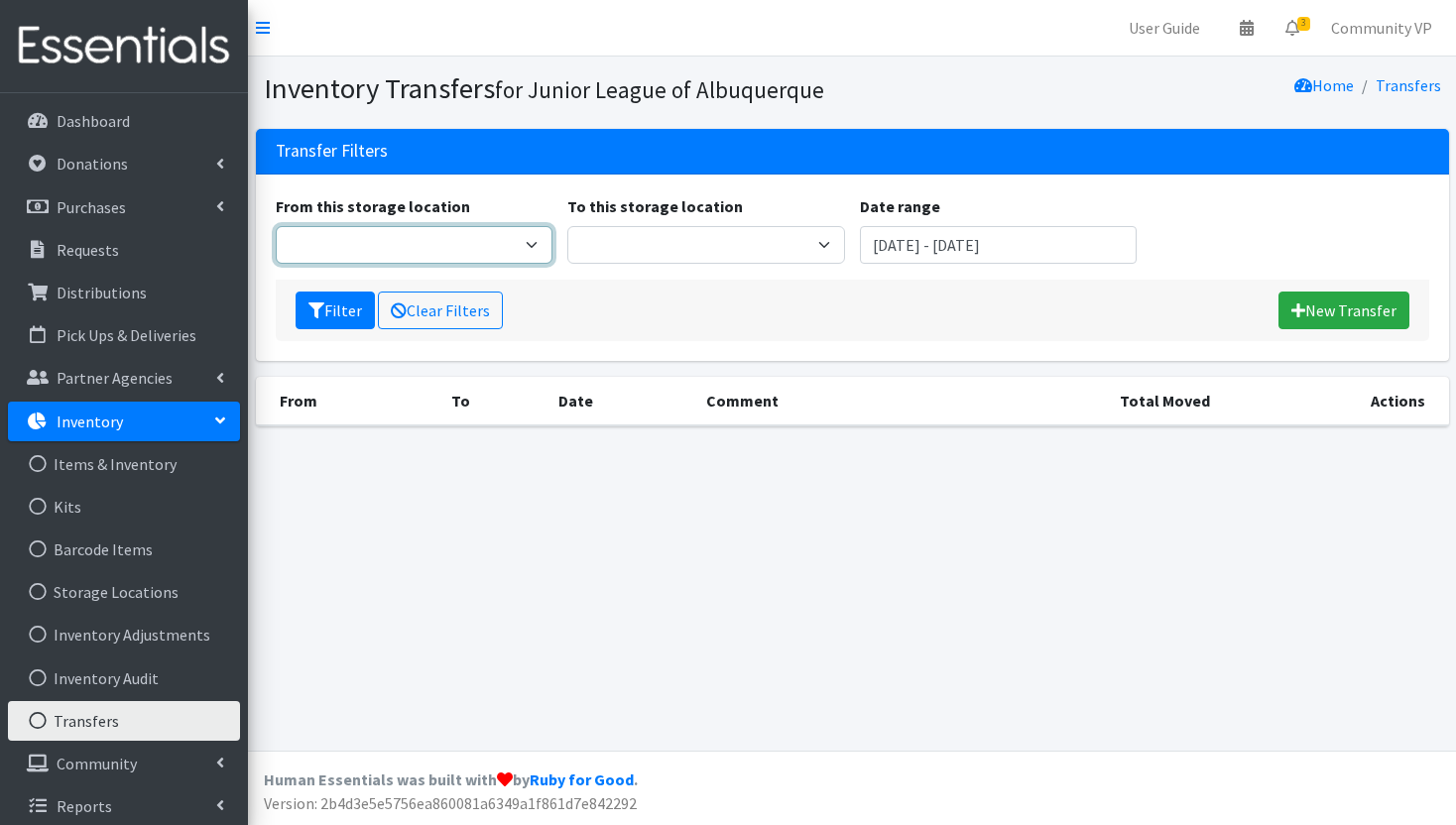
click at [294, 251] on select "The Storehouse of [US_STATE]" at bounding box center [414, 245] width 277 height 38
select select "462"
click at [275, 226] on select "The Storehouse of [US_STATE]" at bounding box center [414, 245] width 277 height 38
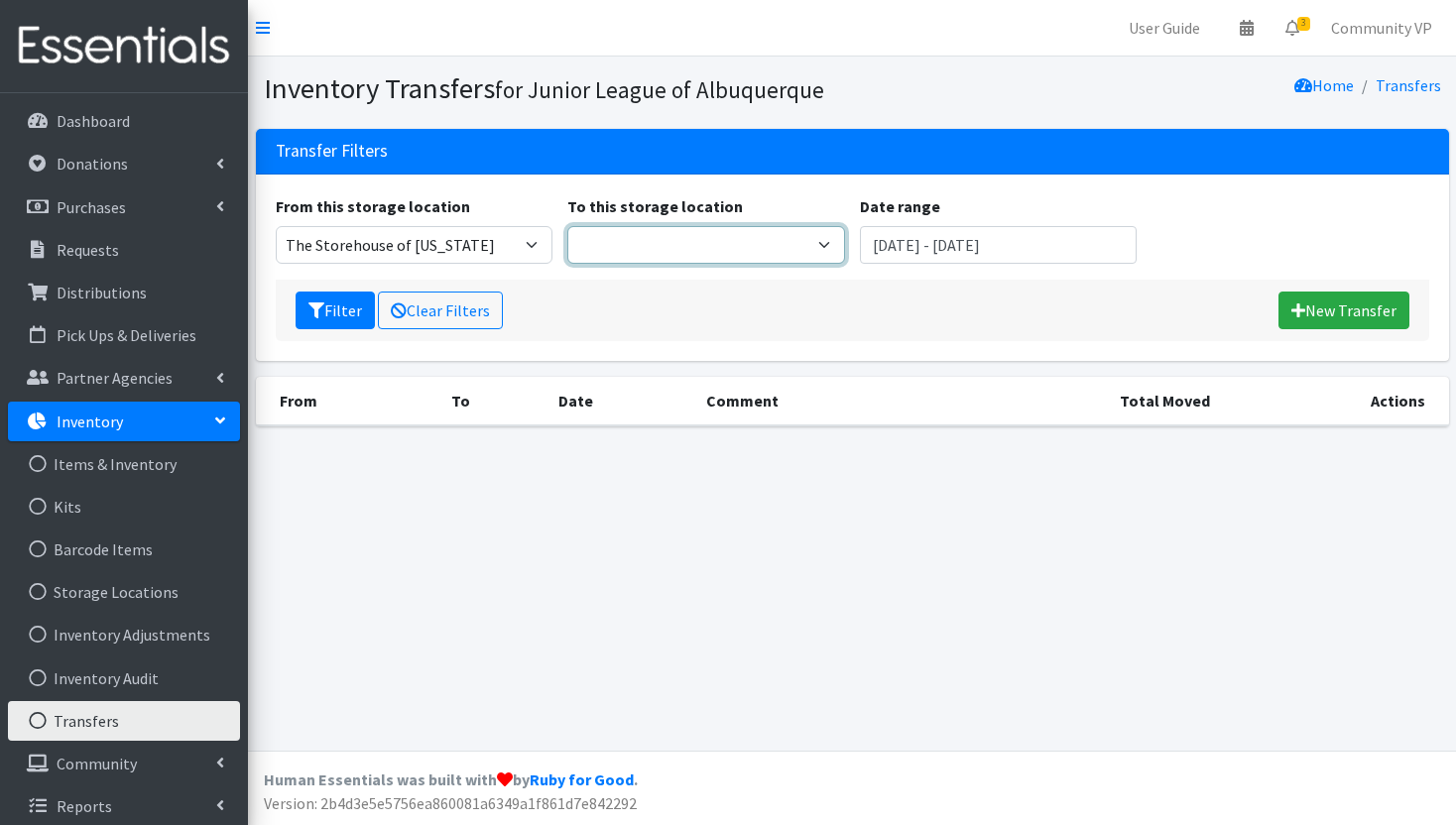
click at [614, 244] on select "JLA Office" at bounding box center [706, 245] width 277 height 38
select select "240"
click at [567, 226] on select "JLA Office" at bounding box center [706, 245] width 277 height 38
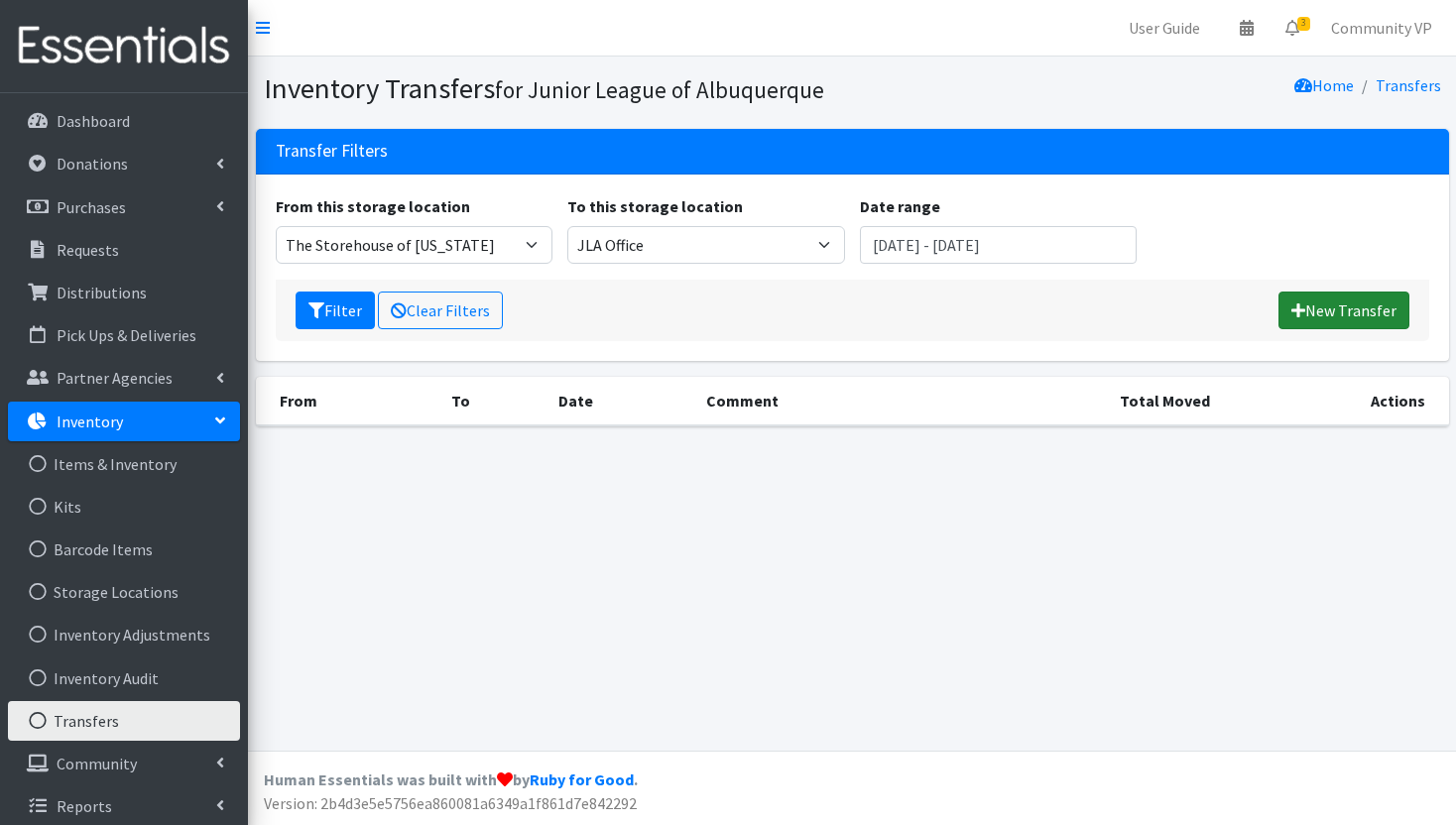
click at [1347, 302] on link "New Transfer" at bounding box center [1343, 310] width 131 height 38
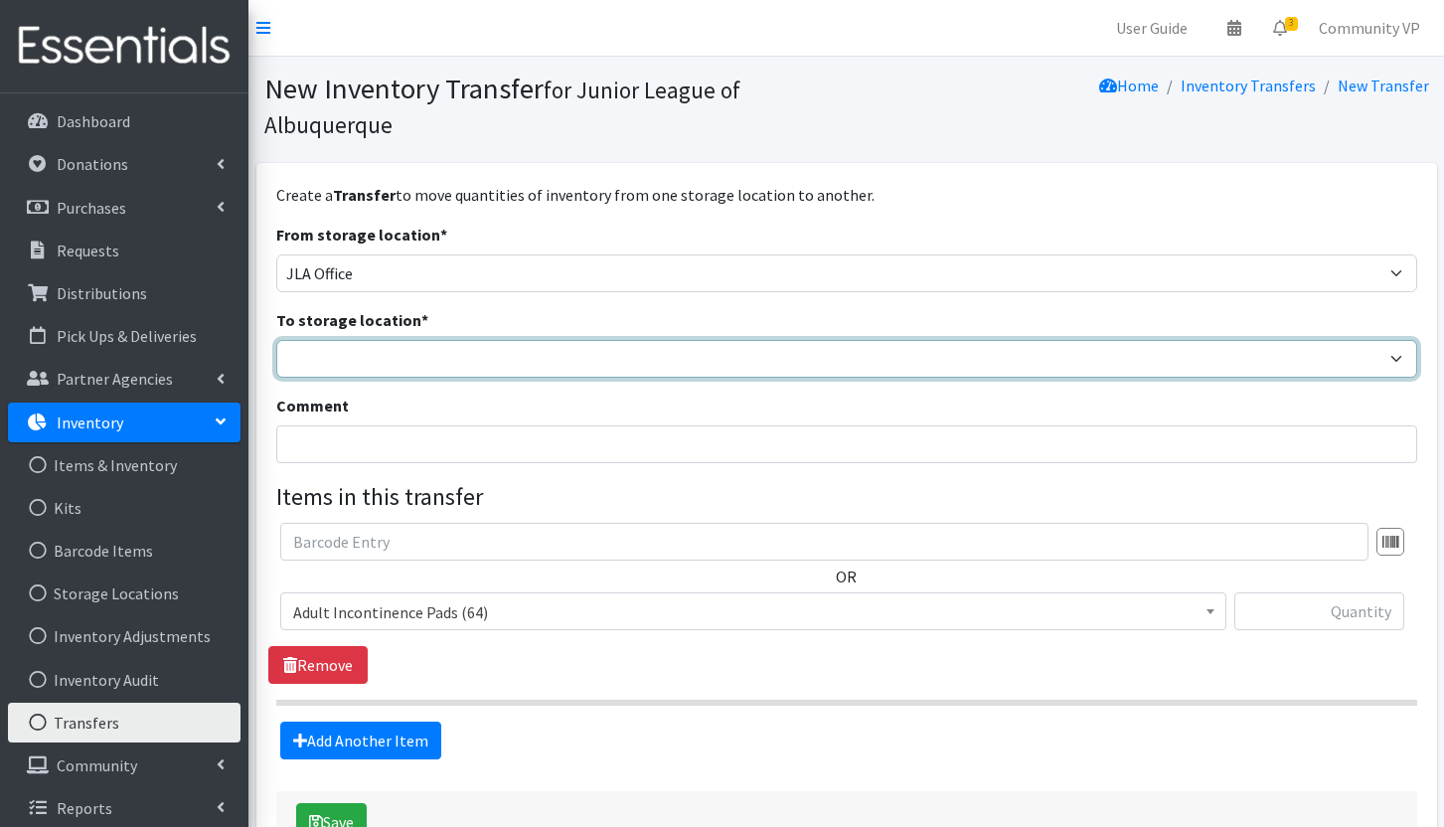
click at [368, 354] on select "JLA Office The Storehouse of [US_STATE]" at bounding box center [846, 359] width 1141 height 38
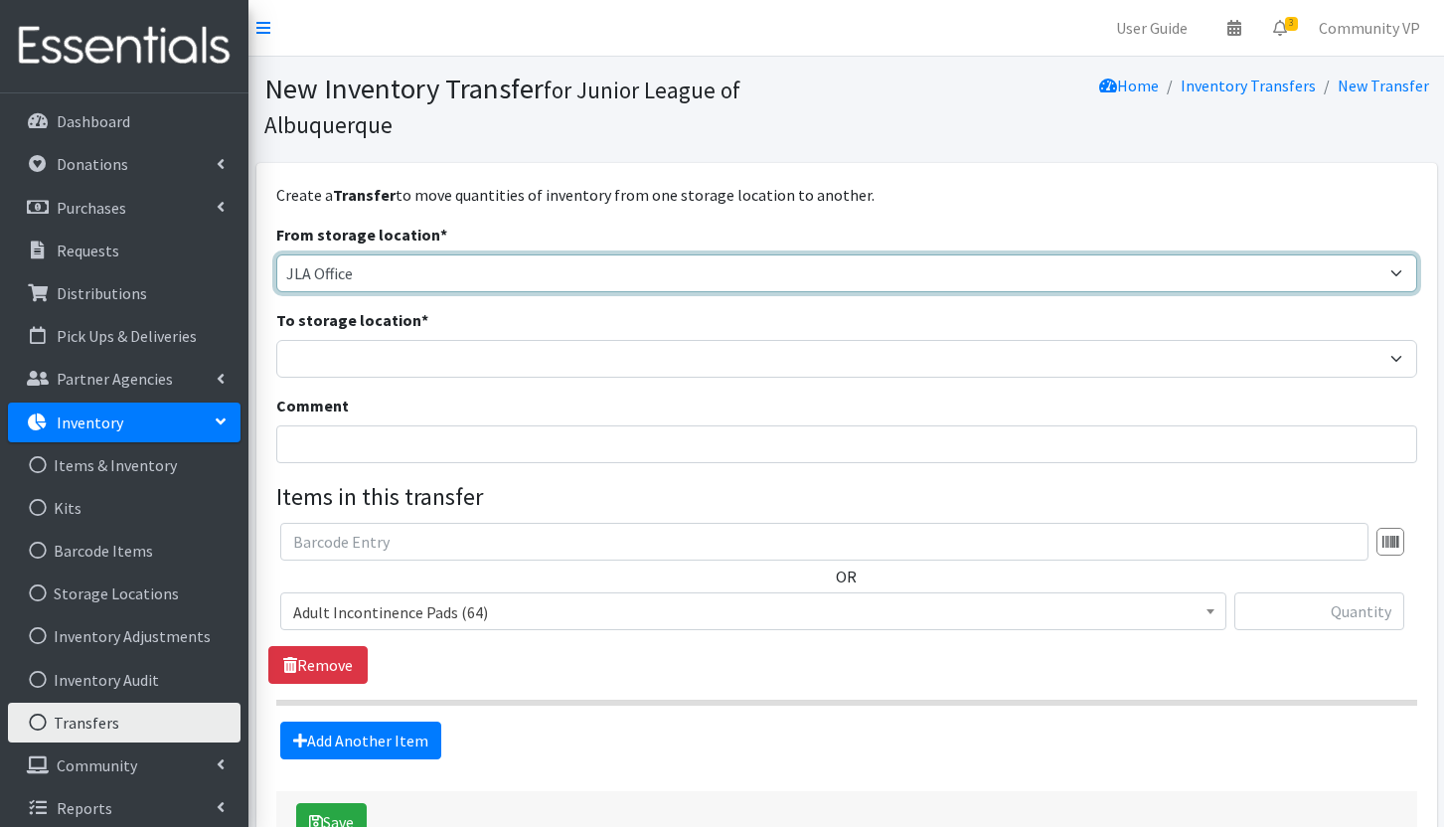
click at [332, 285] on select "JLA Office The Storehouse of [US_STATE]" at bounding box center [846, 273] width 1141 height 38
click at [333, 281] on select "JLA Office The Storehouse of New Mexico" at bounding box center [846, 273] width 1141 height 38
click at [334, 272] on select "JLA Office The Storehouse of New Mexico" at bounding box center [846, 273] width 1141 height 38
select select "462"
click at [276, 254] on select "JLA Office The Storehouse of New Mexico" at bounding box center [846, 273] width 1141 height 38
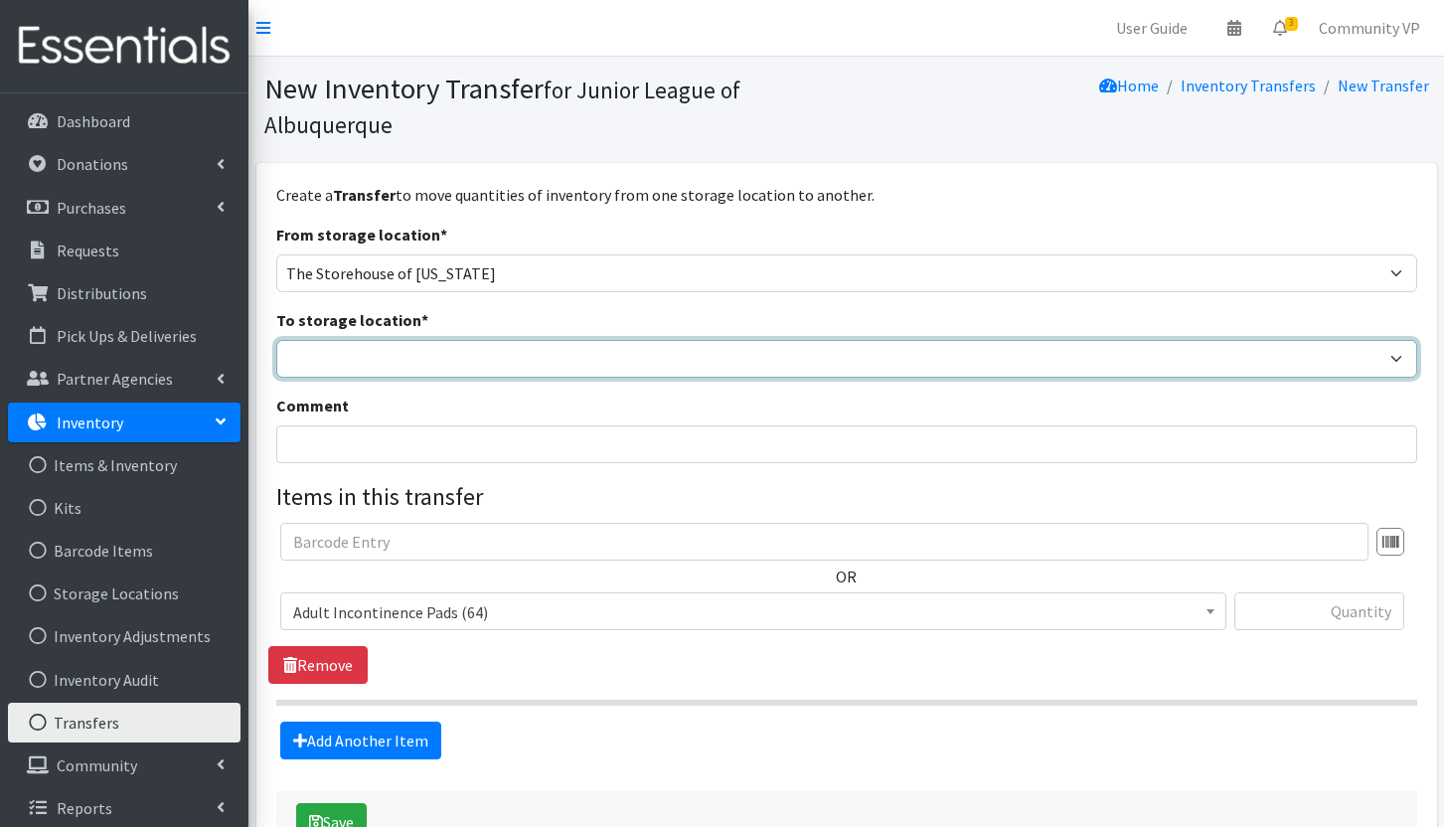
click at [373, 363] on select "JLA Office The Storehouse of New Mexico" at bounding box center [846, 359] width 1141 height 38
select select "240"
click at [276, 340] on select "JLA Office The Storehouse of New Mexico" at bounding box center [846, 359] width 1141 height 38
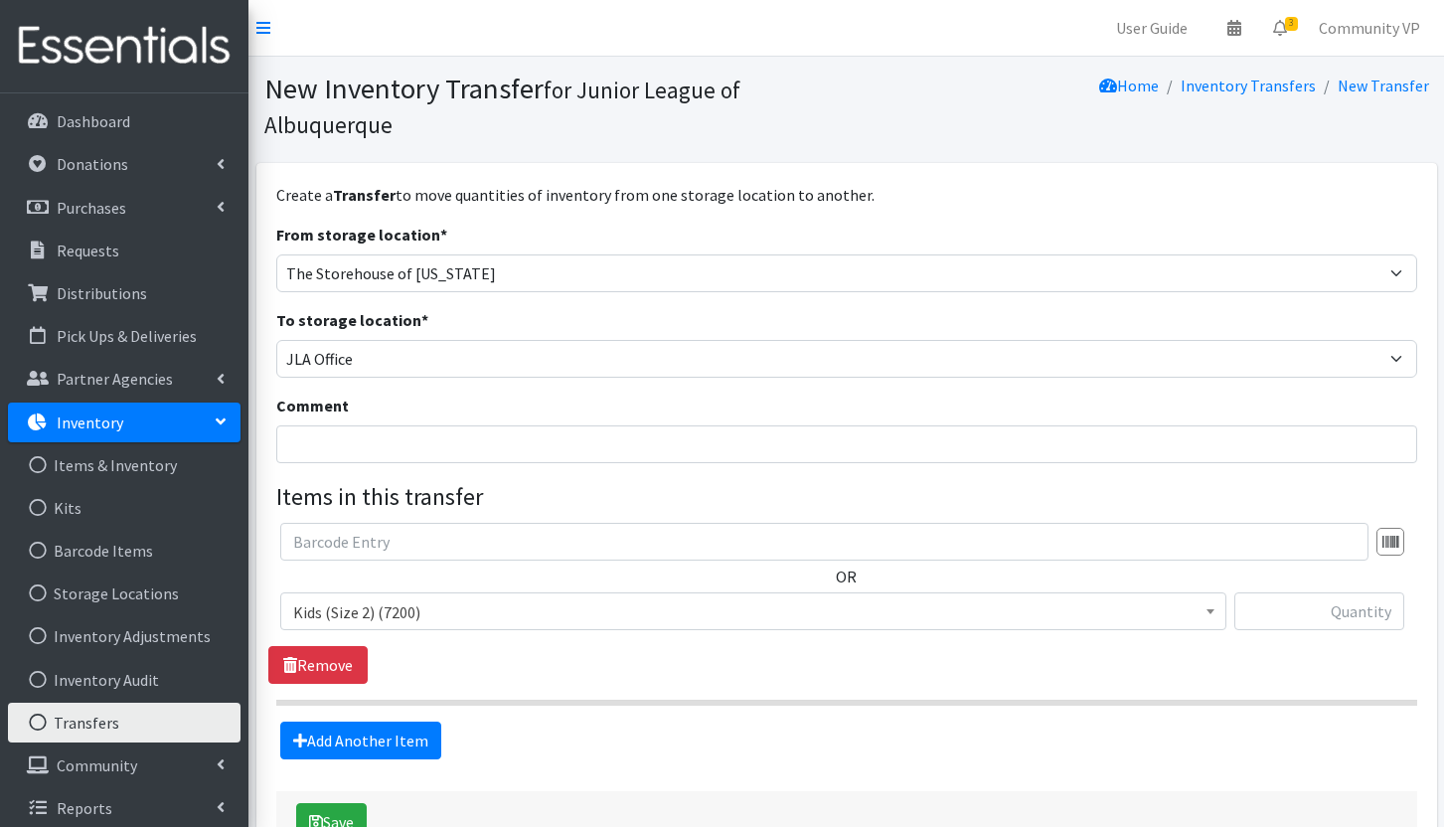
click at [368, 615] on span "Kids (Size 2) (7200)" at bounding box center [753, 612] width 920 height 28
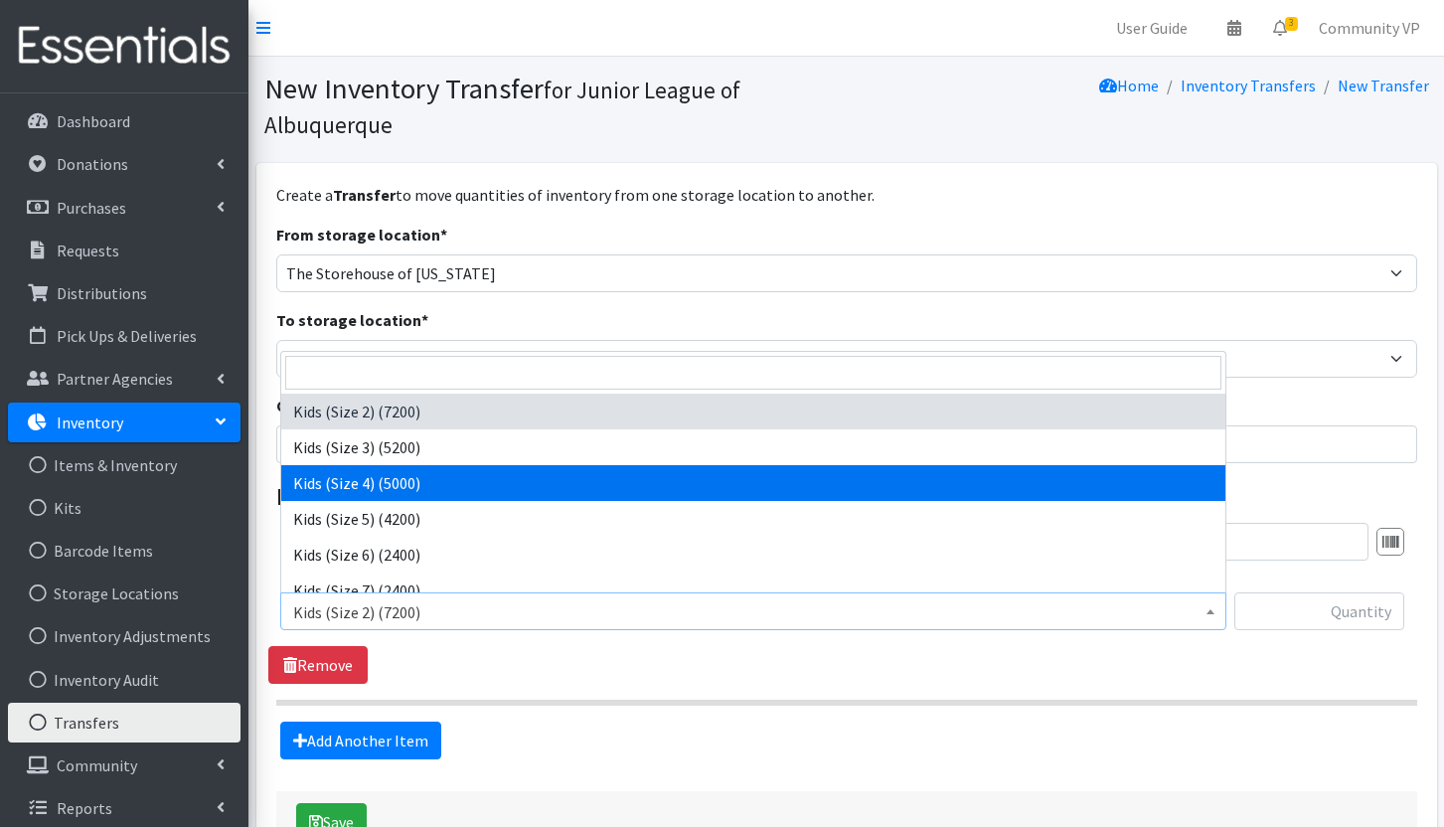
select select "8160"
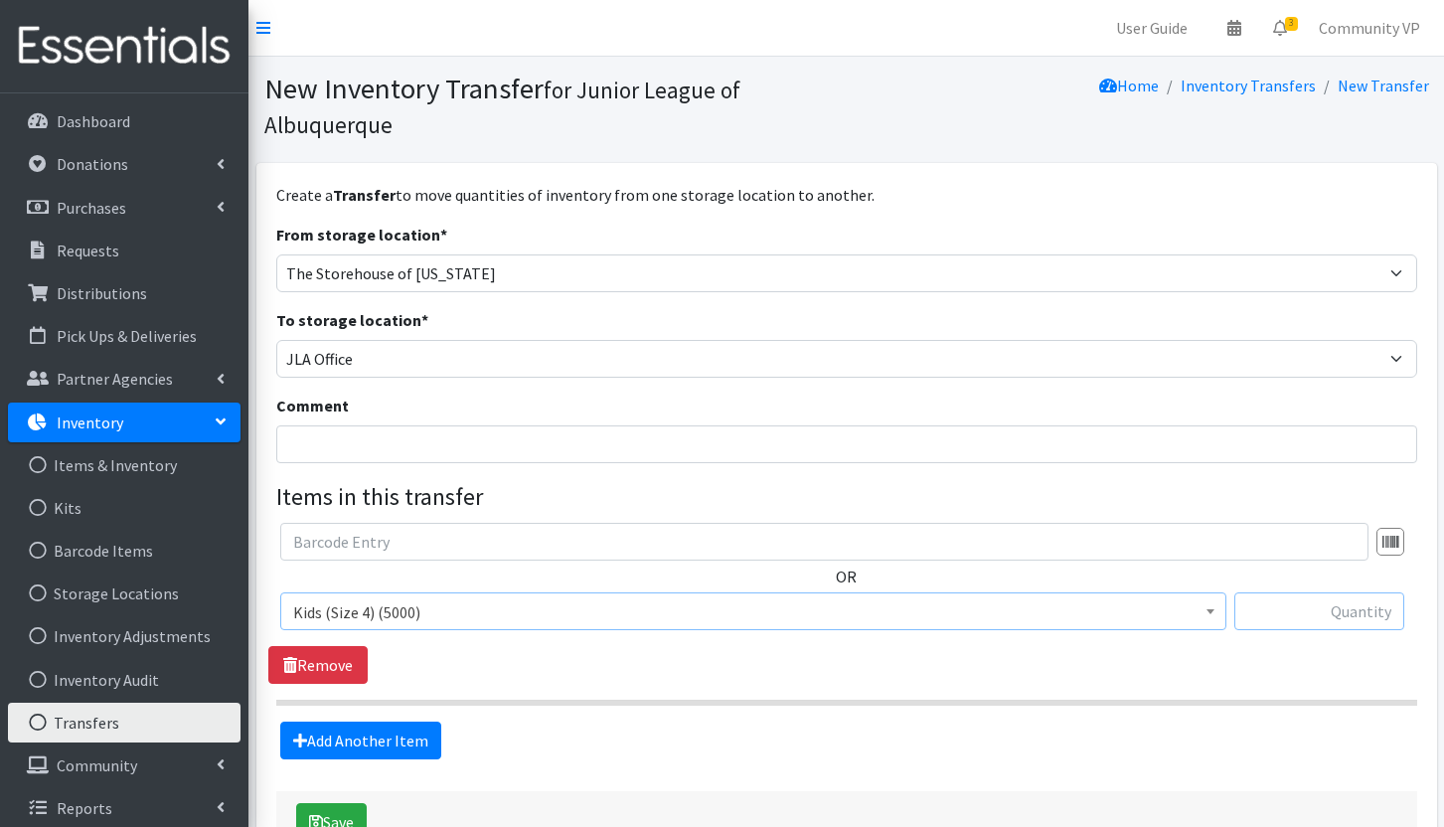
click at [1302, 615] on input "text" at bounding box center [1319, 611] width 170 height 38
type input "1000"
click at [419, 736] on link "Add Another Item" at bounding box center [360, 740] width 161 height 38
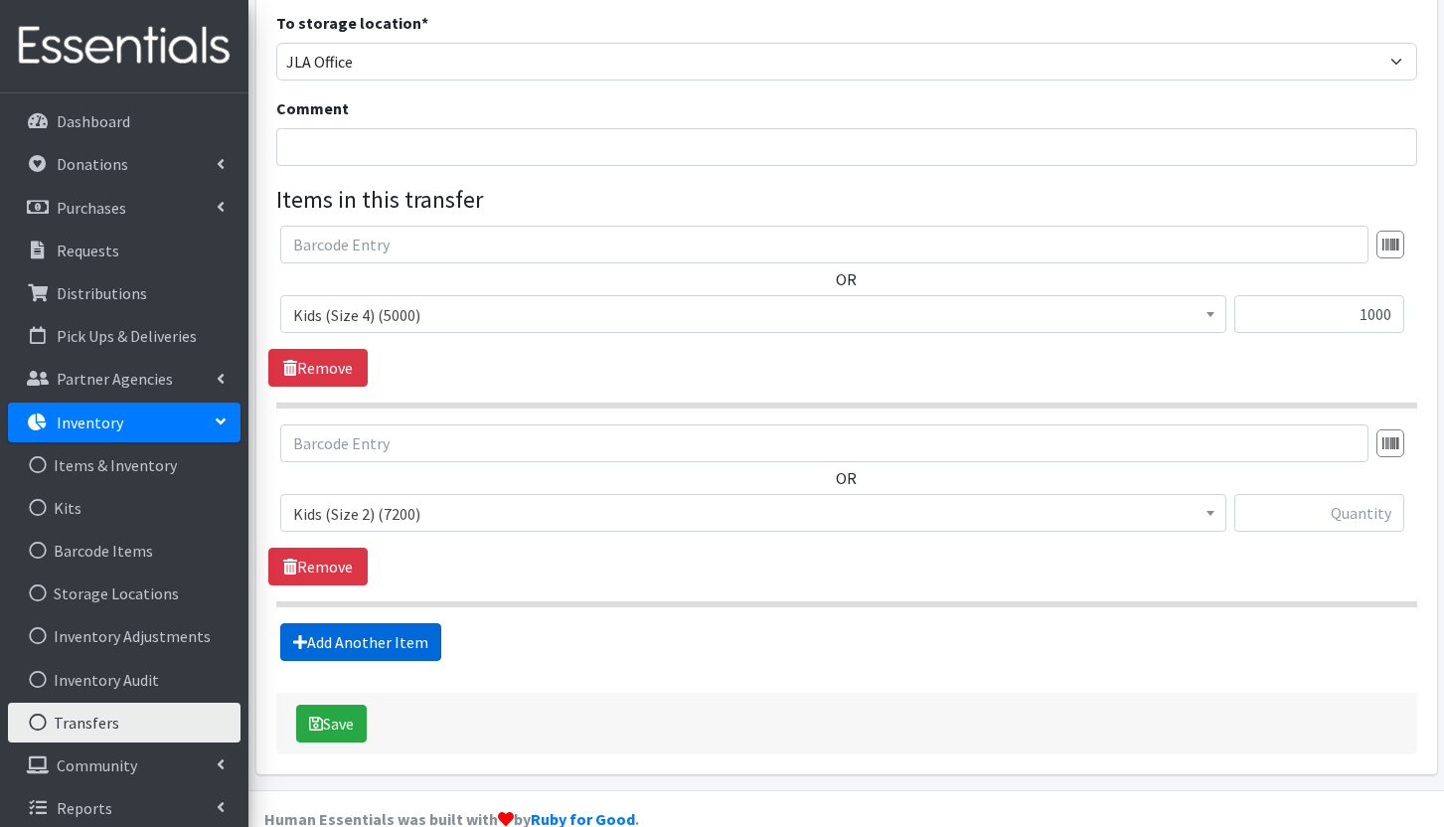
scroll to position [335, 0]
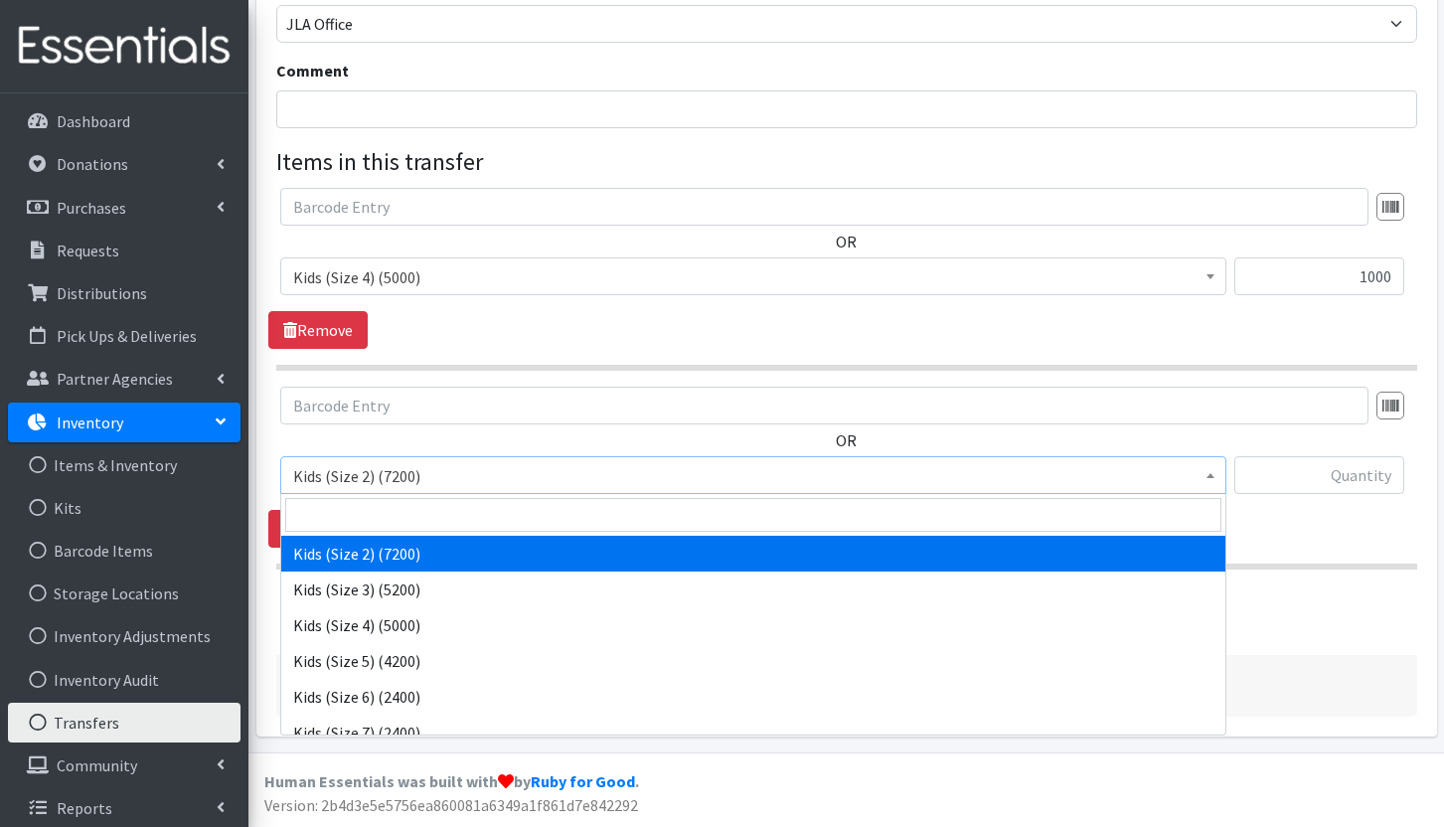
click at [419, 476] on span "Kids (Size 2) (7200)" at bounding box center [753, 476] width 920 height 28
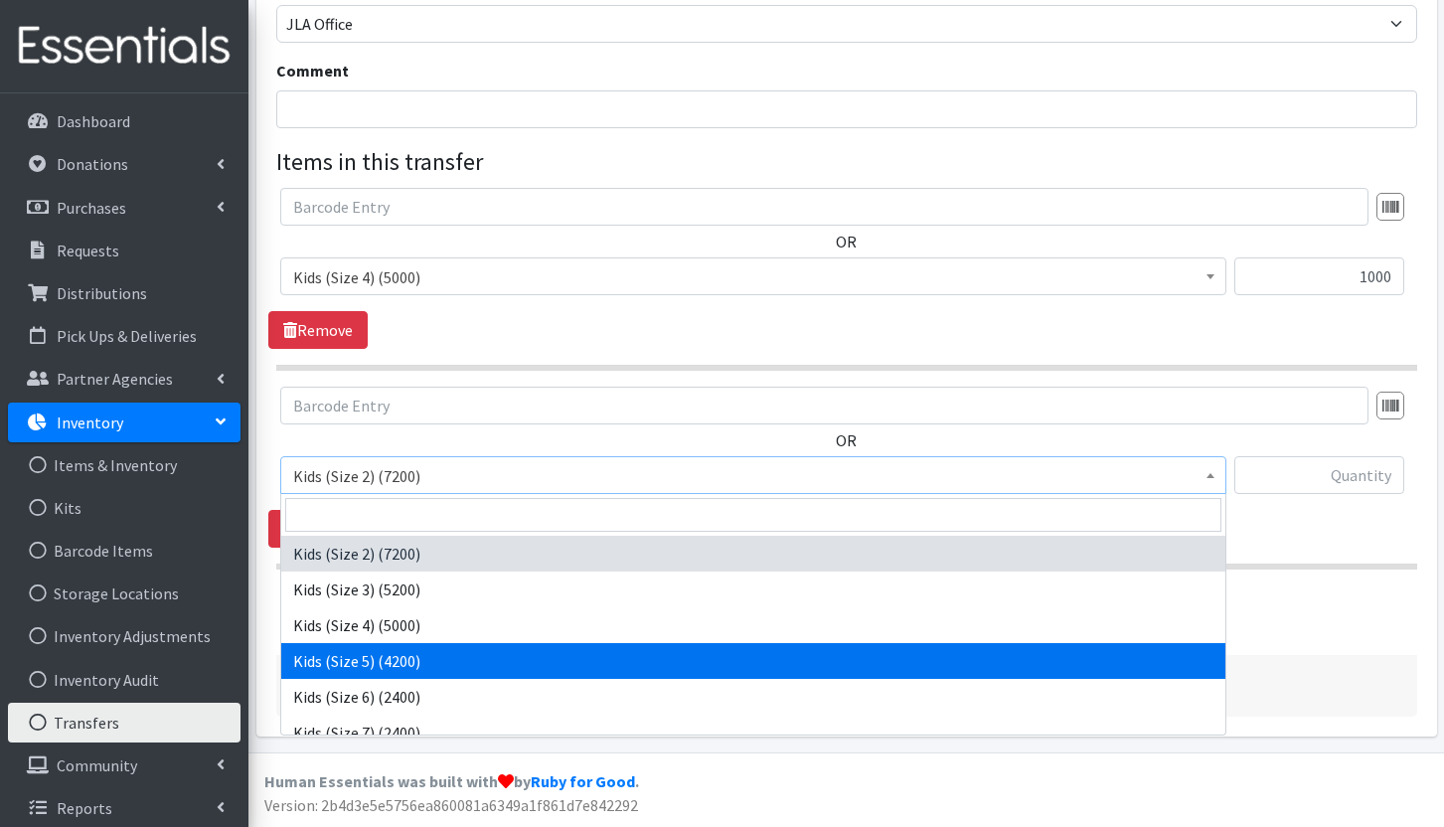
select select "8158"
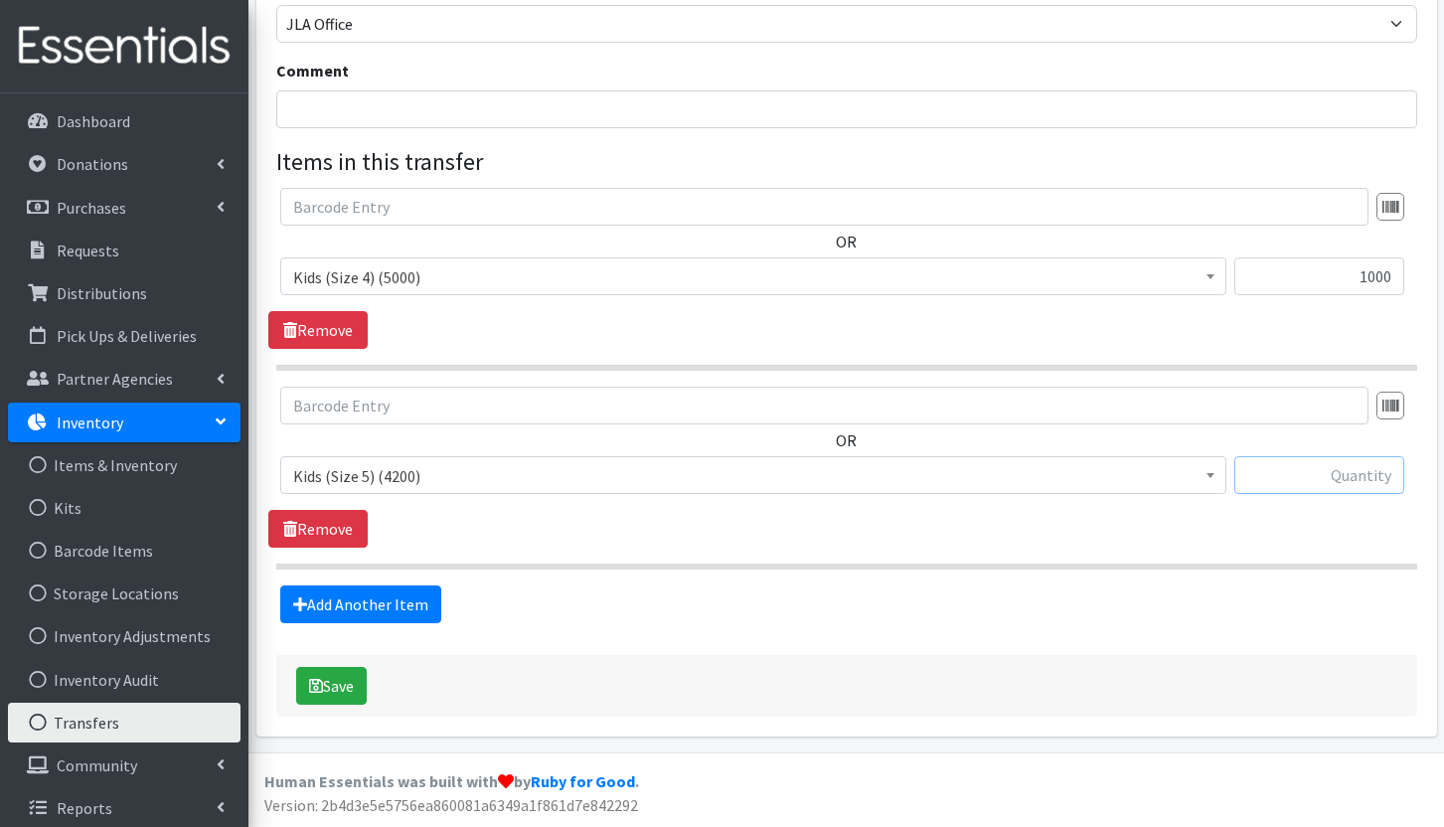
click at [1337, 489] on input "text" at bounding box center [1319, 475] width 170 height 38
type input "1000"
click at [412, 596] on link "Add Another Item" at bounding box center [360, 604] width 161 height 38
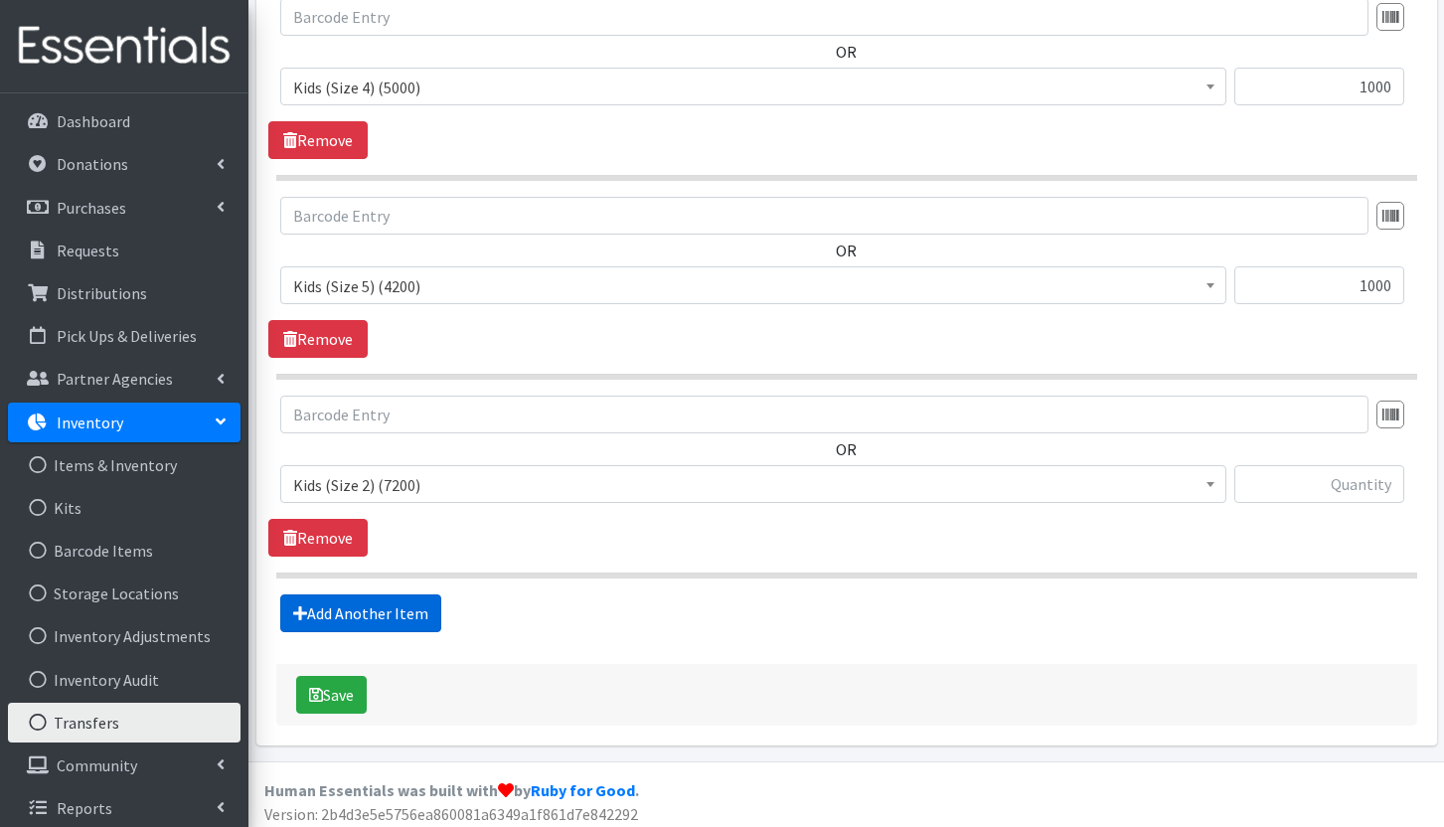
scroll to position [534, 0]
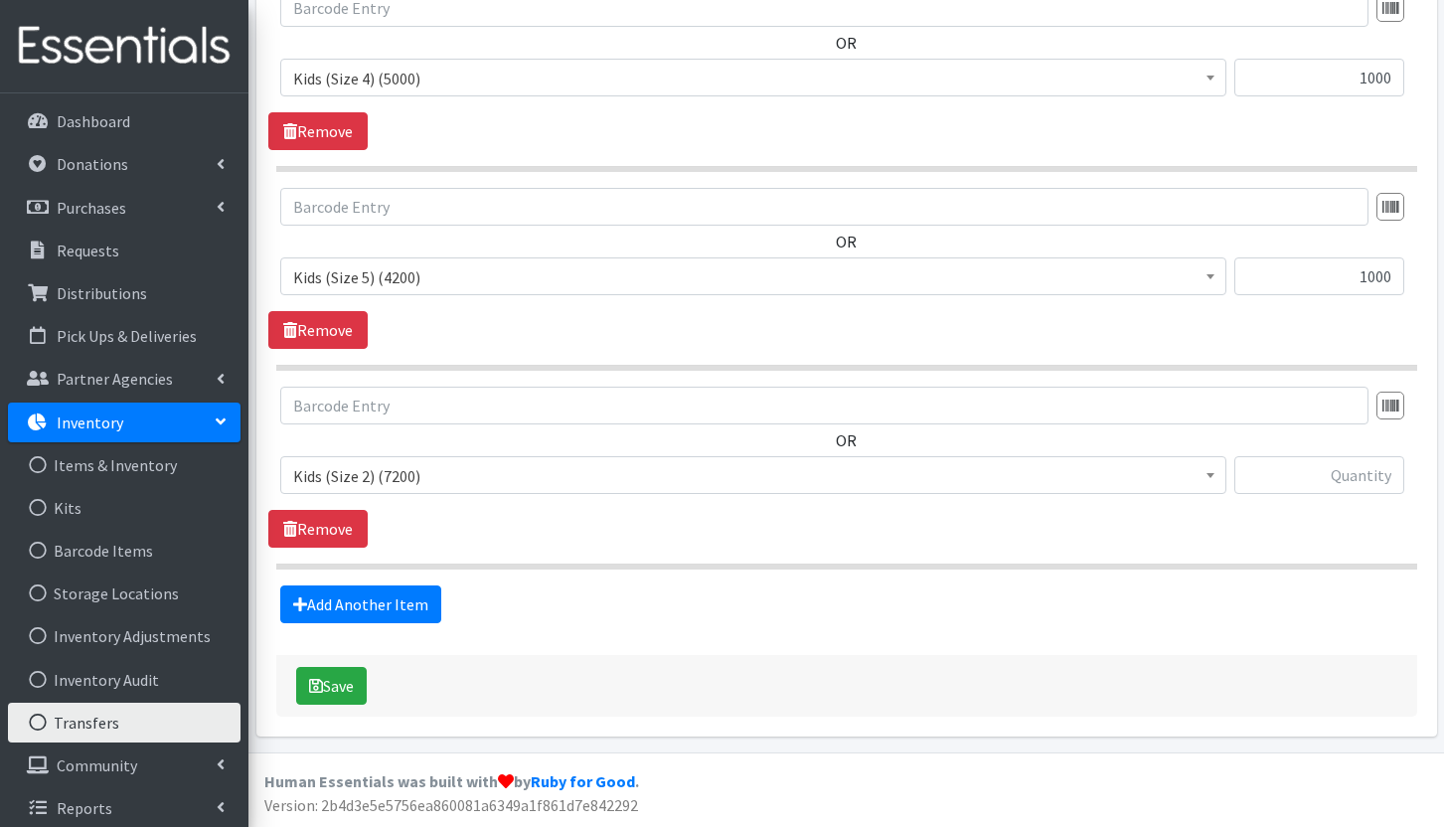
click at [391, 476] on span "Kids (Size 2) (7200)" at bounding box center [753, 476] width 920 height 28
select select "8159"
click at [1355, 469] on input "text" at bounding box center [1319, 475] width 170 height 38
type input "1000"
click at [394, 610] on link "Add Another Item" at bounding box center [360, 604] width 161 height 38
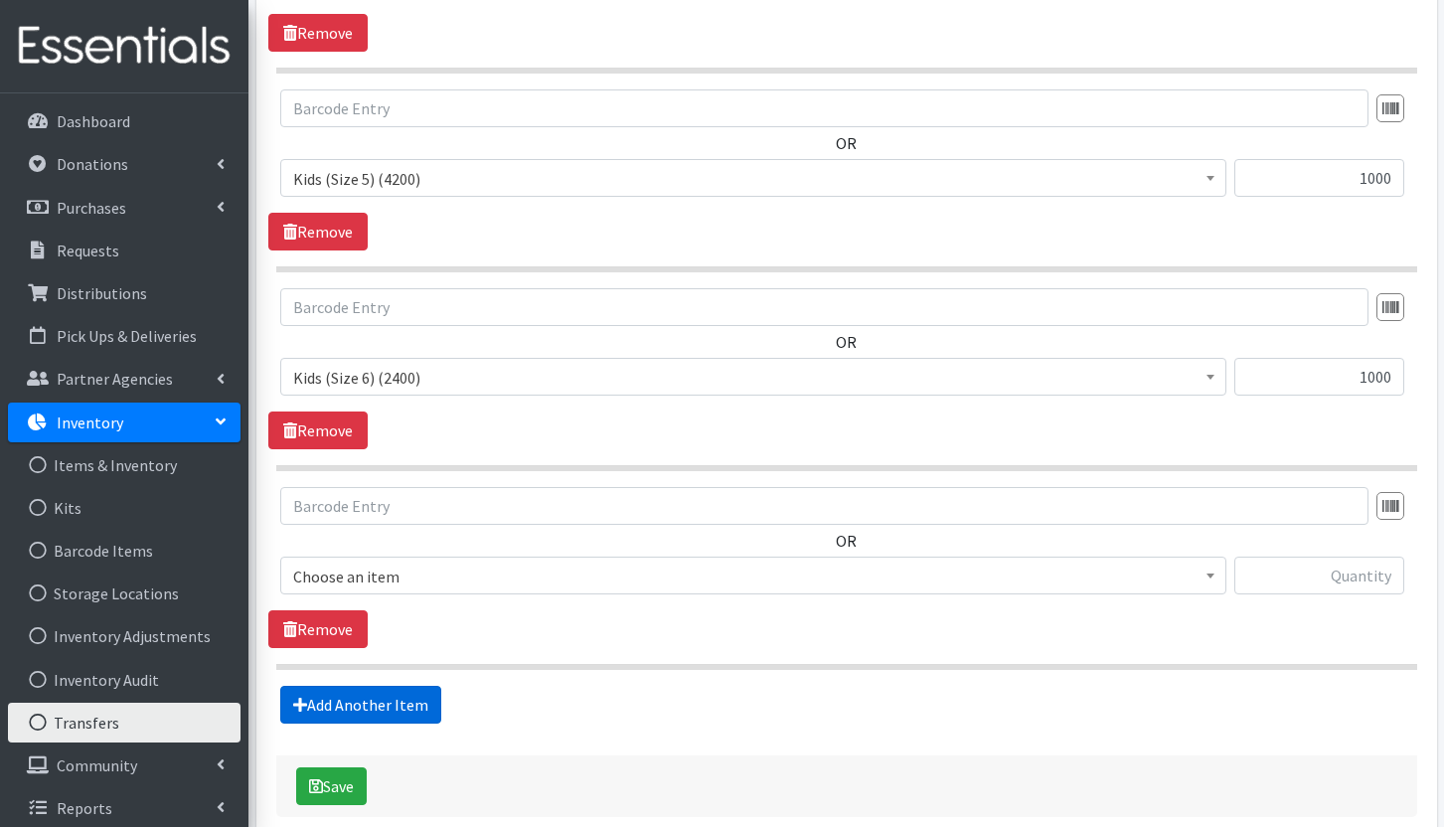
scroll to position [732, 0]
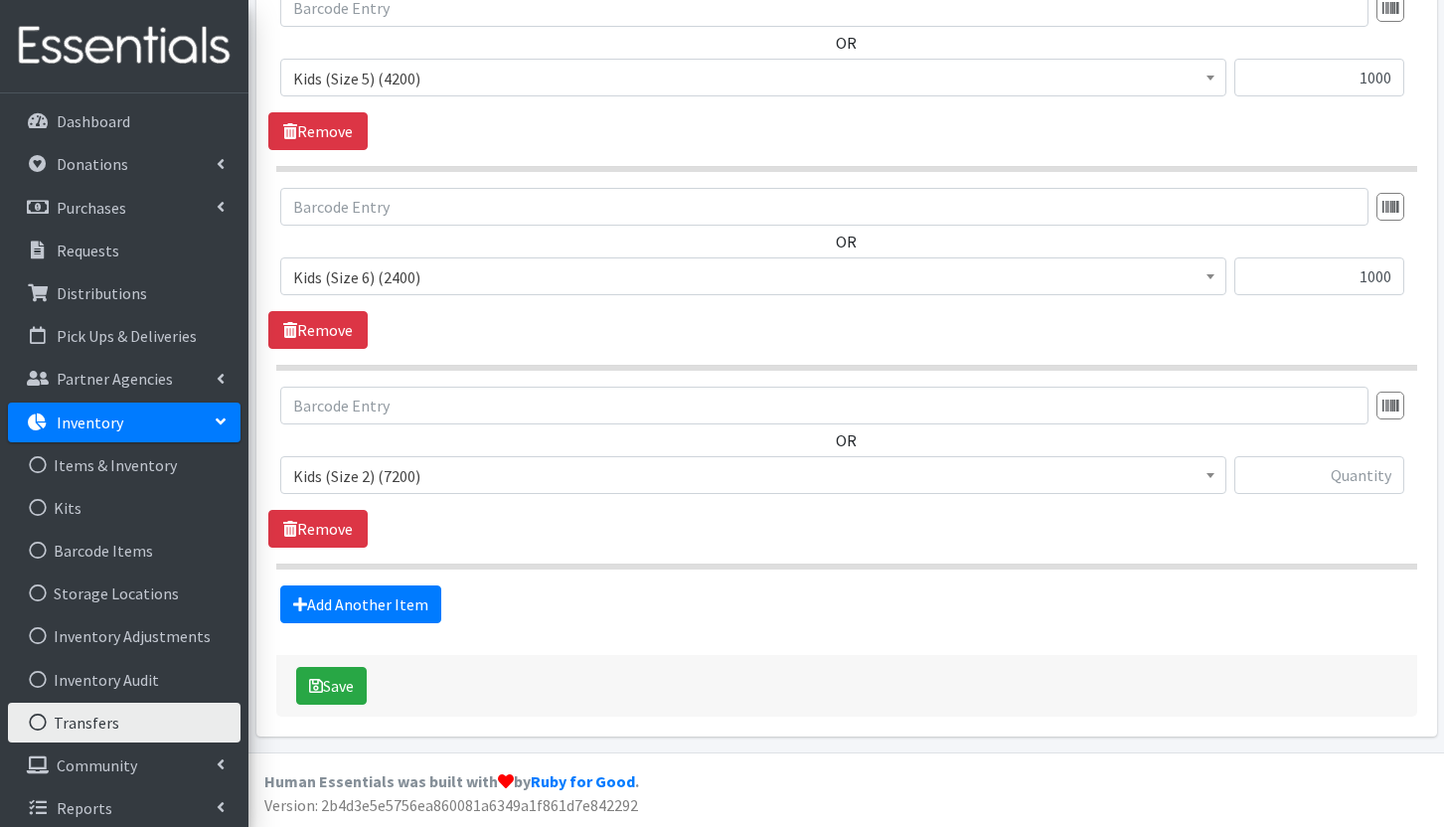
click at [356, 476] on span "Kids (Size 2) (7200)" at bounding box center [753, 476] width 920 height 28
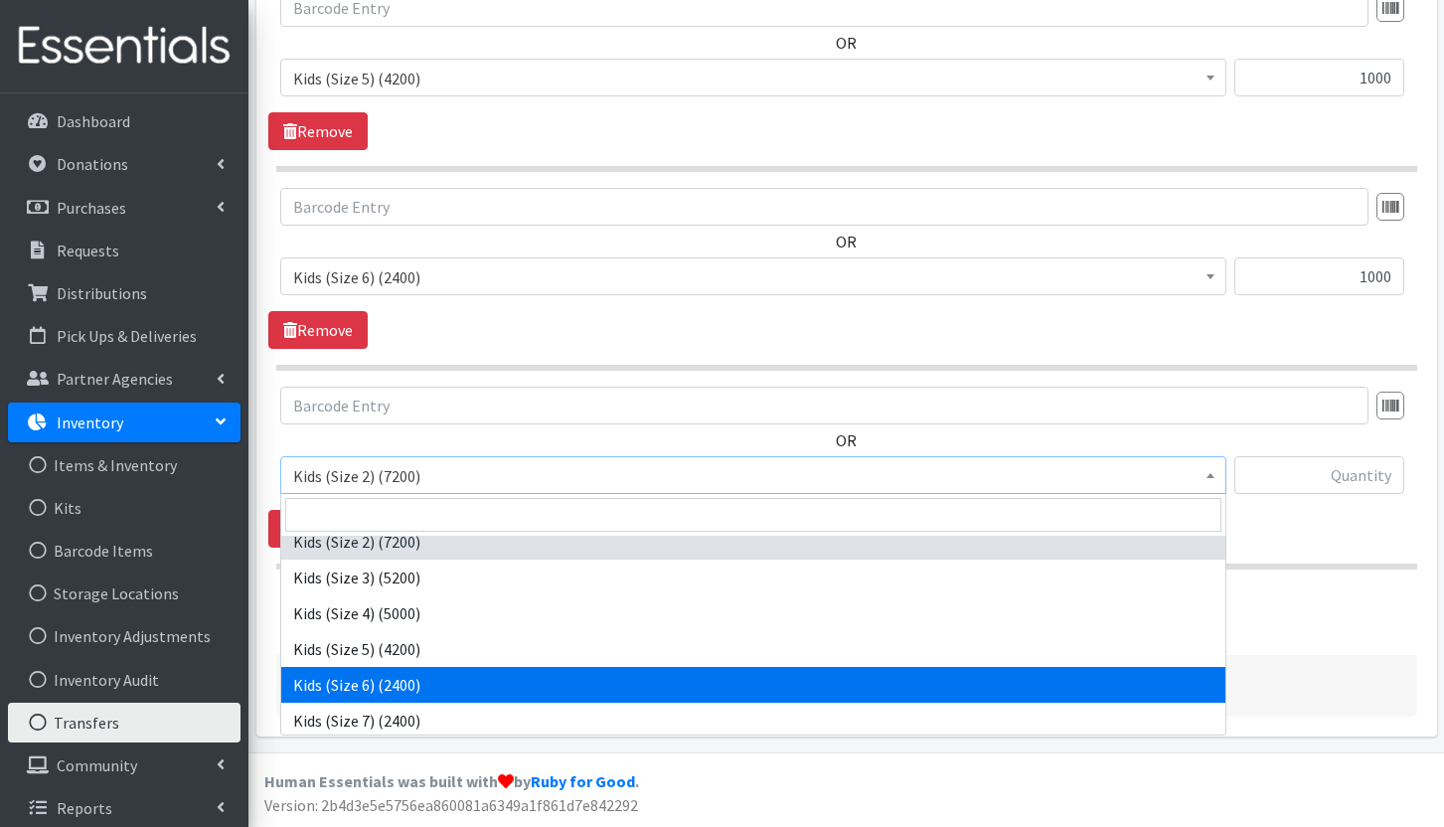
scroll to position [16, 0]
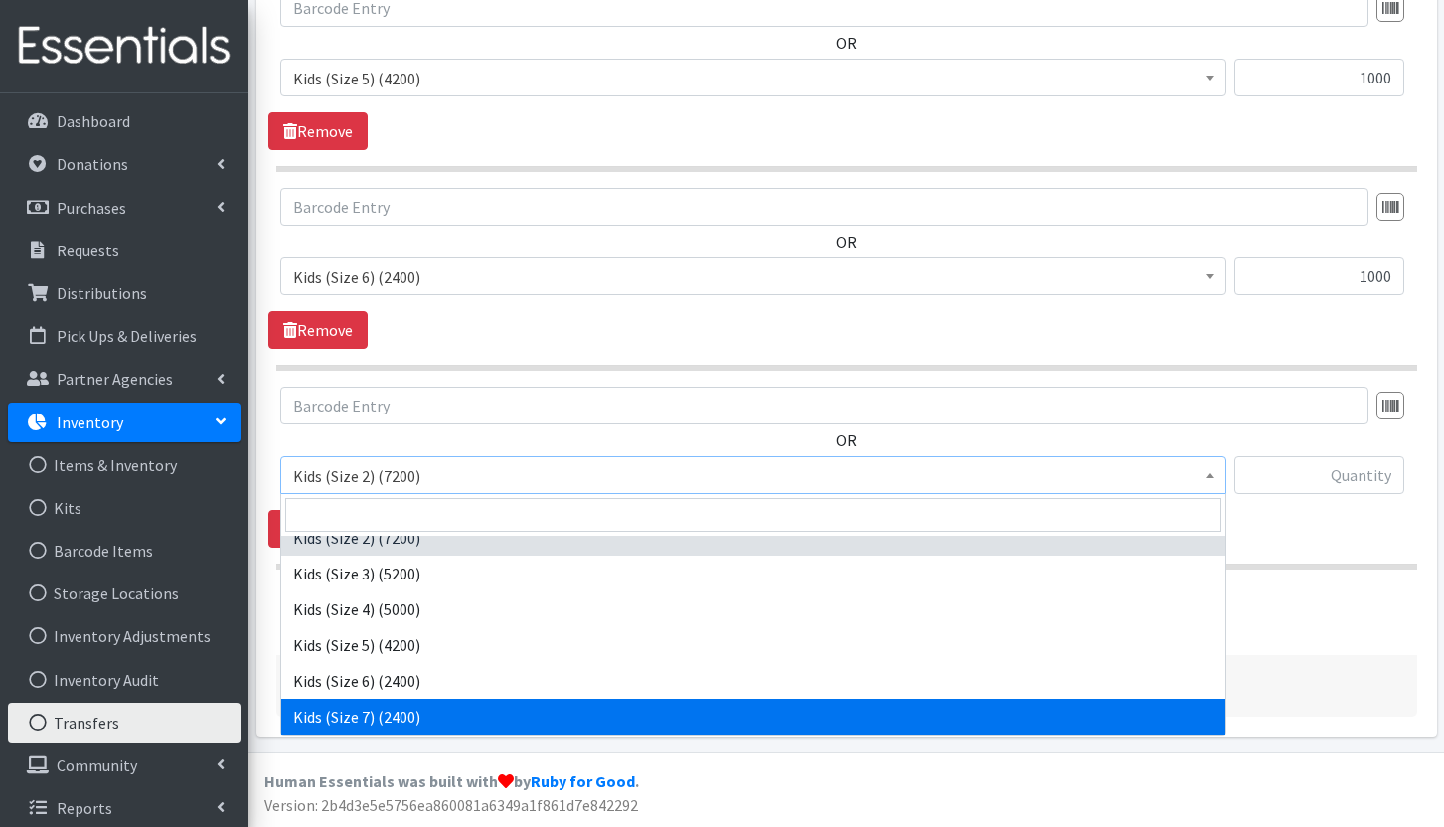
select select "8291"
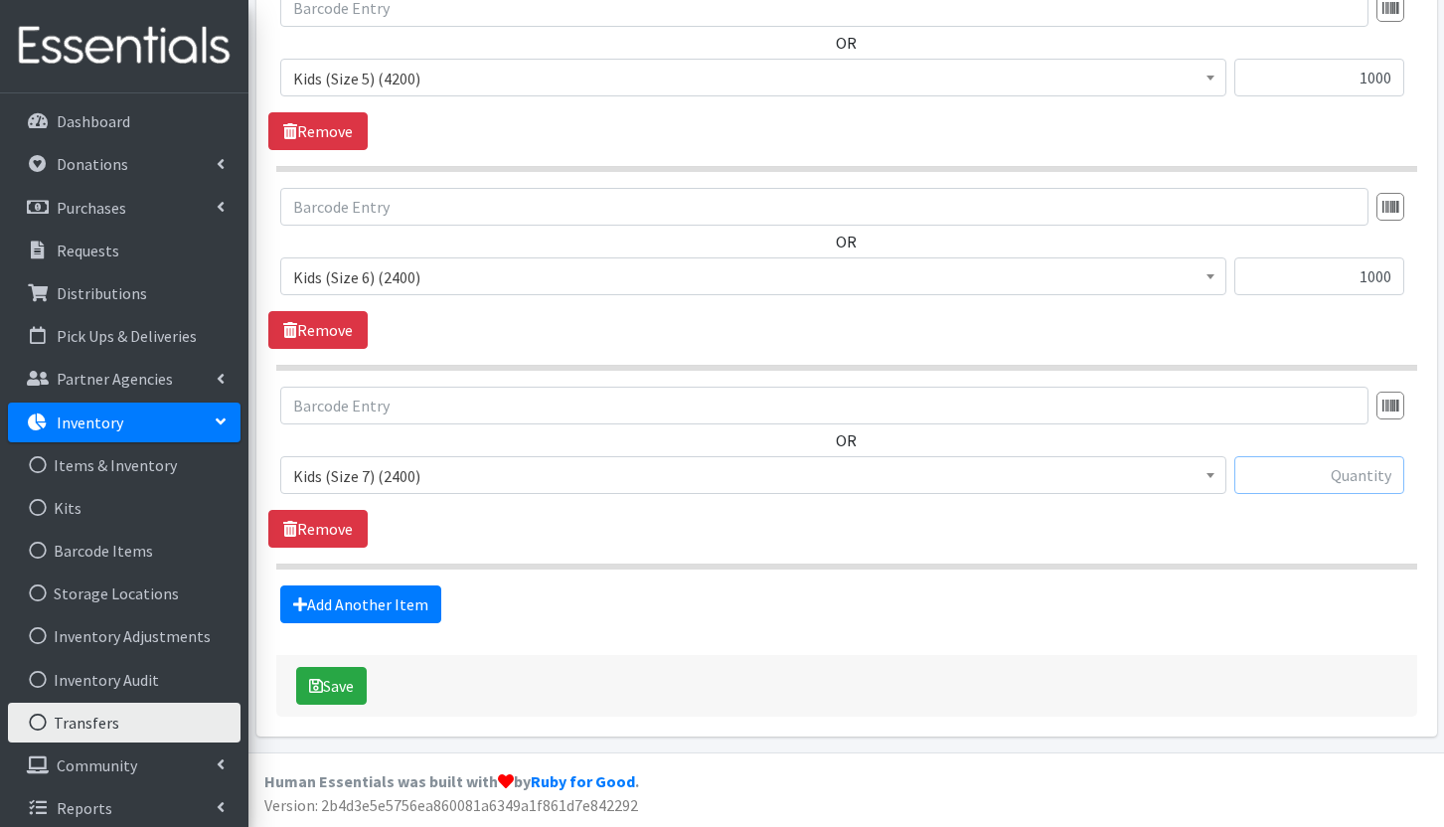
click at [1330, 473] on input "text" at bounding box center [1319, 475] width 170 height 38
type input "1000"
click at [349, 682] on button "Save" at bounding box center [331, 686] width 71 height 38
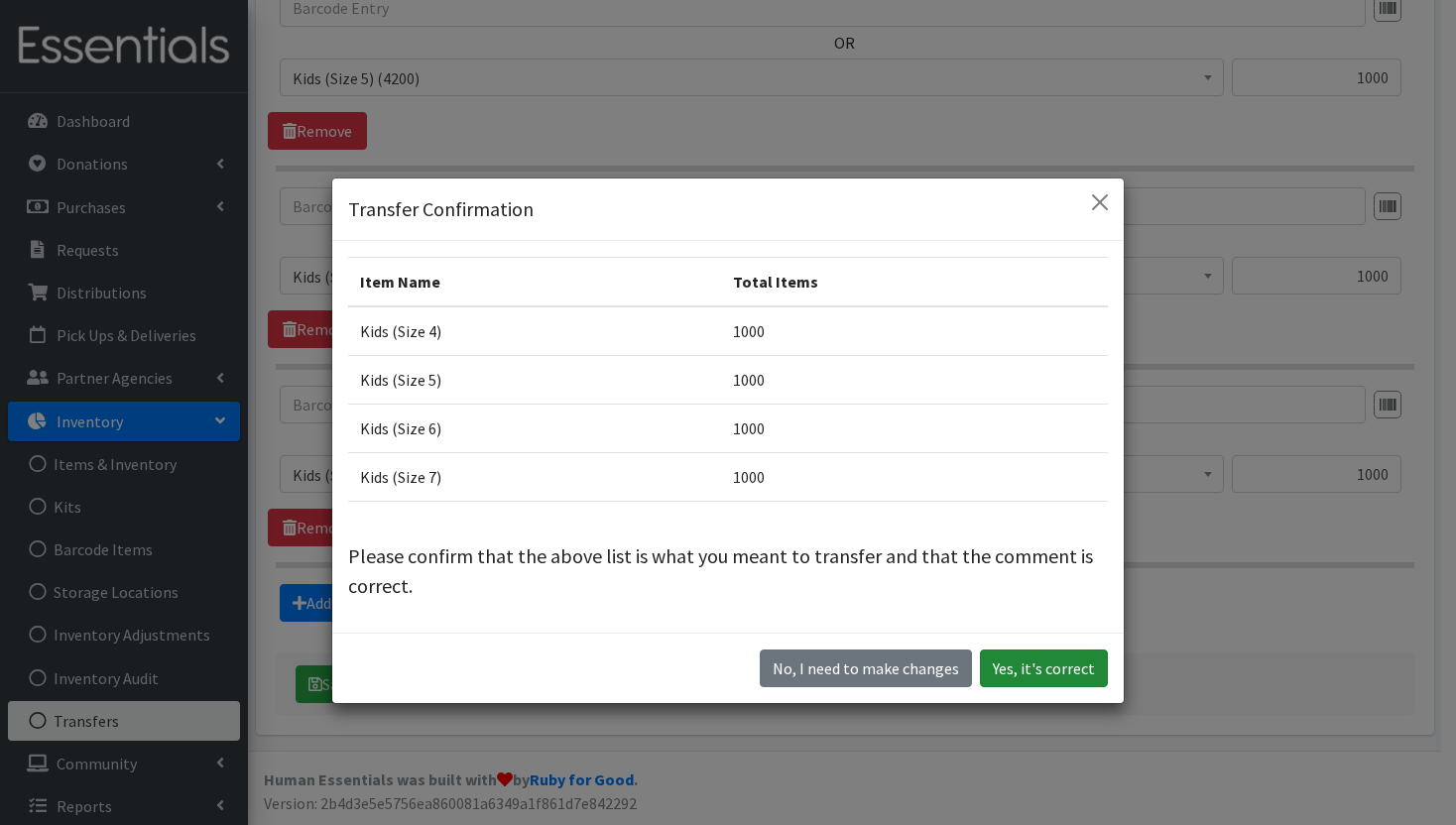
click at [1019, 672] on button "Yes, it's correct" at bounding box center [1044, 668] width 128 height 38
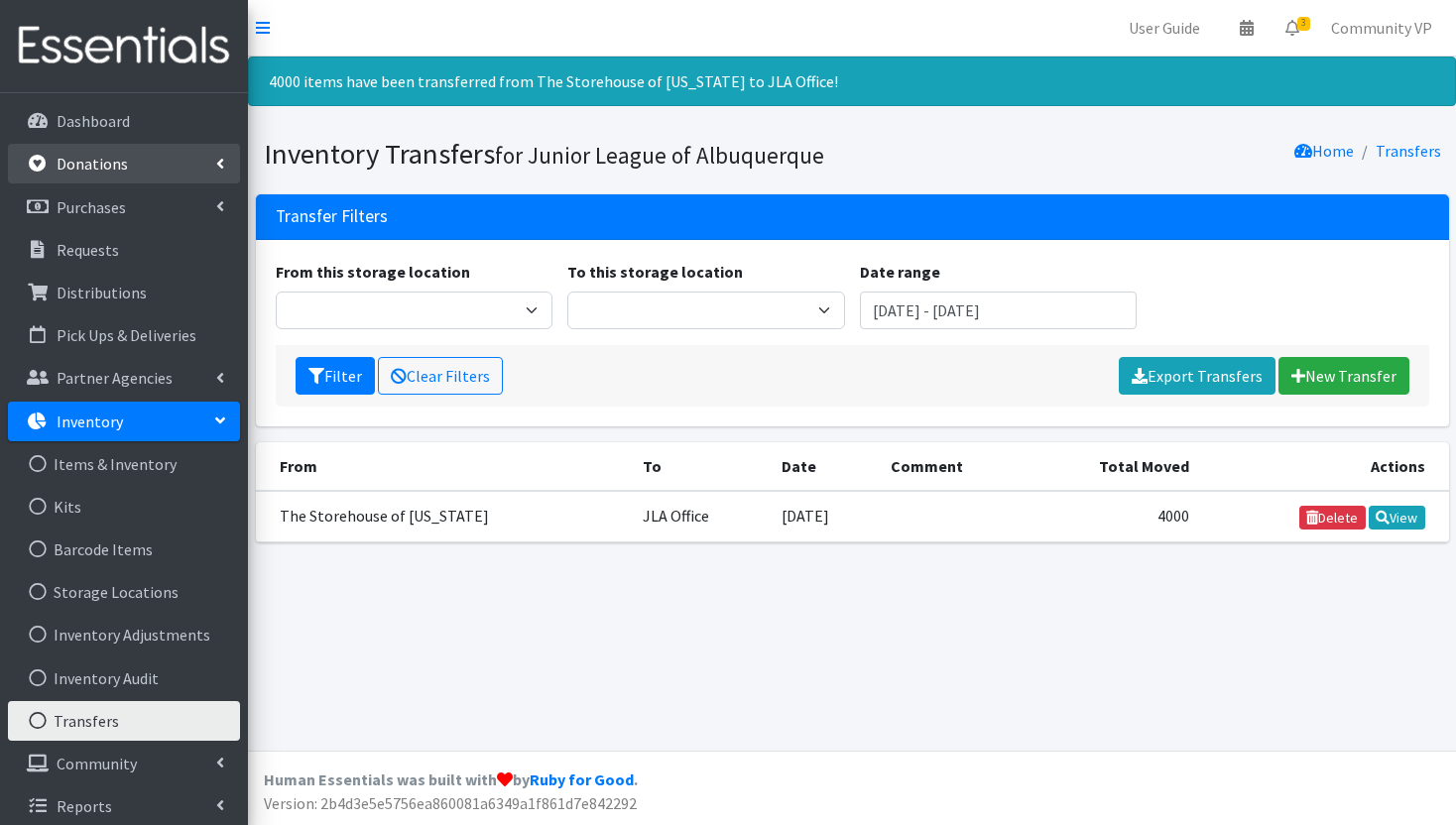
click at [125, 169] on link "Donations" at bounding box center [124, 164] width 233 height 40
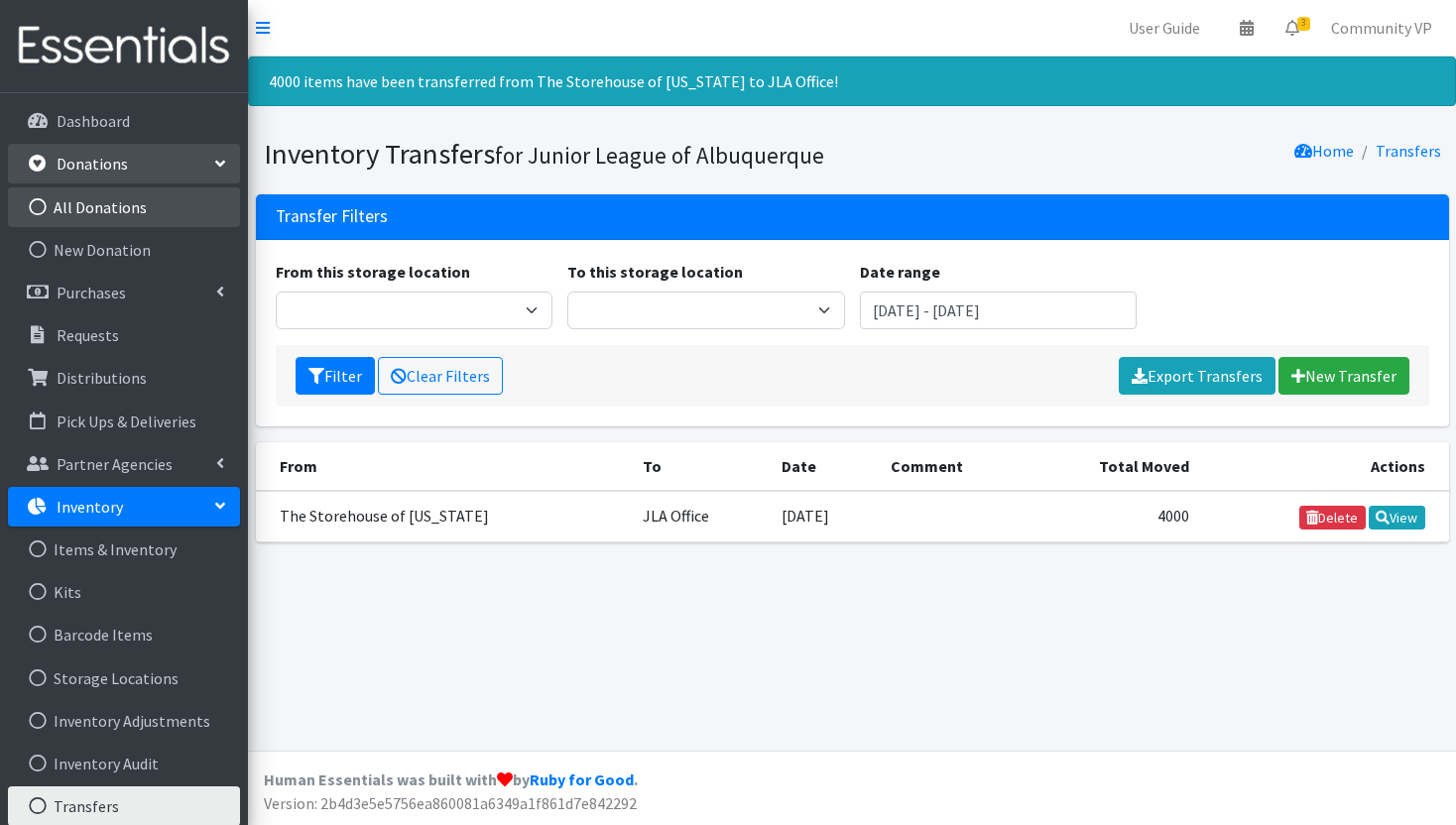
click at [138, 208] on link "All Donations" at bounding box center [124, 207] width 233 height 40
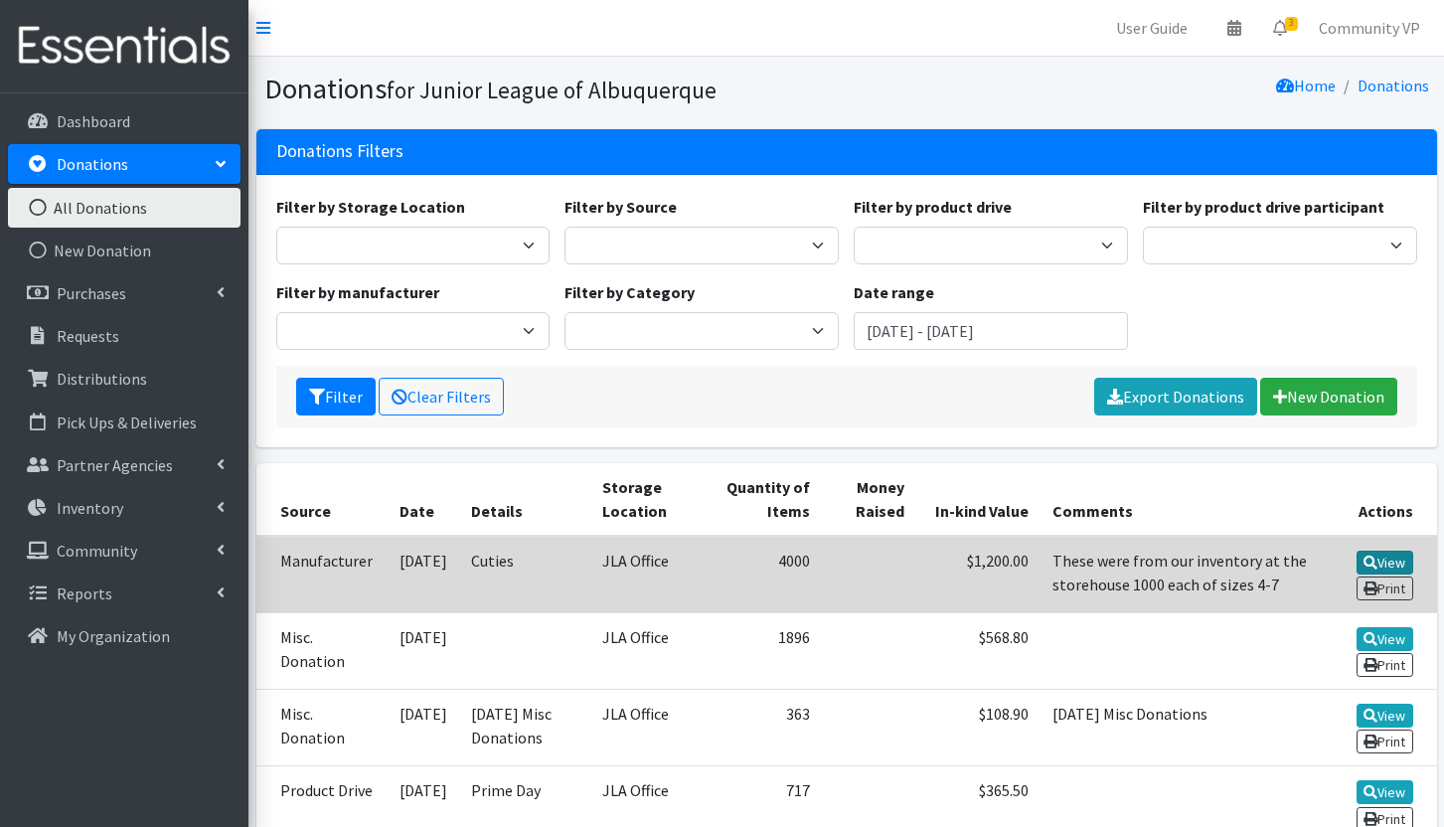
click at [1394, 560] on link "View" at bounding box center [1384, 562] width 57 height 24
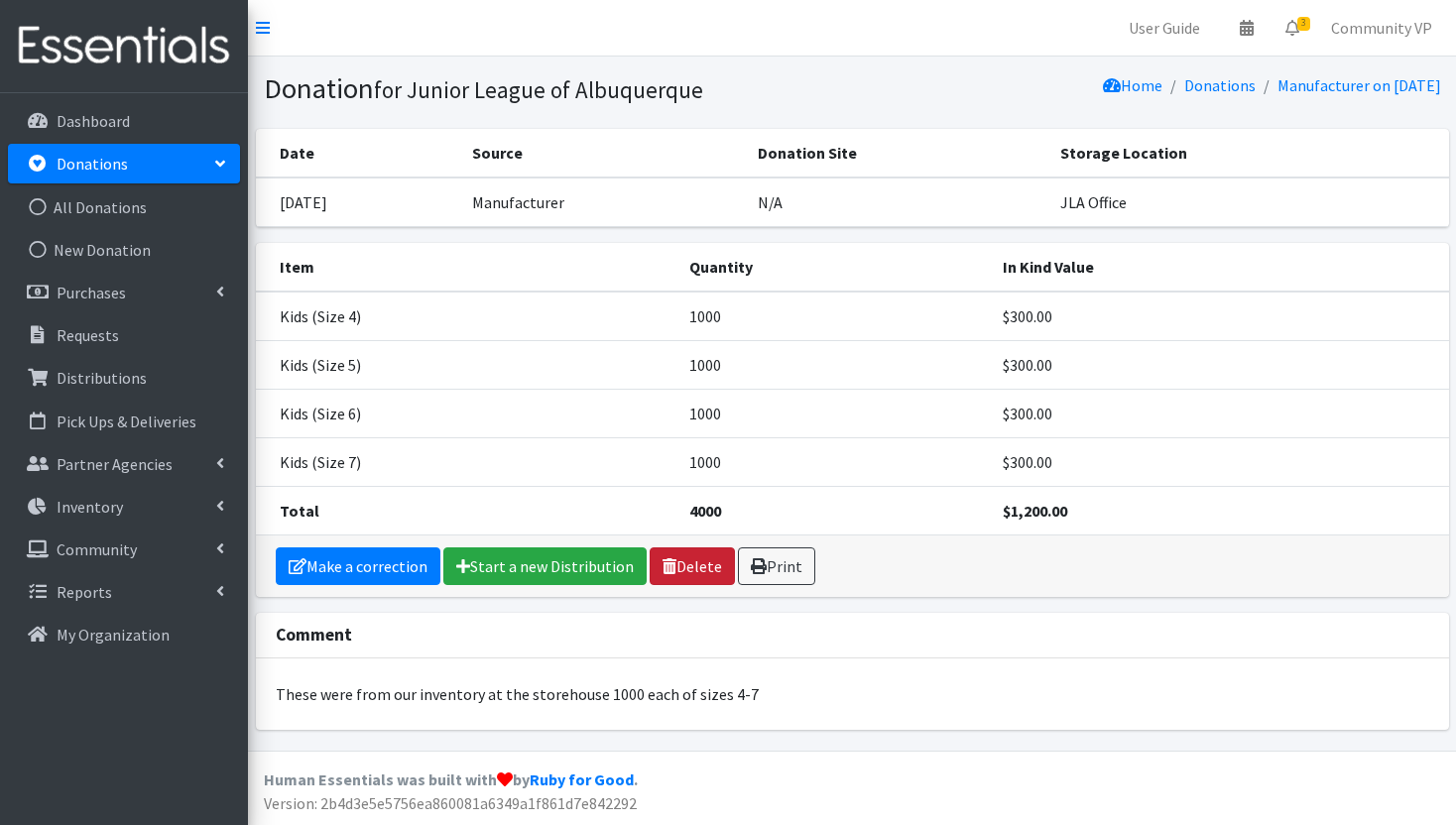
click at [686, 566] on link "Delete" at bounding box center [692, 567] width 85 height 38
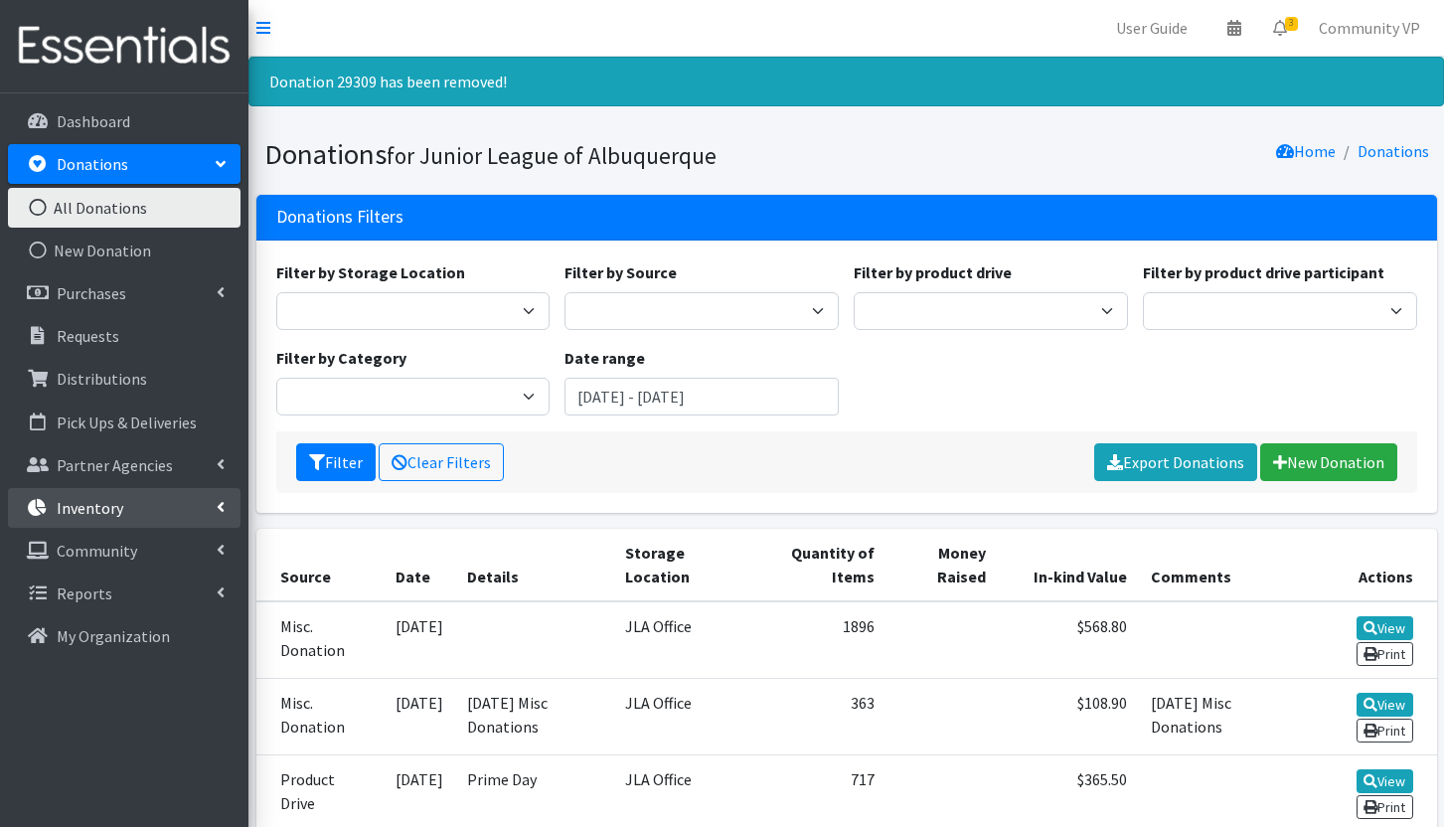
click at [161, 502] on link "Inventory" at bounding box center [124, 508] width 233 height 40
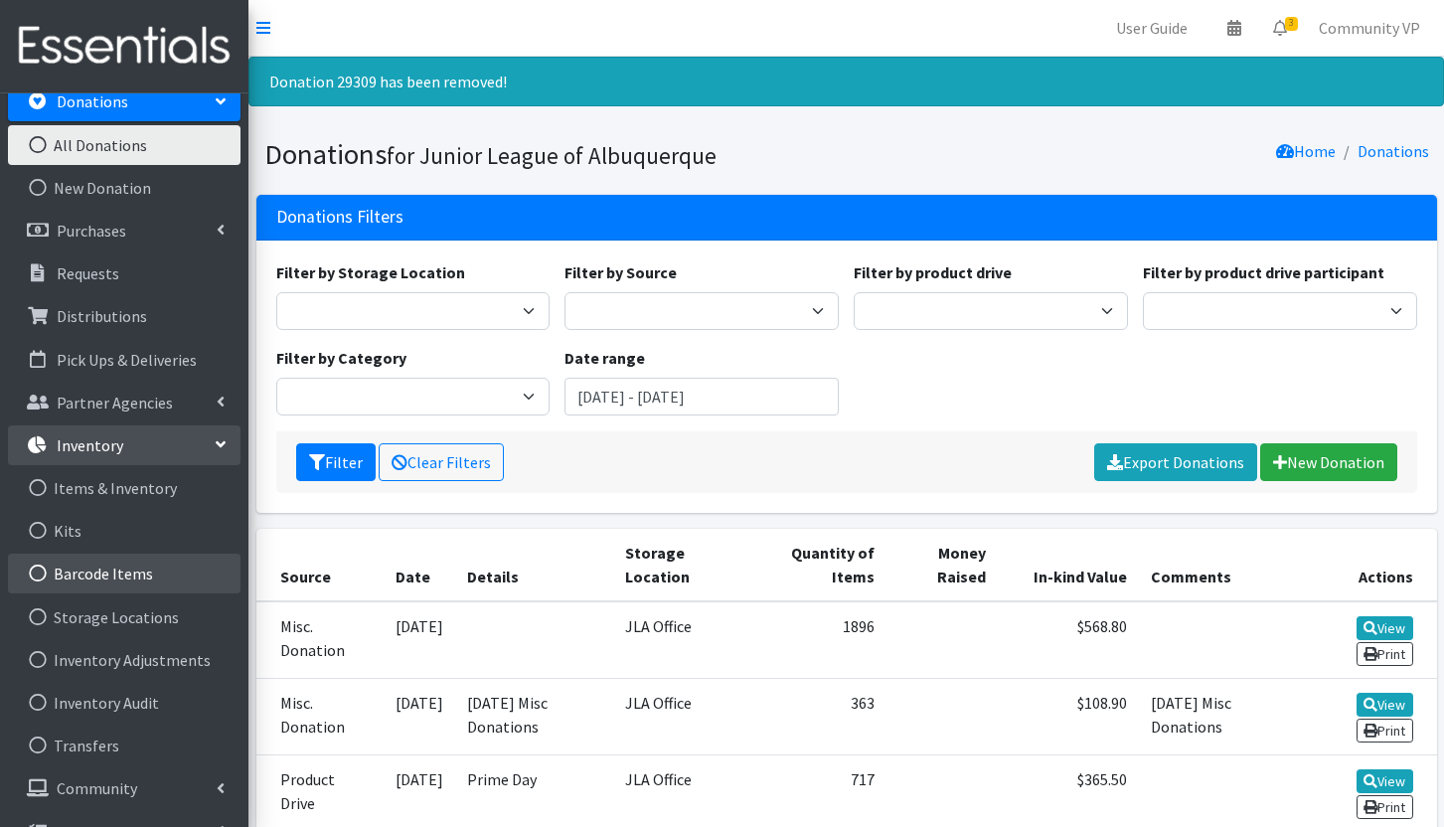
scroll to position [96, 0]
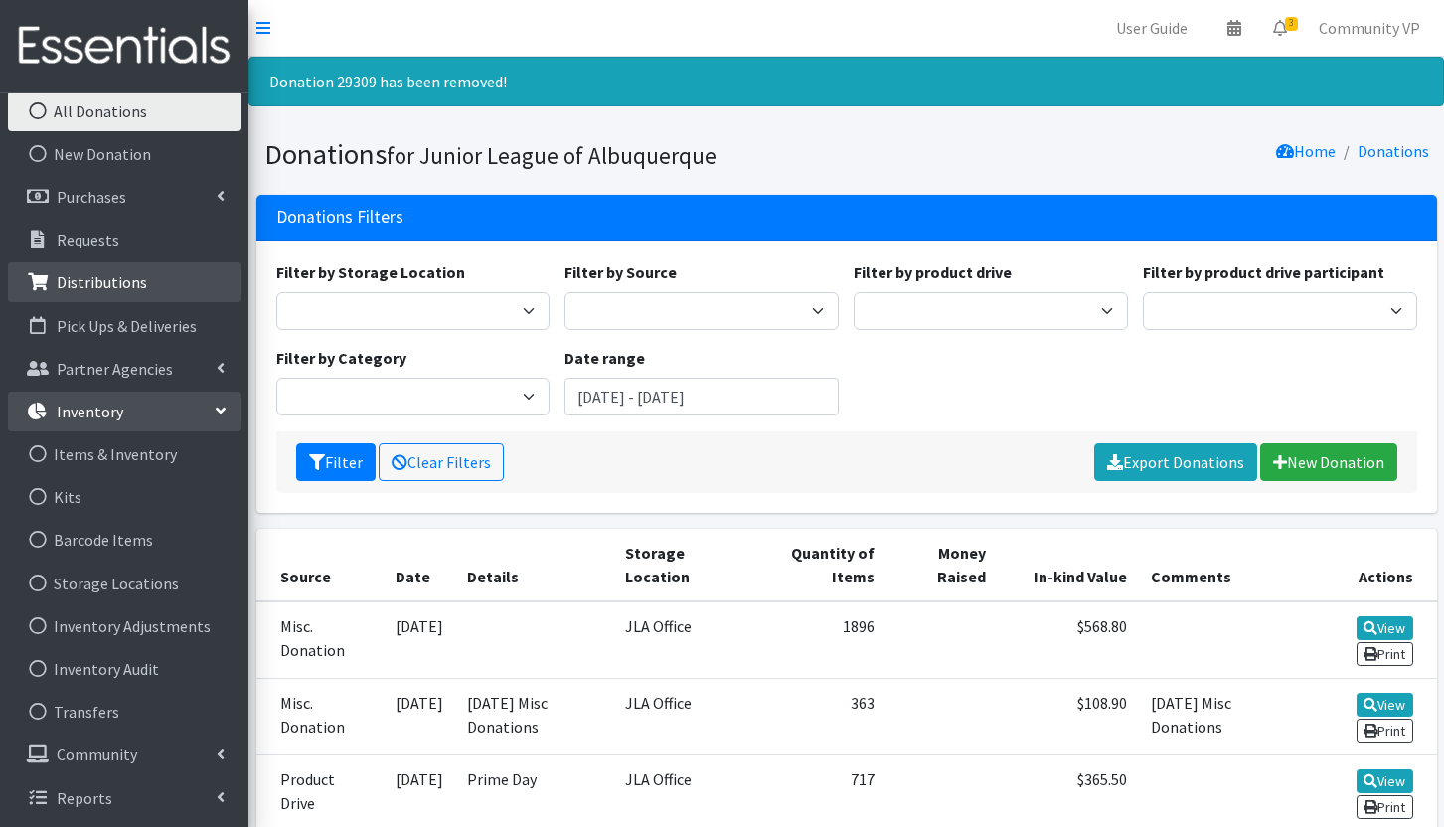
click at [109, 282] on p "Distributions" at bounding box center [102, 282] width 90 height 20
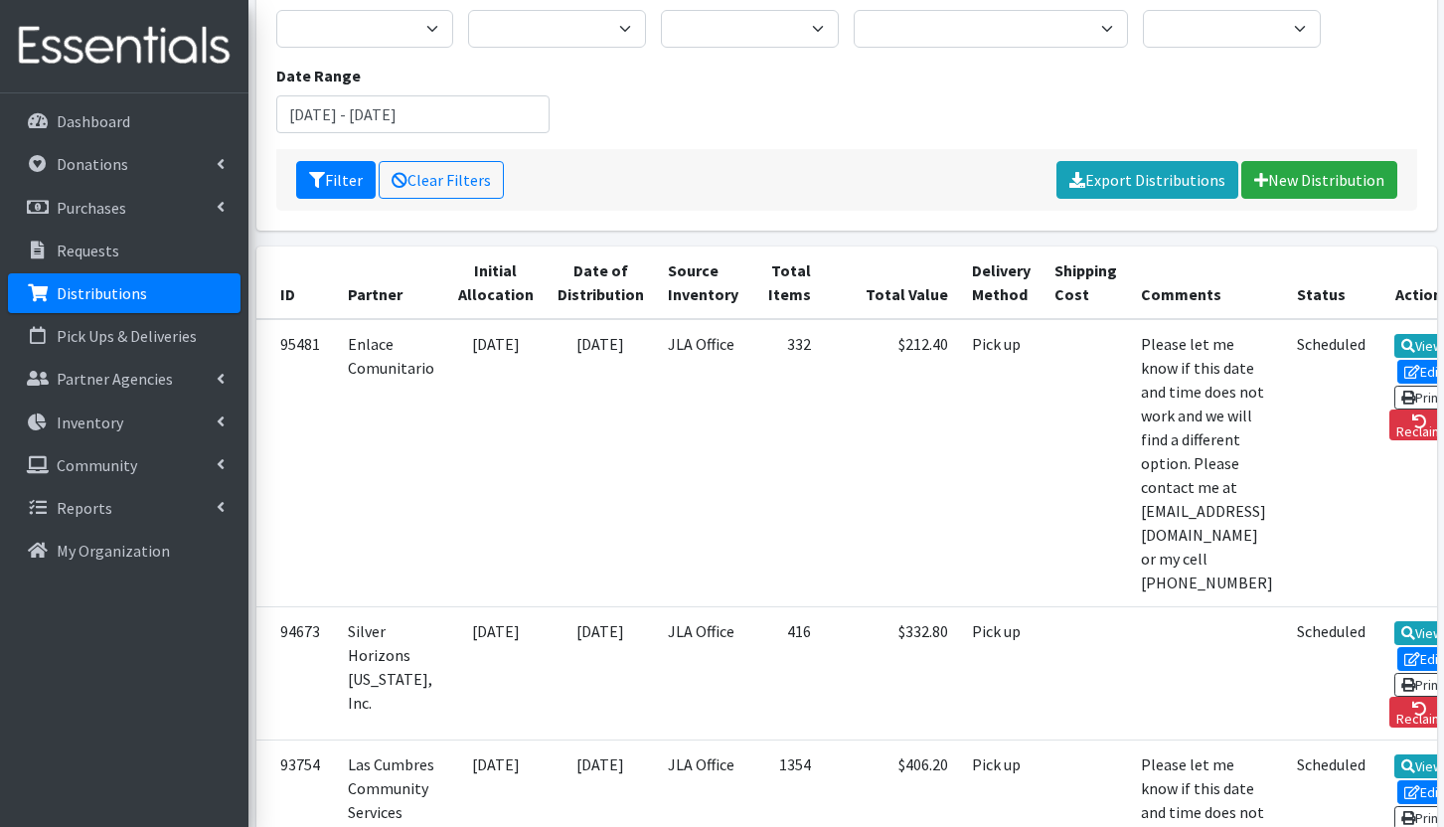
scroll to position [195, 0]
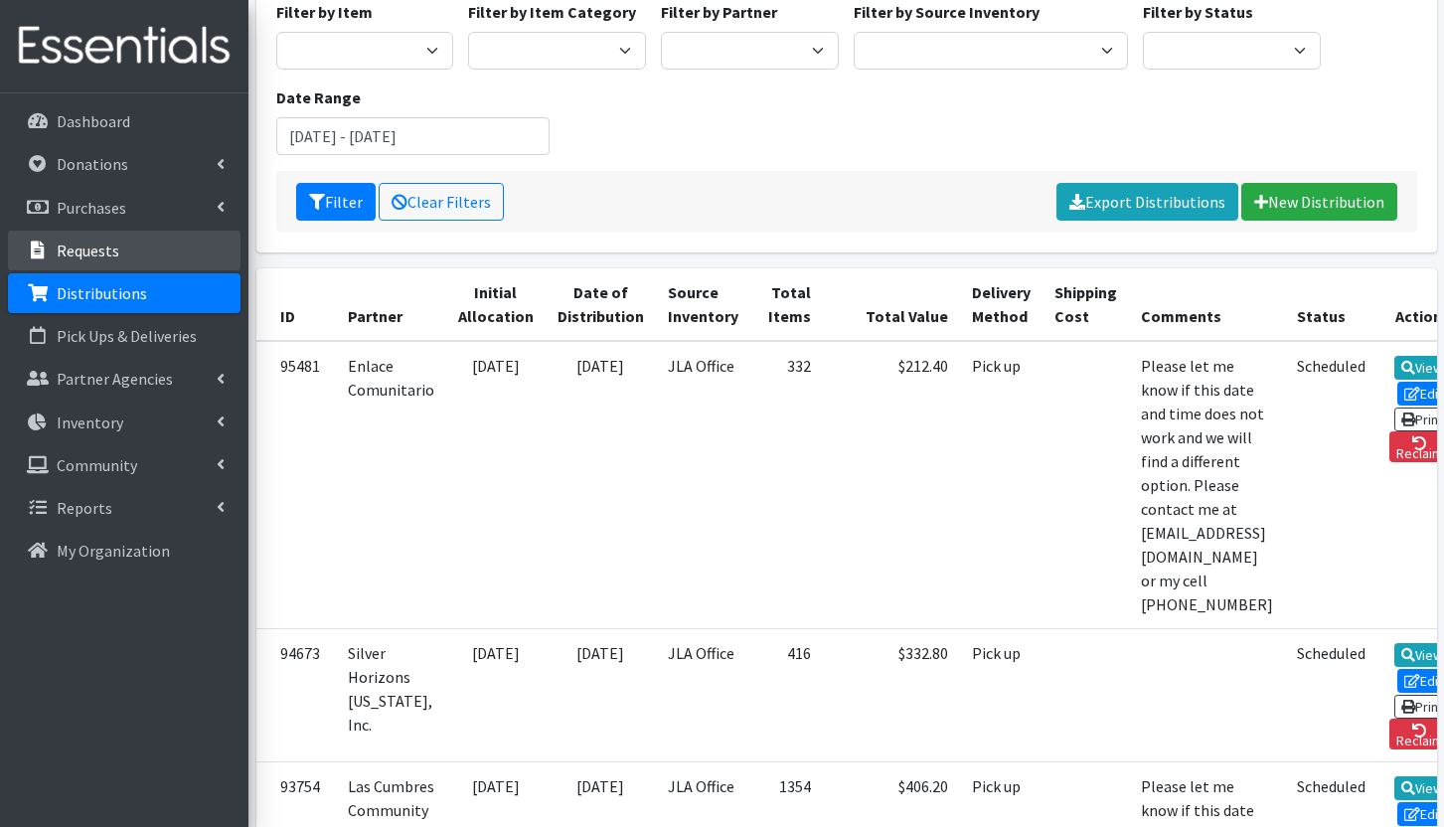
click at [86, 255] on p "Requests" at bounding box center [88, 250] width 63 height 20
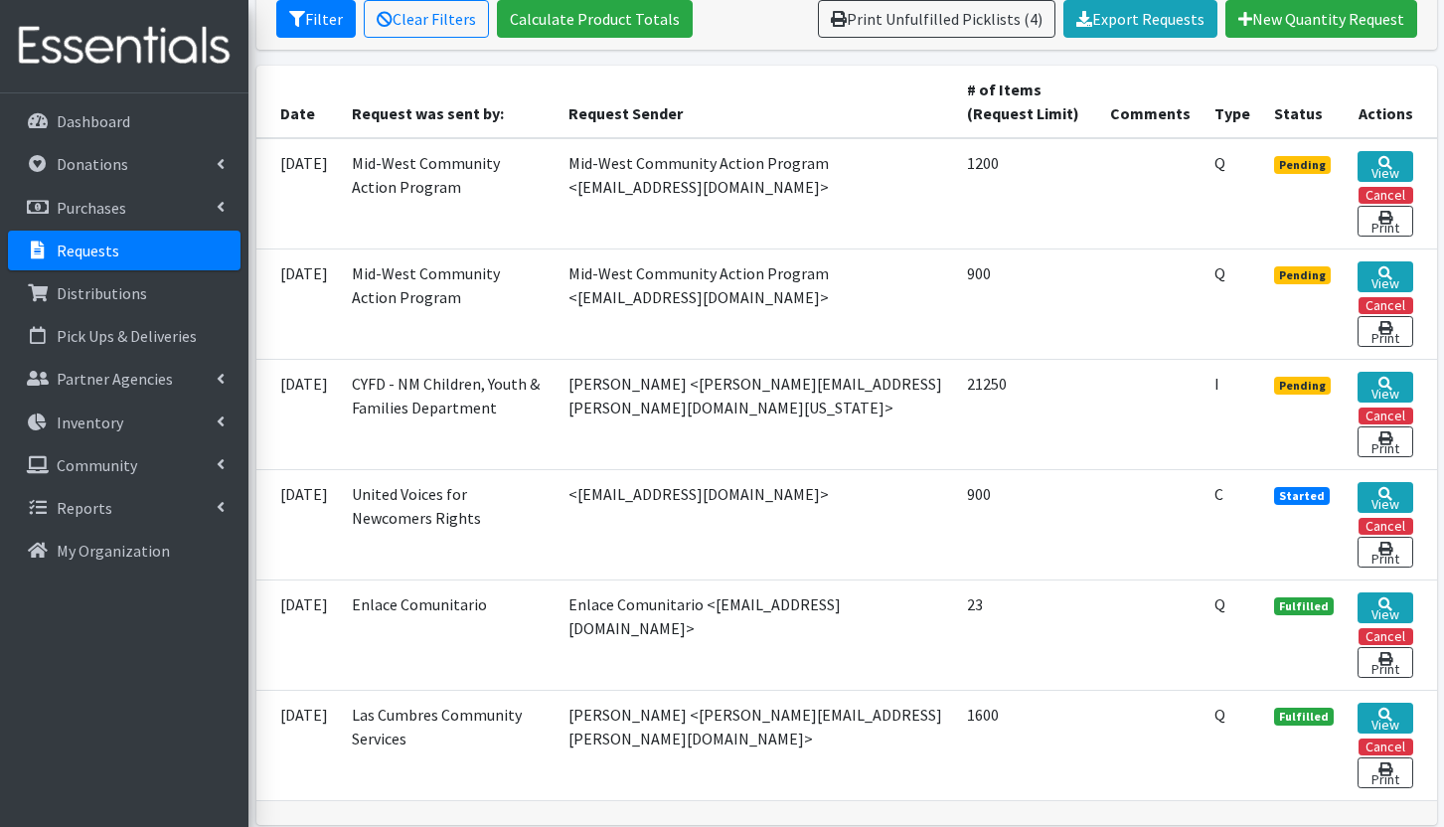
scroll to position [486, 0]
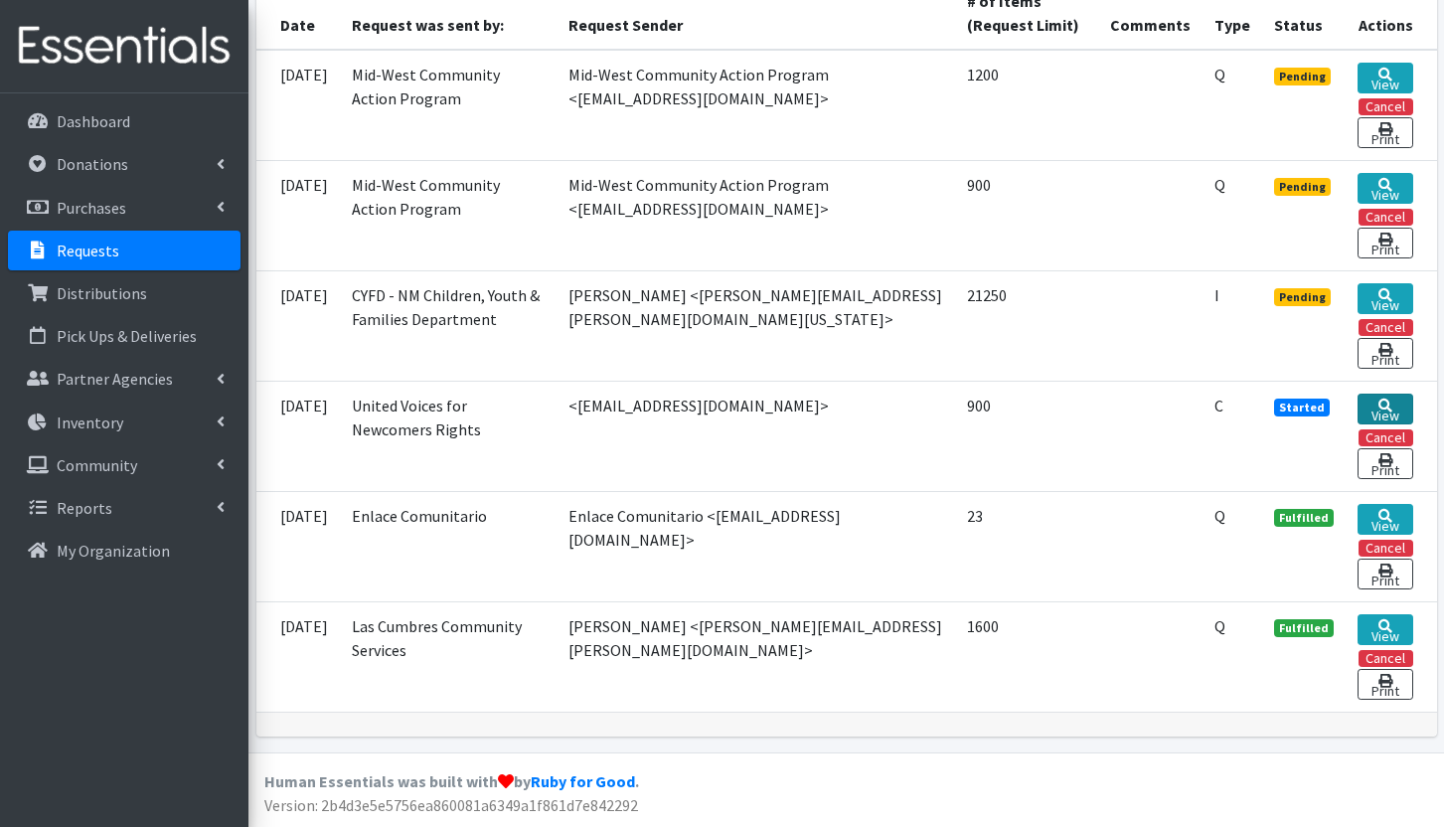
click at [1397, 407] on link "View" at bounding box center [1385, 408] width 56 height 31
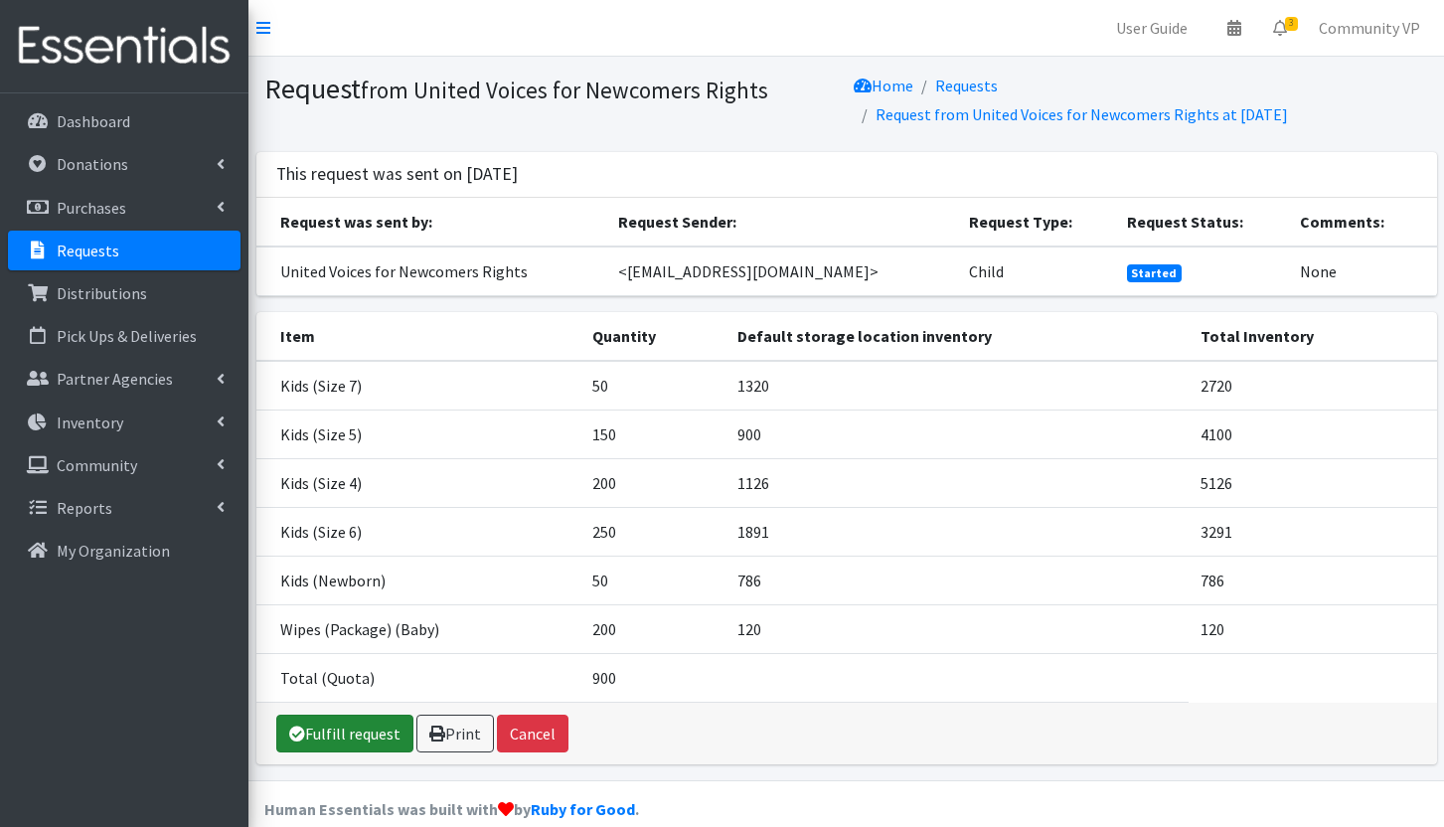
click at [350, 729] on link "Fulfill request" at bounding box center [344, 733] width 137 height 38
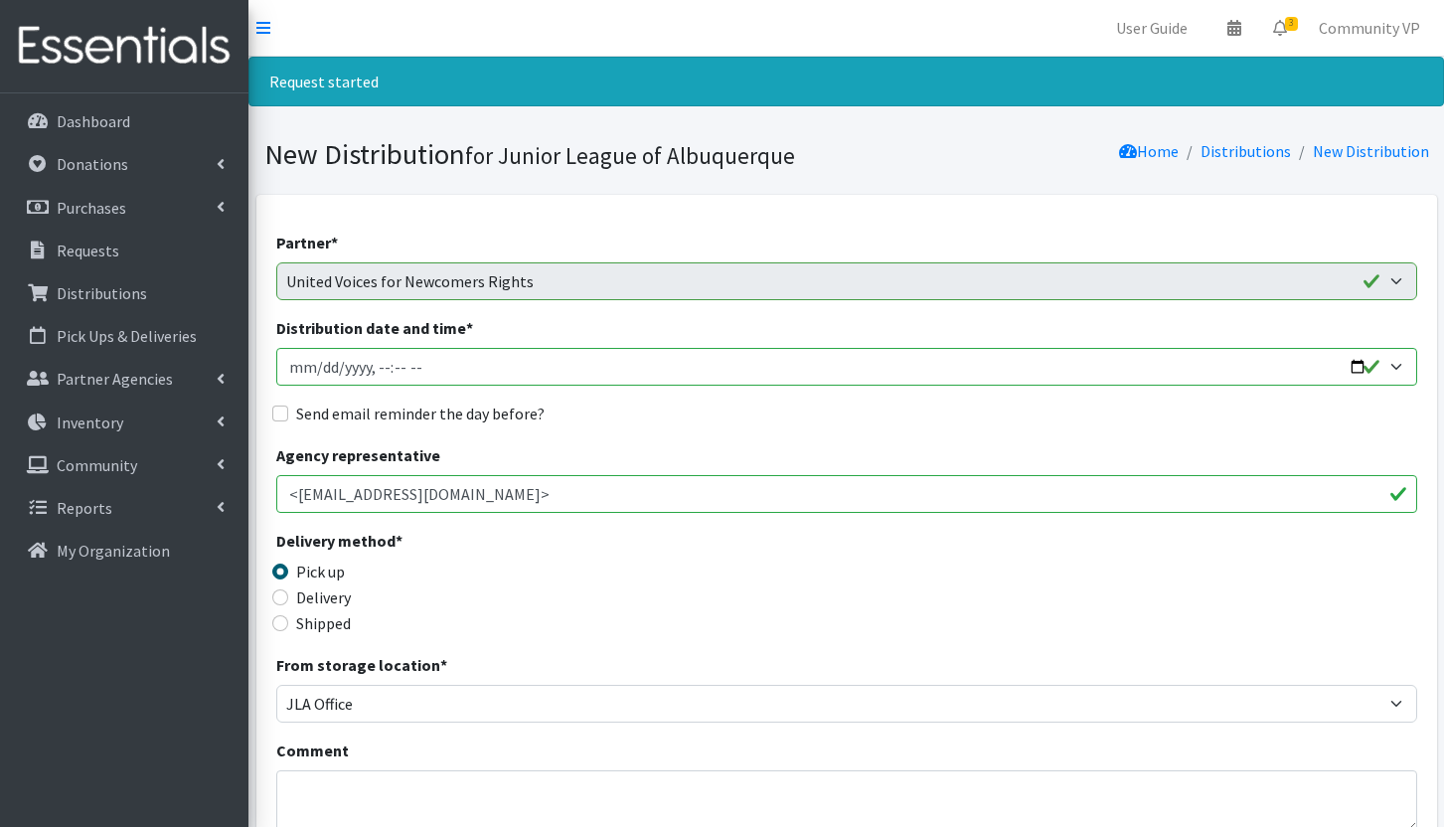
click at [307, 365] on input "Distribution date and time *" at bounding box center [846, 367] width 1141 height 38
click at [318, 374] on input "Distribution date and time *" at bounding box center [846, 367] width 1141 height 38
type input "2025-08-27T23:59"
click at [287, 415] on input "Send email reminder the day before?" at bounding box center [280, 413] width 16 height 16
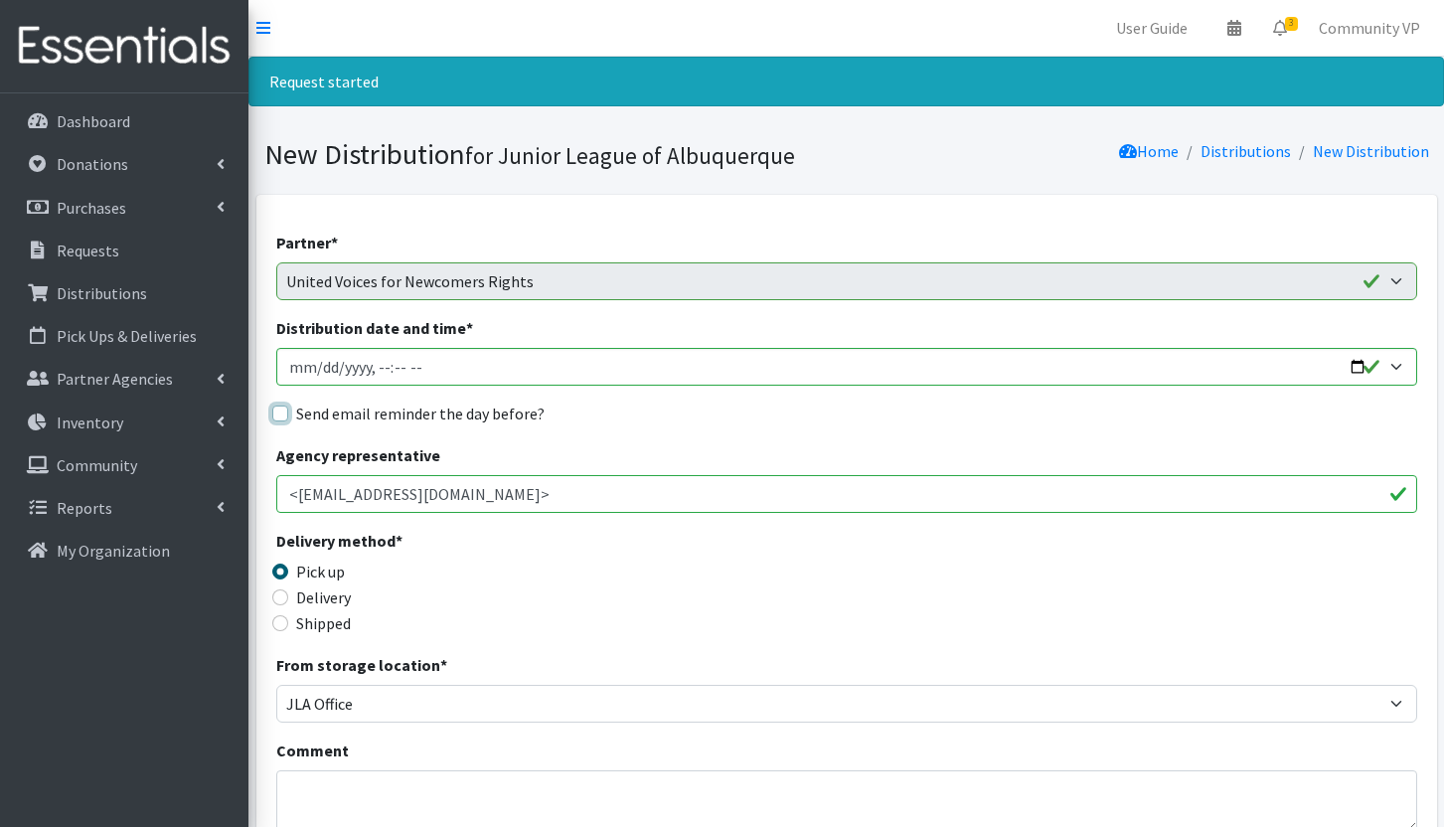
checkbox input "true"
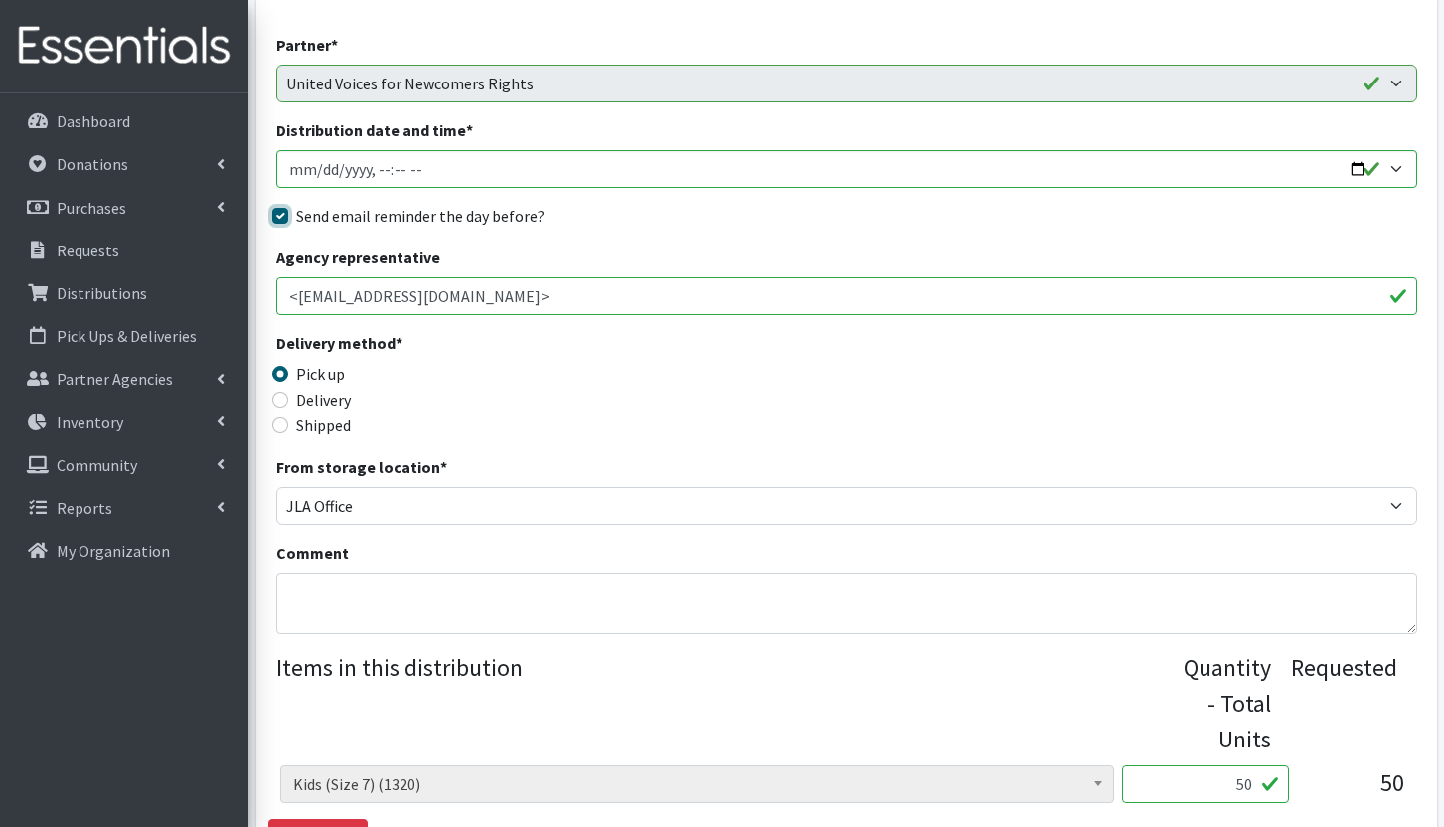
scroll to position [199, 0]
click at [425, 167] on input "Distribution date and time *" at bounding box center [846, 168] width 1141 height 38
click at [398, 166] on input "Distribution date and time *" at bounding box center [846, 168] width 1141 height 38
click at [377, 169] on input "Distribution date and time *" at bounding box center [846, 168] width 1141 height 38
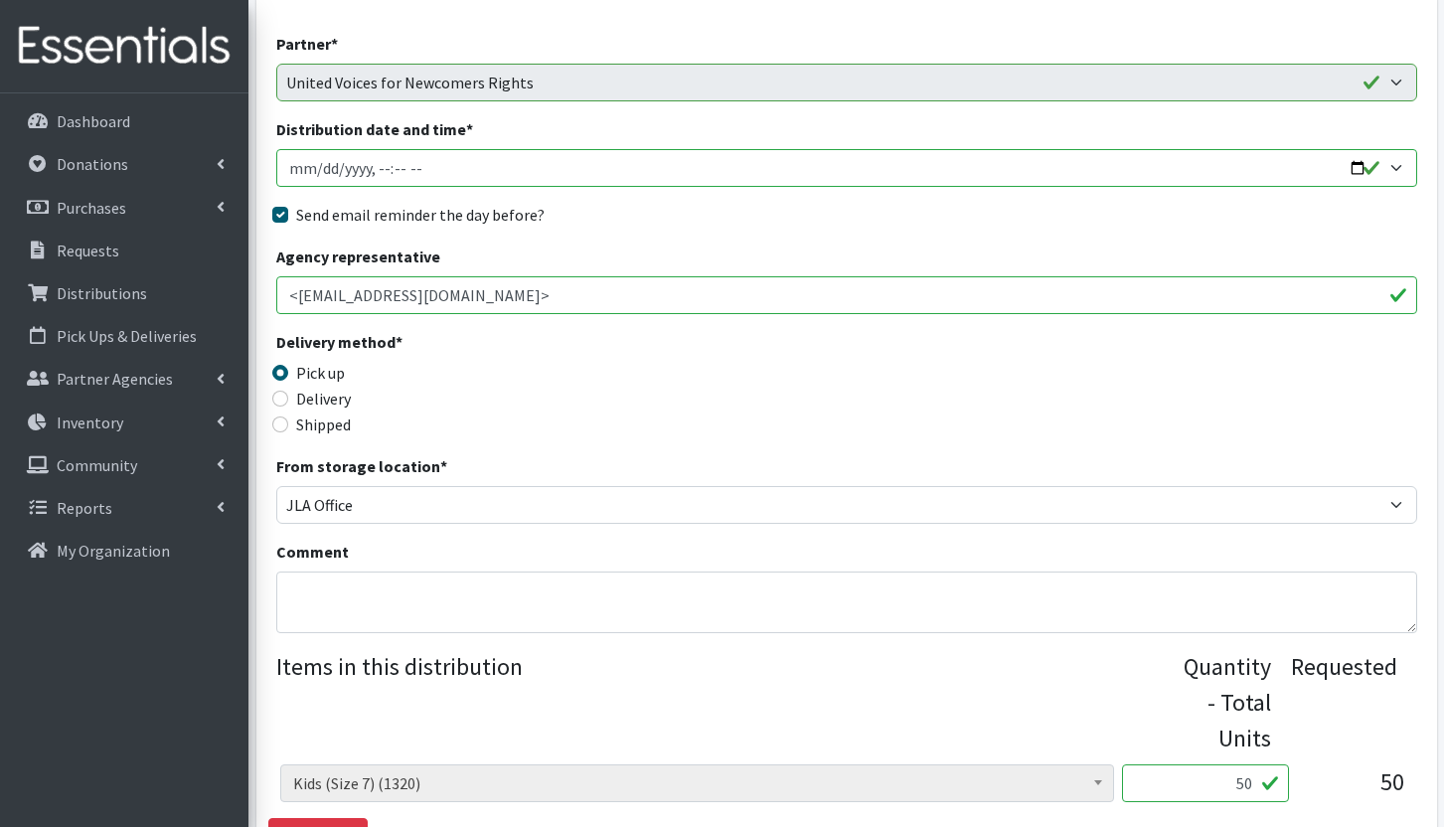
type input "[DATE]T17:00"
click at [341, 606] on textarea "Comment" at bounding box center [846, 602] width 1141 height 62
paste textarea "Please let me know if this date and time does not work and we will find a diffe…"
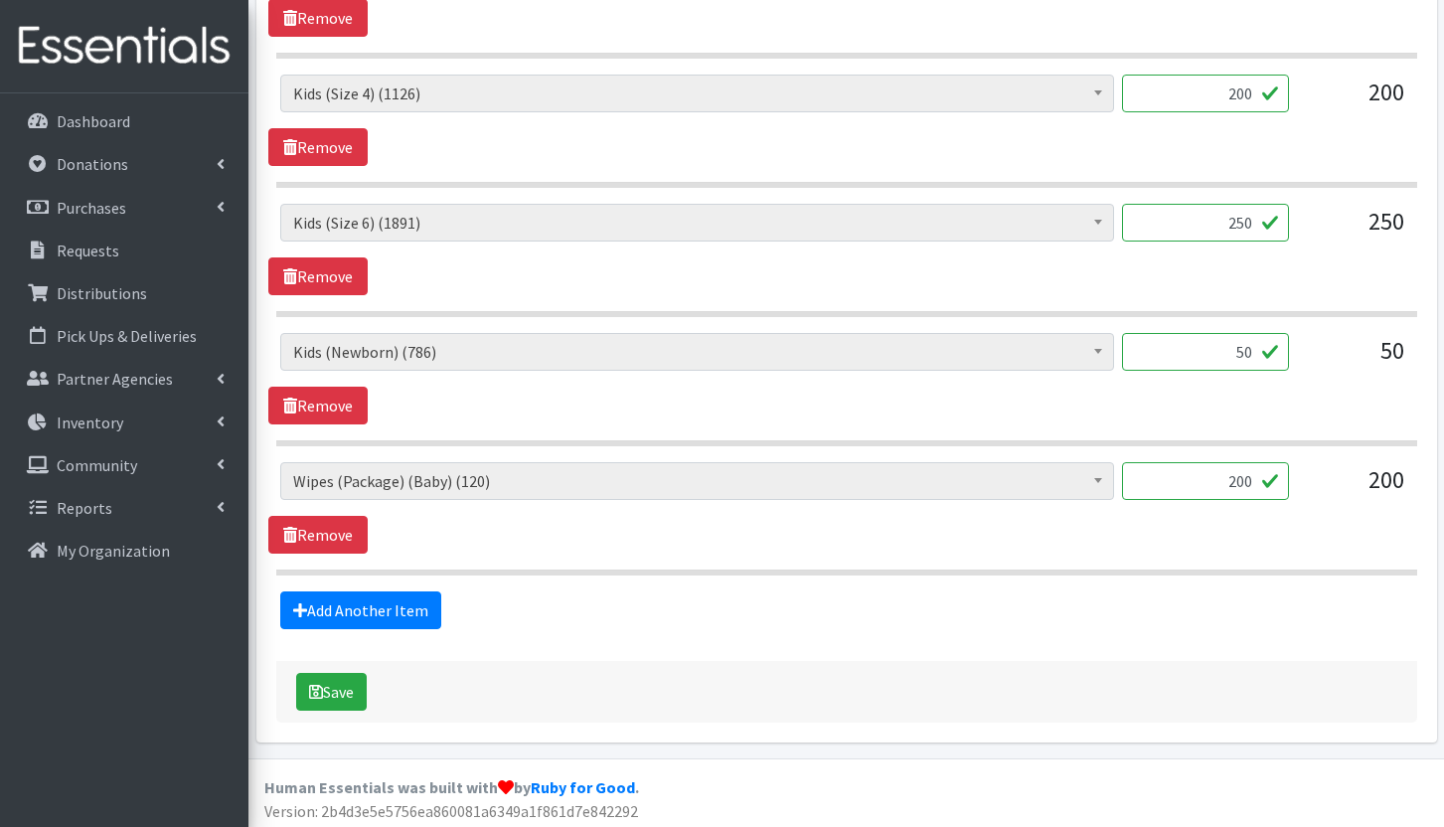
scroll to position [1153, 0]
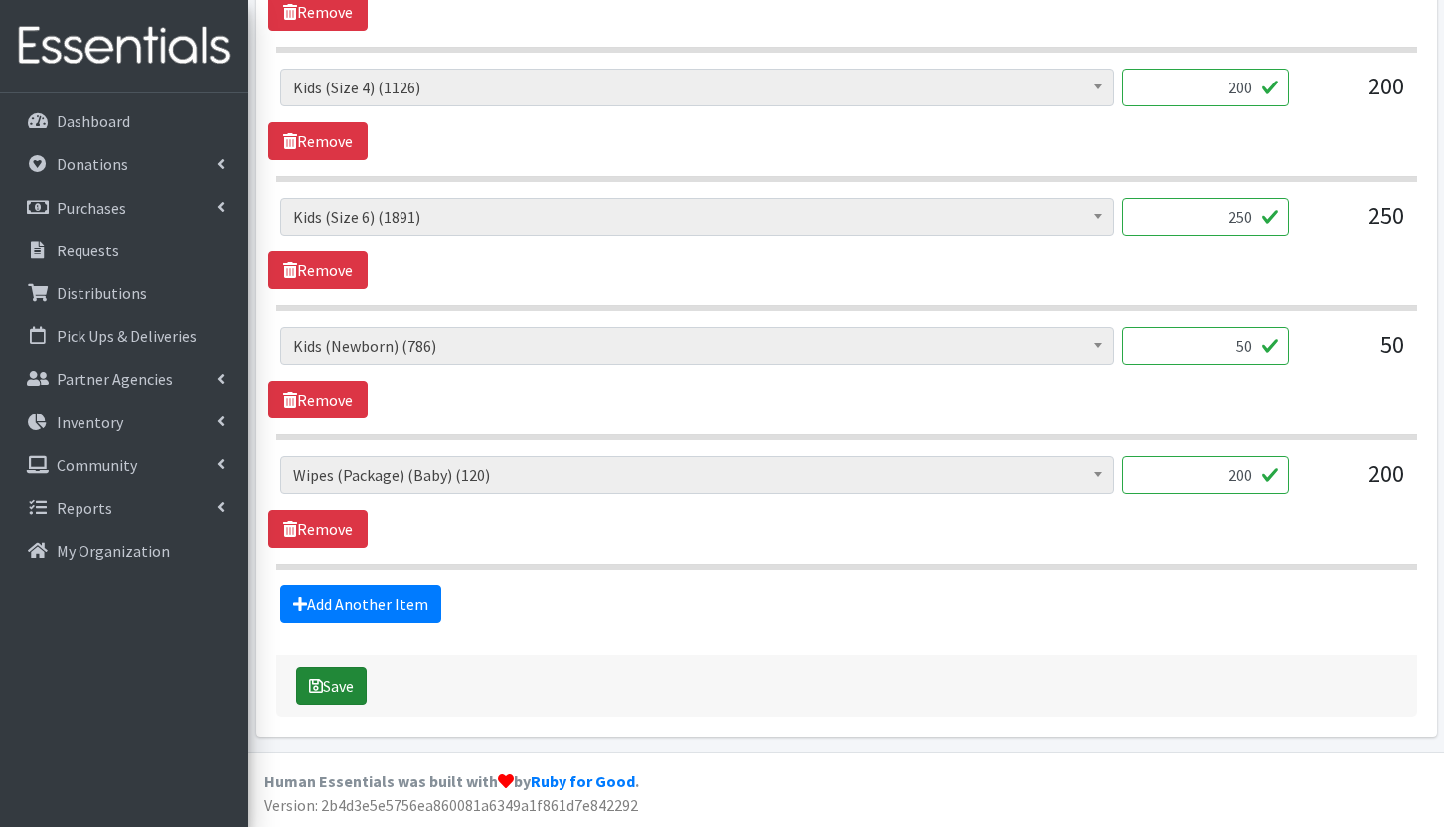
type textarea "Please let me know if this date and time does not work and we will find a diffe…"
click at [342, 690] on button "Save" at bounding box center [331, 686] width 71 height 38
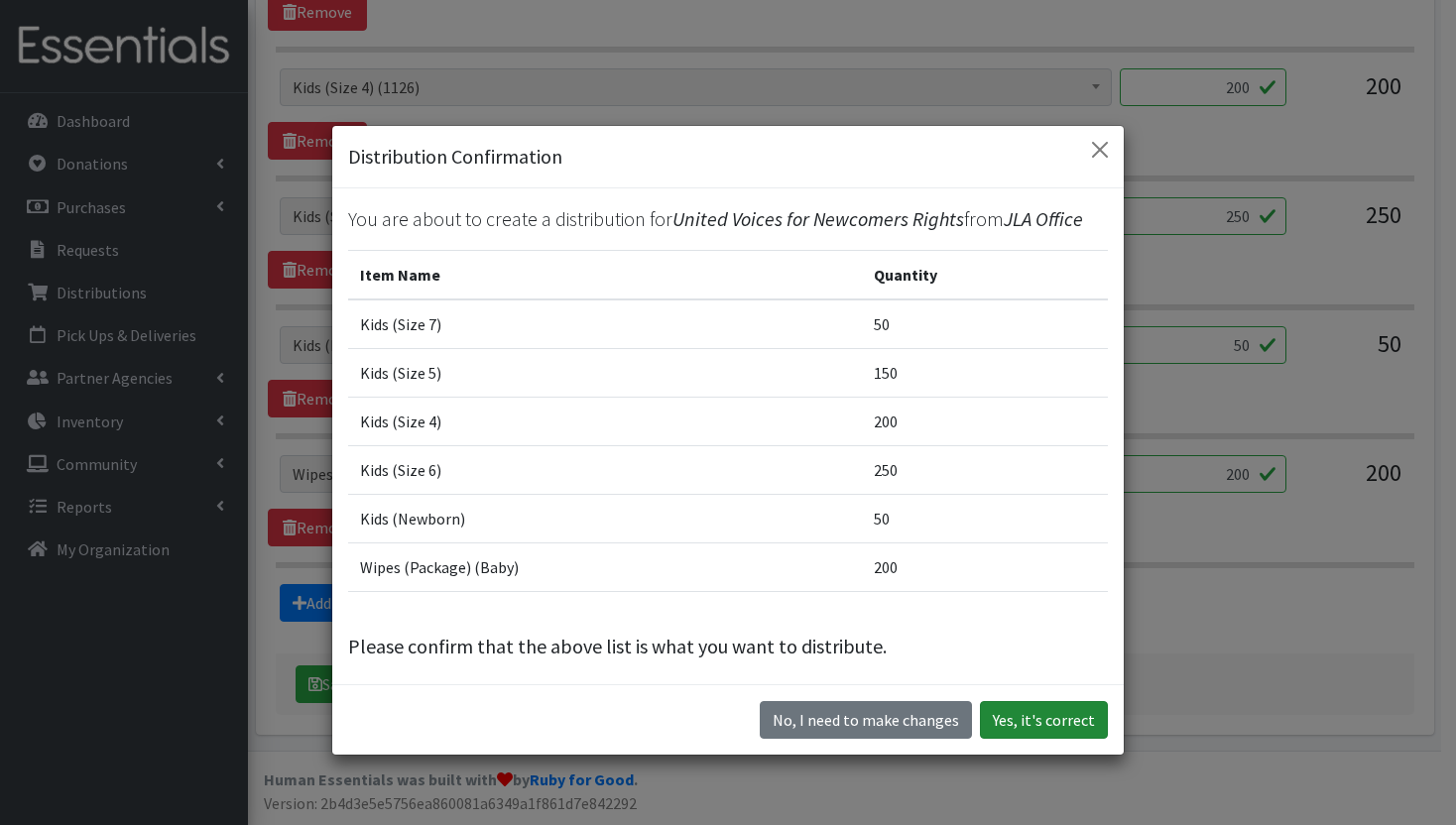
click at [1060, 723] on button "Yes, it's correct" at bounding box center [1044, 720] width 128 height 38
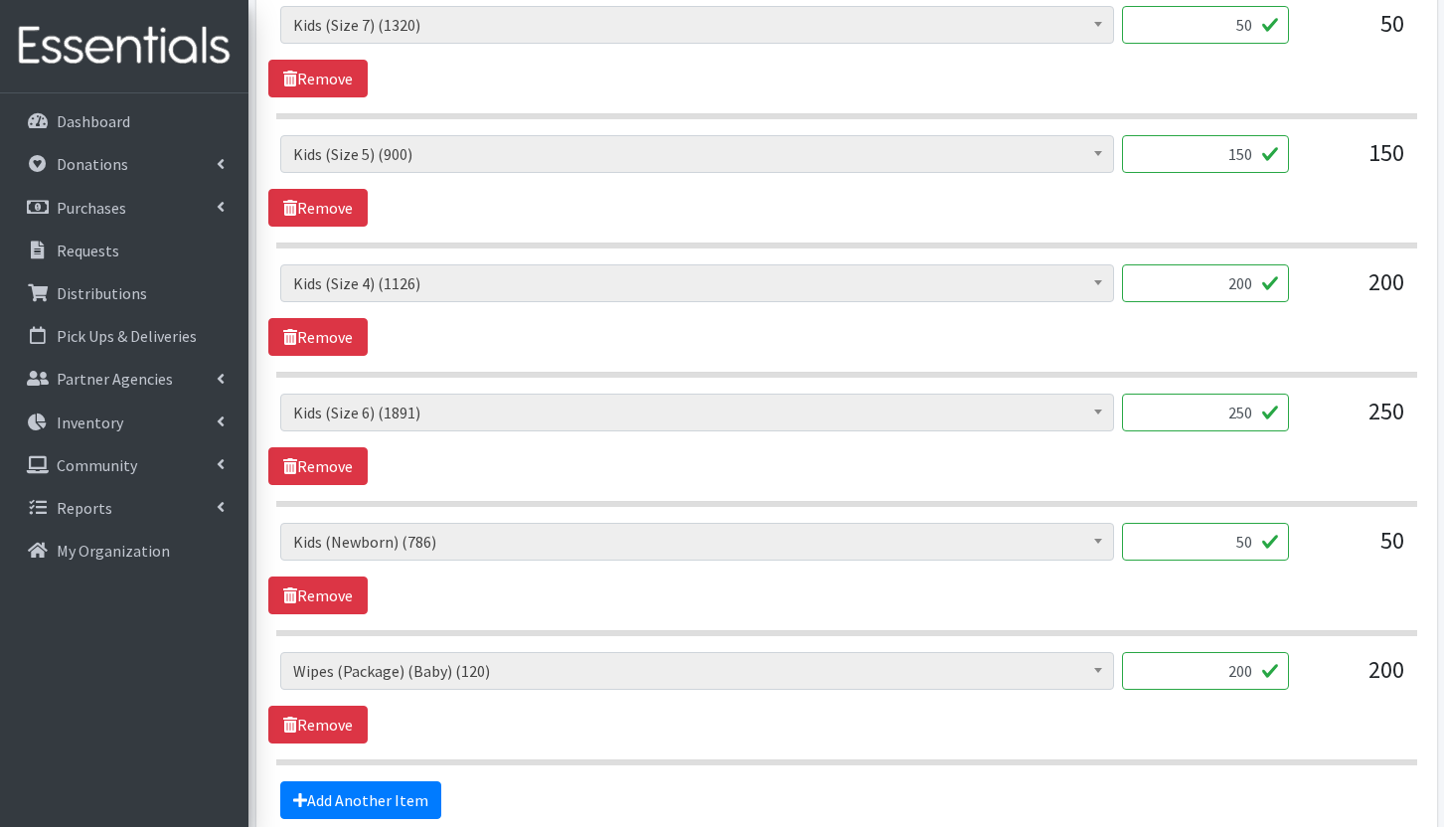
scroll to position [779, 0]
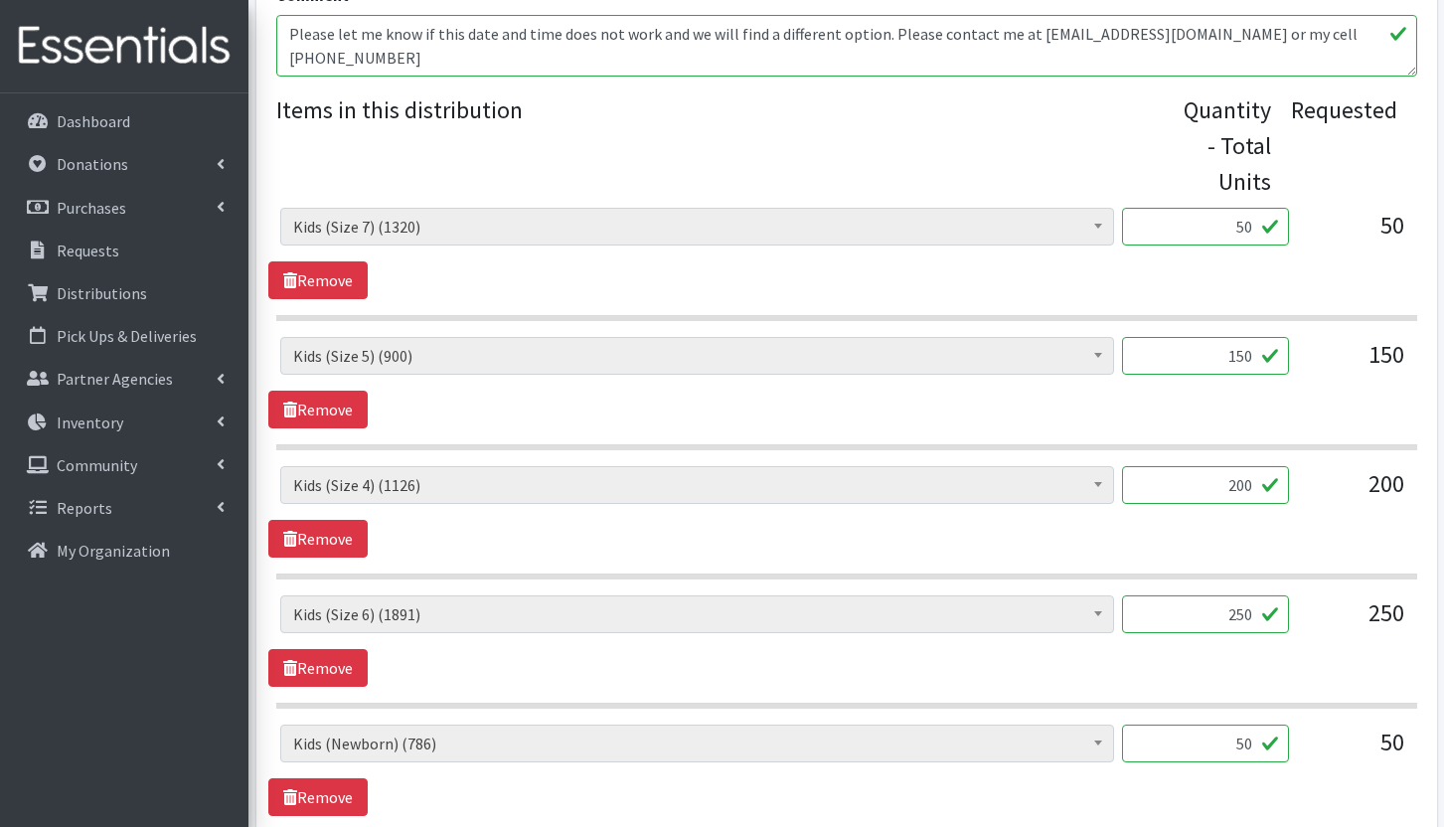
drag, startPoint x: 1228, startPoint y: 230, endPoint x: 1258, endPoint y: 226, distance: 30.1
click at [1258, 226] on input "50" at bounding box center [1205, 227] width 167 height 38
type input "66"
drag, startPoint x: 1212, startPoint y: 358, endPoint x: 1255, endPoint y: 343, distance: 45.3
click at [1255, 343] on input "150" at bounding box center [1205, 356] width 167 height 38
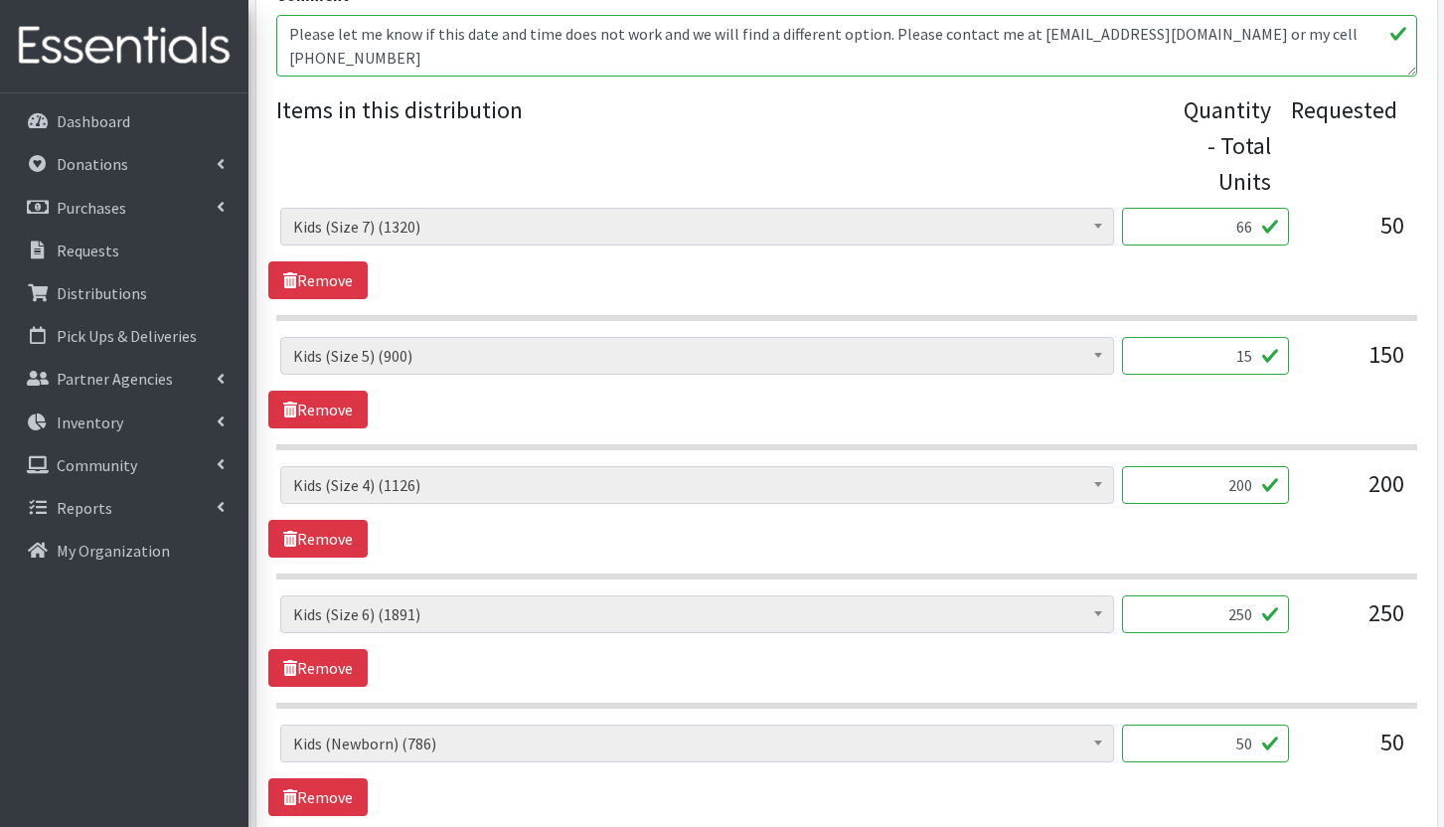
type input "150"
drag, startPoint x: 1184, startPoint y: 482, endPoint x: 1261, endPoint y: 475, distance: 76.8
click at [1261, 475] on input "200" at bounding box center [1205, 485] width 167 height 38
type input "208"
drag, startPoint x: 1231, startPoint y: 614, endPoint x: 1247, endPoint y: 613, distance: 15.9
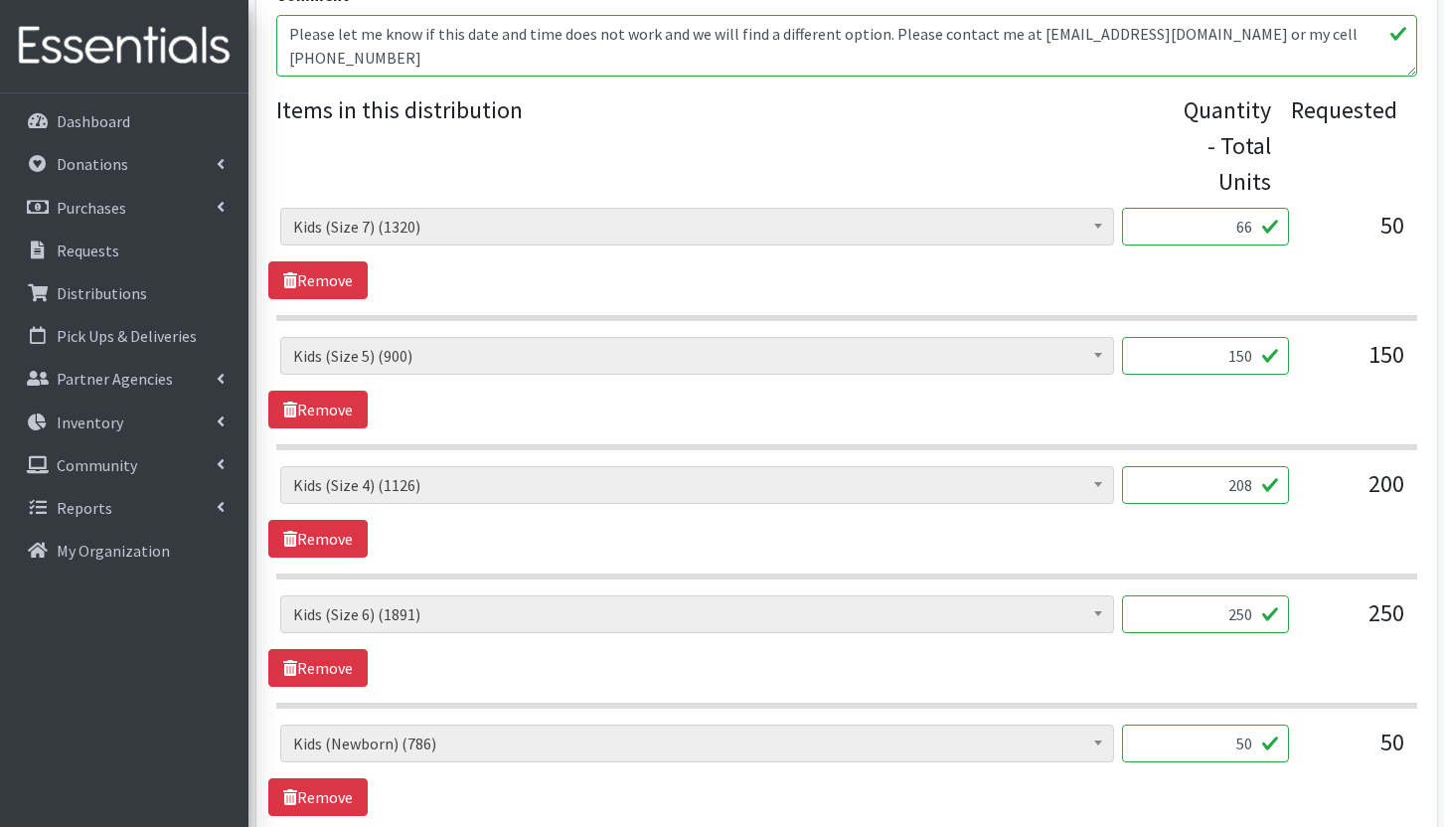
click at [1247, 613] on input "250" at bounding box center [1205, 614] width 167 height 38
type input "216"
drag, startPoint x: 1198, startPoint y: 739, endPoint x: 1304, endPoint y: 741, distance: 105.3
click at [1304, 741] on div "Adult Briefs (Large/X-Large) (0) Adult Briefs (Medium/Large) (0) Adult Briefs (…" at bounding box center [846, 751] width 1132 height 54
type input "66"
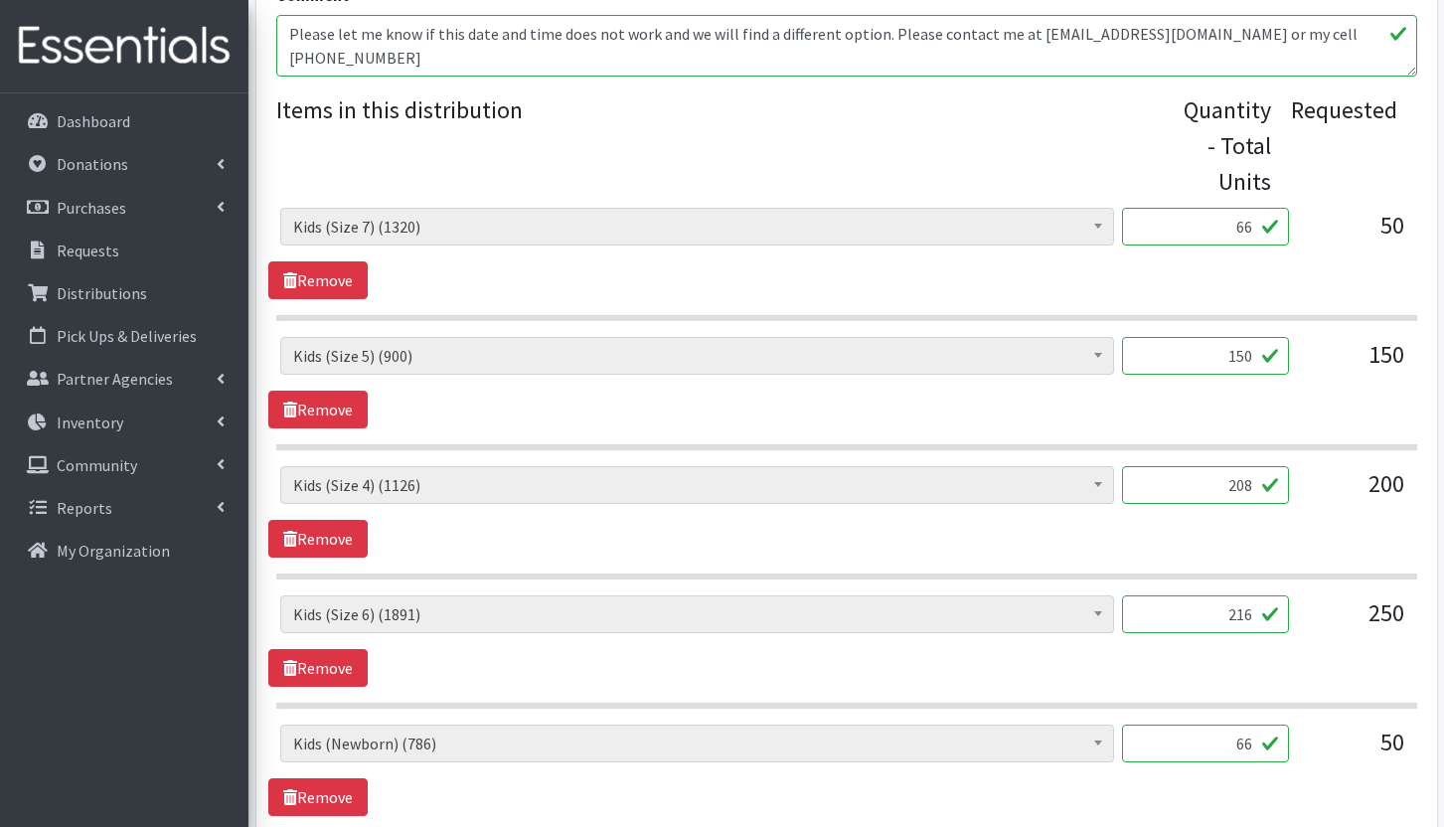
drag, startPoint x: 1236, startPoint y: 222, endPoint x: 1251, endPoint y: 220, distance: 15.0
click at [1251, 220] on input "66" at bounding box center [1205, 227] width 167 height 38
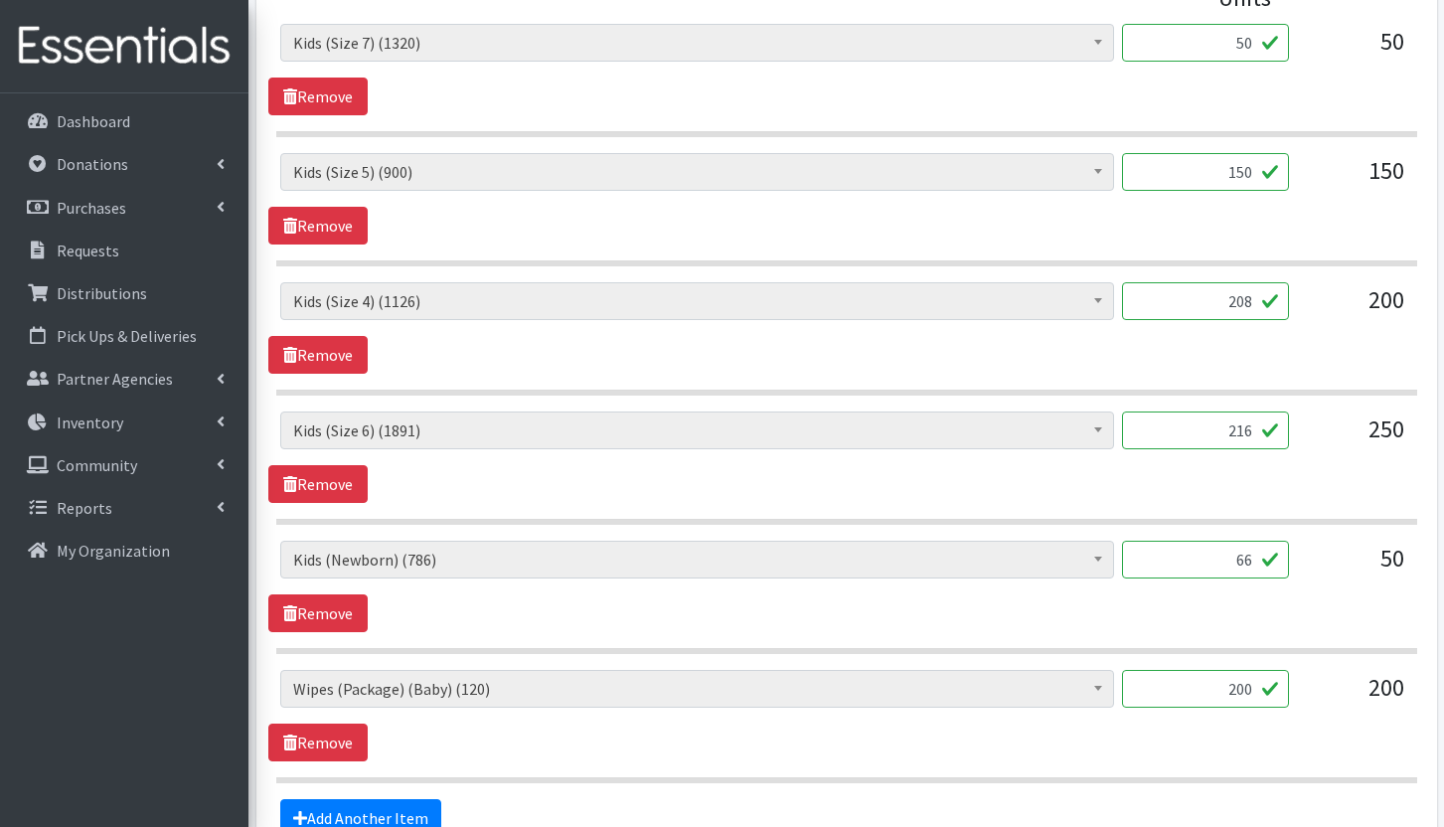
scroll to position [1077, 0]
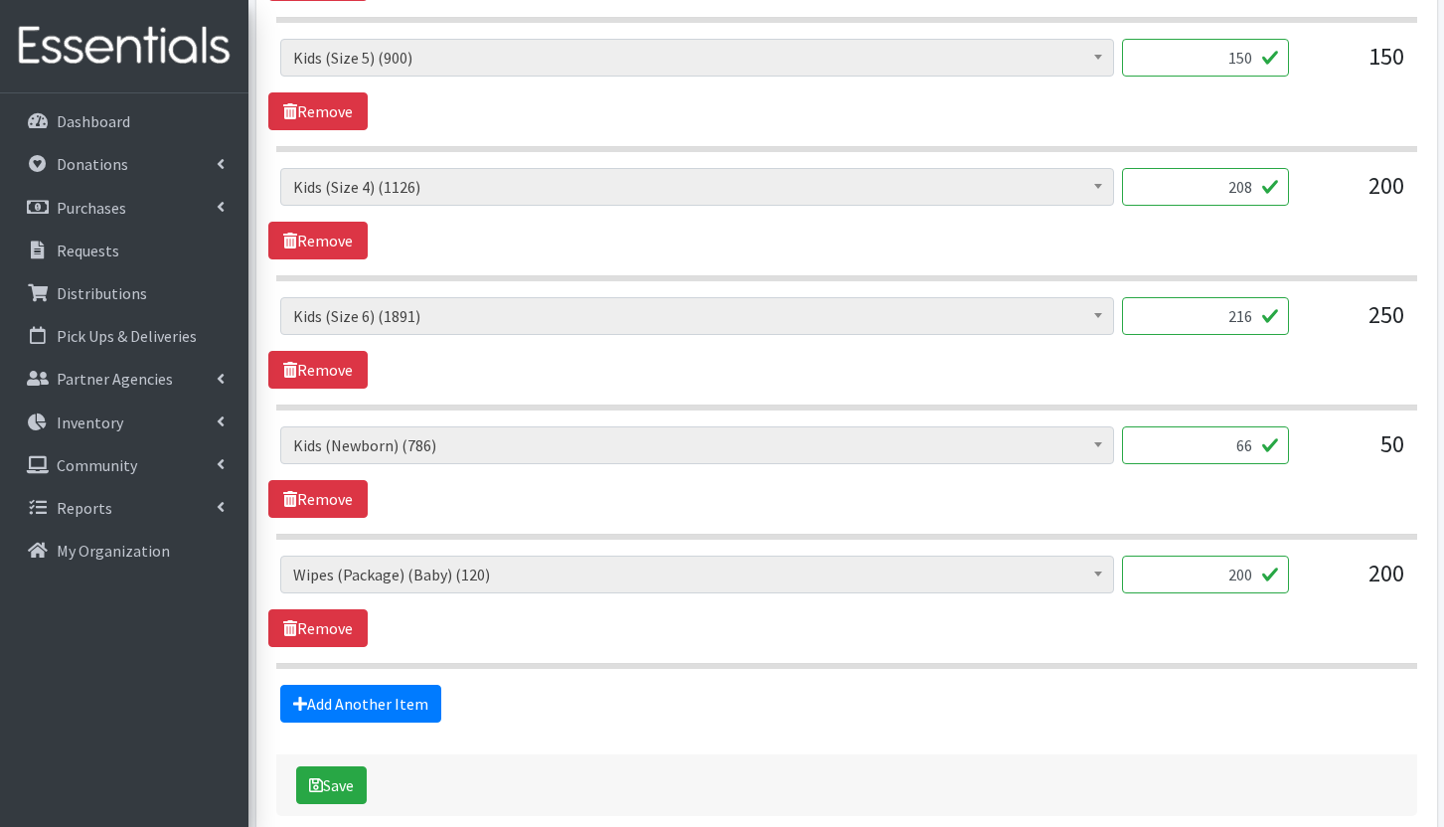
type input "50"
drag, startPoint x: 1221, startPoint y: 583, endPoint x: 1250, endPoint y: 573, distance: 30.5
click at [1250, 573] on input "200" at bounding box center [1205, 574] width 167 height 38
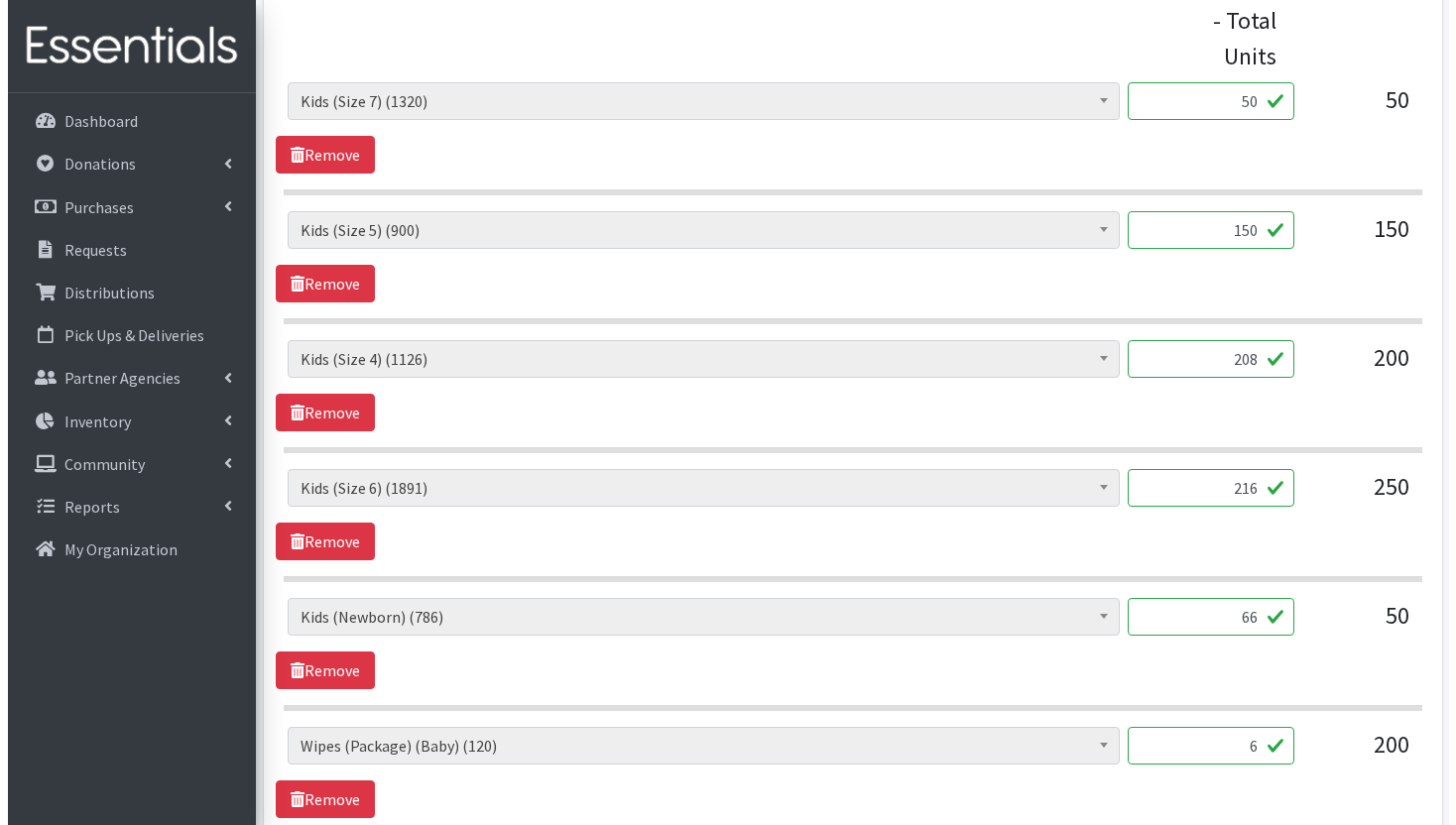
scroll to position [1173, 0]
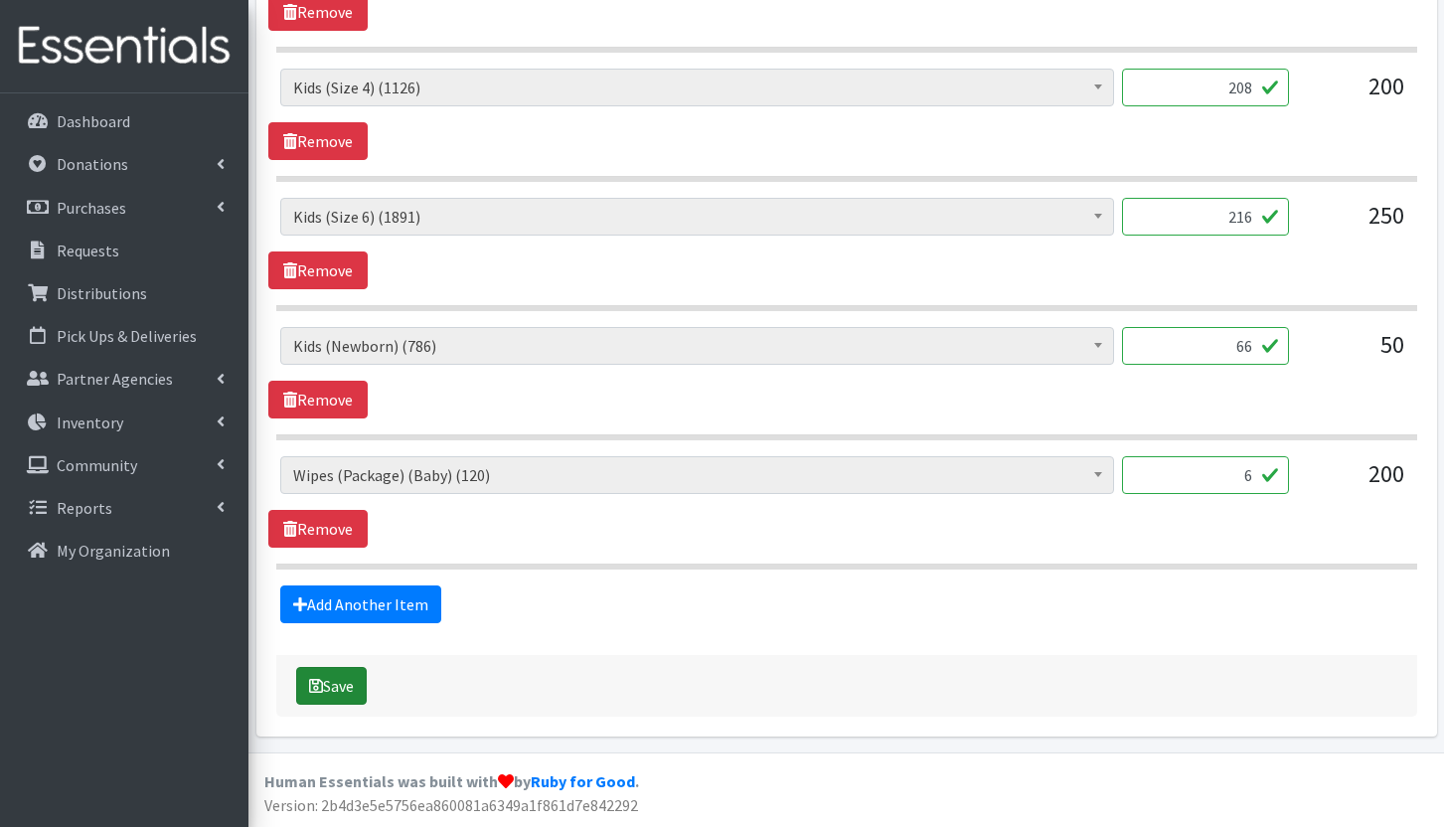
type input "6"
click at [351, 687] on button "Save" at bounding box center [331, 686] width 71 height 38
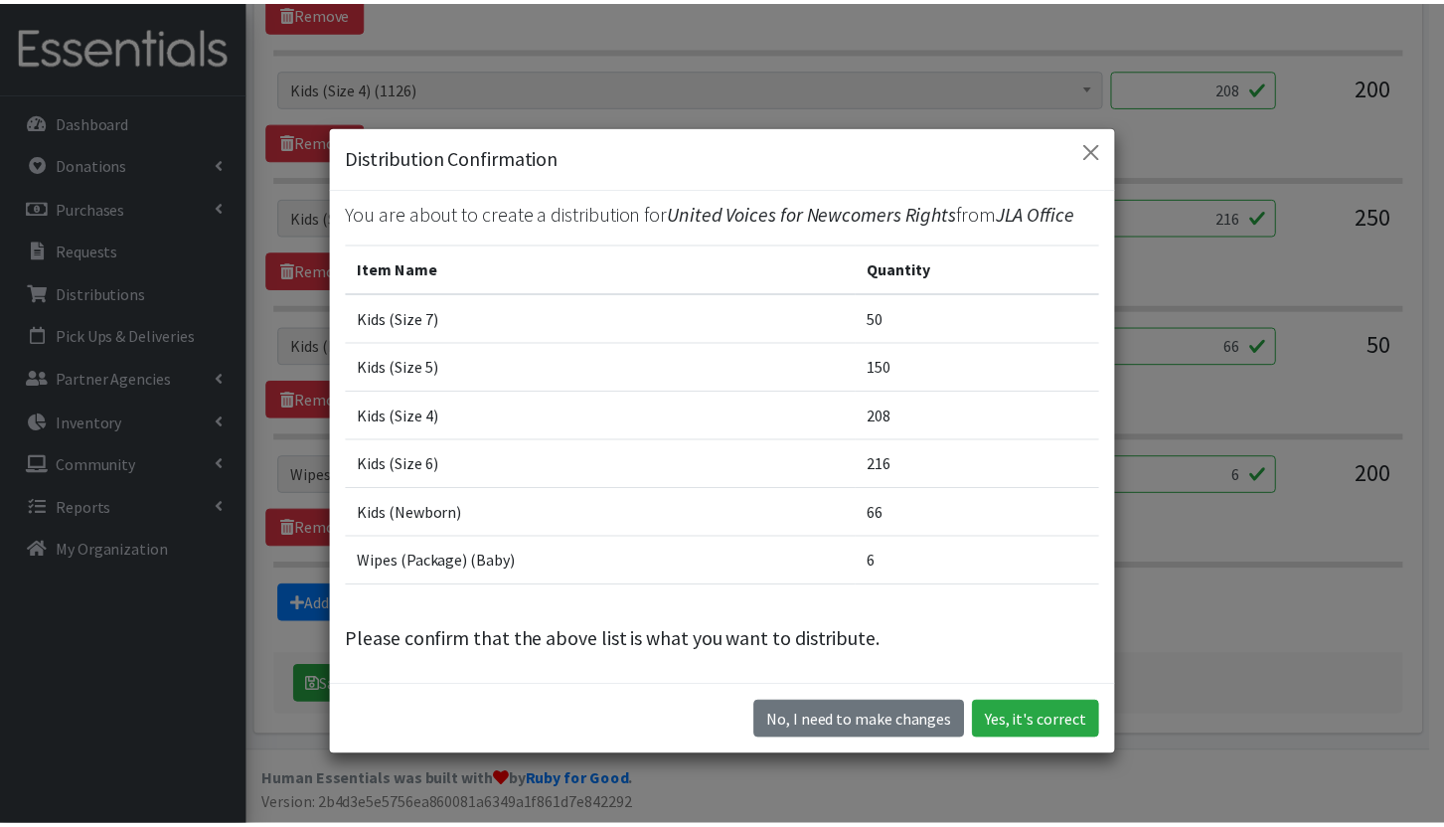
scroll to position [9, 0]
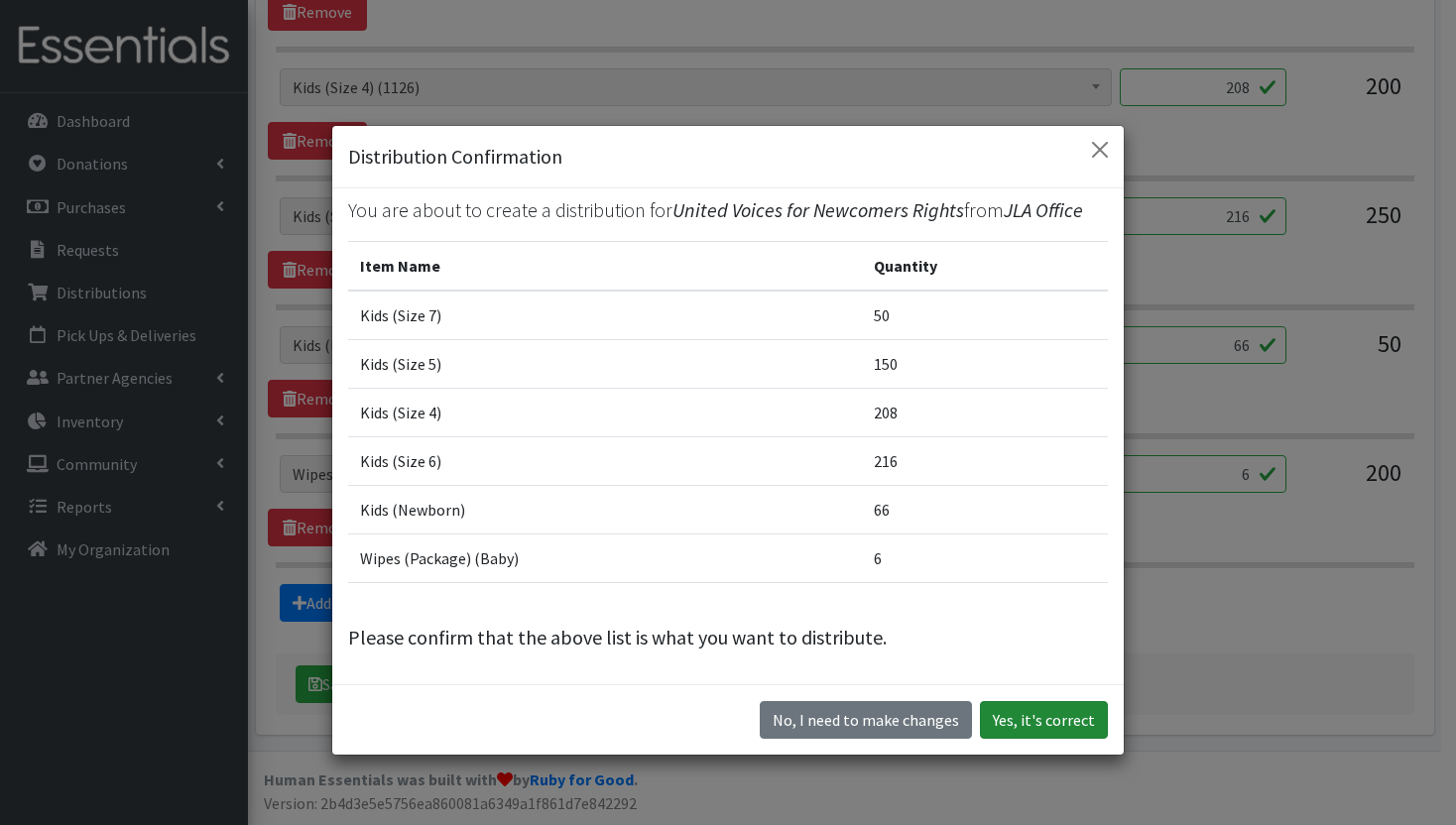
click at [1005, 723] on button "Yes, it's correct" at bounding box center [1044, 720] width 128 height 38
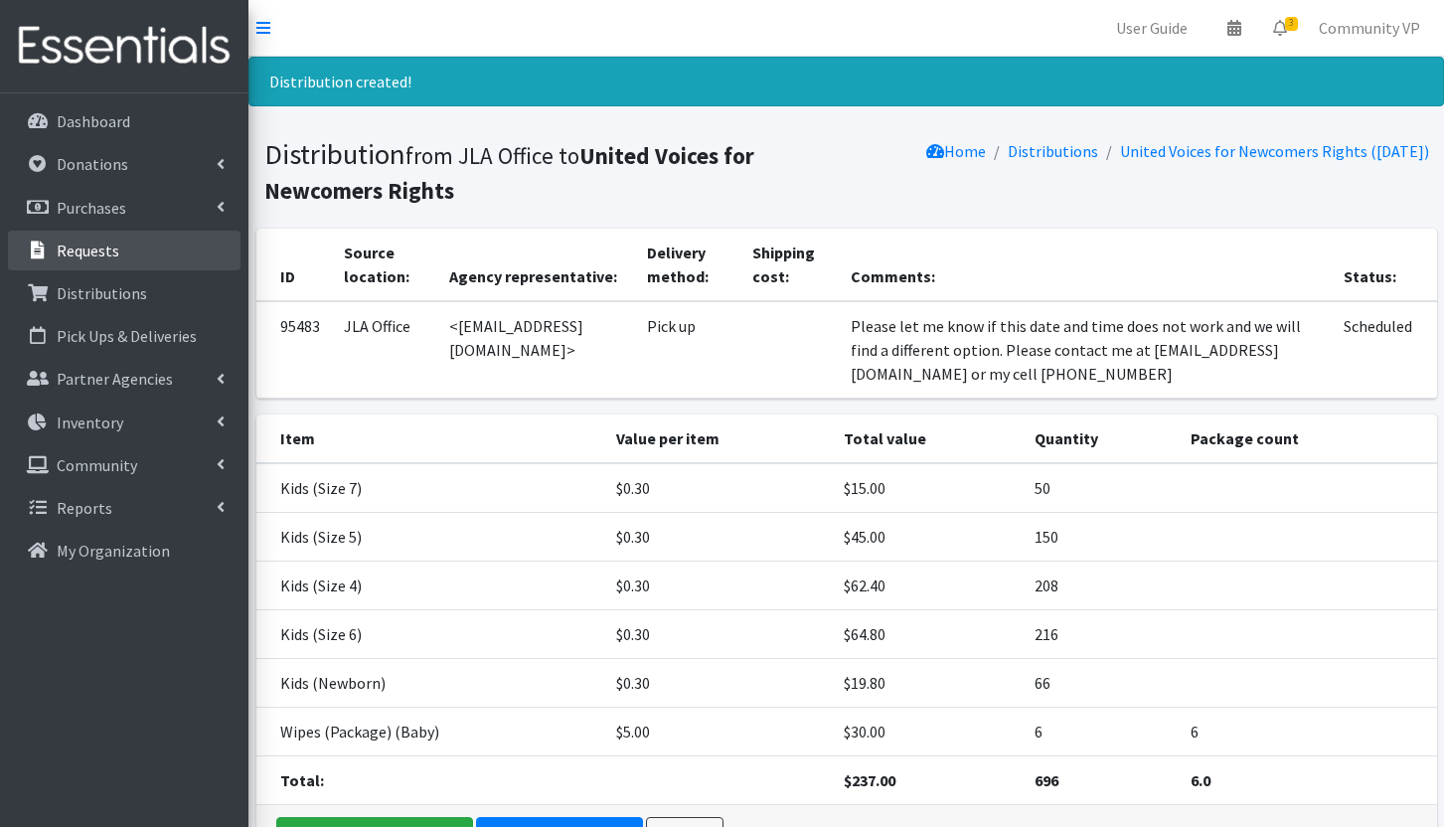
click at [143, 252] on link "Requests" at bounding box center [124, 251] width 233 height 40
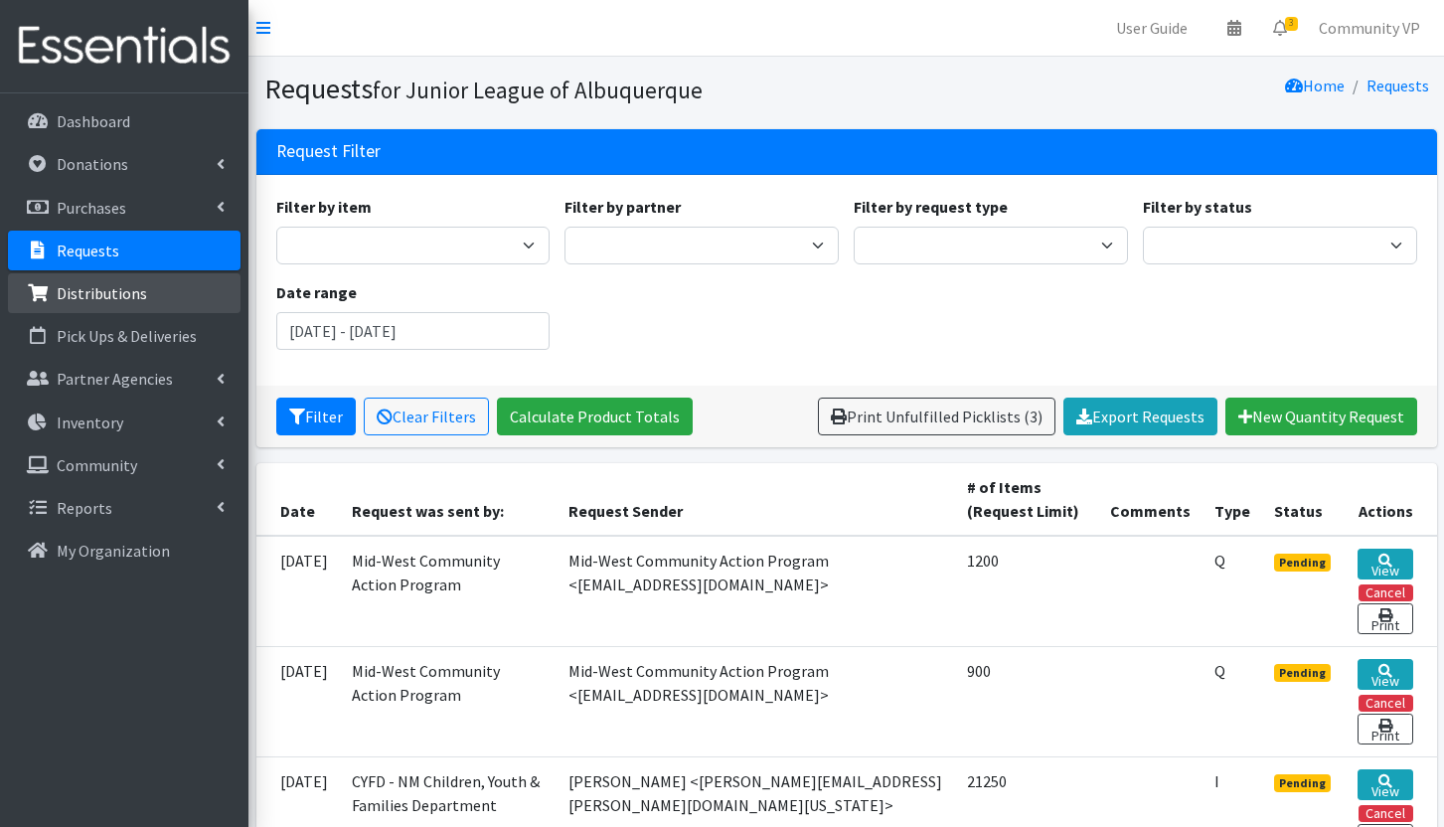
click at [95, 292] on p "Distributions" at bounding box center [102, 293] width 90 height 20
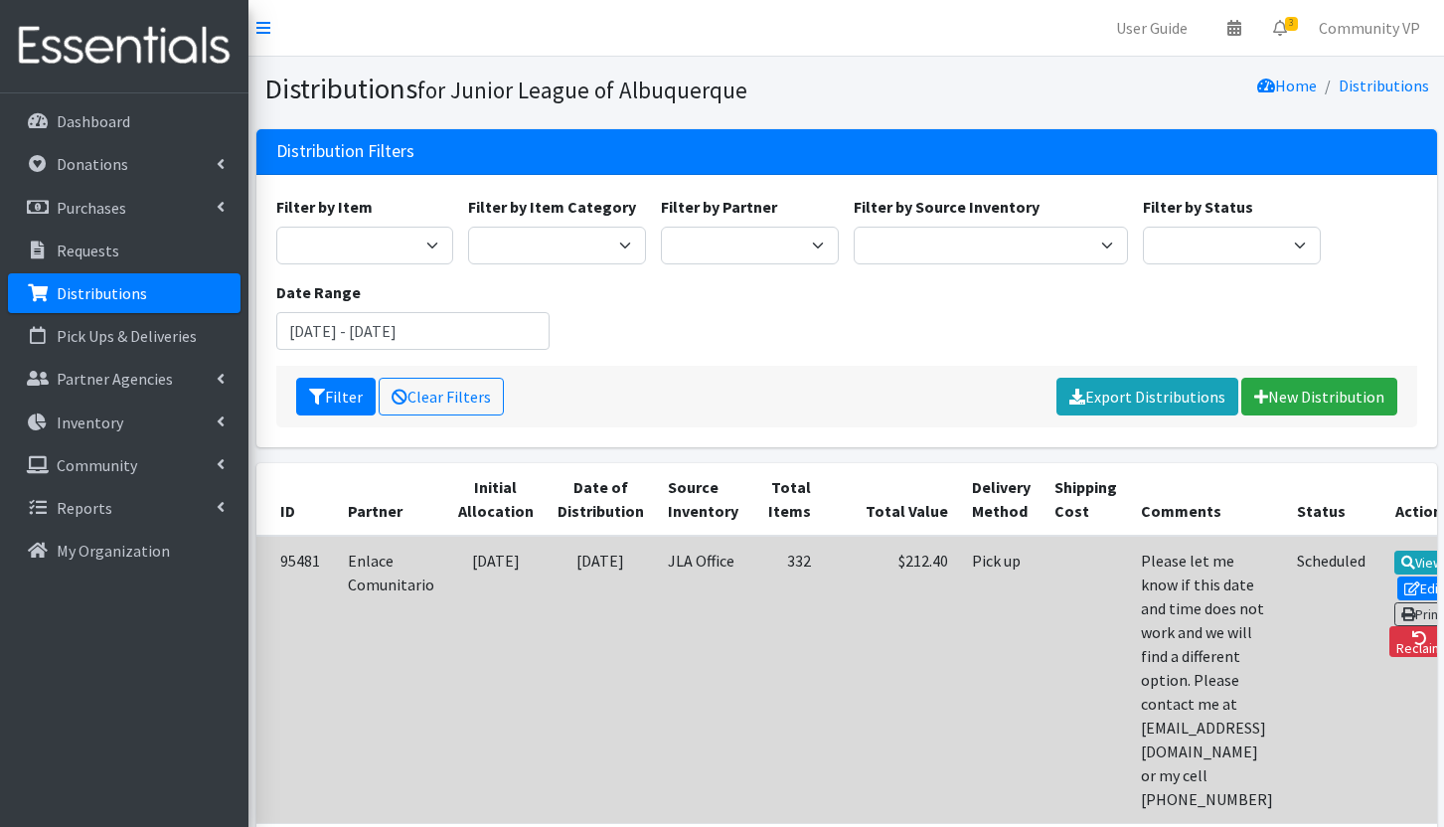
scroll to position [298, 0]
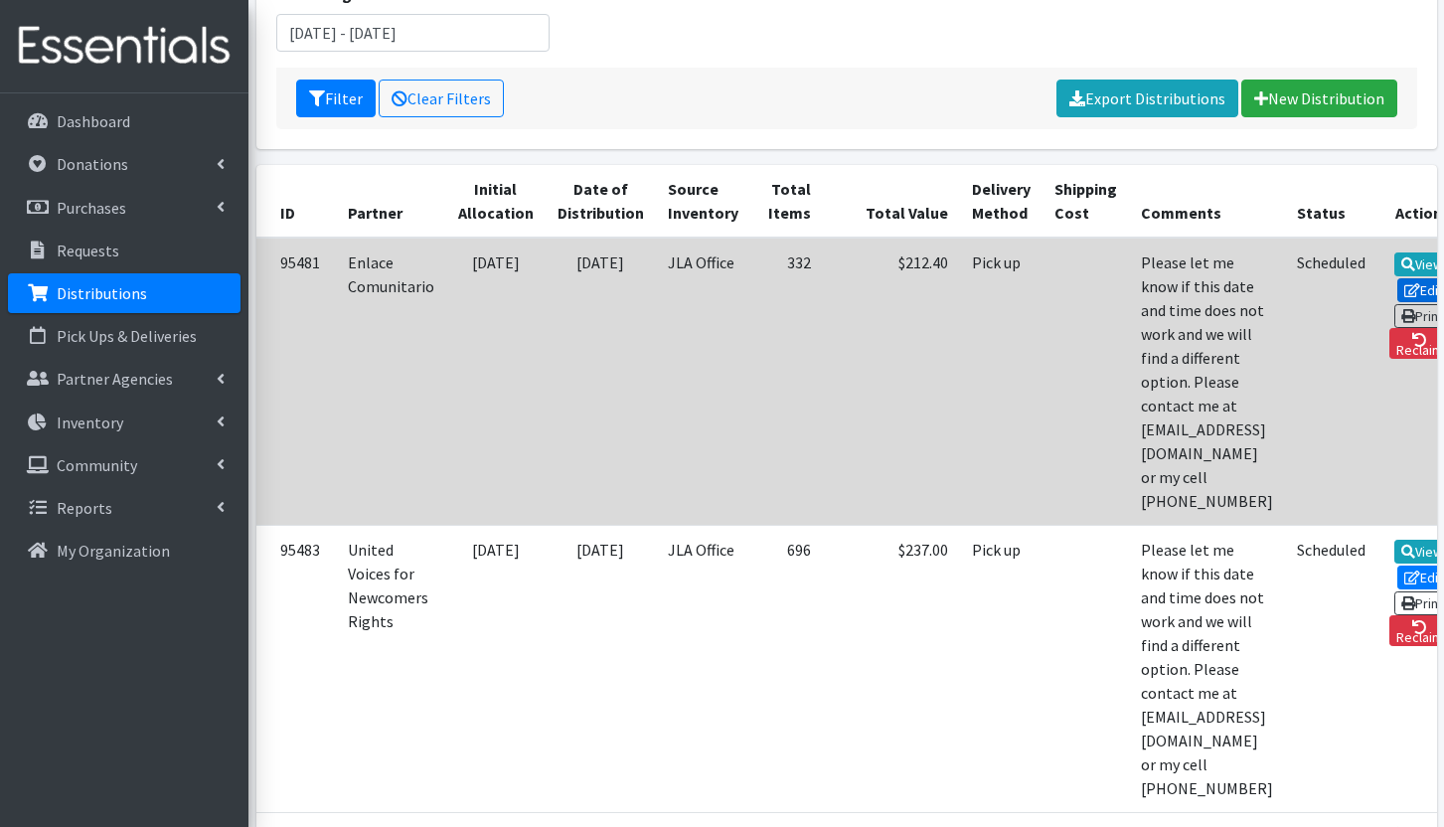
click at [1397, 291] on link "Edit" at bounding box center [1424, 290] width 54 height 24
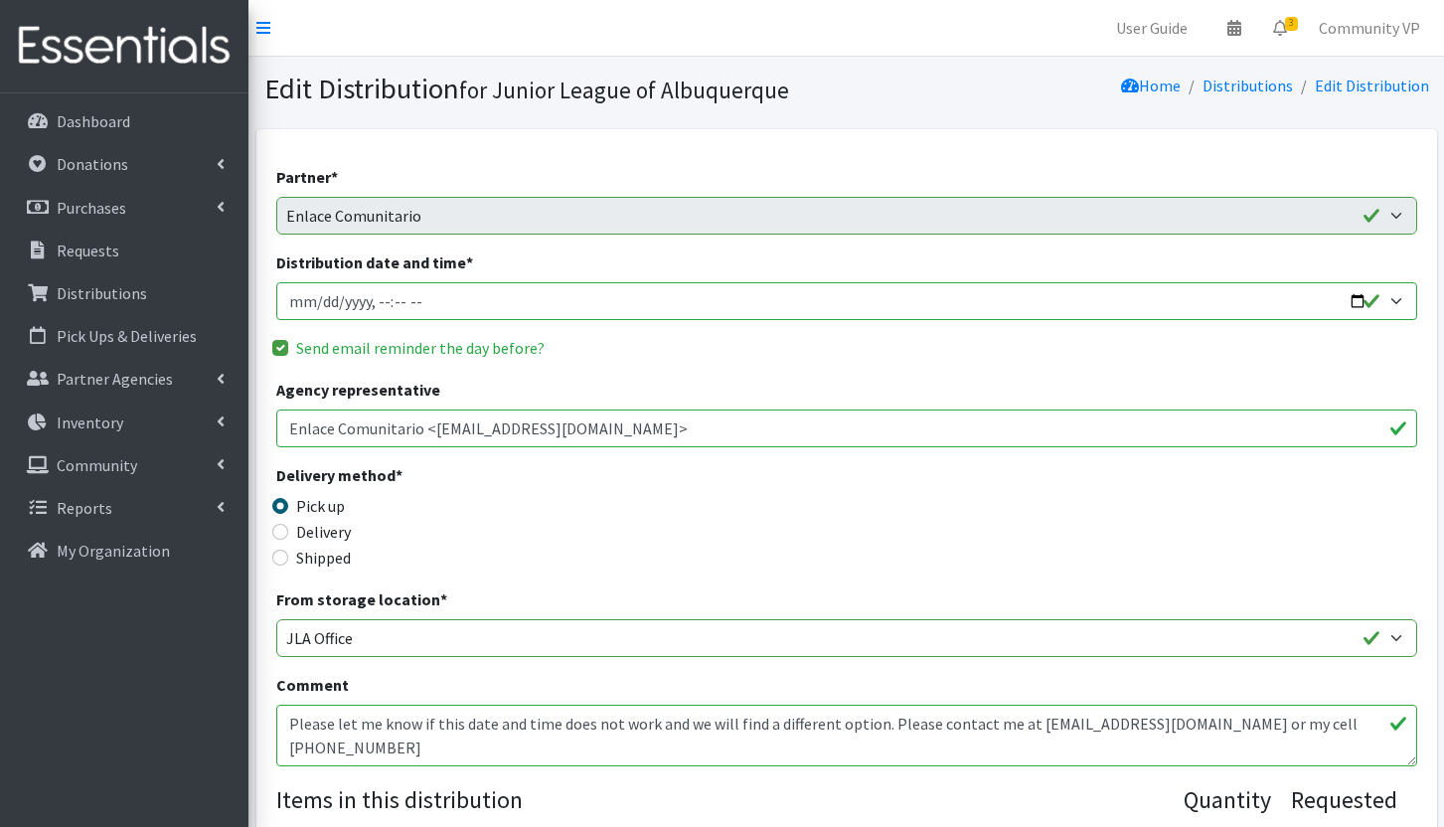
click at [406, 301] on input "Distribution date and time *" at bounding box center [846, 301] width 1141 height 38
click at [398, 302] on input "Distribution date and time *" at bounding box center [846, 301] width 1141 height 38
click at [376, 304] on input "Distribution date and time *" at bounding box center [846, 301] width 1141 height 38
type input "[DATE]T17:00"
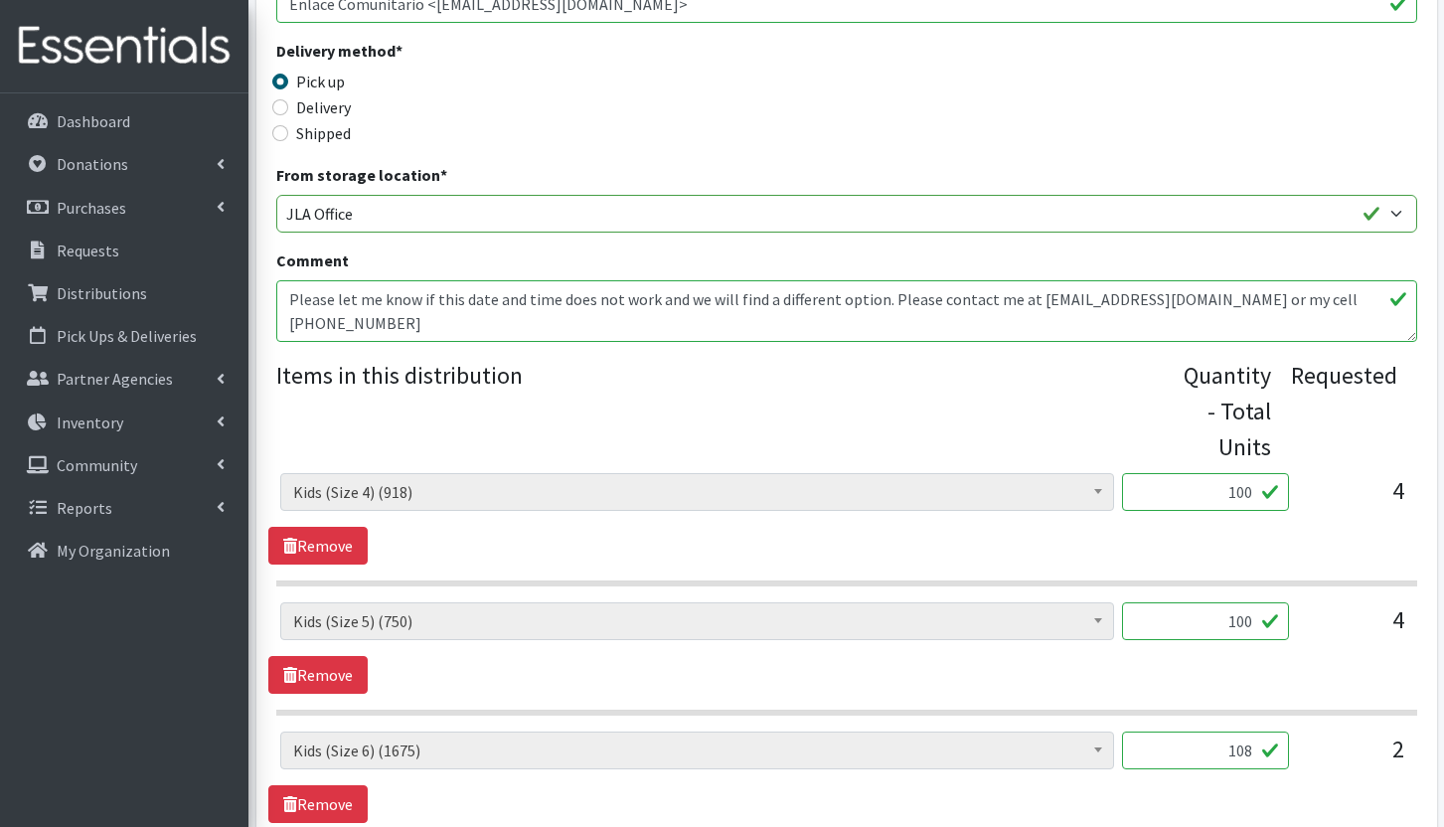
scroll to position [521, 0]
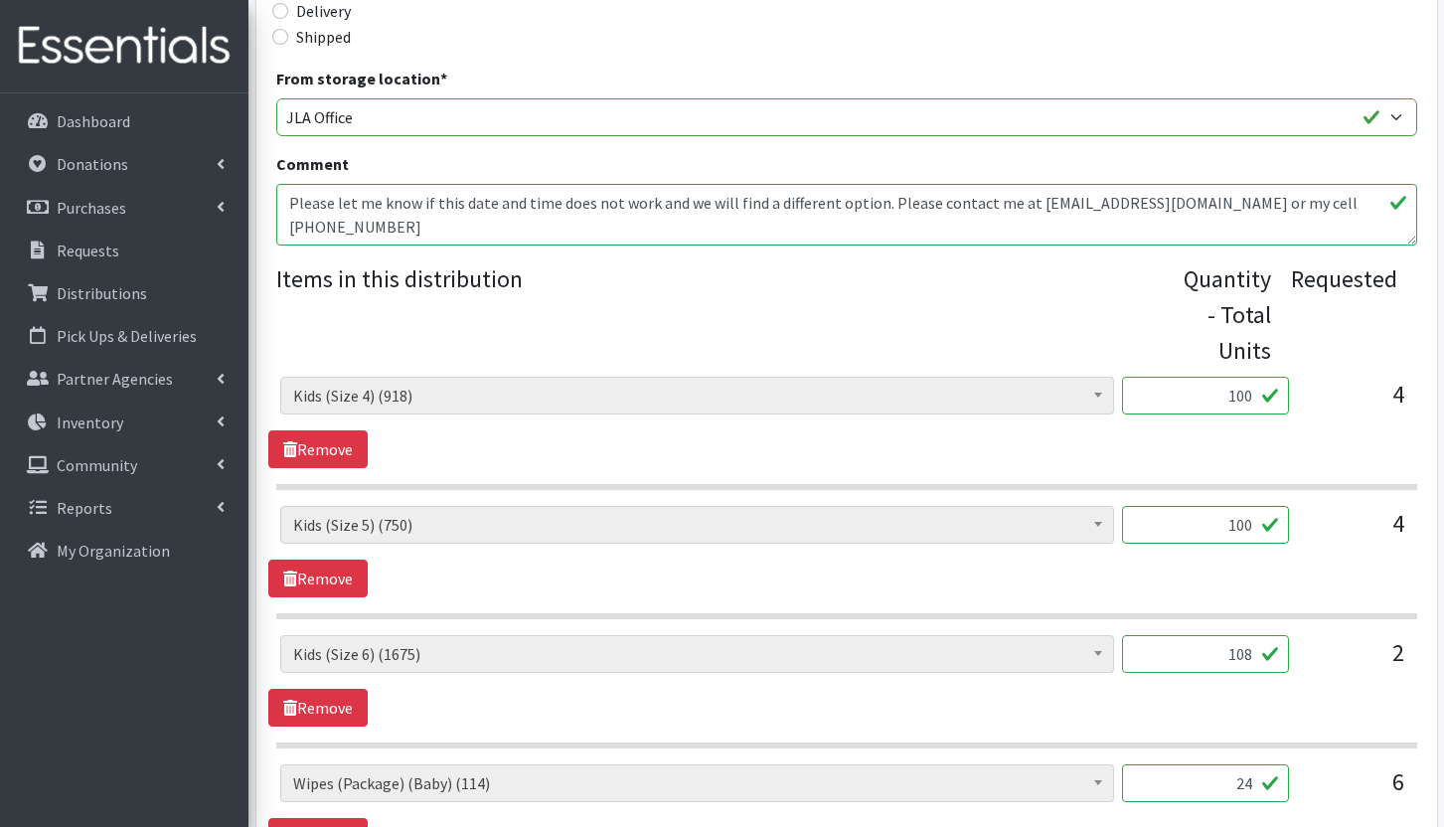
drag, startPoint x: 1222, startPoint y: 401, endPoint x: 1289, endPoint y: 386, distance: 68.4
click at [1289, 386] on div "Adult Briefs (Large/X-Large) (0) Adult Briefs (Medium/Large) (0) Adult Briefs (…" at bounding box center [846, 404] width 1132 height 54
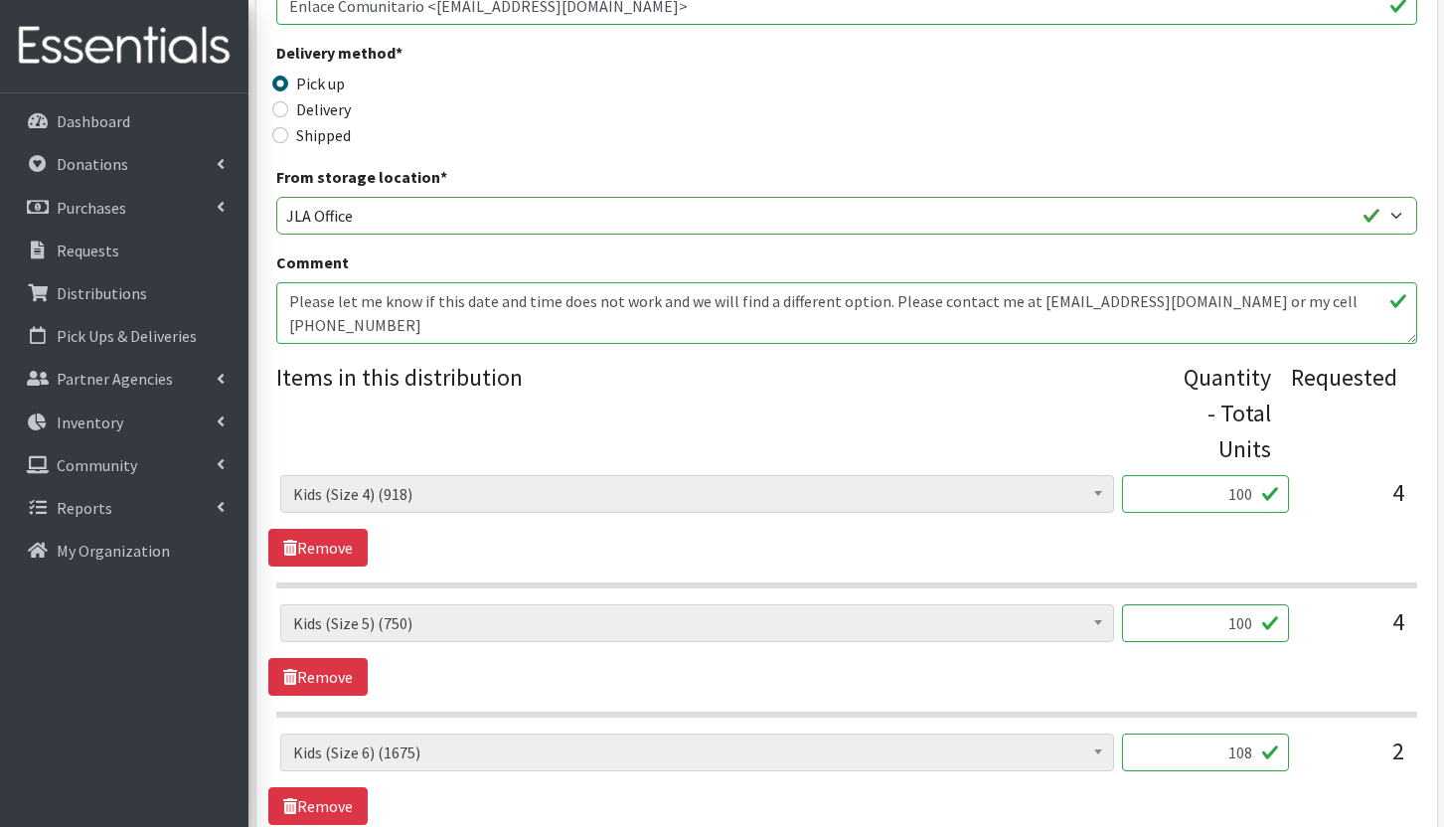
scroll to position [421, 0]
click at [1343, 300] on textarea "Please let me know if this date and time does not work and we will find a diffe…" at bounding box center [846, 314] width 1141 height 62
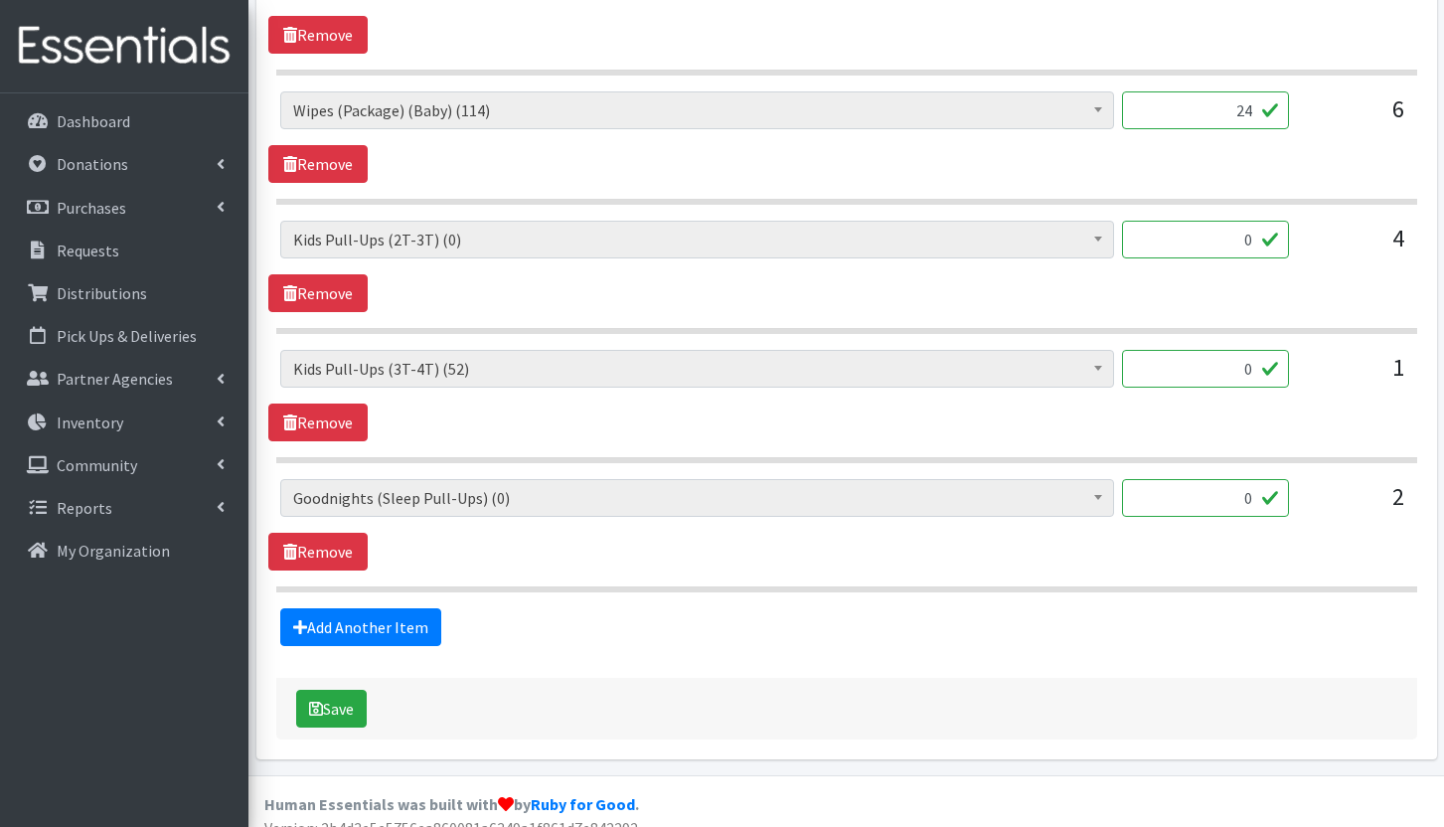
scroll to position [1216, 0]
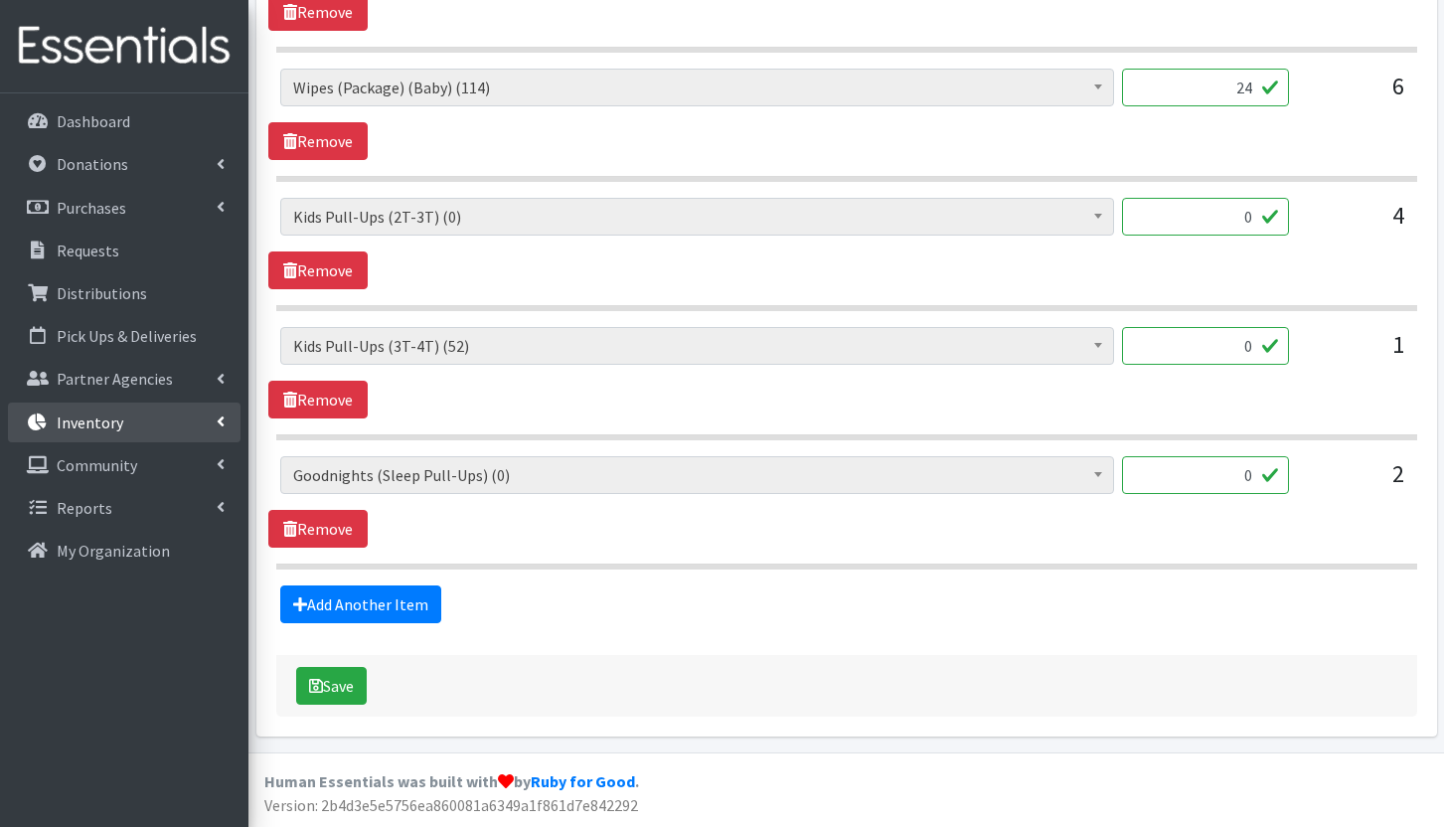
type textarea "Please let me know if this date and time does not work and we will find a diffe…"
click at [168, 425] on link "Inventory" at bounding box center [124, 422] width 233 height 40
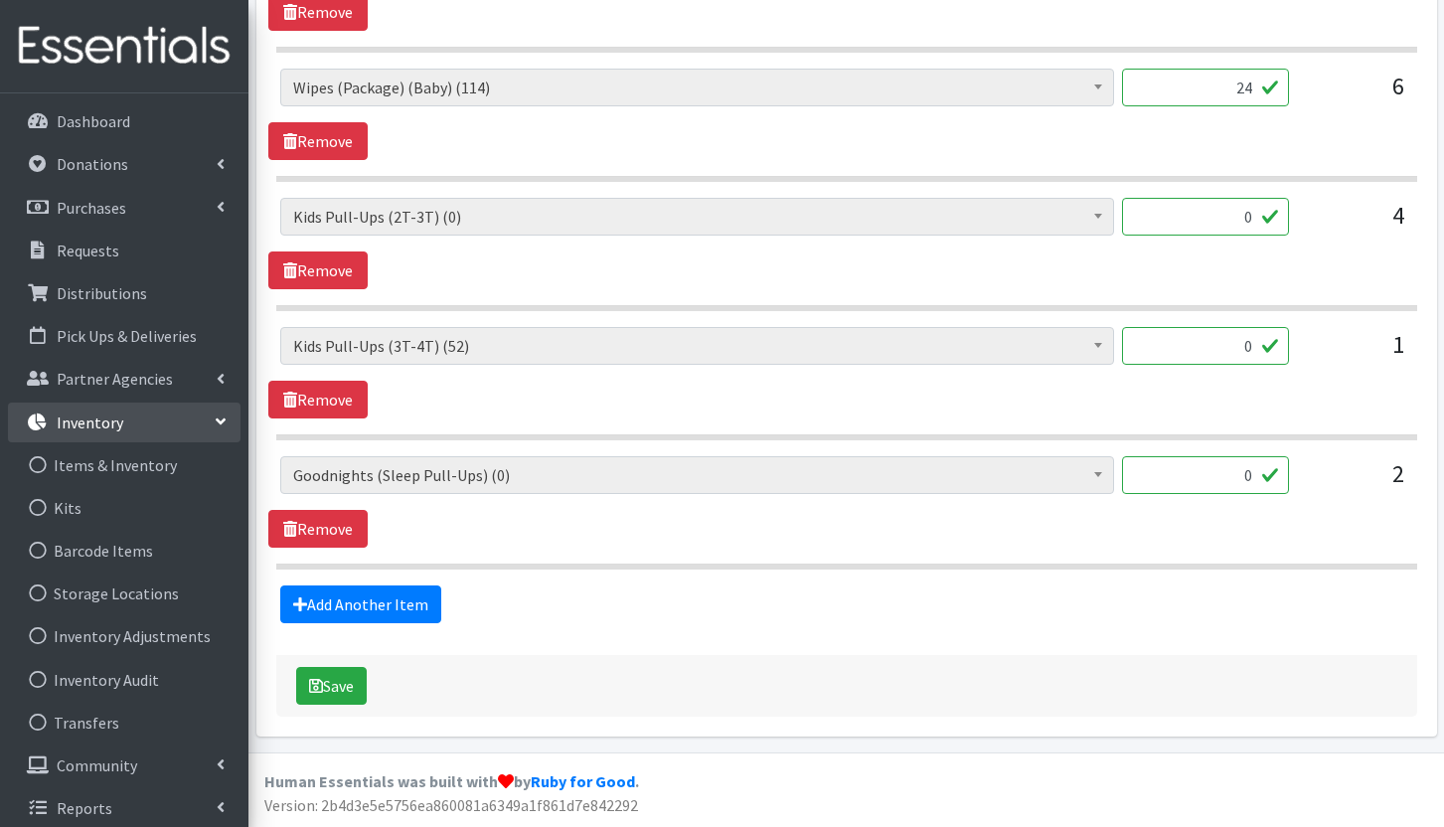
scroll to position [10, 0]
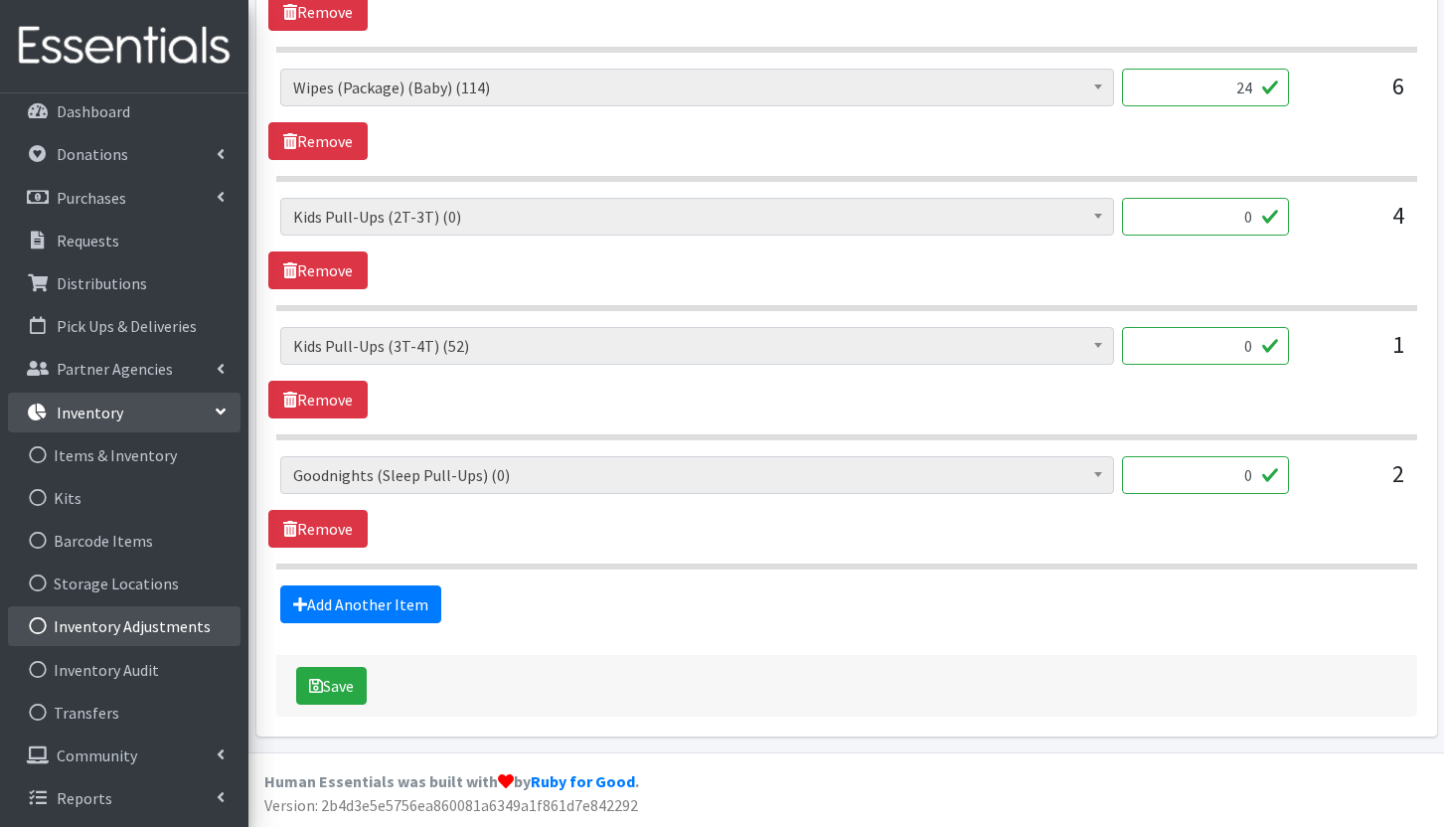
click at [160, 624] on link "Inventory Adjustments" at bounding box center [124, 626] width 233 height 40
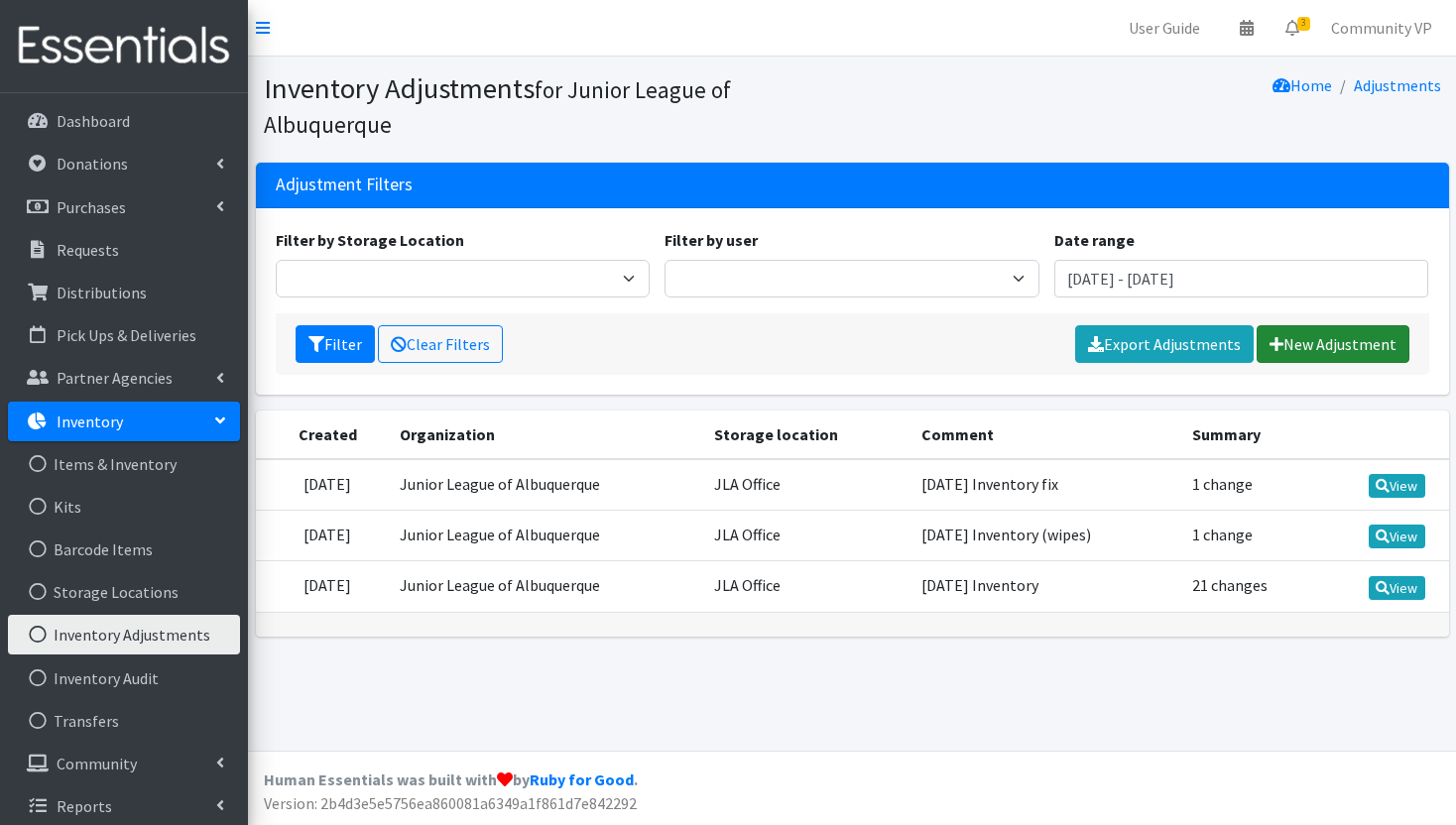
click at [1335, 329] on link "New Adjustment" at bounding box center [1332, 344] width 153 height 38
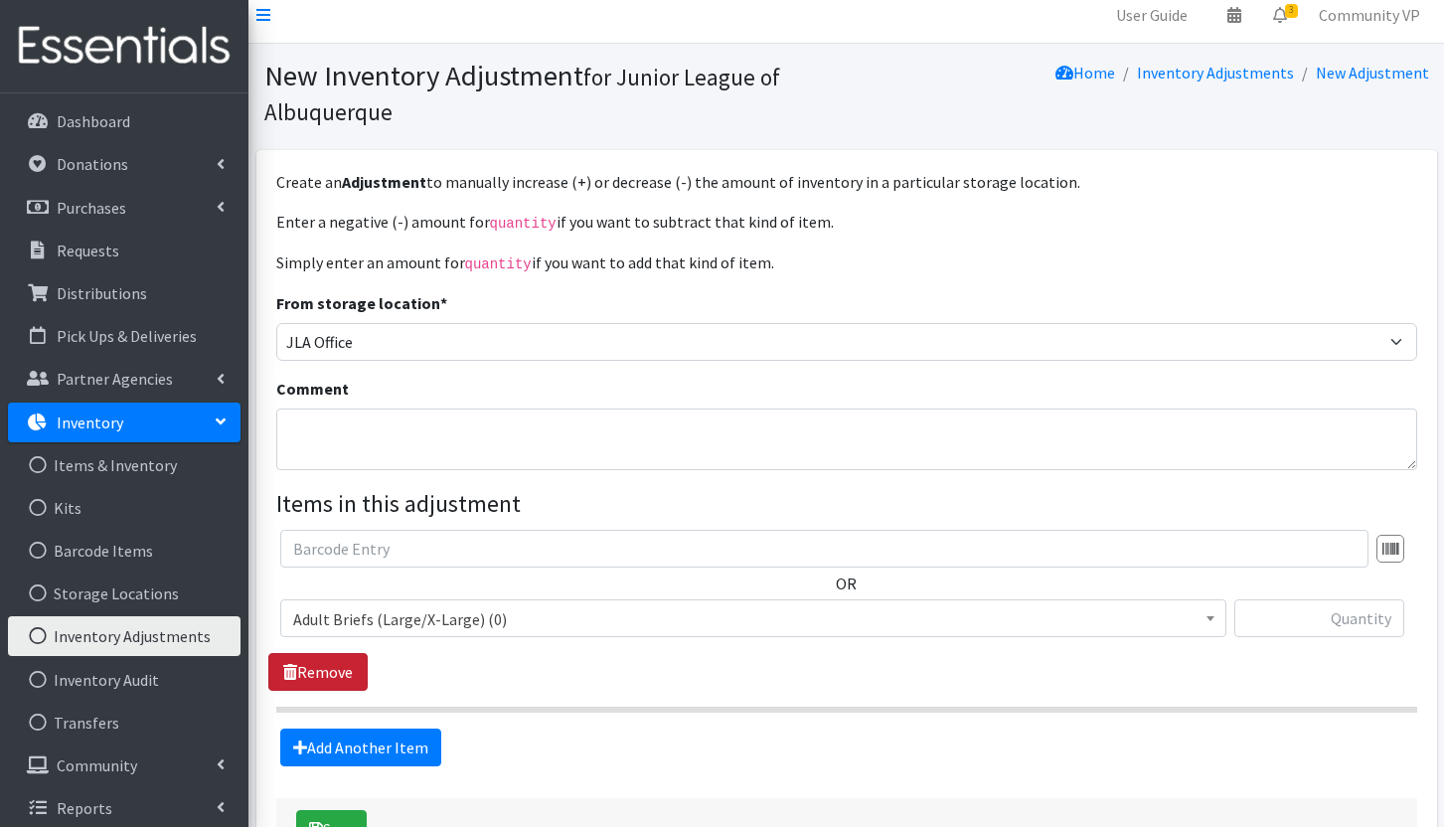
scroll to position [154, 0]
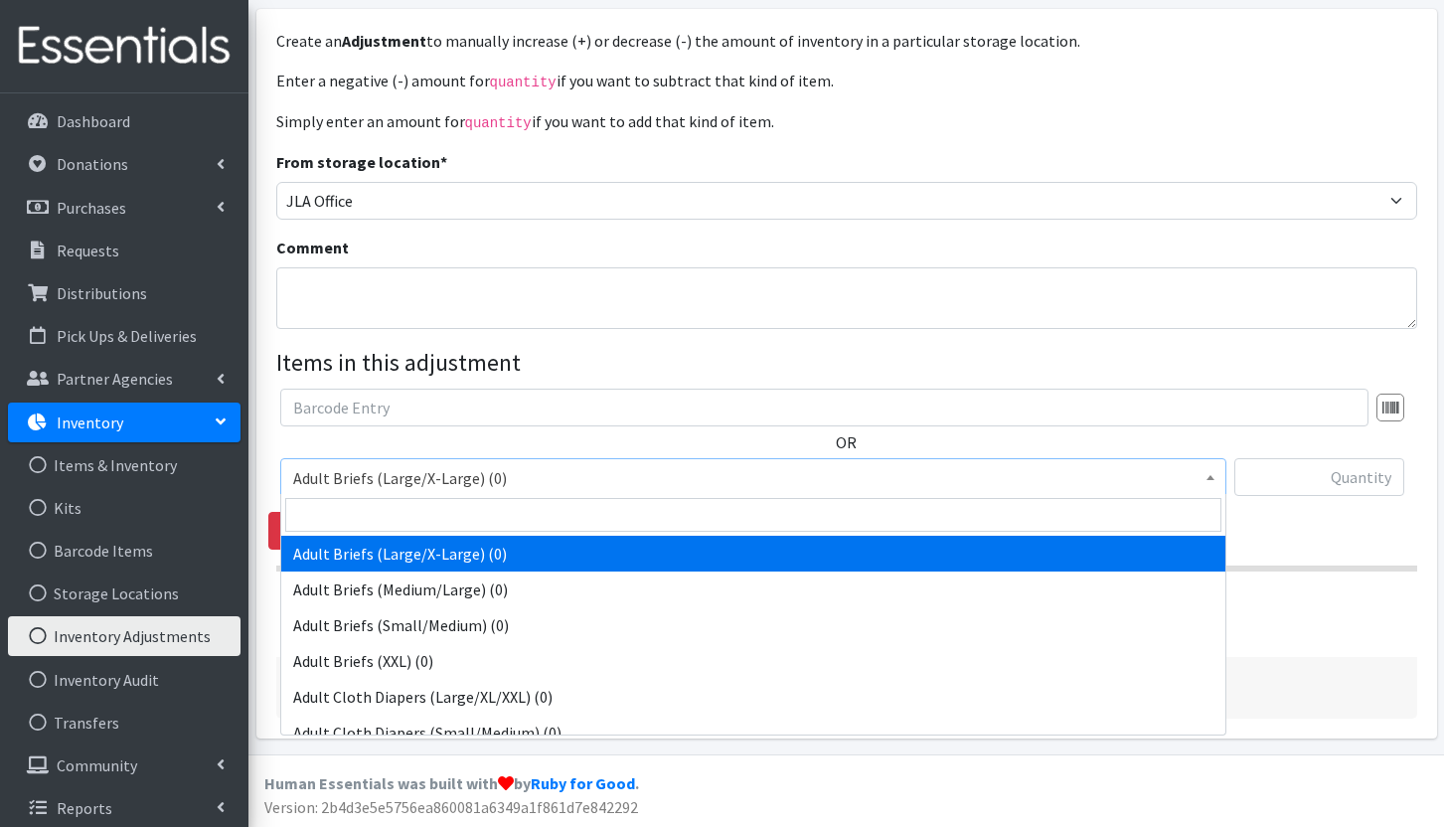
click at [416, 473] on span "Adult Briefs (Large/X-Large) (0)" at bounding box center [753, 478] width 920 height 28
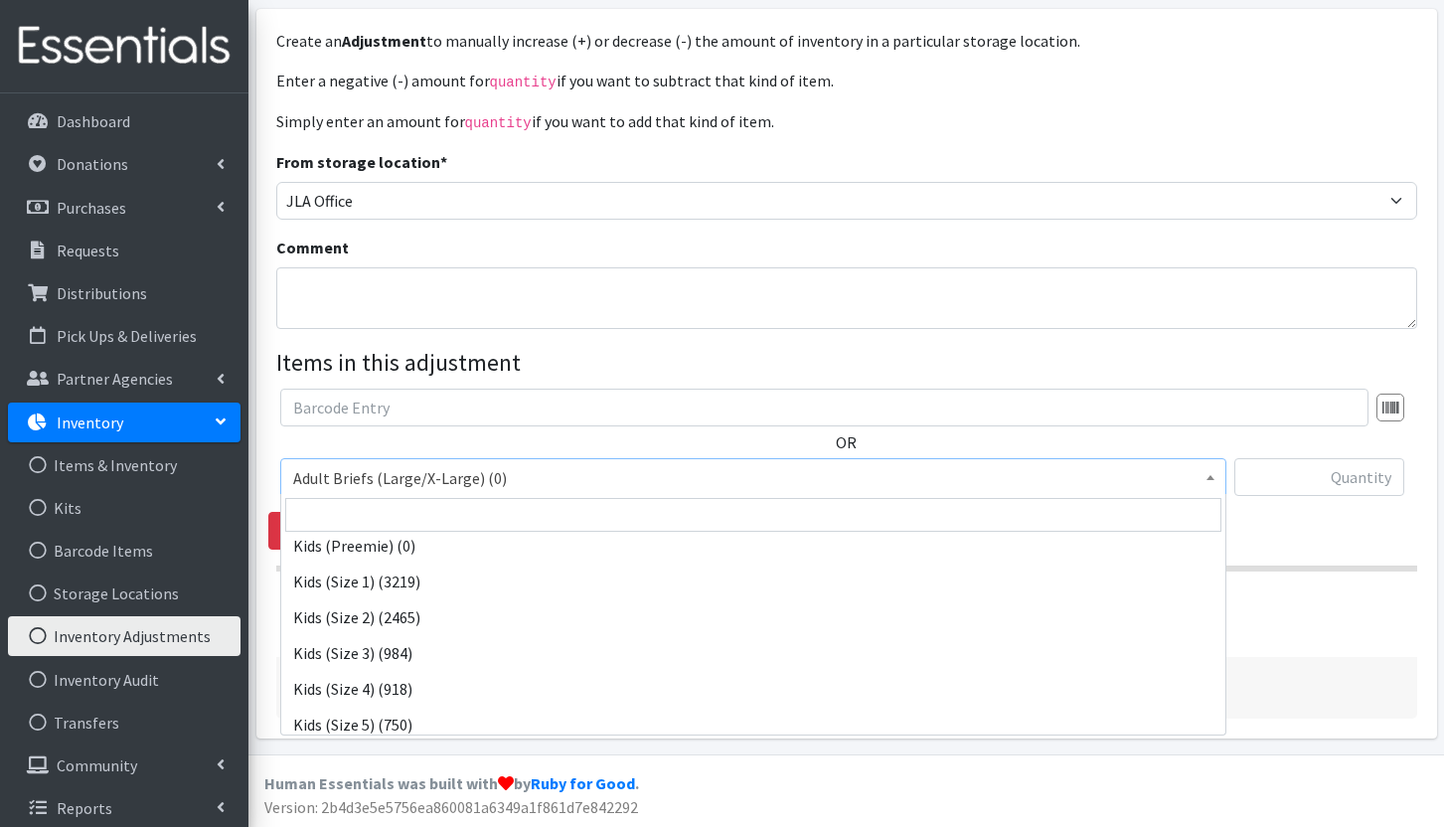
scroll to position [696, 0]
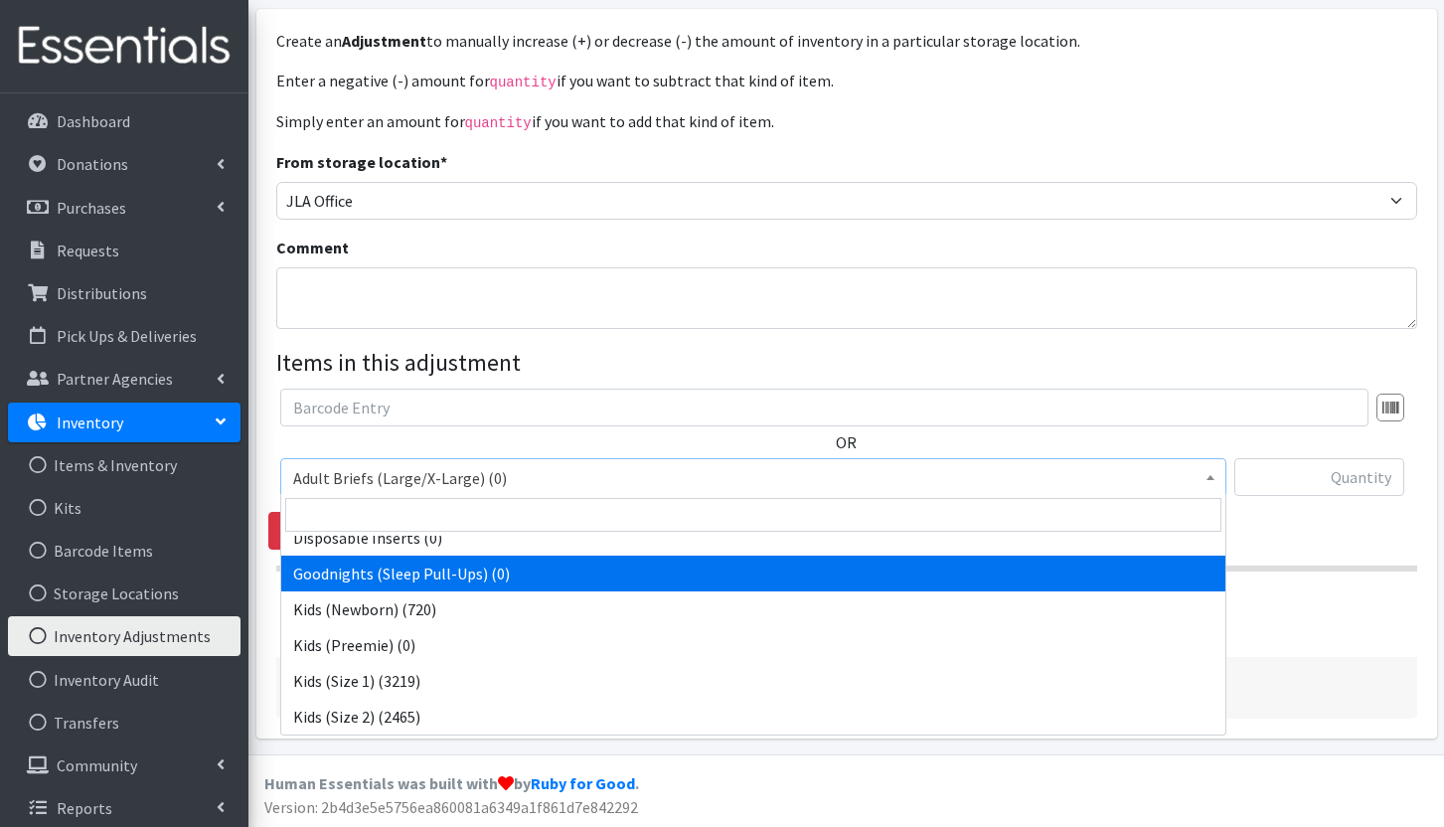
select select "14466"
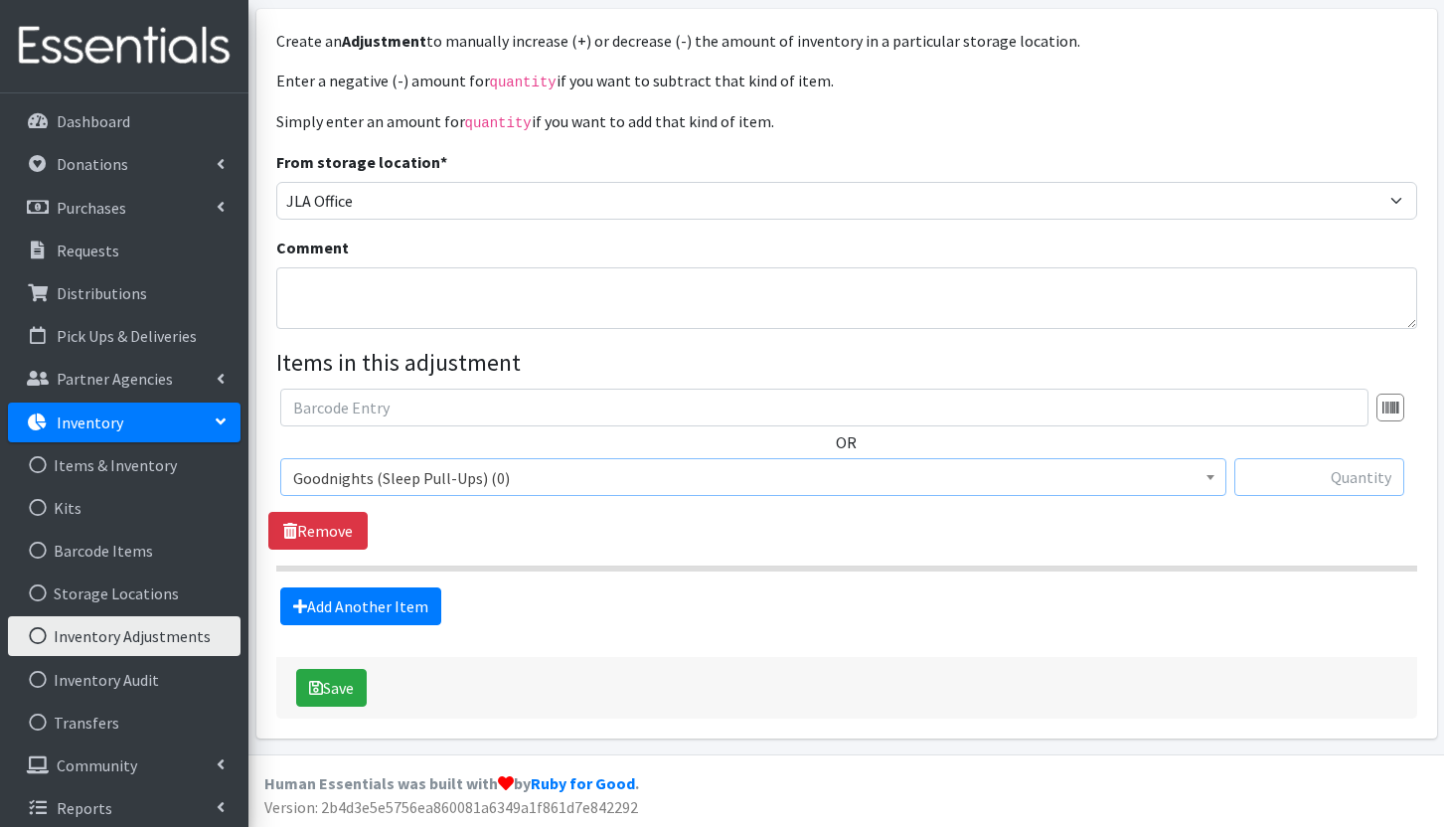
click at [1247, 490] on input "text" at bounding box center [1319, 477] width 170 height 38
click at [457, 293] on textarea "Comment" at bounding box center [846, 298] width 1141 height 62
type textarea "We found one box of 58"
click at [1328, 475] on input "text" at bounding box center [1319, 477] width 170 height 38
type input "58"
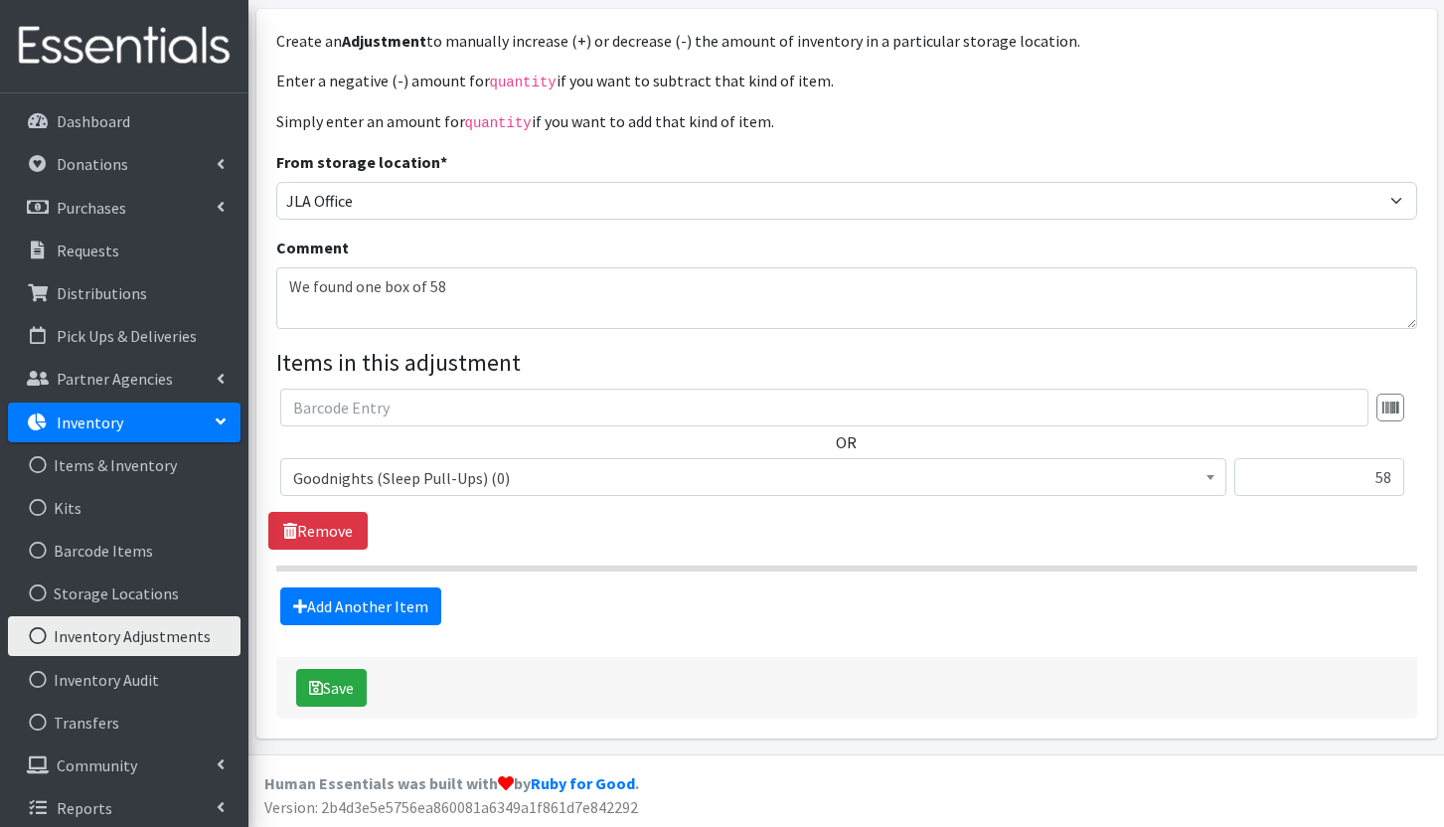
click at [686, 594] on div "Add Another Item" at bounding box center [846, 606] width 1156 height 38
click at [353, 683] on button "Save" at bounding box center [331, 688] width 71 height 38
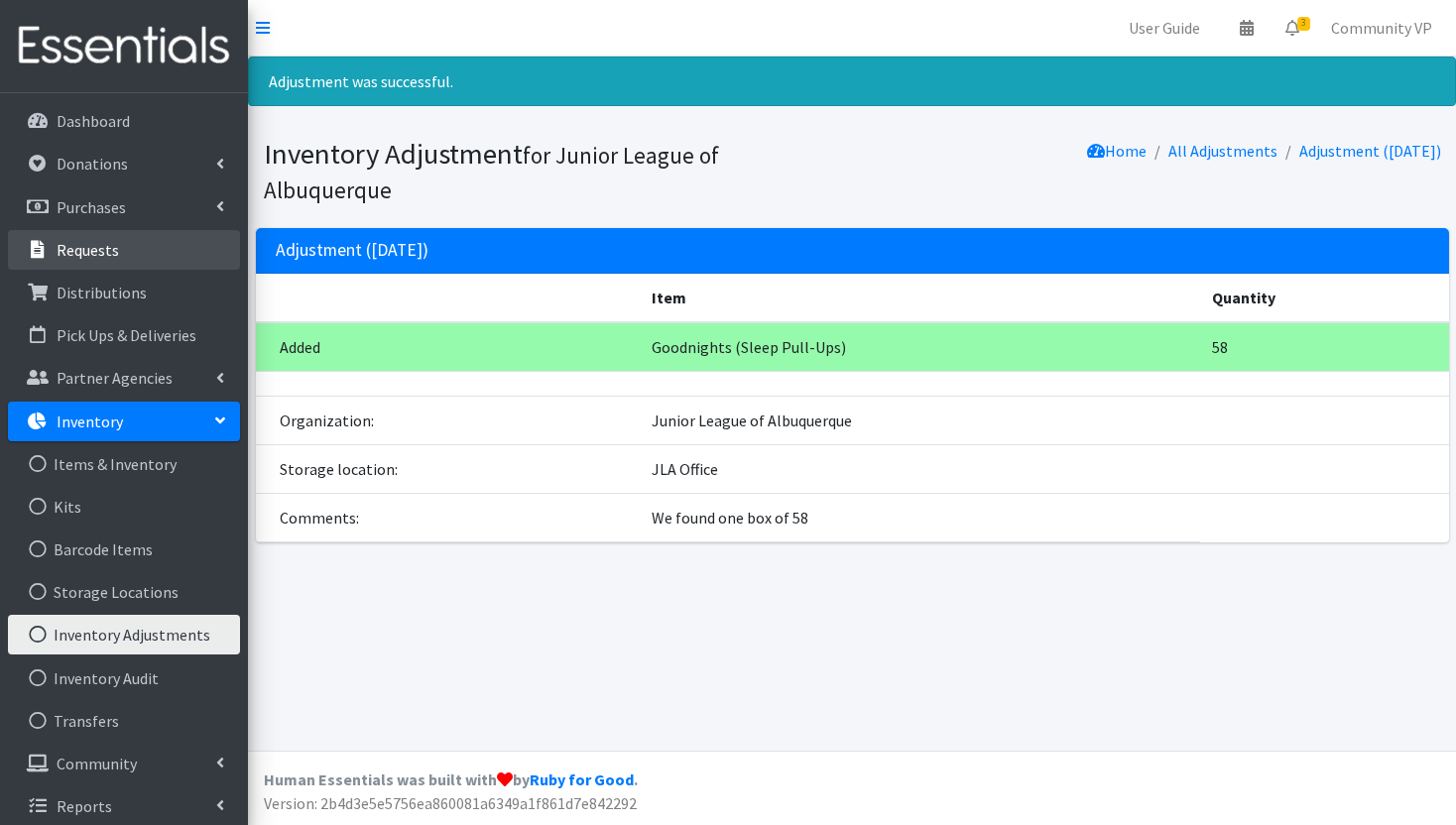
click at [89, 248] on p "Requests" at bounding box center [88, 249] width 63 height 20
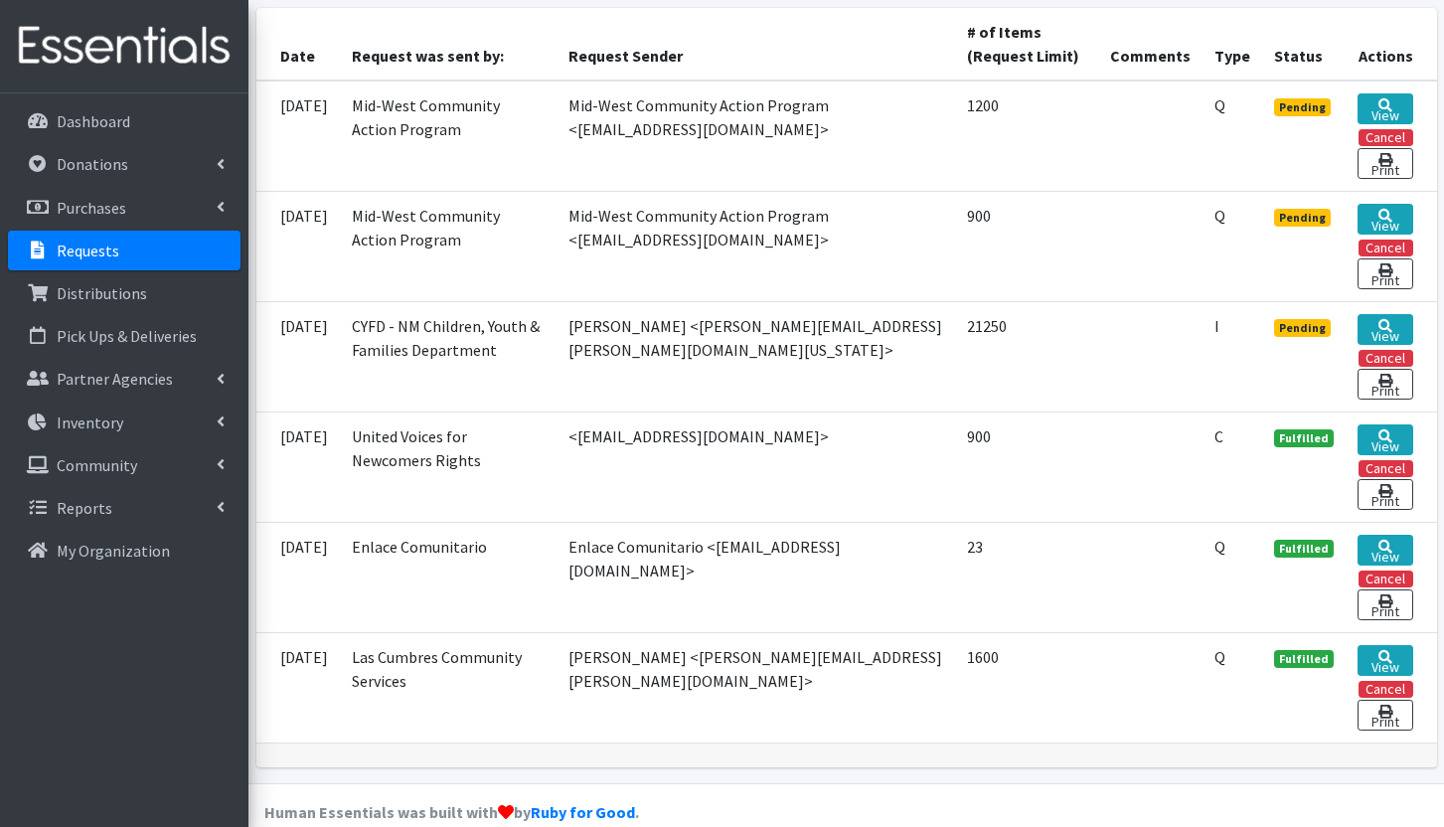
scroll to position [486, 0]
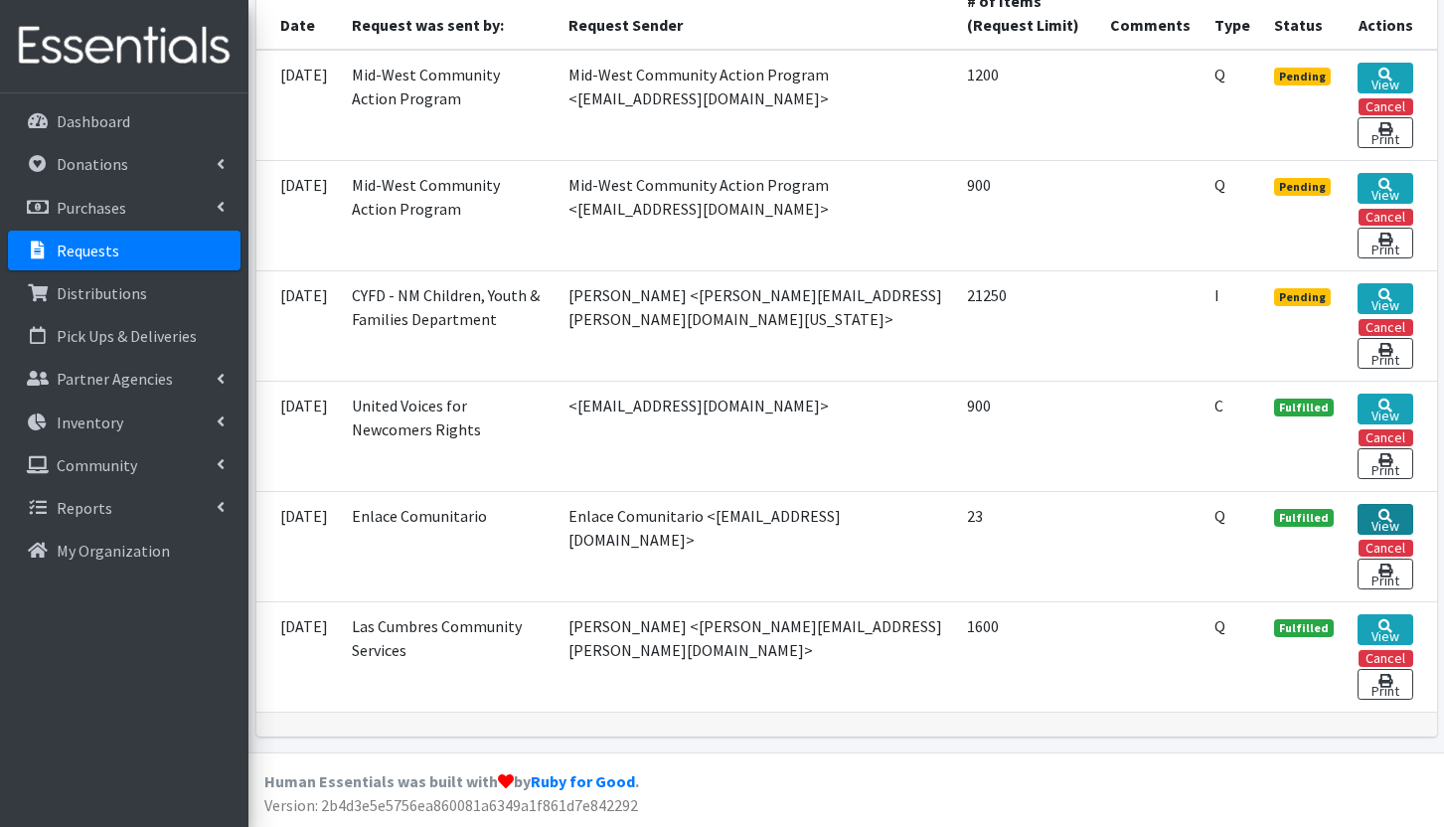
click at [1386, 520] on link "View" at bounding box center [1385, 519] width 56 height 31
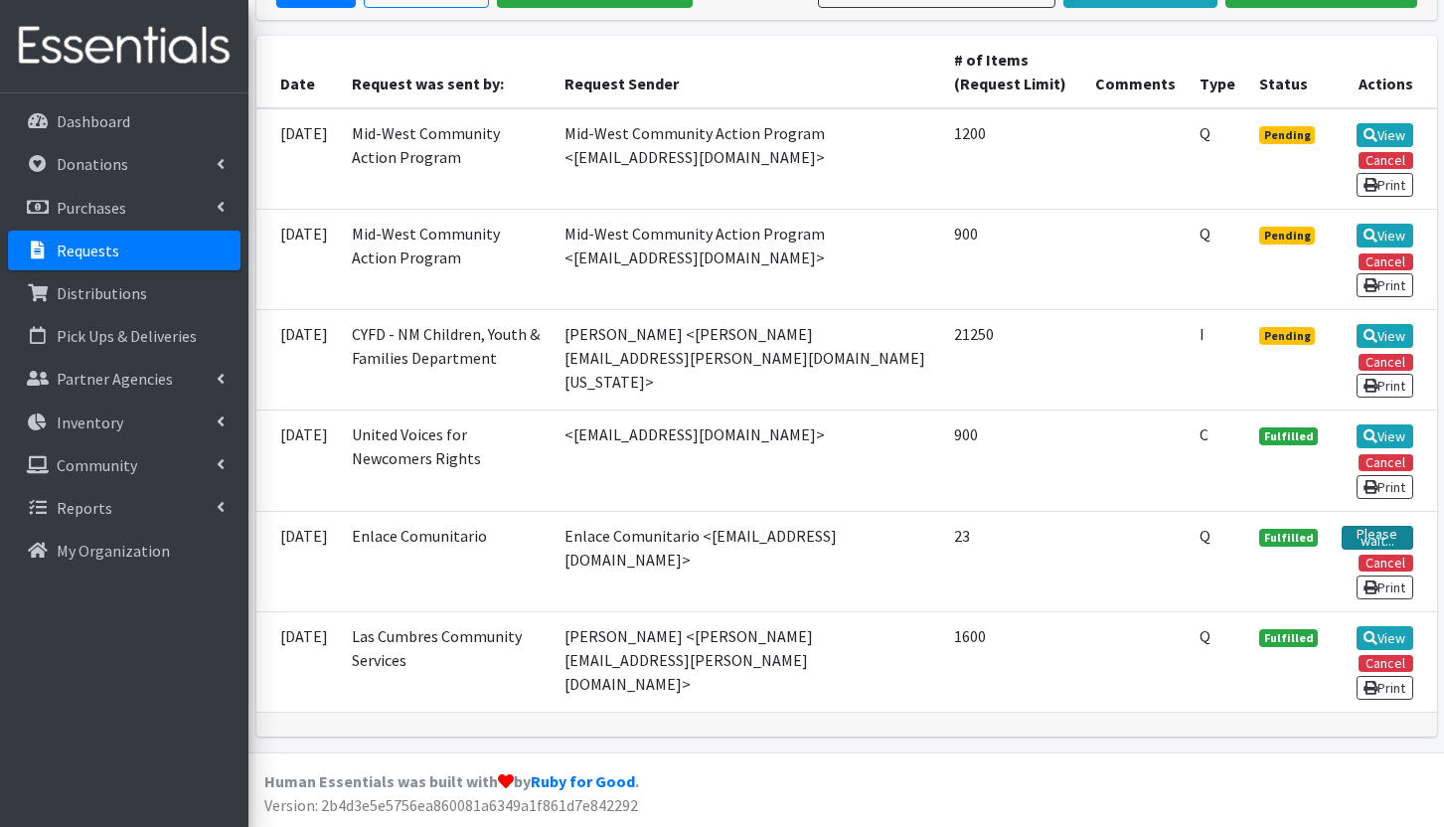
scroll to position [427, 0]
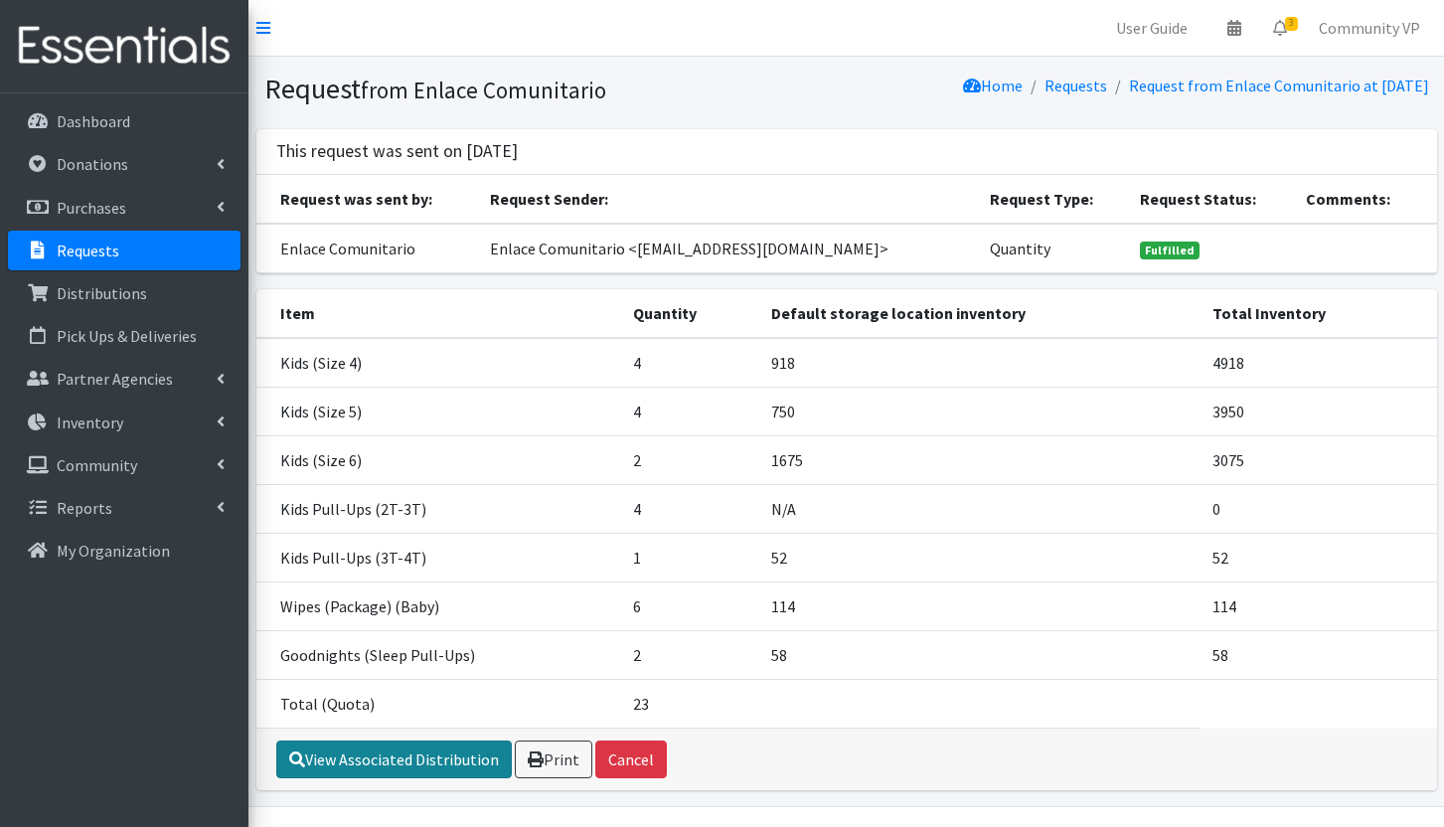
click at [398, 766] on link "View Associated Distribution" at bounding box center [393, 759] width 235 height 38
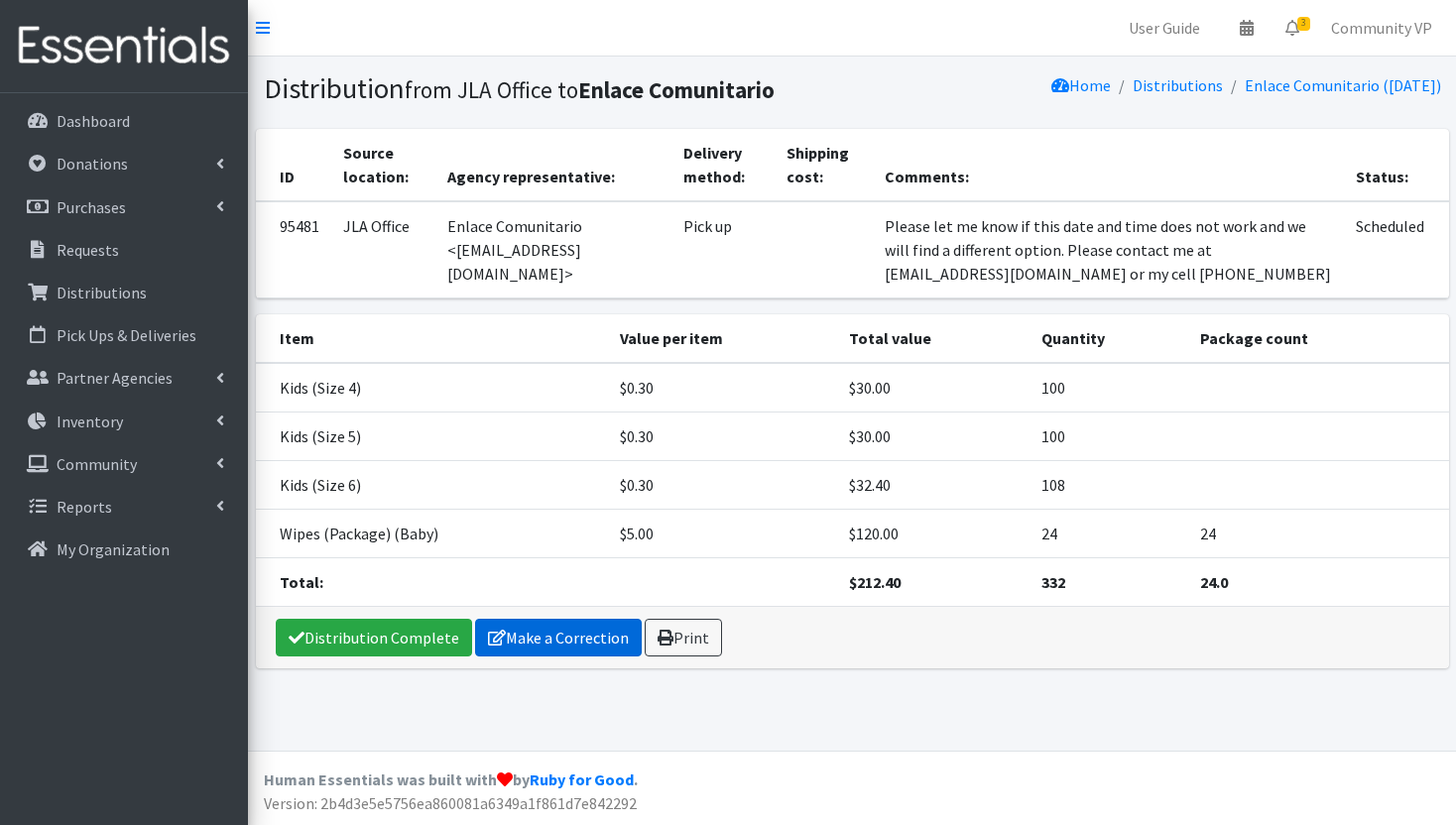
click at [531, 628] on link "Make a Correction" at bounding box center [558, 637] width 167 height 38
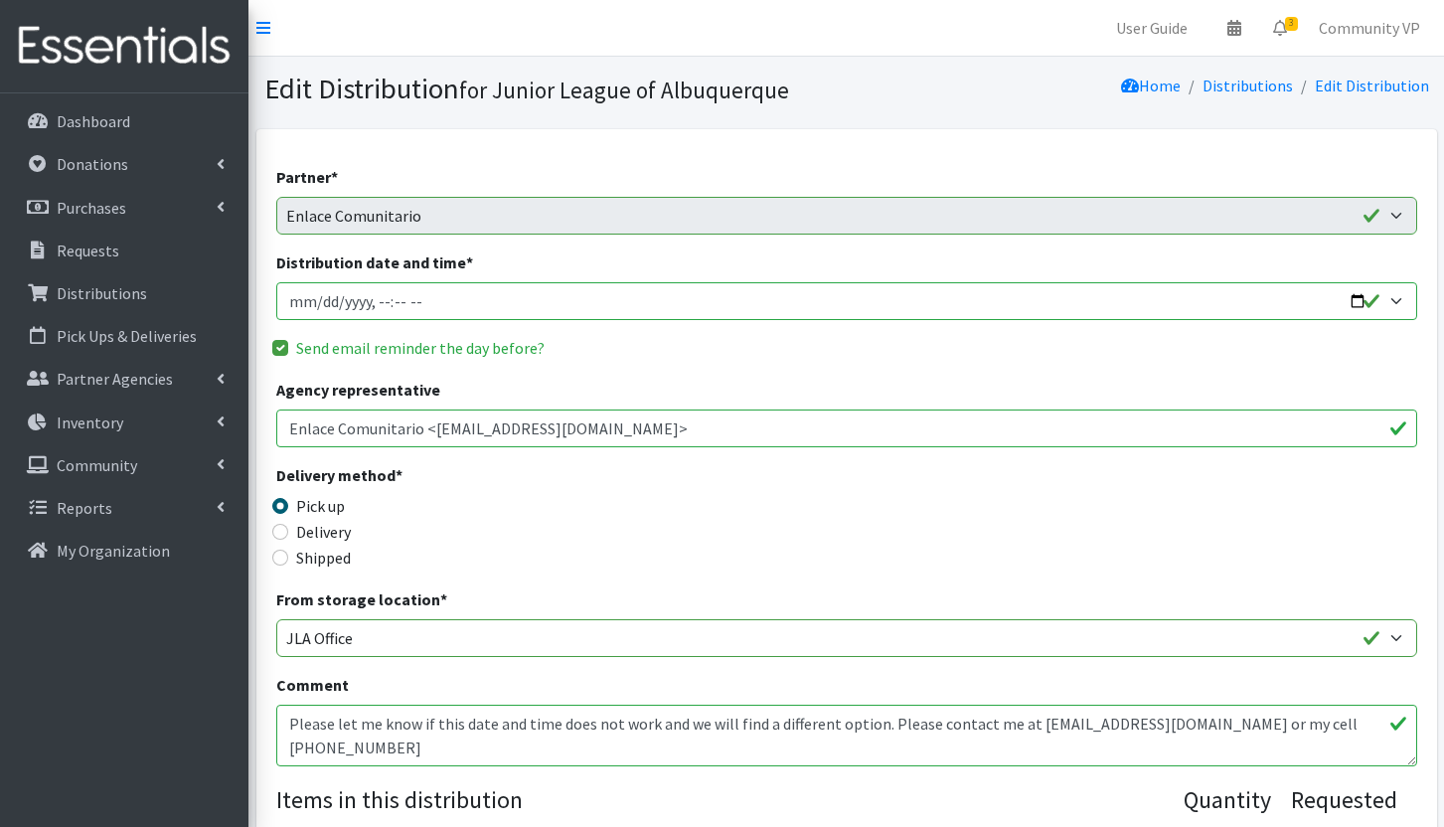
click at [392, 295] on input "Distribution date and time *" at bounding box center [846, 301] width 1141 height 38
click at [370, 307] on input "Distribution date and time *" at bounding box center [846, 301] width 1141 height 38
type input "2025-08-27T17:00"
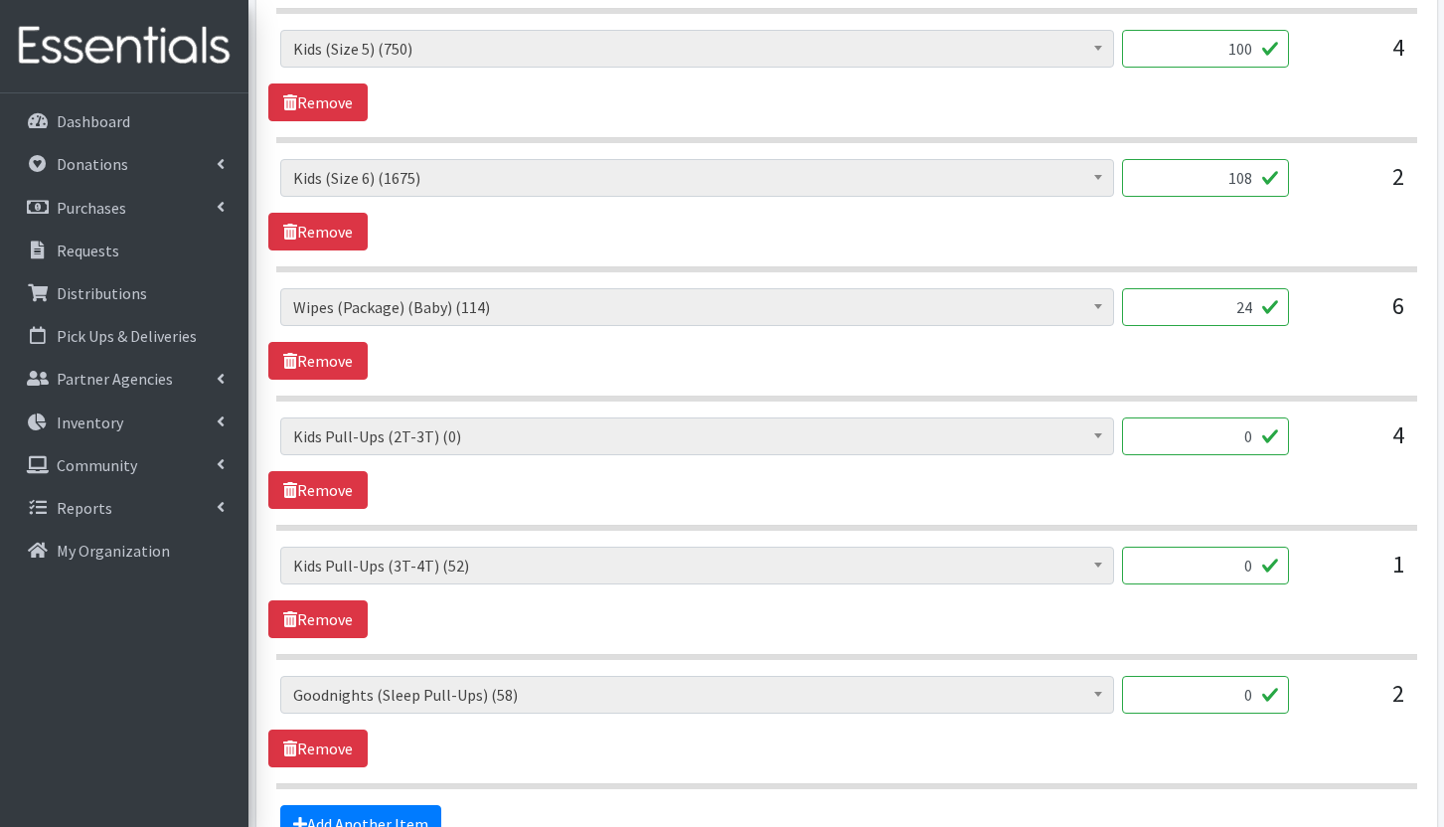
scroll to position [1093, 0]
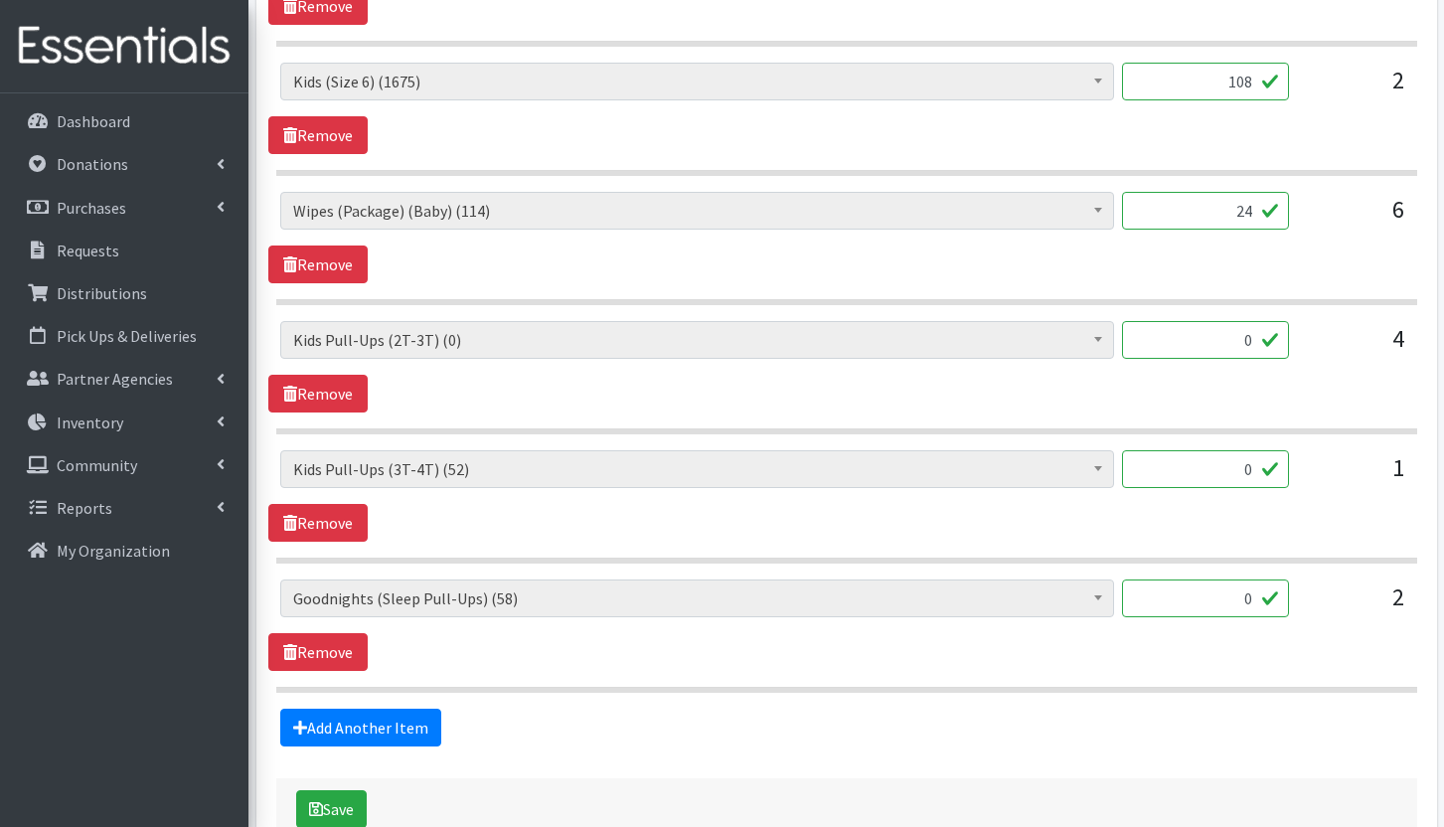
drag, startPoint x: 1222, startPoint y: 594, endPoint x: 1266, endPoint y: 588, distance: 44.1
click at [1266, 588] on input "0" at bounding box center [1205, 598] width 167 height 38
type input "58"
click at [1094, 713] on div "Add Another Item" at bounding box center [846, 727] width 1156 height 38
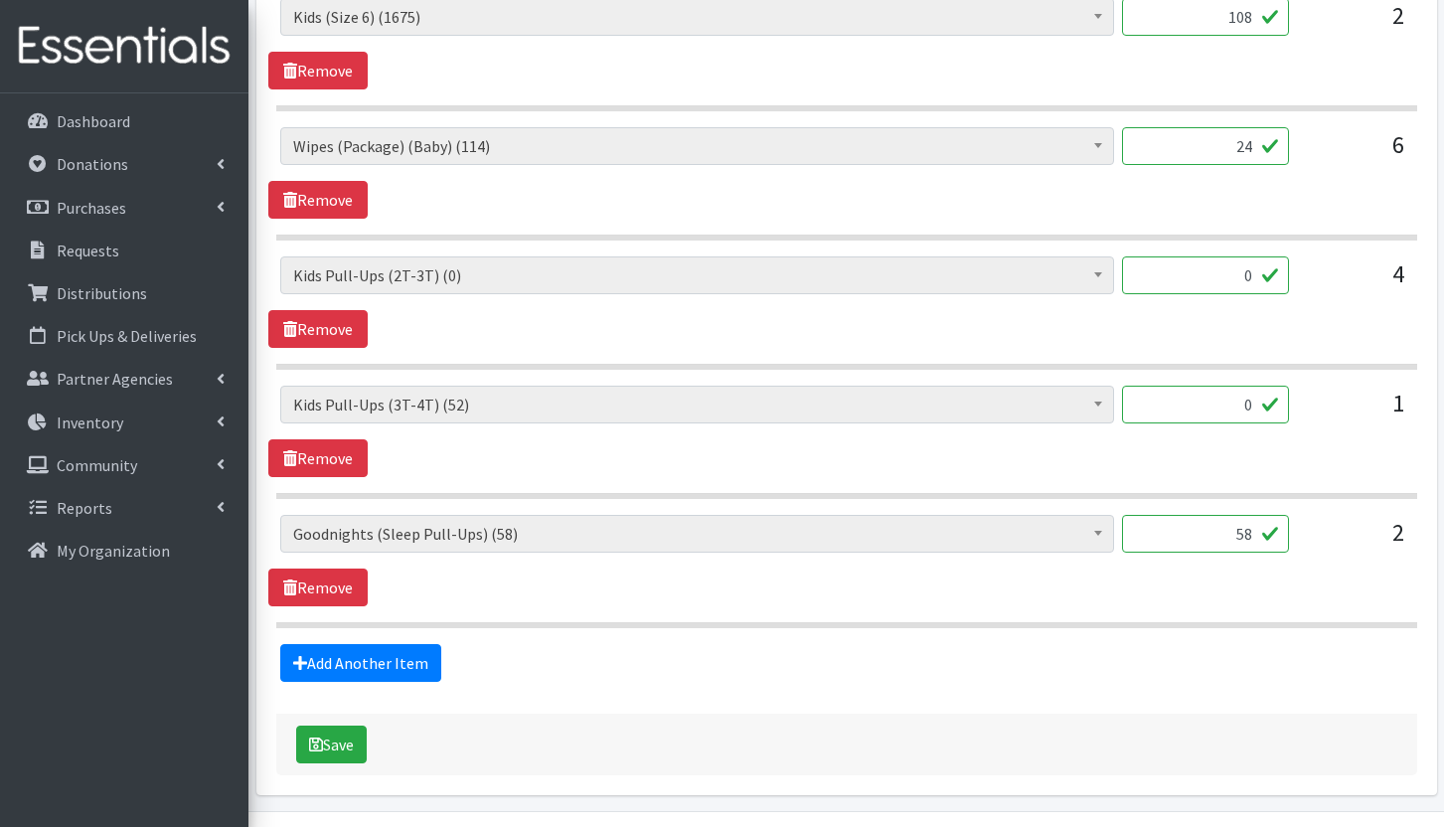
scroll to position [1192, 0]
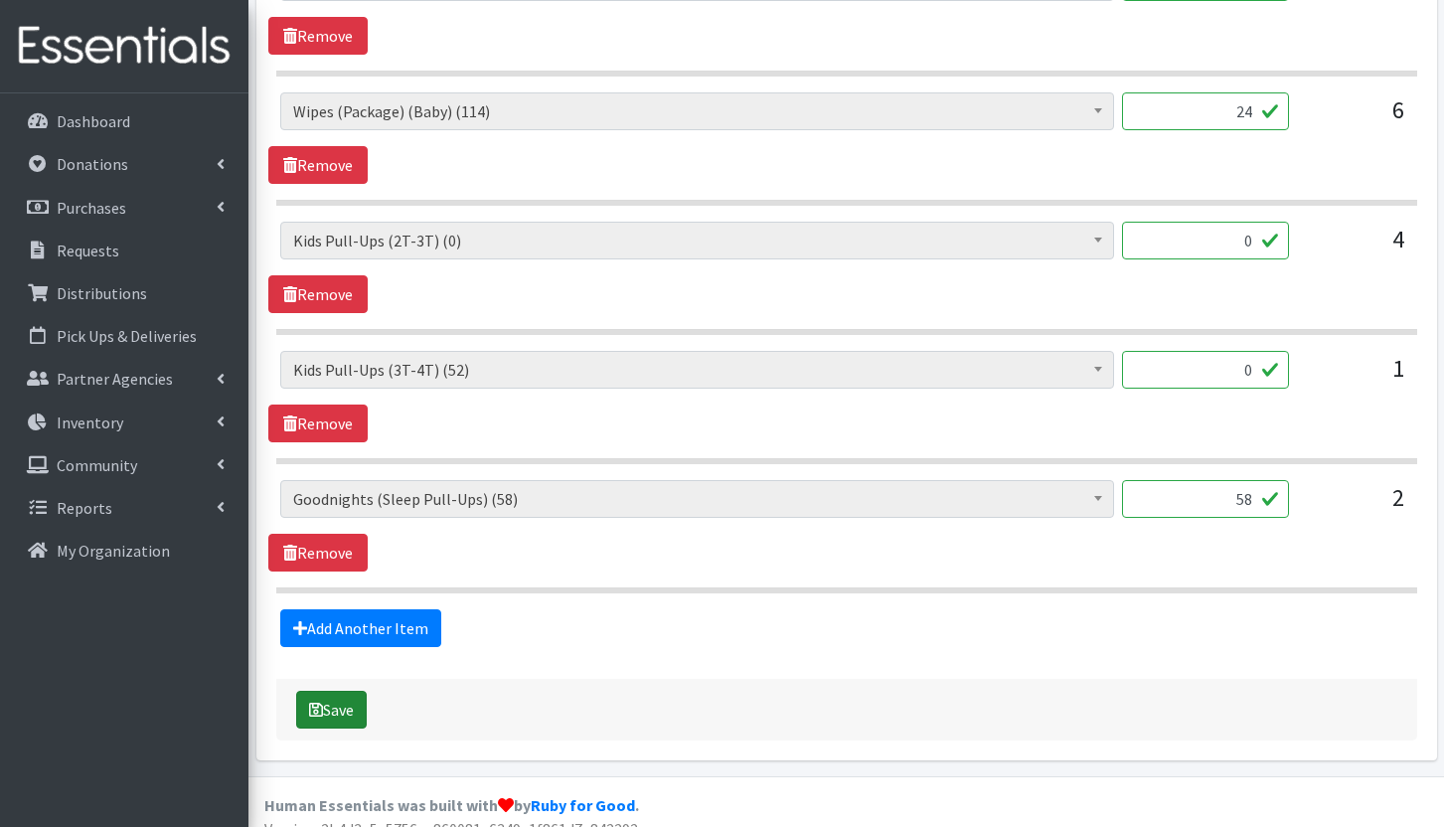
click at [349, 698] on button "Save" at bounding box center [331, 710] width 71 height 38
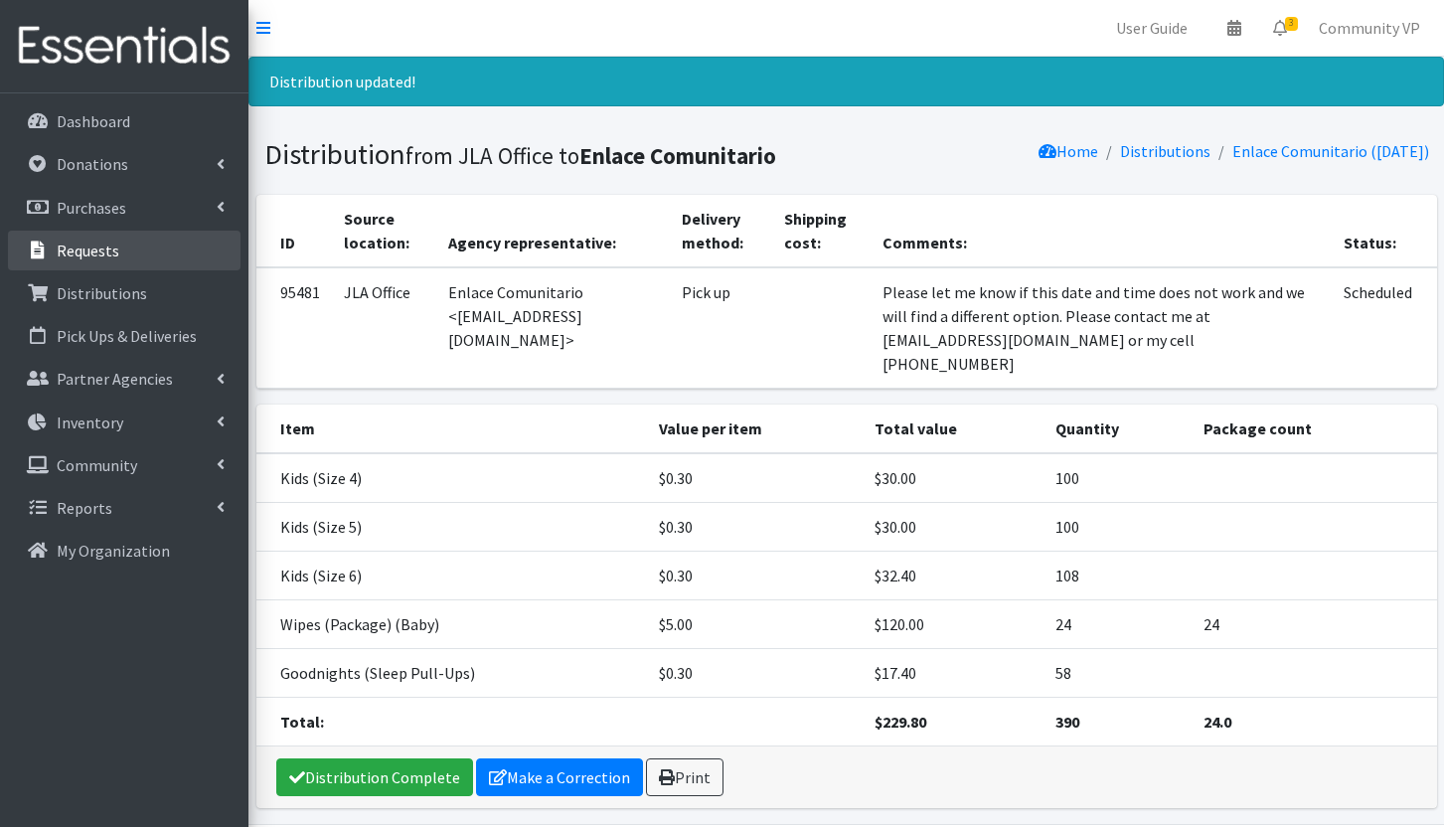
click at [123, 250] on link "Requests" at bounding box center [124, 251] width 233 height 40
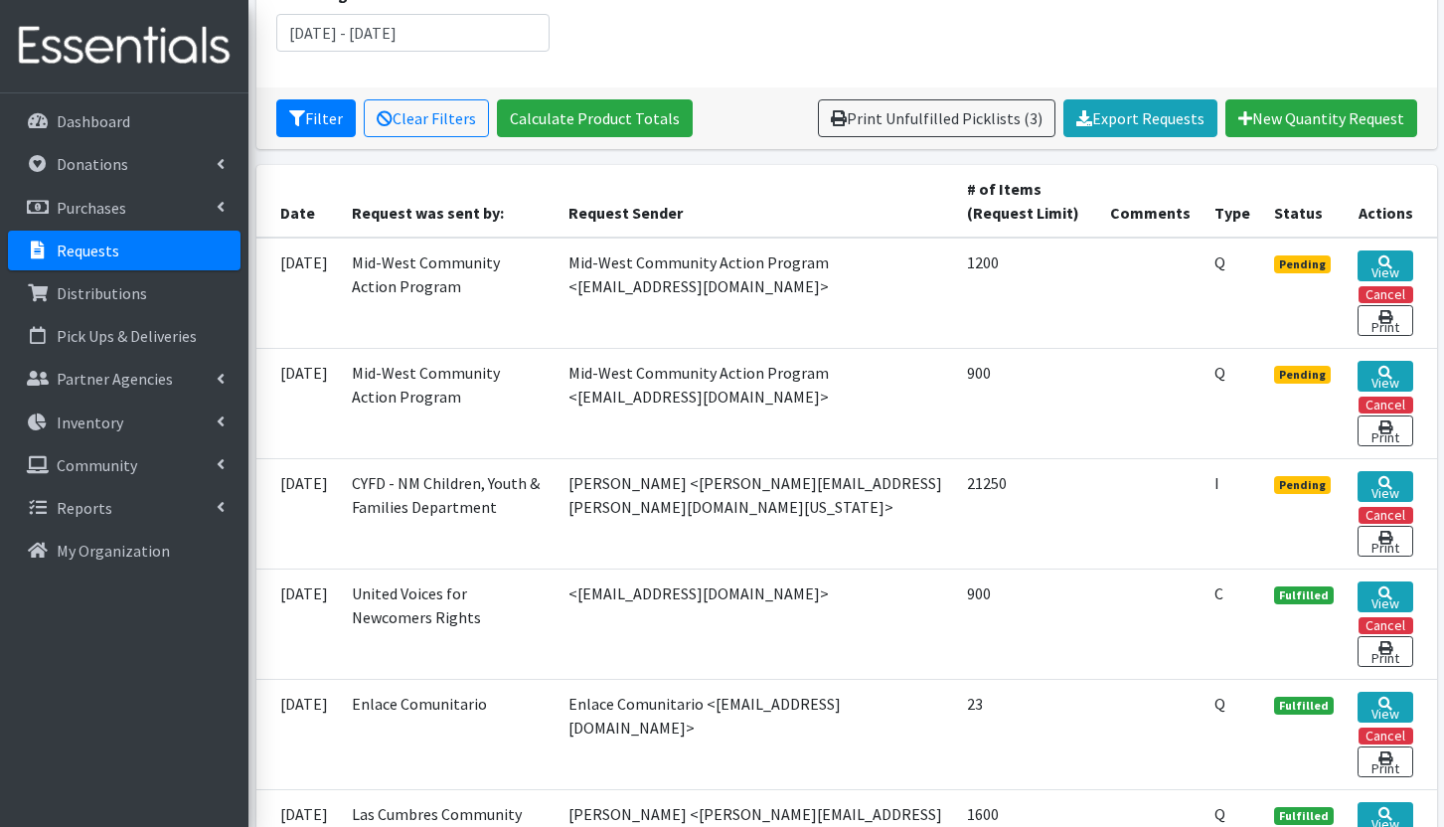
scroll to position [486, 0]
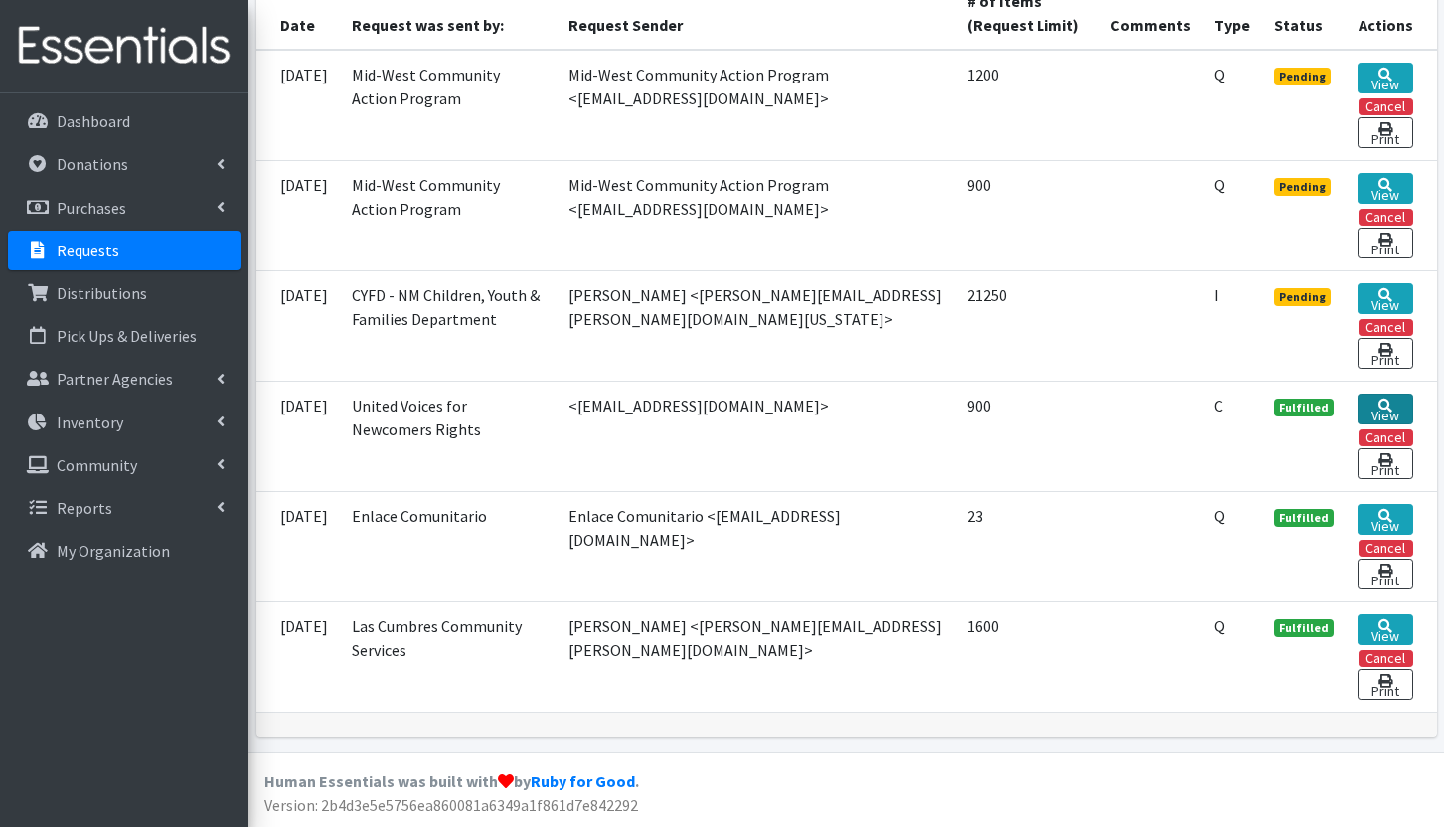
click at [1396, 399] on link "View" at bounding box center [1385, 408] width 56 height 31
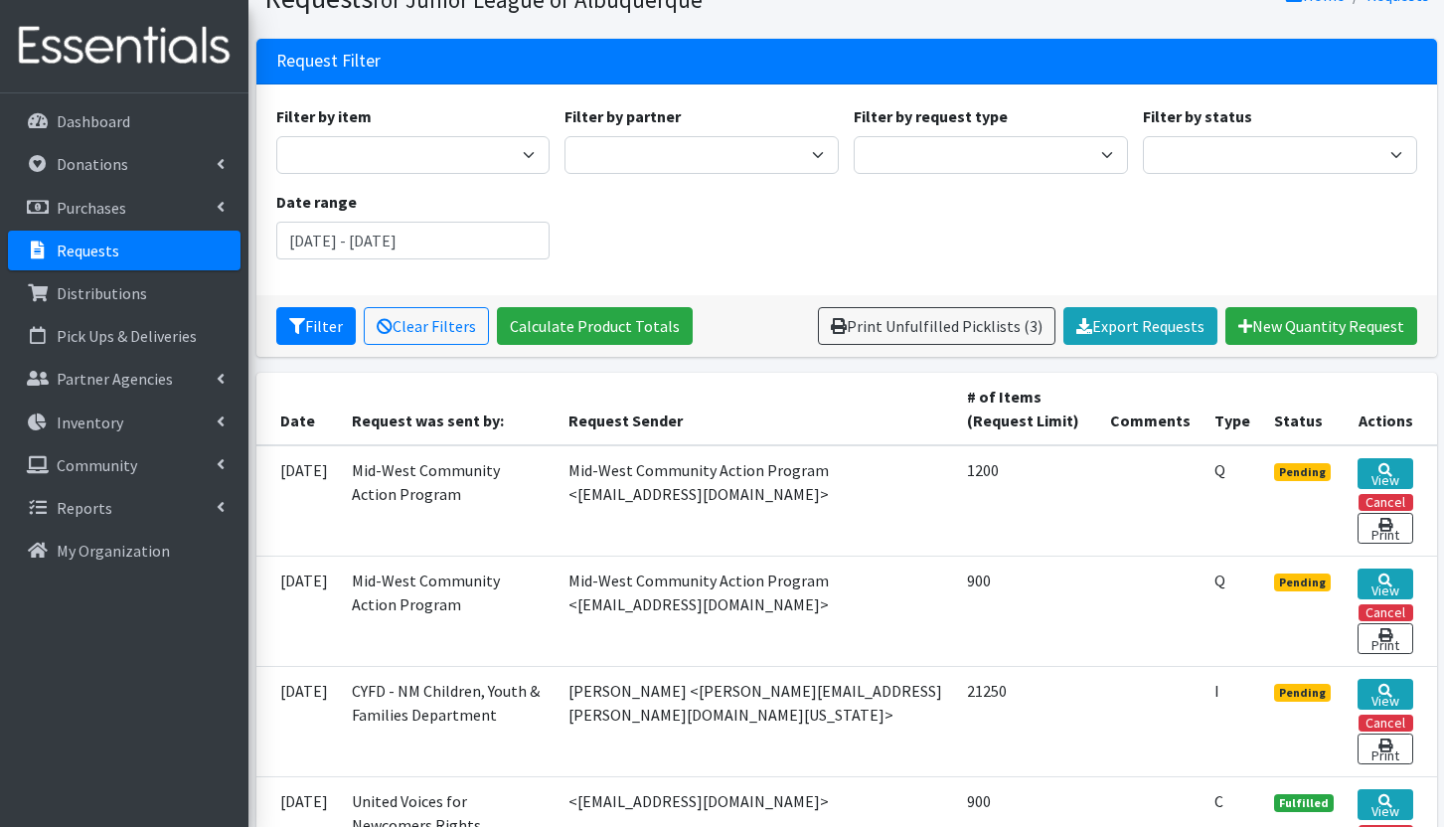
scroll to position [88, 0]
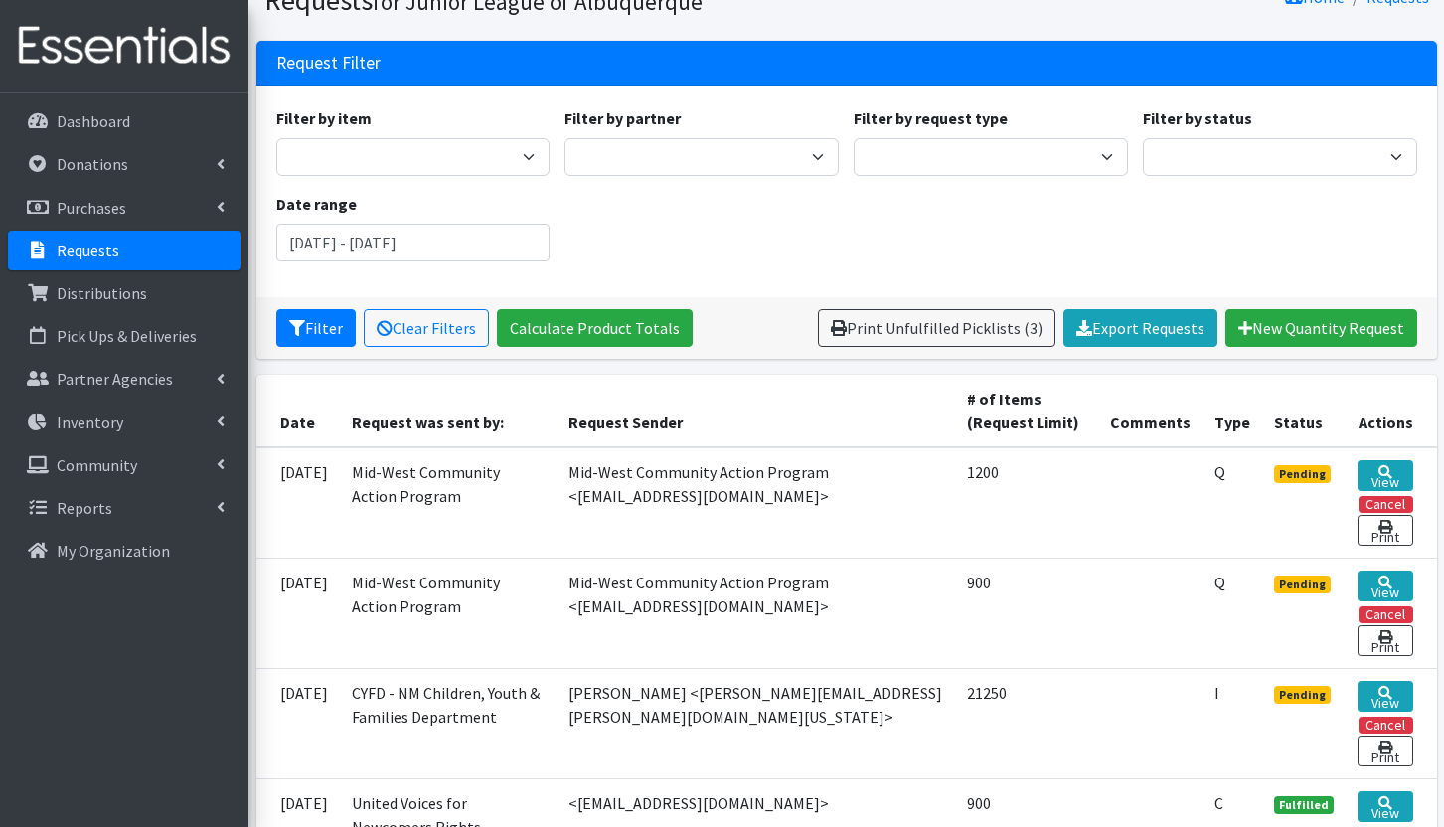
click at [144, 96] on div "Dashboard Donations All Donations New Donation Purchases All Purchases New Purc…" at bounding box center [124, 478] width 248 height 770
click at [143, 109] on link "Dashboard" at bounding box center [124, 121] width 233 height 40
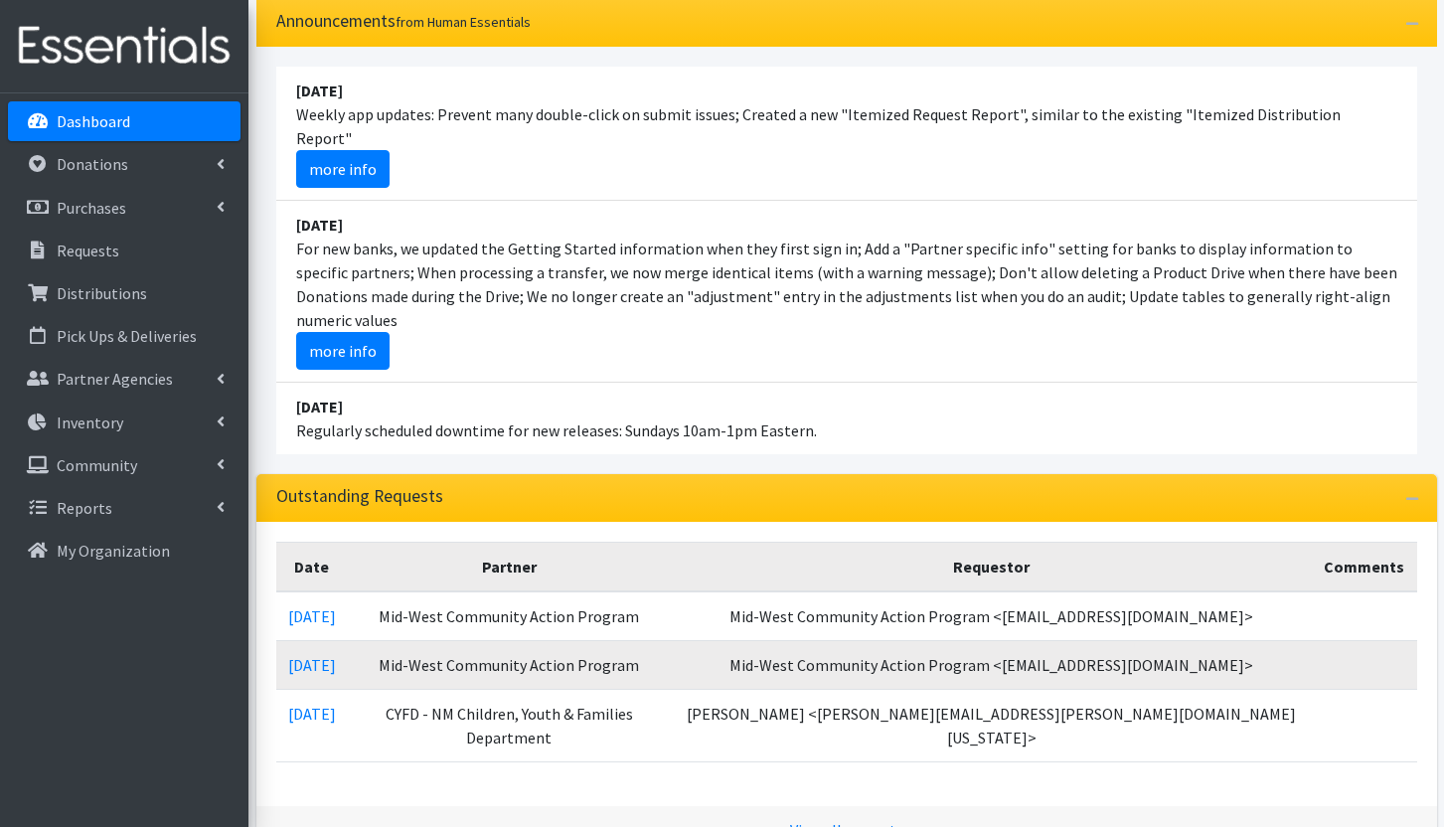
scroll to position [298, 0]
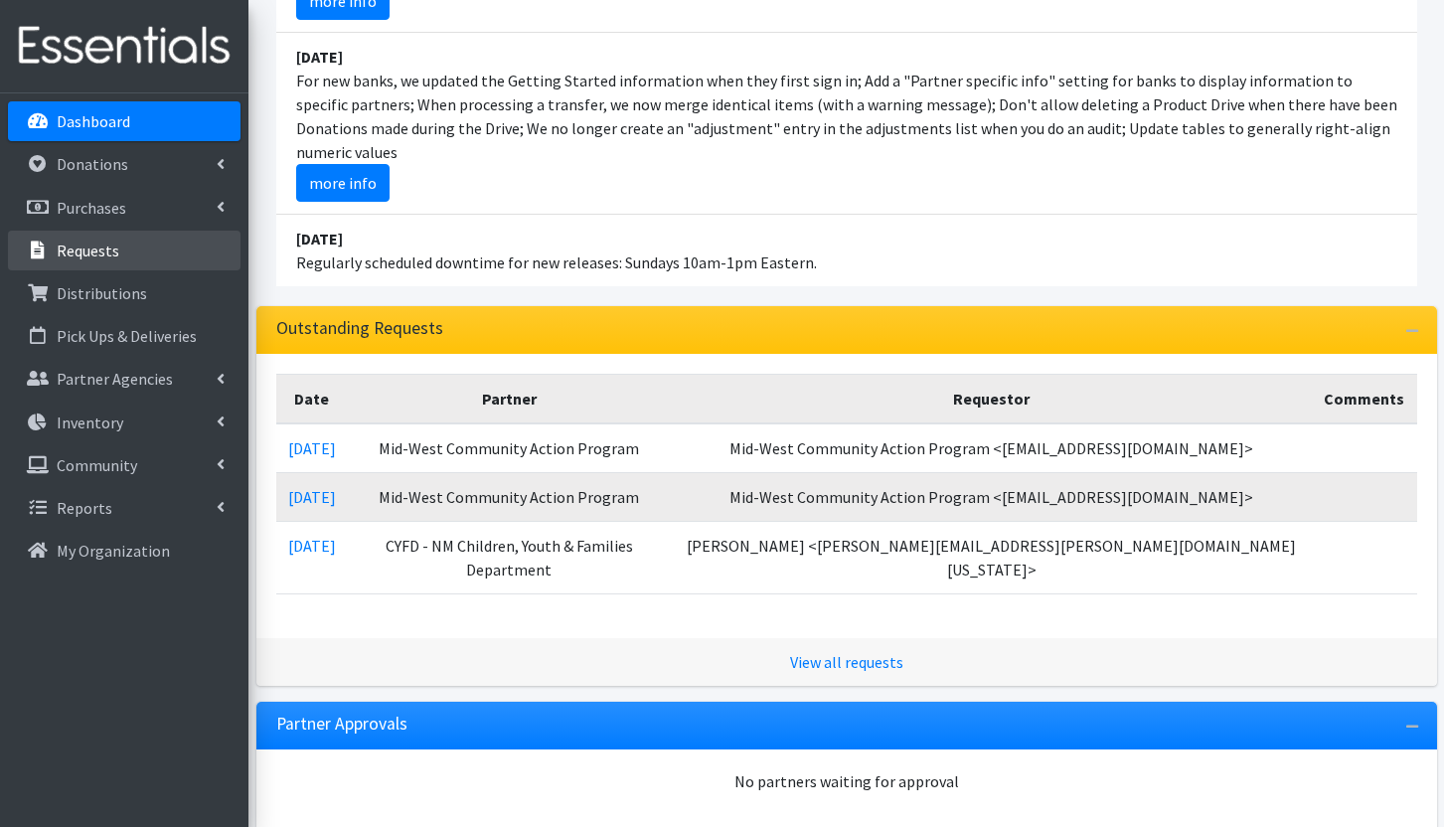
click at [131, 247] on link "Requests" at bounding box center [124, 251] width 233 height 40
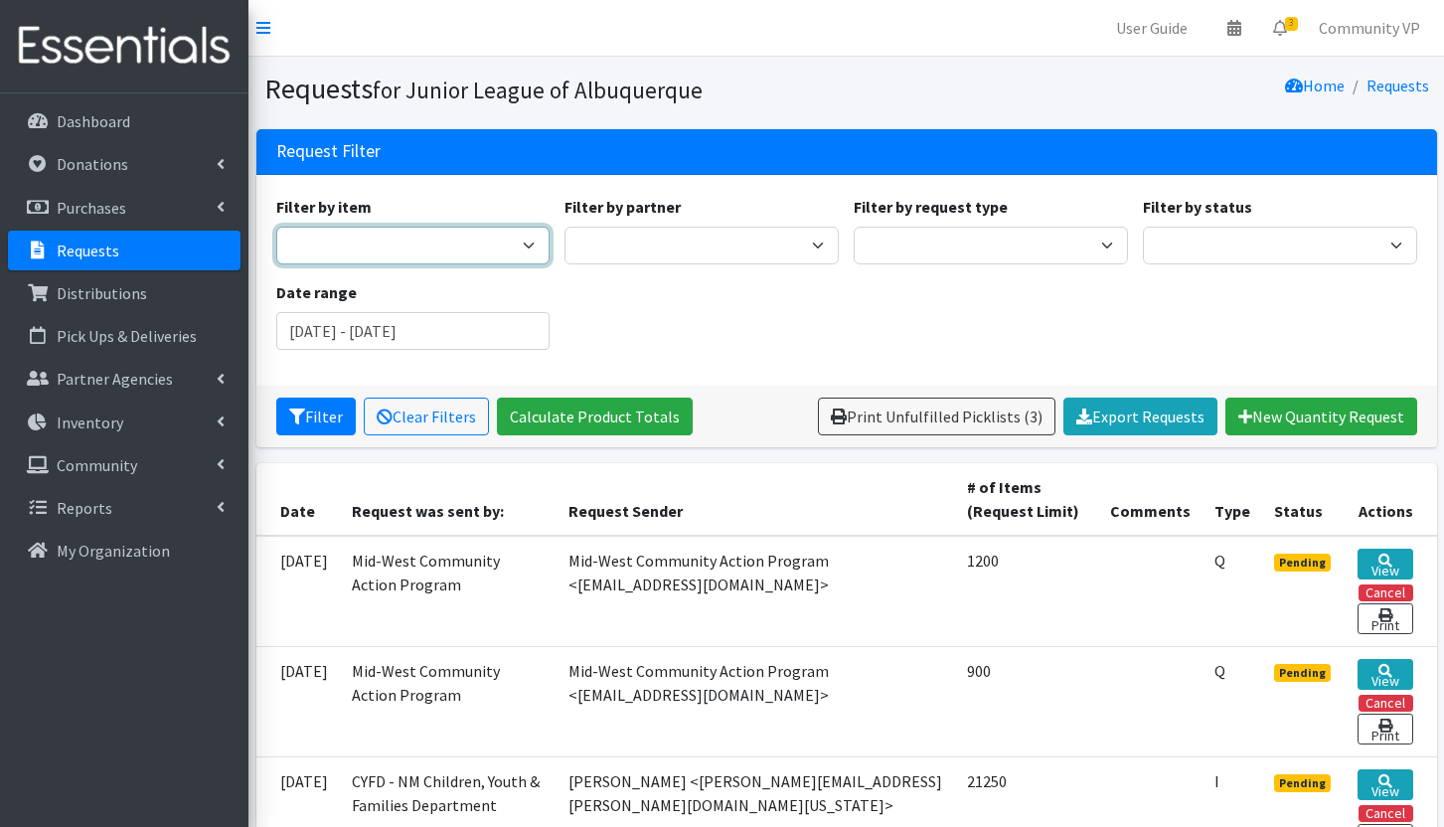
click at [433, 251] on select "Adult Briefs (Large/X-Large) Adult Briefs (Medium/Large) Adult Briefs (Small/Me…" at bounding box center [413, 246] width 274 height 38
click at [433, 252] on select "Adult Briefs (Large/X-Large) Adult Briefs (Medium/Large) Adult Briefs (Small/Me…" at bounding box center [413, 246] width 274 height 38
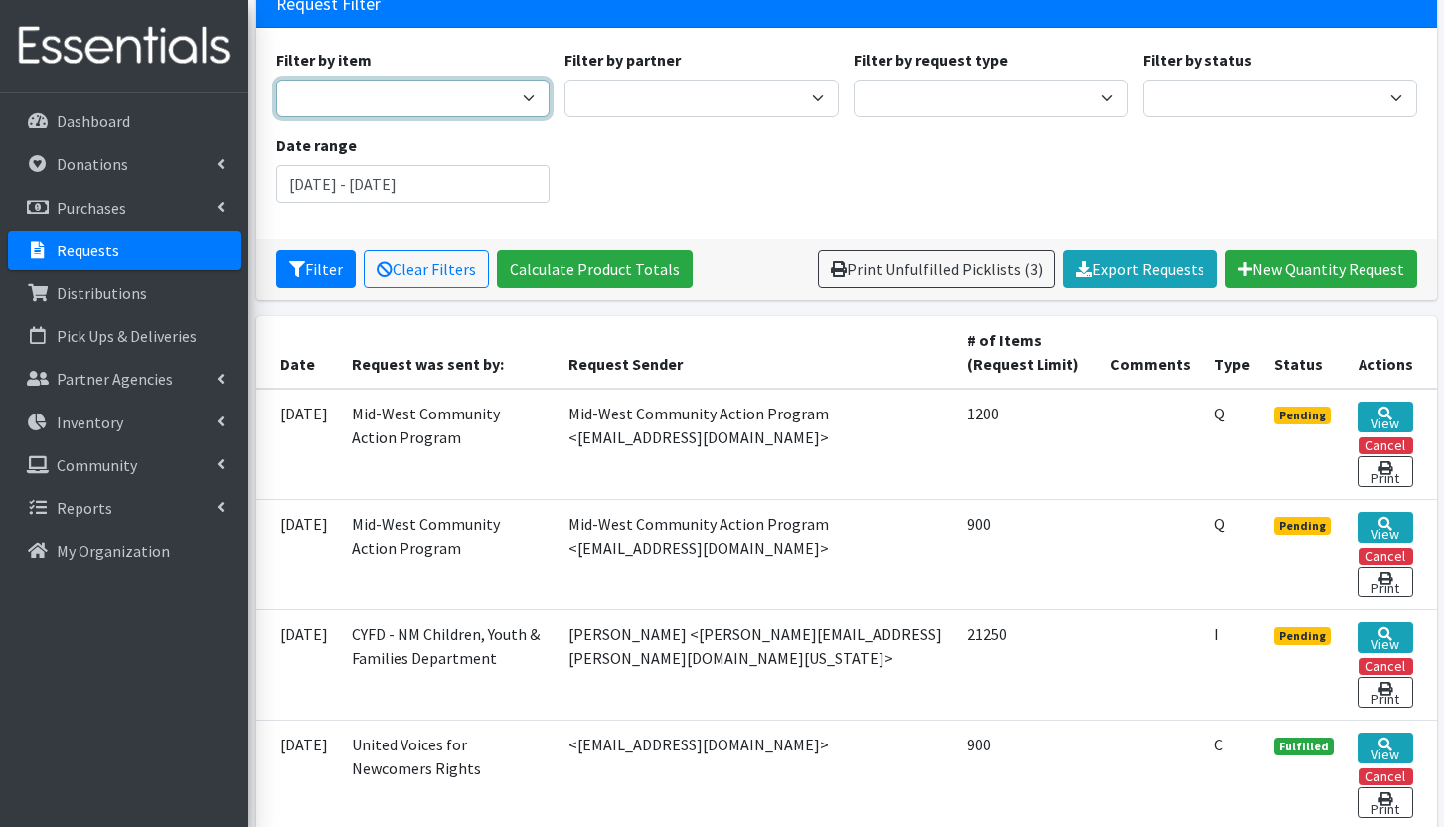
scroll to position [199, 0]
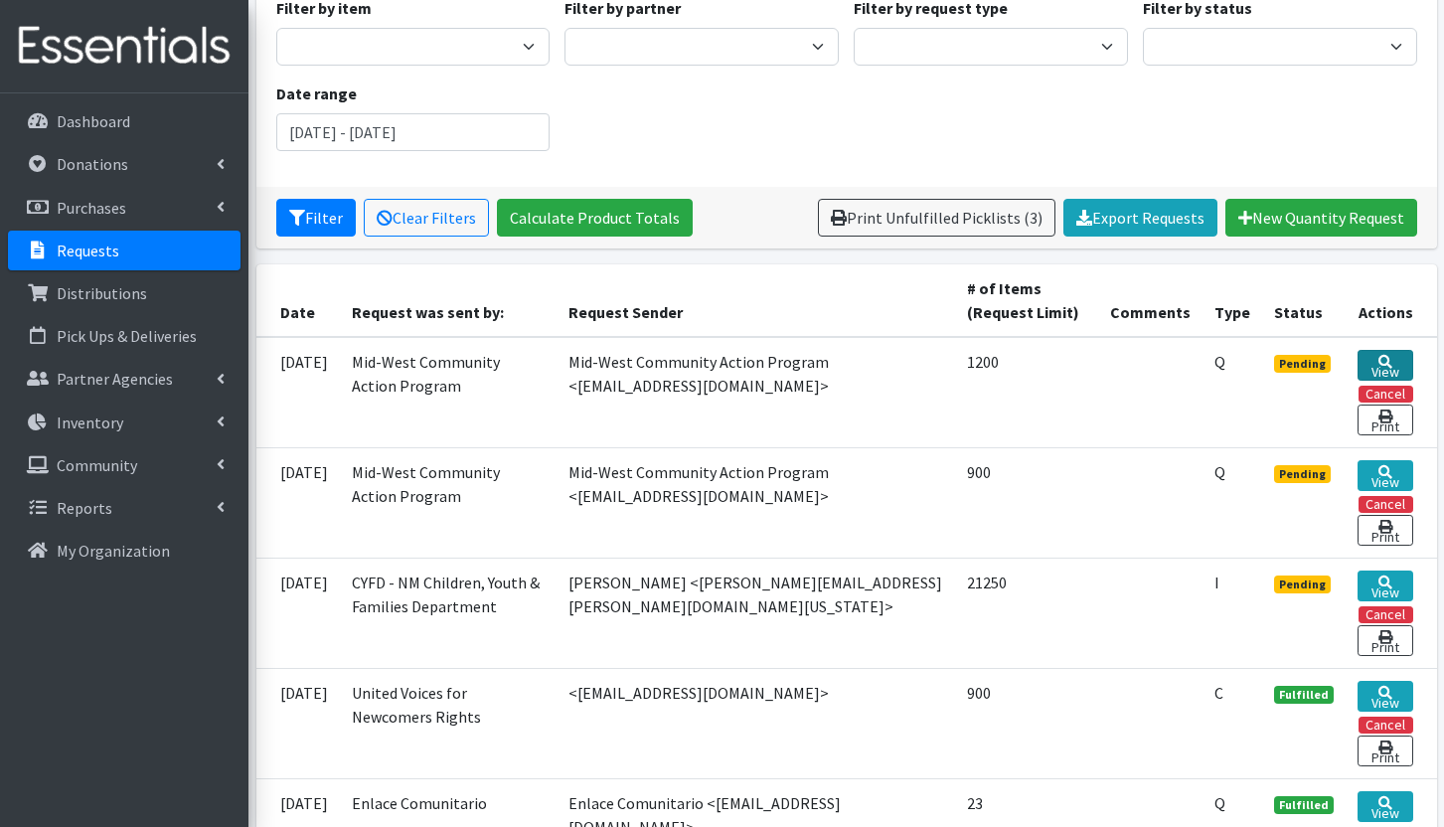
click at [1383, 357] on icon at bounding box center [1385, 362] width 14 height 14
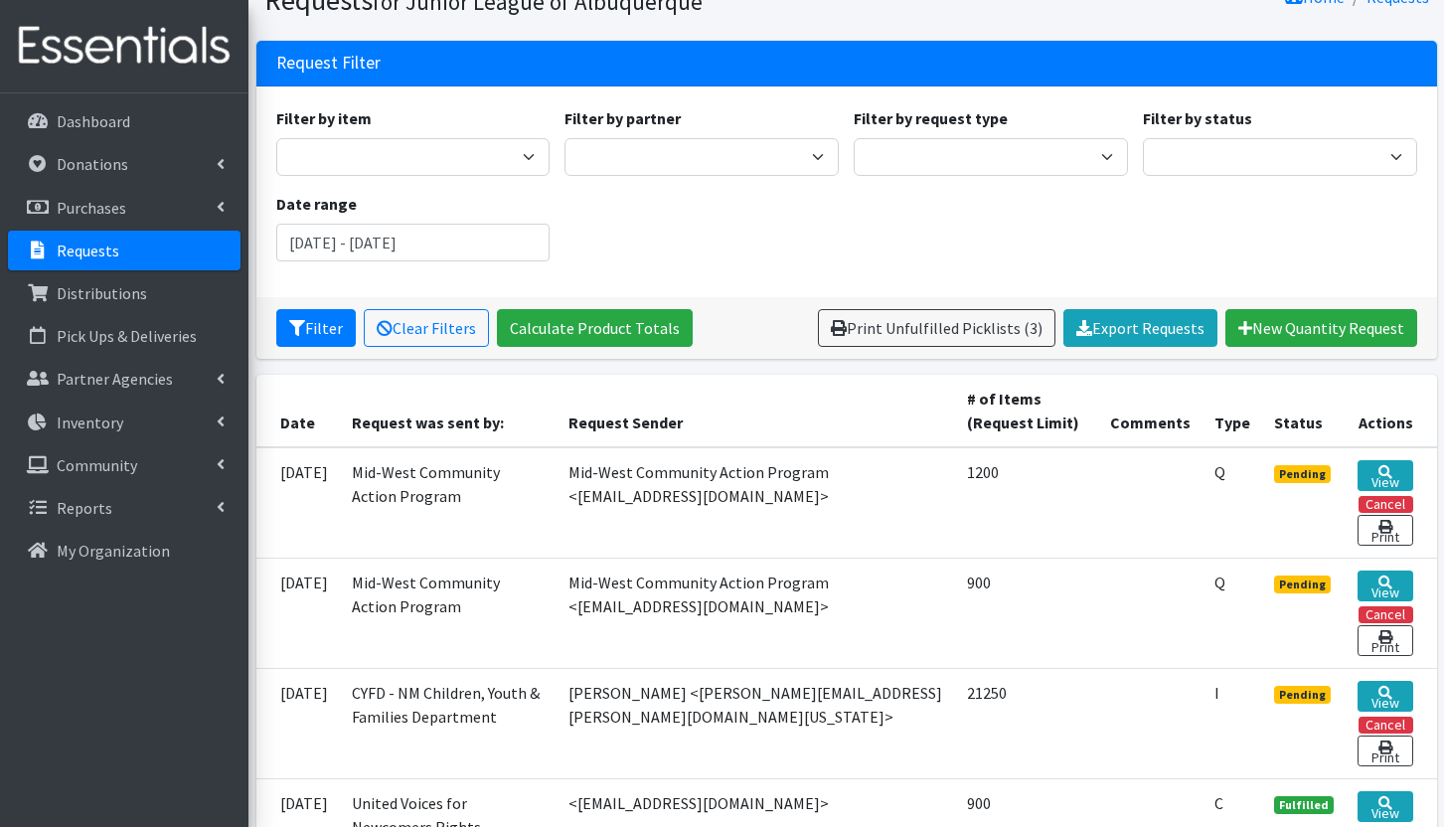
scroll to position [0, 0]
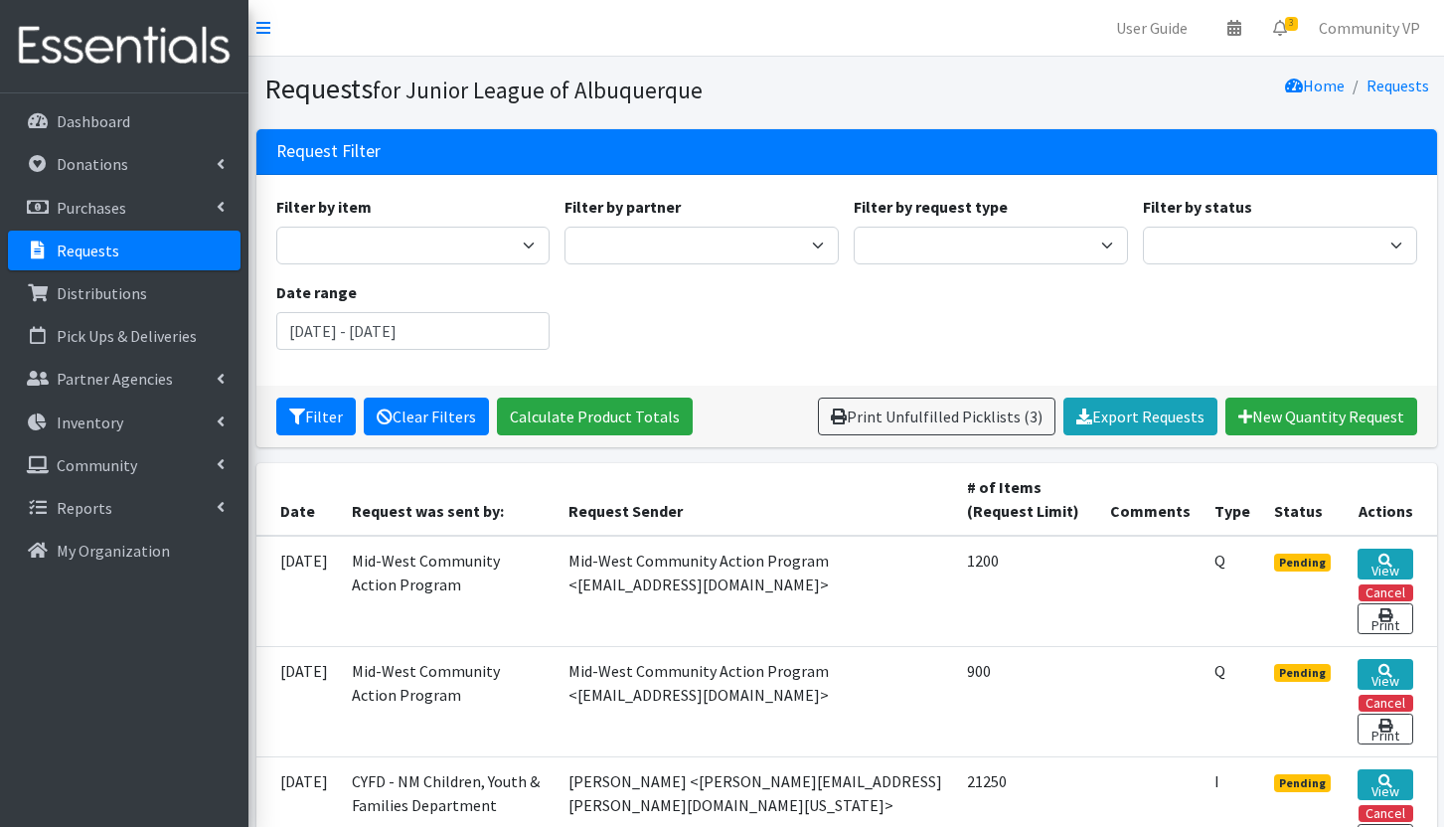
click at [433, 417] on link "Clear Filters" at bounding box center [426, 416] width 125 height 38
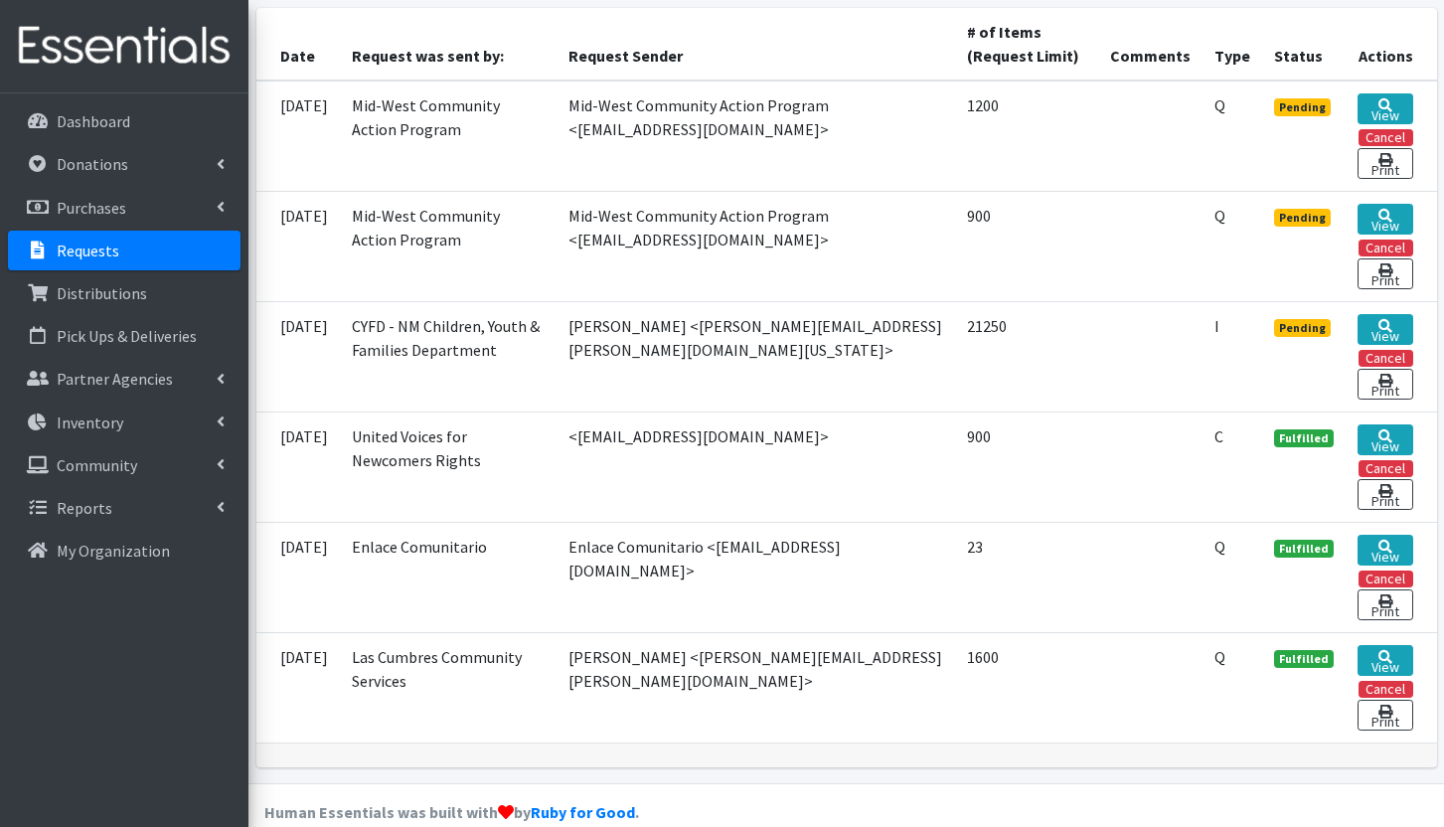
scroll to position [486, 0]
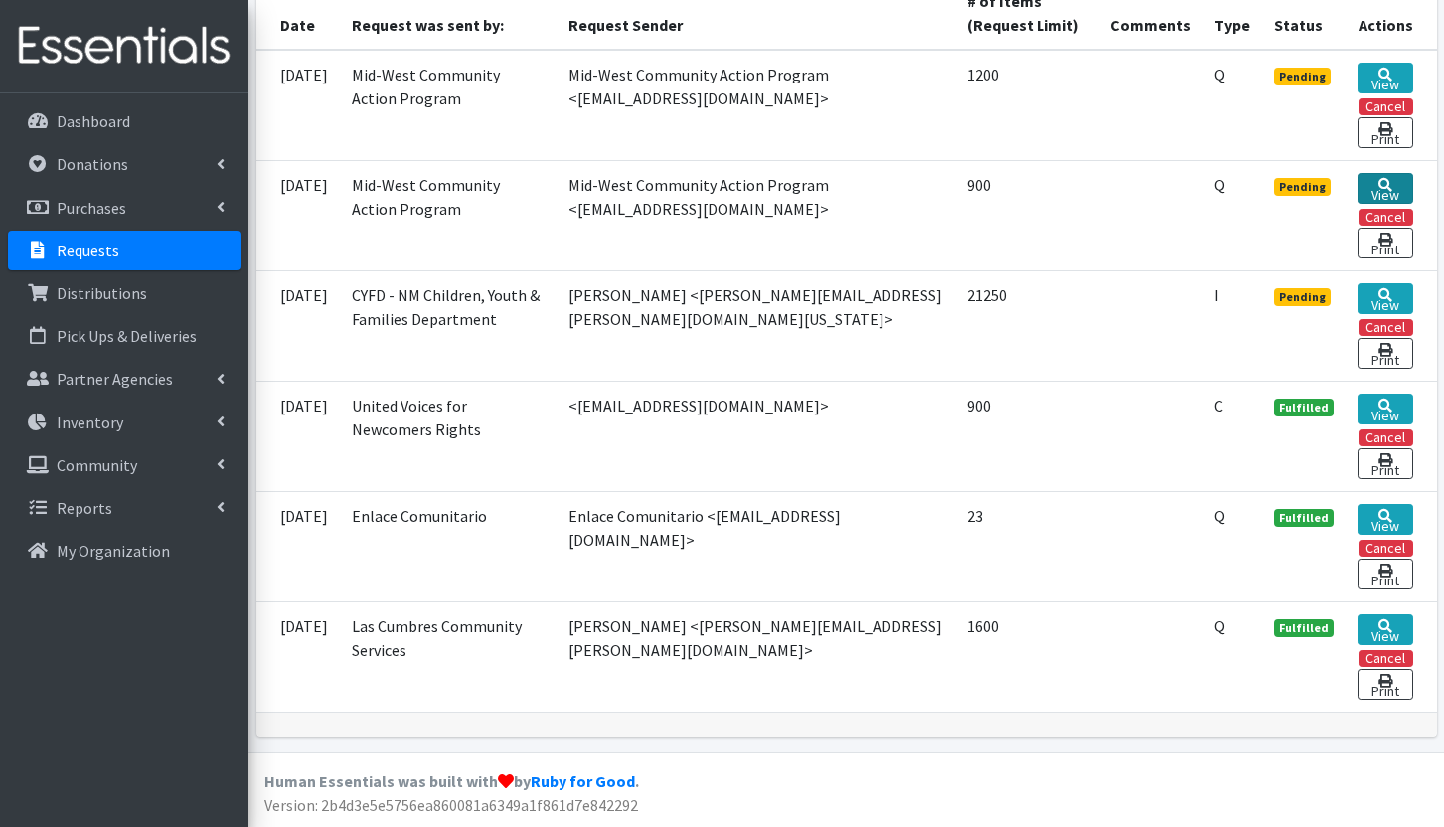
click at [1397, 185] on link "View" at bounding box center [1385, 188] width 56 height 31
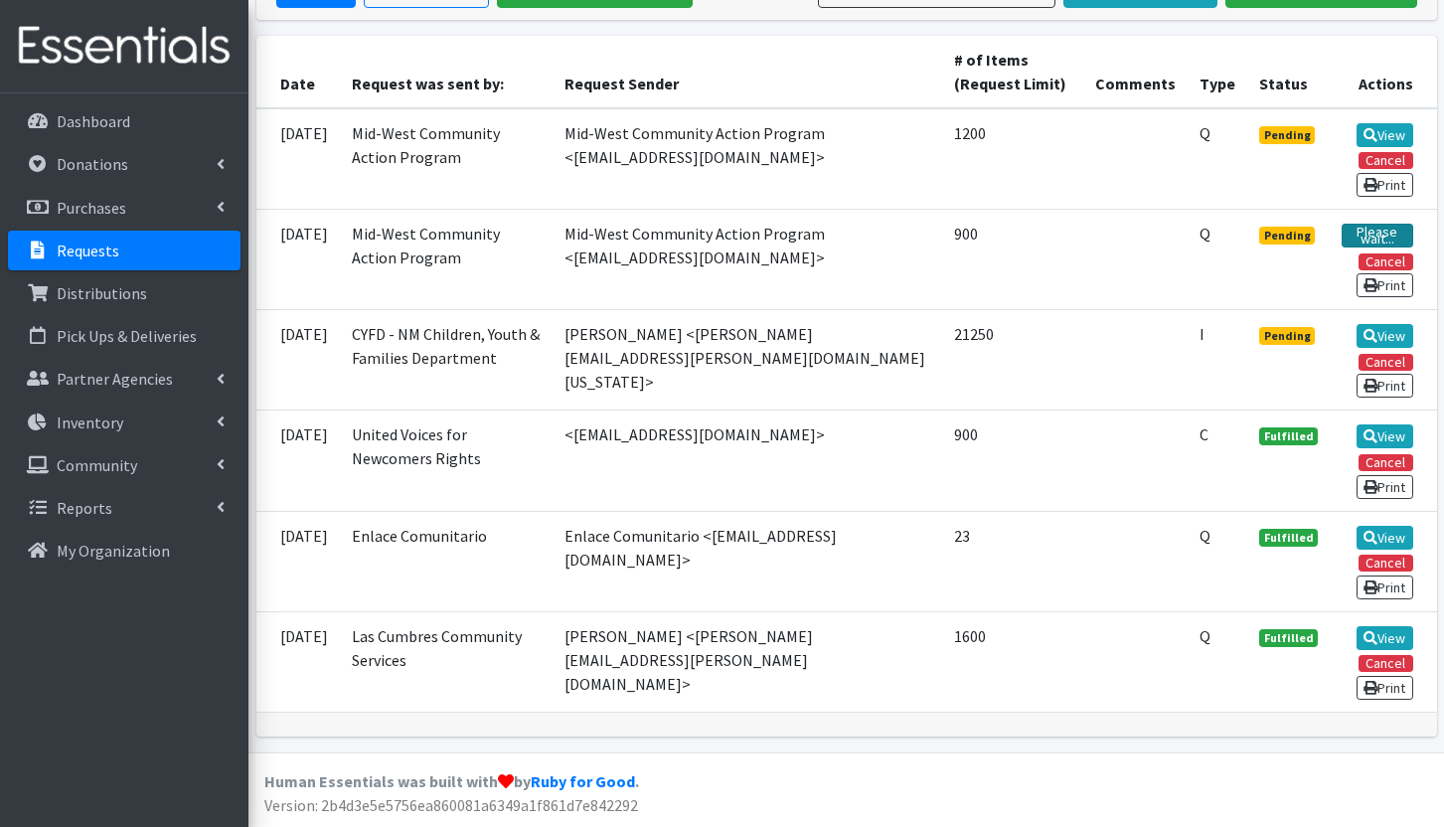
scroll to position [427, 0]
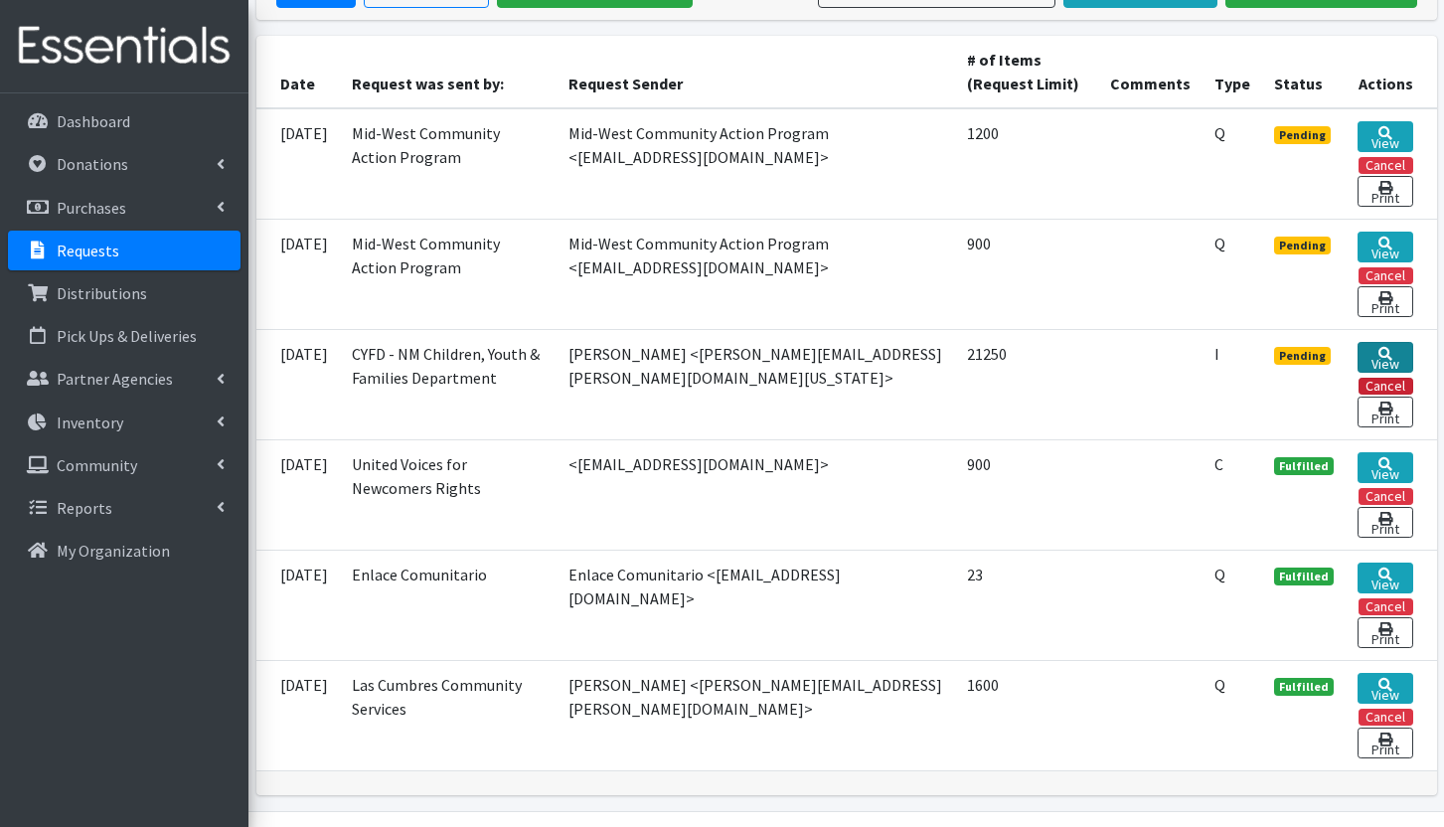
click at [1402, 358] on link "View" at bounding box center [1385, 357] width 56 height 31
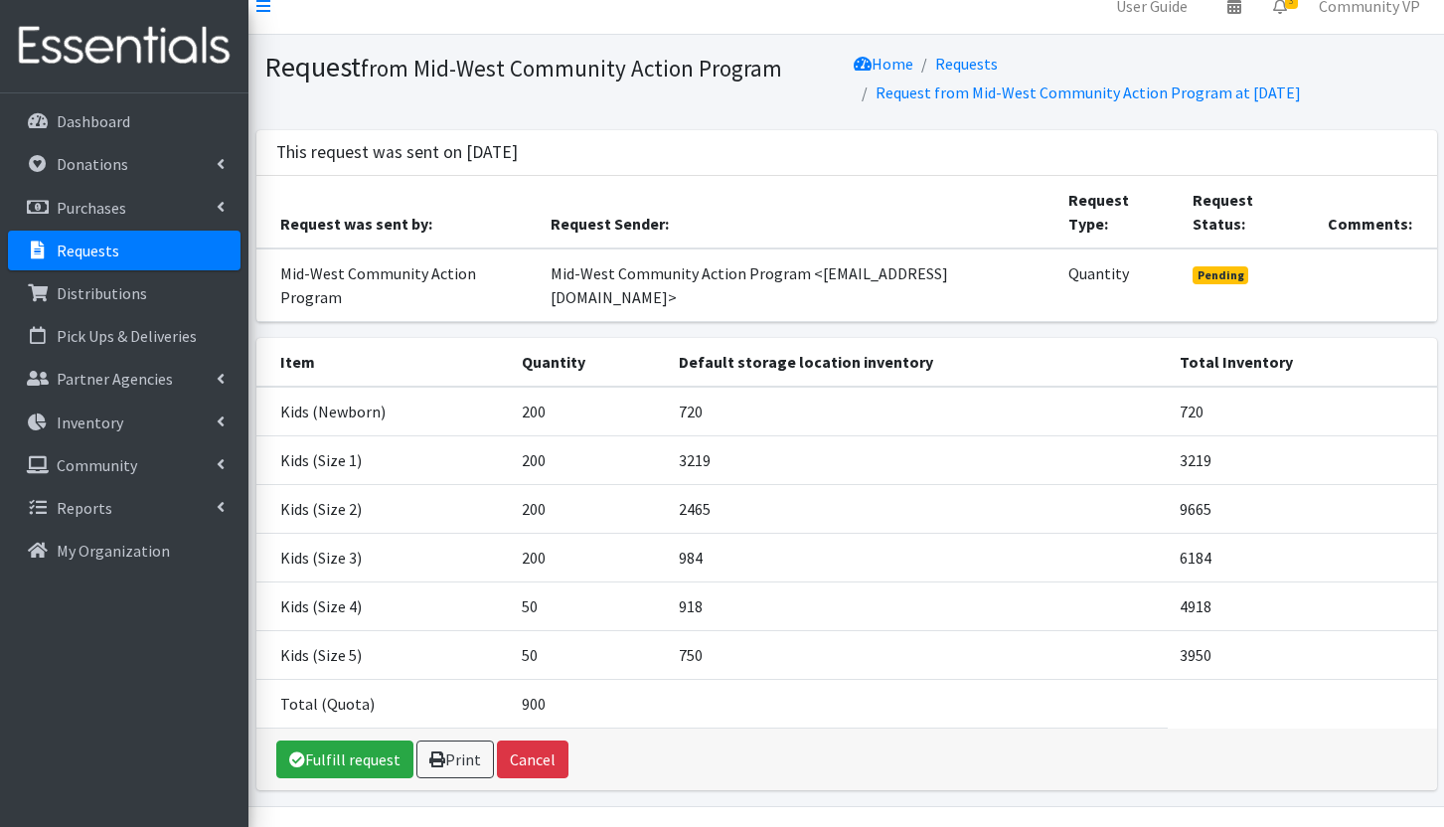
scroll to position [28, 0]
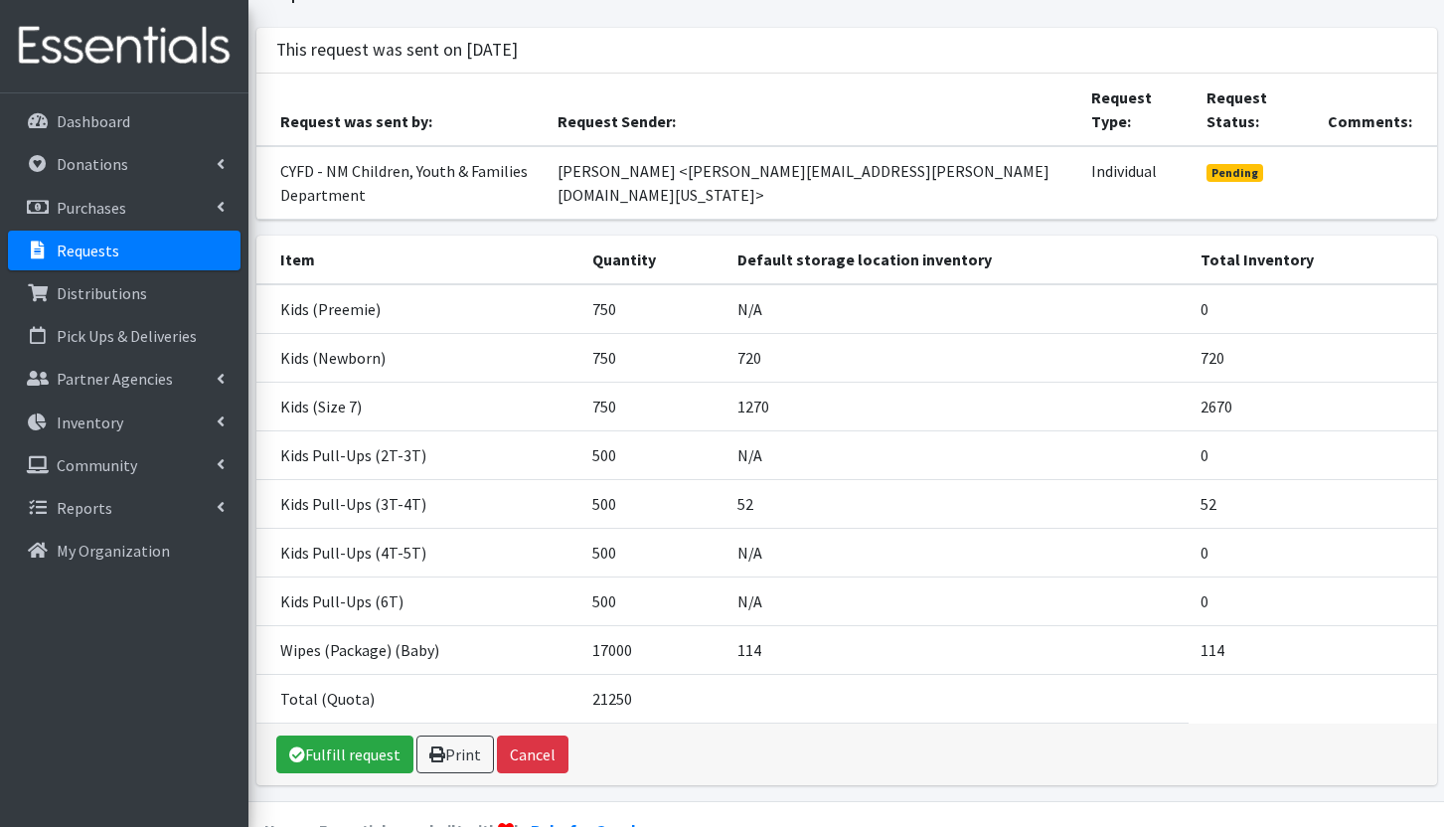
scroll to position [136, 0]
click at [135, 159] on link "Donations" at bounding box center [124, 164] width 233 height 40
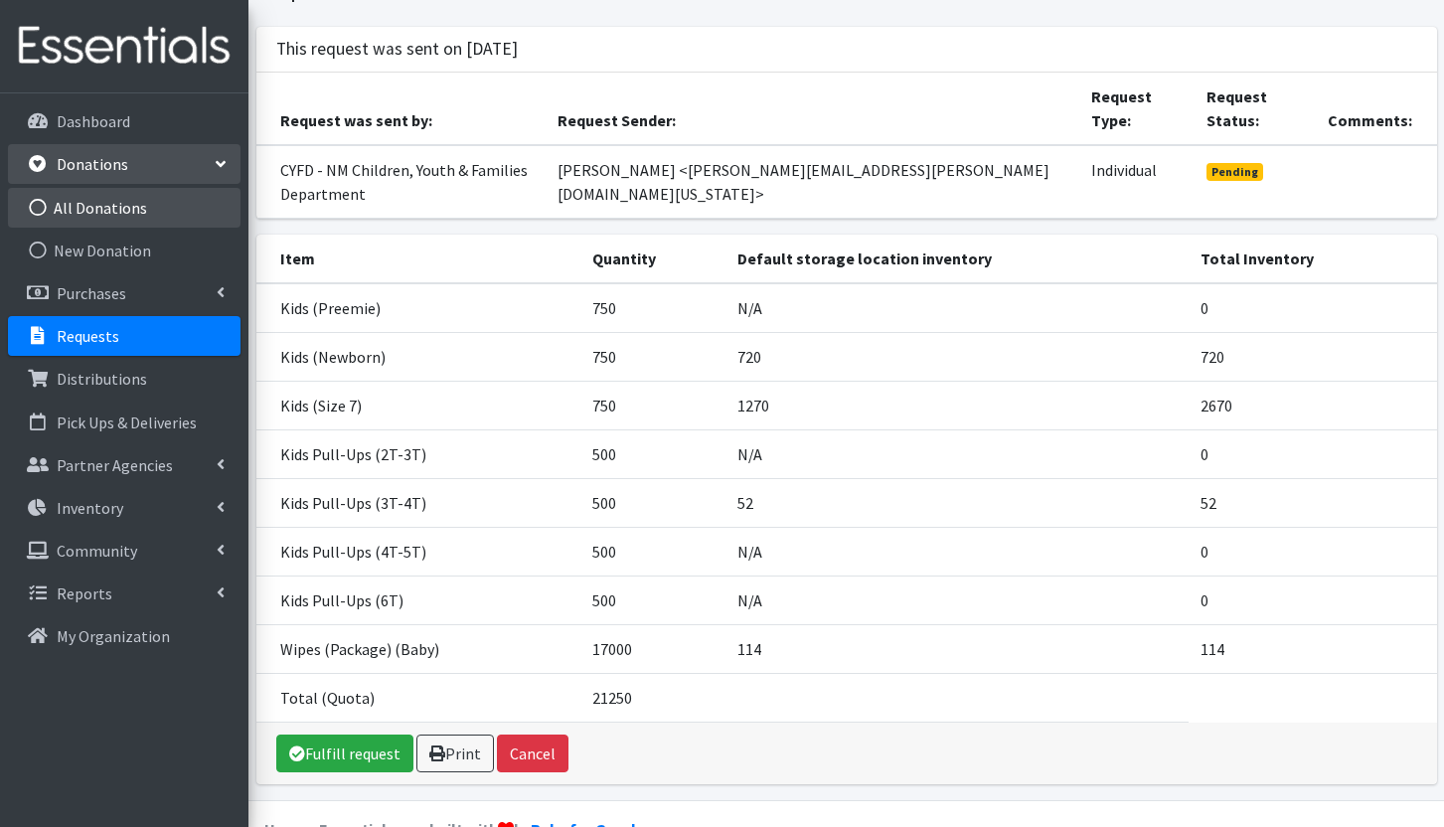
click at [144, 209] on link "All Donations" at bounding box center [124, 208] width 233 height 40
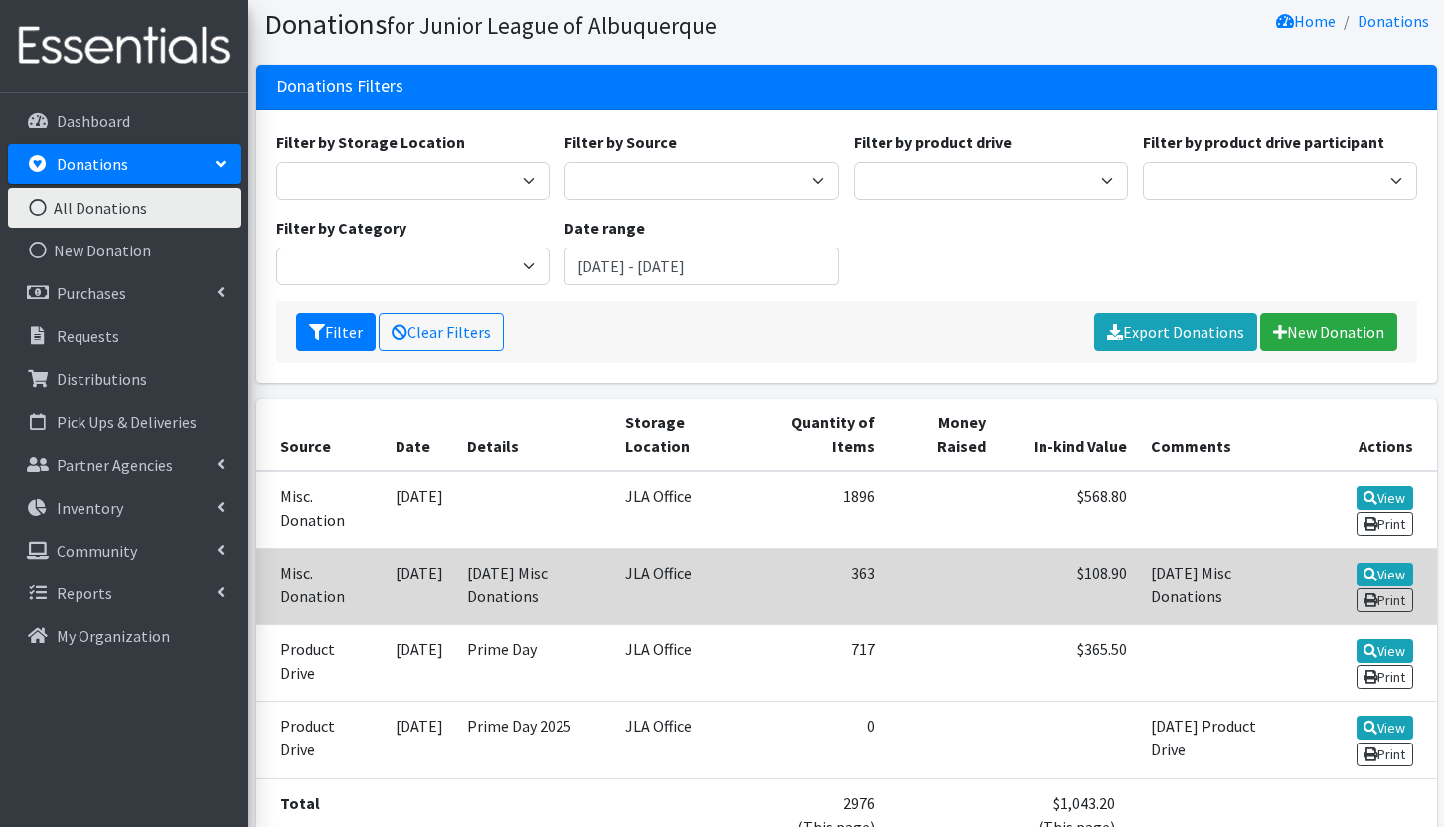
scroll to position [99, 0]
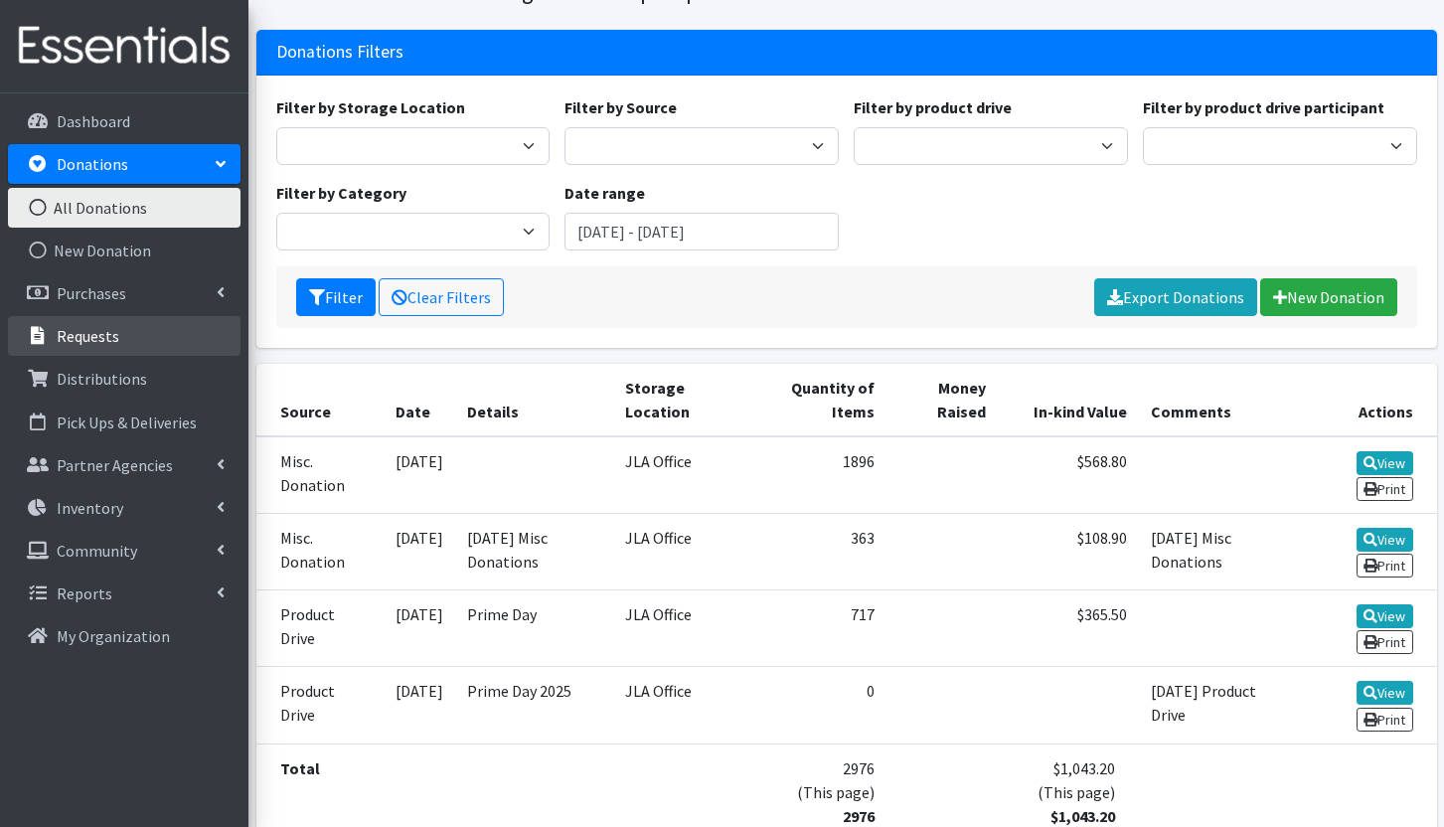
click at [131, 334] on link "Requests" at bounding box center [124, 336] width 233 height 40
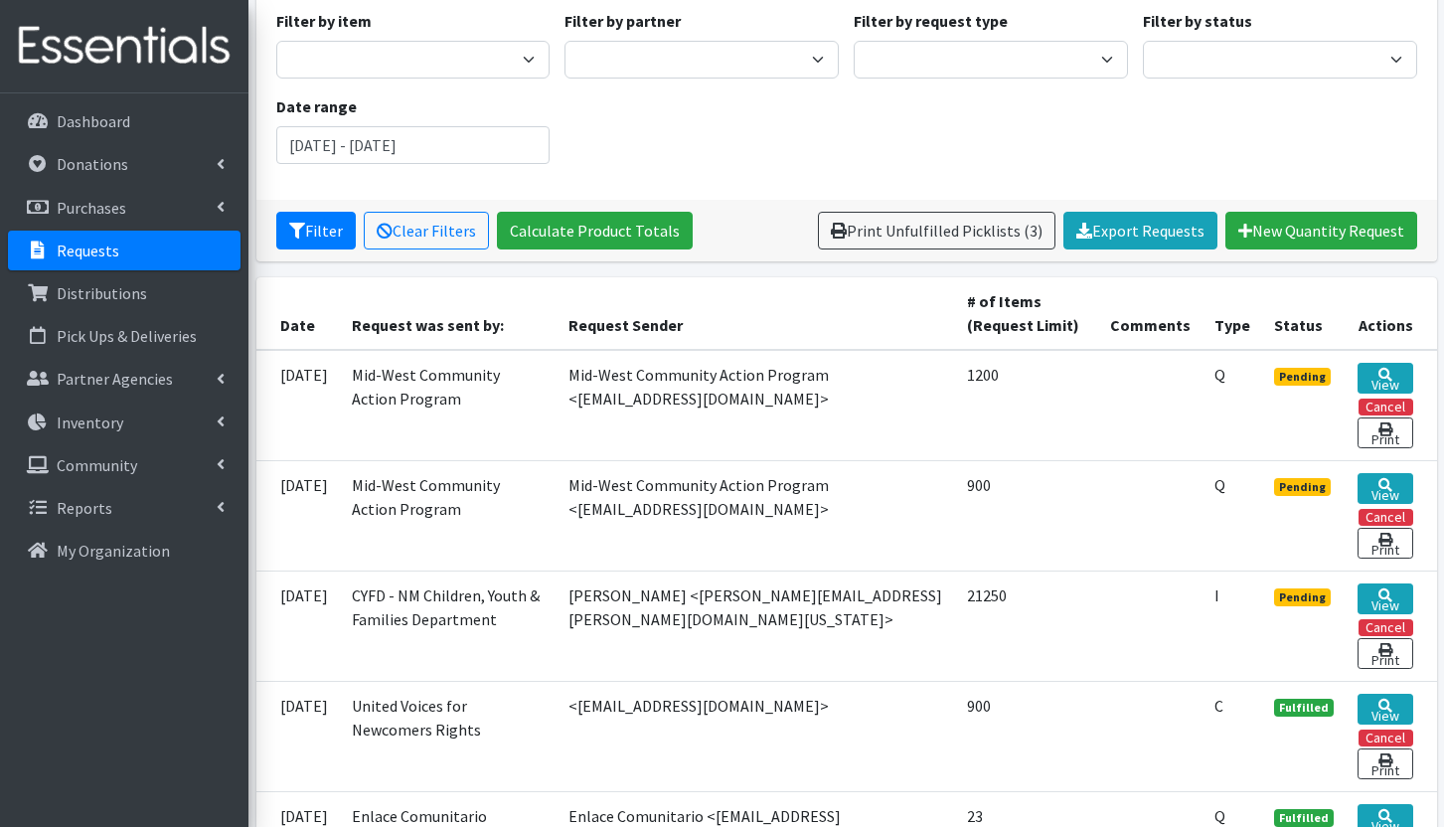
scroll to position [199, 0]
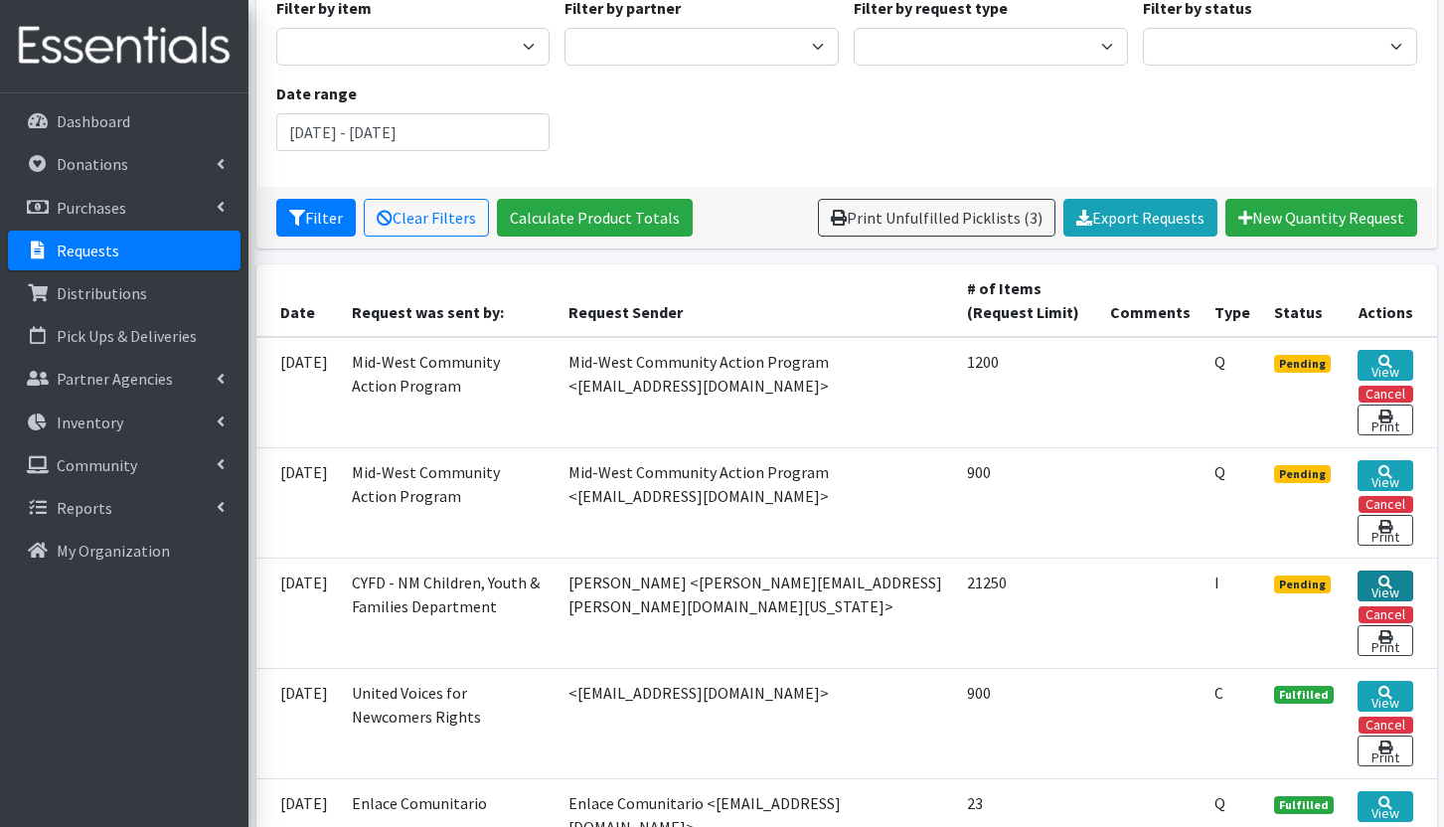
click at [1396, 589] on link "View" at bounding box center [1385, 585] width 56 height 31
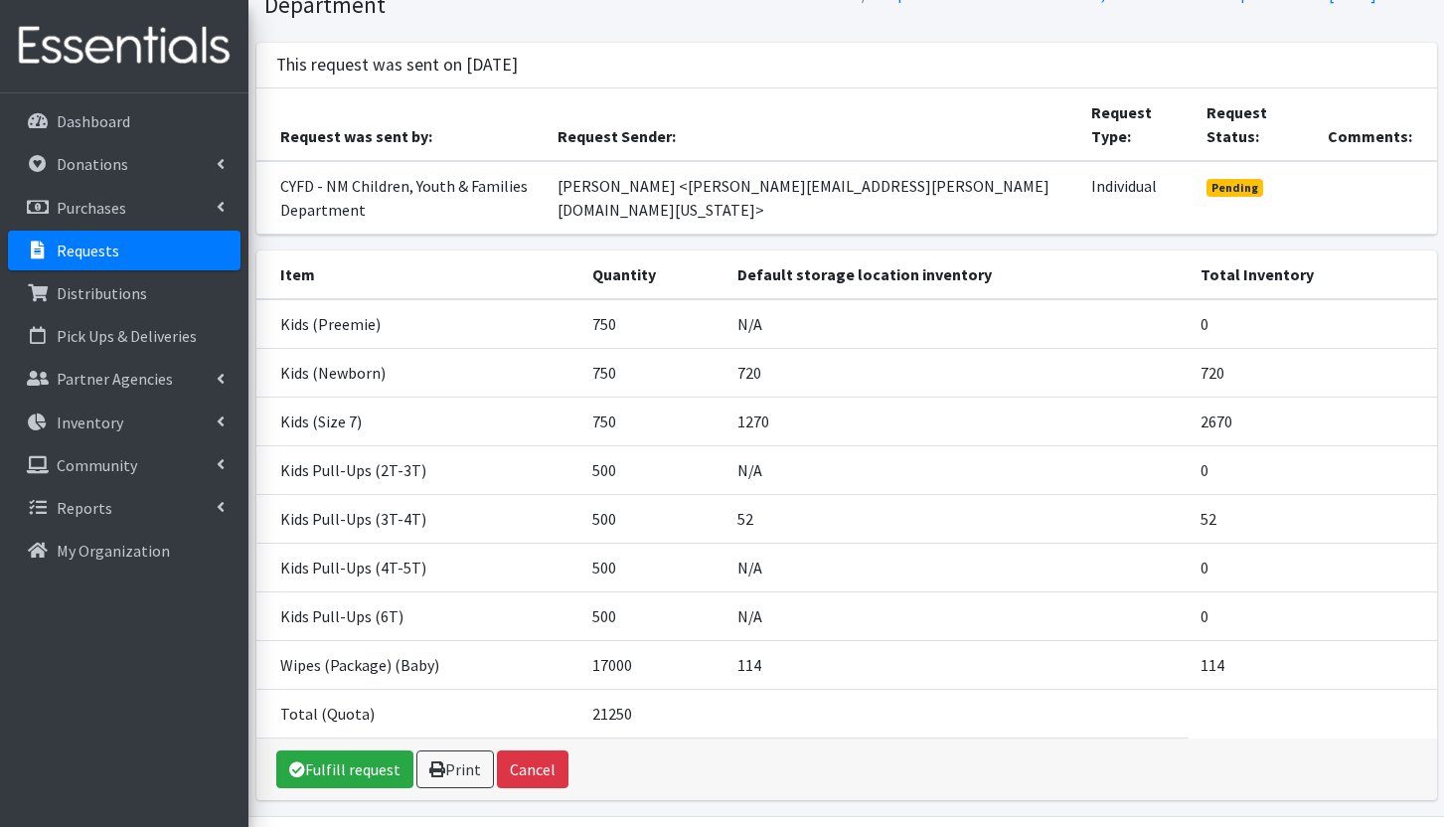
scroll to position [136, 0]
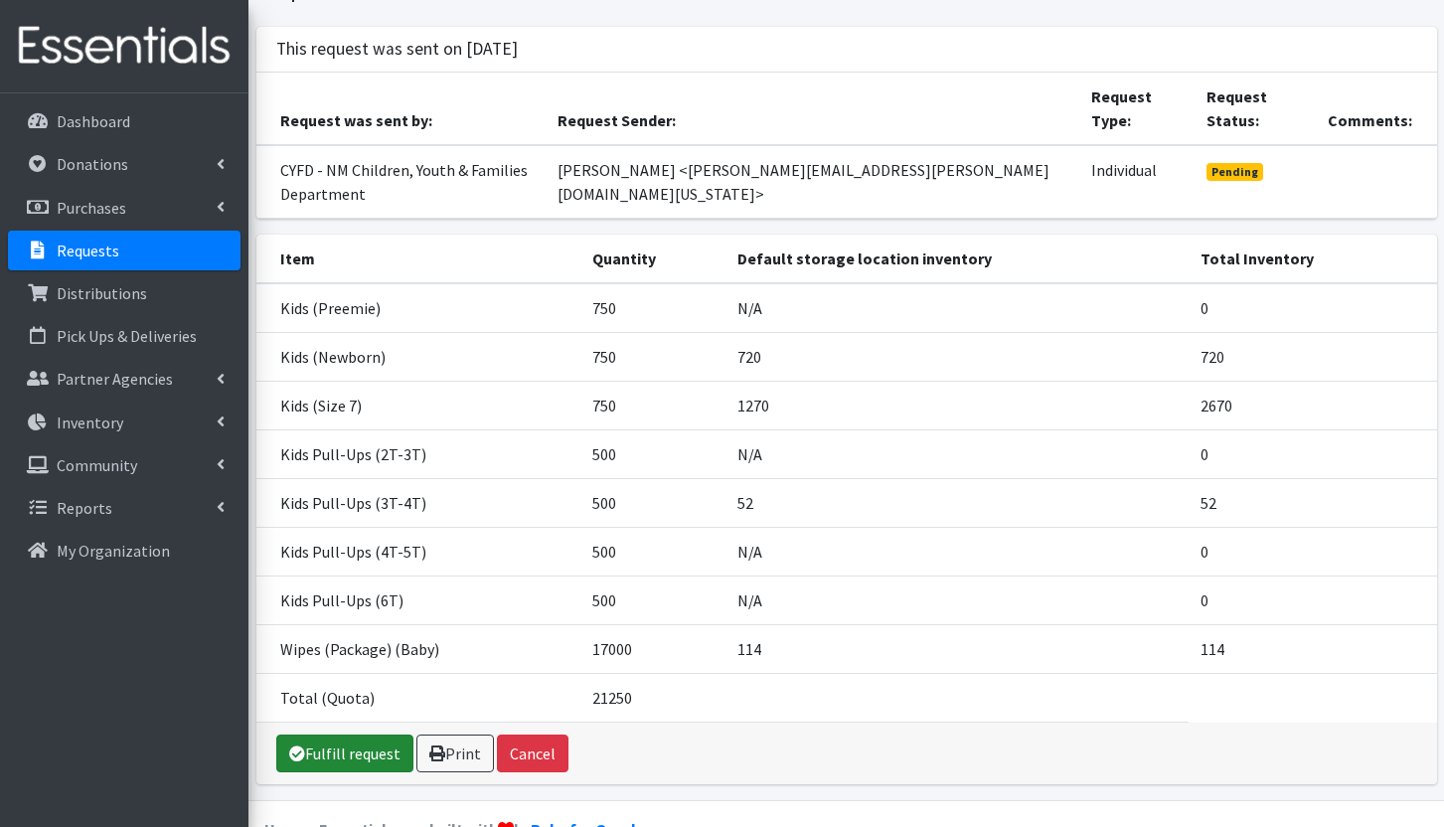
click at [375, 734] on link "Fulfill request" at bounding box center [344, 753] width 137 height 38
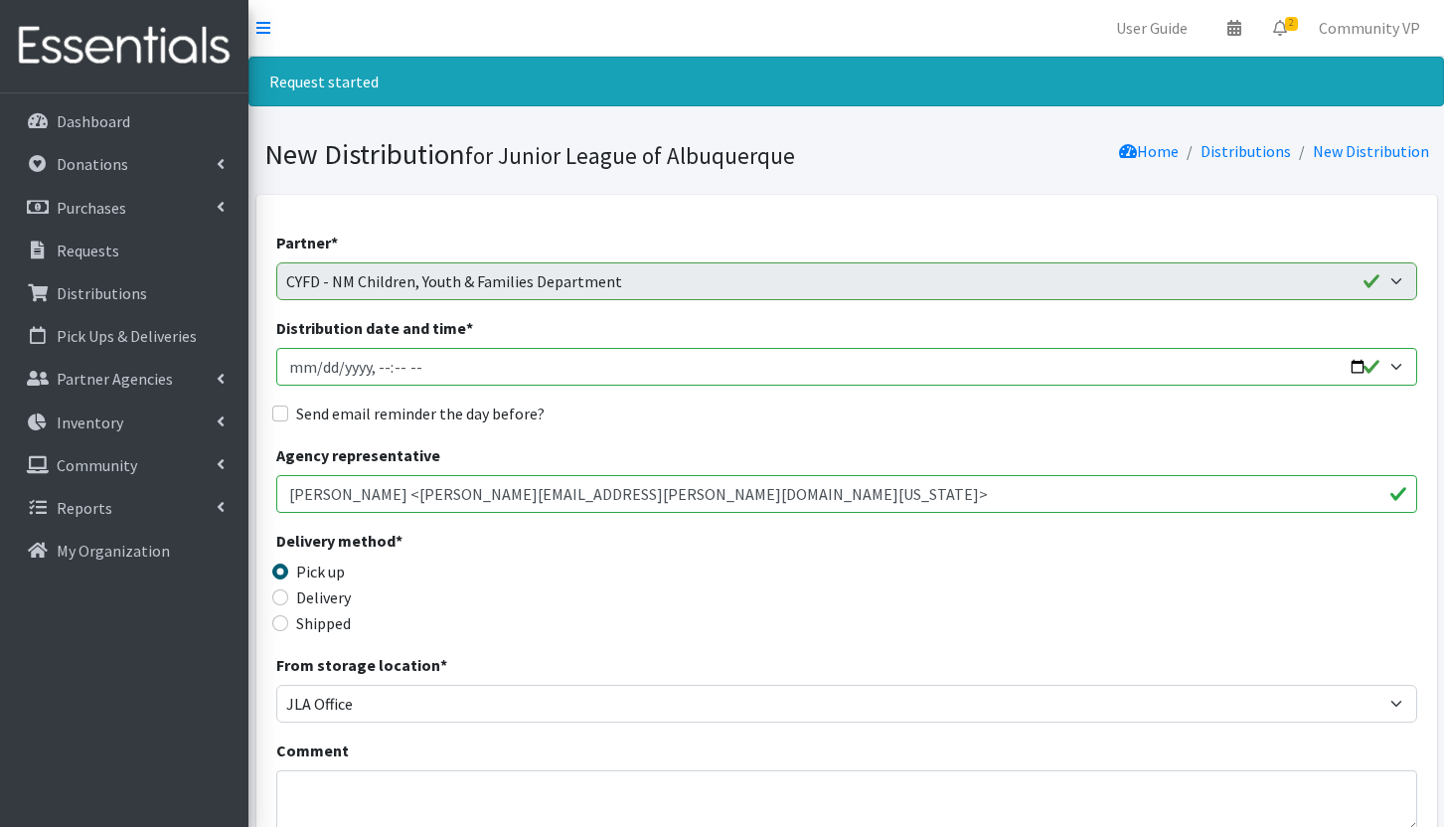
click at [303, 368] on input "Distribution date and time *" at bounding box center [846, 367] width 1141 height 38
click at [311, 364] on input "Distribution date and time *" at bounding box center [846, 367] width 1141 height 38
type input "2025-08-27T23:59"
click at [370, 363] on input "Distribution date and time *" at bounding box center [846, 367] width 1141 height 38
type input "2025-08-27T17:00"
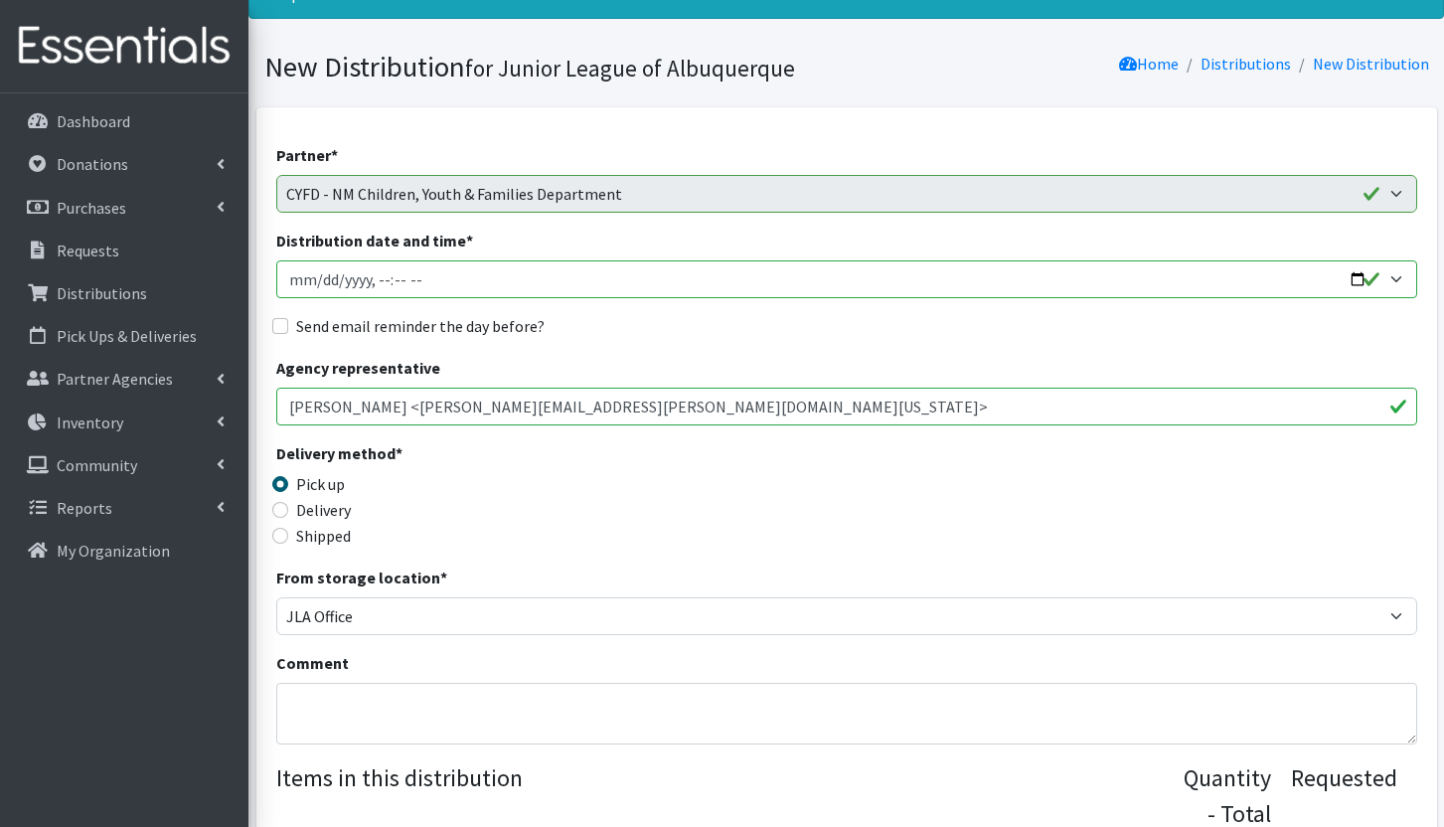
scroll to position [199, 0]
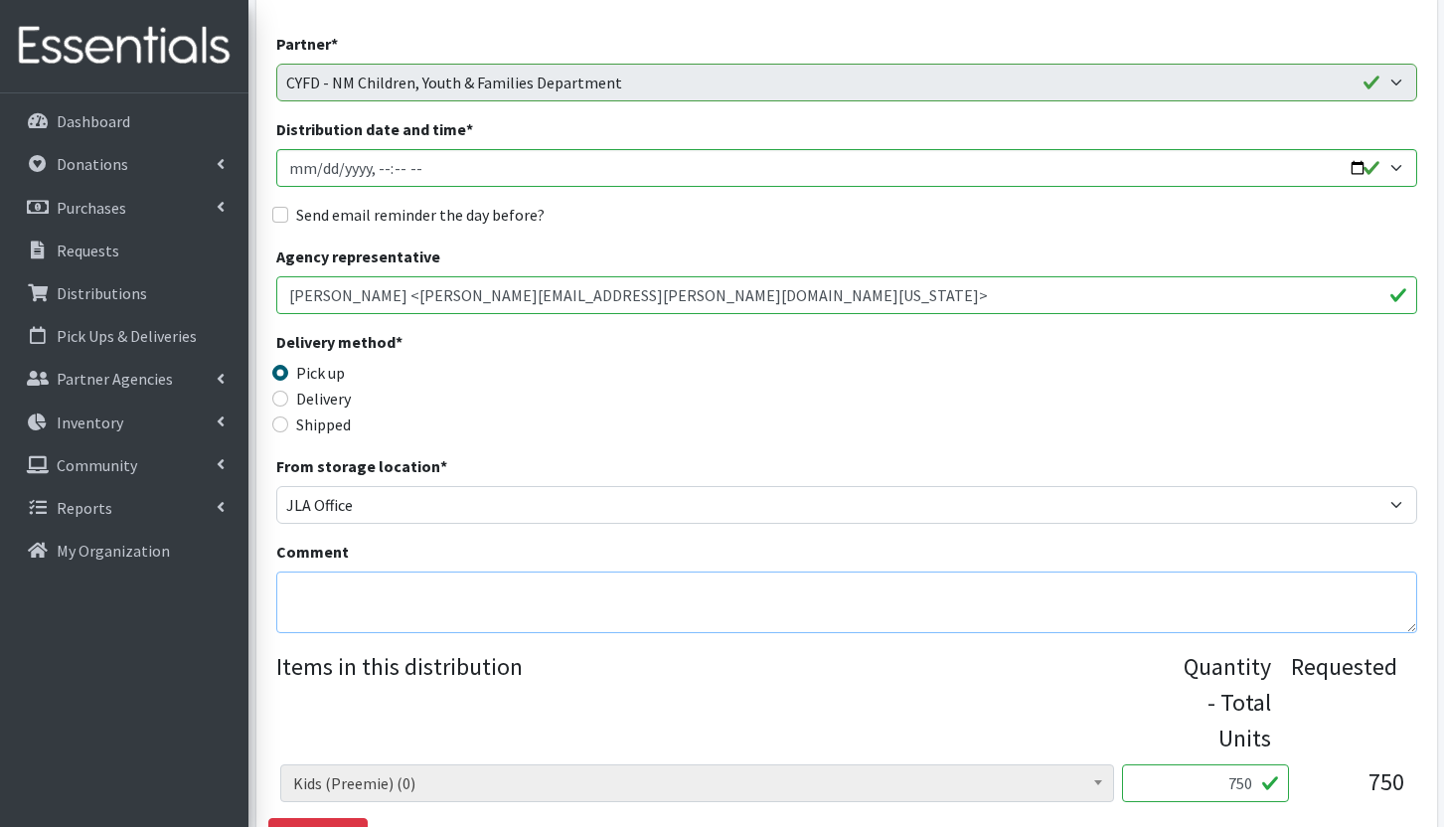
click at [503, 592] on textarea "Comment" at bounding box center [846, 602] width 1141 height 62
paste textarea "Please let me know if this date and time does not work and we will find a diffe…"
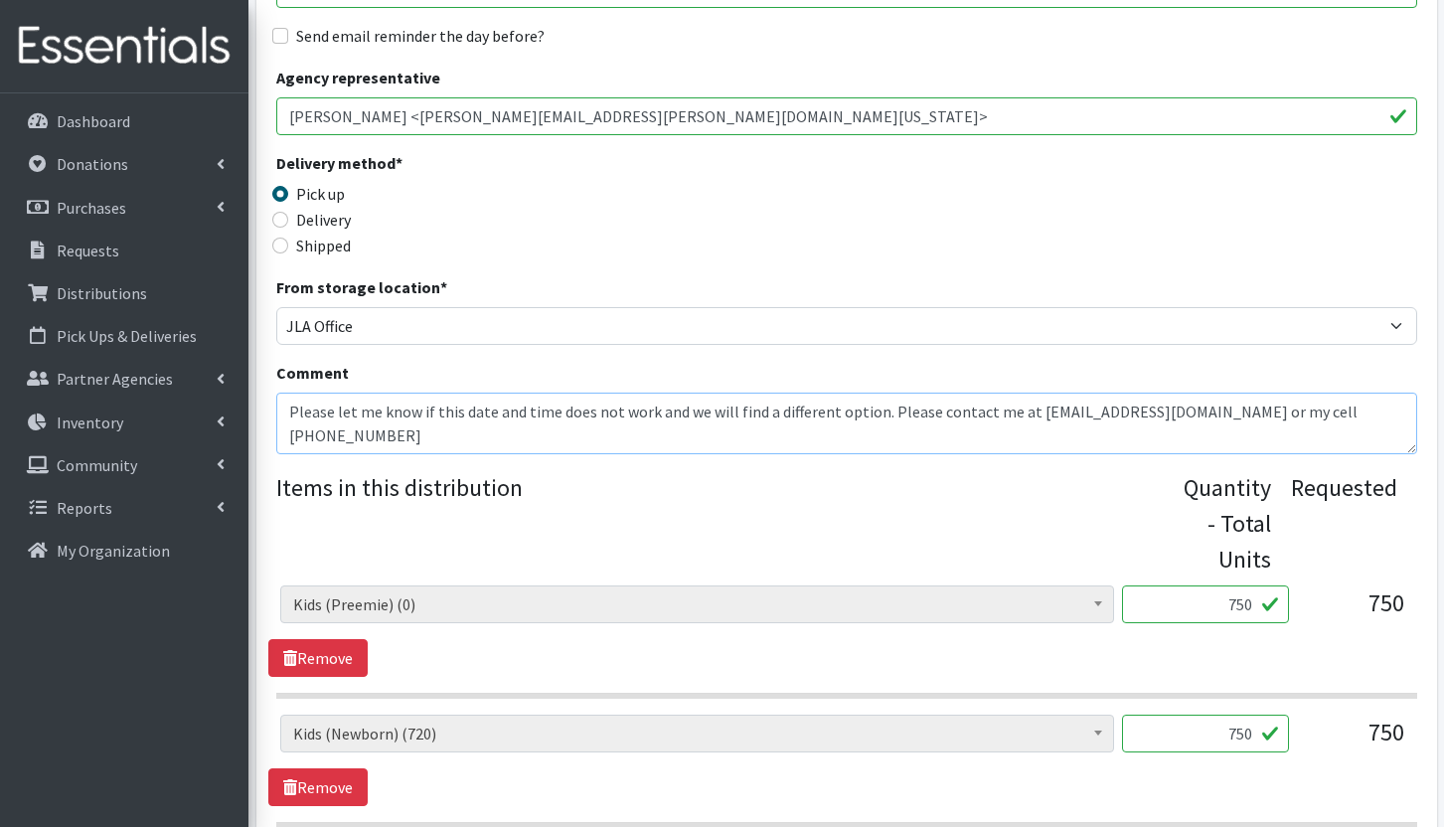
scroll to position [497, 0]
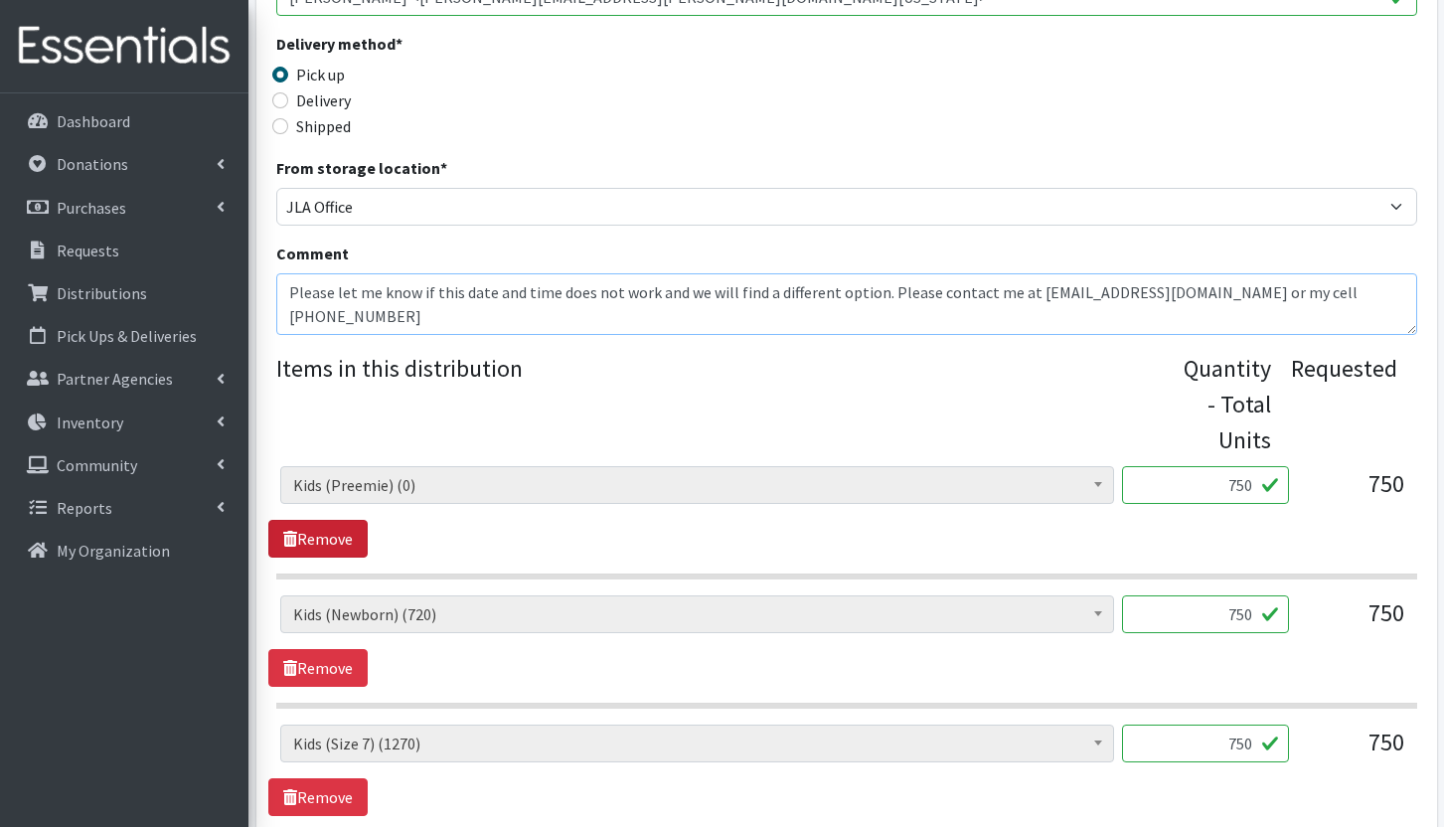
type textarea "Please let me know if this date and time does not work and we will find a diffe…"
click at [333, 535] on link "Remove" at bounding box center [317, 539] width 99 height 38
click at [1250, 481] on input "750" at bounding box center [1205, 485] width 167 height 38
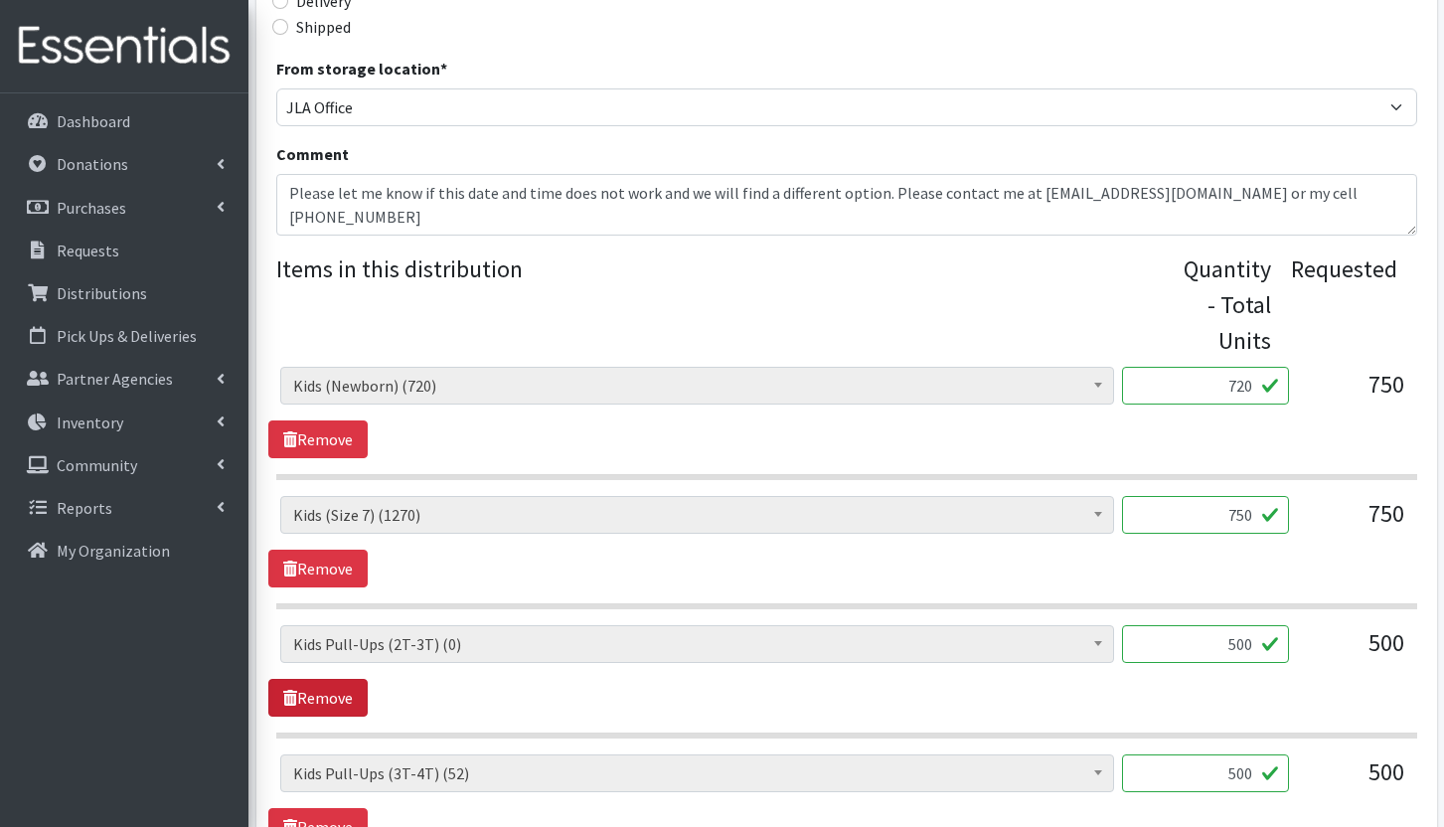
type input "720"
click at [317, 694] on link "Remove" at bounding box center [317, 698] width 99 height 38
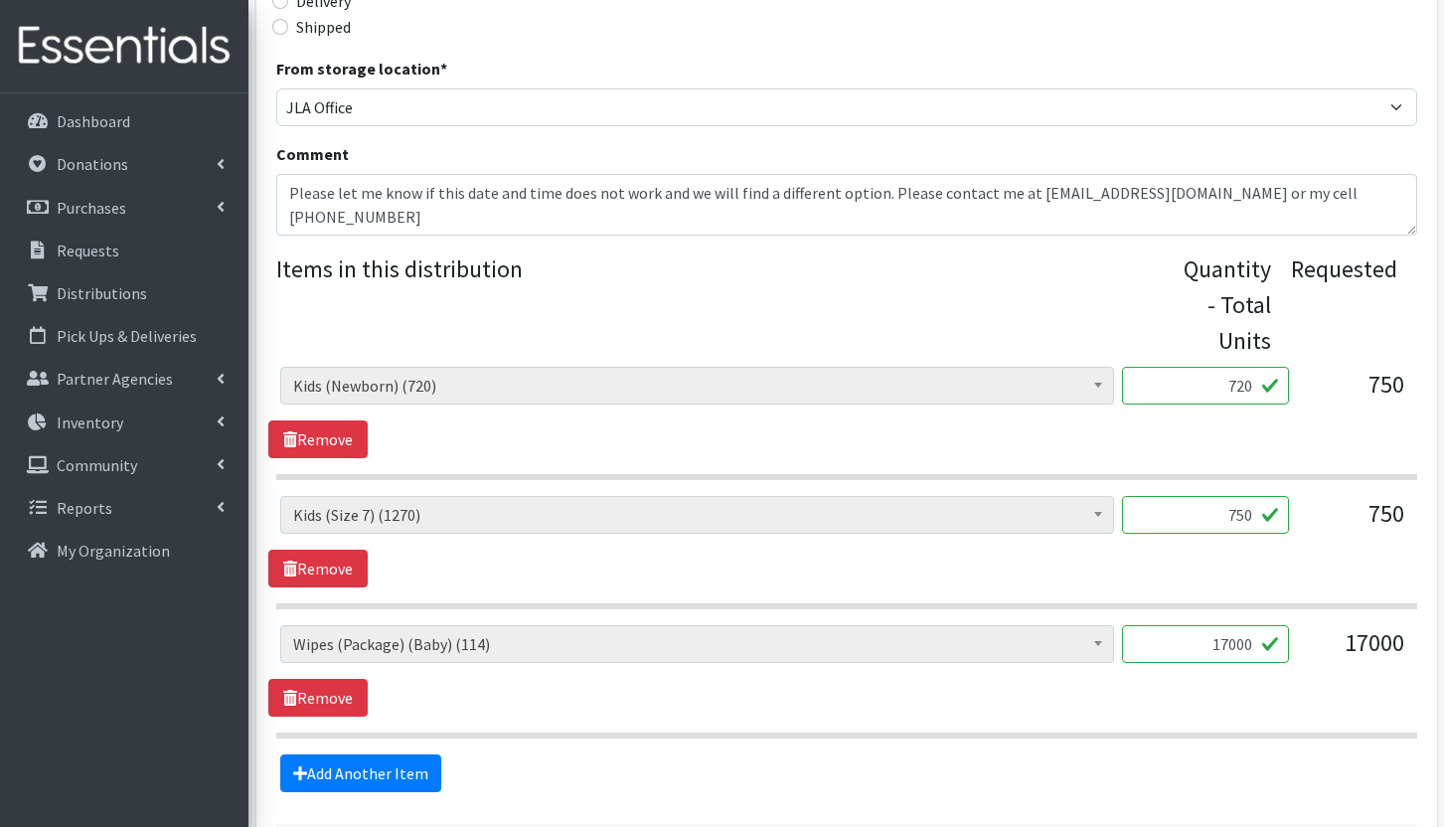
drag, startPoint x: 1196, startPoint y: 647, endPoint x: 1282, endPoint y: 642, distance: 85.6
click at [1282, 642] on input "17000" at bounding box center [1205, 644] width 167 height 38
type input "40"
click at [1348, 197] on textarea "Please let me know if this date and time does not work and we will find a diffe…" at bounding box center [846, 205] width 1141 height 62
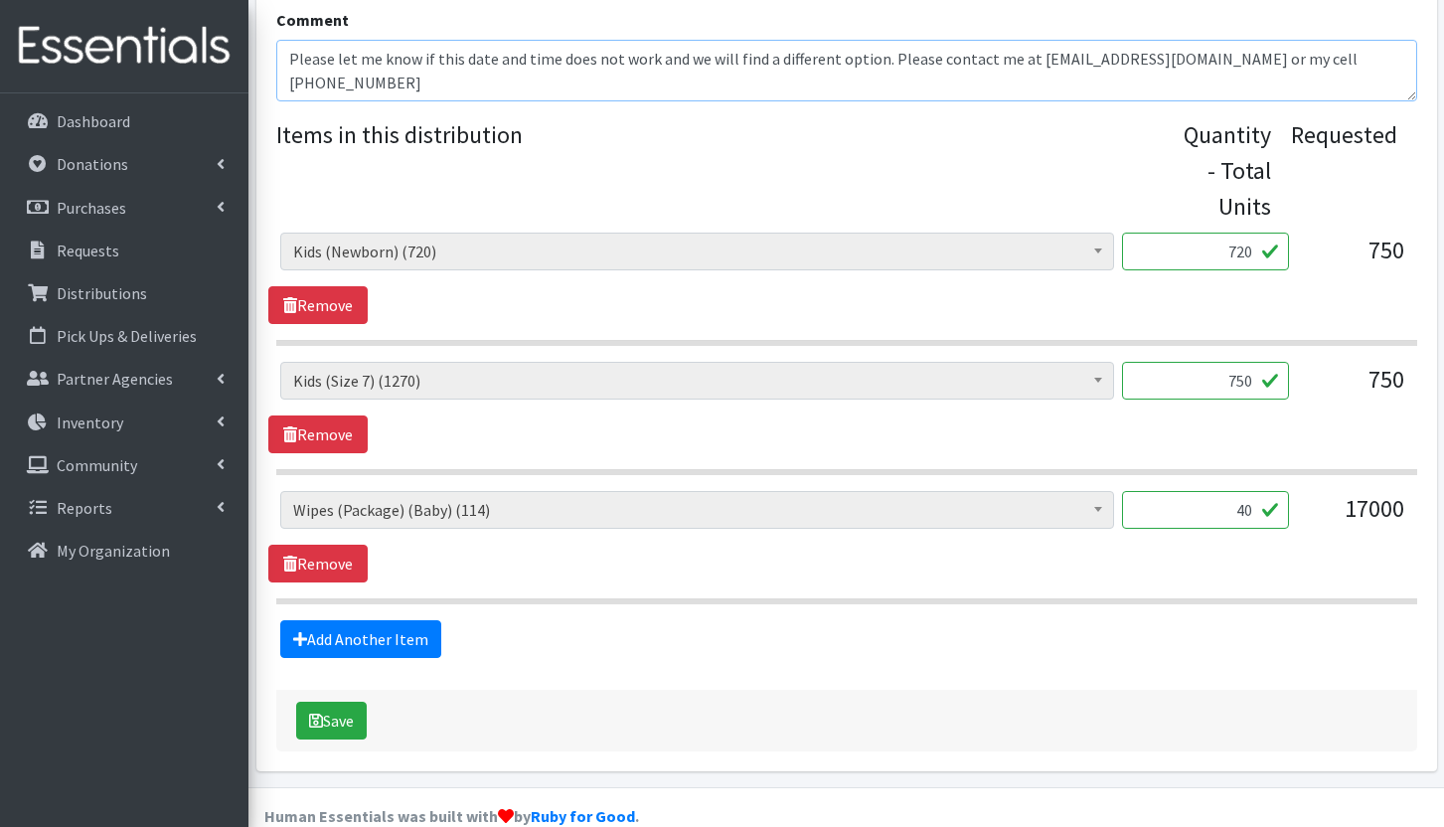
scroll to position [765, 0]
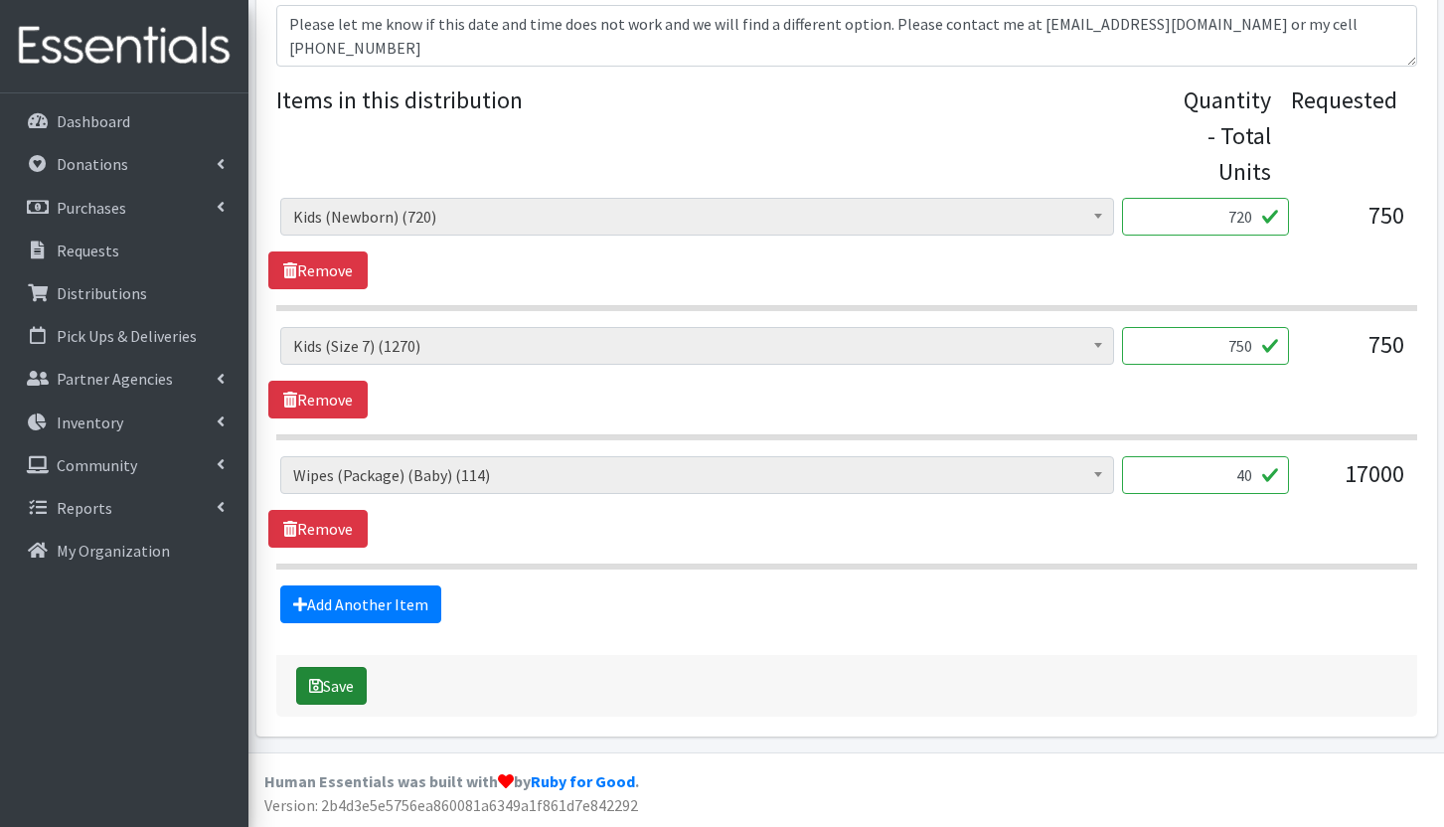
click at [348, 696] on button "Save" at bounding box center [331, 686] width 71 height 38
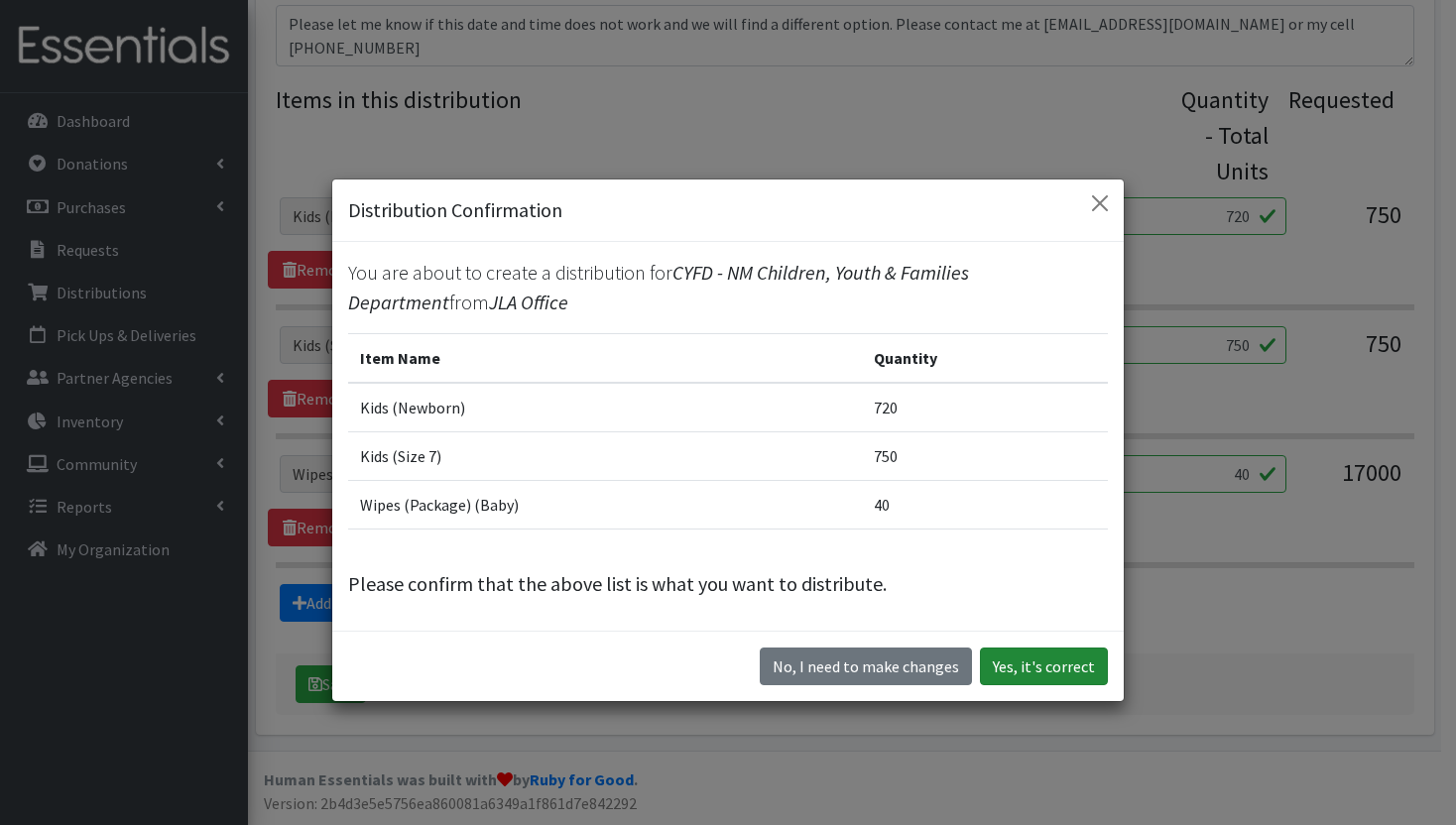
click at [1038, 656] on button "Yes, it's correct" at bounding box center [1044, 666] width 128 height 38
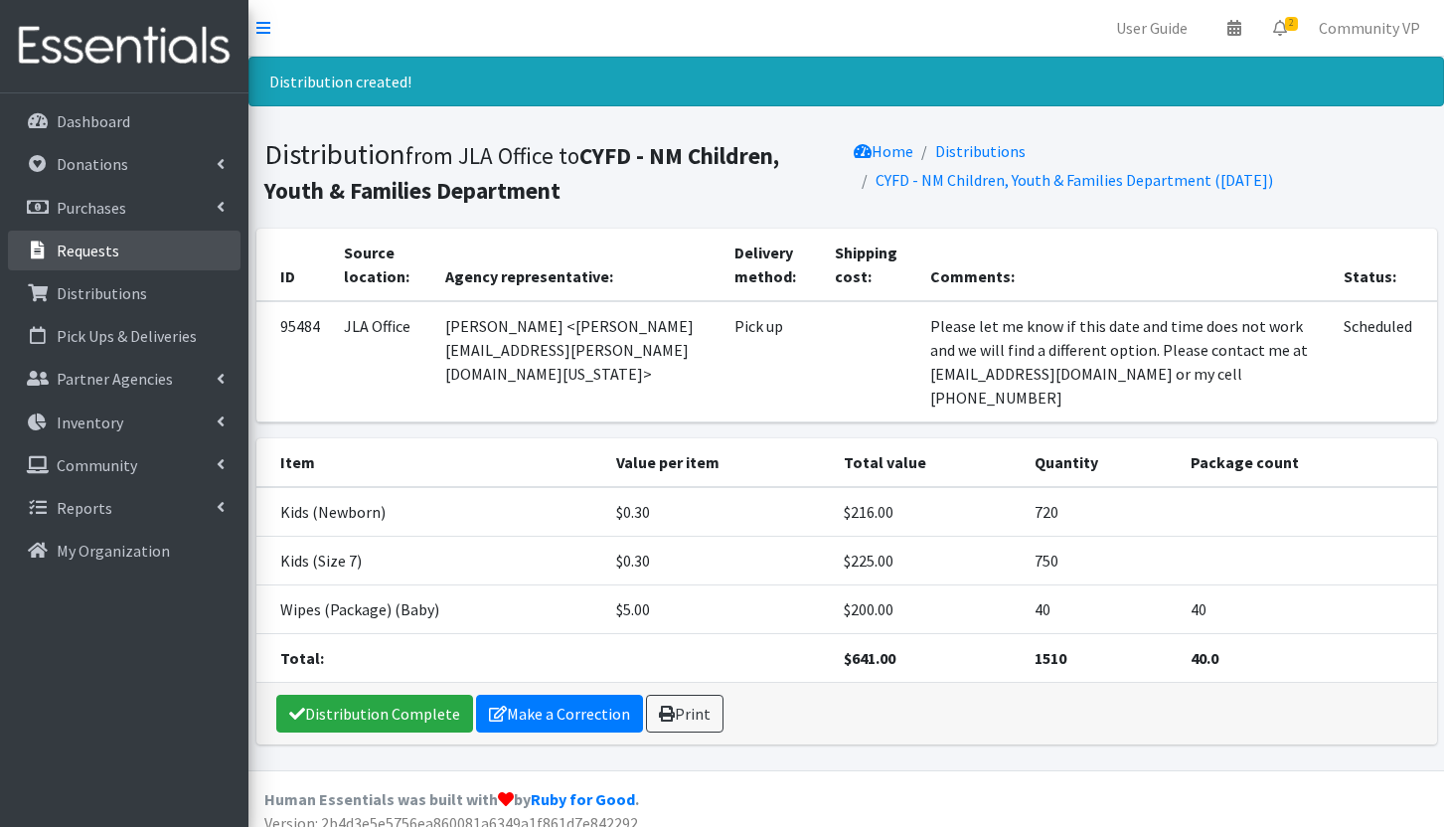
click at [141, 251] on link "Requests" at bounding box center [124, 251] width 233 height 40
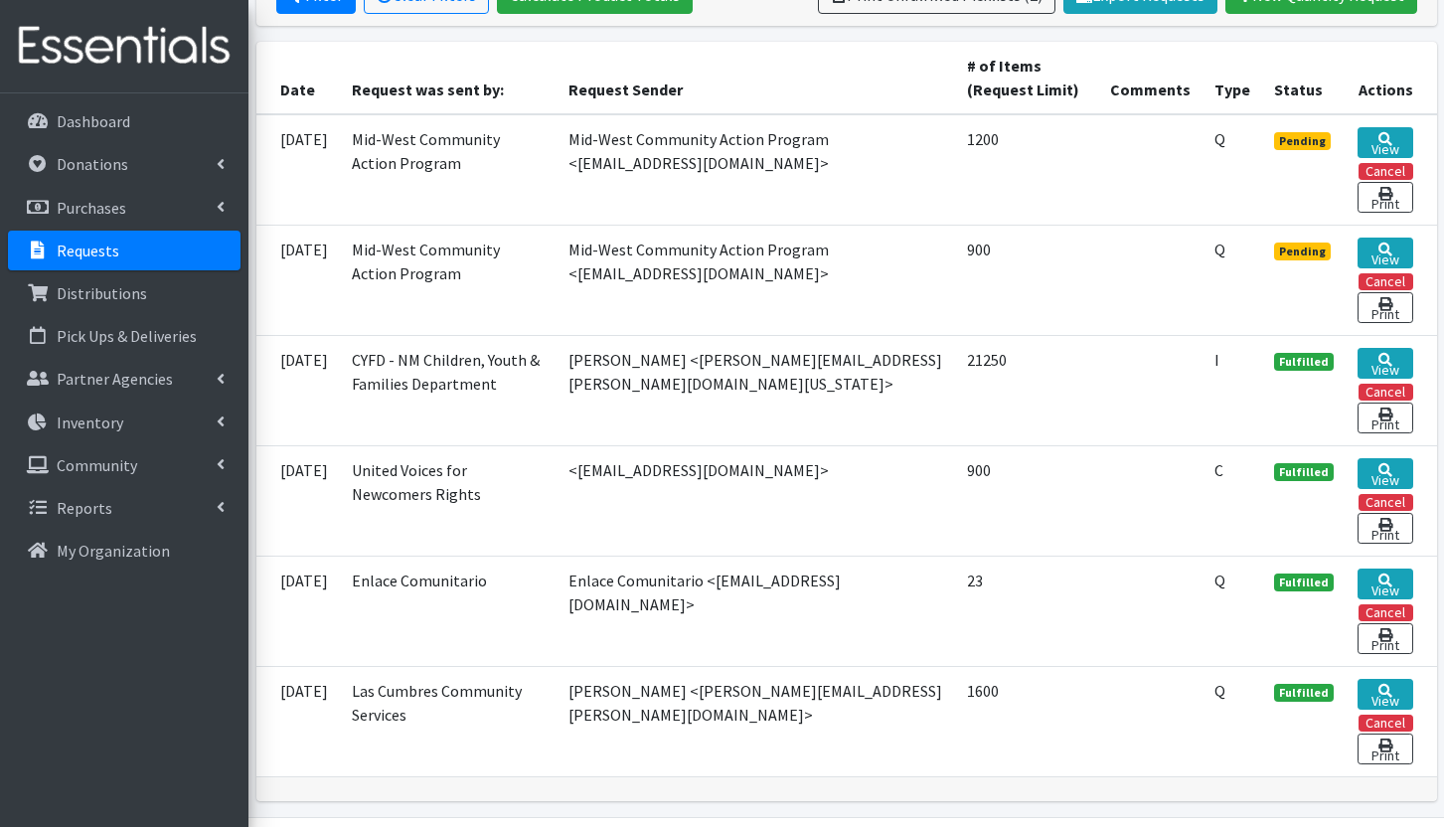
scroll to position [387, 0]
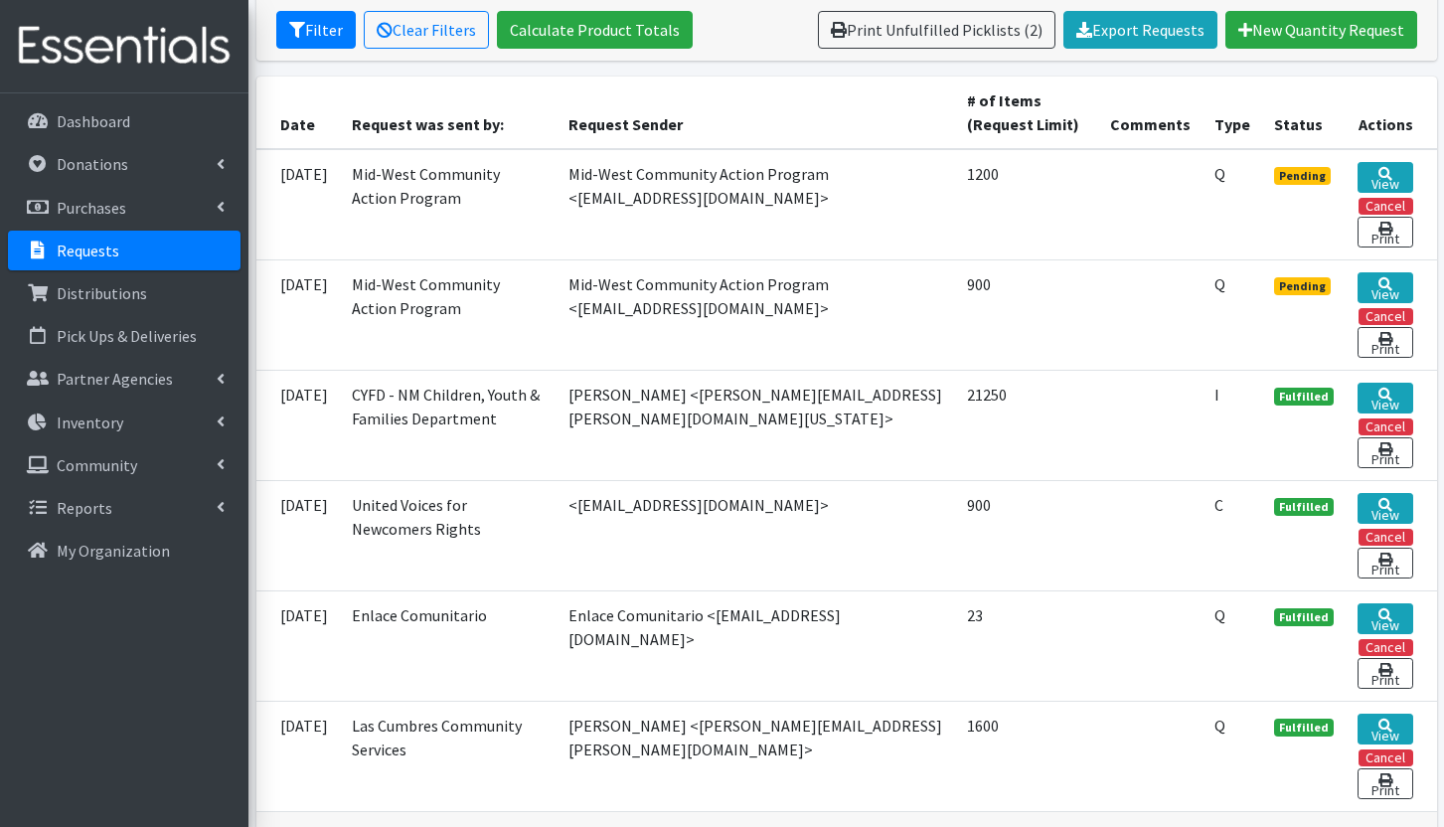
drag, startPoint x: 810, startPoint y: 315, endPoint x: 617, endPoint y: 339, distance: 194.2
click at [617, 339] on td "Mid-West Community Action Program <dpurgerson@ourkidzrock.org>" at bounding box center [755, 314] width 399 height 110
copy td "dpurgerson@ourkidzrock.org"
click at [1386, 288] on link "View" at bounding box center [1385, 287] width 56 height 31
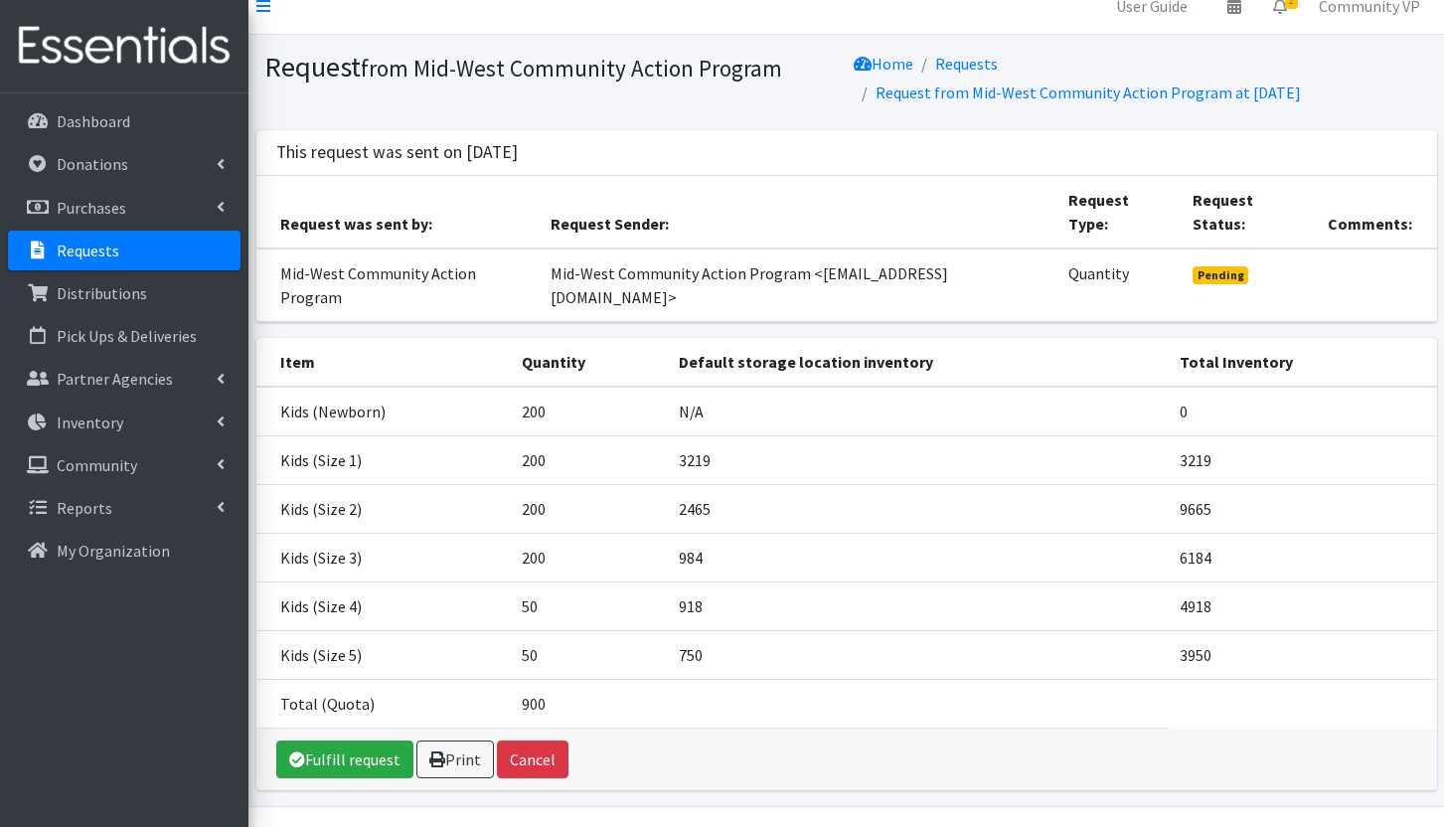
scroll to position [28, 0]
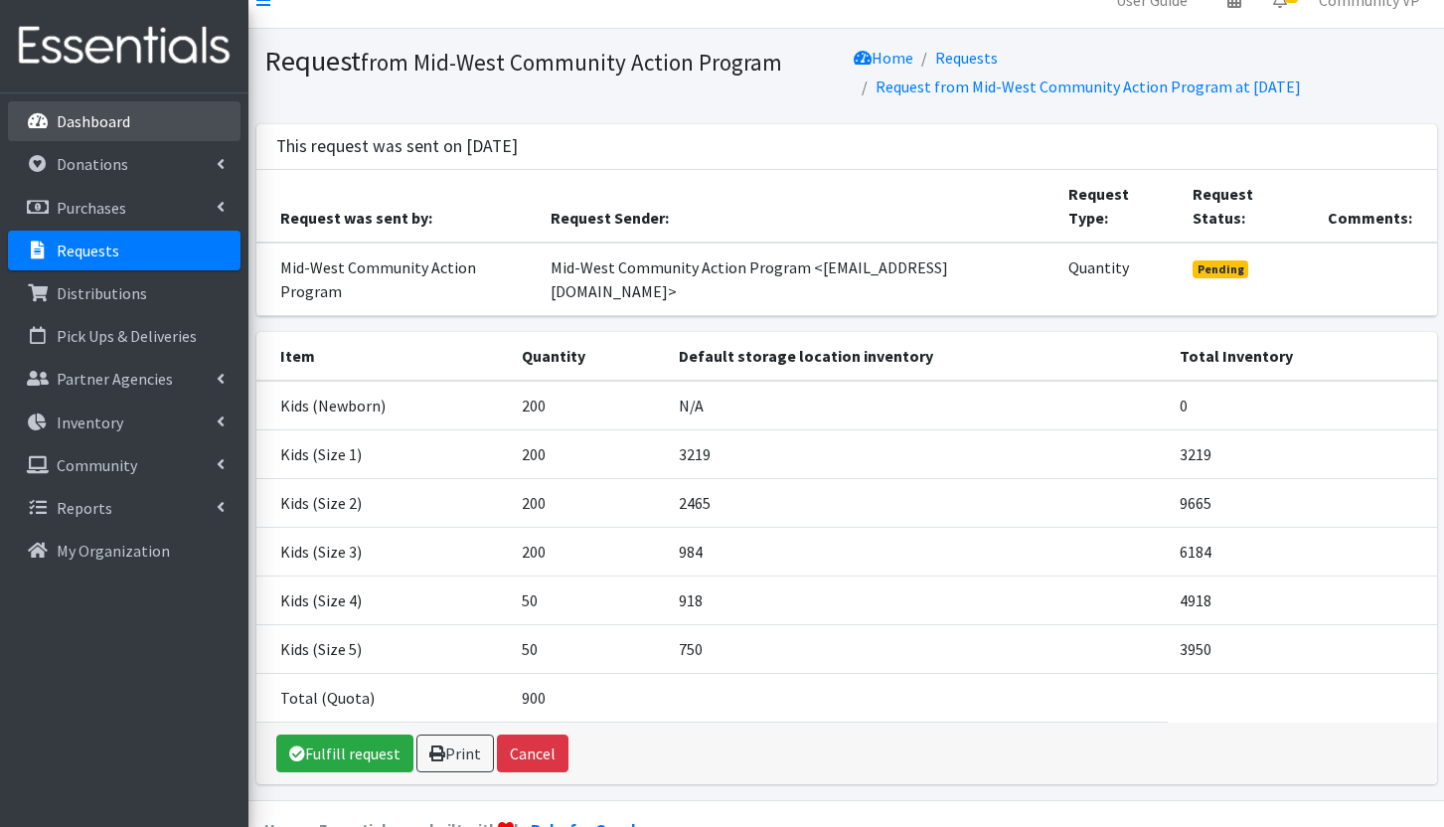
click at [135, 118] on link "Dashboard" at bounding box center [124, 121] width 233 height 40
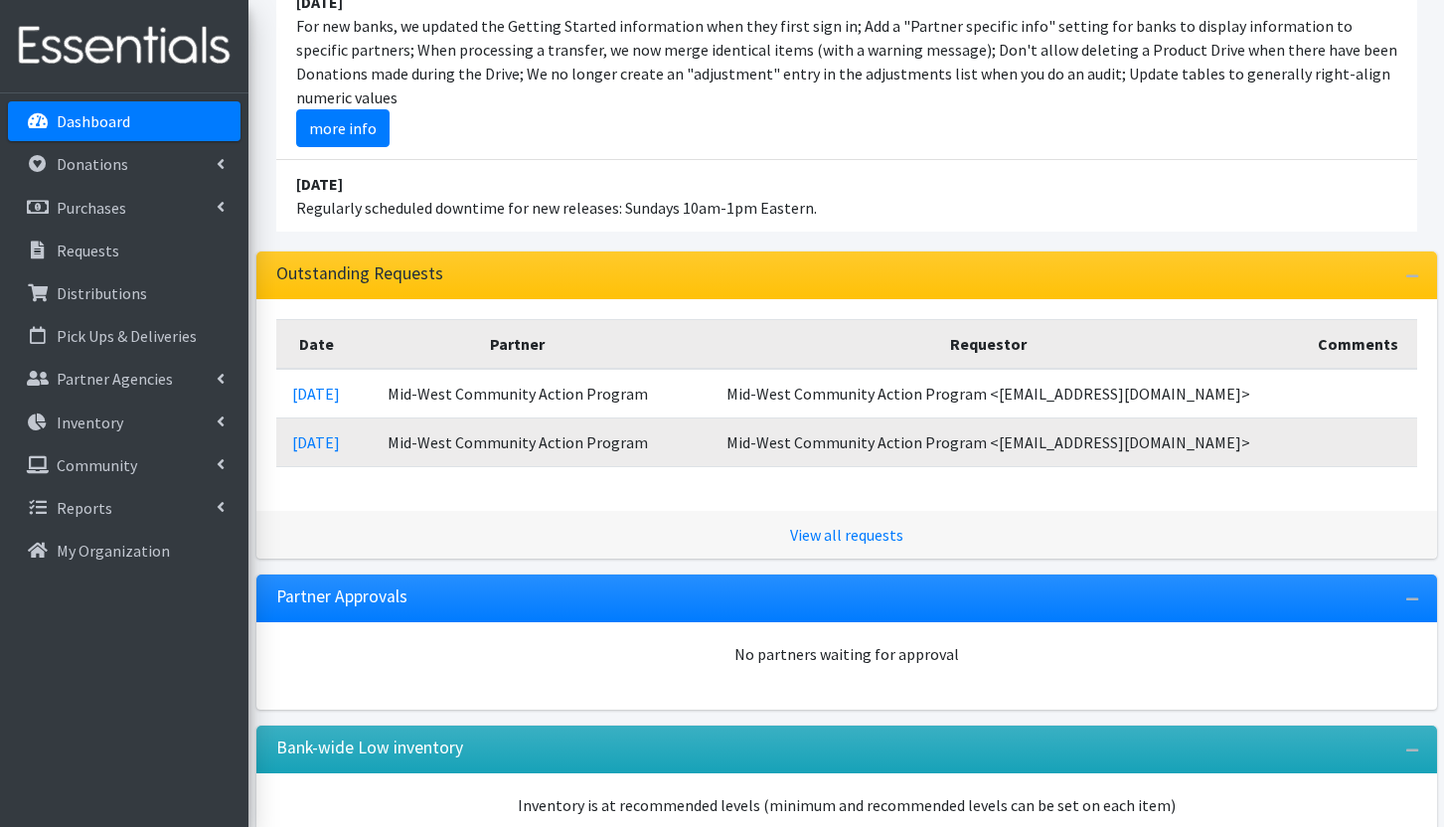
scroll to position [397, 0]
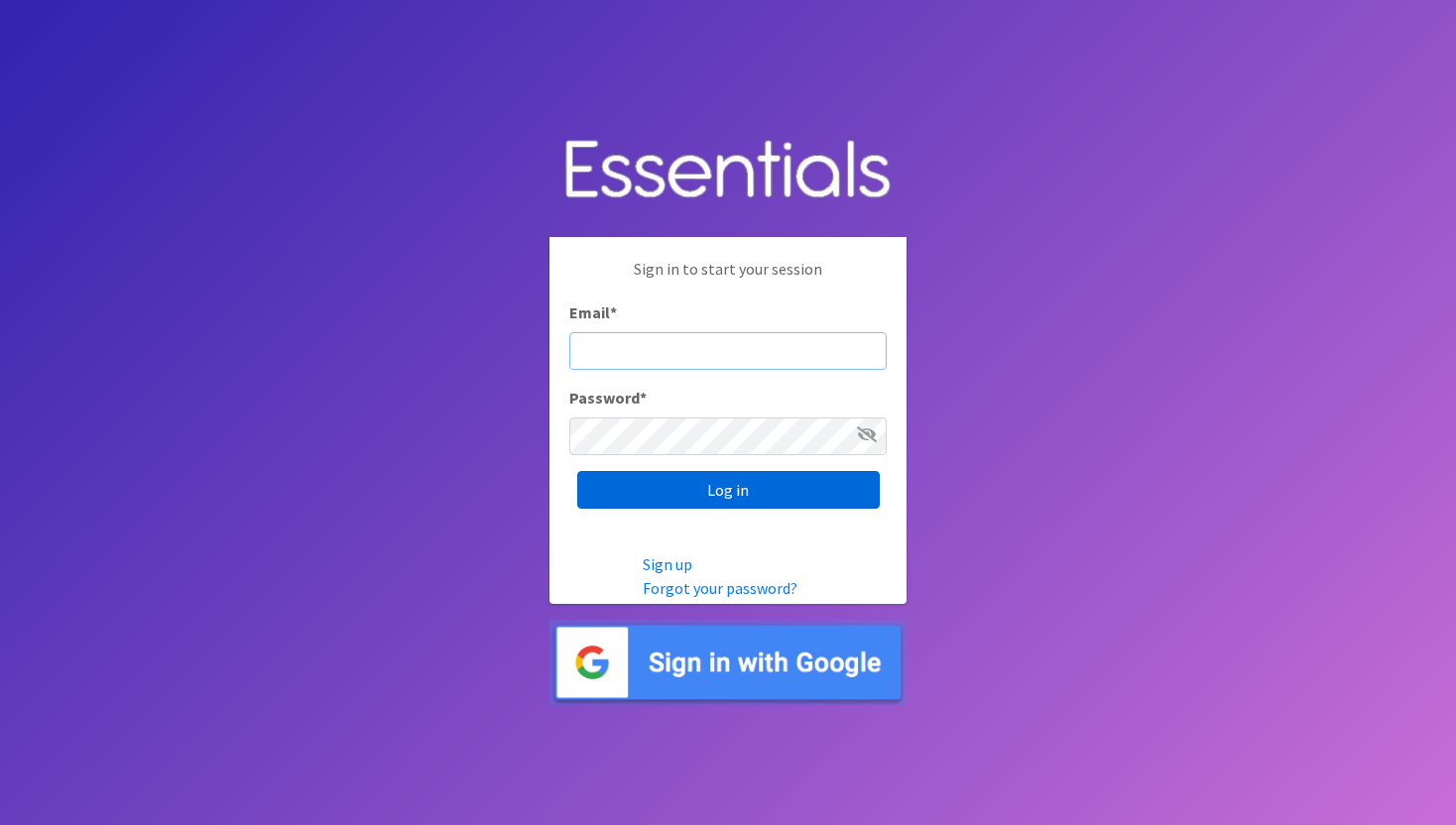
type input "Community@jlabq.org"
click at [754, 488] on input "Log in" at bounding box center [728, 490] width 302 height 38
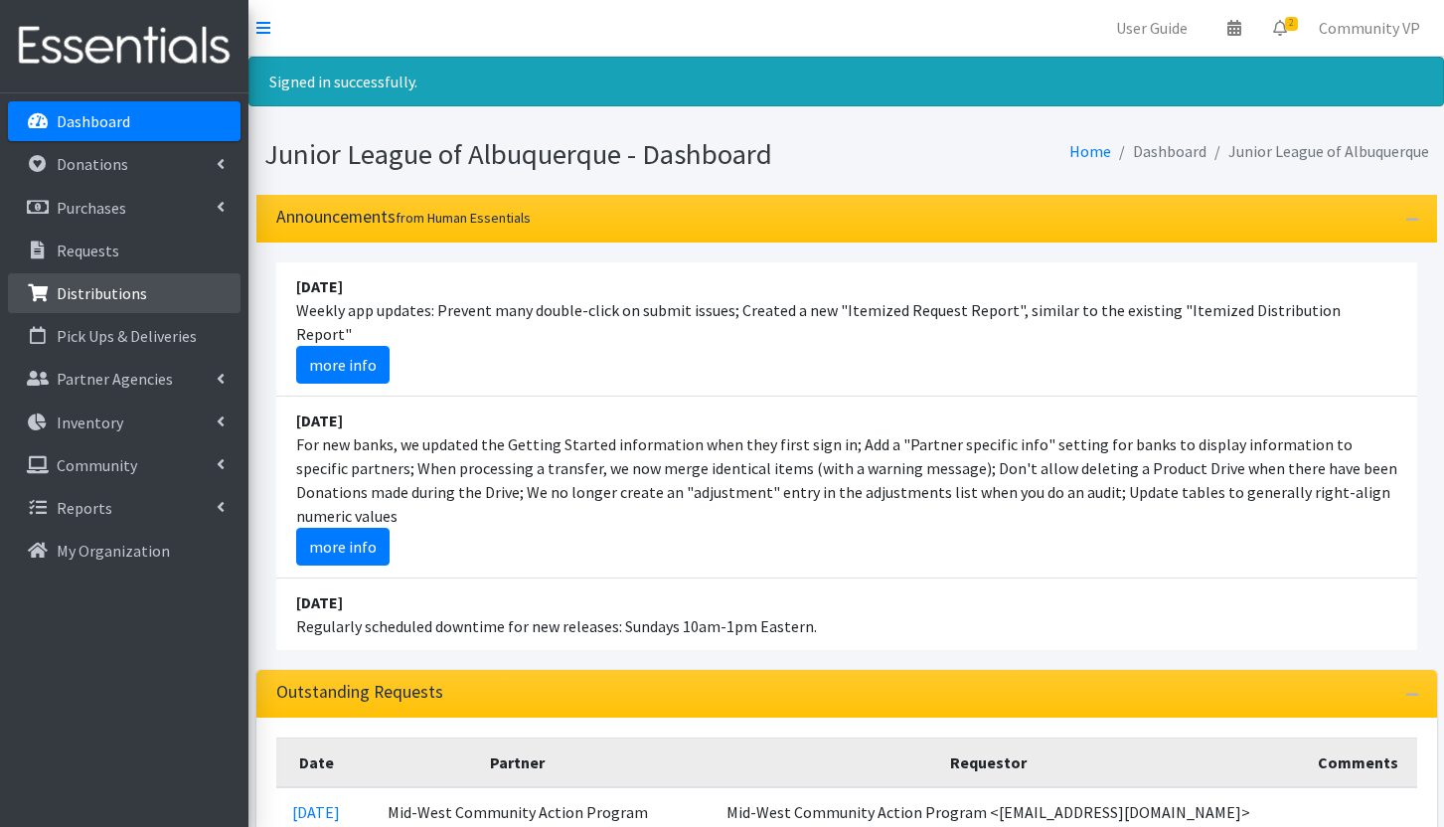
click at [169, 291] on link "Distributions" at bounding box center [124, 293] width 233 height 40
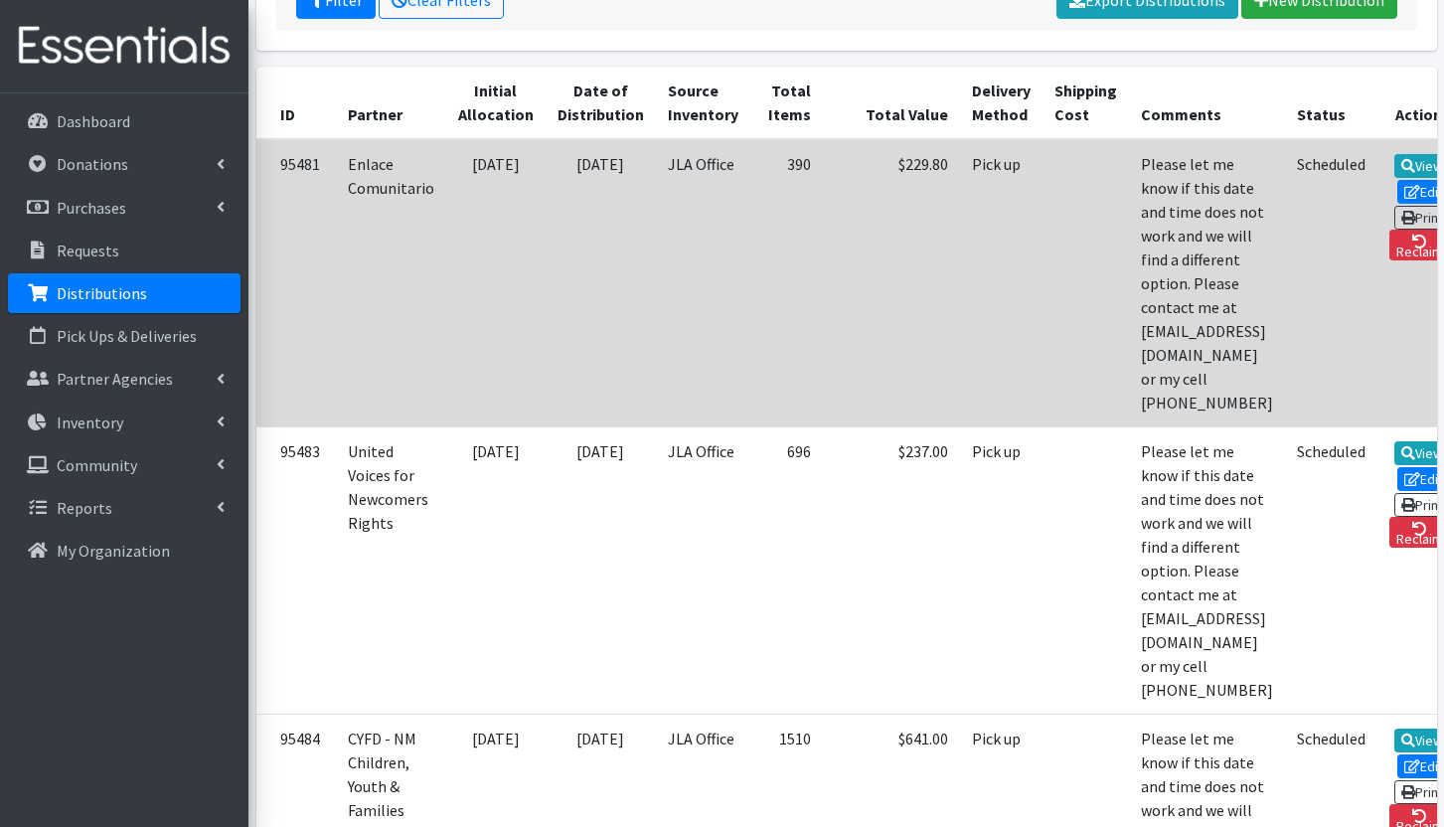
scroll to position [497, 0]
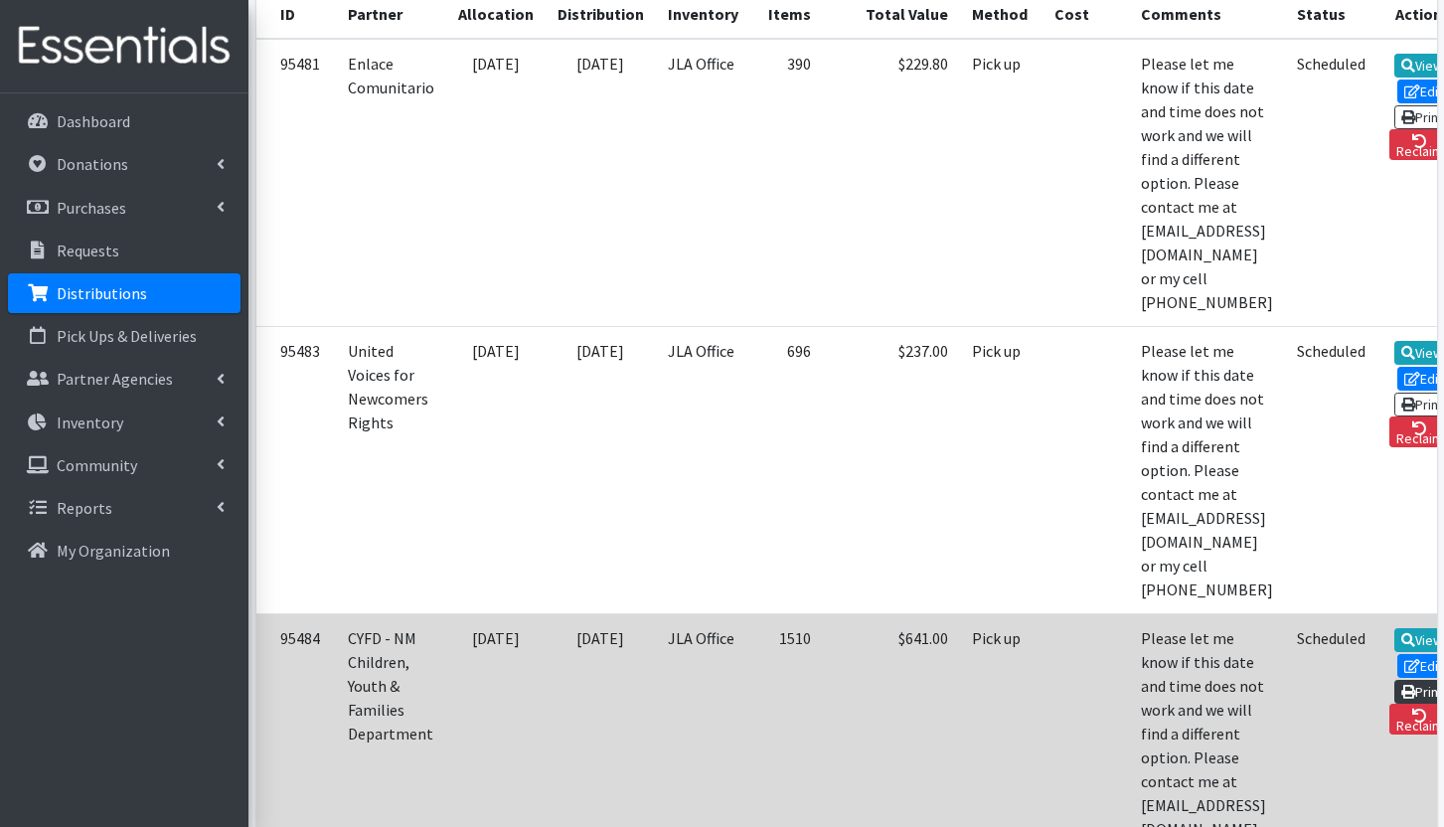
click at [1395, 680] on link "Print" at bounding box center [1422, 692] width 57 height 24
